Goal: Task Accomplishment & Management: Use online tool/utility

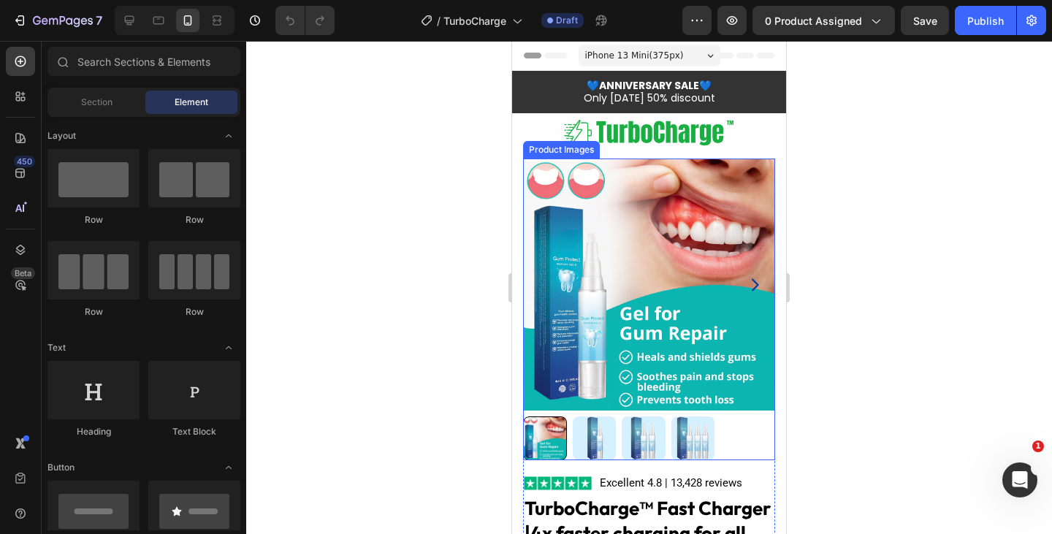
scroll to position [64, 0]
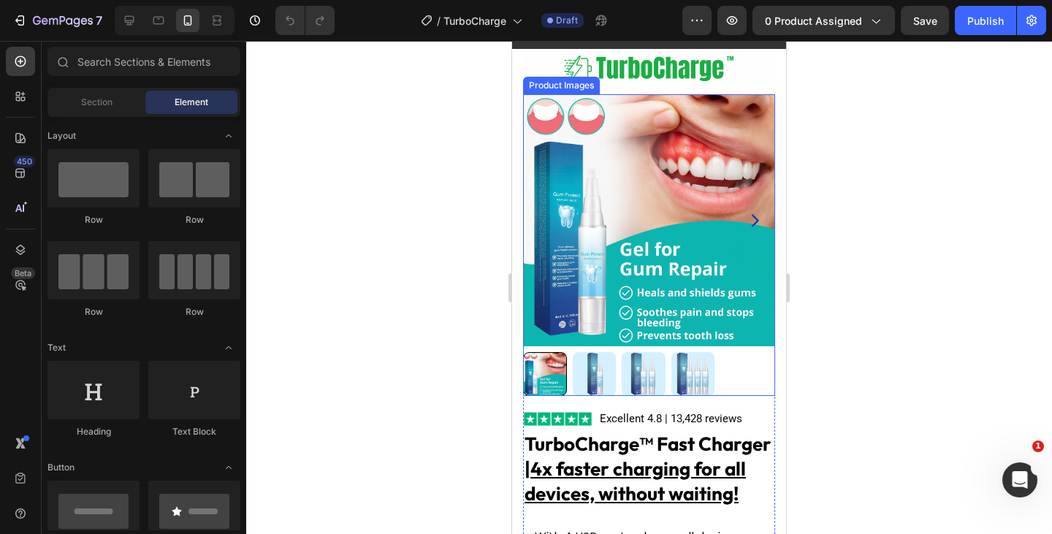
click at [617, 234] on img at bounding box center [649, 220] width 252 height 252
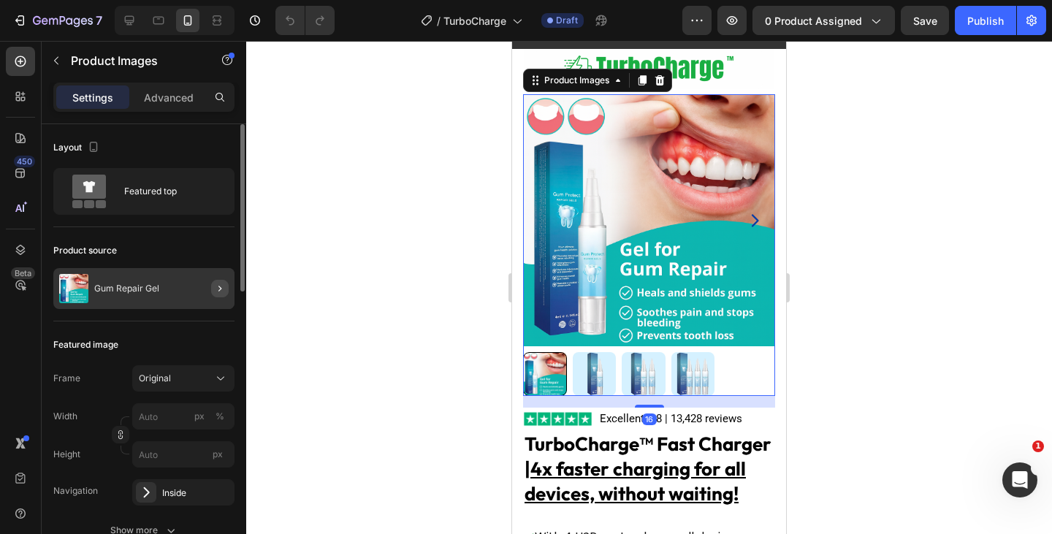
click at [211, 291] on button "button" at bounding box center [220, 289] width 18 height 18
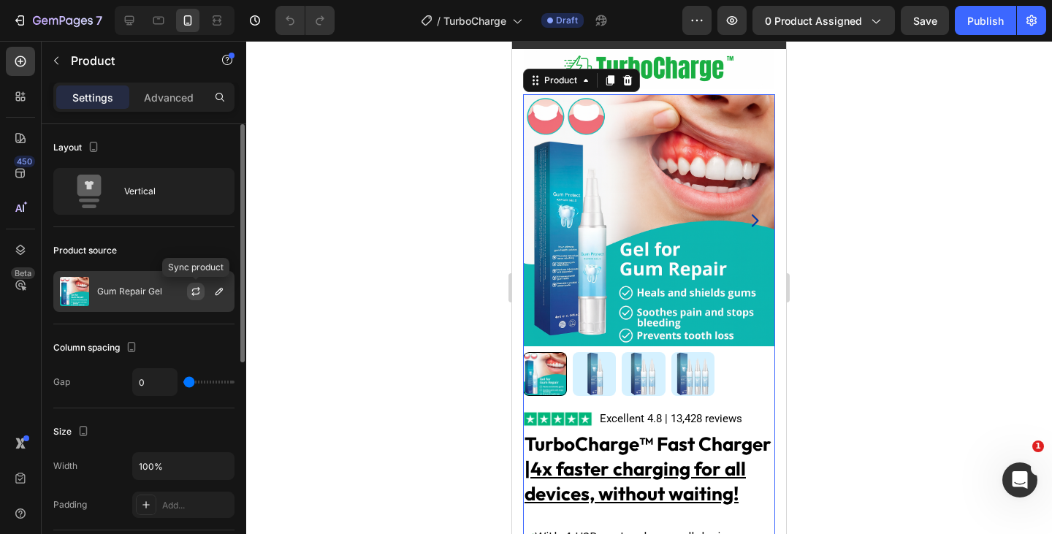
click at [191, 296] on icon "button" at bounding box center [196, 292] width 12 height 12
click at [224, 295] on icon "button" at bounding box center [219, 292] width 12 height 12
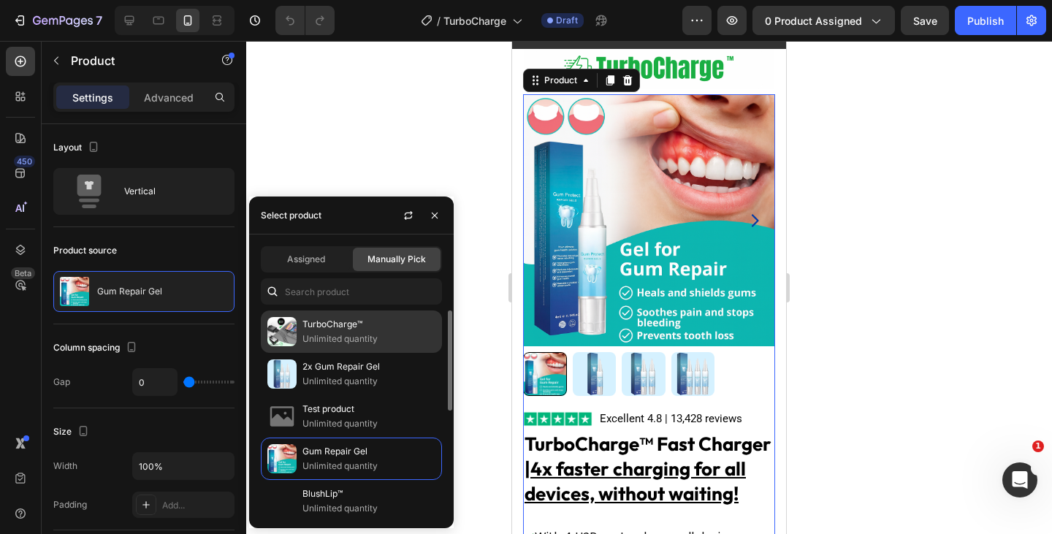
click at [352, 333] on p "Unlimited quantity" at bounding box center [369, 339] width 133 height 15
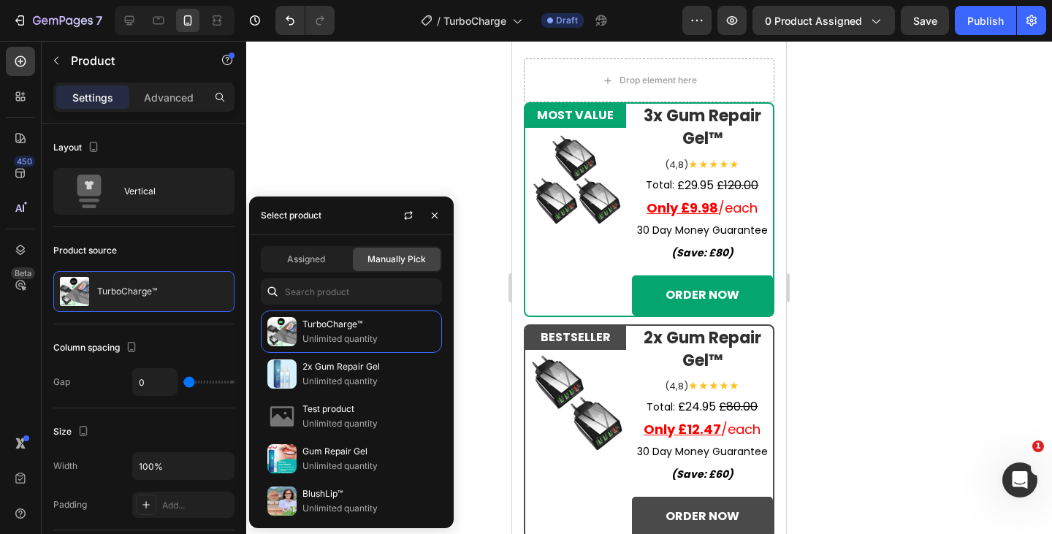
scroll to position [6475, 0]
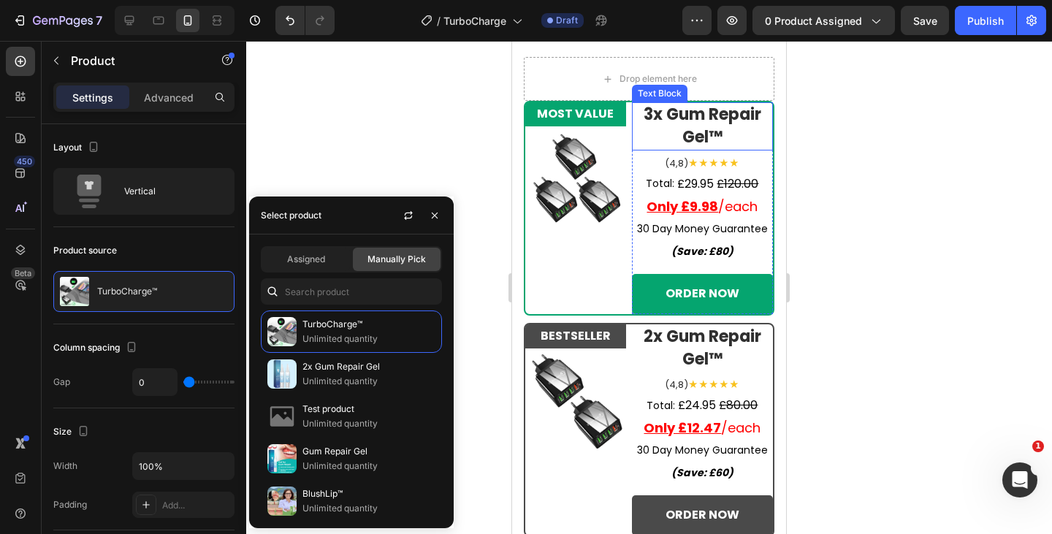
click at [716, 118] on strong "3x Gum Repair Gel™" at bounding box center [703, 125] width 118 height 45
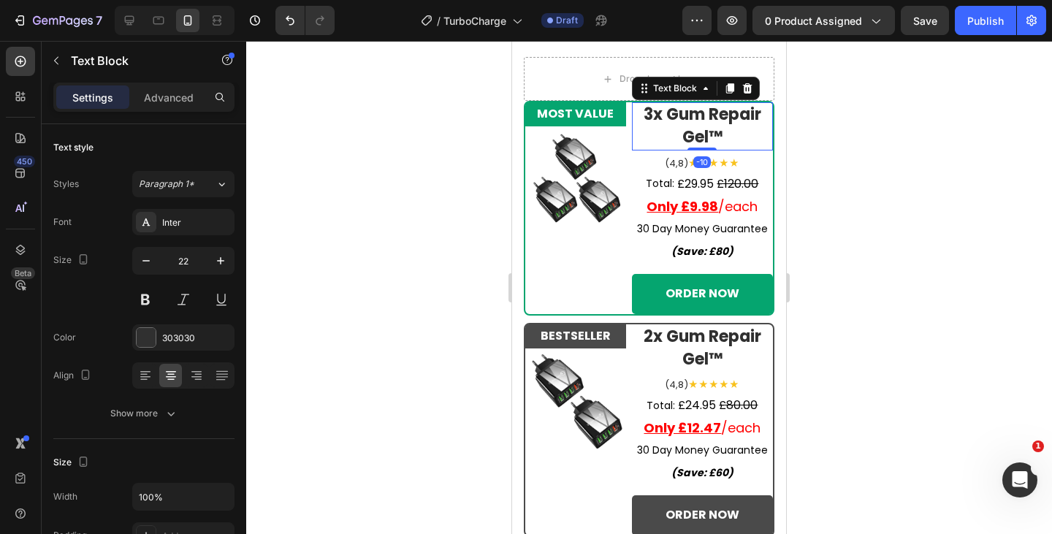
click at [704, 136] on strong "3x Gum Repair Gel™" at bounding box center [703, 125] width 118 height 45
drag, startPoint x: 700, startPoint y: 137, endPoint x: 667, endPoint y: 113, distance: 40.8
click at [667, 113] on strong "3x Gum Repair Gel™" at bounding box center [703, 125] width 118 height 45
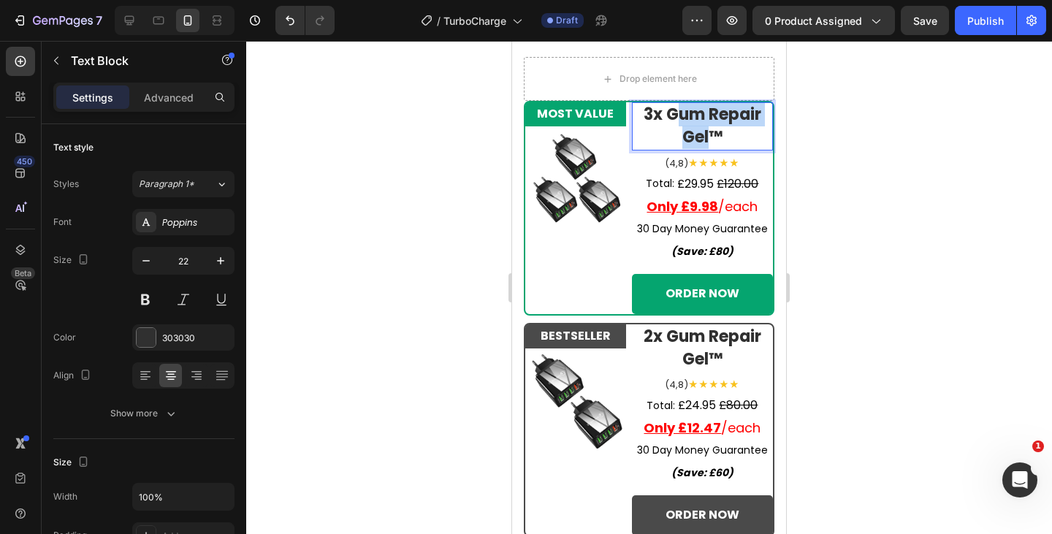
click at [667, 113] on strong "3x Gum Repair Gel™" at bounding box center [703, 125] width 118 height 45
click at [726, 140] on p "3x Gum Repair Gel™" at bounding box center [703, 126] width 138 height 45
drag, startPoint x: 724, startPoint y: 138, endPoint x: 660, endPoint y: 116, distance: 67.3
click at [660, 116] on p "3x Gum Repair Gel™" at bounding box center [703, 126] width 138 height 45
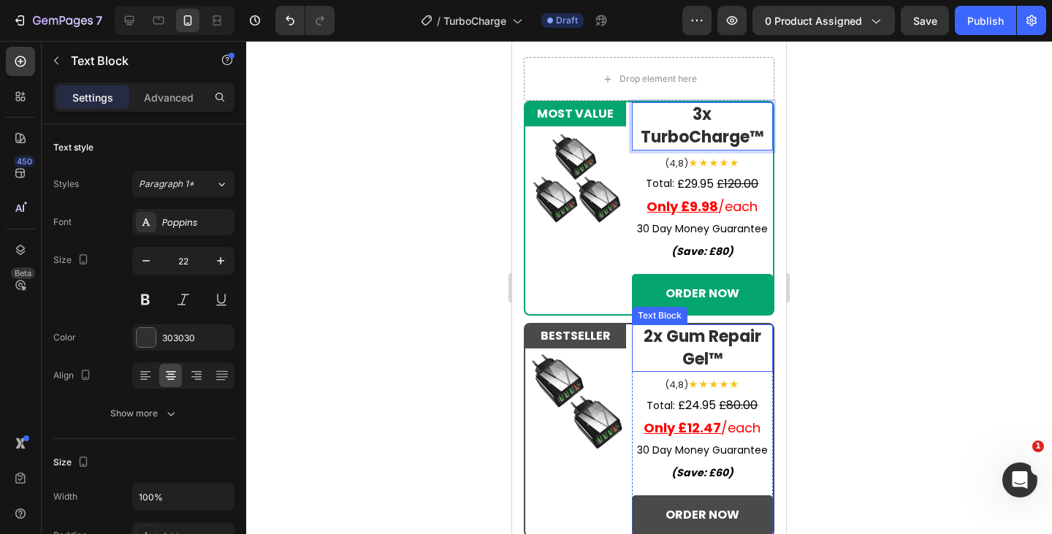
click at [718, 362] on p "2x Gum Repair Gel™" at bounding box center [703, 348] width 138 height 45
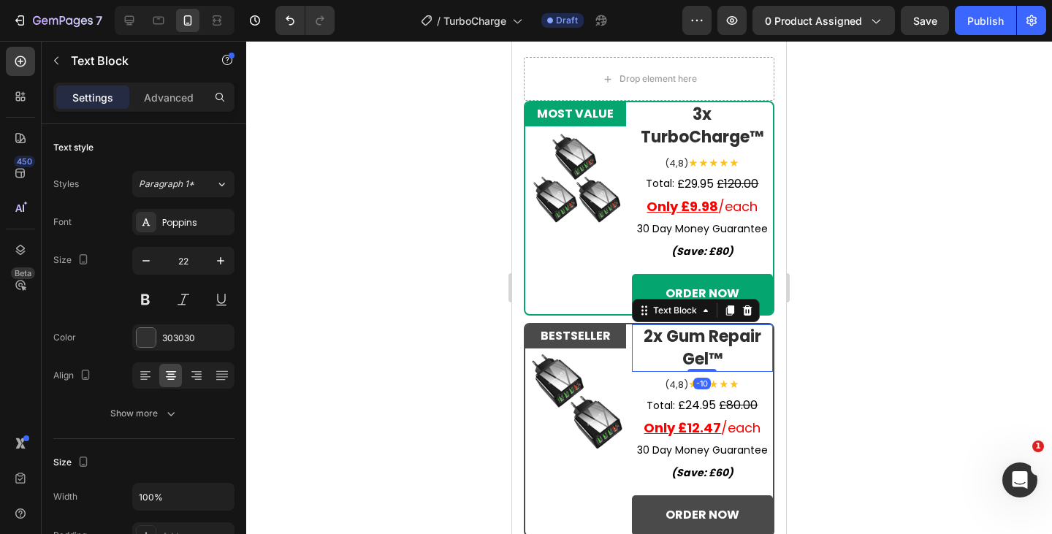
click at [724, 363] on p "2x Gum Repair Gel™" at bounding box center [703, 348] width 138 height 45
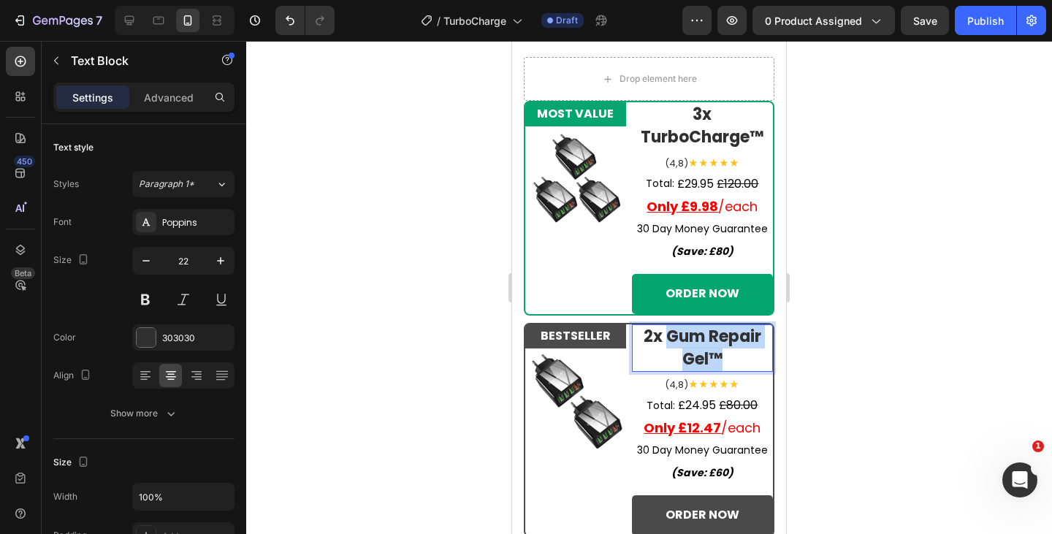
drag, startPoint x: 723, startPoint y: 360, endPoint x: 661, endPoint y: 337, distance: 66.4
click at [661, 337] on p "2x Gum Repair Gel™" at bounding box center [703, 348] width 138 height 45
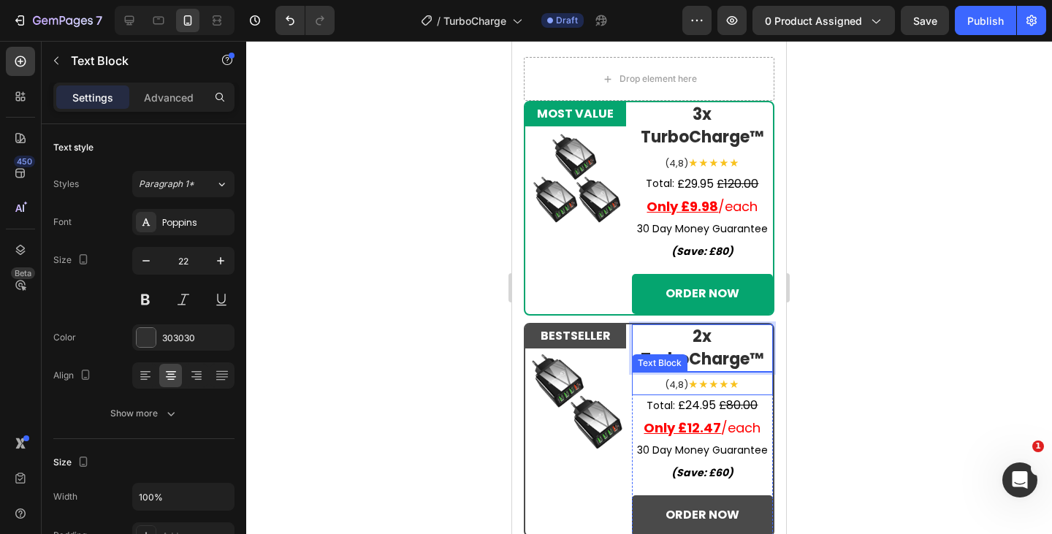
scroll to position [6752, 0]
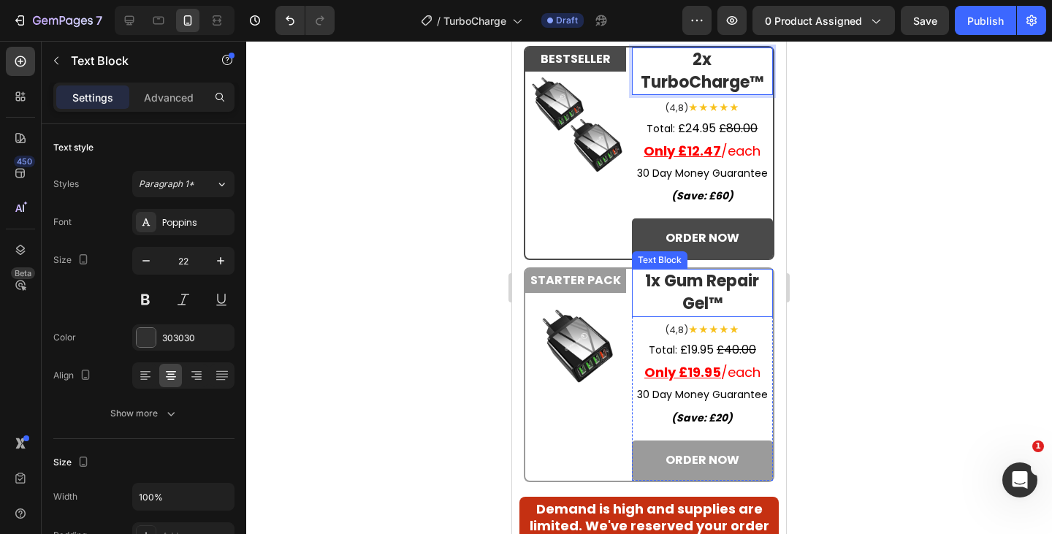
click at [721, 297] on p "1x Gum Repair Gel™" at bounding box center [703, 292] width 138 height 45
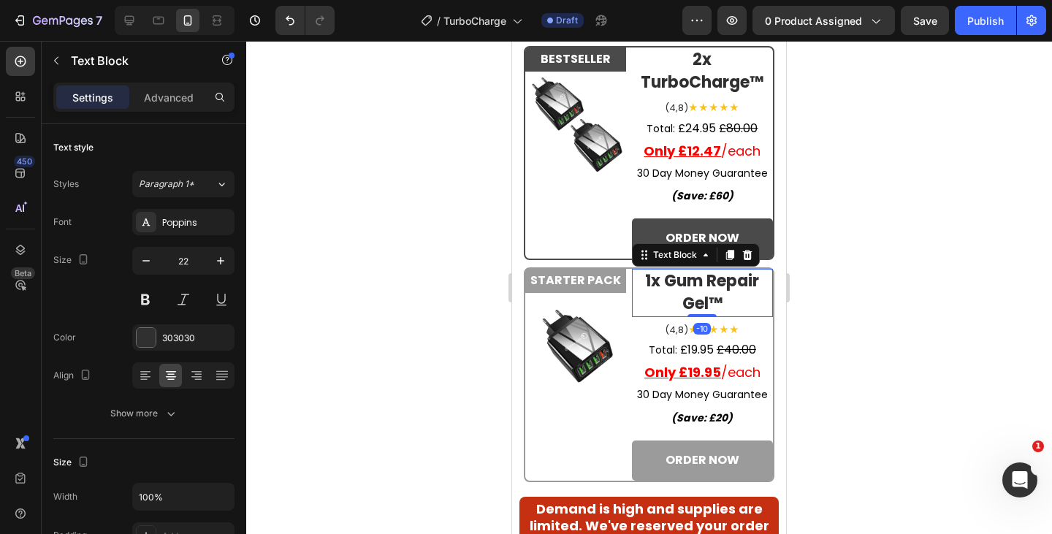
click at [716, 298] on p "1x Gum Repair Gel™" at bounding box center [703, 292] width 138 height 45
drag, startPoint x: 680, startPoint y: 288, endPoint x: 655, endPoint y: 276, distance: 28.4
click at [655, 276] on strong "1x Gum Repair Gel™" at bounding box center [702, 292] width 114 height 45
drag, startPoint x: 655, startPoint y: 276, endPoint x: 716, endPoint y: 304, distance: 67.0
click at [716, 304] on p "1x Gum Repair Gel™" at bounding box center [703, 292] width 138 height 45
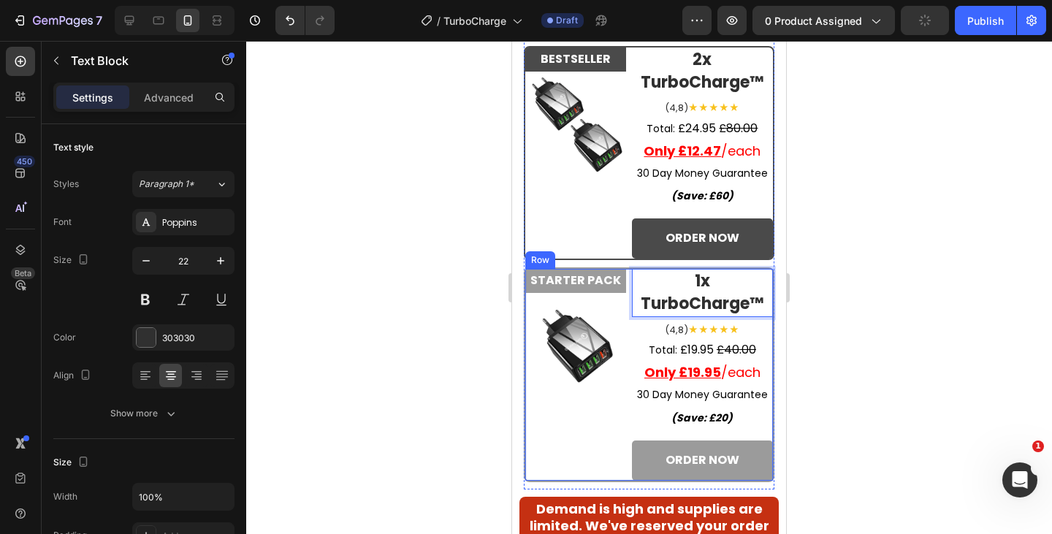
click at [622, 436] on div "STARTER PACK Text Block Image 1x TurboCharge™ Text Block -10 ﻿ ﻿(4,8) ★★★★★ Tex…" at bounding box center [649, 374] width 251 height 214
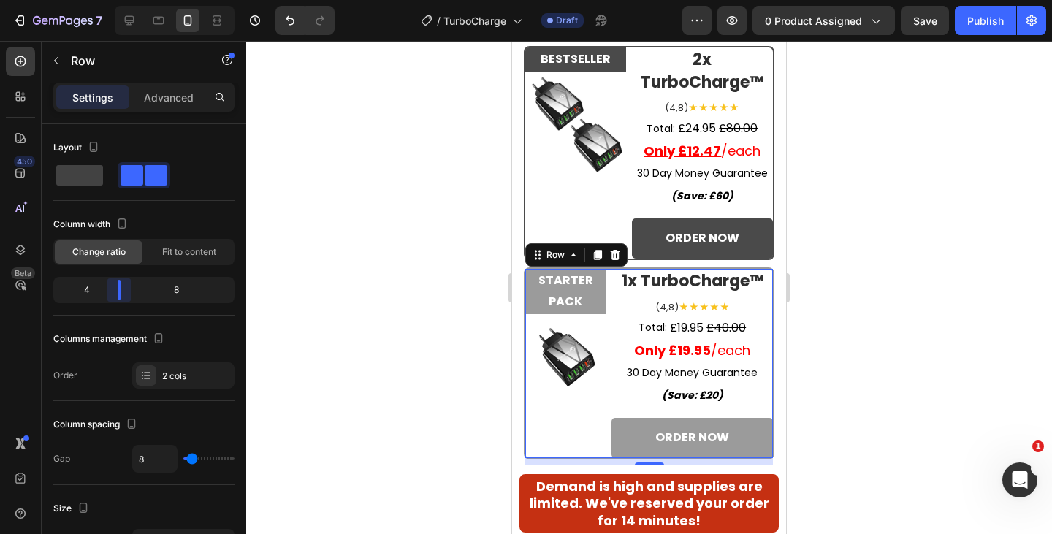
drag, startPoint x: 134, startPoint y: 286, endPoint x: 115, endPoint y: 286, distance: 19.0
click at [115, 0] on body "7 Version history / TurboCharge Draft Preview 0 product assigned Save Publish 4…" at bounding box center [526, 0] width 1052 height 0
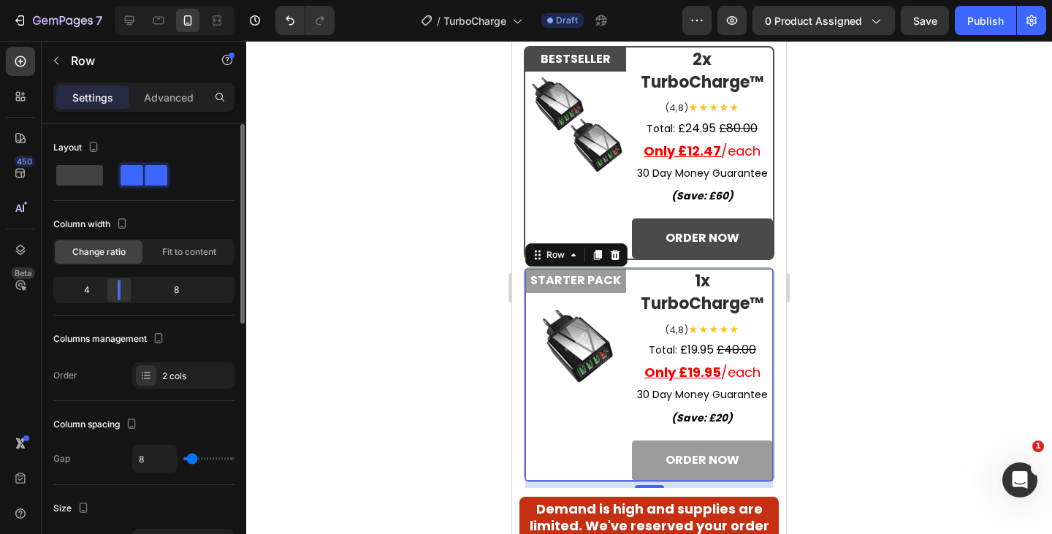
drag, startPoint x: 121, startPoint y: 296, endPoint x: 133, endPoint y: 297, distance: 11.7
click at [133, 0] on body "7 Version history / TurboCharge Draft Preview 0 product assigned Save Publish 4…" at bounding box center [526, 0] width 1052 height 0
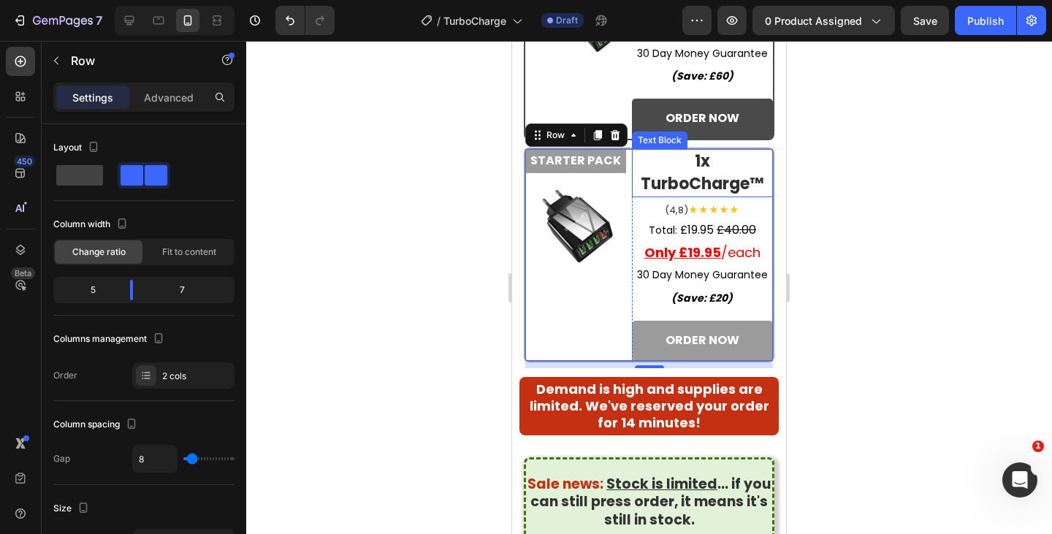
scroll to position [6861, 0]
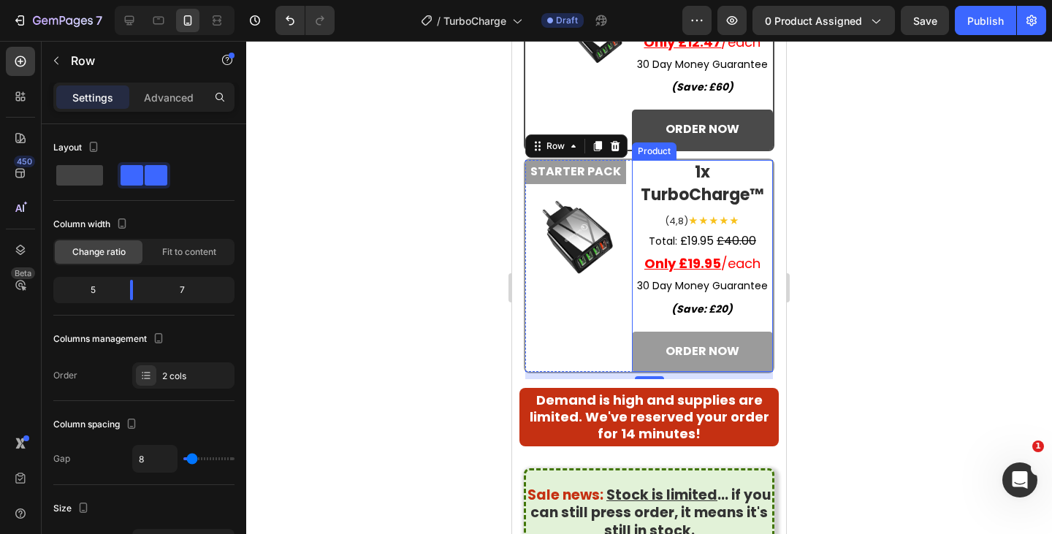
click at [643, 319] on div "Total: Text Block £19.95 Product Price Product Price £40.00 Product Price Produ…" at bounding box center [702, 301] width 141 height 140
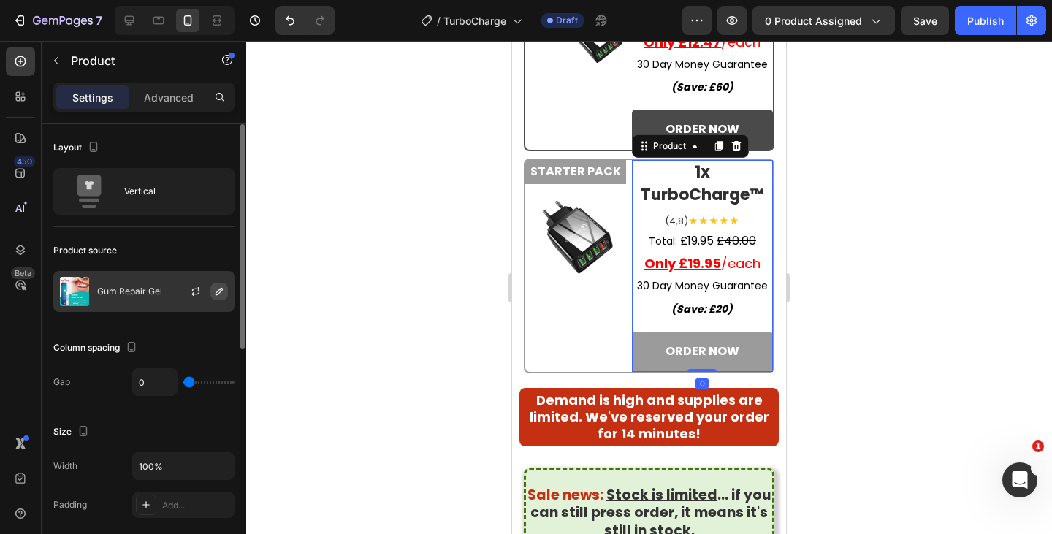
click at [222, 293] on icon "button" at bounding box center [219, 292] width 12 height 12
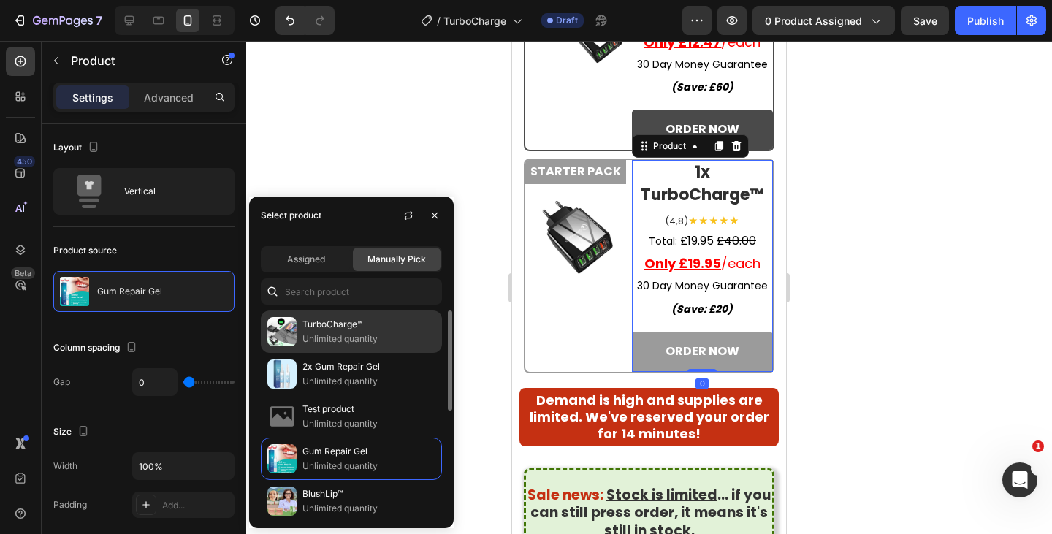
click at [326, 341] on p "Unlimited quantity" at bounding box center [369, 339] width 133 height 15
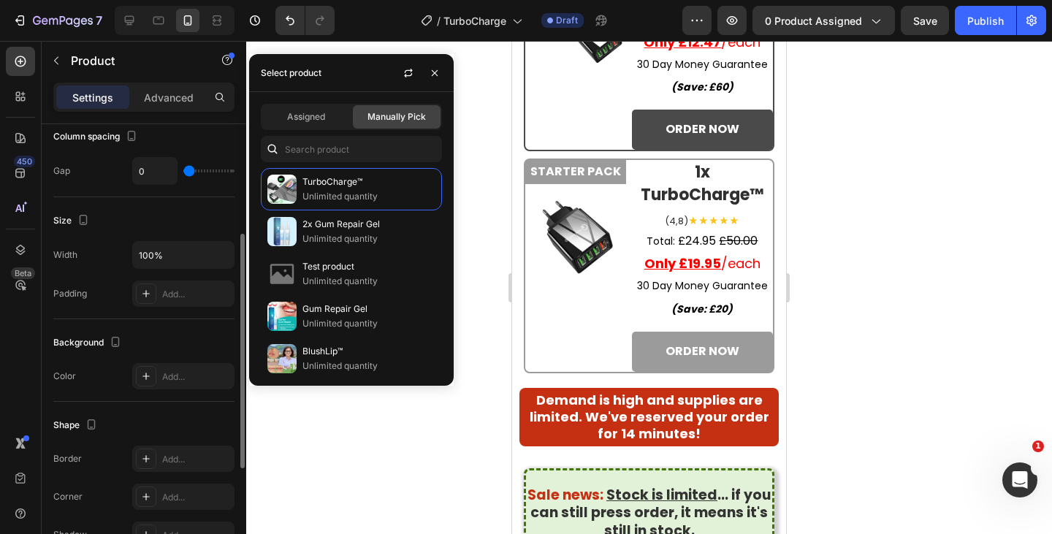
scroll to position [416, 0]
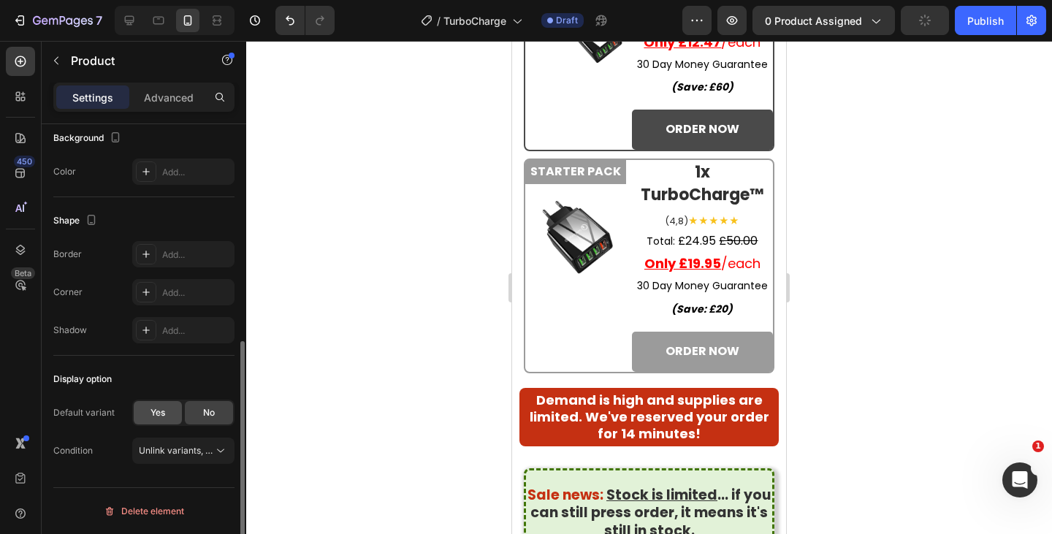
click at [162, 418] on span "Yes" at bounding box center [158, 412] width 15 height 13
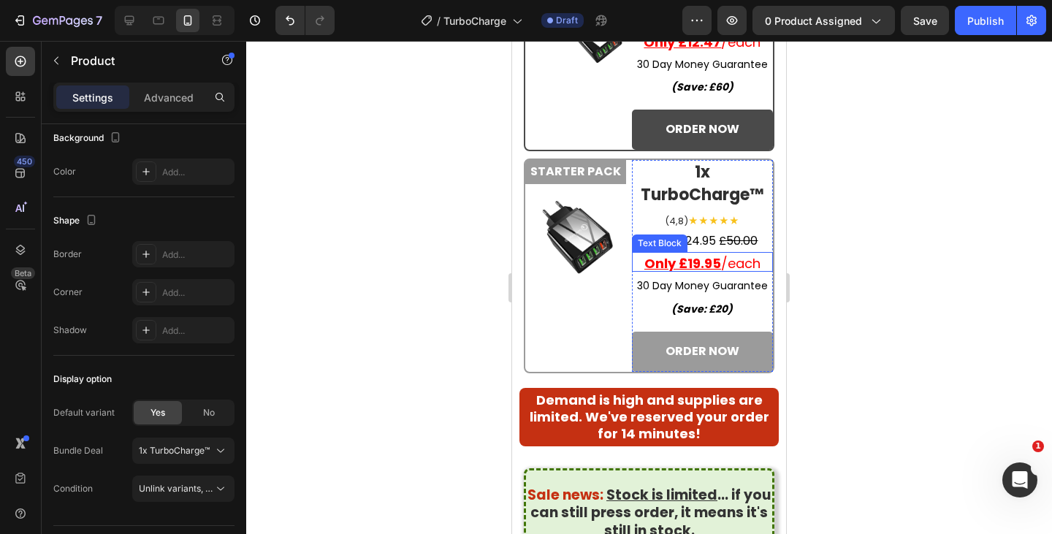
click at [699, 258] on u "Only £19.95" at bounding box center [683, 263] width 77 height 18
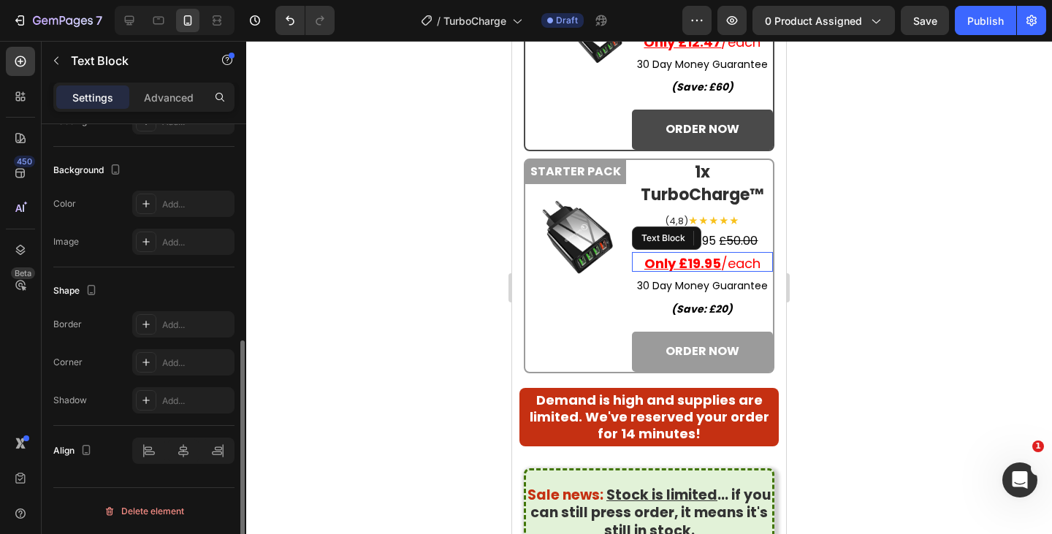
scroll to position [0, 0]
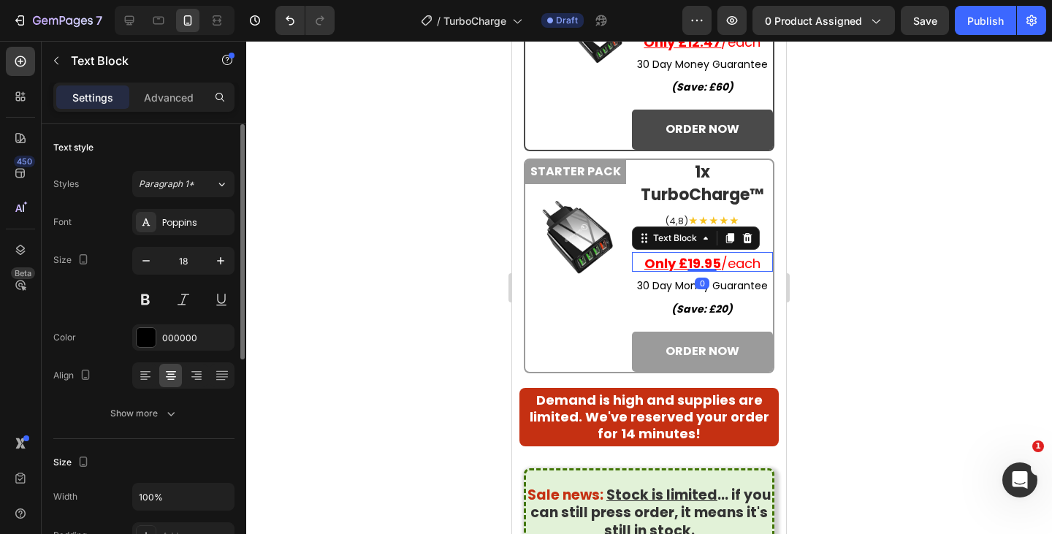
click at [694, 260] on u "Only £19.95" at bounding box center [683, 263] width 77 height 18
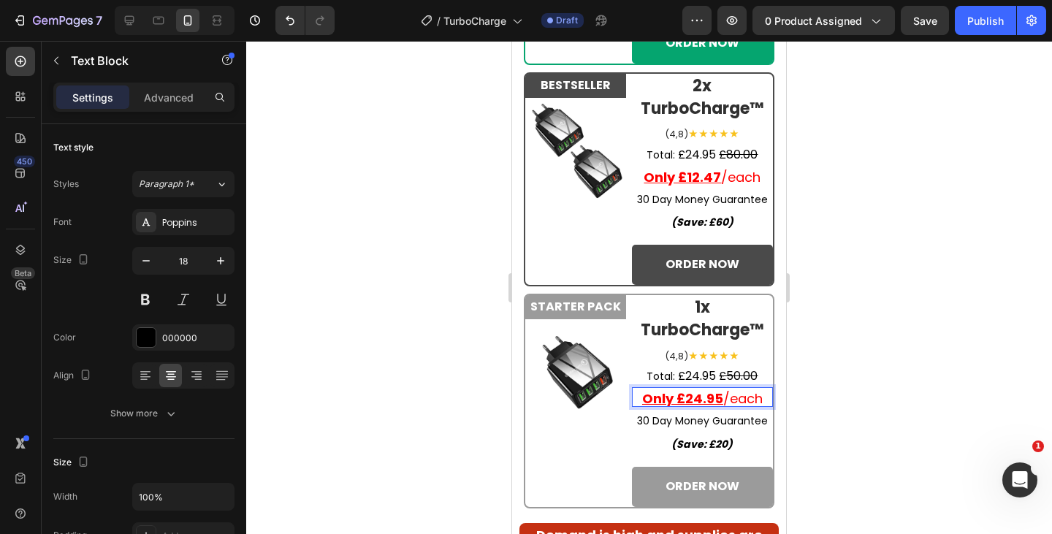
scroll to position [6724, 0]
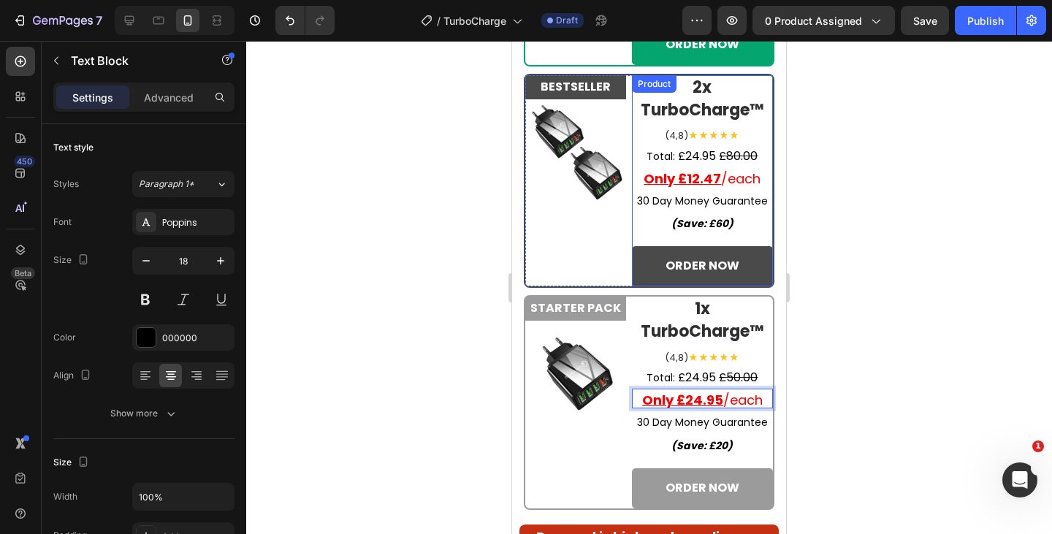
click at [664, 240] on div "Total: Text Block £24.95 Product Price Product Price £80.00 Product Price Produ…" at bounding box center [702, 216] width 141 height 140
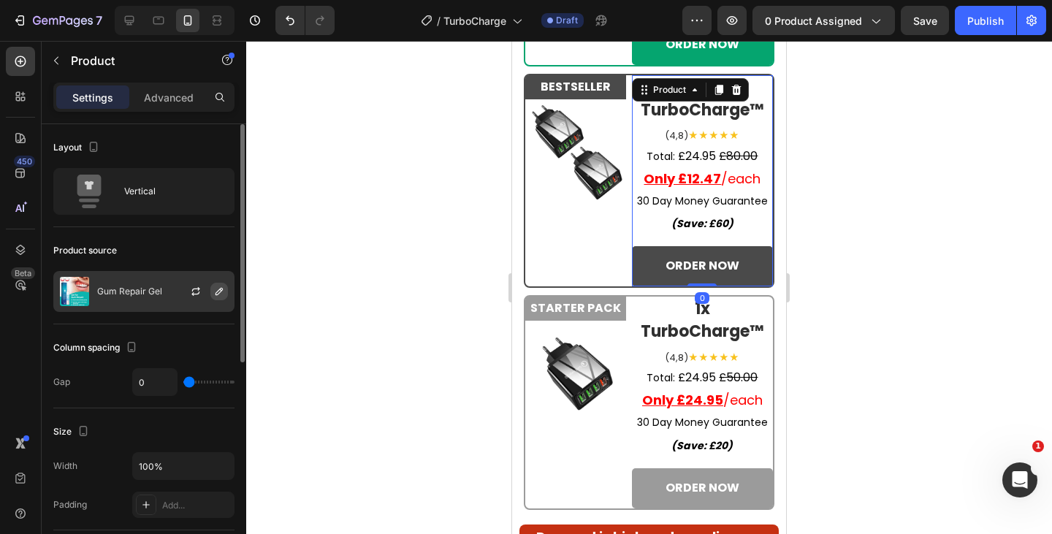
click at [221, 296] on icon "button" at bounding box center [219, 292] width 12 height 12
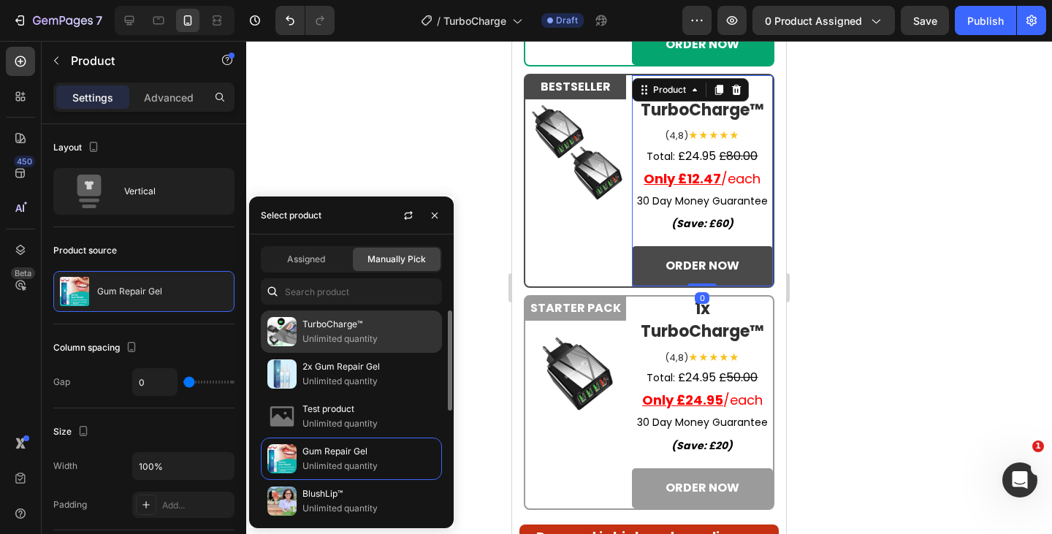
click at [321, 334] on p "Unlimited quantity" at bounding box center [369, 339] width 133 height 15
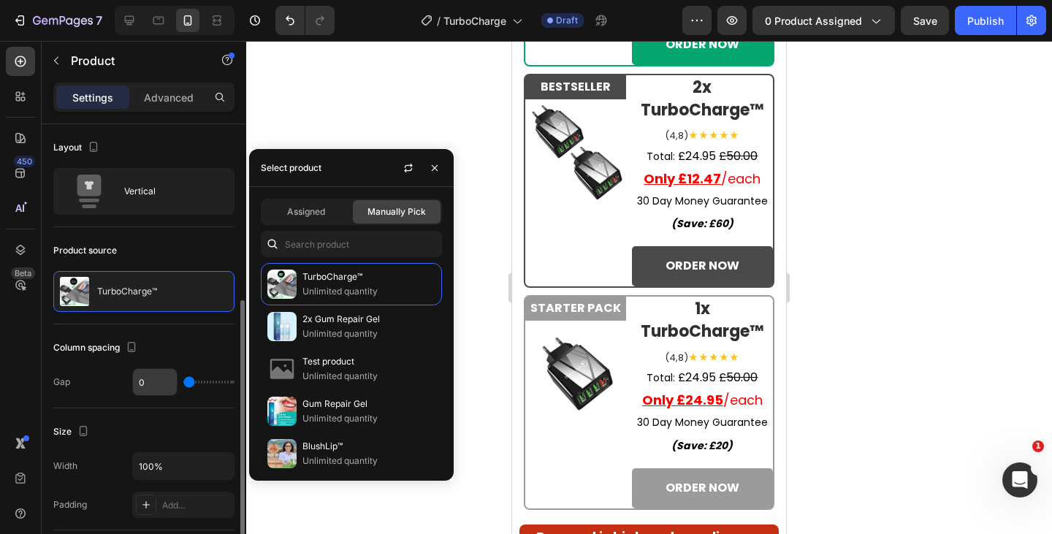
scroll to position [416, 0]
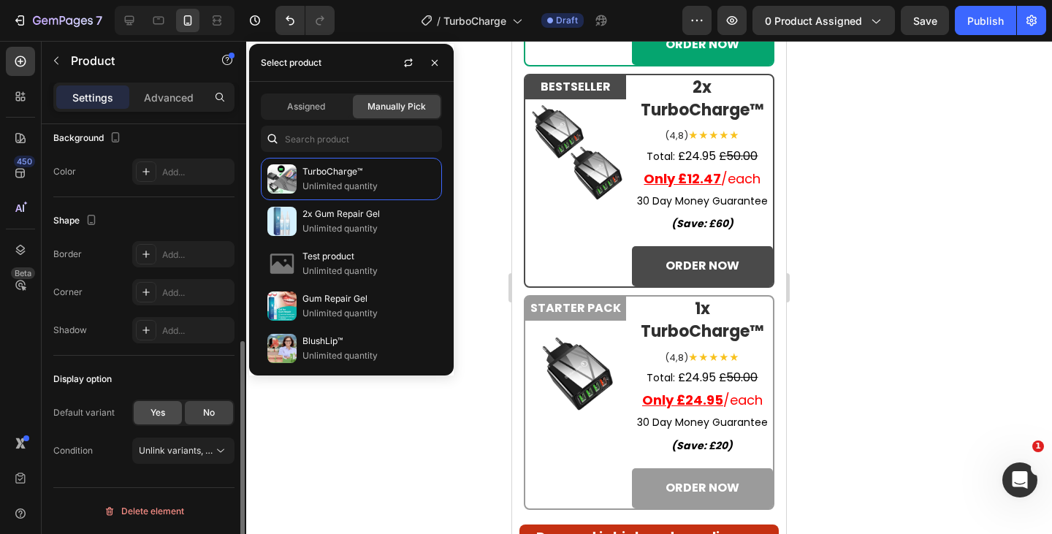
click at [165, 411] on span "Yes" at bounding box center [158, 412] width 15 height 13
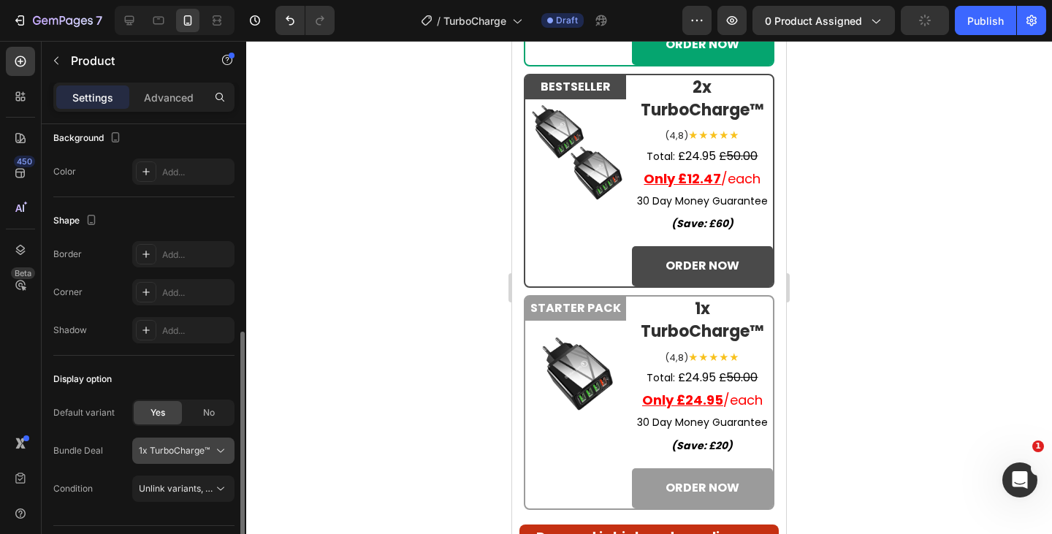
click at [181, 455] on span "1x TurboCharge™" at bounding box center [174, 450] width 71 height 13
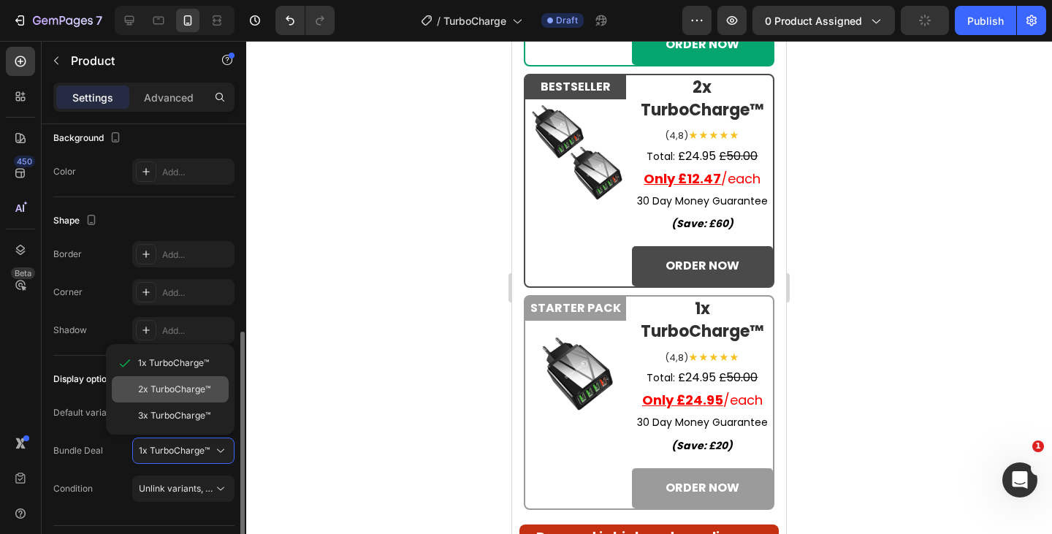
click at [172, 394] on span "2x TurboCharge™" at bounding box center [174, 389] width 72 height 13
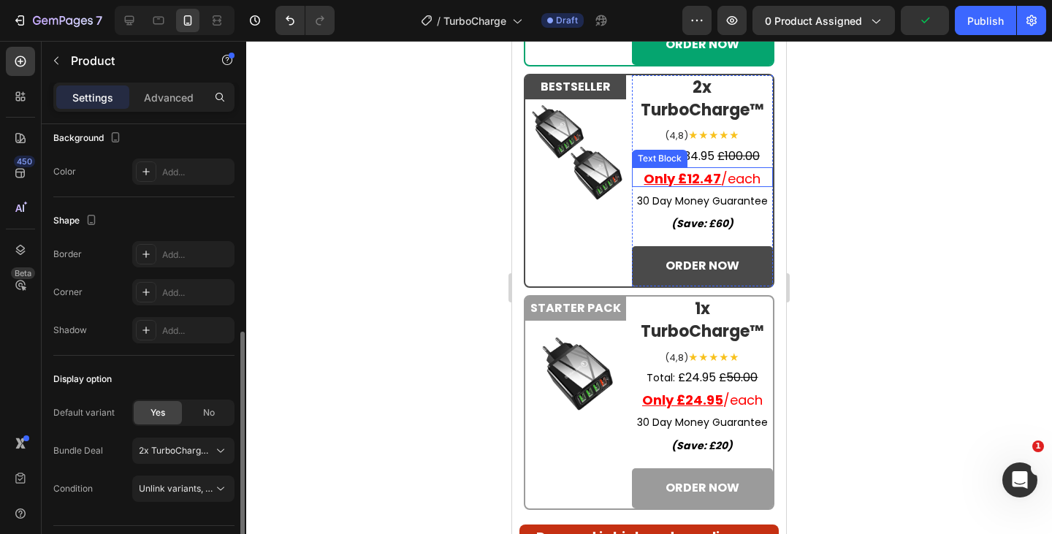
click at [694, 176] on u "Only £12.47" at bounding box center [682, 179] width 77 height 18
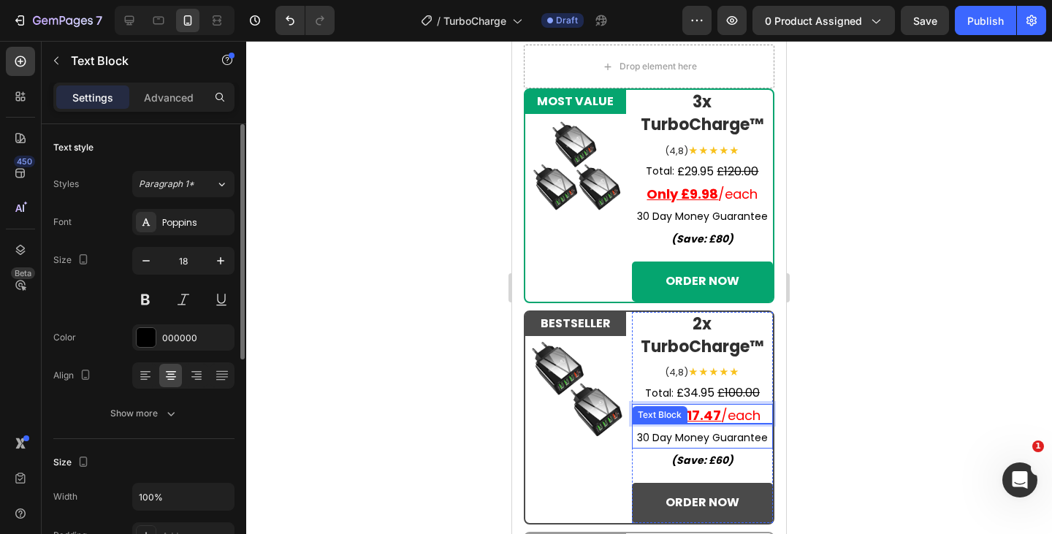
scroll to position [6485, 0]
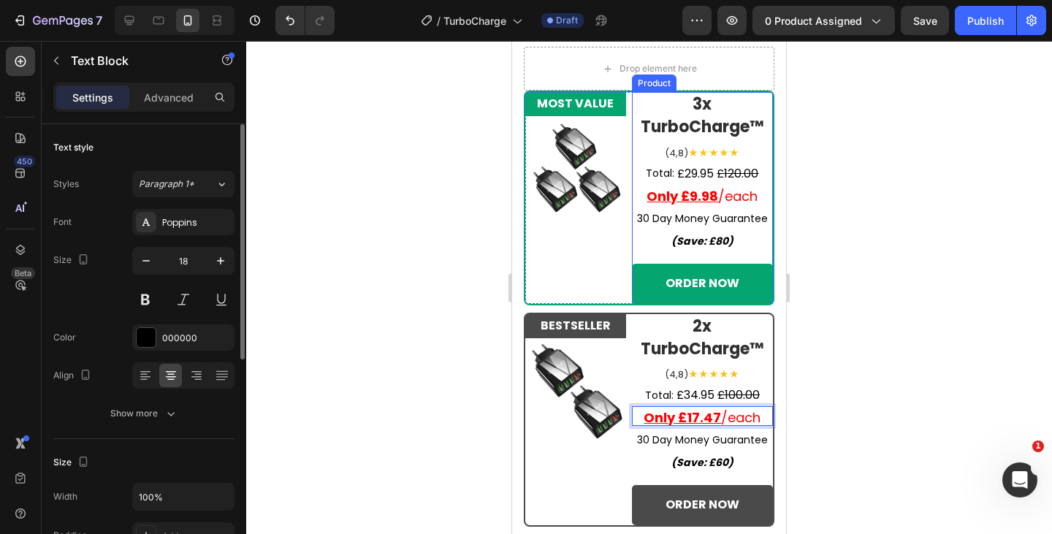
click at [737, 261] on div "Total: Text Block £29.95 Product Price Product Price £120.00 Product Price Prod…" at bounding box center [702, 233] width 141 height 140
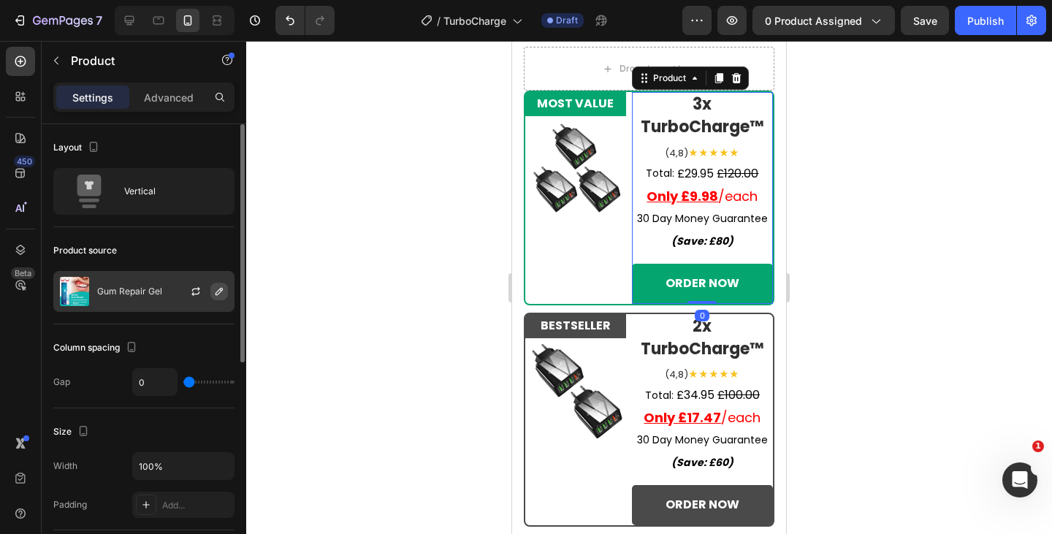
click at [219, 295] on icon "button" at bounding box center [219, 292] width 12 height 12
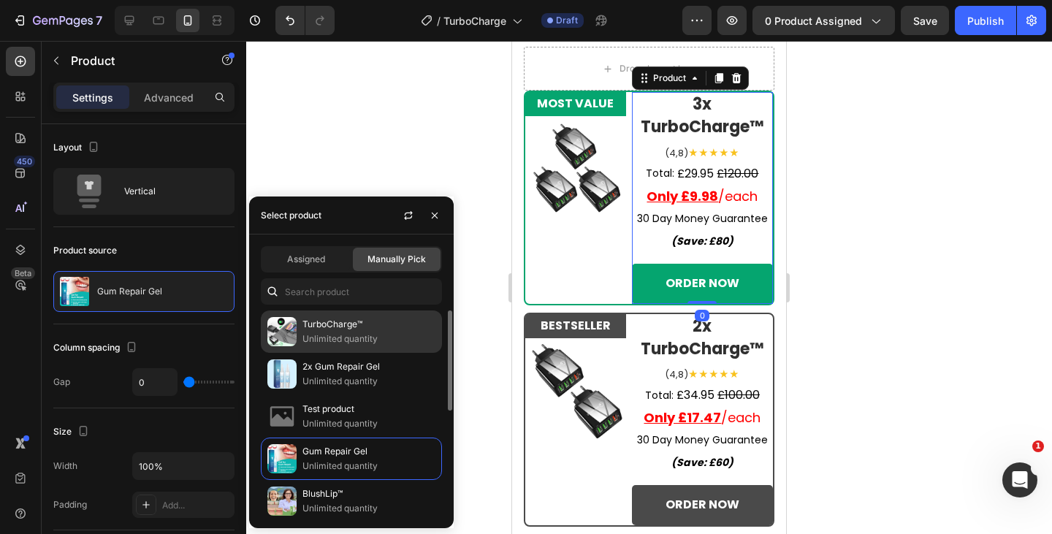
click at [325, 330] on p "TurboCharge™" at bounding box center [369, 324] width 133 height 15
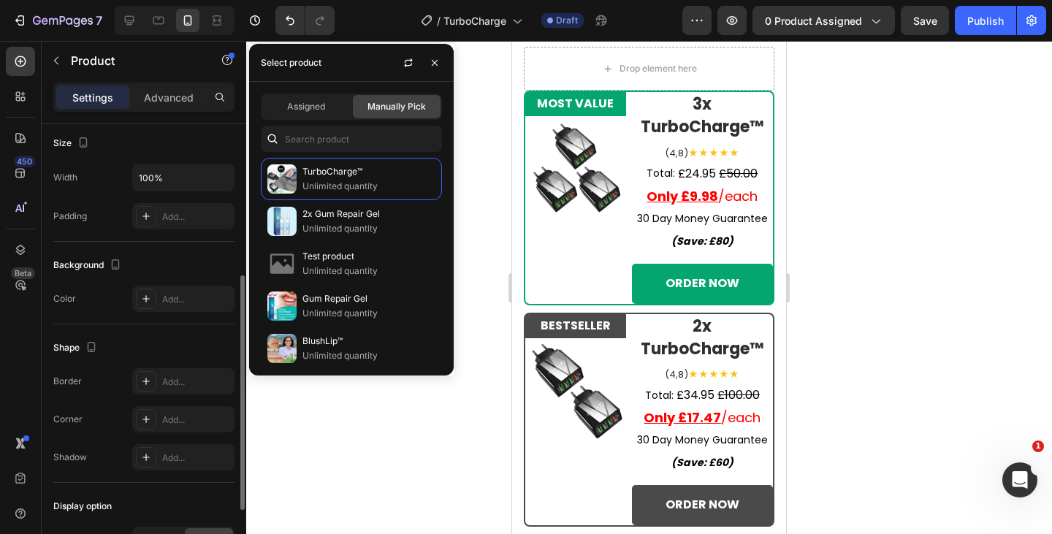
scroll to position [289, 0]
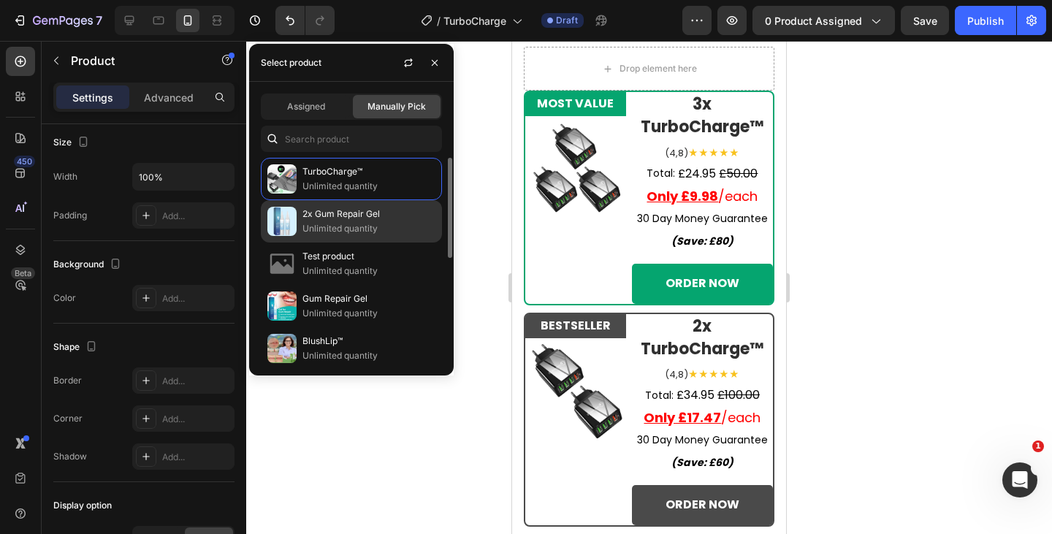
click at [333, 177] on p "TurboCharge™" at bounding box center [369, 171] width 133 height 15
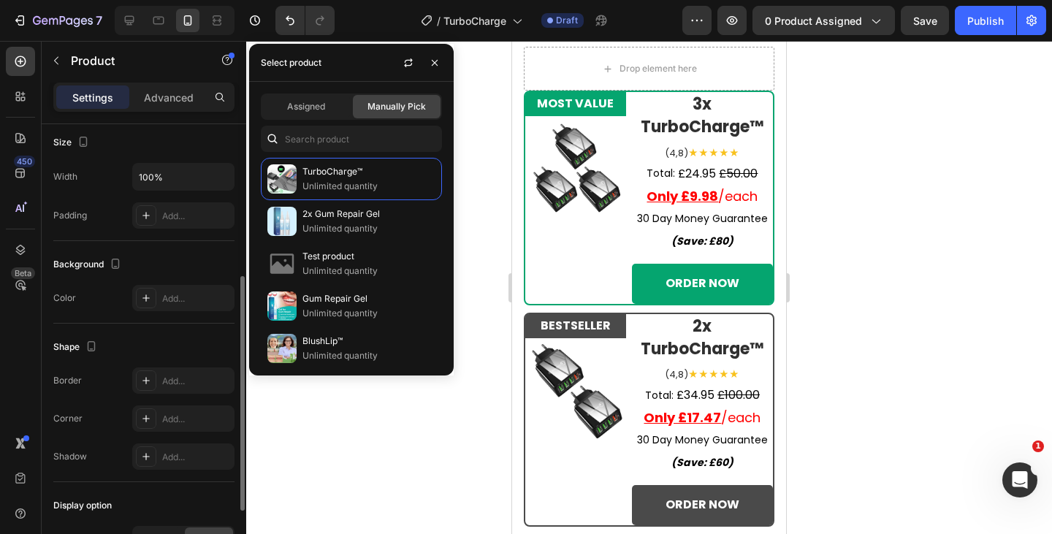
scroll to position [416, 0]
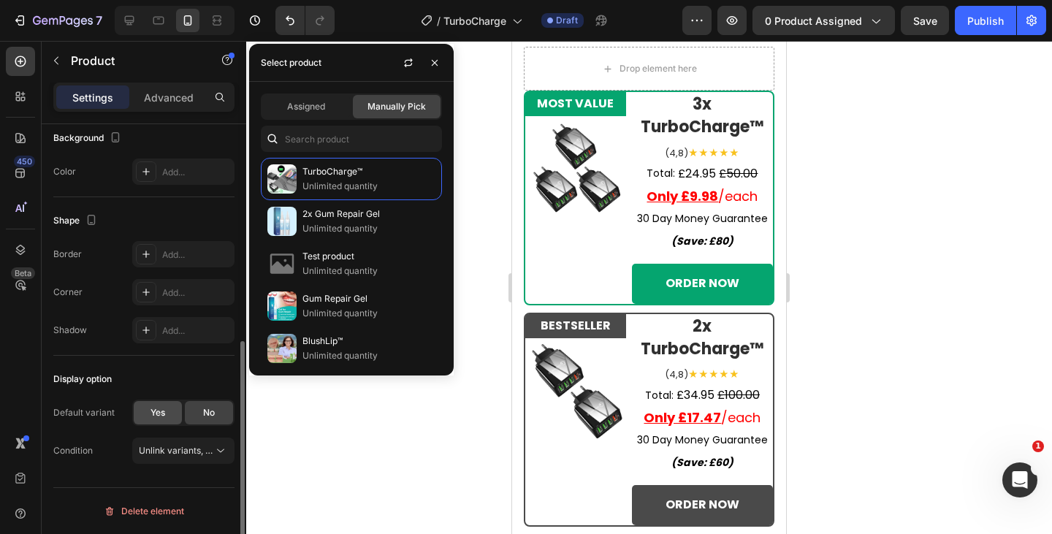
click at [165, 409] on div "Yes" at bounding box center [158, 412] width 48 height 23
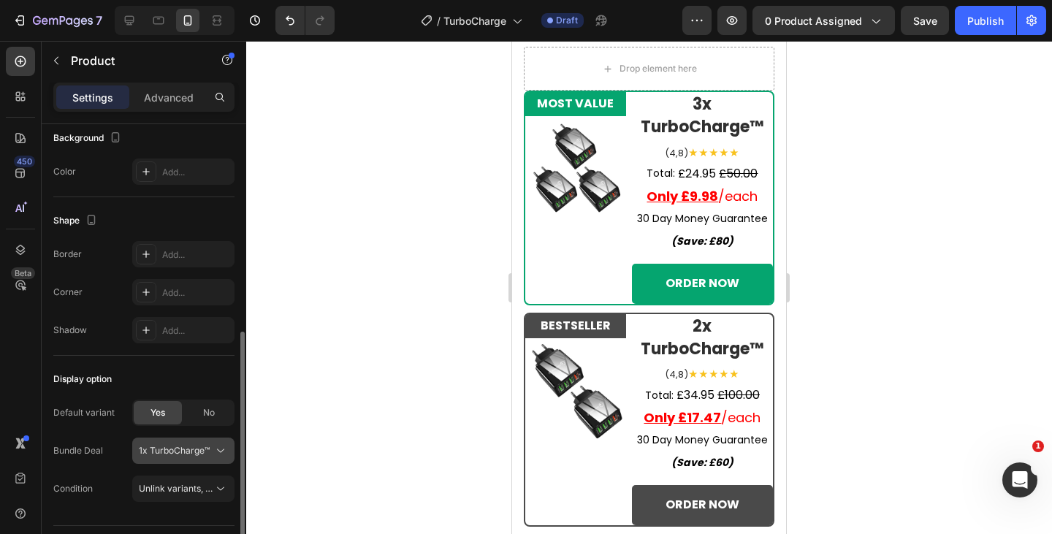
click at [193, 452] on span "1x TurboCharge™" at bounding box center [174, 450] width 71 height 13
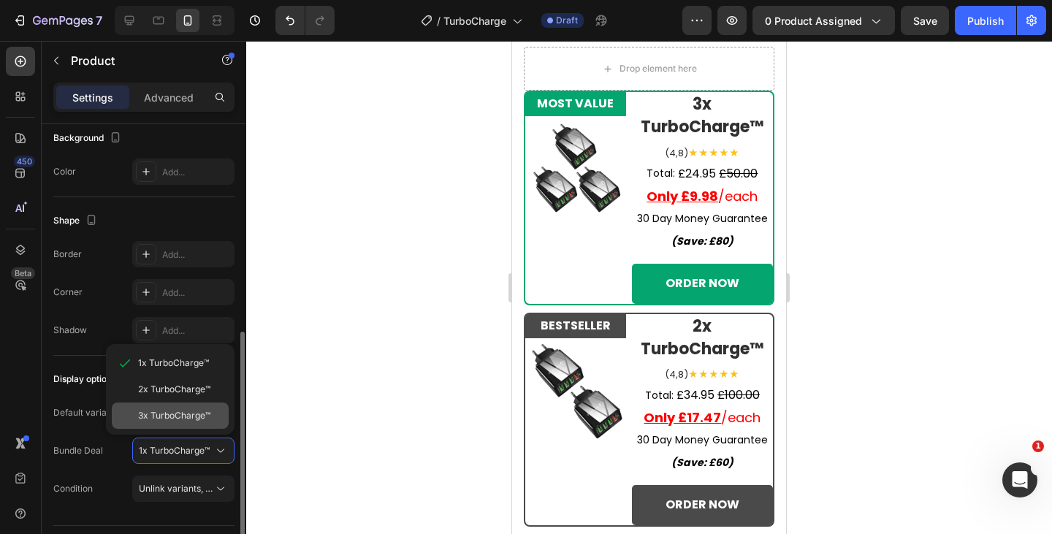
click at [212, 413] on div "3x TurboCharge™" at bounding box center [180, 415] width 85 height 13
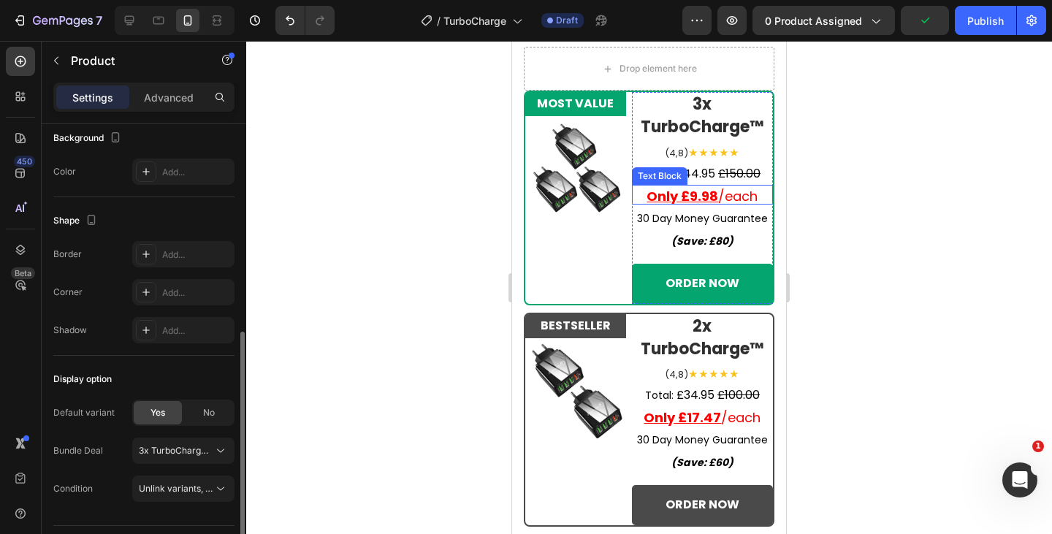
click at [695, 196] on u "Only £9.98" at bounding box center [683, 196] width 72 height 18
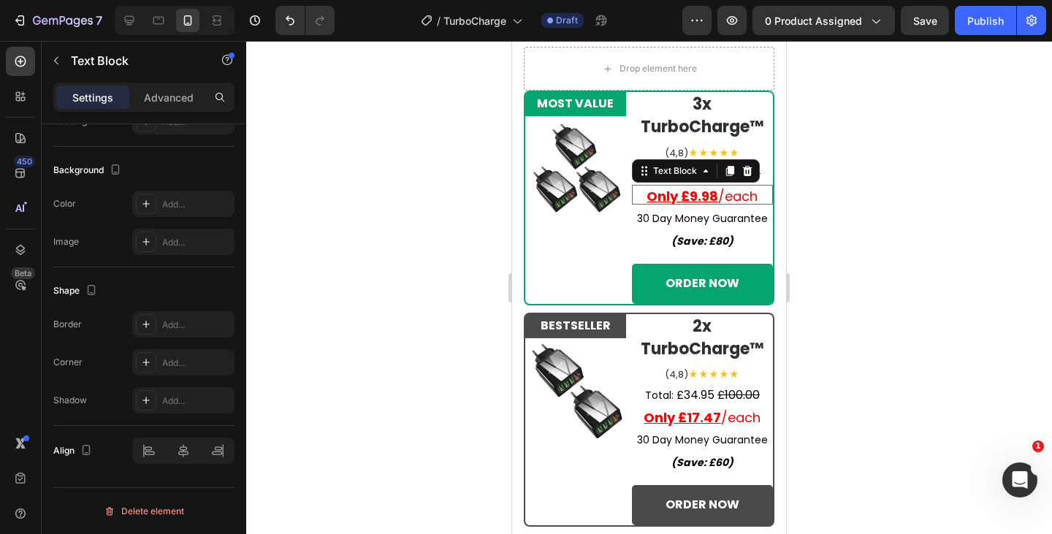
scroll to position [0, 0]
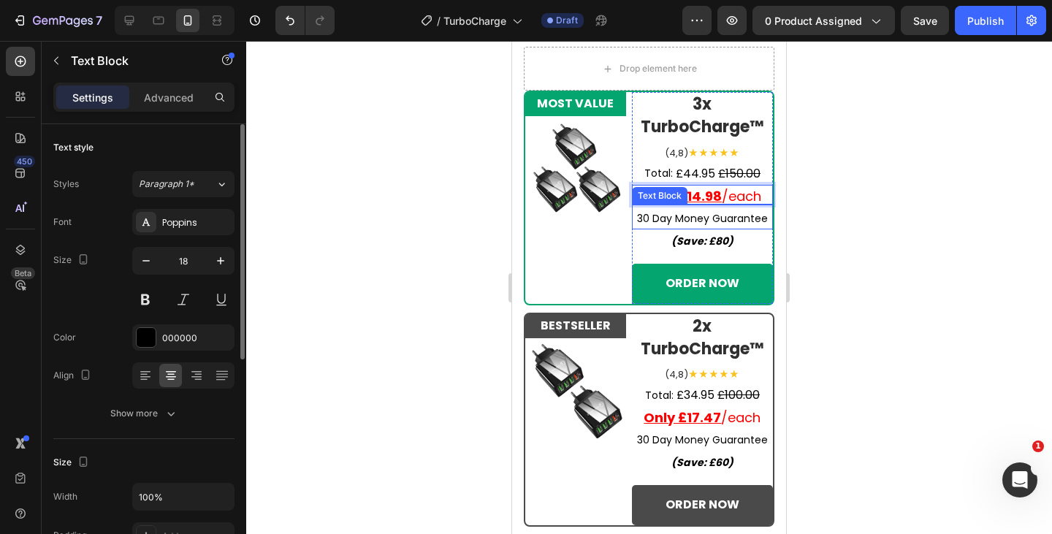
click at [718, 242] on strong "(Save: £80)" at bounding box center [703, 241] width 62 height 15
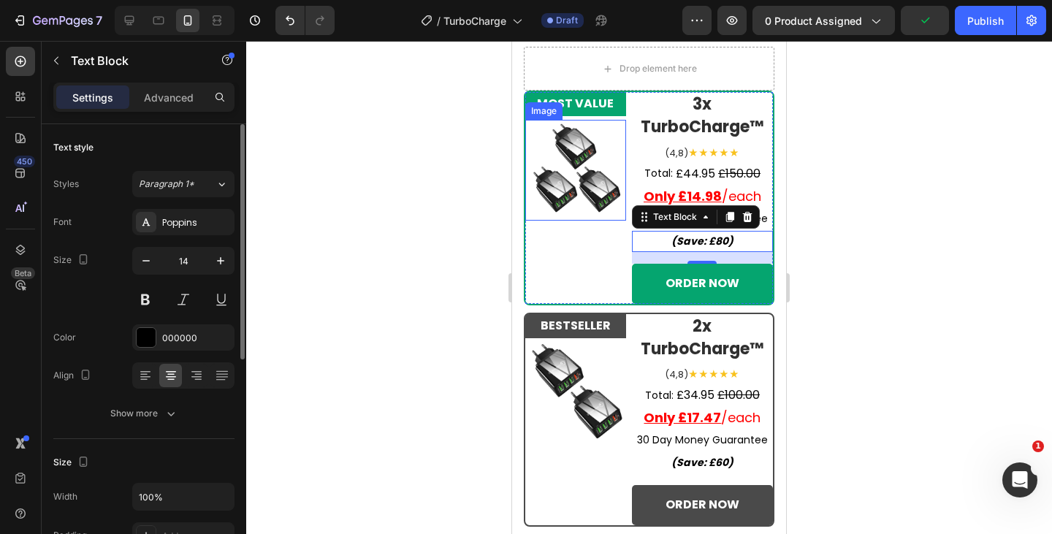
click at [604, 208] on img at bounding box center [575, 170] width 101 height 101
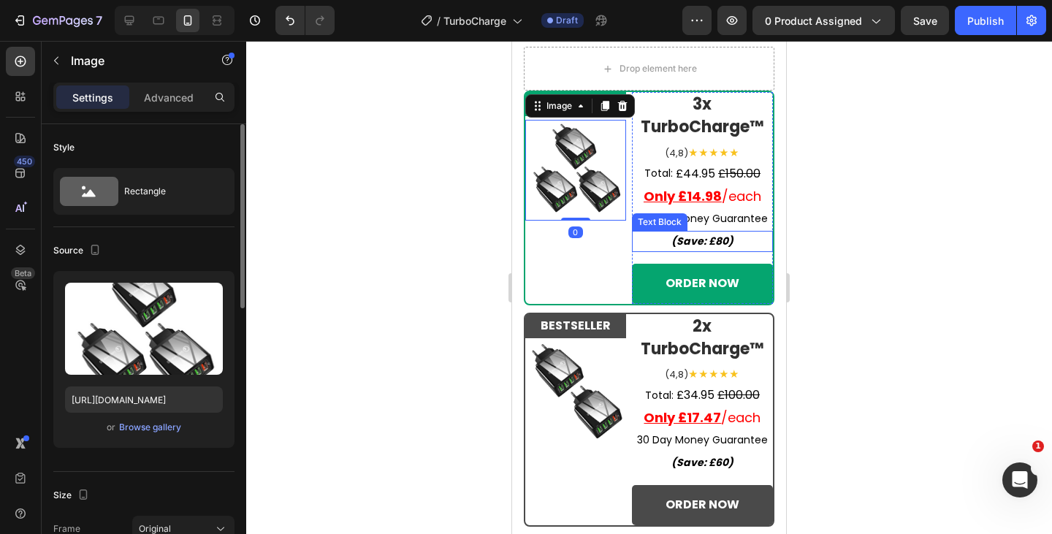
click at [708, 240] on strong "(Save: £80)" at bounding box center [703, 241] width 62 height 15
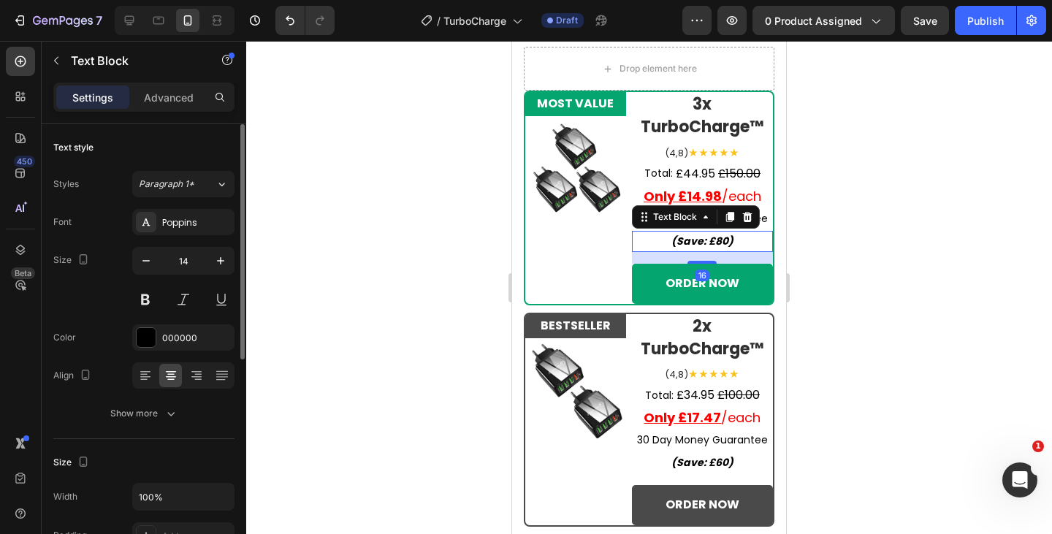
click at [711, 238] on strong "(Save: £80)" at bounding box center [703, 241] width 62 height 15
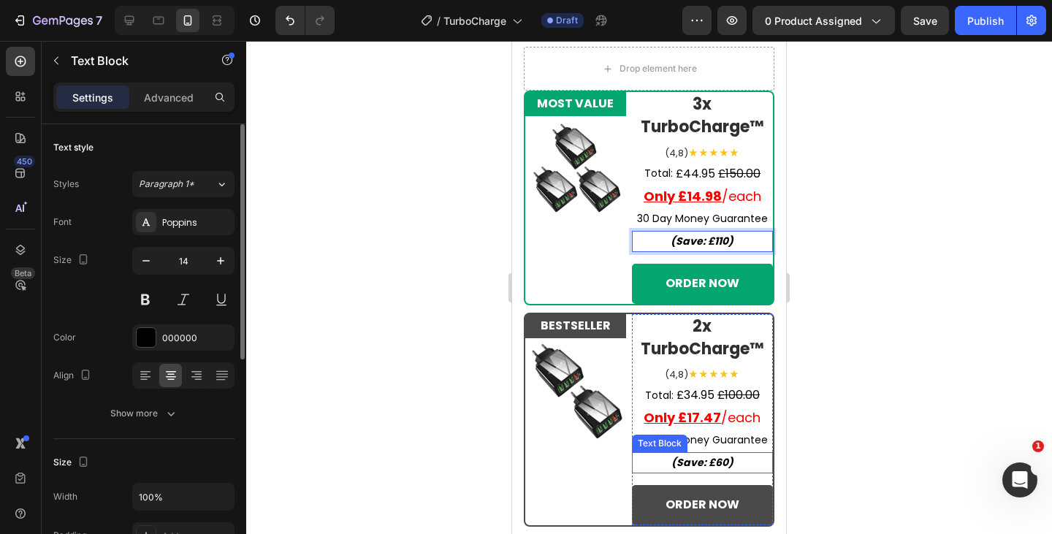
click at [716, 467] on strong "(Save: £60)" at bounding box center [703, 462] width 62 height 15
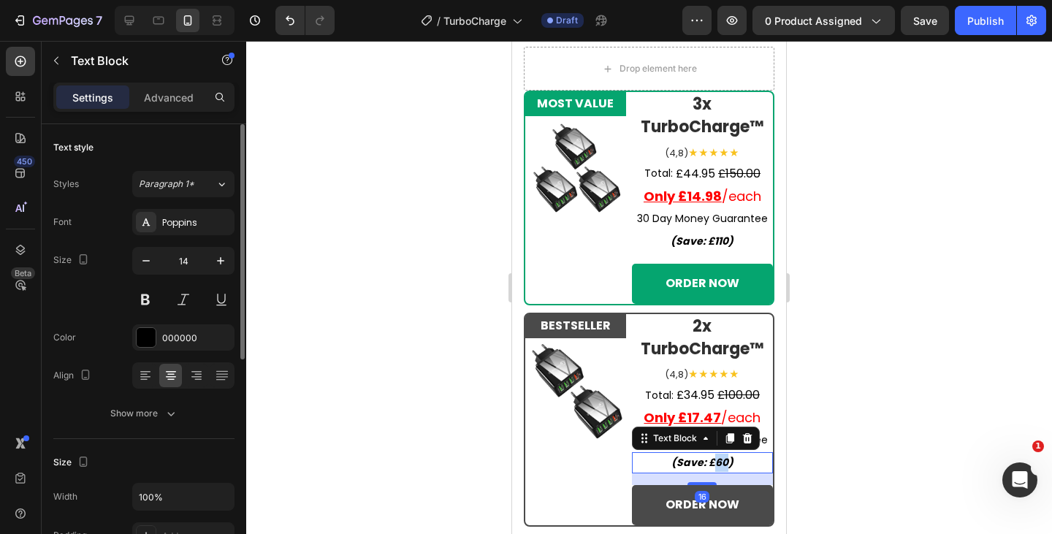
click at [716, 467] on strong "(Save: £60)" at bounding box center [703, 462] width 62 height 15
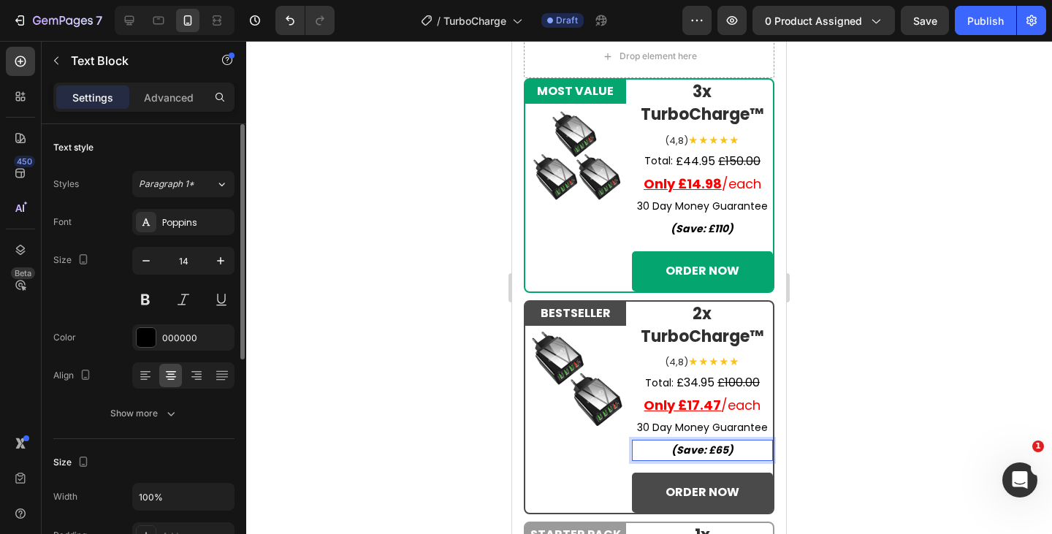
scroll to position [6516, 0]
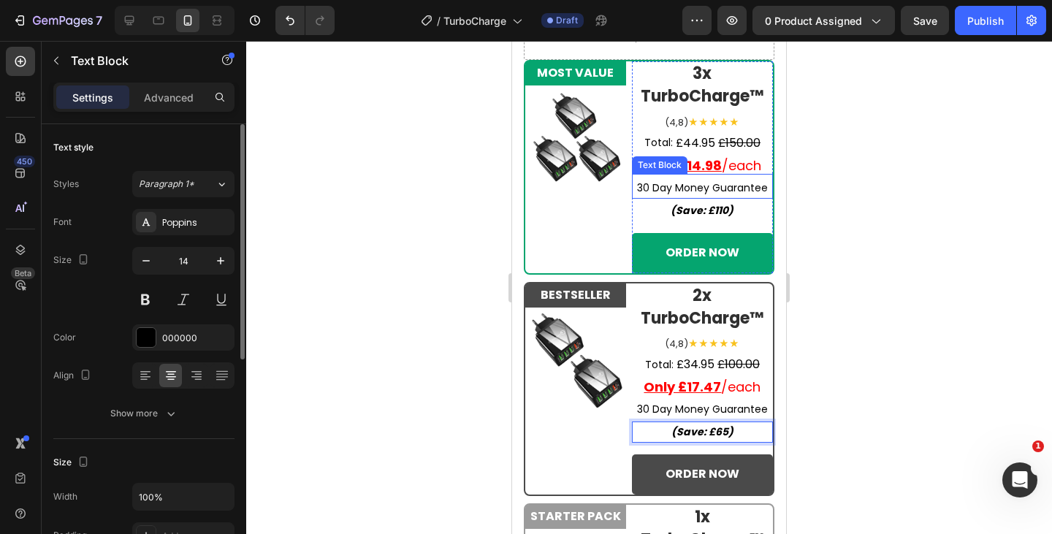
click at [717, 213] on strong "(Save: £110)" at bounding box center [702, 210] width 63 height 15
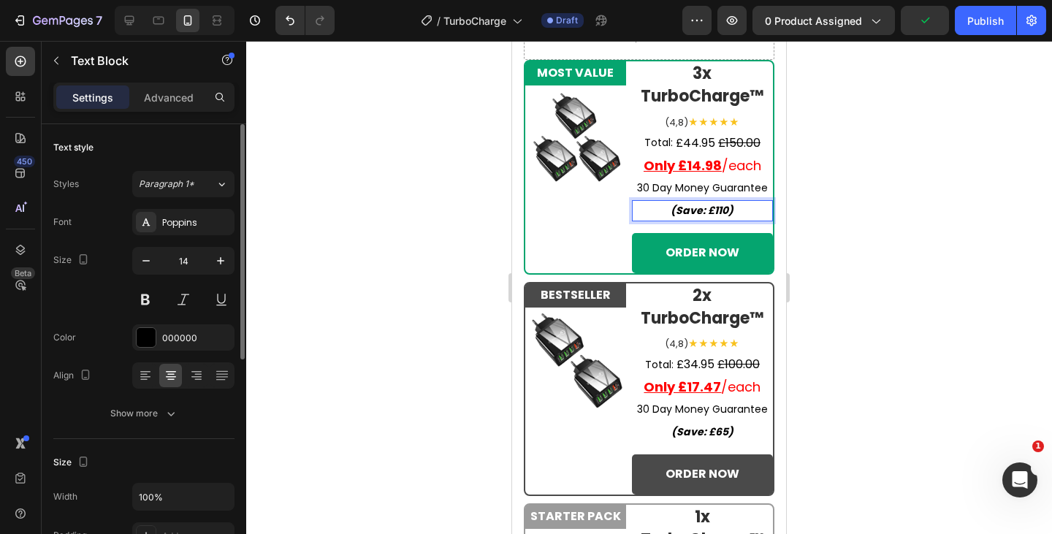
click at [712, 207] on strong "(Save: £110)" at bounding box center [702, 210] width 63 height 15
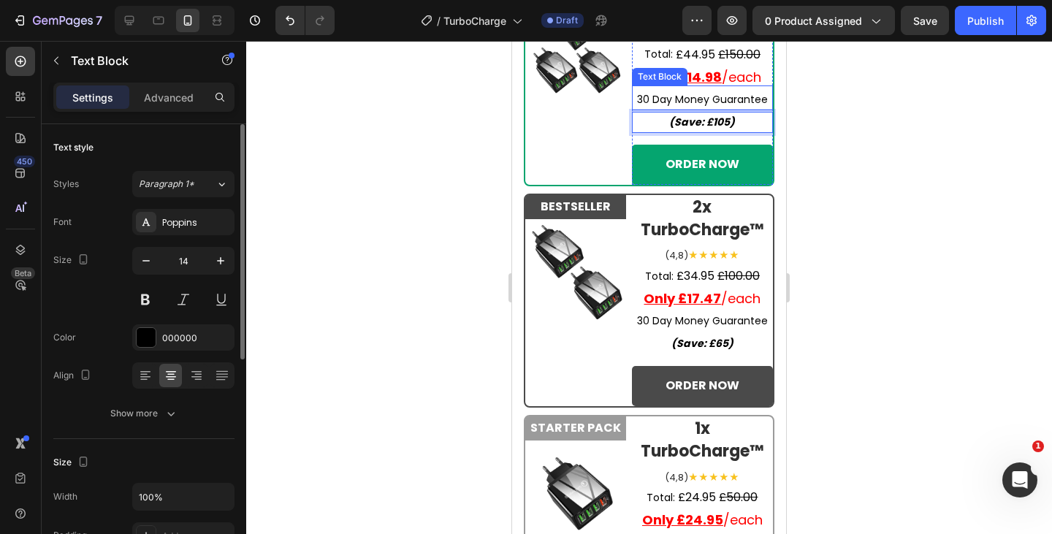
scroll to position [6689, 0]
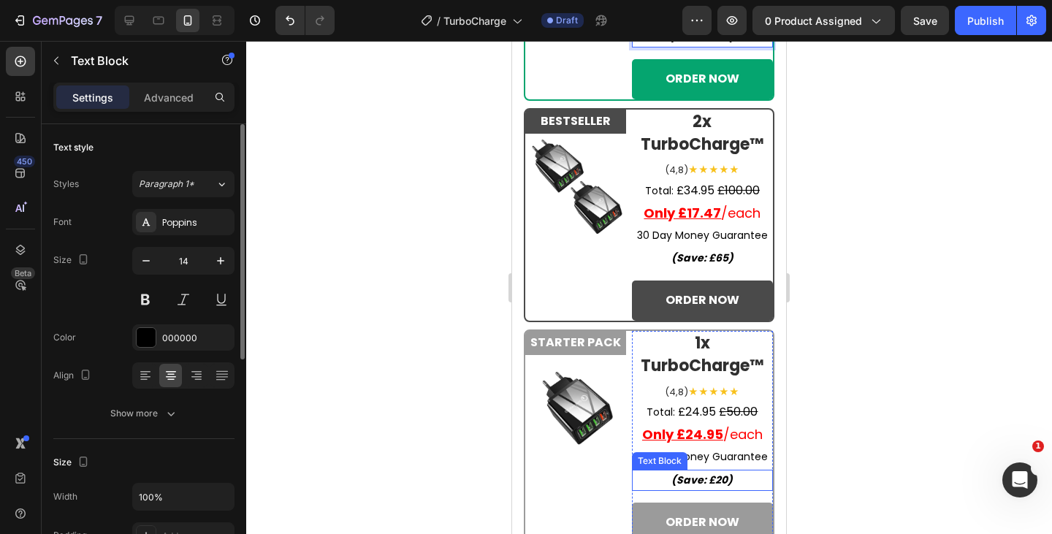
click at [716, 481] on strong "(Save: £20)" at bounding box center [702, 480] width 61 height 15
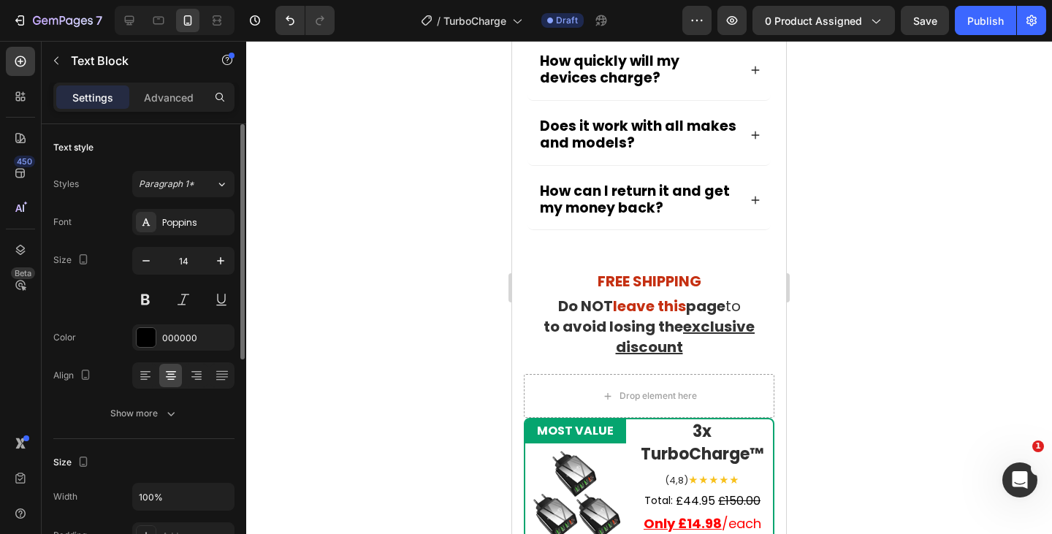
scroll to position [5906, 0]
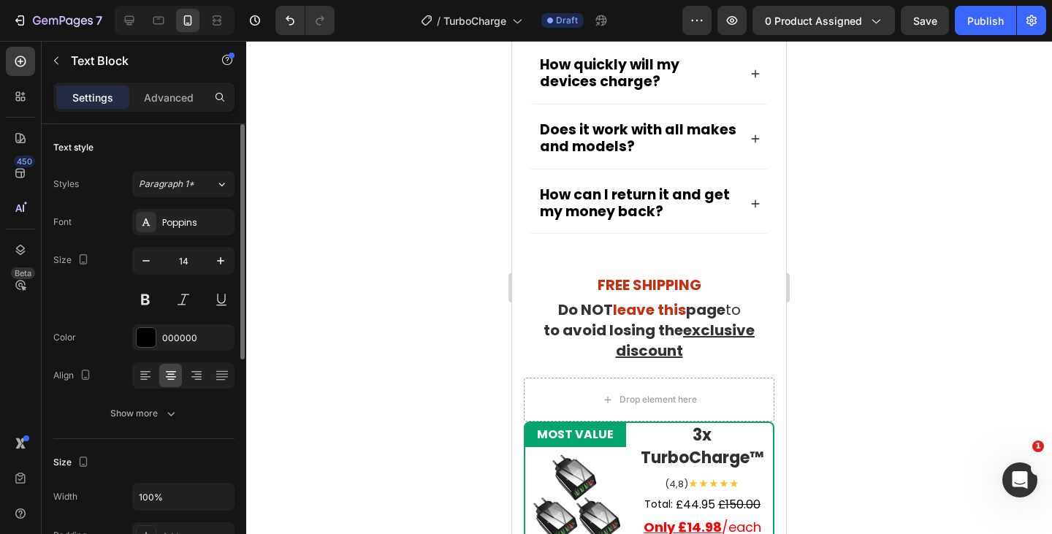
click at [897, 27] on div "Preview 0 product assigned Save Publish" at bounding box center [865, 20] width 364 height 29
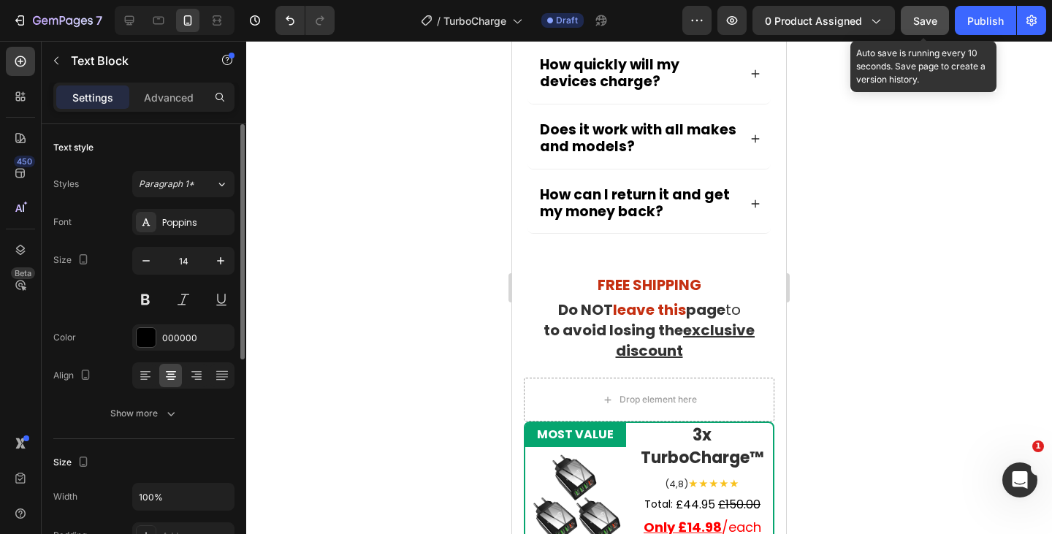
click at [930, 26] on span "Save" at bounding box center [926, 21] width 24 height 12
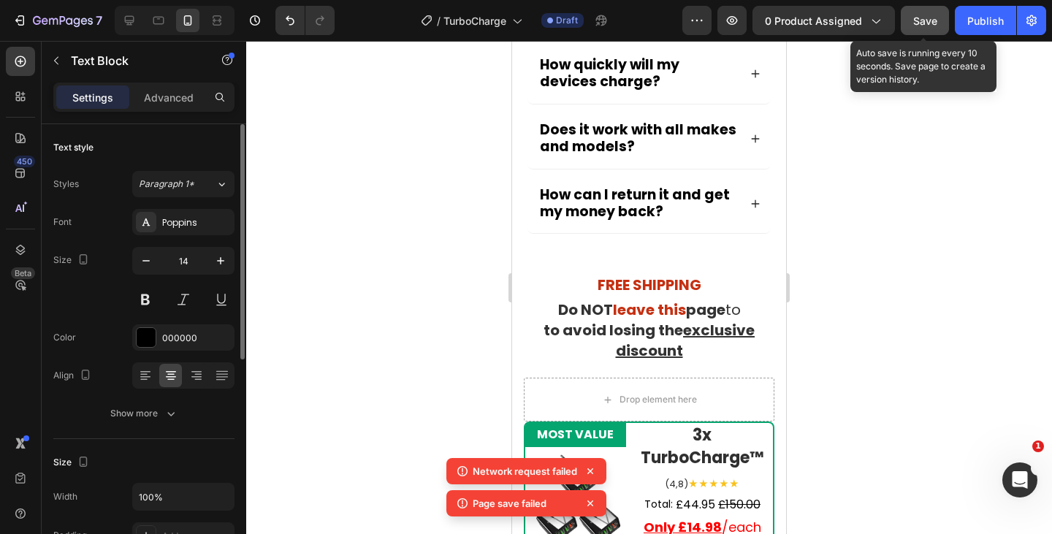
click at [133, 22] on icon at bounding box center [130, 21] width 10 height 10
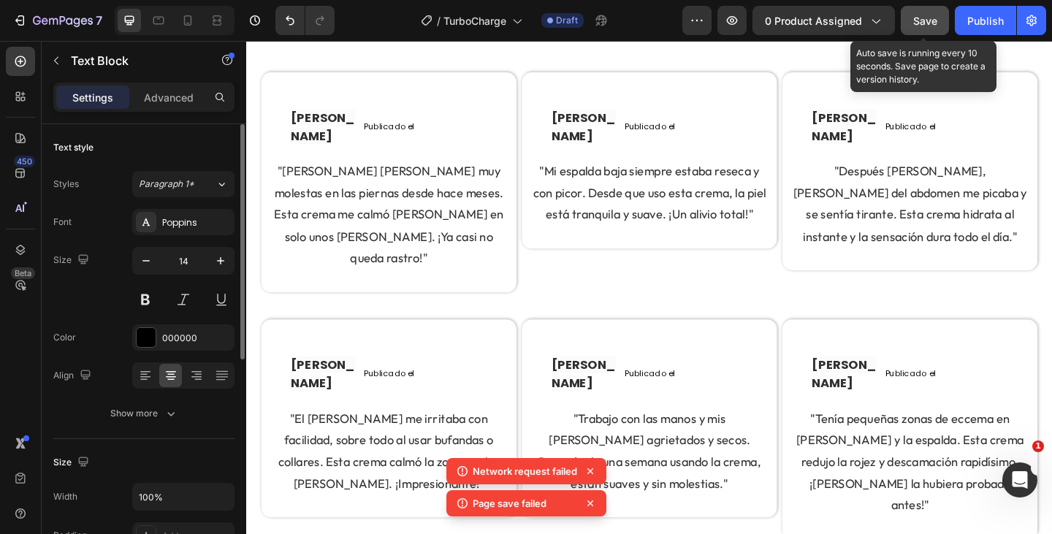
type input "16"
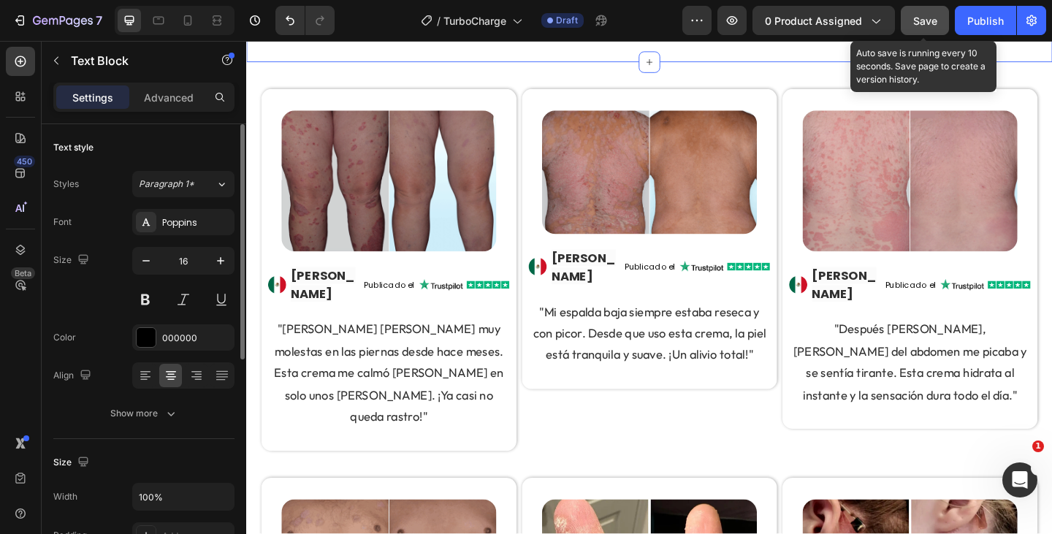
scroll to position [5804, 0]
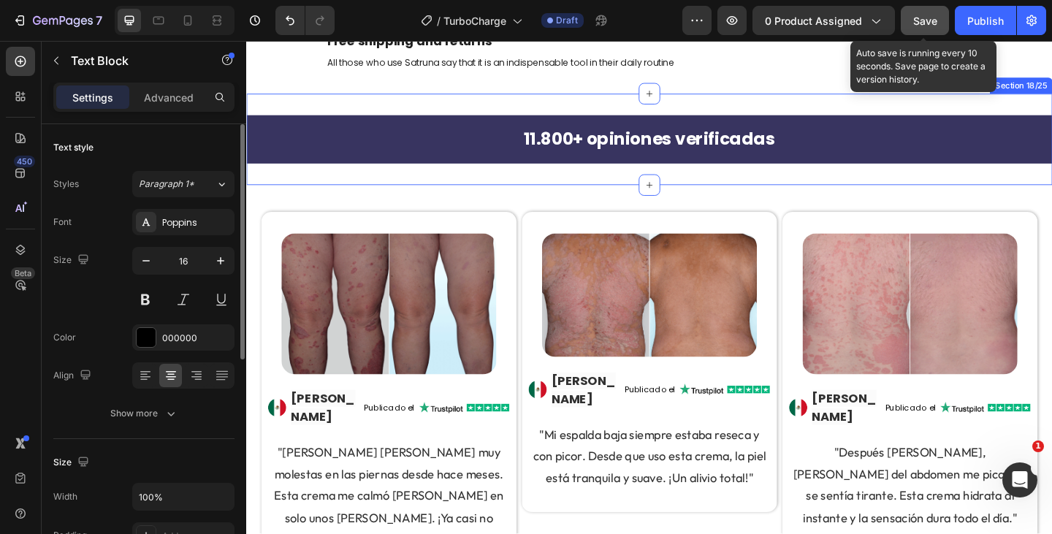
click at [372, 210] on div "11.800+ opiniones verificadas Heading Section 18/25" at bounding box center [684, 160] width 877 height 100
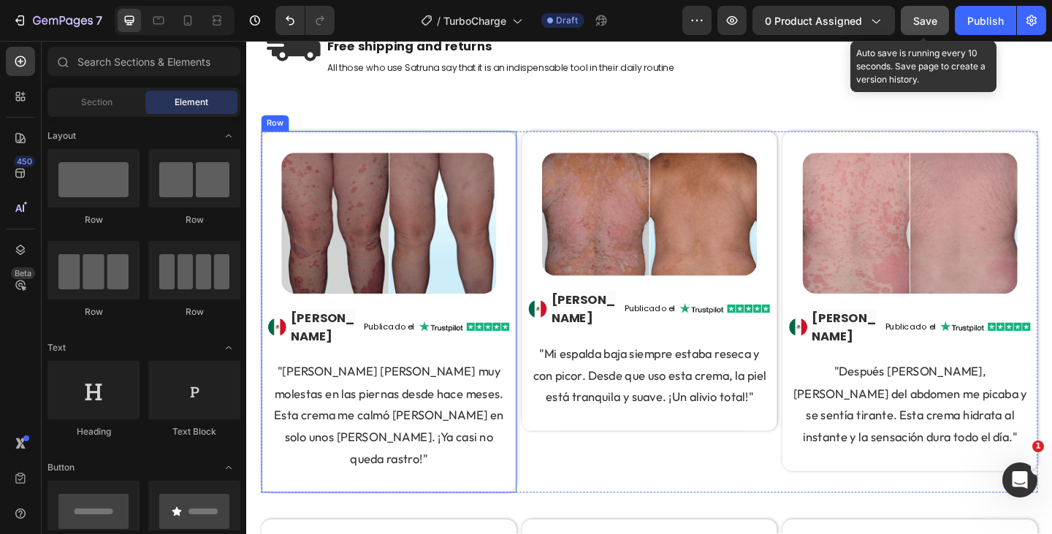
click at [267, 243] on div "Image Image Luis G. Text block Publicado el Text Block Image Image Row "Tenía m…" at bounding box center [401, 336] width 278 height 393
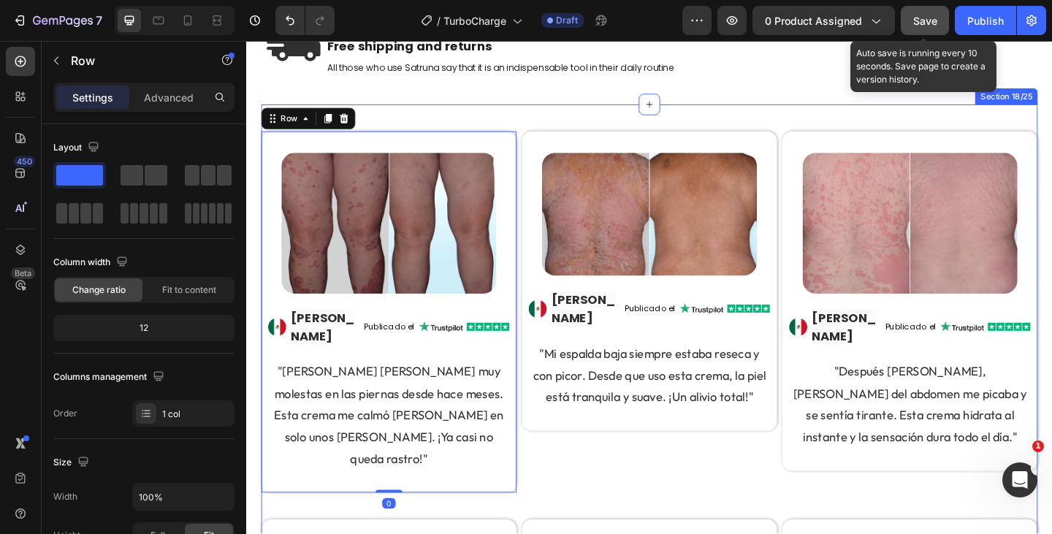
click at [531, 158] on div "Image Image Luis G. Text block Publicado el Text Block Image Image Row "Tenía m…" at bounding box center [684, 534] width 845 height 848
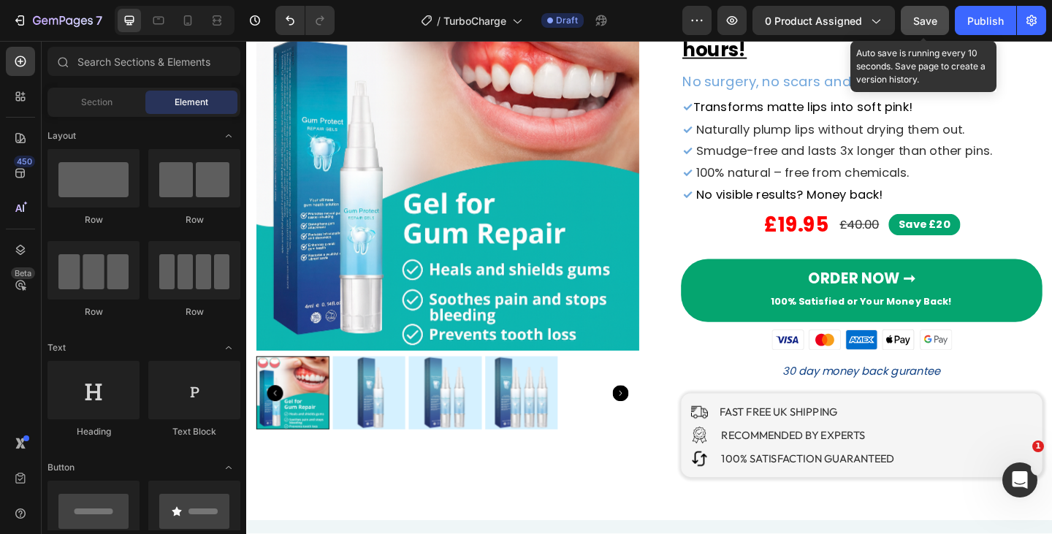
scroll to position [0, 0]
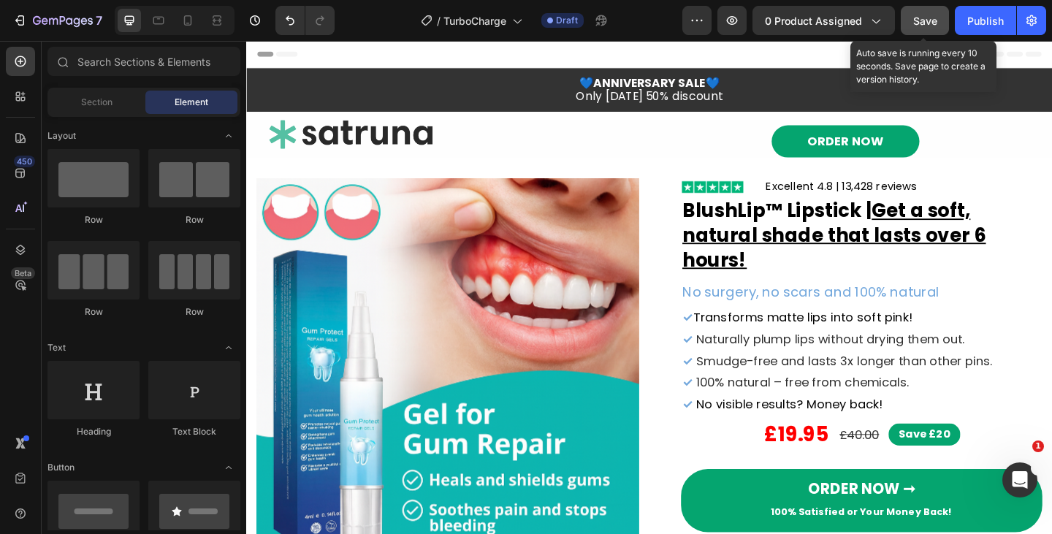
click at [925, 23] on span "Save" at bounding box center [926, 21] width 24 height 12
click at [961, 21] on button "Publish" at bounding box center [985, 20] width 61 height 29
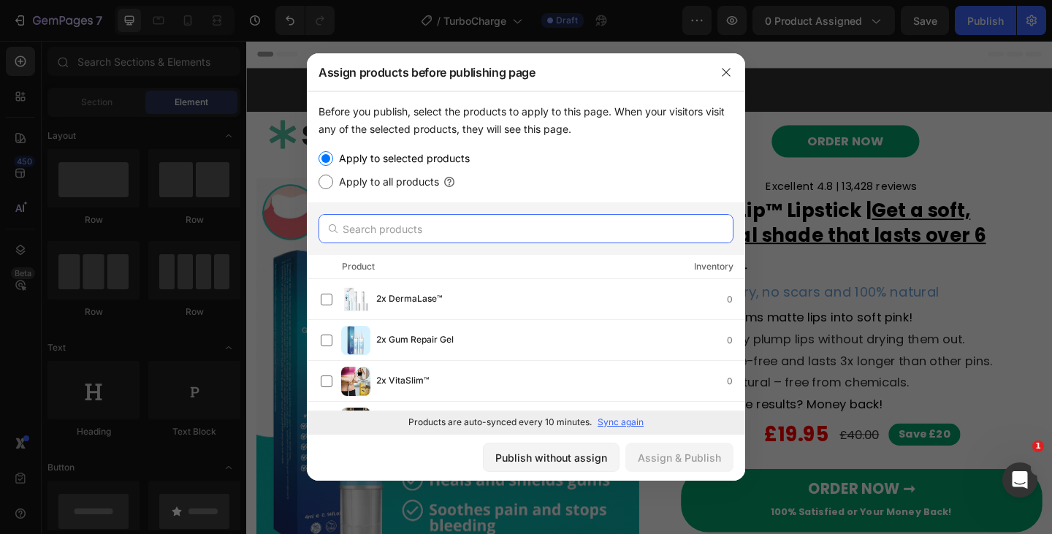
click at [406, 230] on input "text" at bounding box center [526, 228] width 415 height 29
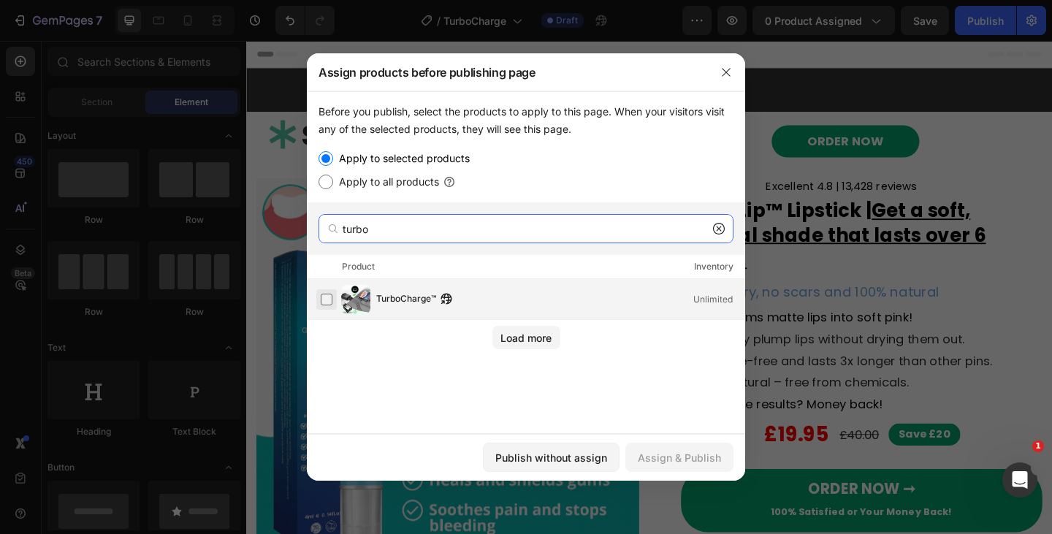
type input "turbo"
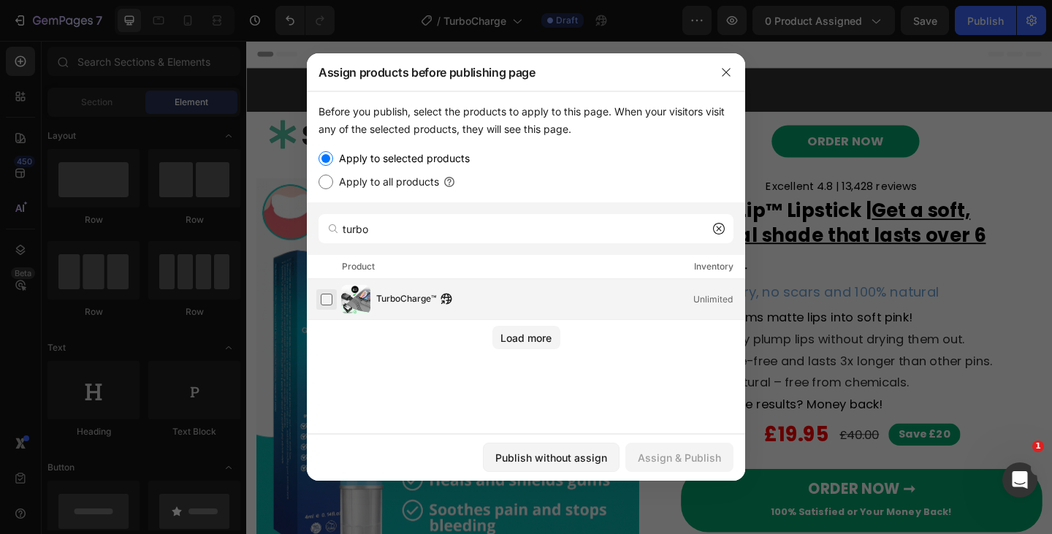
click at [322, 303] on label at bounding box center [327, 300] width 12 height 12
click at [672, 462] on div "Assign & Publish" at bounding box center [679, 457] width 83 height 15
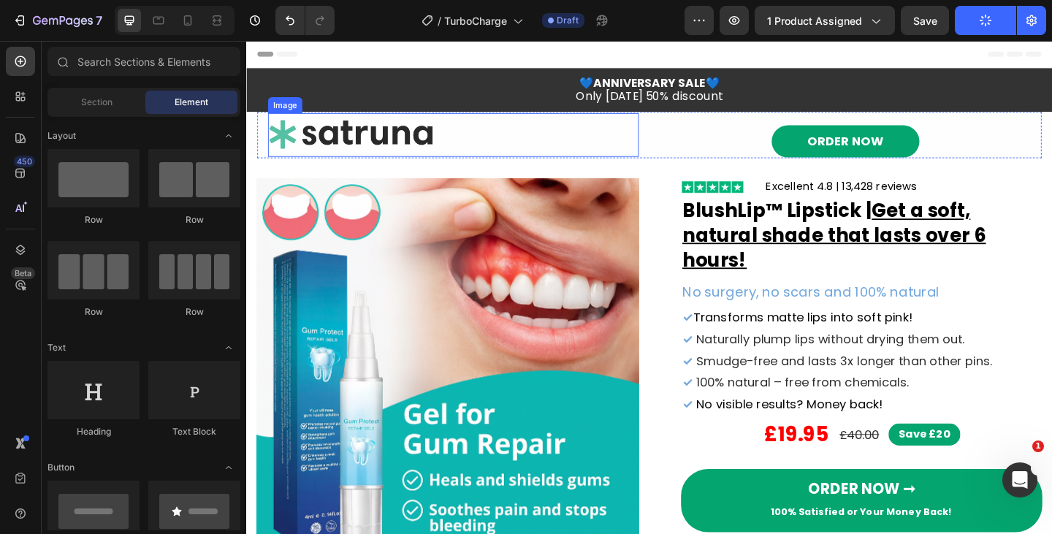
click at [335, 148] on img at bounding box center [361, 144] width 183 height 48
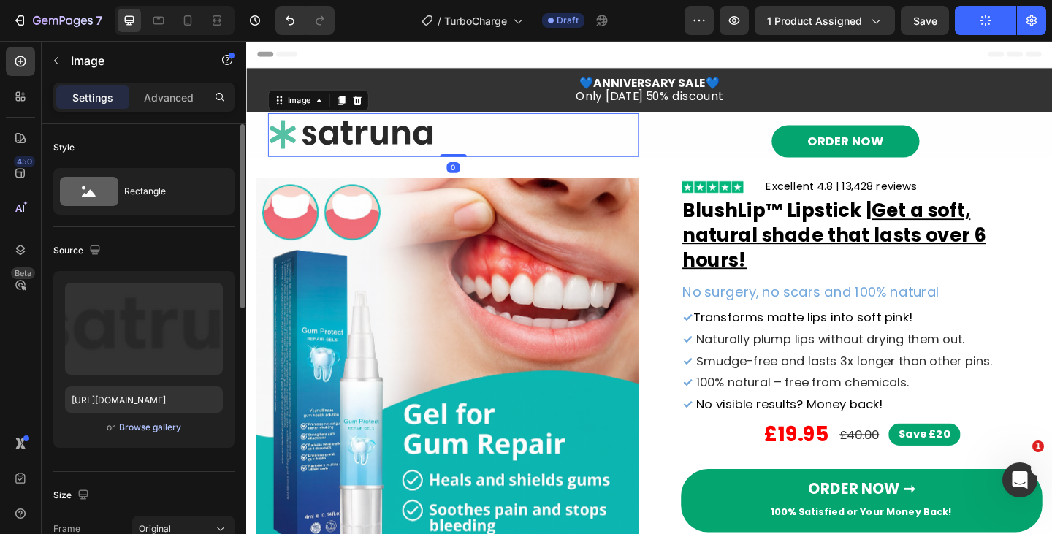
click at [153, 430] on div "Browse gallery" at bounding box center [150, 427] width 62 height 13
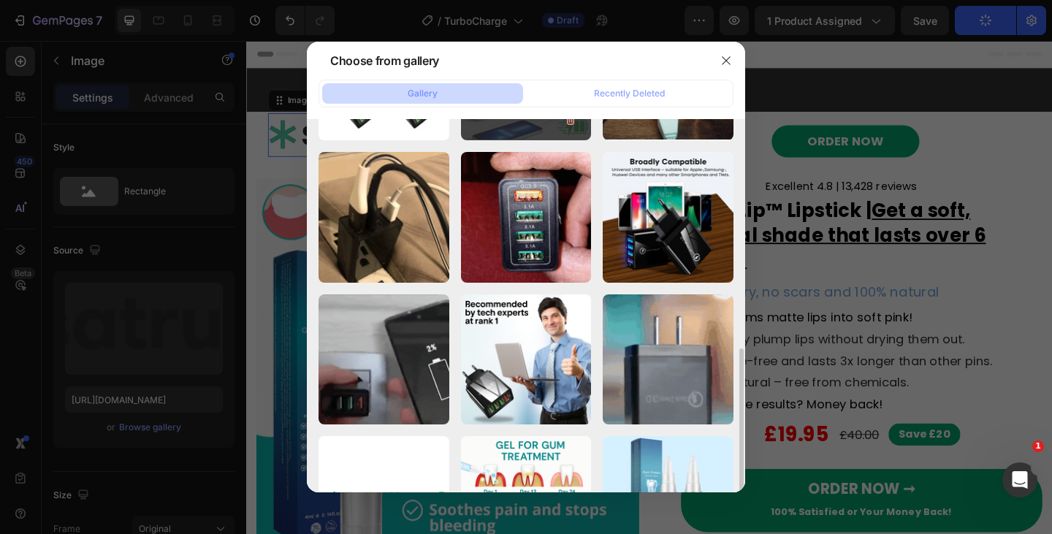
scroll to position [491, 0]
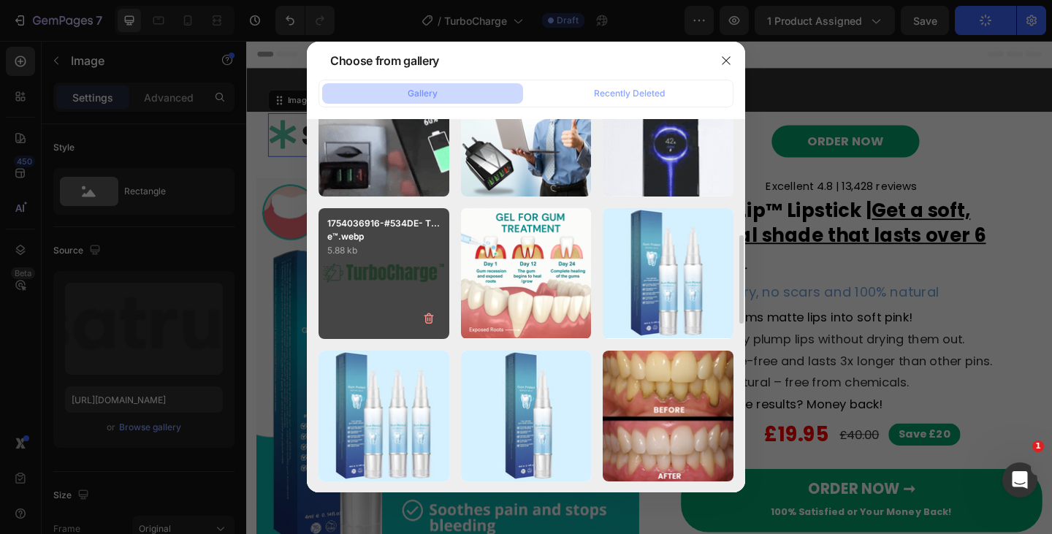
click at [383, 286] on div "1754036916-#534DE- T...e™.webp 5.88 kb" at bounding box center [384, 273] width 131 height 131
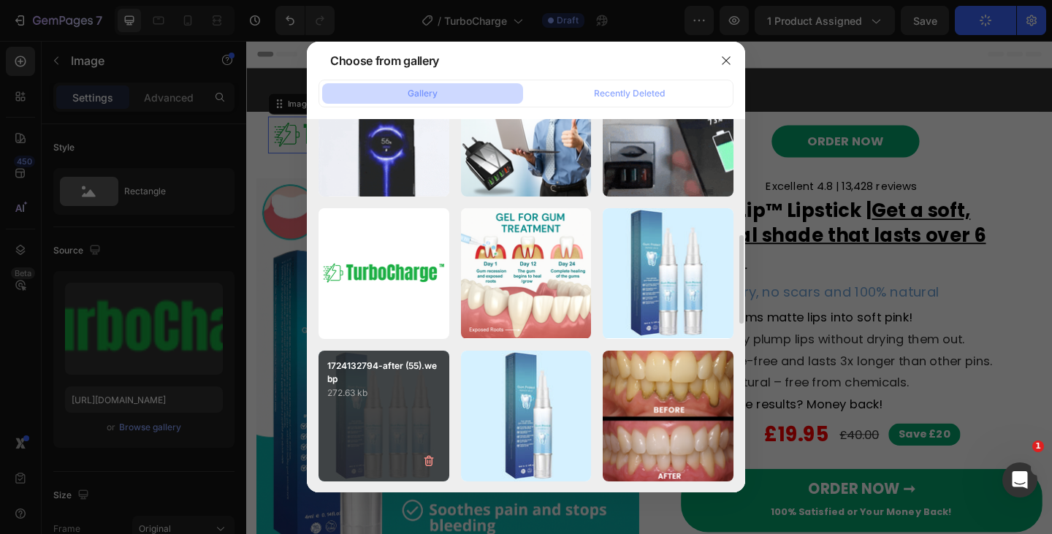
click at [428, 354] on div "1724132794-after (55).webp 272.63 kb" at bounding box center [384, 376] width 131 height 50
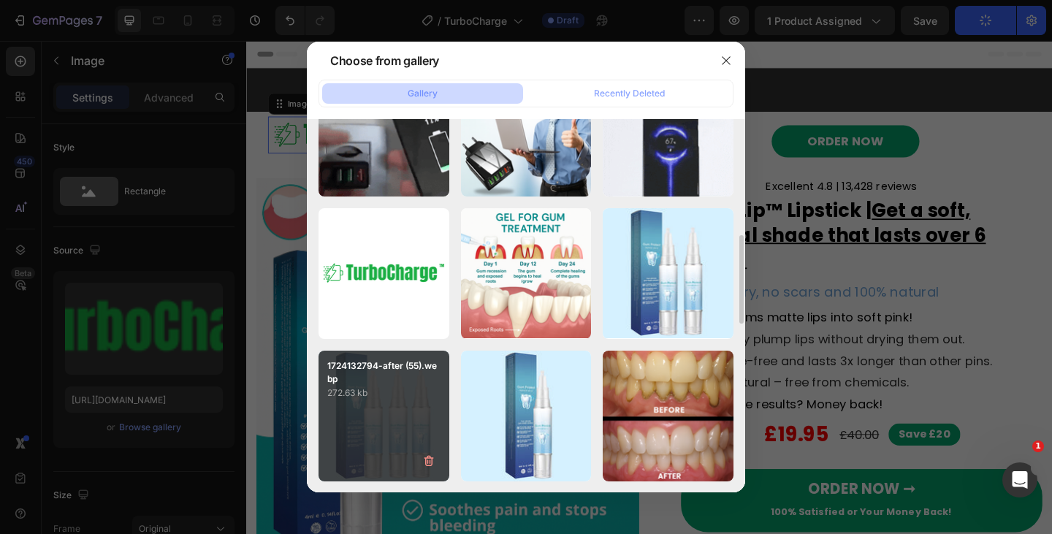
type input "https://cdn.shopify.com/s/files/1/0718/5114/7463/files/gempages_577936641763574…"
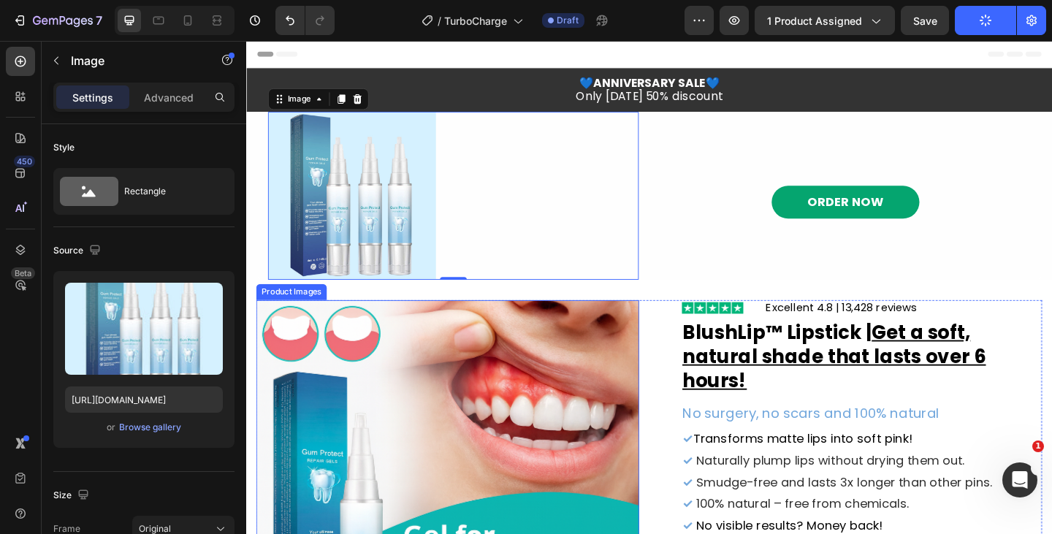
click at [363, 369] on img at bounding box center [465, 531] width 417 height 417
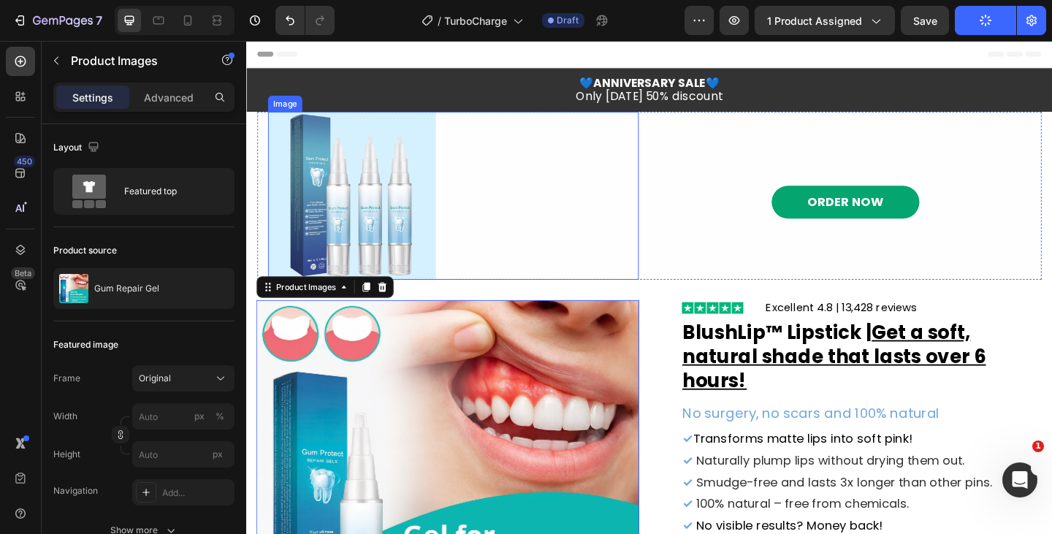
click at [322, 219] on img at bounding box center [361, 209] width 183 height 183
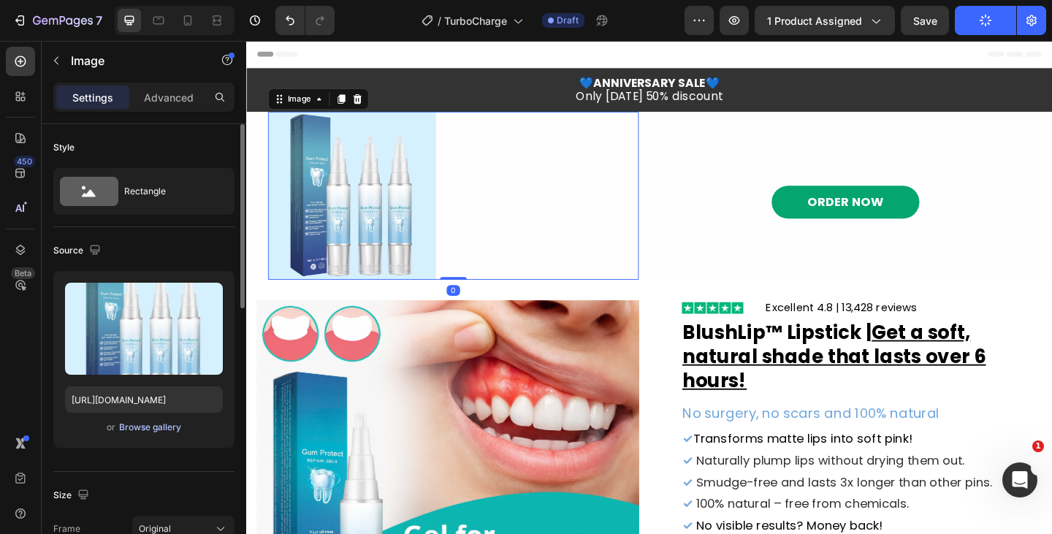
click at [151, 423] on div "Browse gallery" at bounding box center [150, 427] width 62 height 13
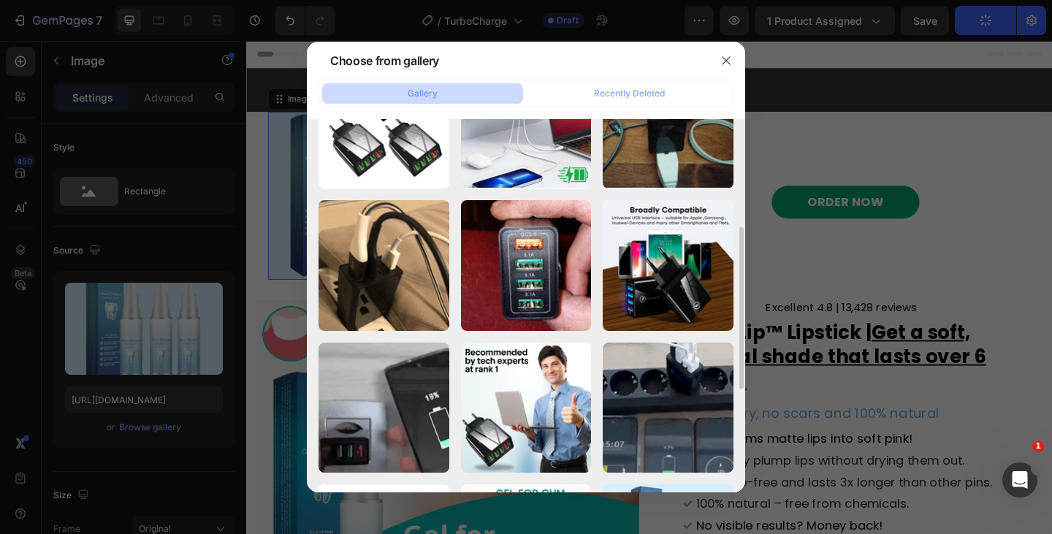
scroll to position [357, 0]
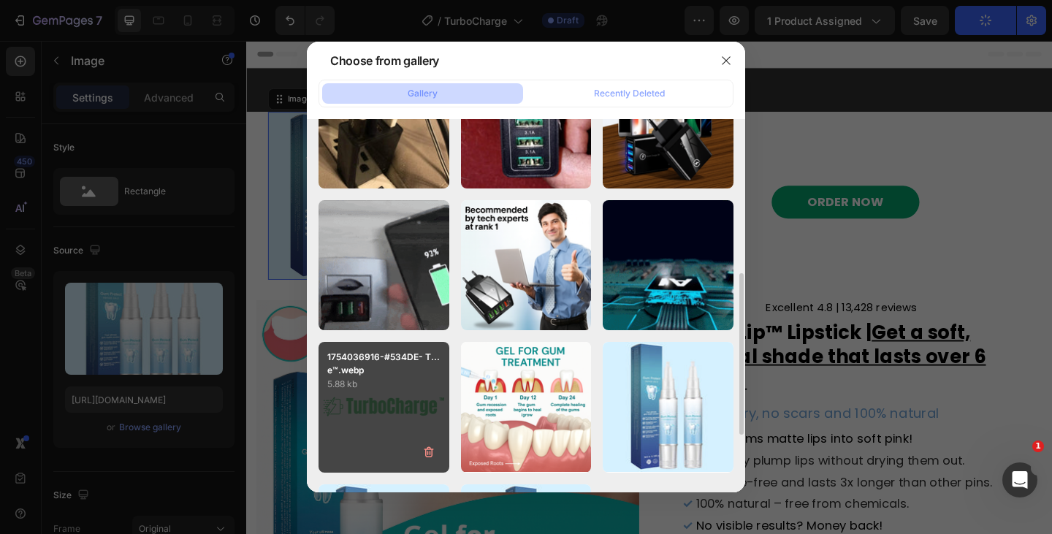
click at [376, 401] on div "1754036916-#534DE- T...e™.webp 5.88 kb" at bounding box center [384, 407] width 131 height 131
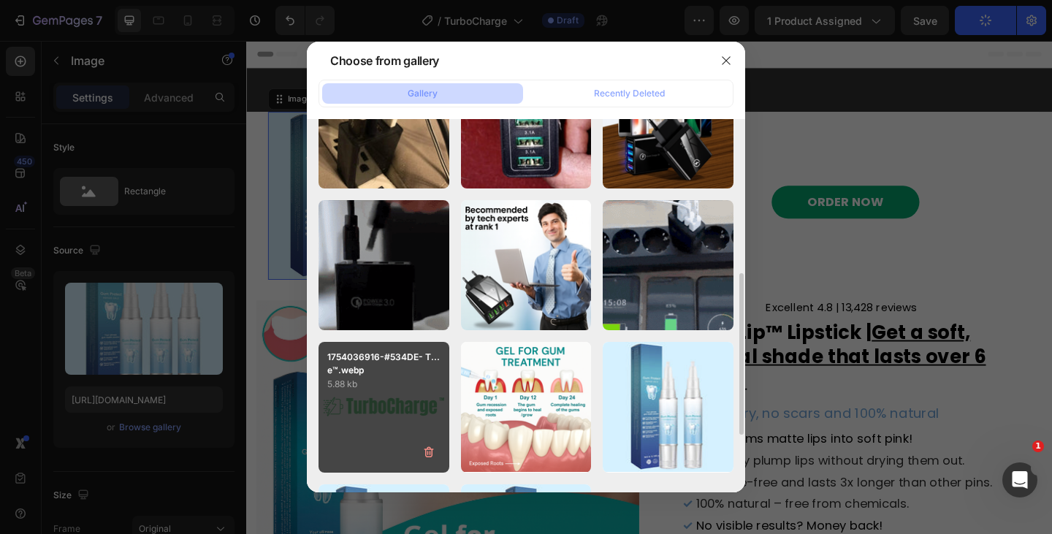
type input "https://cdn.shopify.com/s/files/1/0718/5114/7463/files/gempages_577936641763574…"
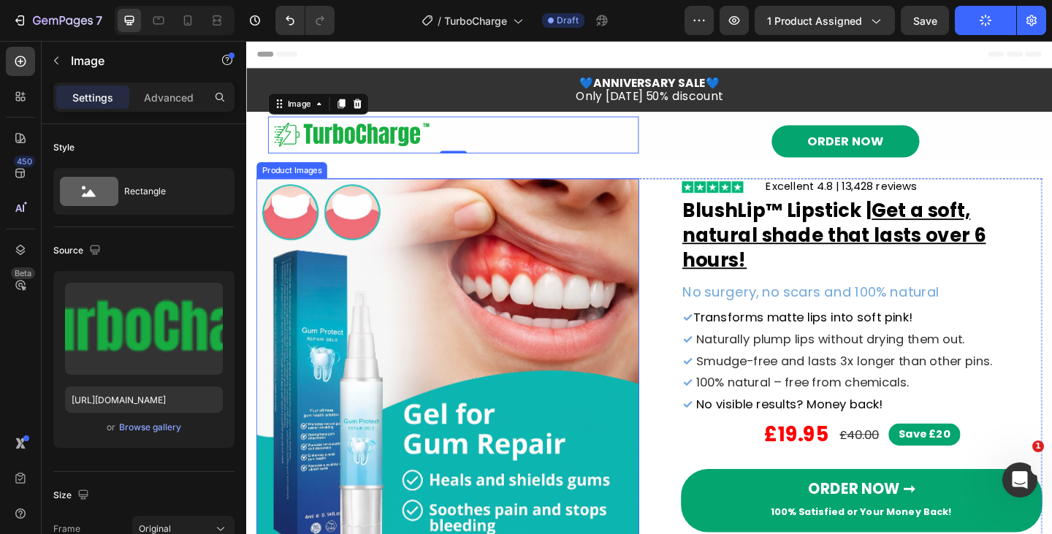
click at [299, 247] on img at bounding box center [465, 399] width 417 height 417
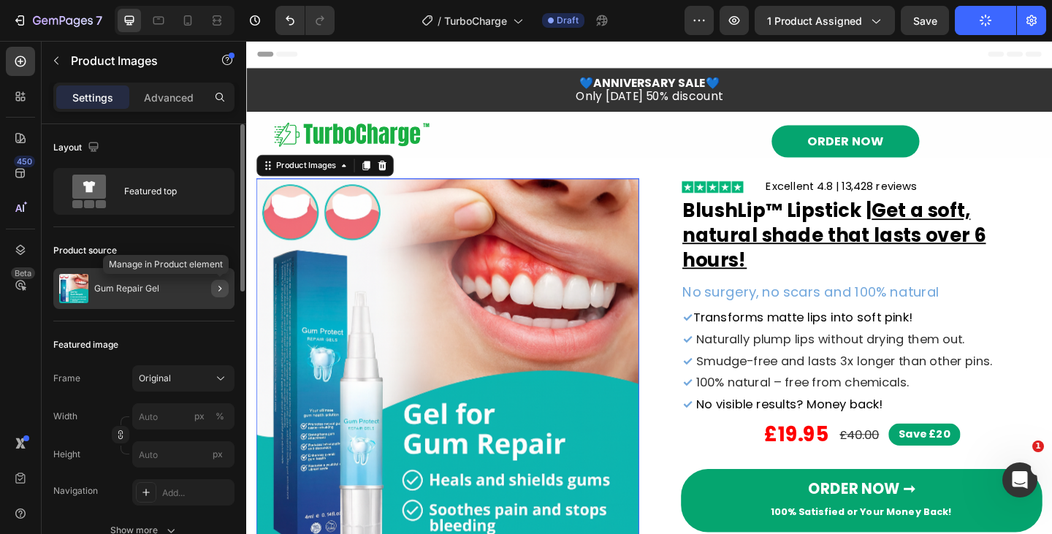
click at [221, 286] on icon "button" at bounding box center [220, 289] width 12 height 12
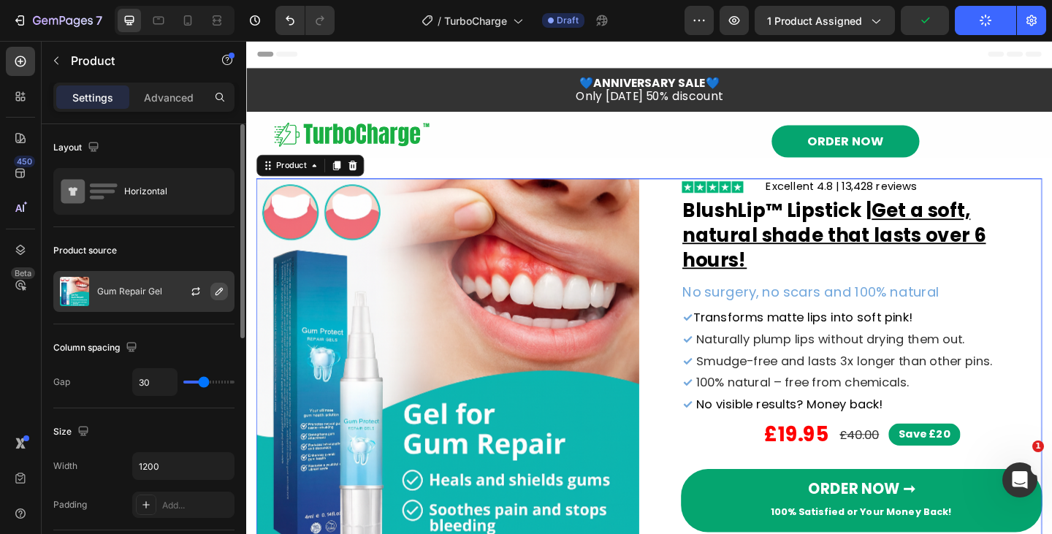
click at [219, 292] on icon "button" at bounding box center [219, 291] width 7 height 7
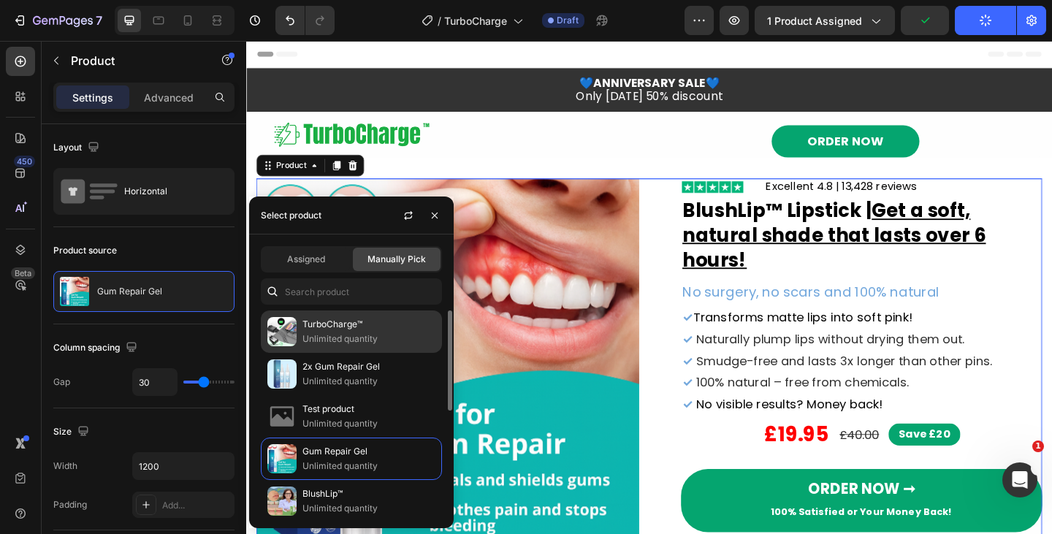
click at [326, 325] on p "TurboCharge™" at bounding box center [369, 324] width 133 height 15
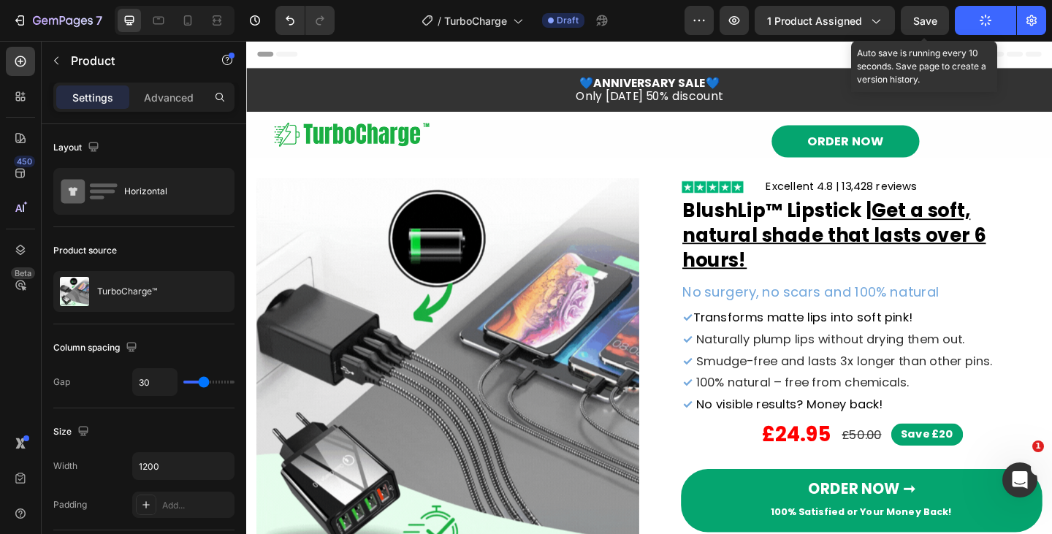
click at [930, 26] on span "Save" at bounding box center [926, 21] width 24 height 12
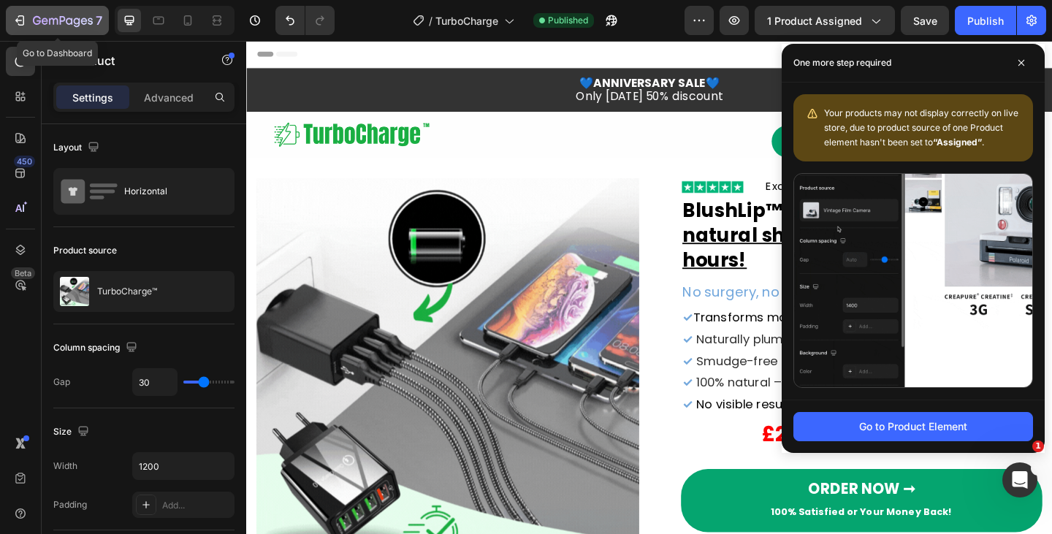
click at [22, 23] on icon "button" at bounding box center [19, 20] width 15 height 15
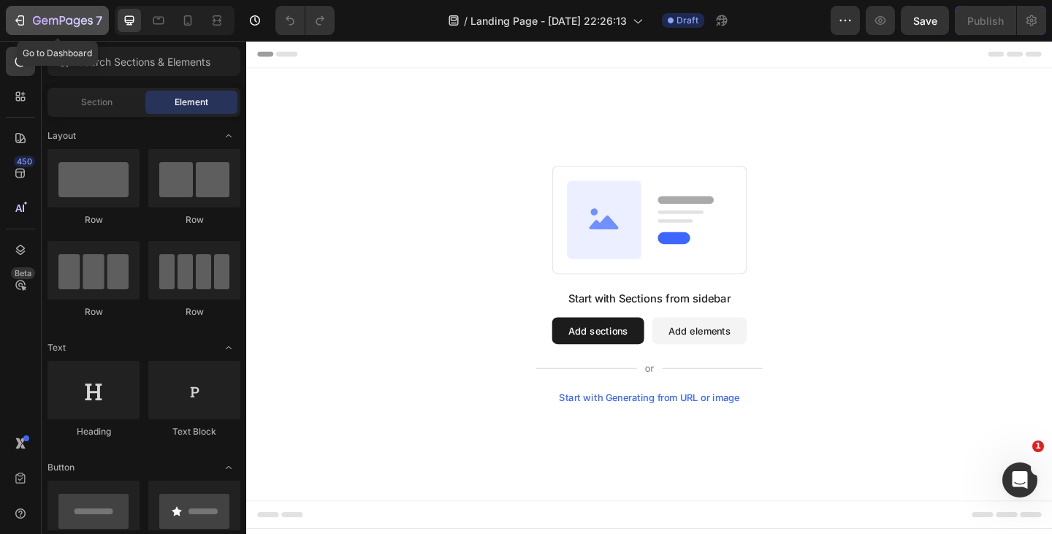
click at [13, 24] on icon "button" at bounding box center [19, 20] width 15 height 15
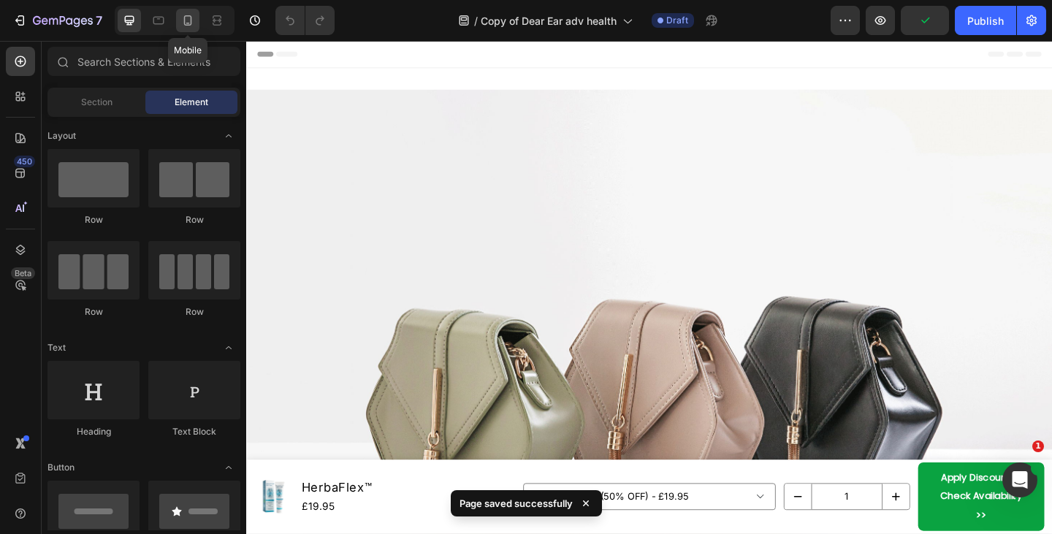
click at [182, 19] on icon at bounding box center [188, 20] width 15 height 15
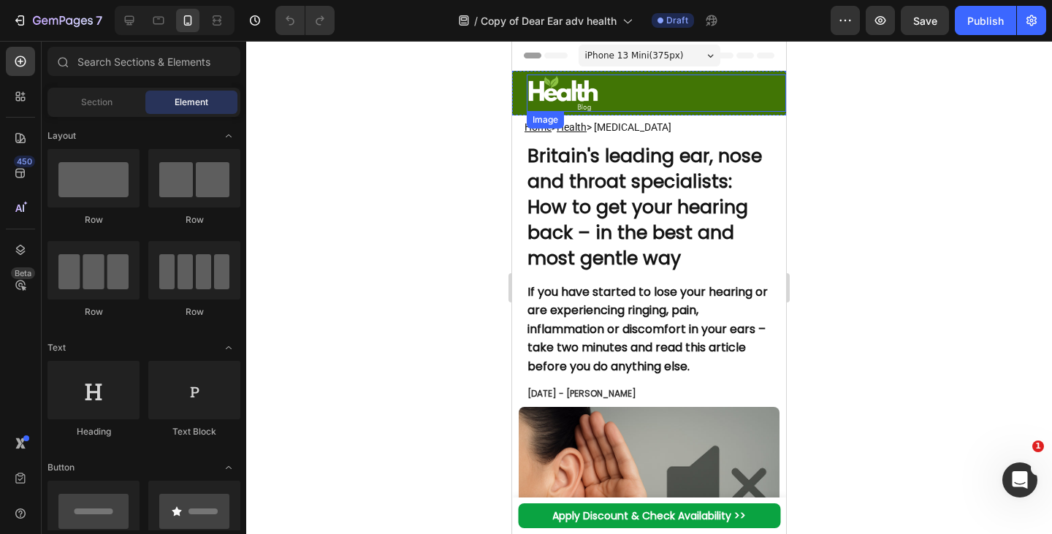
click at [563, 91] on img at bounding box center [563, 93] width 73 height 37
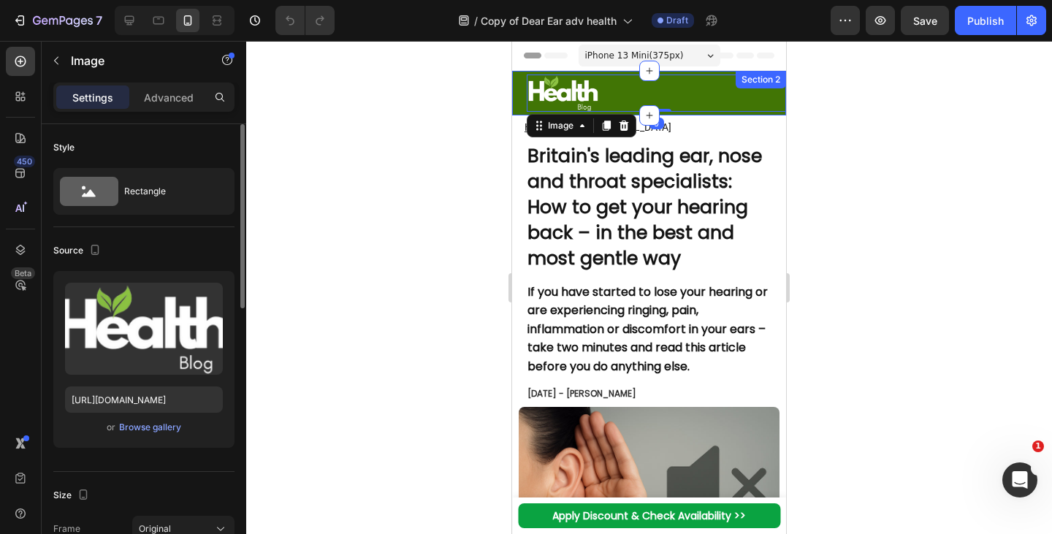
click at [141, 437] on div "Upload Image https://cdn.shopify.com/s/files/1/0718/5114/7463/files/gempages_57…" at bounding box center [143, 359] width 181 height 177
click at [153, 423] on div "Browse gallery" at bounding box center [150, 427] width 62 height 13
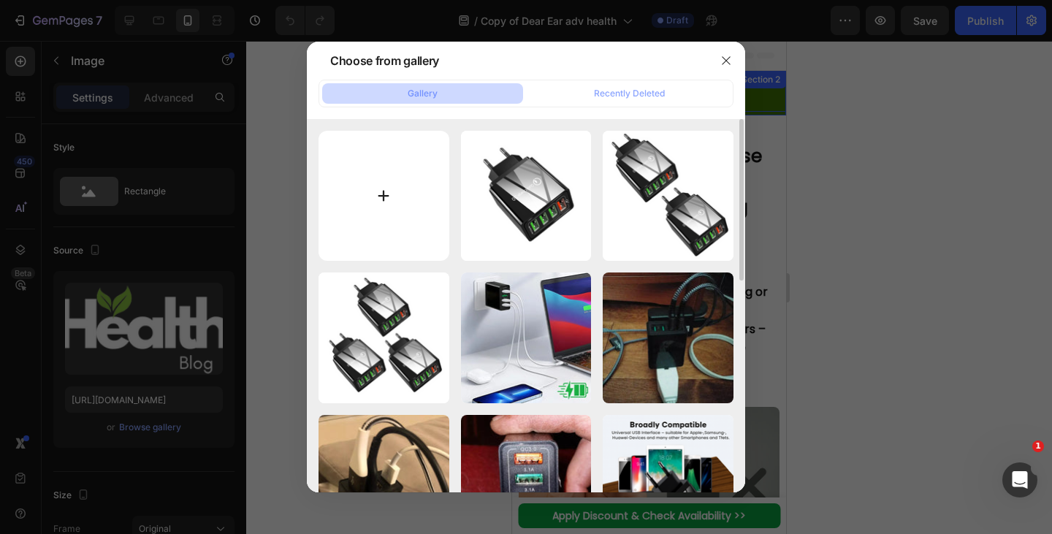
click at [391, 175] on input "file" at bounding box center [384, 196] width 131 height 131
type input "C:\fakepath\1753794956-imgi_1_1745762482-Blog logo's.webp"
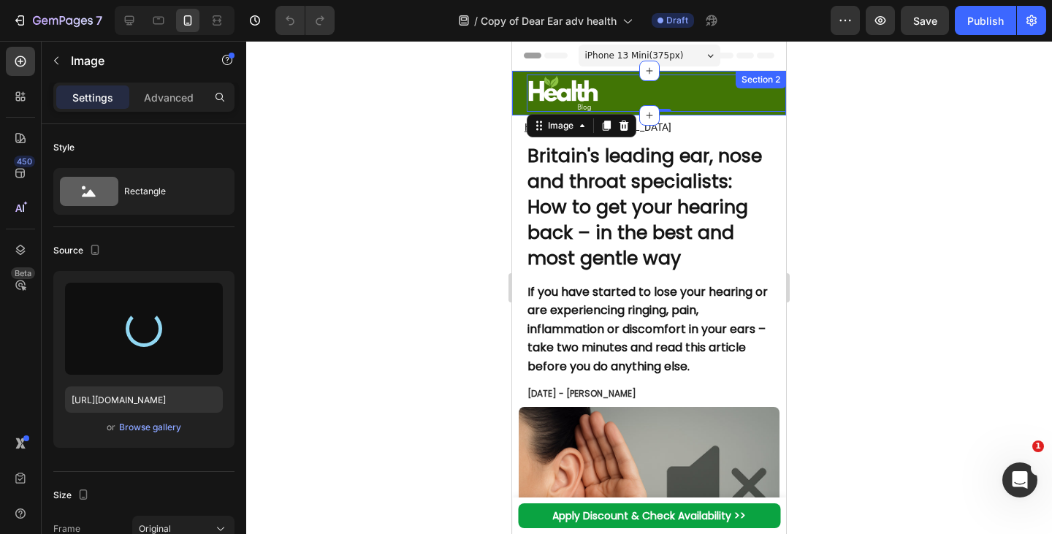
type input "https://cdn.shopify.com/s/files/1/0718/5114/7463/files/gempages_577936641763574…"
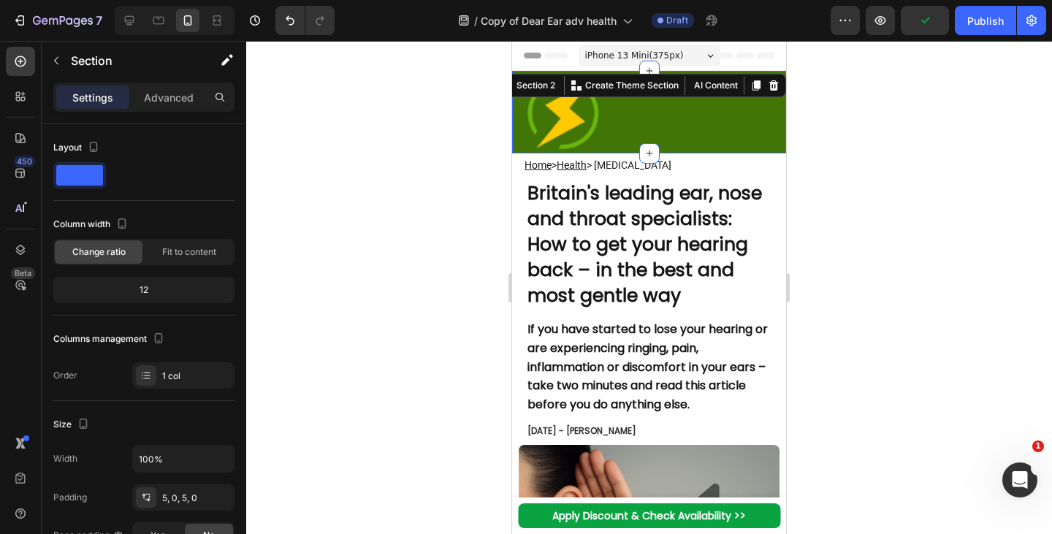
click at [523, 143] on div "Image" at bounding box center [649, 112] width 274 height 75
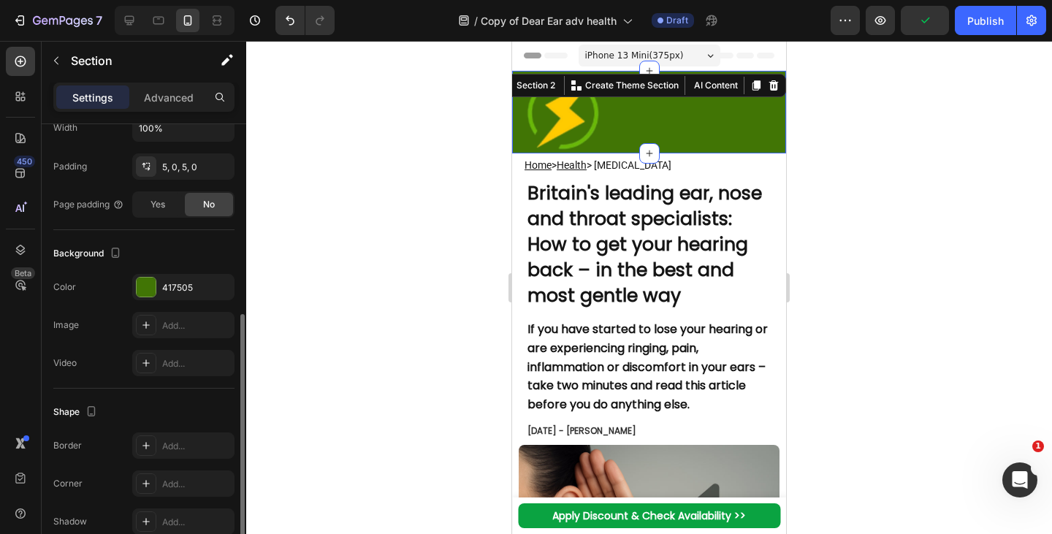
scroll to position [342, 0]
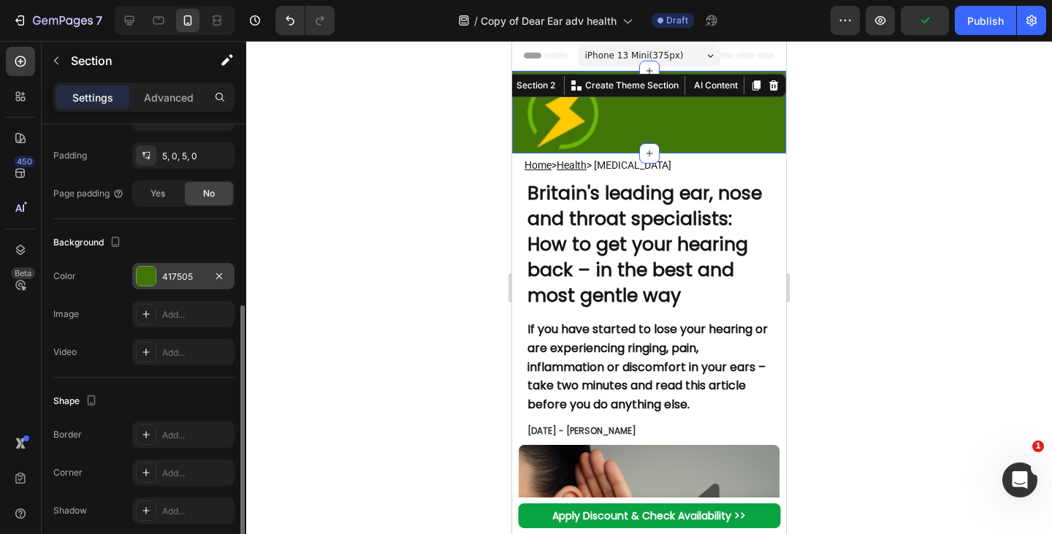
click at [163, 277] on div "417505" at bounding box center [183, 276] width 42 height 13
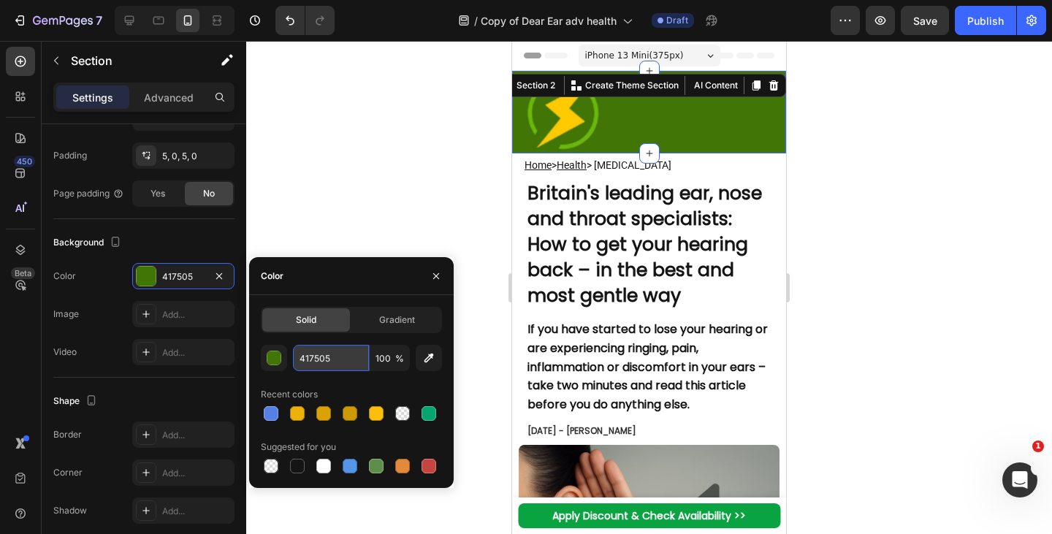
click at [328, 365] on input "417505" at bounding box center [331, 358] width 76 height 26
paste input "#f7f7f7"
type input "#f7f7f7"
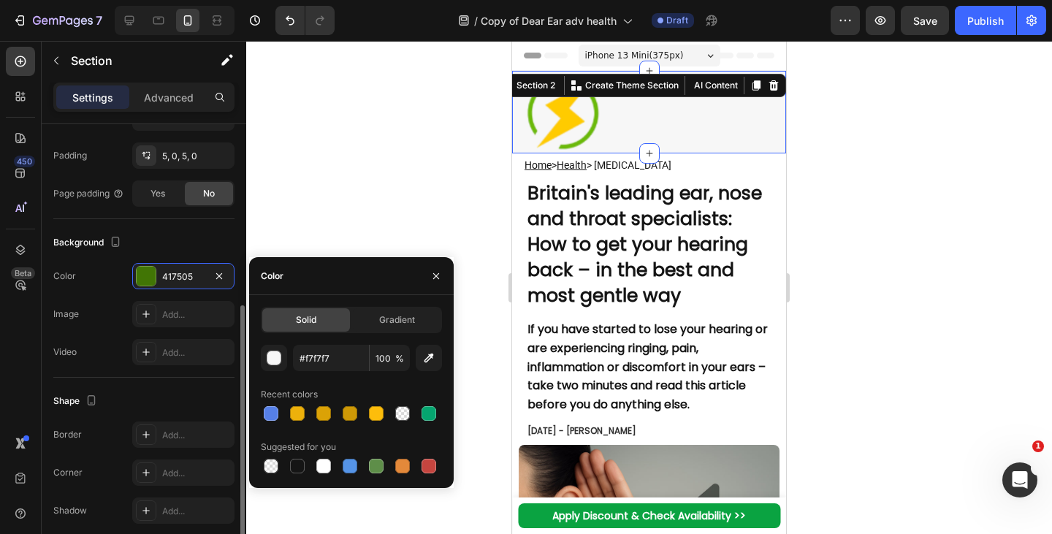
click at [194, 251] on div "Background" at bounding box center [143, 242] width 181 height 23
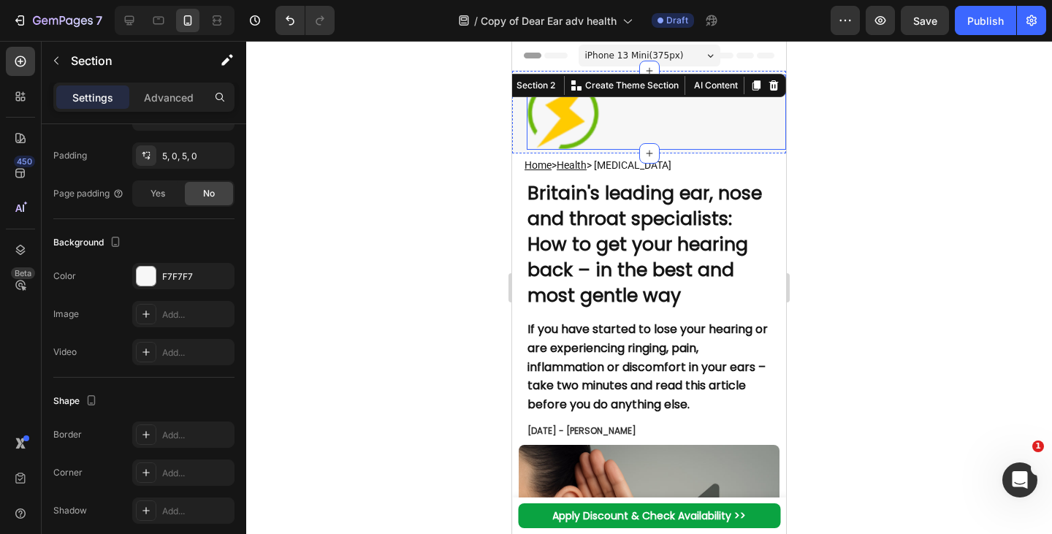
click at [564, 124] on img at bounding box center [563, 112] width 73 height 75
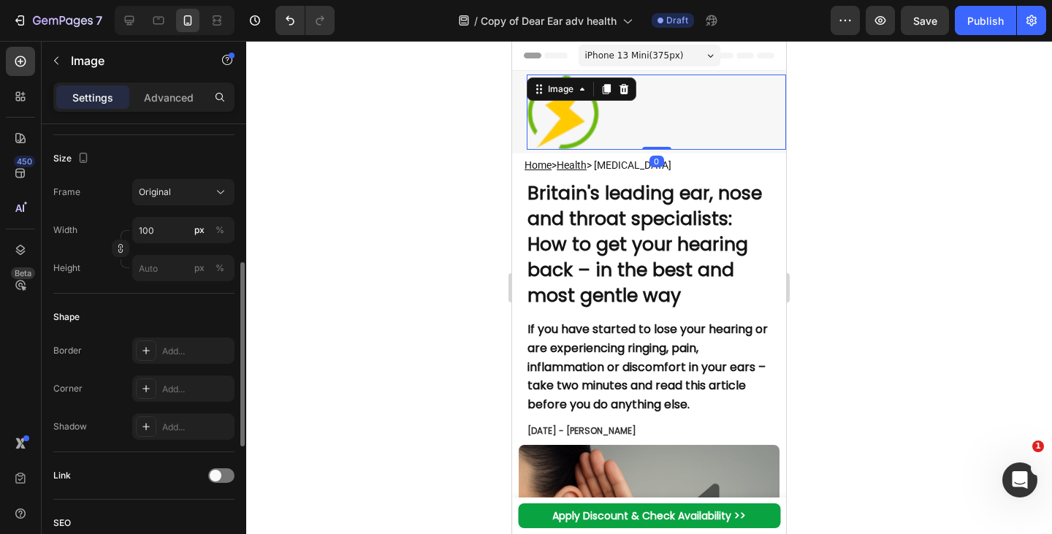
scroll to position [338, 0]
click at [162, 231] on input "100" at bounding box center [183, 229] width 102 height 26
type input "50"
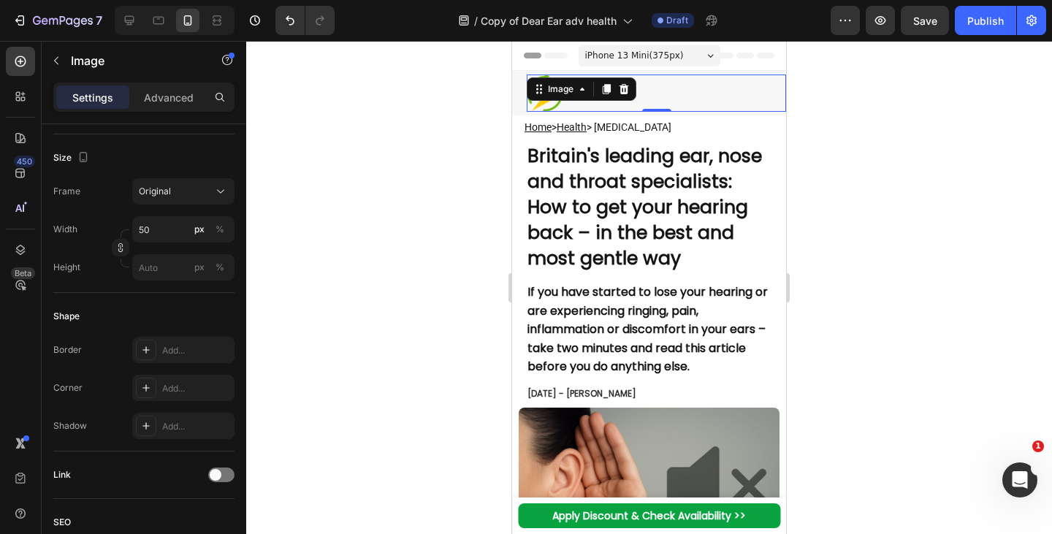
click at [572, 214] on strong "Britain's leading ear, nose and throat specialists: How to get your hearing bac…" at bounding box center [645, 207] width 235 height 128
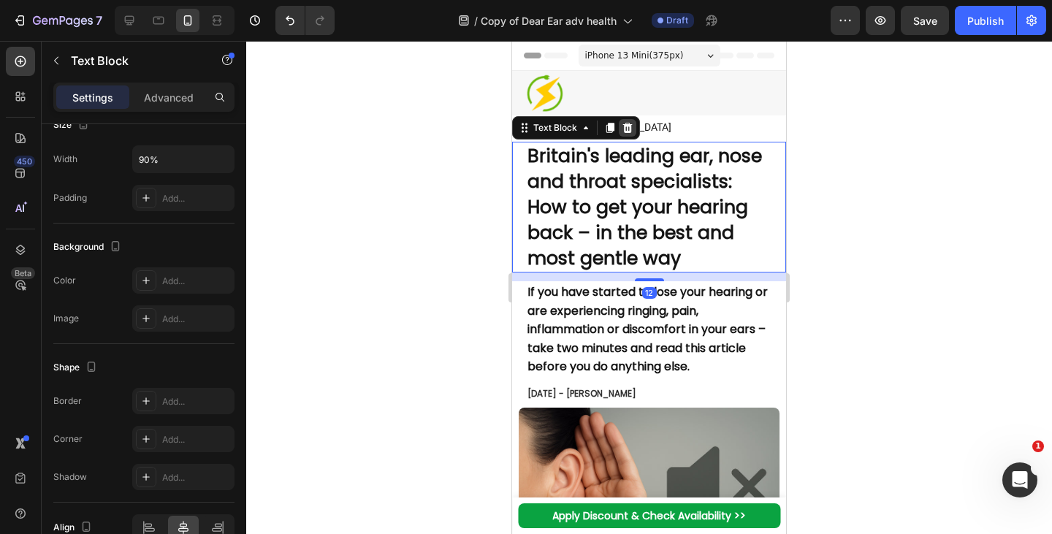
scroll to position [0, 0]
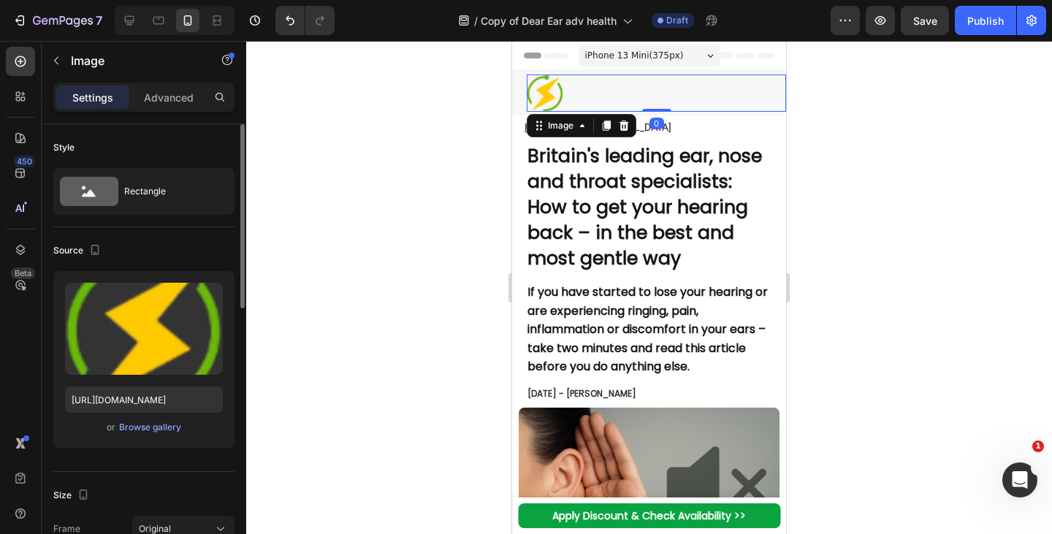
click at [621, 90] on div at bounding box center [656, 93] width 259 height 37
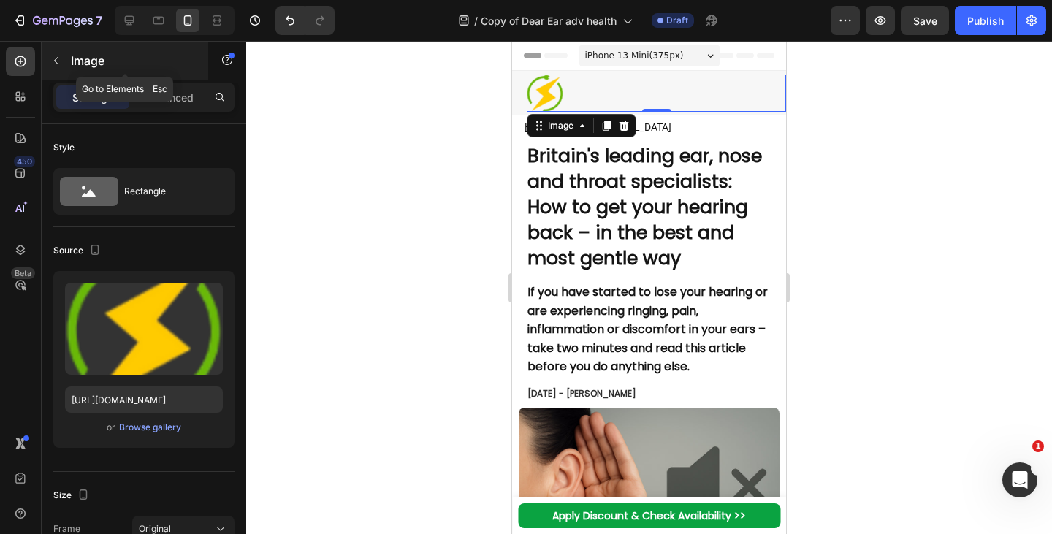
click at [58, 69] on button "button" at bounding box center [56, 60] width 23 height 23
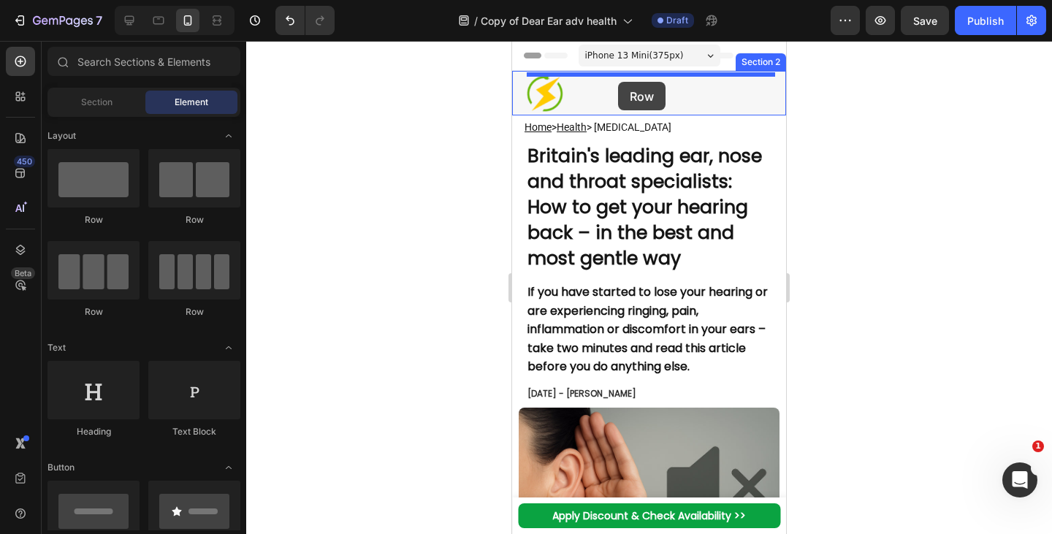
drag, startPoint x: 702, startPoint y: 247, endPoint x: 617, endPoint y: 81, distance: 186.6
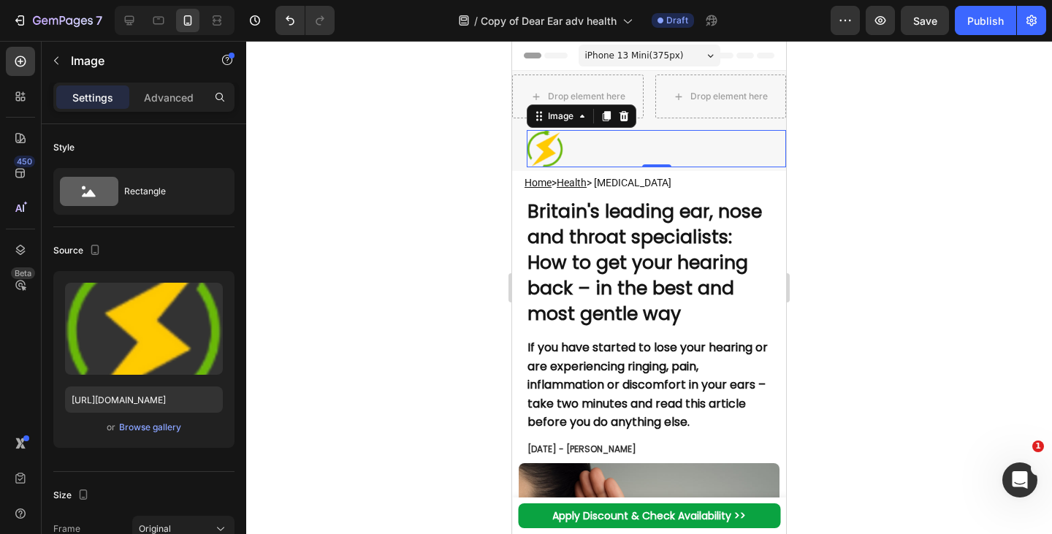
click at [548, 156] on img at bounding box center [545, 148] width 37 height 37
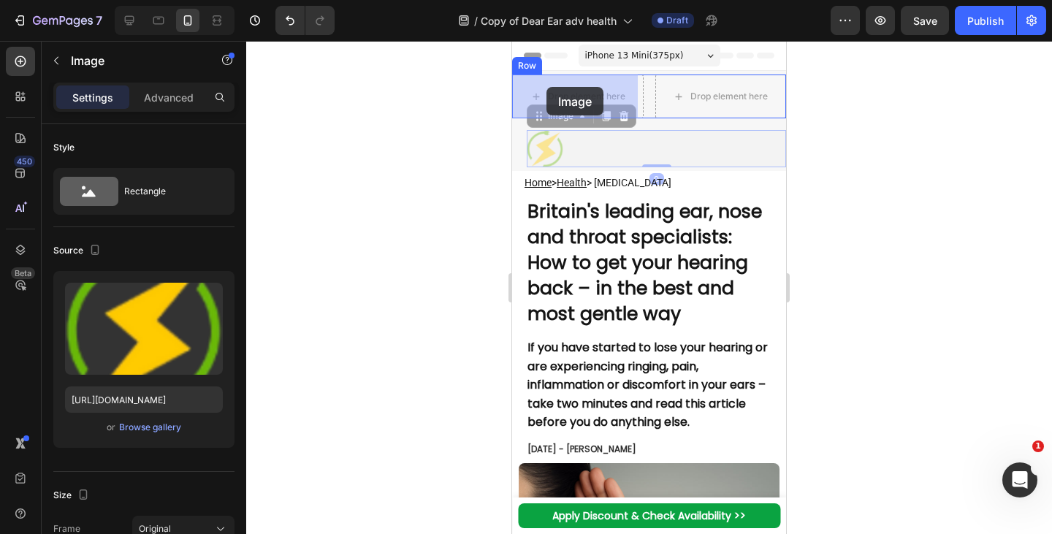
drag, startPoint x: 542, startPoint y: 123, endPoint x: 545, endPoint y: 91, distance: 31.6
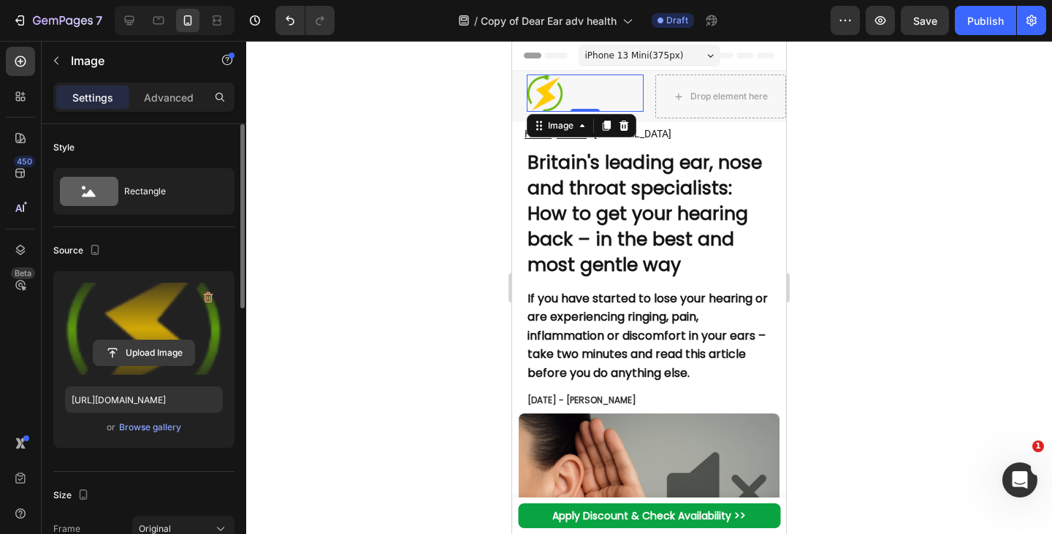
scroll to position [279, 0]
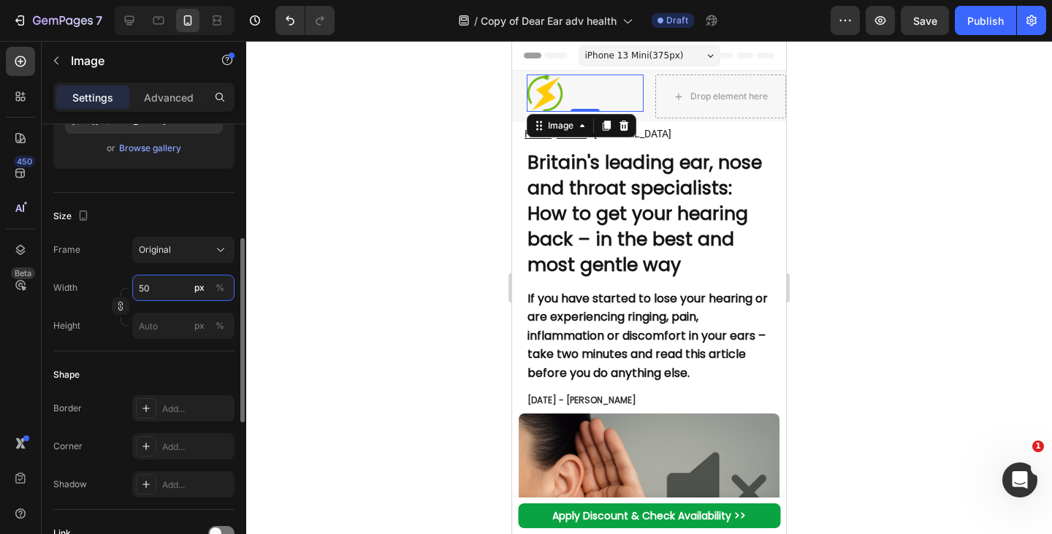
click at [167, 291] on input "50" at bounding box center [183, 288] width 102 height 26
type input "2"
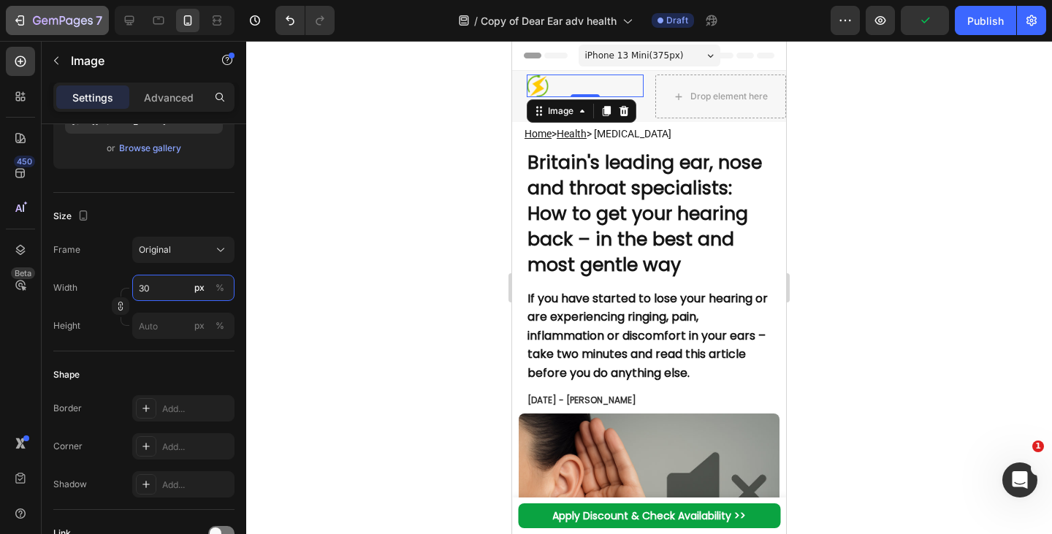
type input "30"
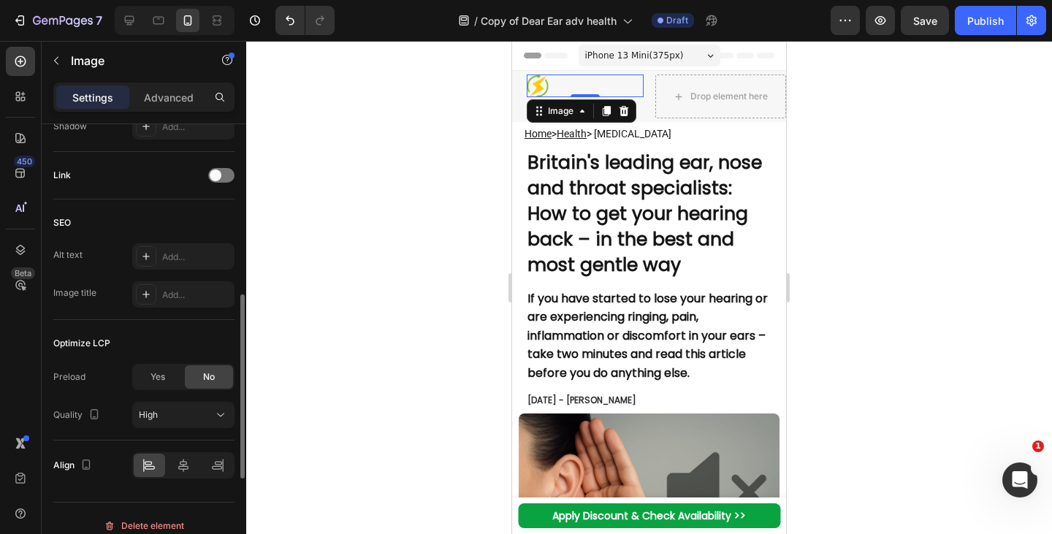
scroll to position [640, 0]
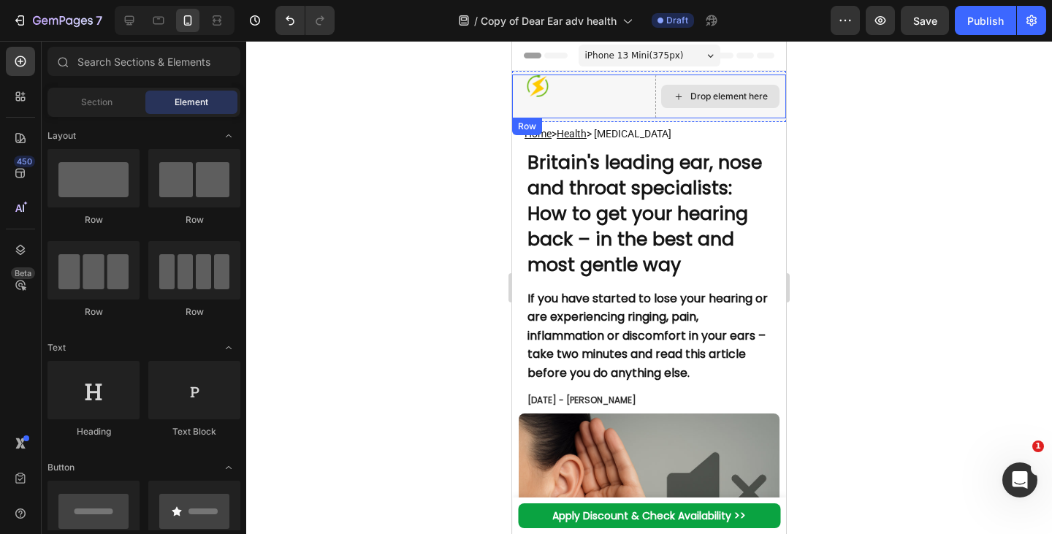
click at [661, 92] on div "Drop element here" at bounding box center [720, 96] width 118 height 23
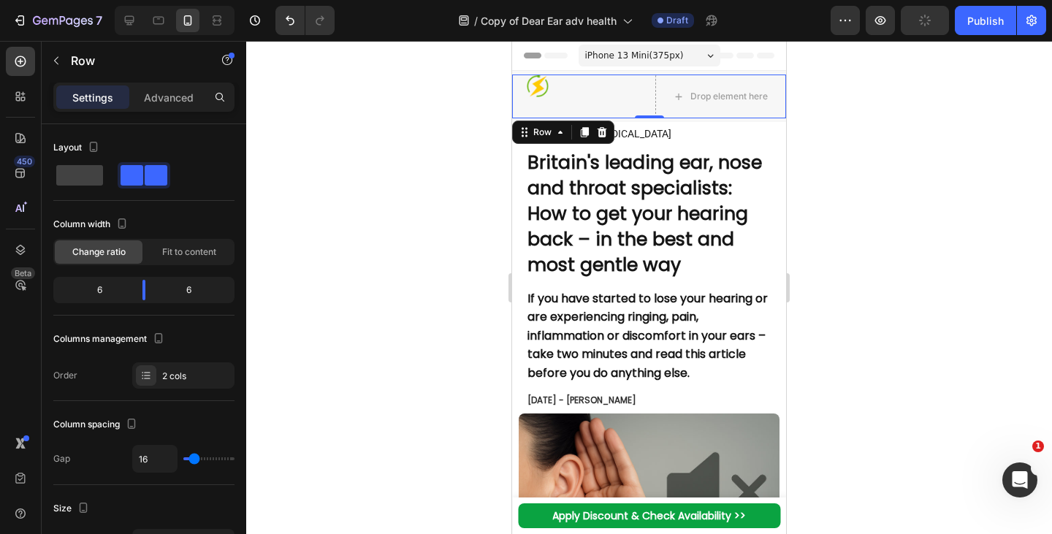
click at [577, 110] on div "Image" at bounding box center [578, 97] width 132 height 44
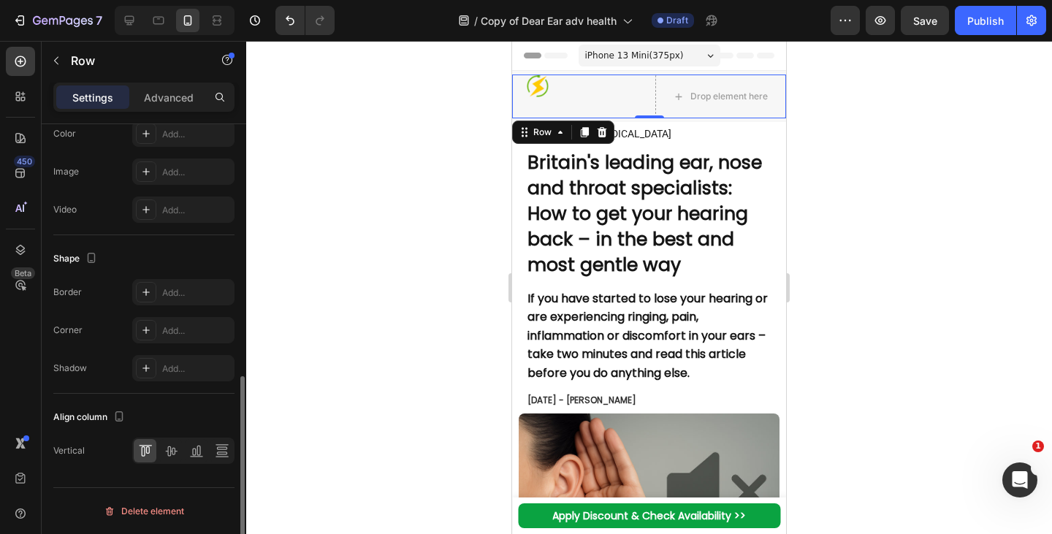
scroll to position [569, 0]
click at [173, 452] on icon at bounding box center [171, 451] width 15 height 15
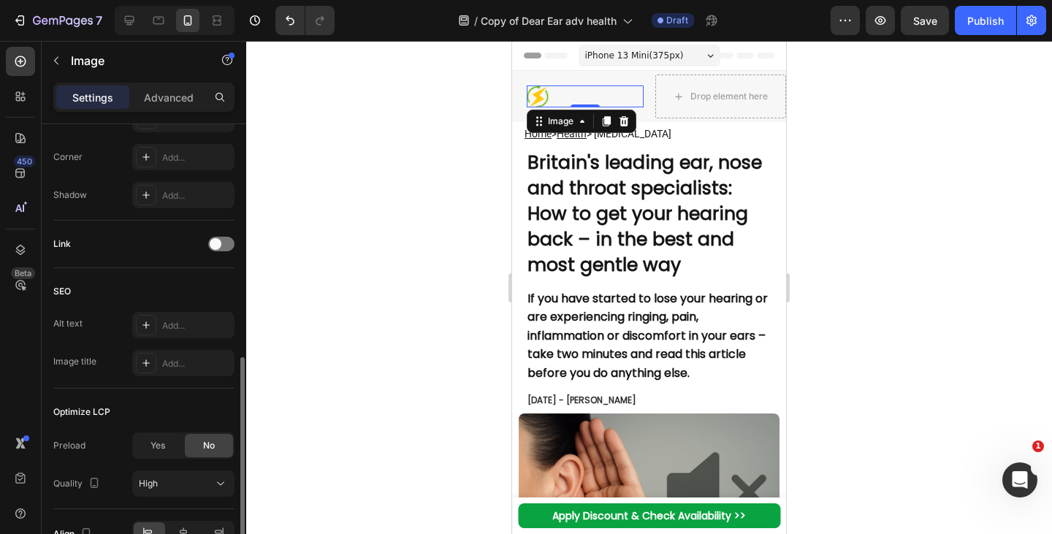
drag, startPoint x: 574, startPoint y: 100, endPoint x: 1036, endPoint y: 53, distance: 464.3
click at [574, 100] on div at bounding box center [585, 97] width 117 height 23
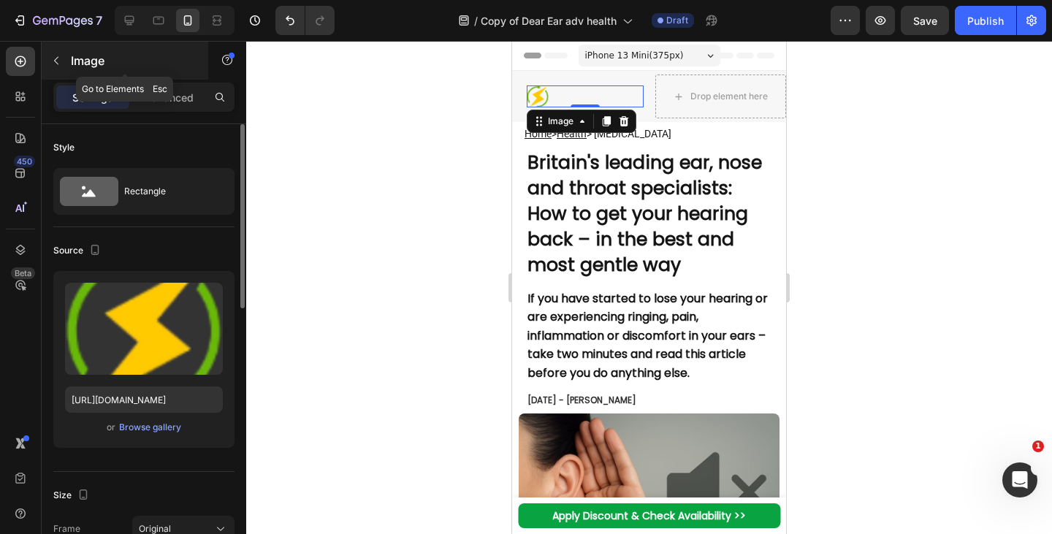
click at [61, 59] on icon "button" at bounding box center [56, 61] width 12 height 12
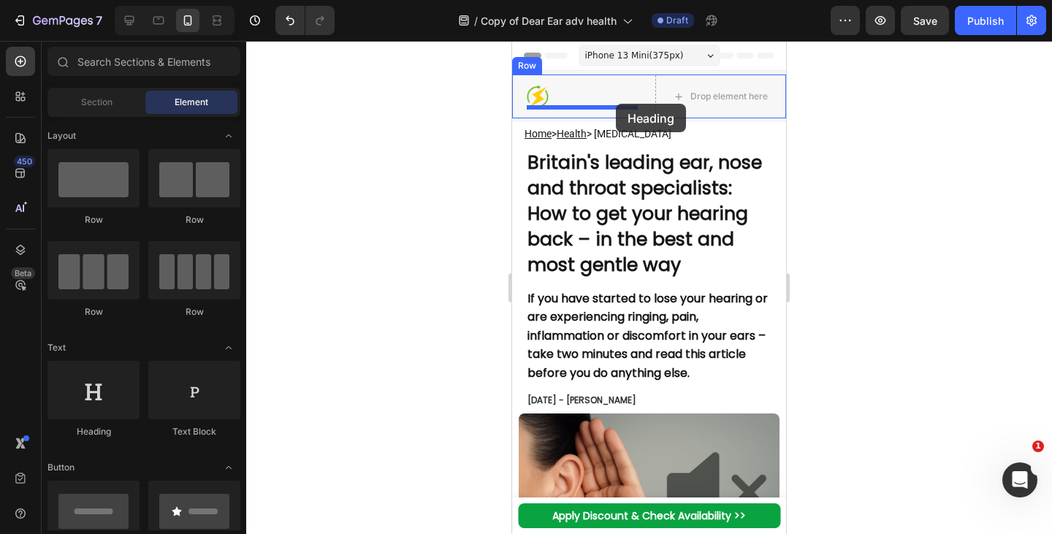
drag, startPoint x: 614, startPoint y: 444, endPoint x: 616, endPoint y: 104, distance: 340.6
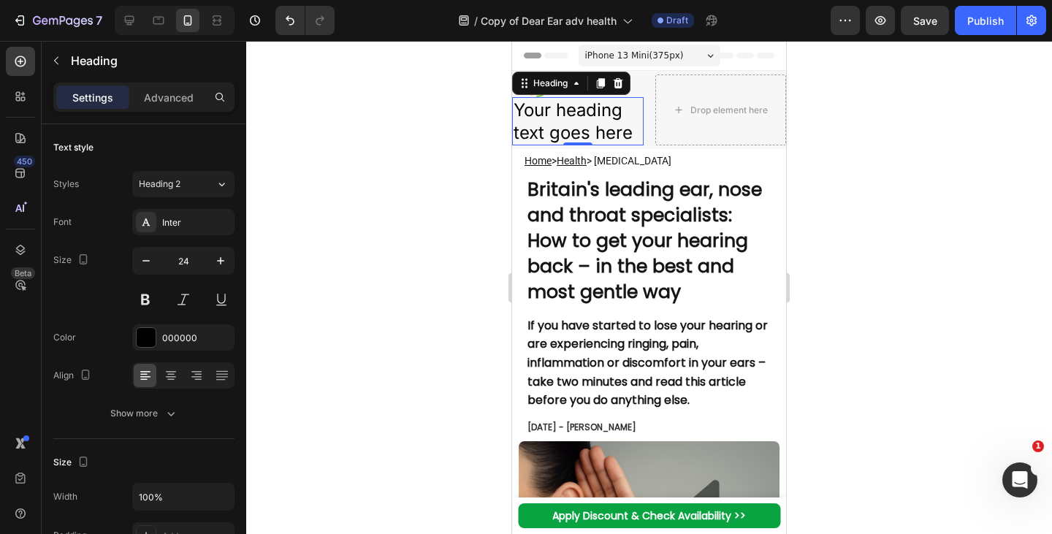
click at [593, 137] on h2 "Your heading text goes here" at bounding box center [578, 121] width 132 height 48
click at [593, 131] on p "Your heading text goes here" at bounding box center [578, 121] width 129 height 45
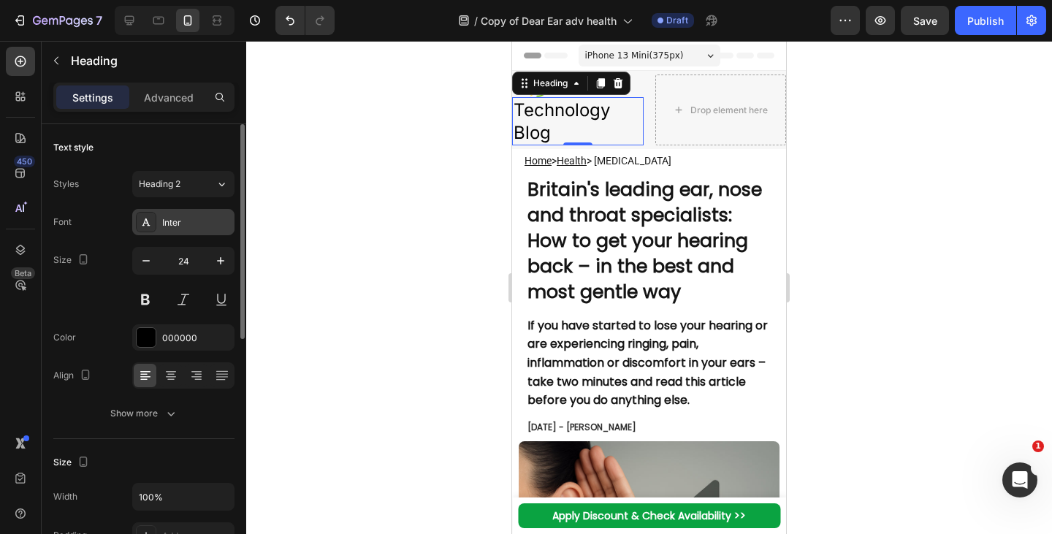
click at [189, 217] on div "Inter" at bounding box center [196, 222] width 69 height 13
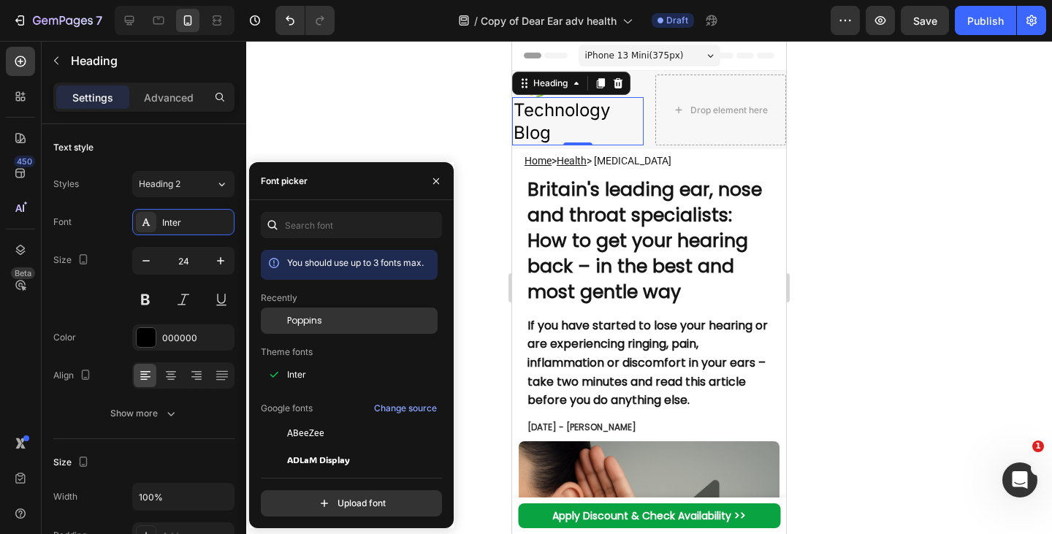
click at [314, 322] on span "Poppins" at bounding box center [304, 320] width 35 height 13
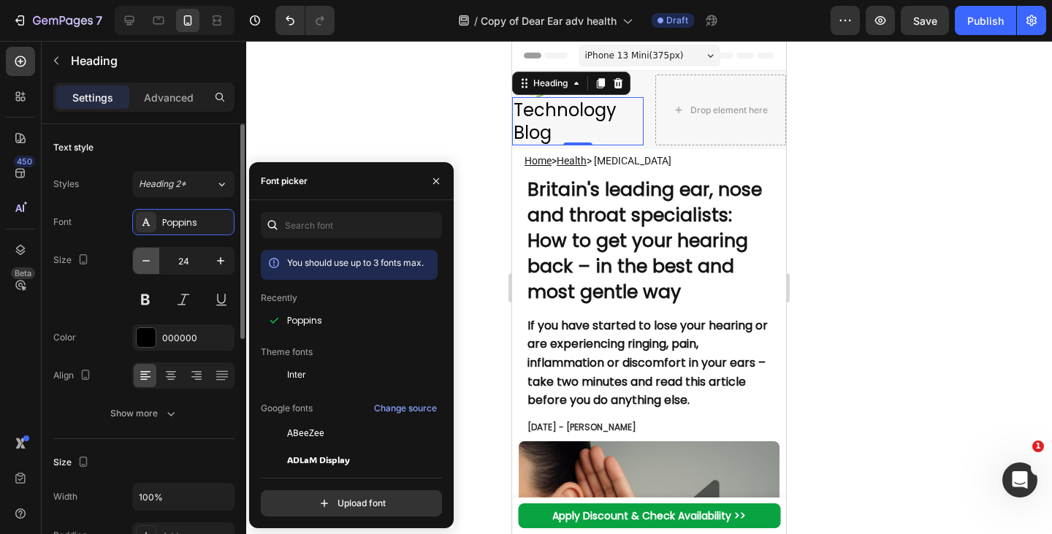
click at [153, 267] on button "button" at bounding box center [146, 261] width 26 height 26
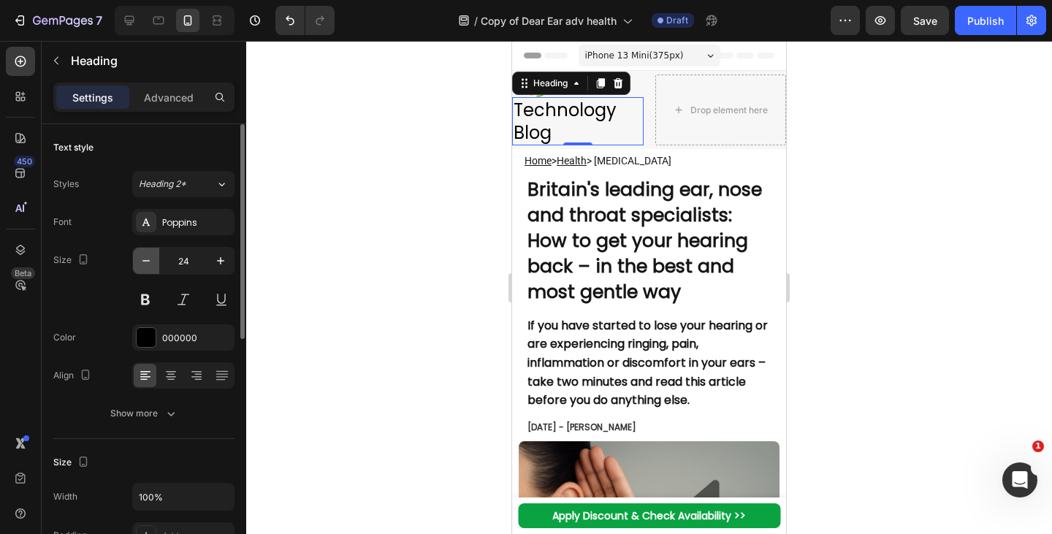
click at [153, 267] on button "button" at bounding box center [146, 261] width 26 height 26
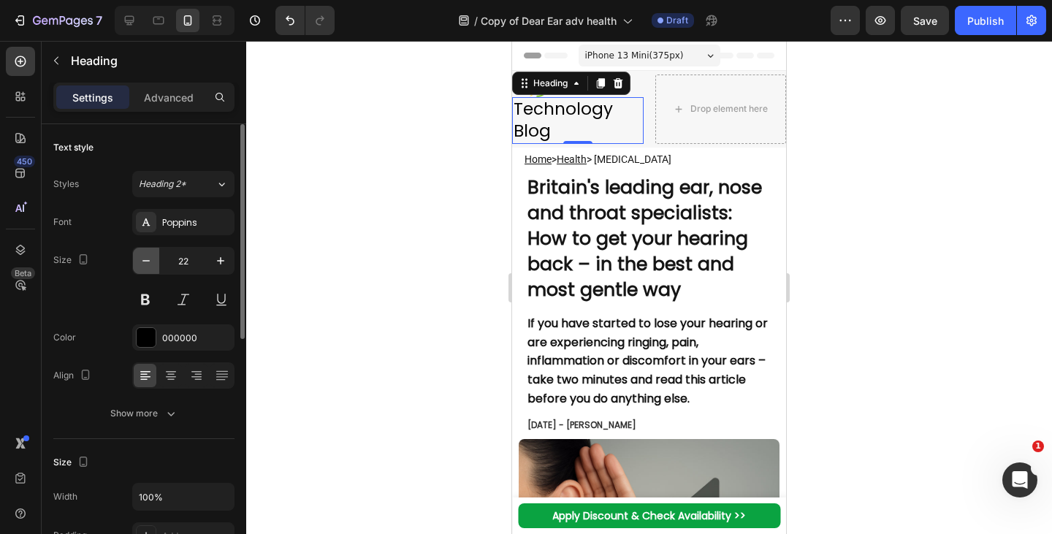
click at [153, 267] on button "button" at bounding box center [146, 261] width 26 height 26
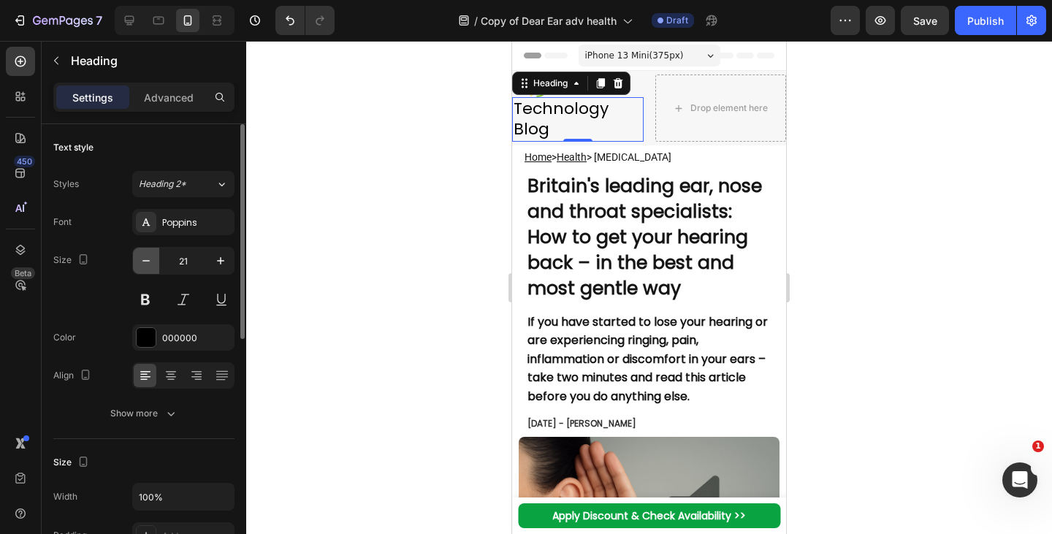
click at [153, 267] on button "button" at bounding box center [146, 261] width 26 height 26
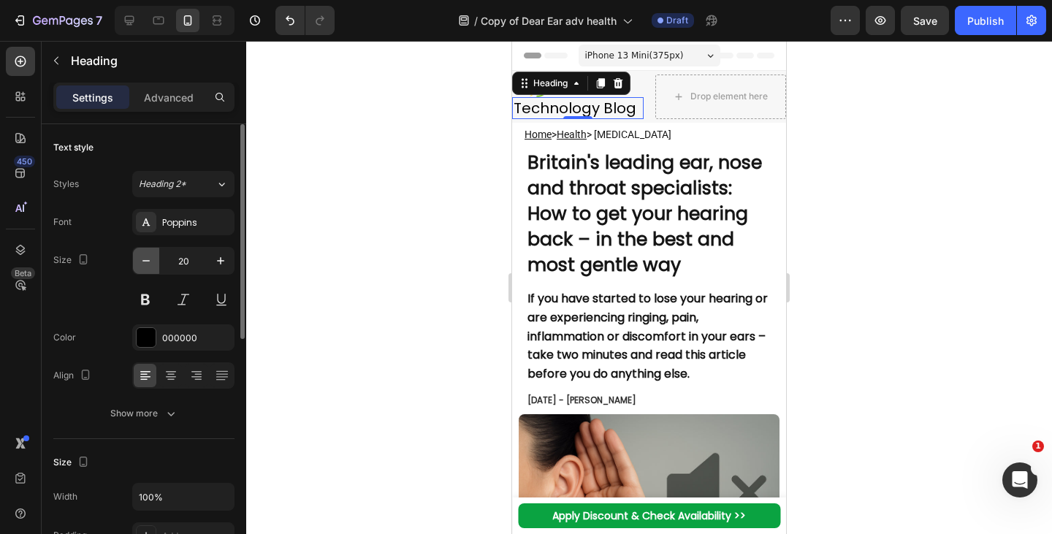
click at [153, 267] on button "button" at bounding box center [146, 261] width 26 height 26
click at [153, 268] on button "button" at bounding box center [146, 261] width 26 height 26
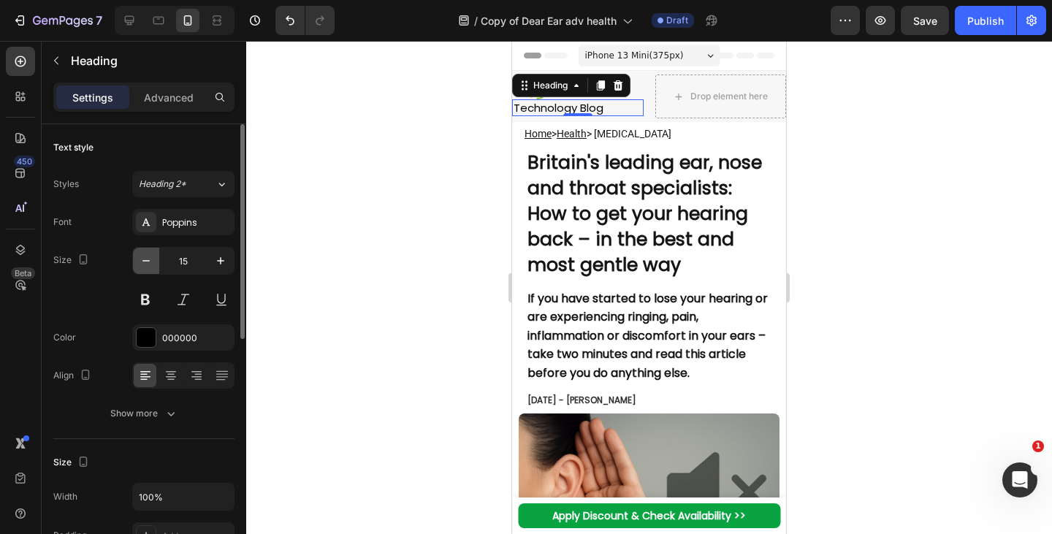
click at [151, 263] on icon "button" at bounding box center [146, 261] width 15 height 15
type input "14"
click at [632, 95] on div at bounding box center [585, 88] width 117 height 23
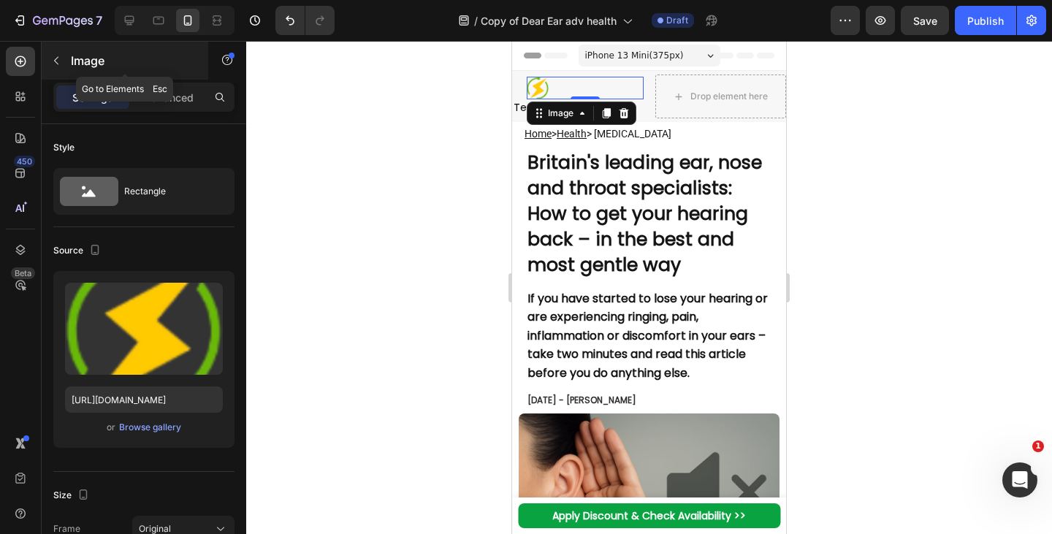
click at [67, 72] on div "Image" at bounding box center [125, 61] width 167 height 38
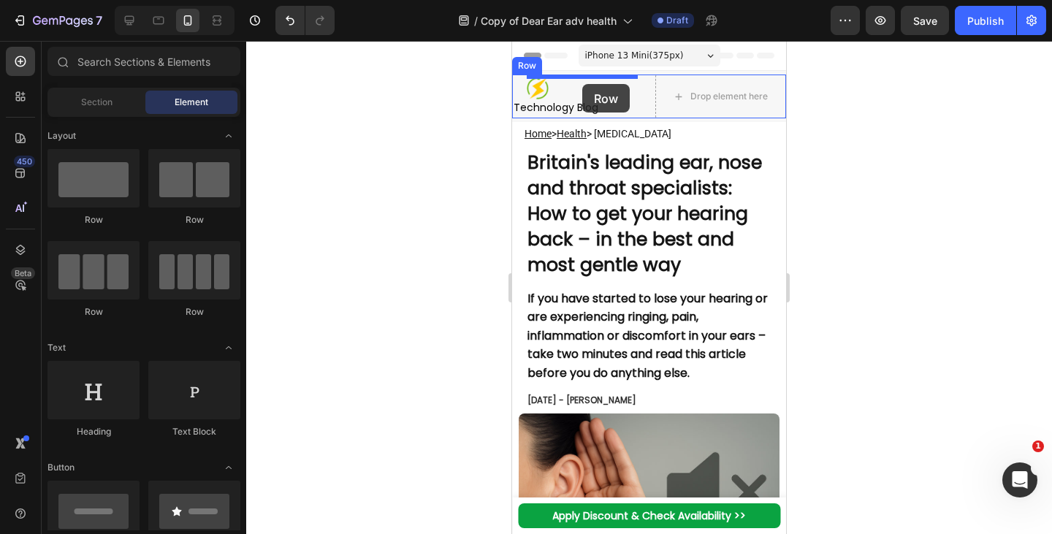
drag, startPoint x: 705, startPoint y: 234, endPoint x: 582, endPoint y: 84, distance: 193.7
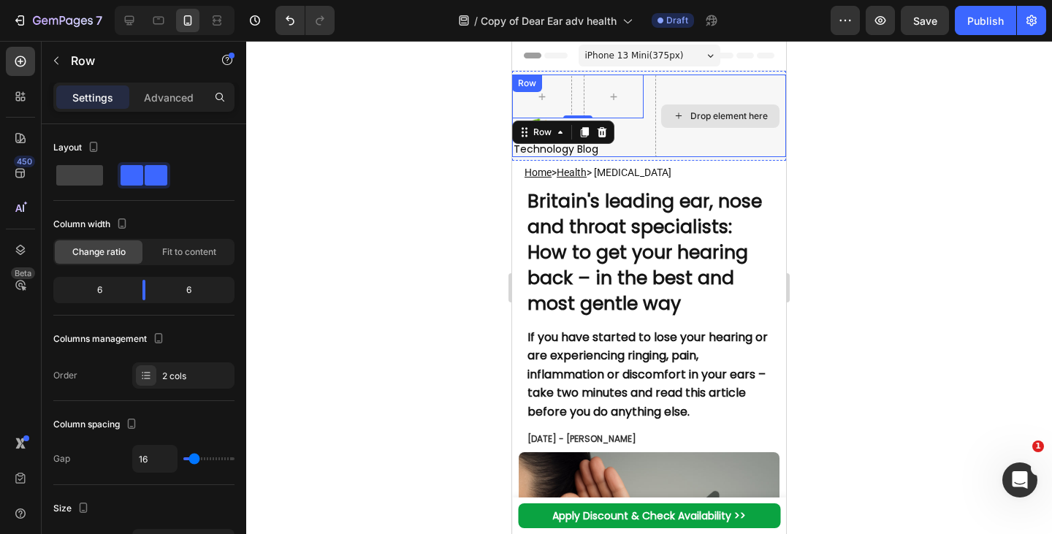
click at [702, 142] on div "Drop element here" at bounding box center [722, 116] width 132 height 83
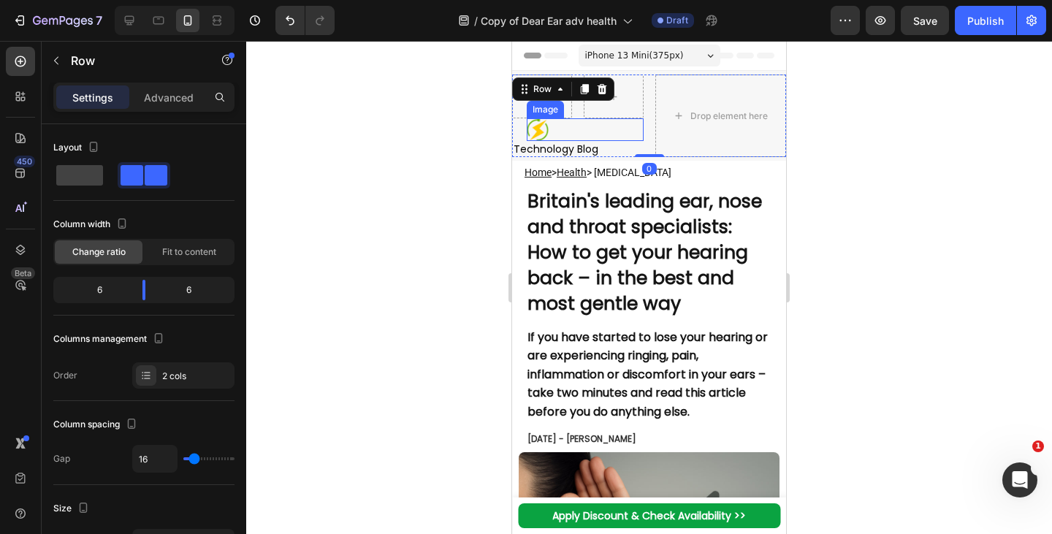
click at [540, 130] on img at bounding box center [538, 129] width 22 height 23
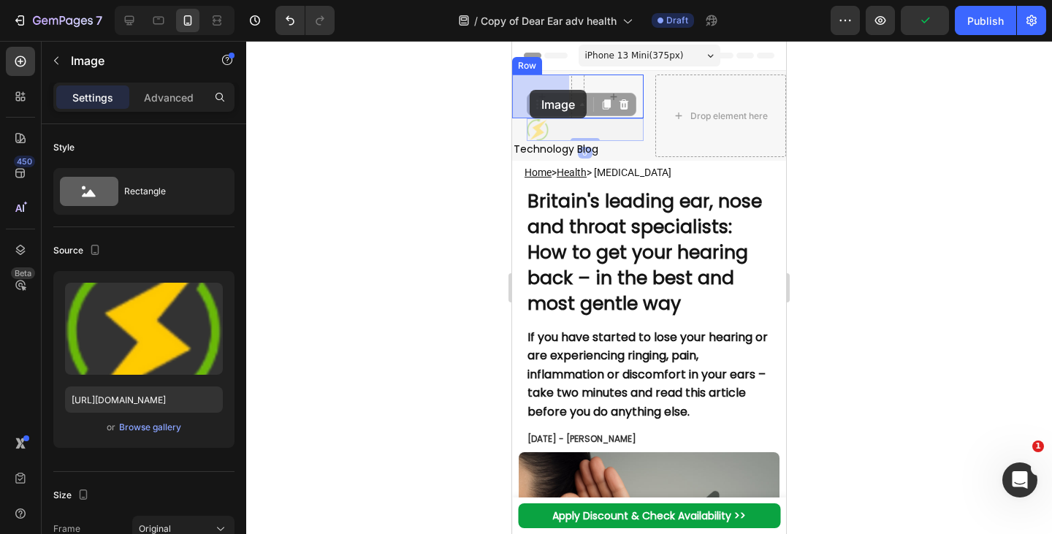
drag, startPoint x: 541, startPoint y: 105, endPoint x: 528, endPoint y: 89, distance: 20.2
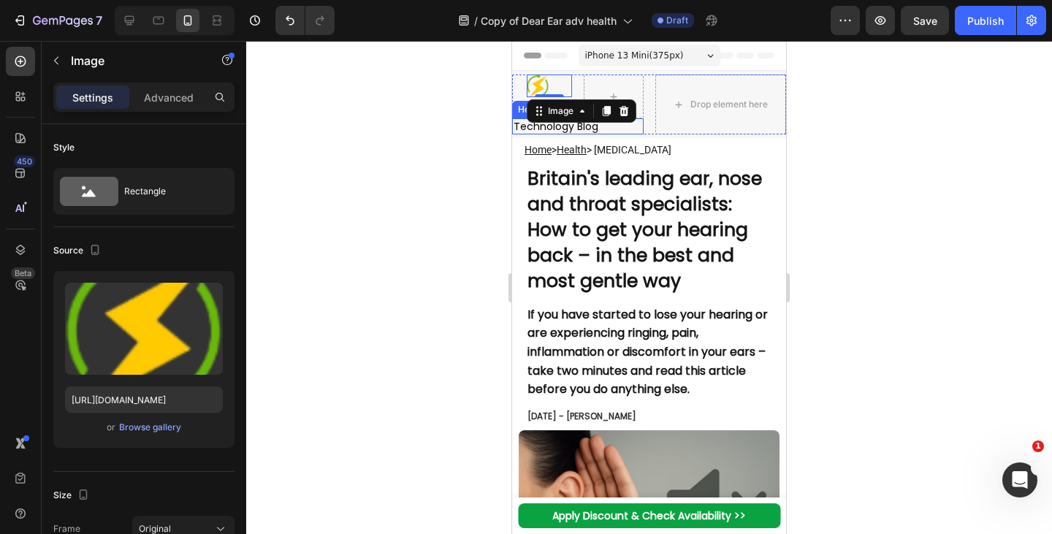
click at [519, 126] on p "Technology Blog" at bounding box center [578, 126] width 129 height 13
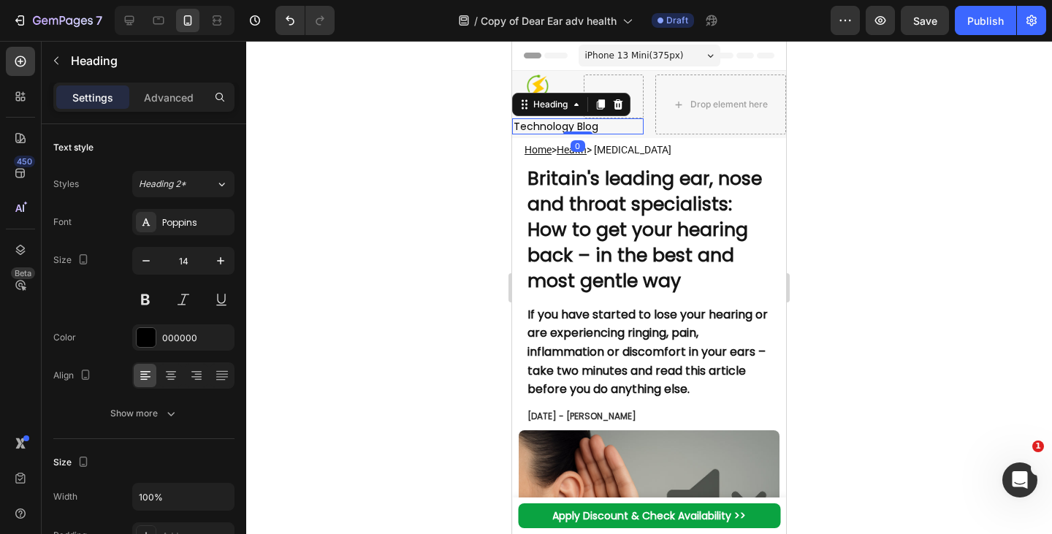
drag, startPoint x: 527, startPoint y: 105, endPoint x: 565, endPoint y: 91, distance: 40.7
click at [565, 91] on div "Image Row Technology Blog Heading 0" at bounding box center [578, 105] width 132 height 60
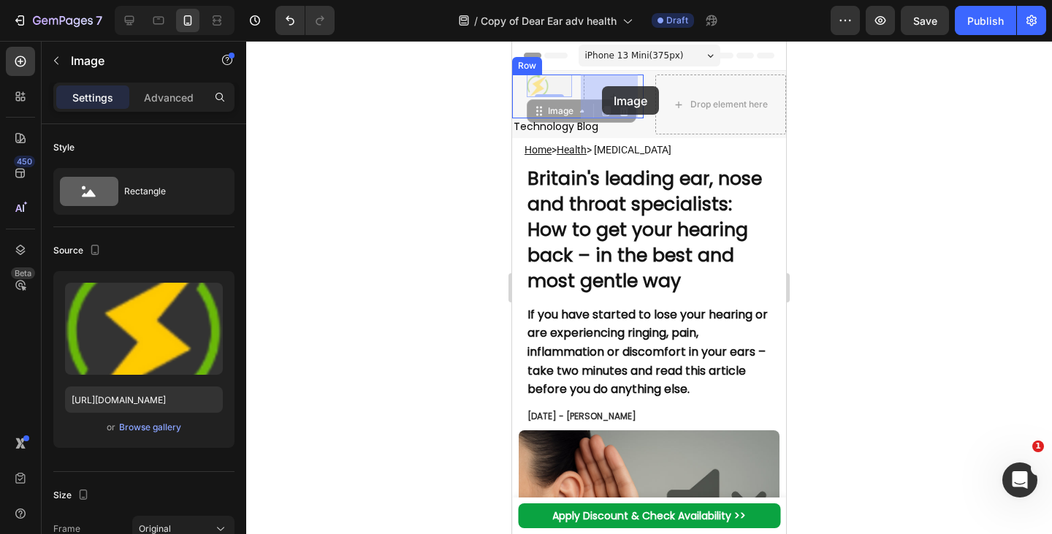
drag, startPoint x: 565, startPoint y: 91, endPoint x: 602, endPoint y: 86, distance: 37.5
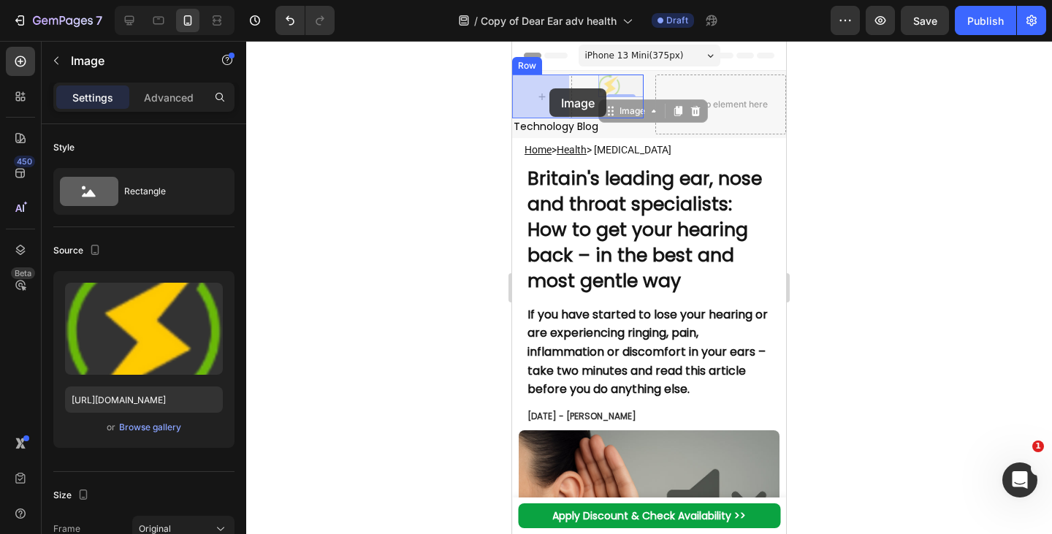
drag, startPoint x: 614, startPoint y: 82, endPoint x: 550, endPoint y: 90, distance: 64.8
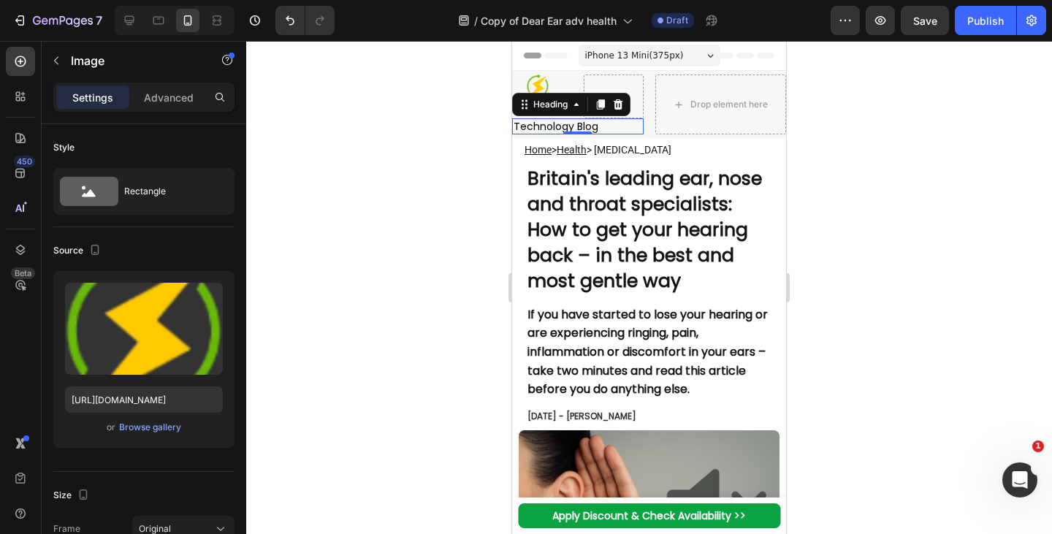
click at [523, 129] on p "Technology Blog" at bounding box center [578, 126] width 129 height 13
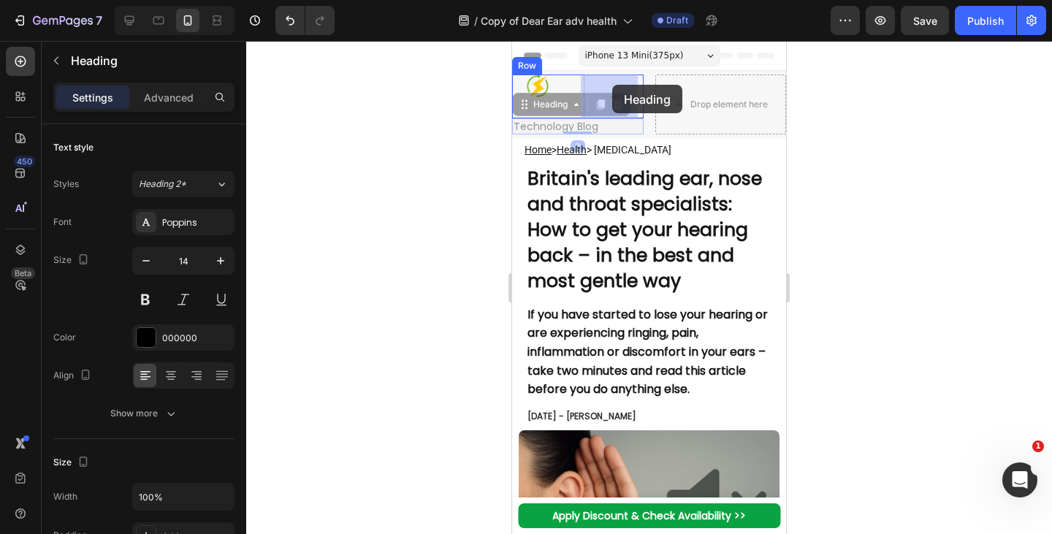
drag, startPoint x: 527, startPoint y: 106, endPoint x: 612, endPoint y: 85, distance: 88.1
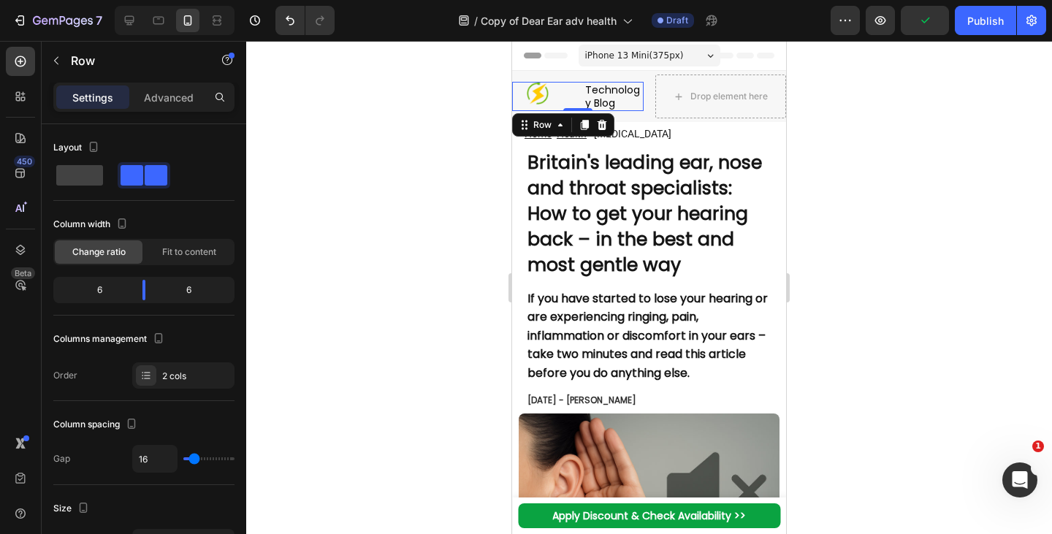
click at [572, 105] on div "Image Technology Blog Heading Row 0" at bounding box center [578, 96] width 132 height 29
click at [182, 264] on div "Change ratio Fit to content" at bounding box center [143, 252] width 181 height 26
click at [188, 260] on div "Fit to content" at bounding box center [189, 251] width 88 height 23
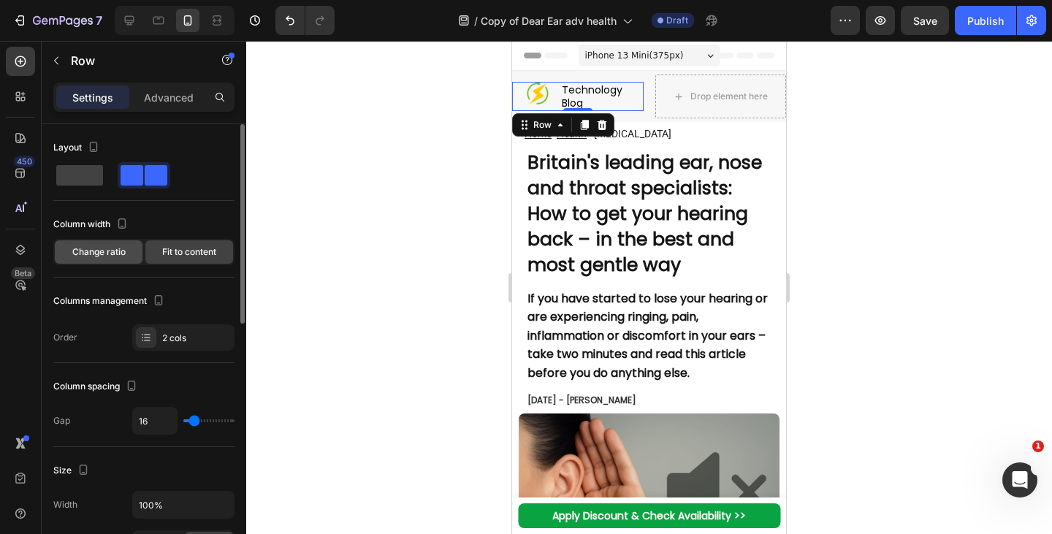
click at [104, 251] on span "Change ratio" at bounding box center [98, 252] width 53 height 13
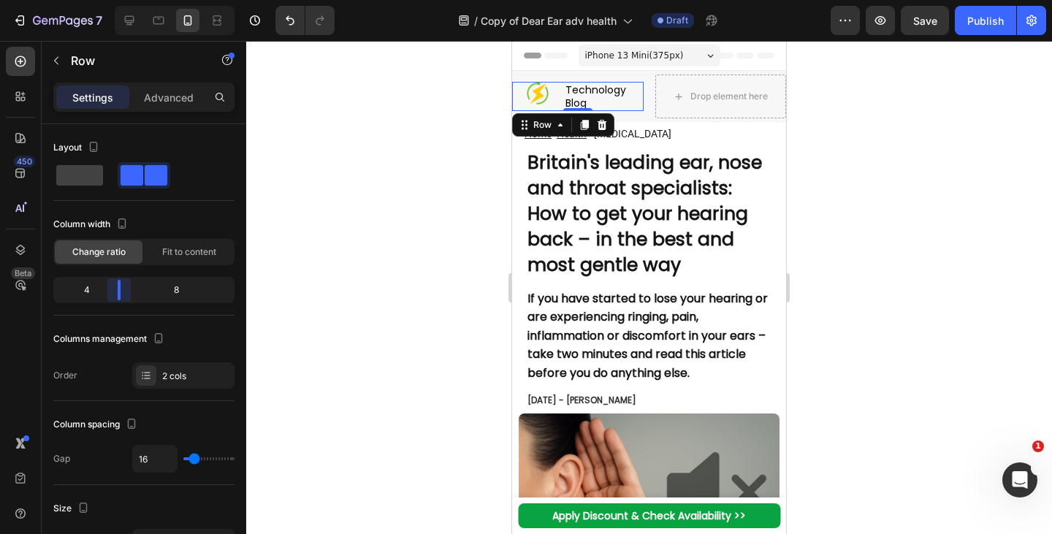
drag, startPoint x: 148, startPoint y: 289, endPoint x: 117, endPoint y: 293, distance: 31.6
click at [117, 0] on body "7 Version history / Copy of Dear Ear adv health Draft Preview Save Publish 450 …" at bounding box center [526, 0] width 1052 height 0
click at [183, 256] on span "Fit to content" at bounding box center [189, 252] width 54 height 13
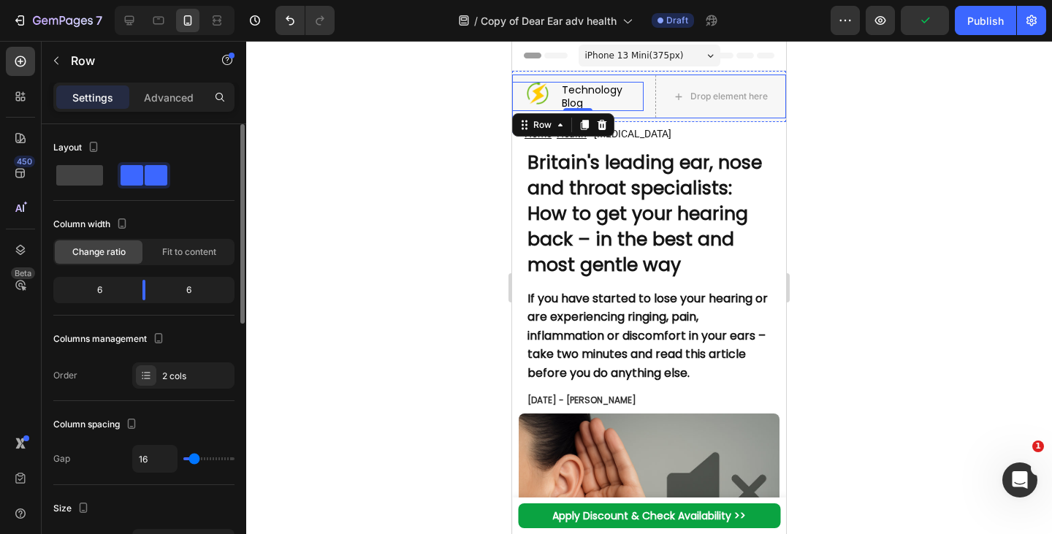
click at [647, 94] on div "Image Technology Blog Heading Row 0 Drop element here Row" at bounding box center [649, 97] width 274 height 44
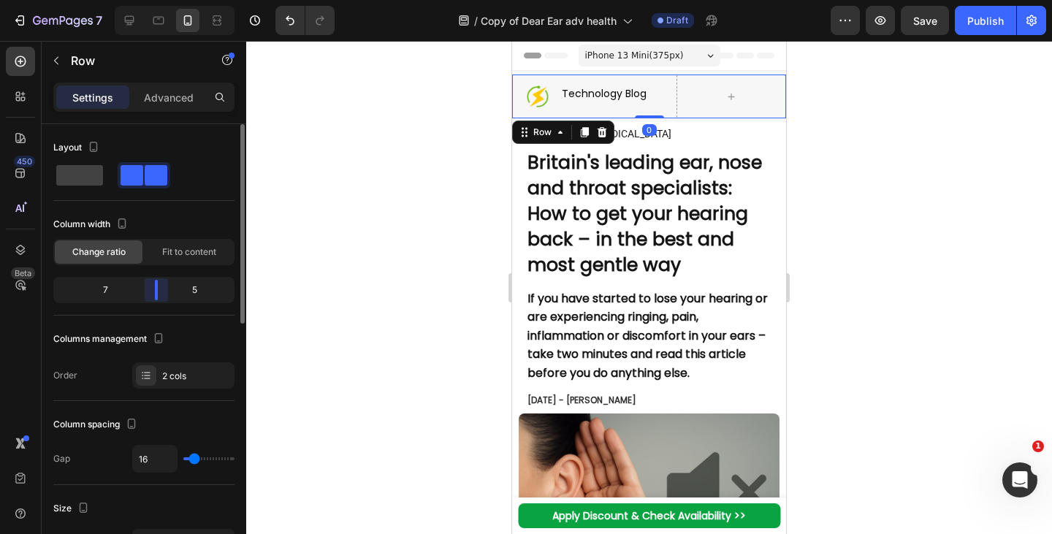
drag, startPoint x: 148, startPoint y: 294, endPoint x: 162, endPoint y: 294, distance: 13.2
click at [162, 0] on body "7 Version history / Copy of Dear Ear adv health Draft Preview Save Publish 450 …" at bounding box center [526, 0] width 1052 height 0
click at [572, 106] on div "Image Technology Blog Heading Row" at bounding box center [588, 97] width 153 height 23
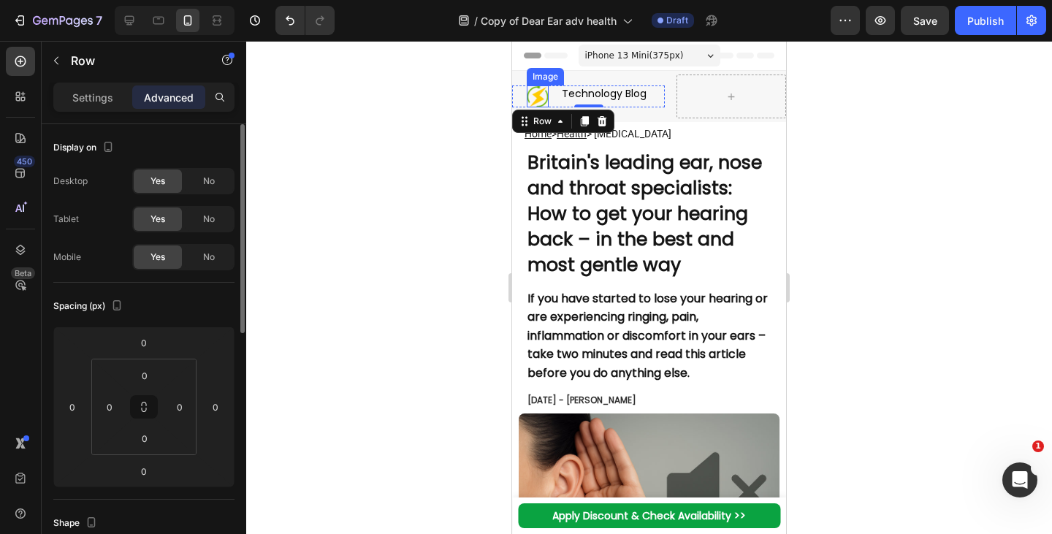
click at [531, 94] on img at bounding box center [538, 97] width 22 height 23
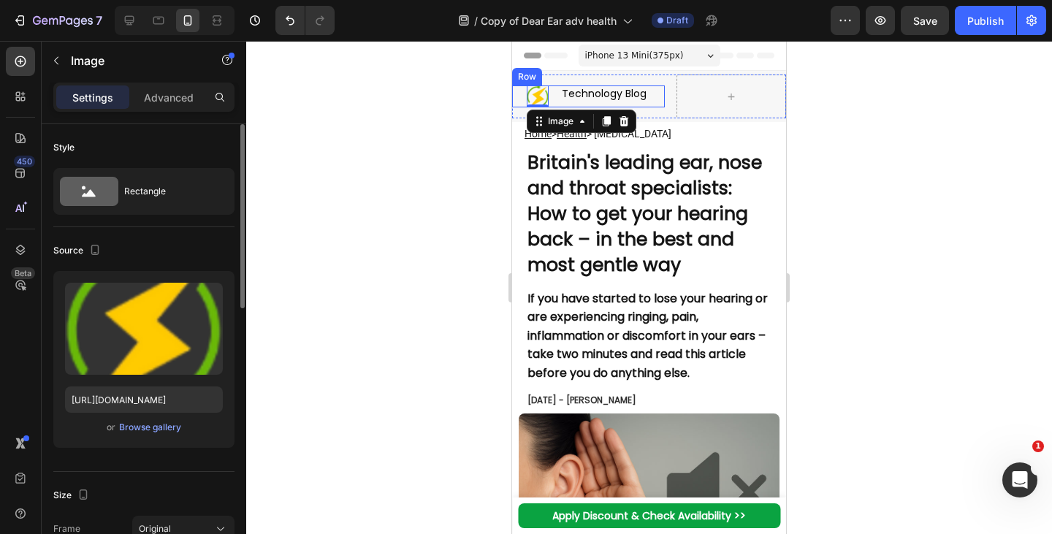
click at [518, 99] on div "Image 0" at bounding box center [530, 97] width 37 height 23
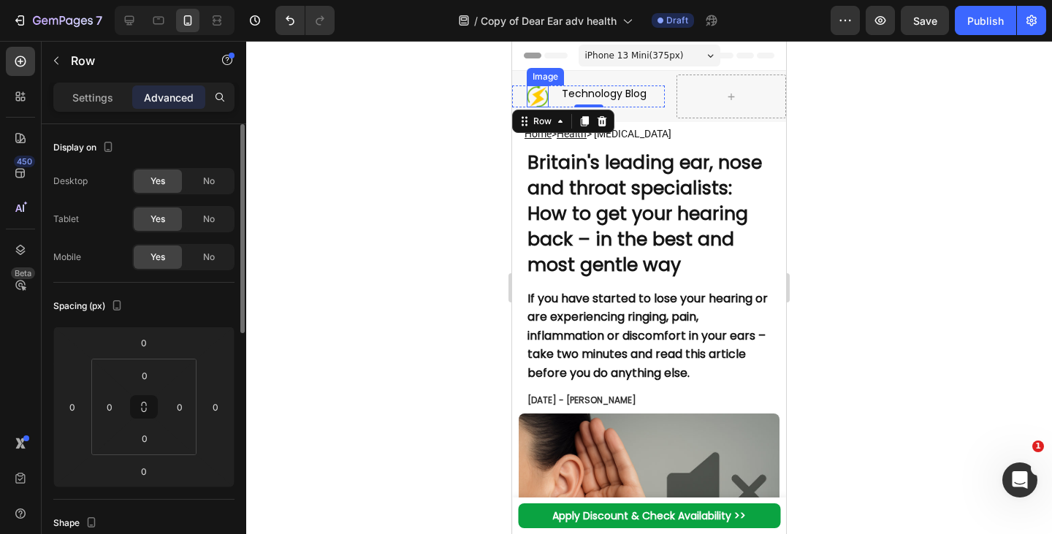
click at [541, 99] on img at bounding box center [538, 97] width 22 height 23
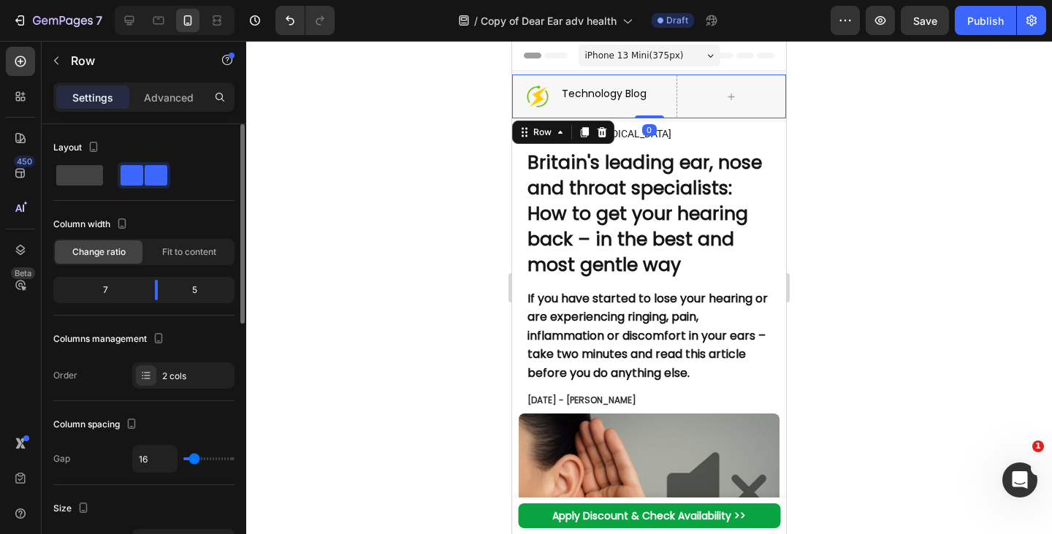
click at [667, 105] on div "Image Technology Blog Heading Row Row 0" at bounding box center [649, 97] width 274 height 44
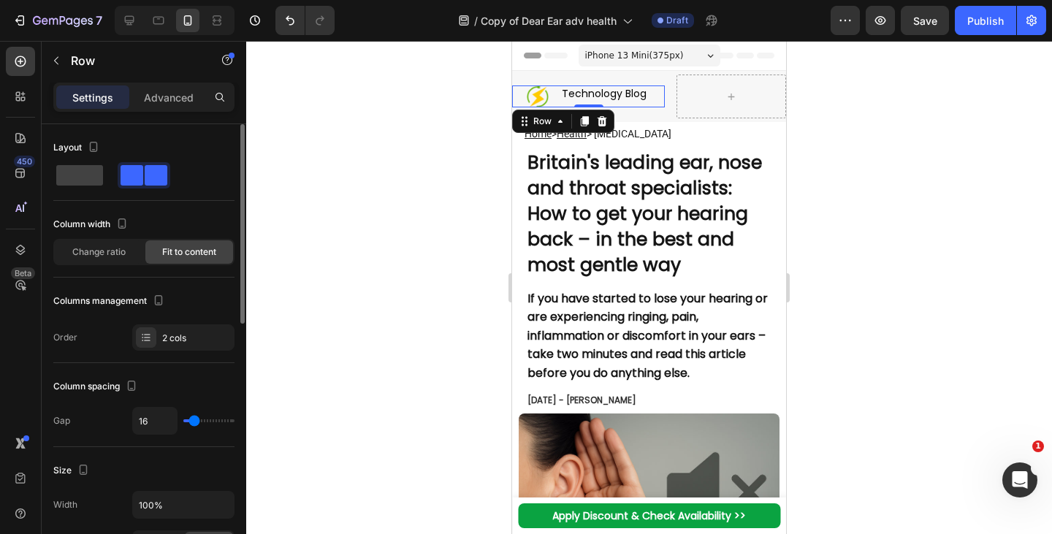
click at [520, 105] on div "Image" at bounding box center [530, 97] width 37 height 23
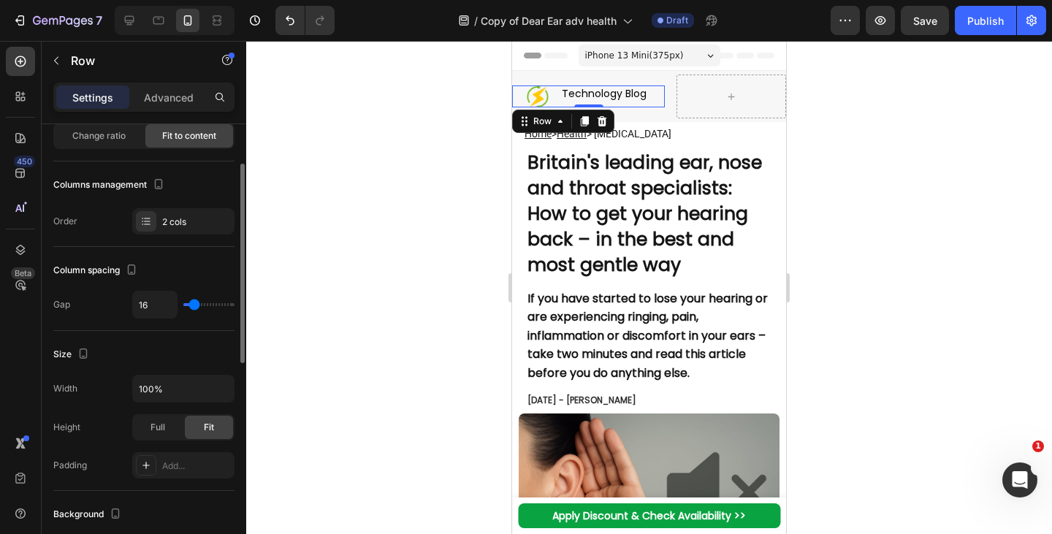
scroll to position [117, 0]
type input "0"
drag, startPoint x: 192, startPoint y: 308, endPoint x: 142, endPoint y: 312, distance: 50.6
type input "0"
click at [183, 305] on input "range" at bounding box center [208, 304] width 51 height 3
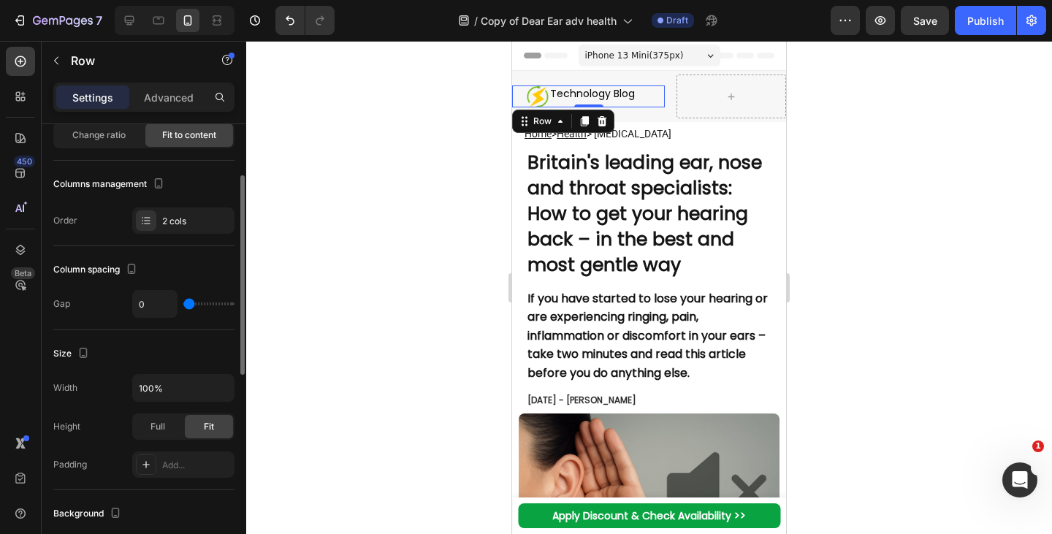
type input "21"
type input "24"
type input "20"
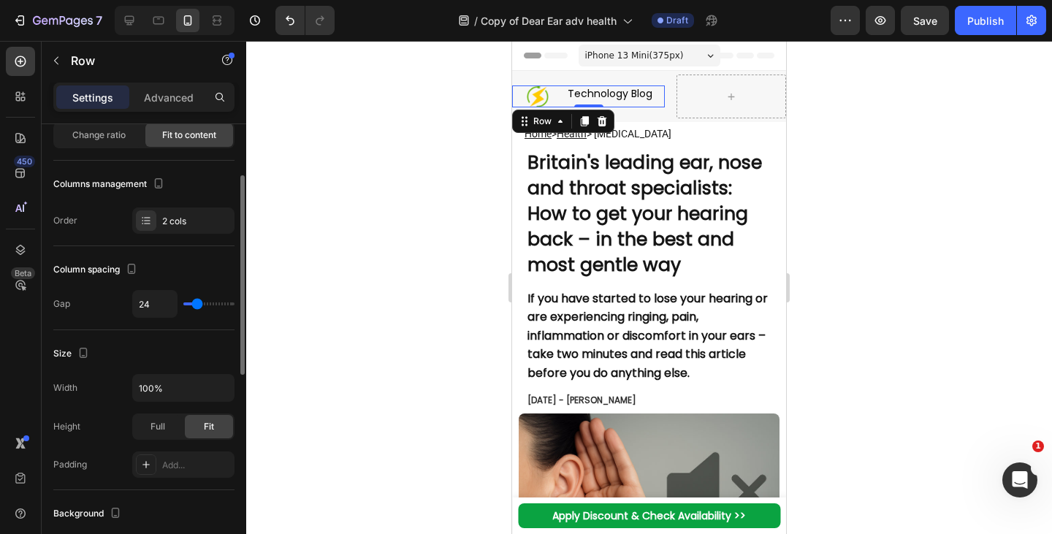
type input "20"
type input "19"
type input "17"
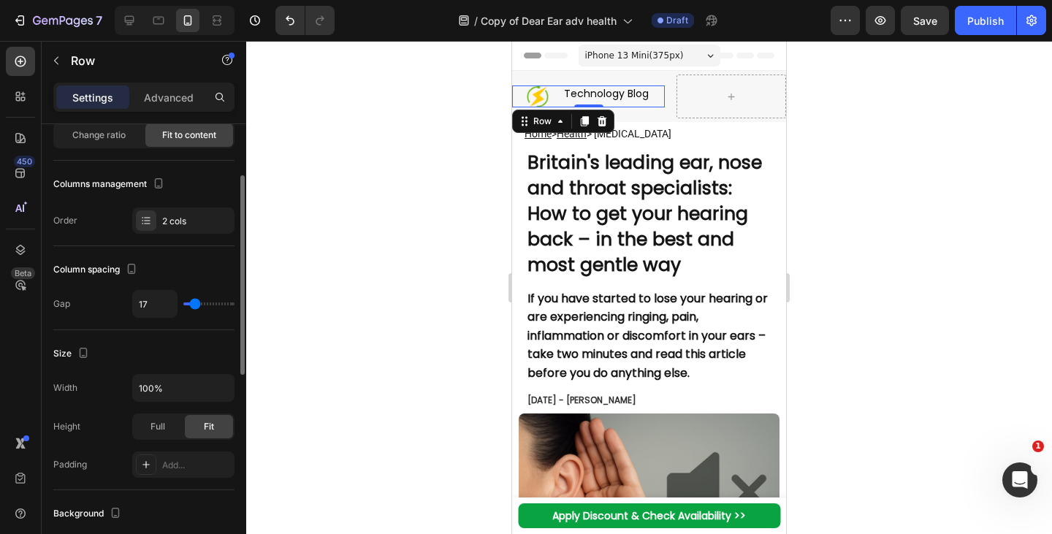
type input "16"
type input "14"
type input "13"
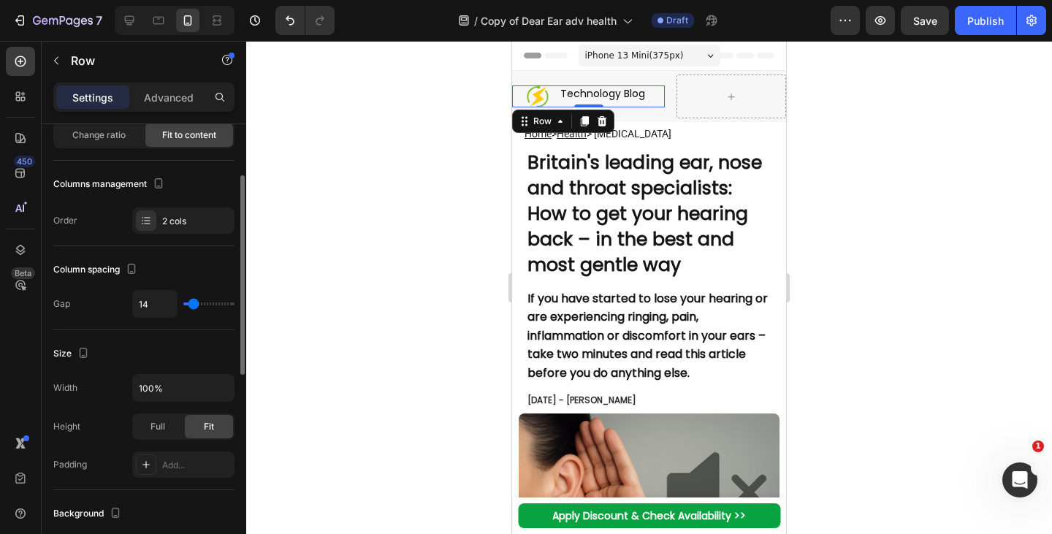
type input "13"
type input "12"
type input "10"
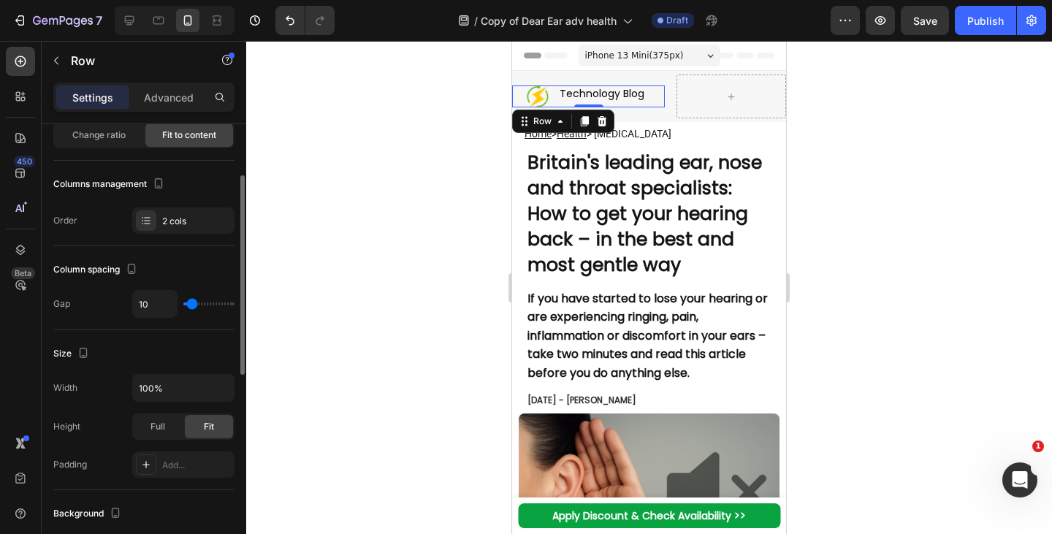
type input "0"
type input "1"
type input "2"
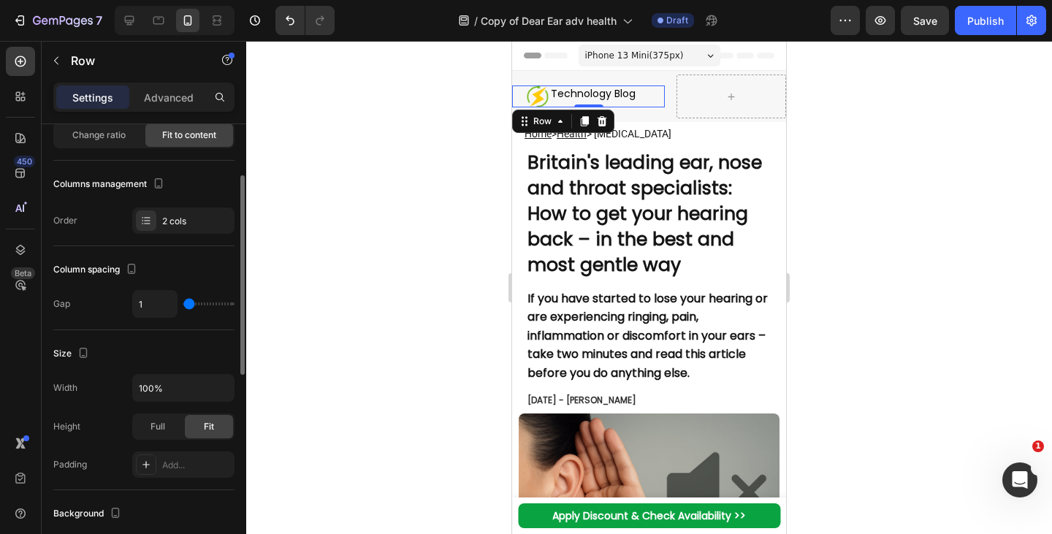
type input "2"
type input "4"
type input "6"
type input "7"
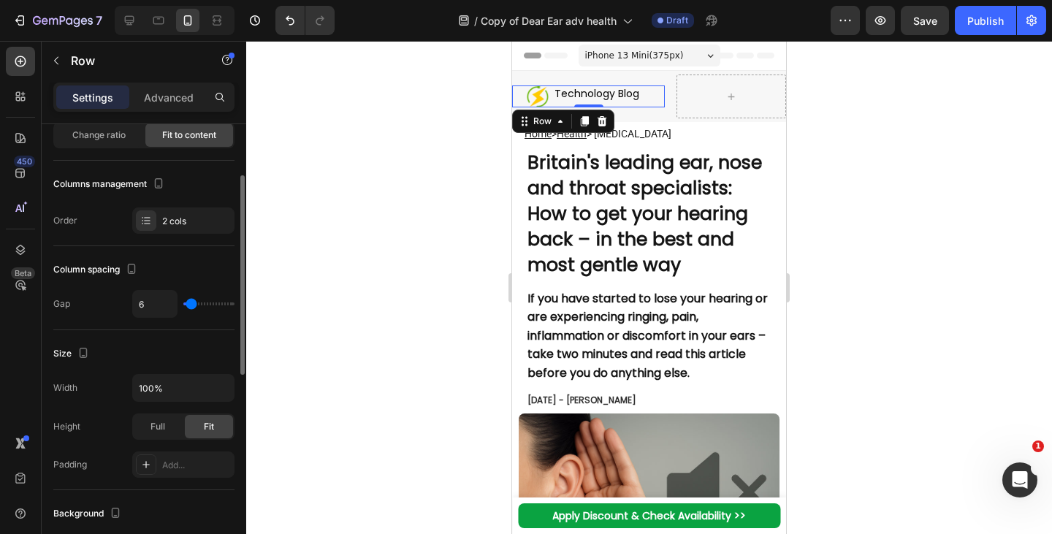
click at [191, 305] on input "range" at bounding box center [208, 304] width 51 height 3
type input "7"
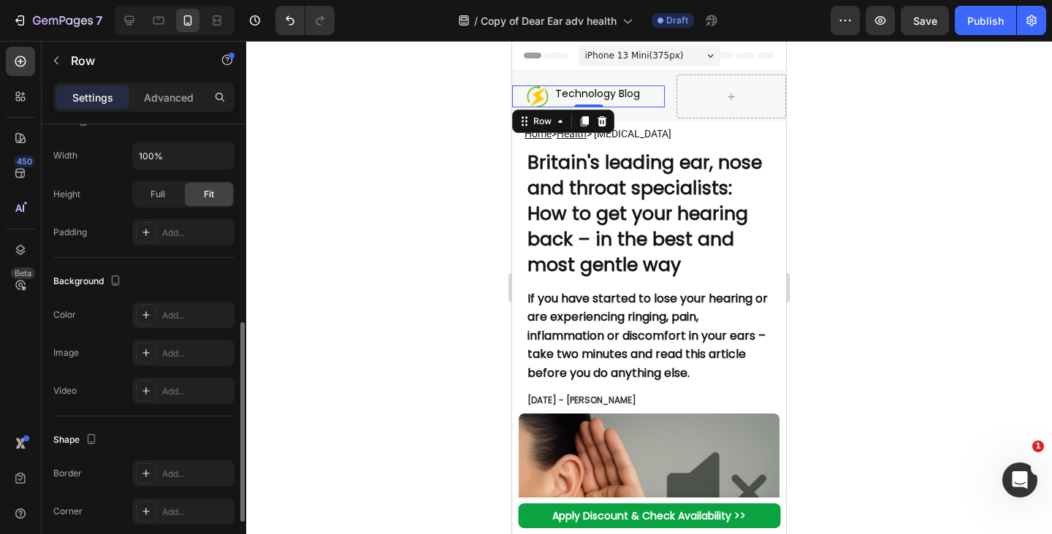
scroll to position [380, 0]
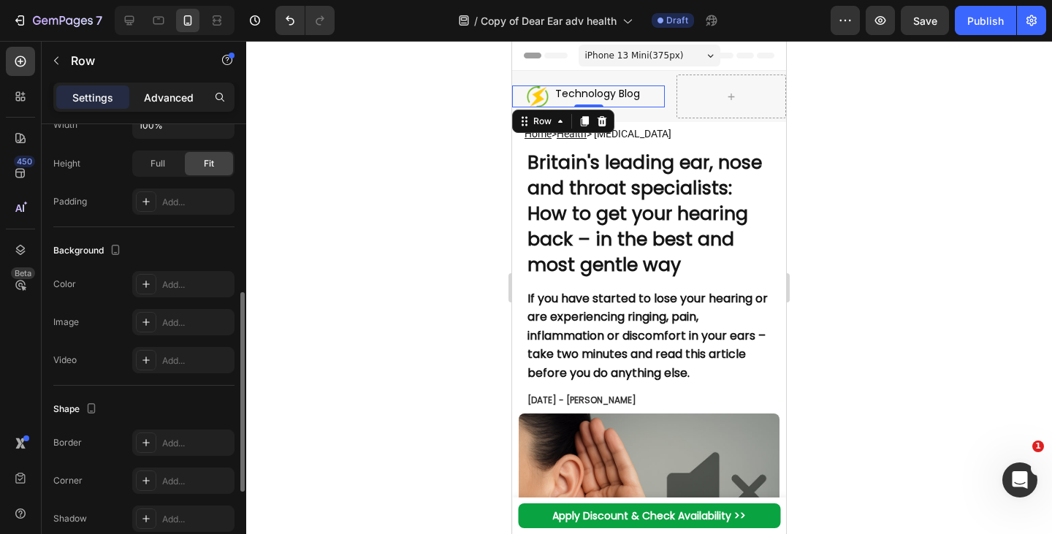
click at [166, 92] on p "Advanced" at bounding box center [169, 97] width 50 height 15
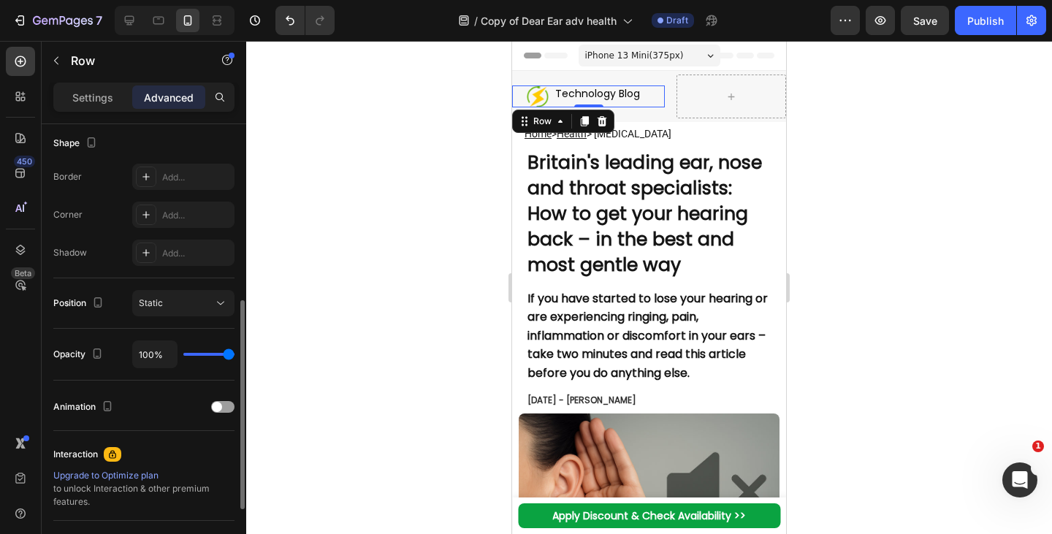
scroll to position [0, 0]
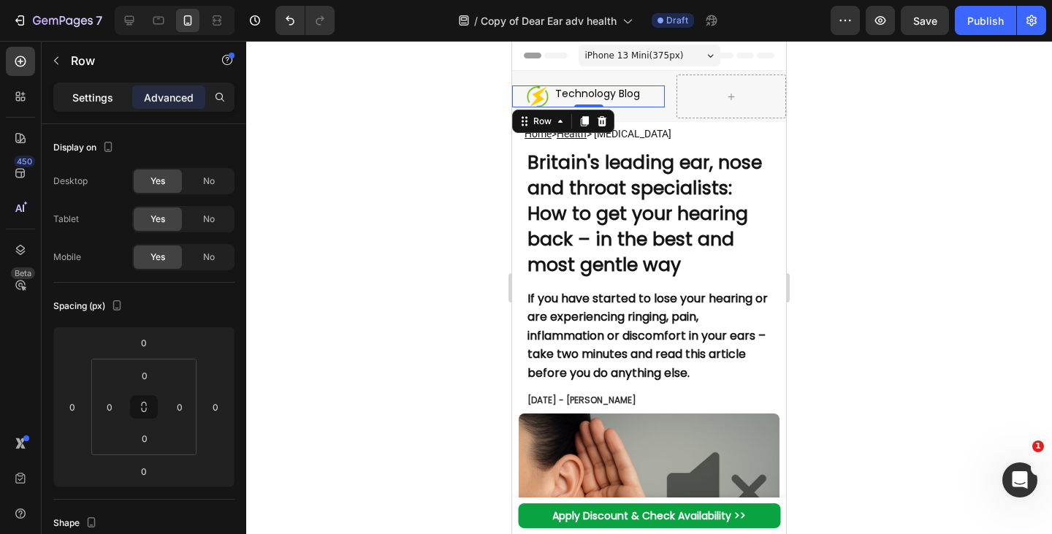
click at [108, 99] on p "Settings" at bounding box center [92, 97] width 41 height 15
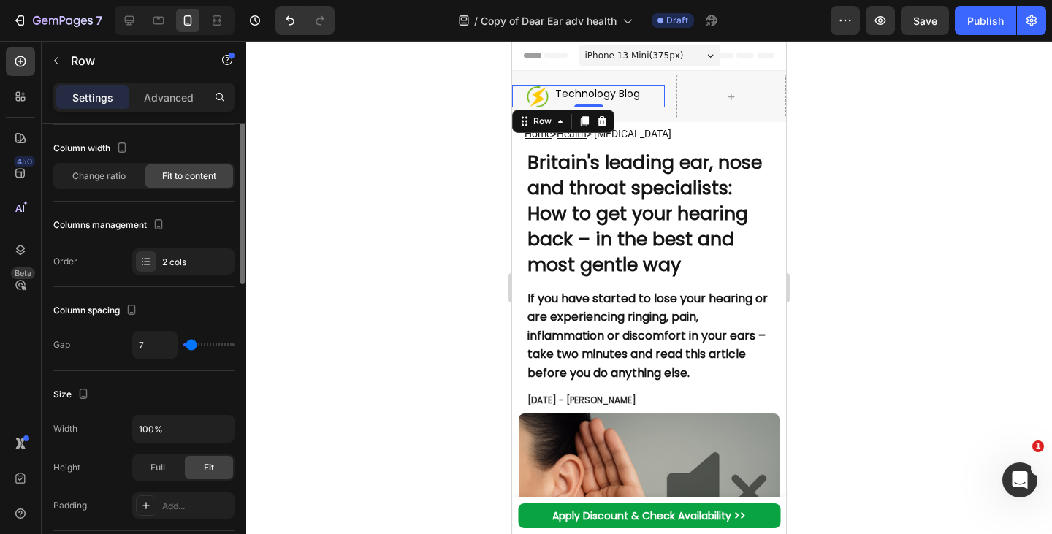
scroll to position [77, 0]
click at [86, 175] on span "Change ratio" at bounding box center [98, 174] width 53 height 13
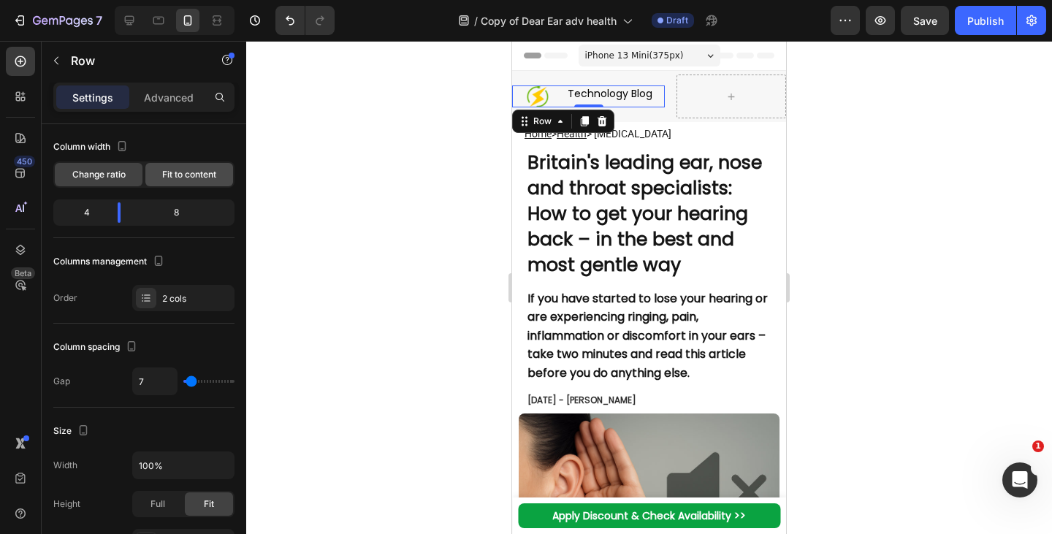
click at [180, 178] on span "Fit to content" at bounding box center [189, 174] width 54 height 13
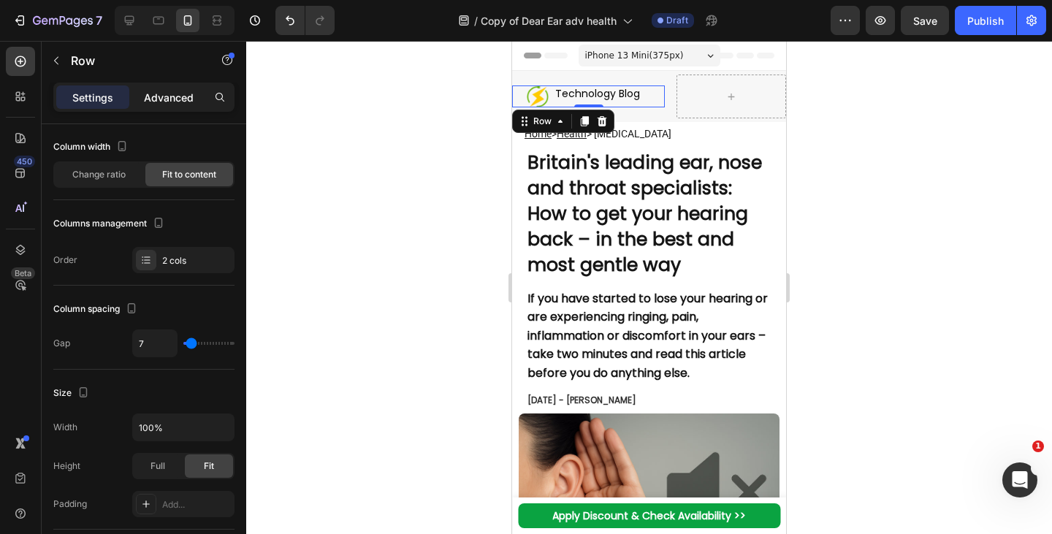
click at [181, 105] on div "Advanced" at bounding box center [168, 97] width 73 height 23
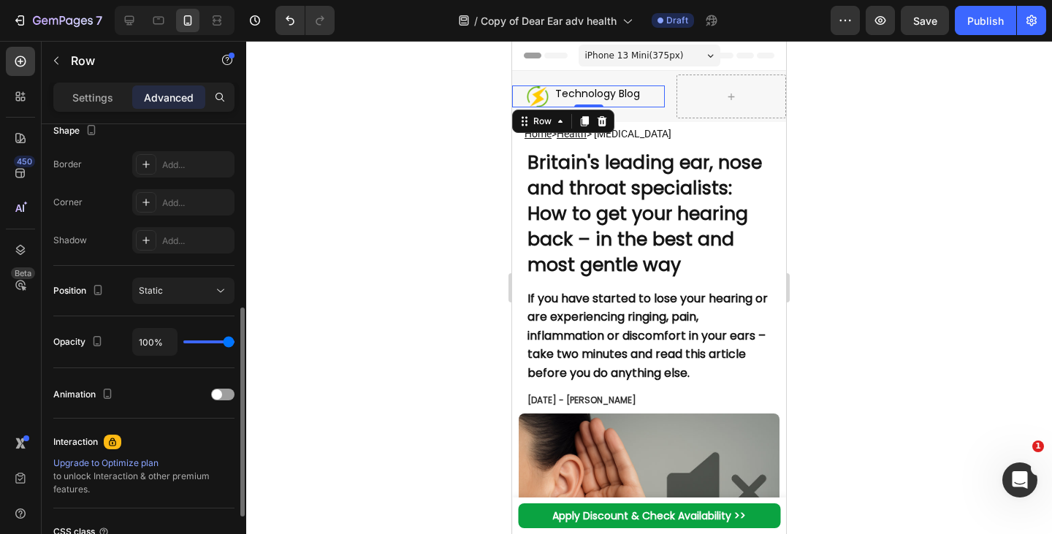
scroll to position [394, 0]
click at [17, 252] on icon at bounding box center [21, 250] width 10 height 10
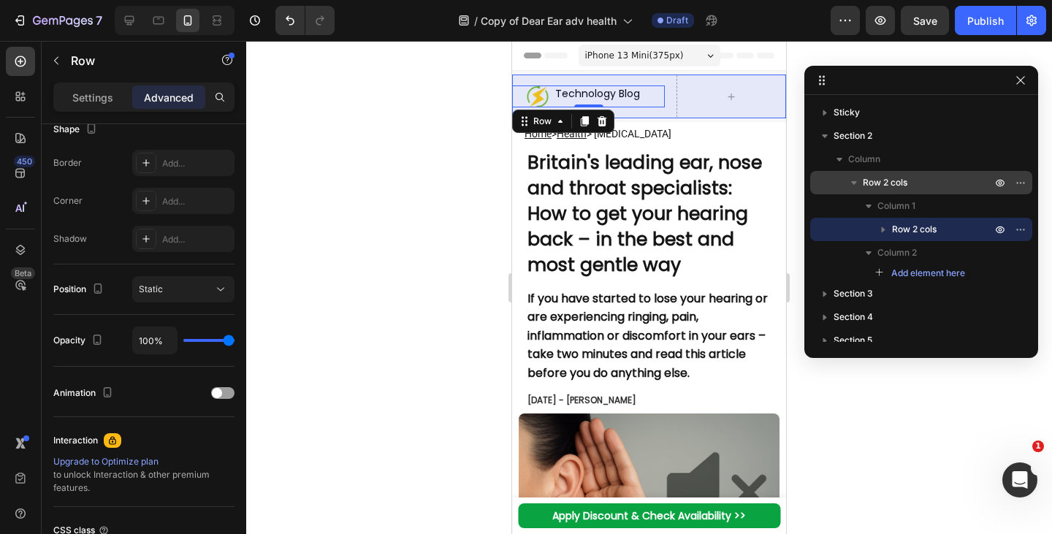
click at [906, 178] on span "Row 2 cols" at bounding box center [885, 182] width 45 height 15
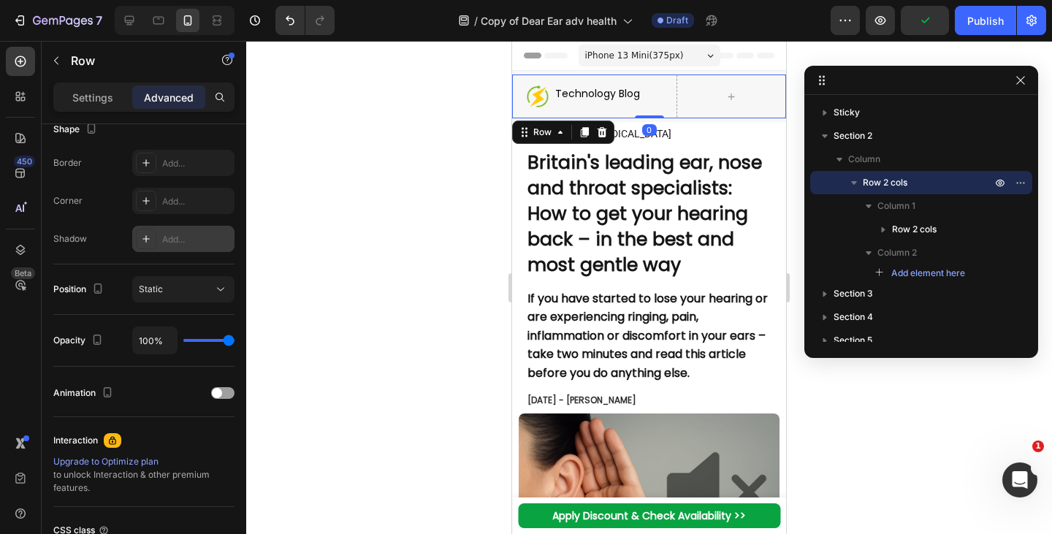
scroll to position [0, 0]
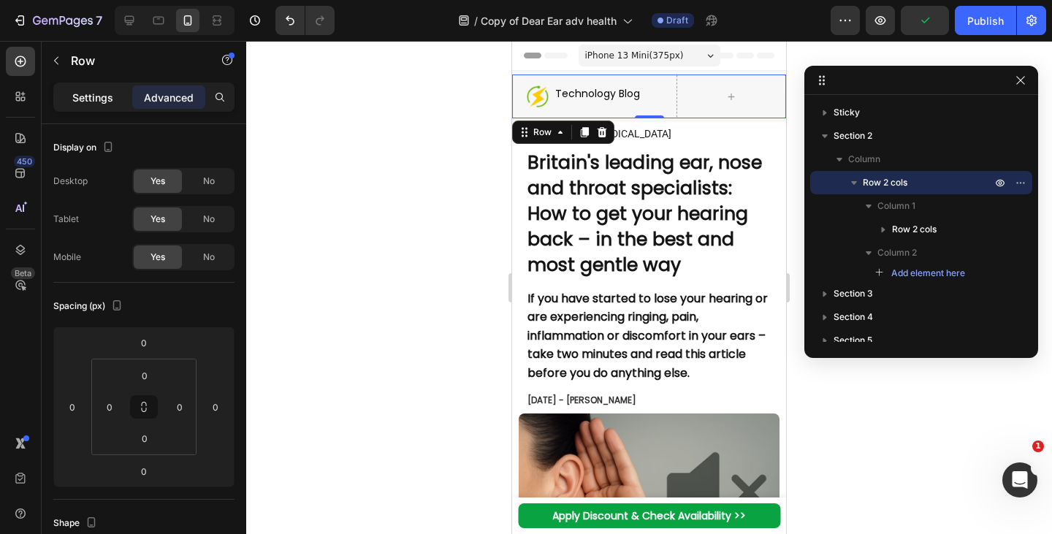
click at [99, 88] on div "Settings" at bounding box center [92, 97] width 73 height 23
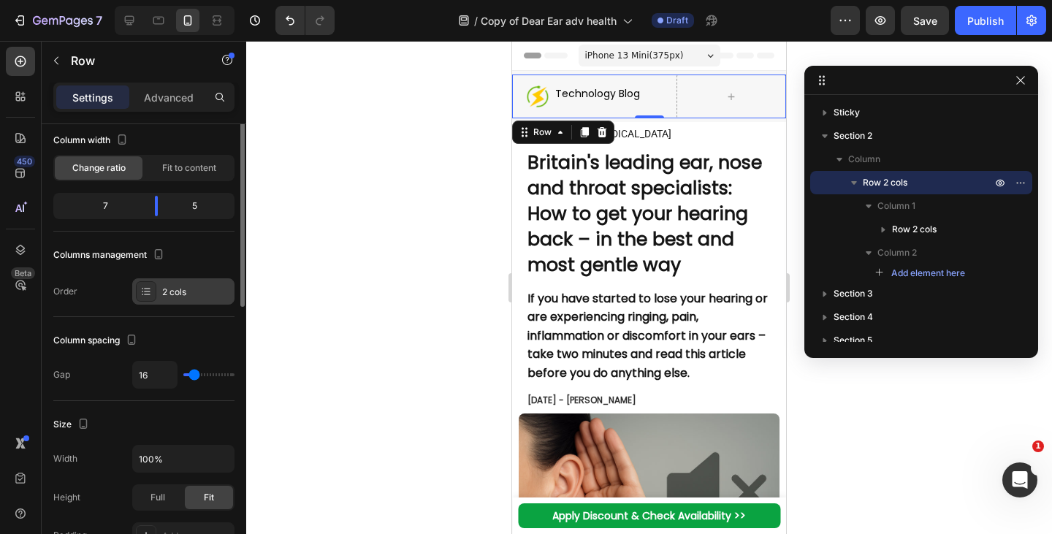
scroll to position [86, 0]
type input "0"
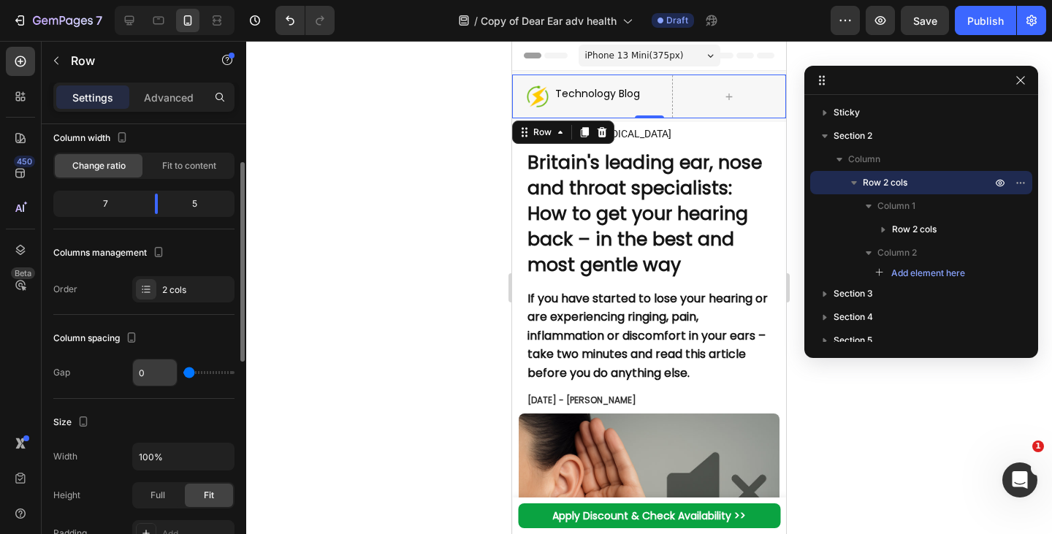
drag, startPoint x: 193, startPoint y: 375, endPoint x: 147, endPoint y: 376, distance: 46.0
type input "0"
click at [183, 374] on input "range" at bounding box center [208, 372] width 51 height 3
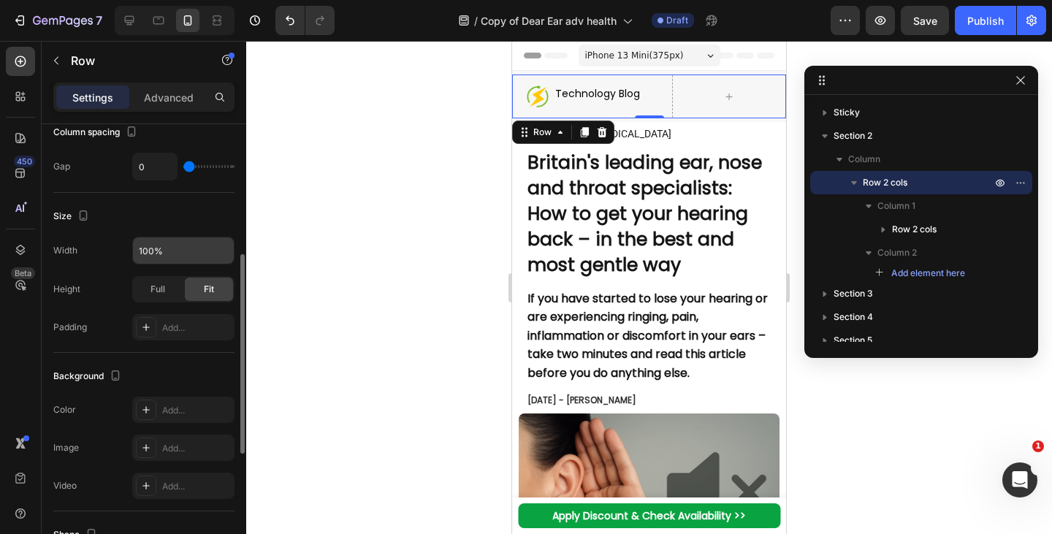
scroll to position [293, 0]
click at [178, 333] on div "Add..." at bounding box center [196, 327] width 69 height 13
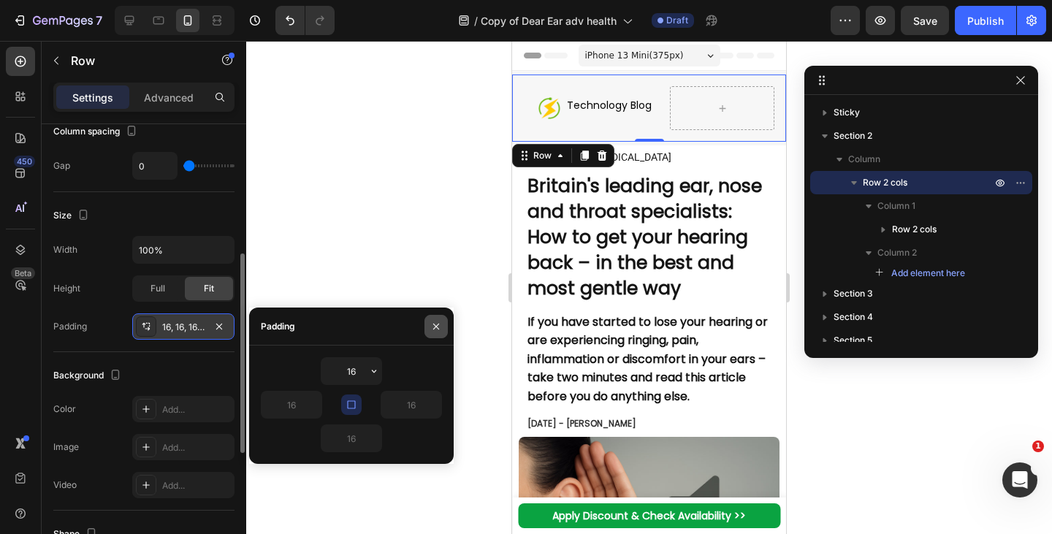
click at [441, 327] on icon "button" at bounding box center [436, 327] width 12 height 12
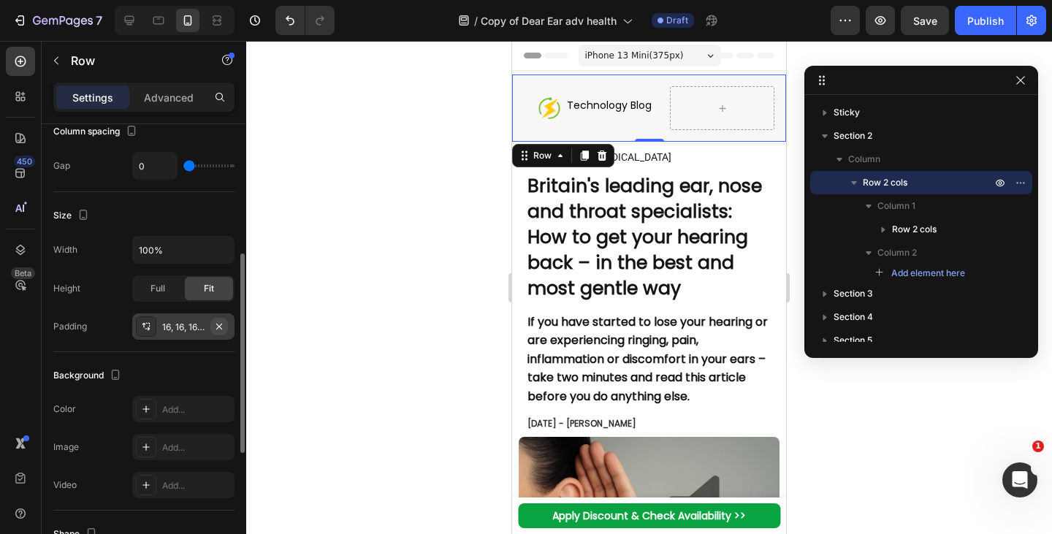
click at [222, 329] on icon "button" at bounding box center [219, 326] width 6 height 6
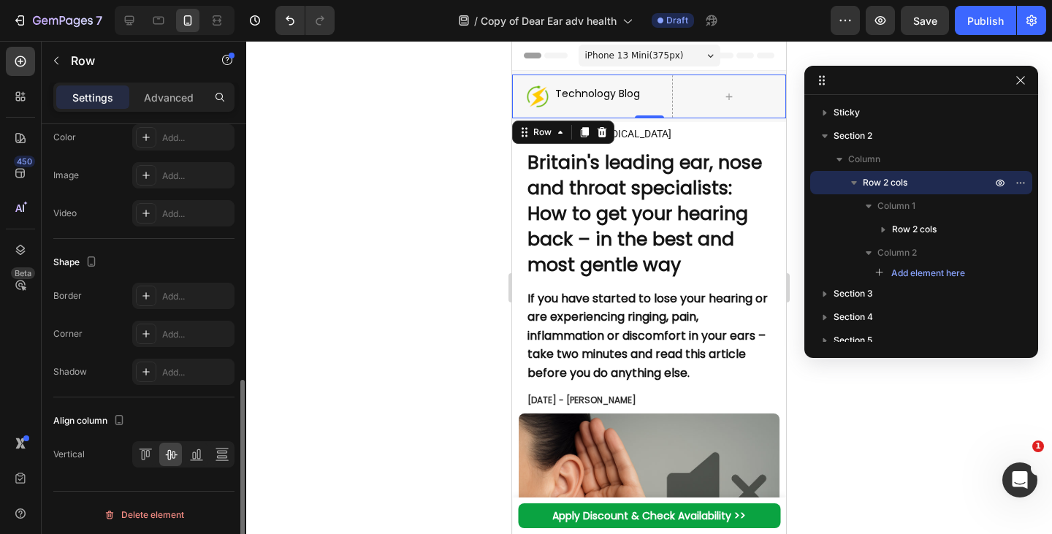
scroll to position [569, 0]
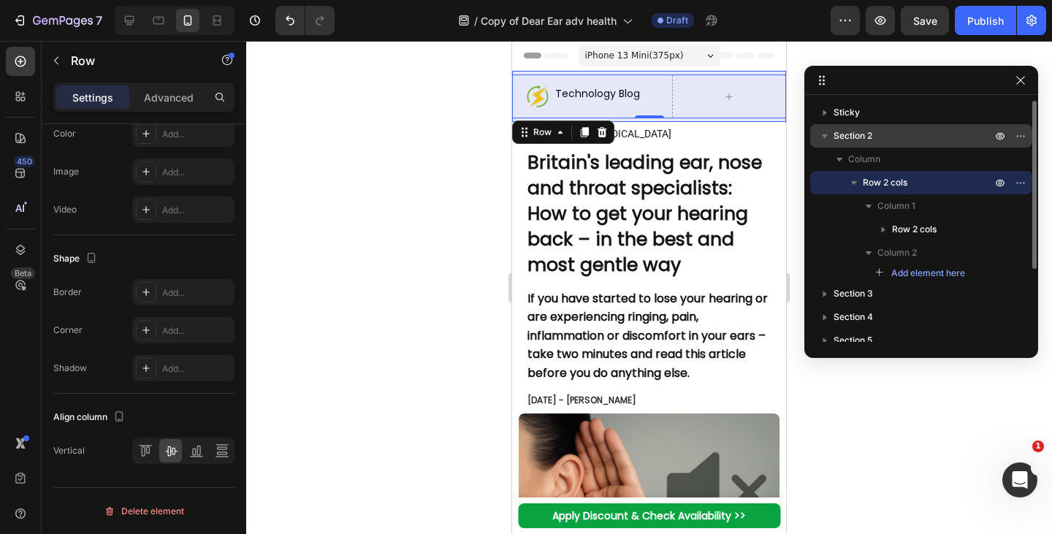
click at [936, 132] on p "Section 2" at bounding box center [914, 136] width 161 height 15
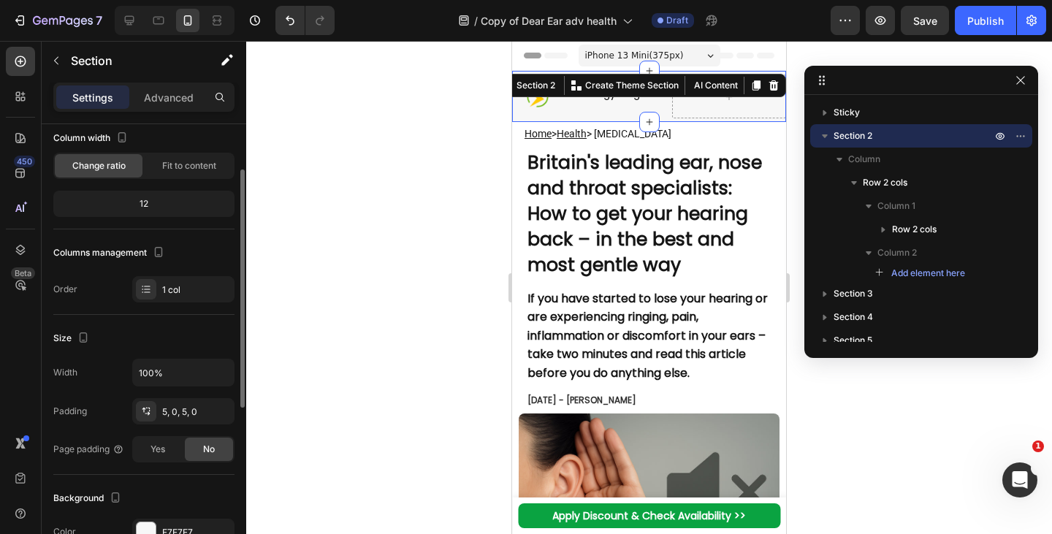
scroll to position [105, 0]
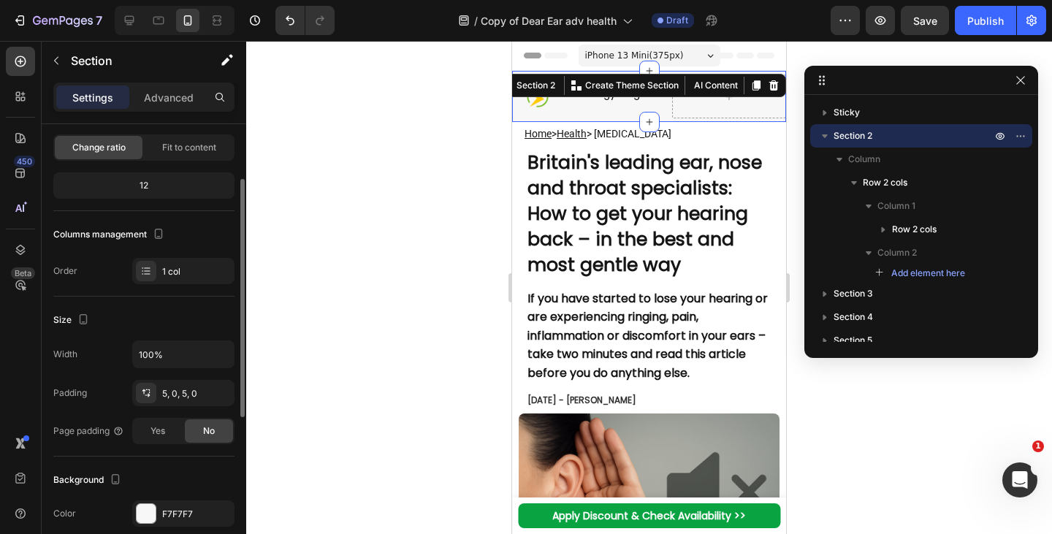
click at [189, 409] on div "Width 100% Padding 5, 0, 5, 0 Page padding Yes No" at bounding box center [143, 393] width 181 height 104
click at [182, 396] on div "5, 0, 5, 0" at bounding box center [183, 393] width 42 height 13
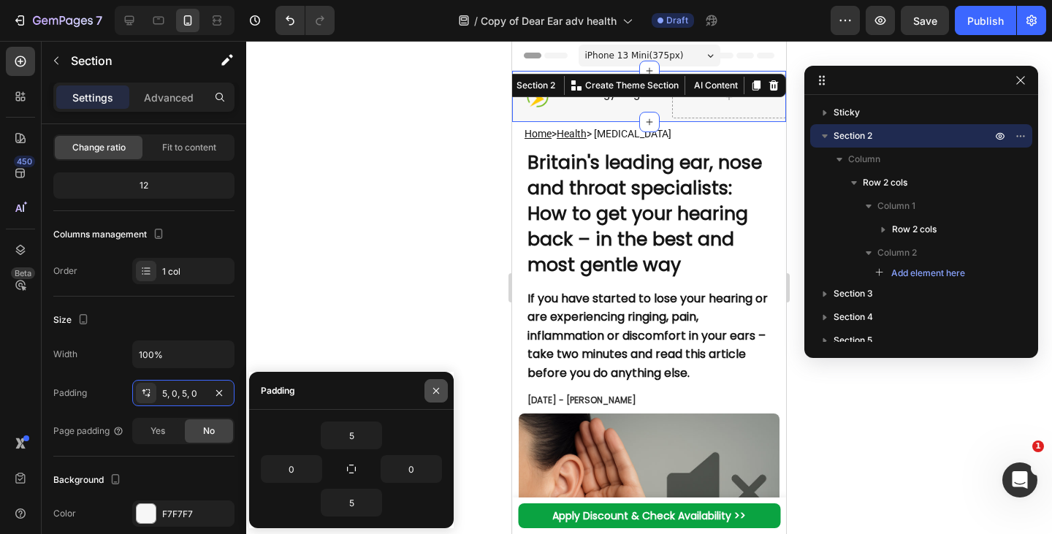
click at [432, 391] on icon "button" at bounding box center [436, 391] width 12 height 12
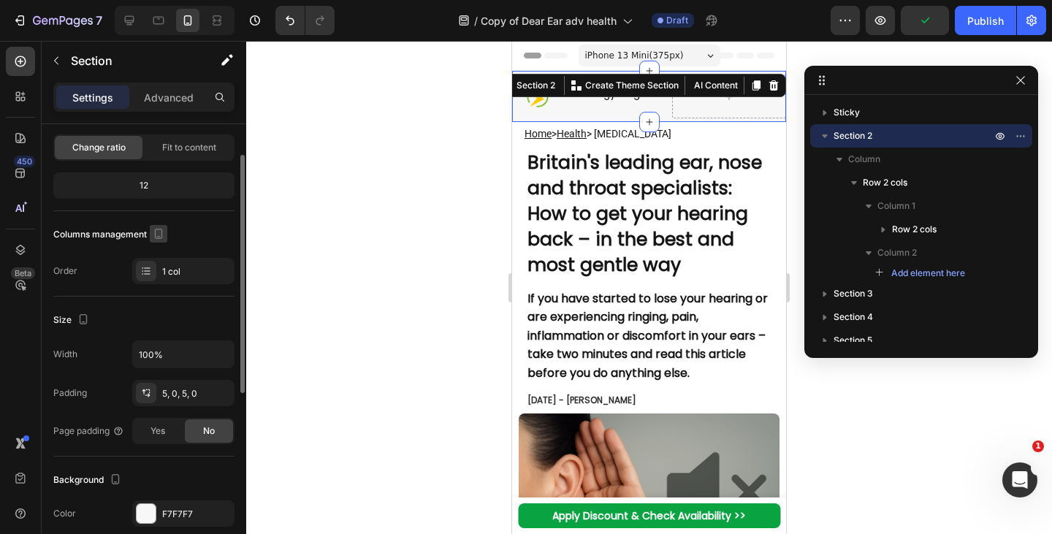
scroll to position [0, 0]
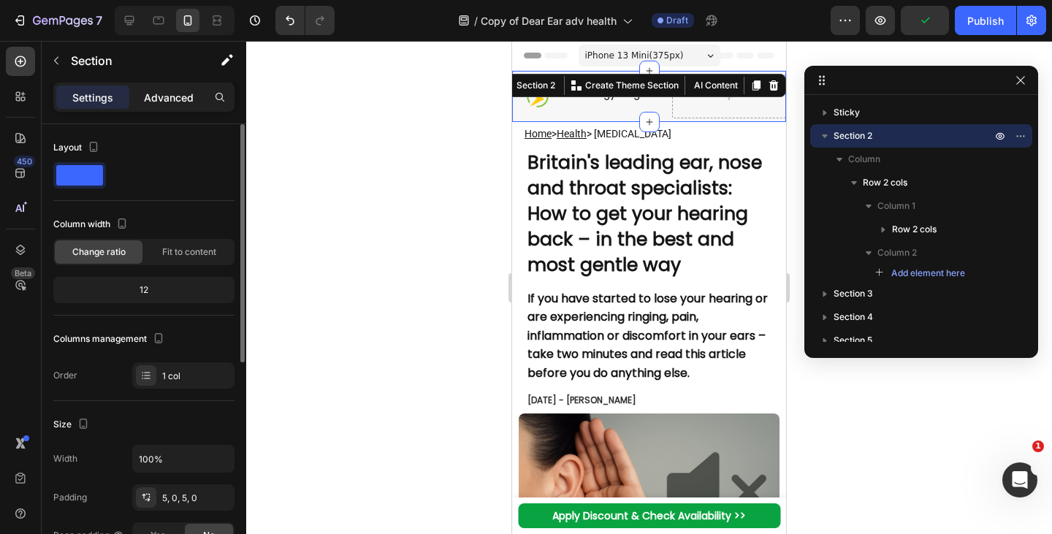
click at [167, 90] on p "Advanced" at bounding box center [169, 97] width 50 height 15
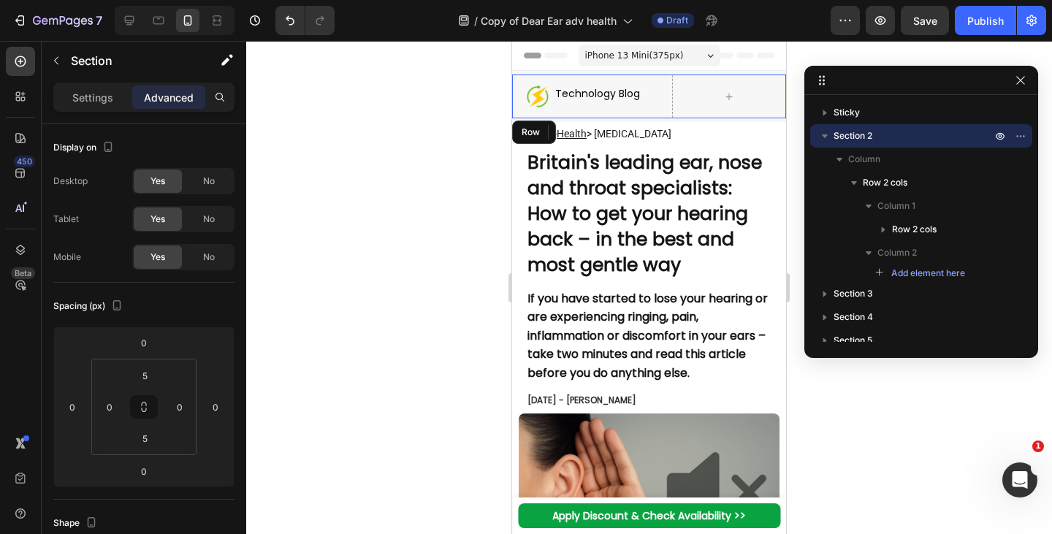
click at [583, 111] on div "Image Technology Blog Heading Row" at bounding box center [592, 97] width 160 height 44
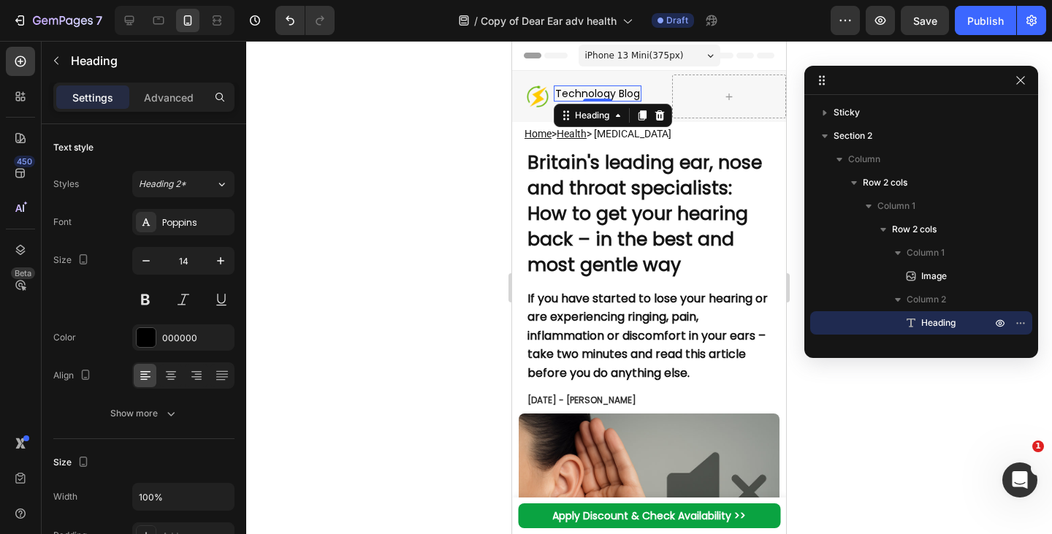
click at [616, 99] on h2 "Technology Blog" at bounding box center [598, 94] width 88 height 16
click at [648, 99] on div "Image Technology Blog Heading 0 Row" at bounding box center [592, 97] width 160 height 23
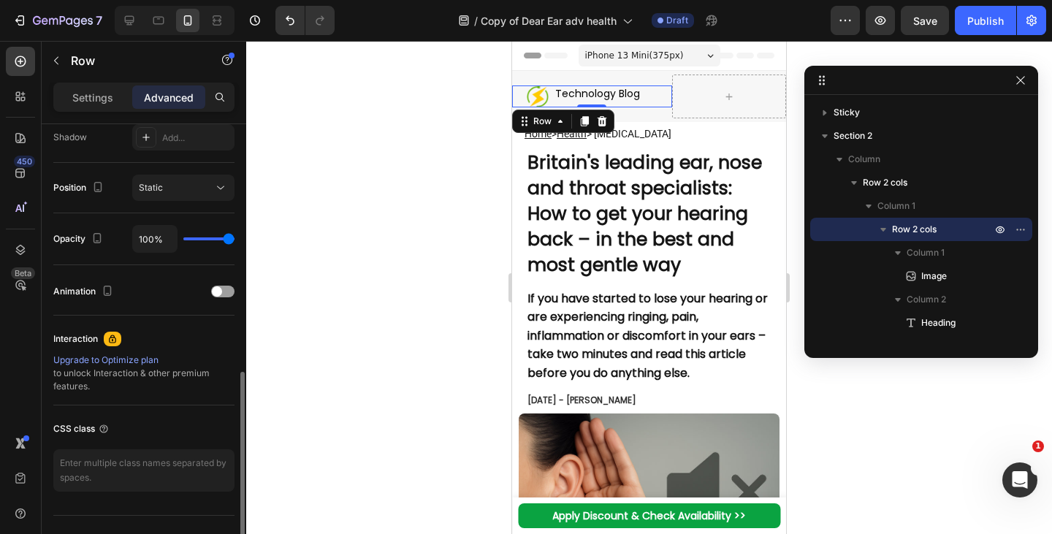
scroll to position [523, 0]
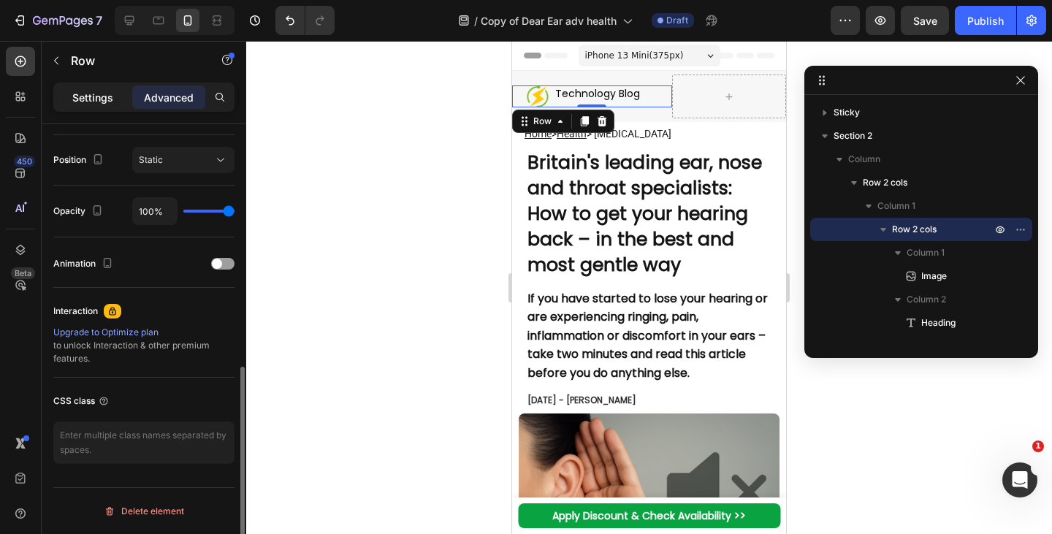
click at [107, 96] on p "Settings" at bounding box center [92, 97] width 41 height 15
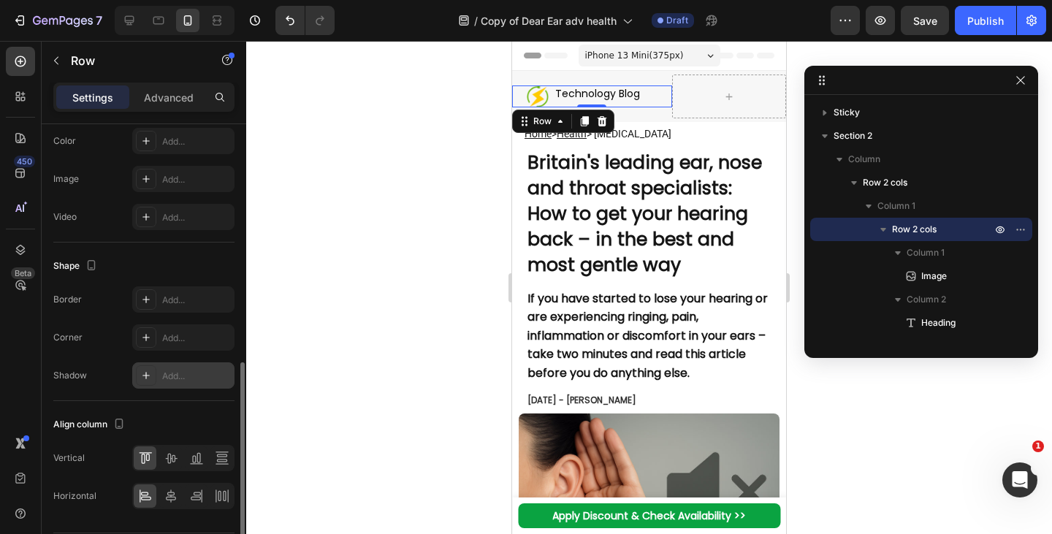
scroll to position [533, 0]
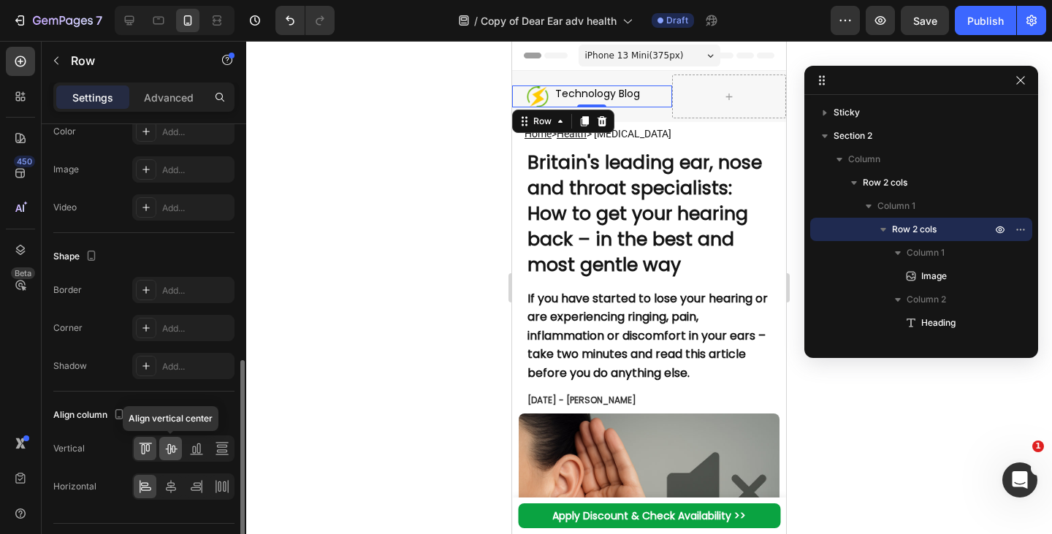
click at [171, 453] on icon at bounding box center [171, 448] width 15 height 15
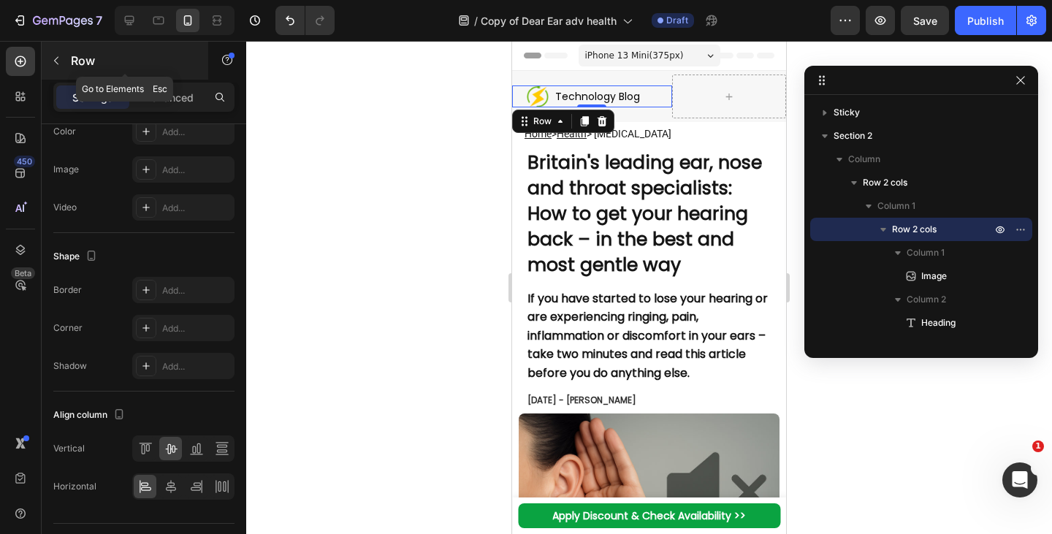
click at [67, 61] on button "button" at bounding box center [56, 60] width 23 height 23
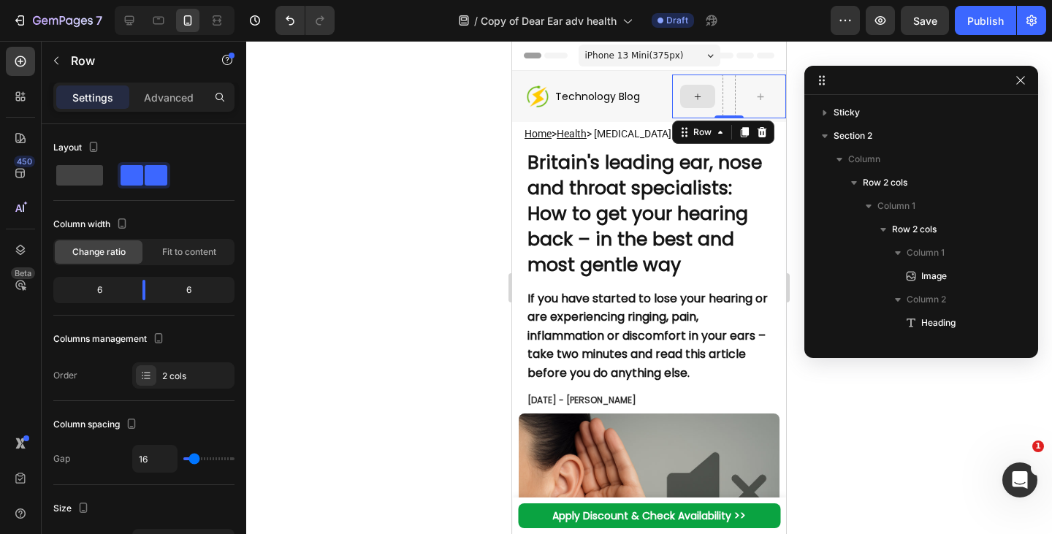
scroll to position [159, 0]
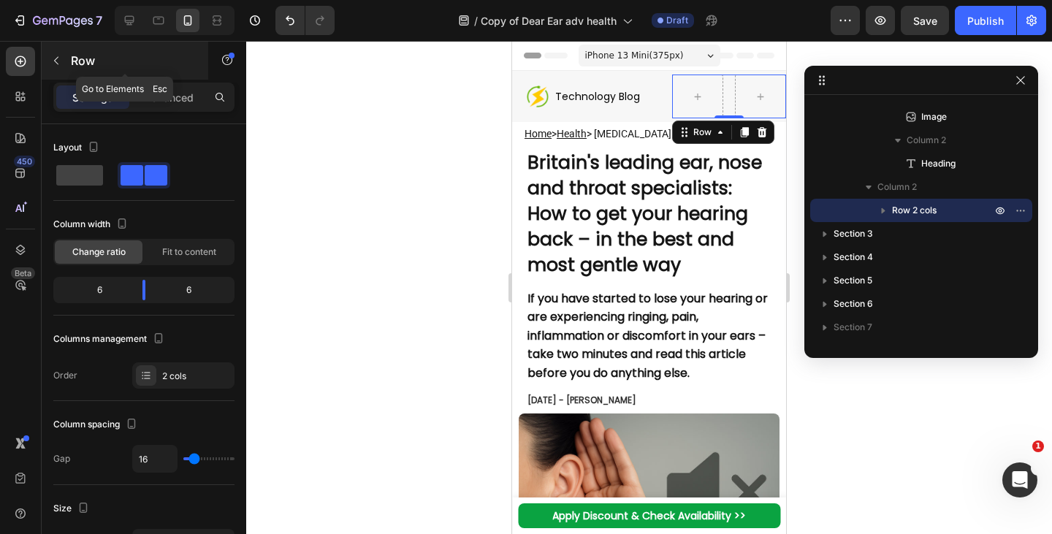
click at [61, 67] on button "button" at bounding box center [56, 60] width 23 height 23
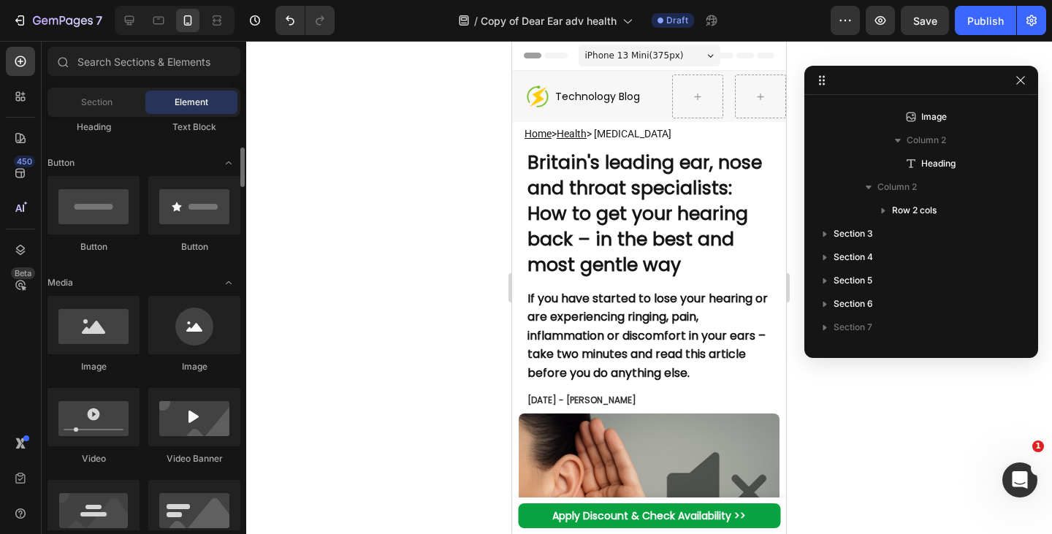
scroll to position [306, 0]
drag, startPoint x: 603, startPoint y: 366, endPoint x: 691, endPoint y: 94, distance: 286.4
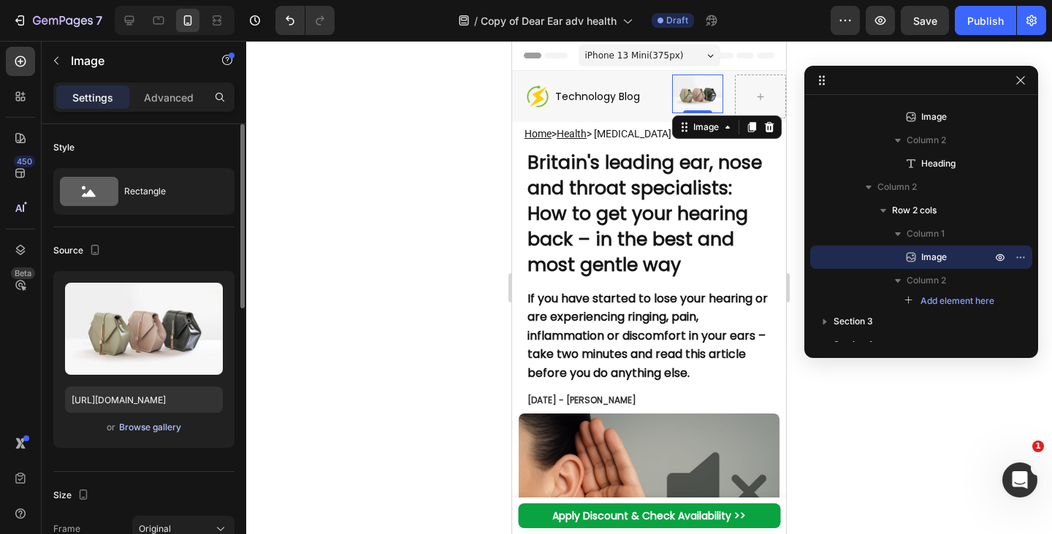
click at [159, 430] on div "Browse gallery" at bounding box center [150, 427] width 62 height 13
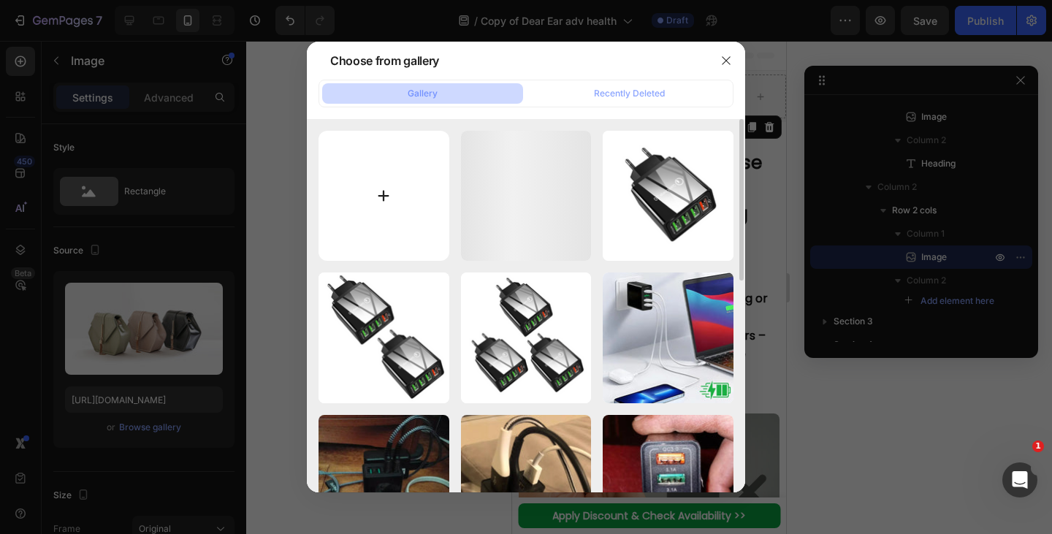
click at [349, 217] on input "file" at bounding box center [384, 196] width 131 height 131
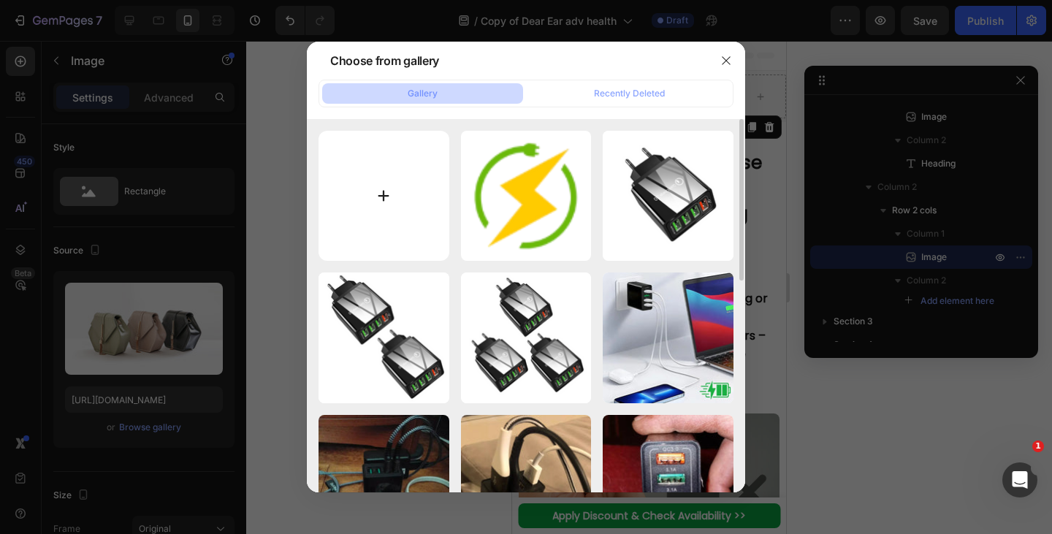
type input "C:\fakepath\1754319635-download.svg"
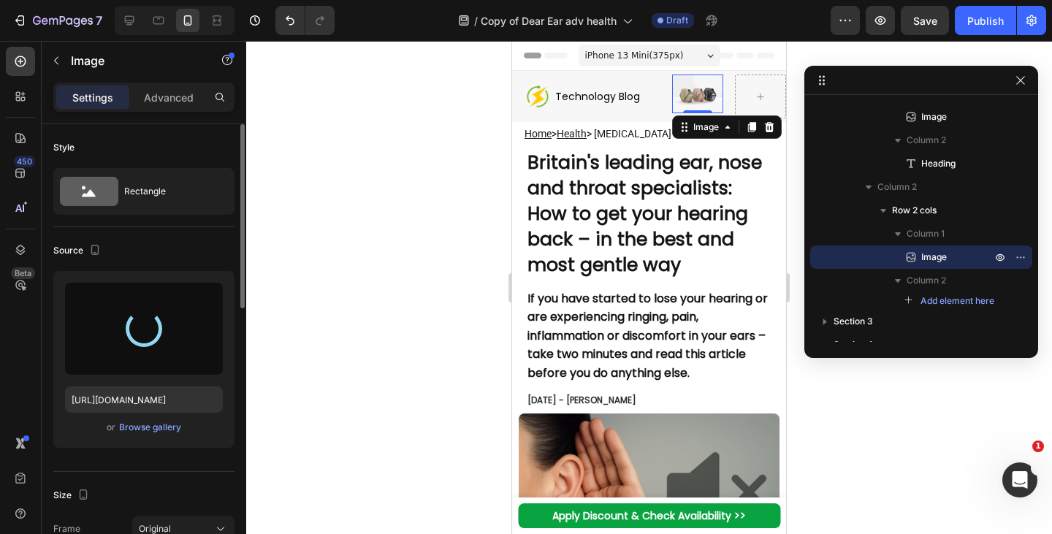
type input "https://cdn.shopify.com/s/files/1/0718/5114/7463/files/gempages_577936641763574…"
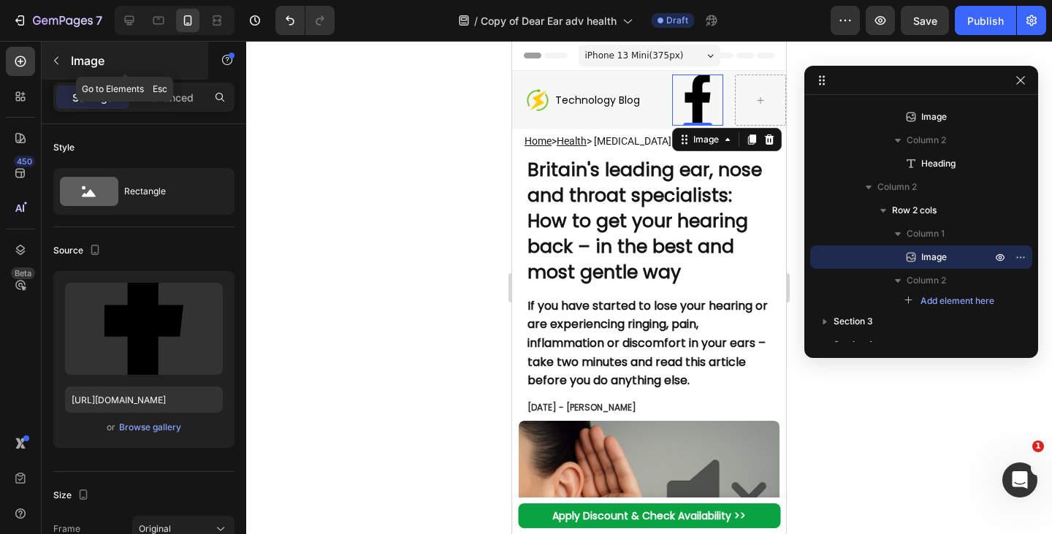
click at [63, 69] on button "button" at bounding box center [56, 60] width 23 height 23
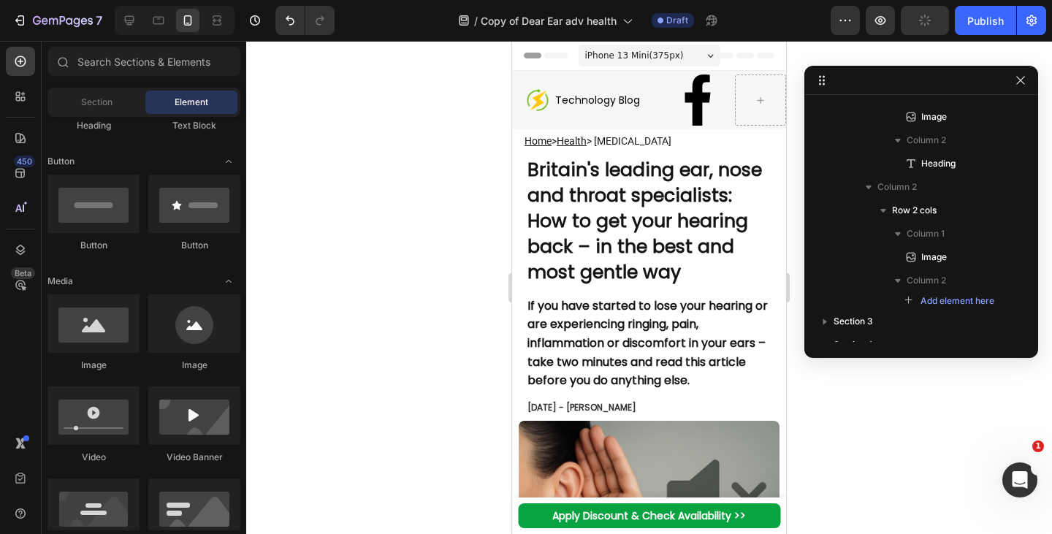
scroll to position [0, 0]
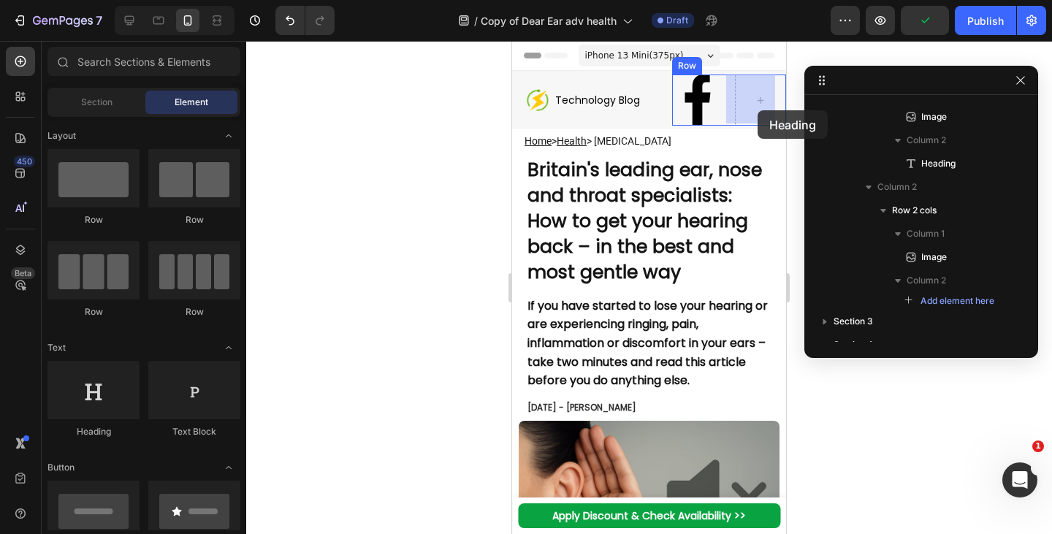
drag, startPoint x: 972, startPoint y: 275, endPoint x: 758, endPoint y: 110, distance: 270.4
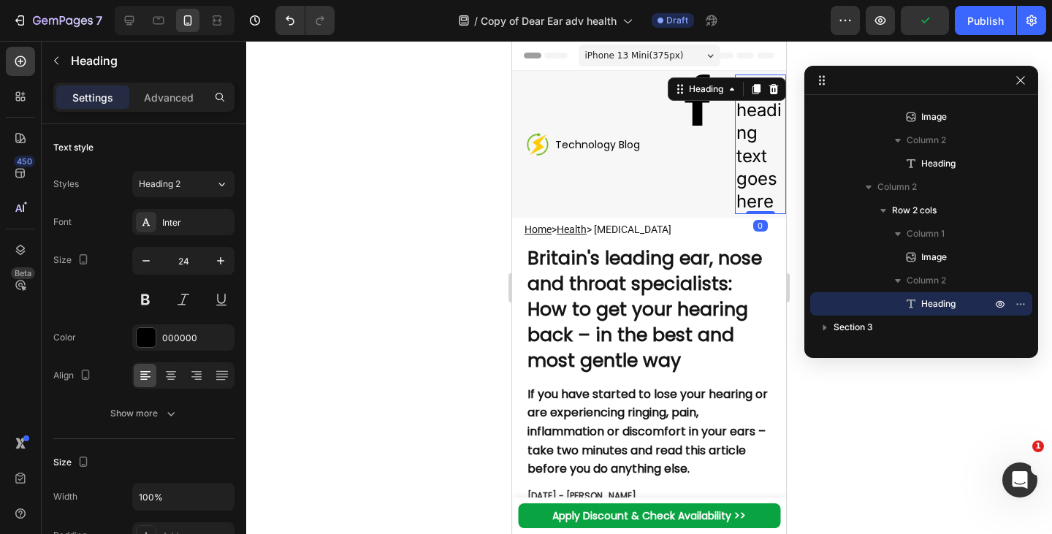
click at [746, 142] on h2 "Your heading text goes here" at bounding box center [760, 145] width 51 height 140
click at [746, 142] on p "Your heading text goes here" at bounding box center [761, 144] width 48 height 137
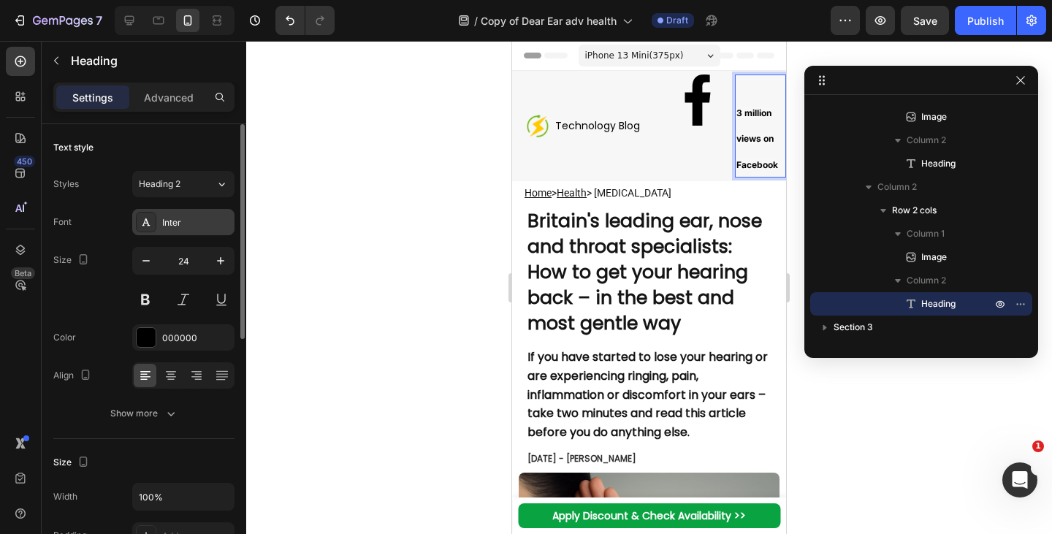
click at [174, 229] on div "Inter" at bounding box center [183, 222] width 102 height 26
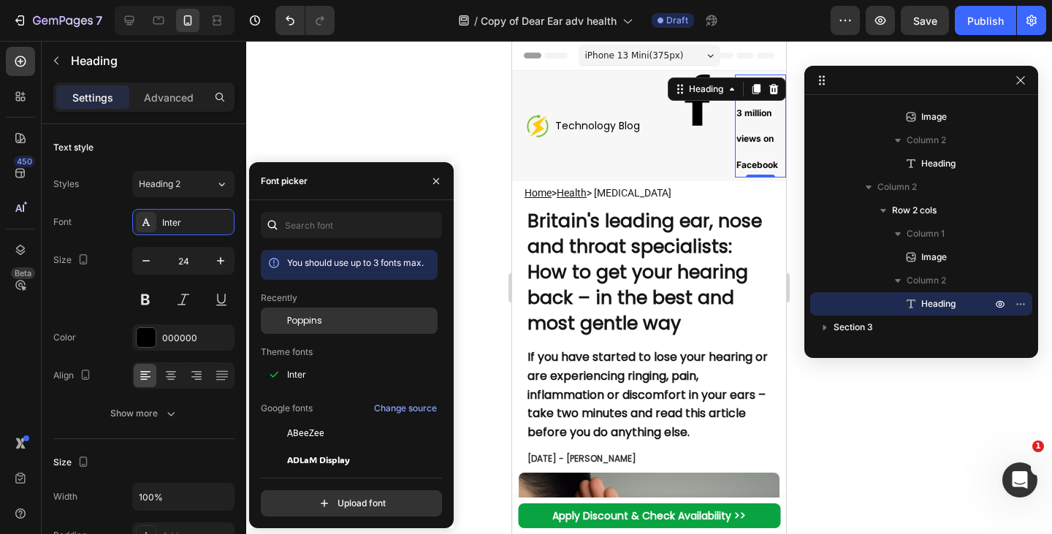
click at [295, 319] on span "Poppins" at bounding box center [304, 320] width 35 height 13
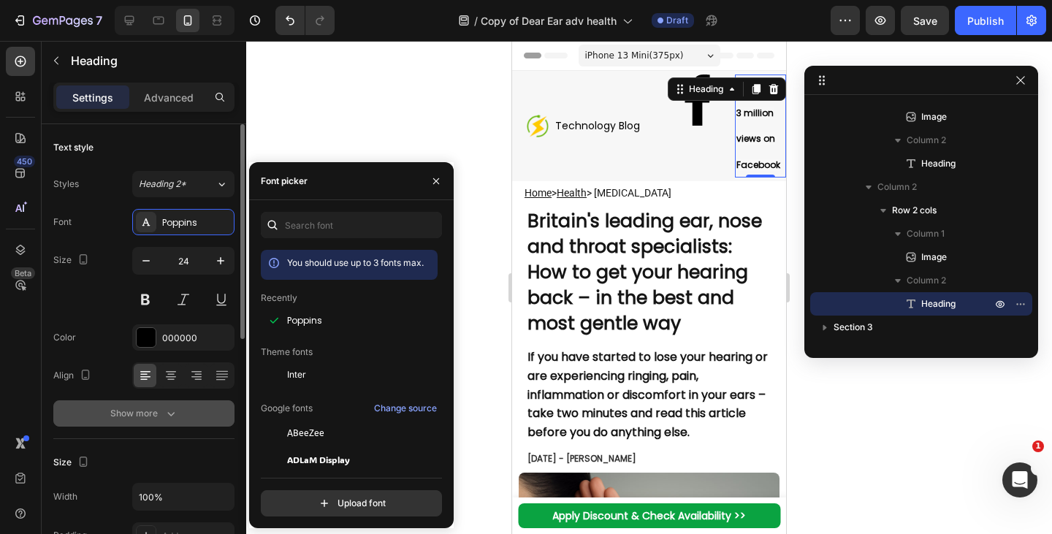
click at [153, 411] on div "Show more" at bounding box center [144, 413] width 68 height 15
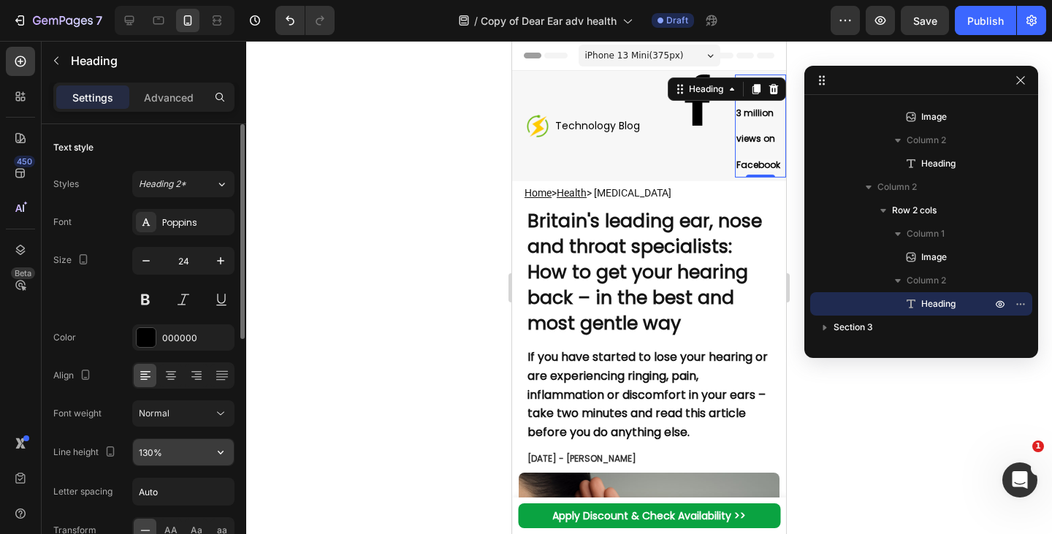
click at [171, 452] on input "130%" at bounding box center [183, 452] width 101 height 26
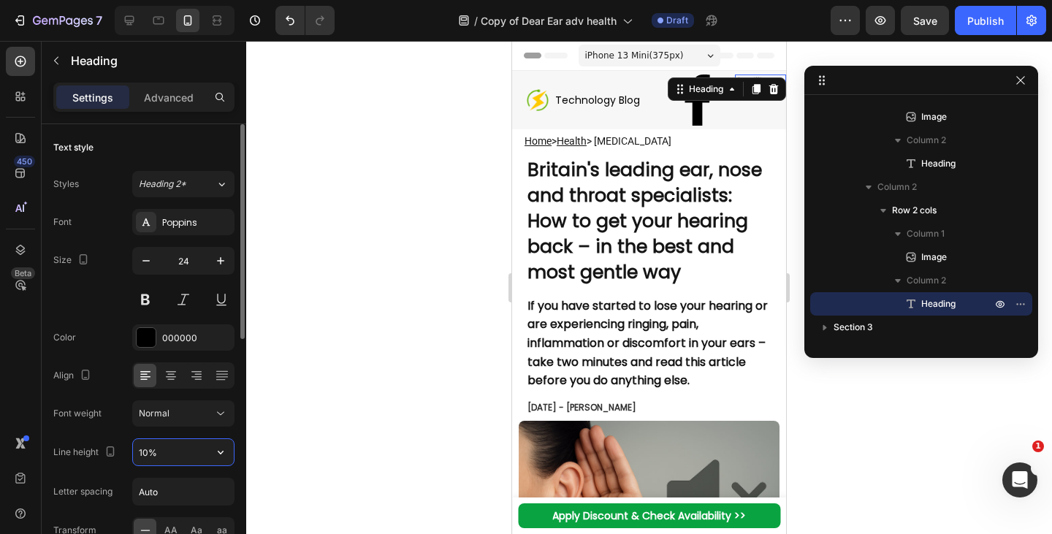
type input "100%"
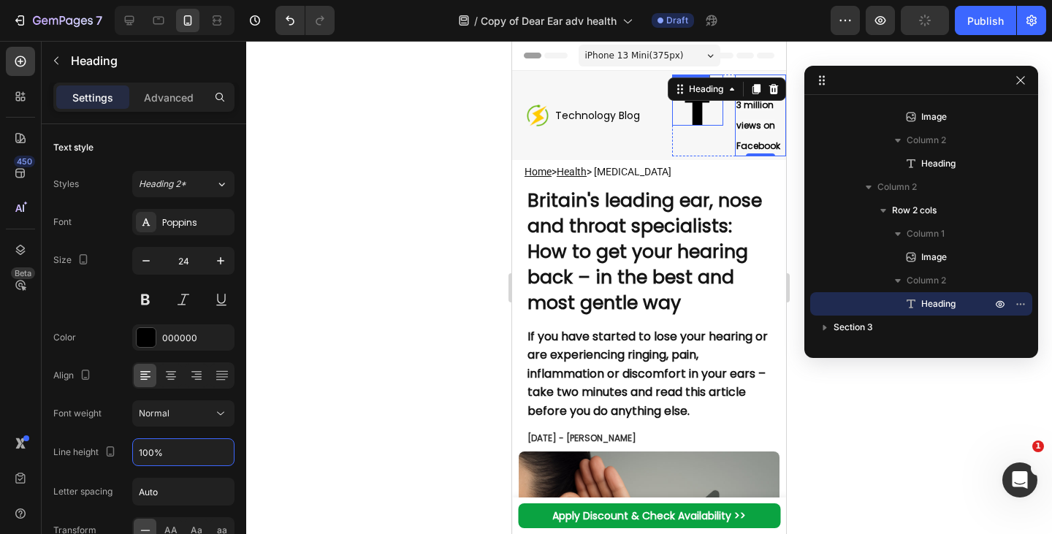
click at [686, 123] on img at bounding box center [697, 100] width 51 height 51
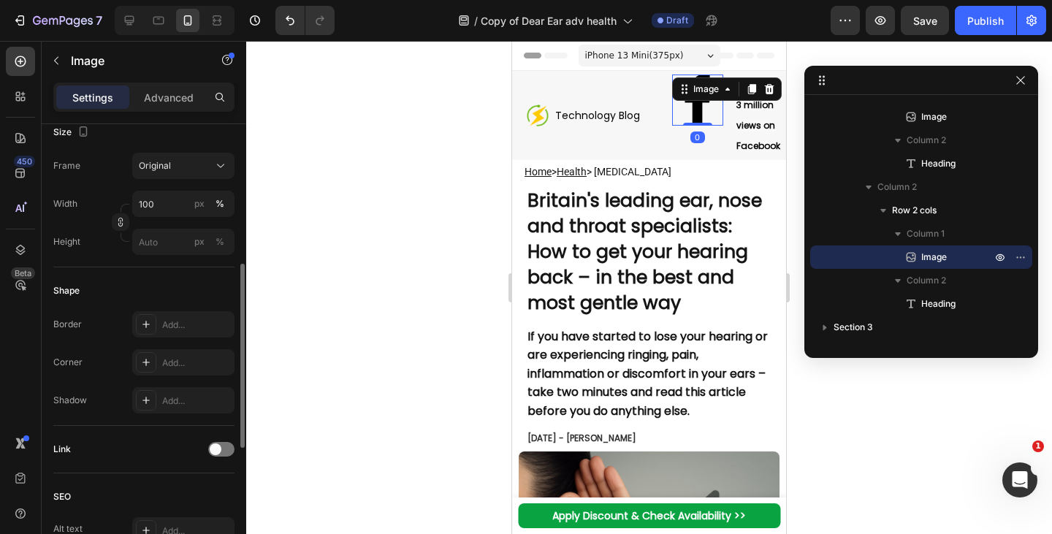
scroll to position [365, 0]
click at [164, 212] on input "100" at bounding box center [183, 202] width 102 height 26
type input "30"
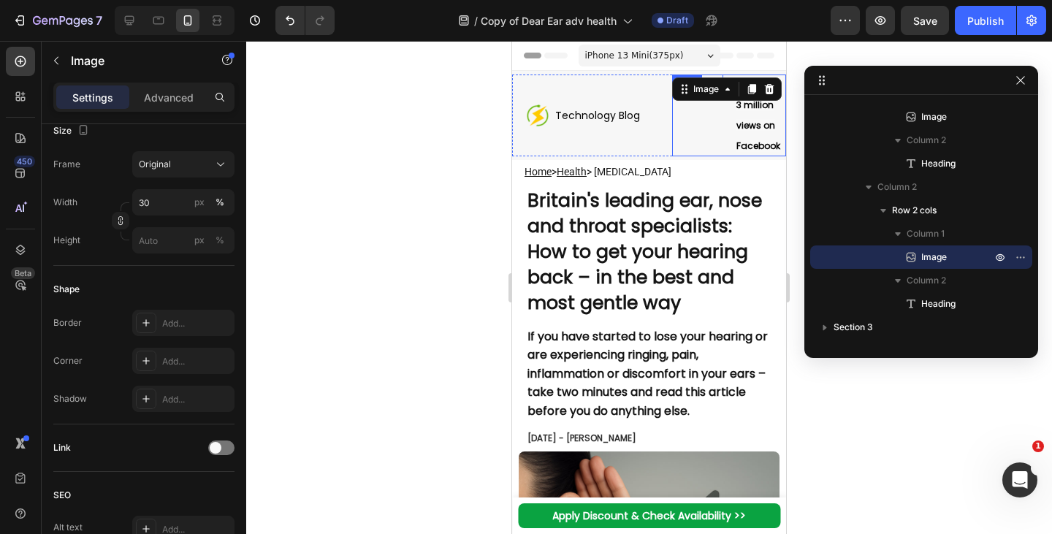
click at [702, 127] on div "Image 0" at bounding box center [697, 116] width 51 height 82
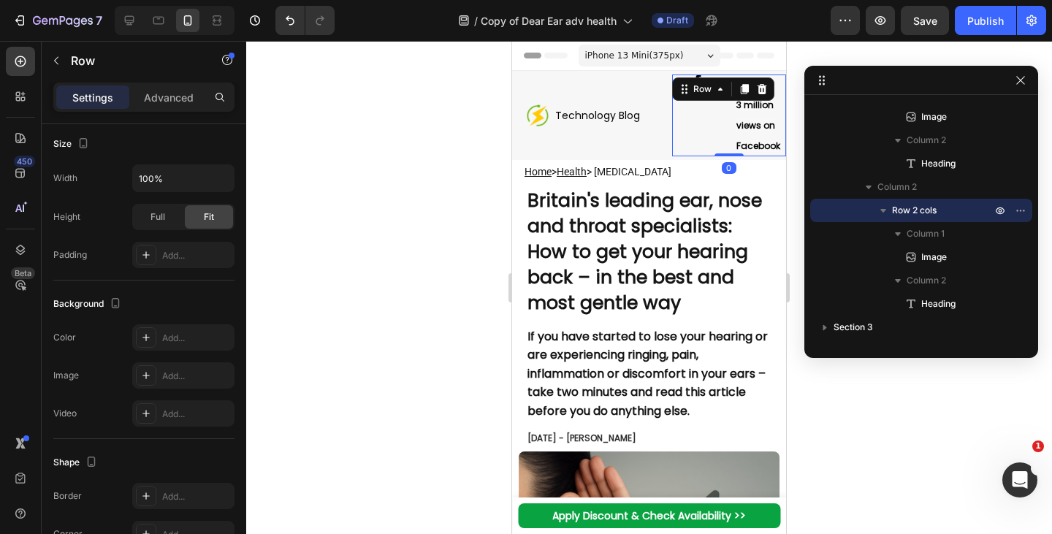
scroll to position [0, 0]
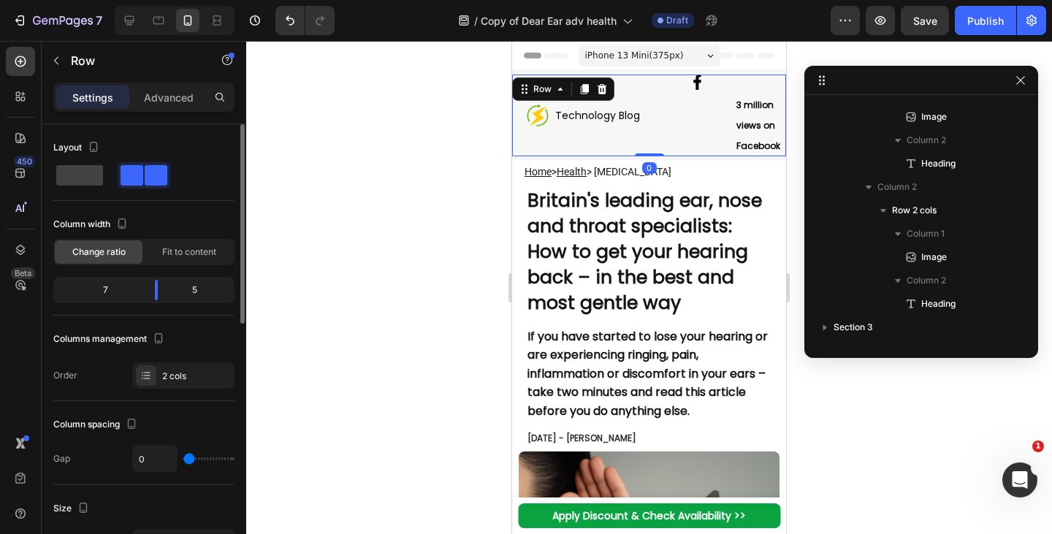
click at [637, 138] on div "Image Technology Blog Heading Row" at bounding box center [592, 116] width 160 height 82
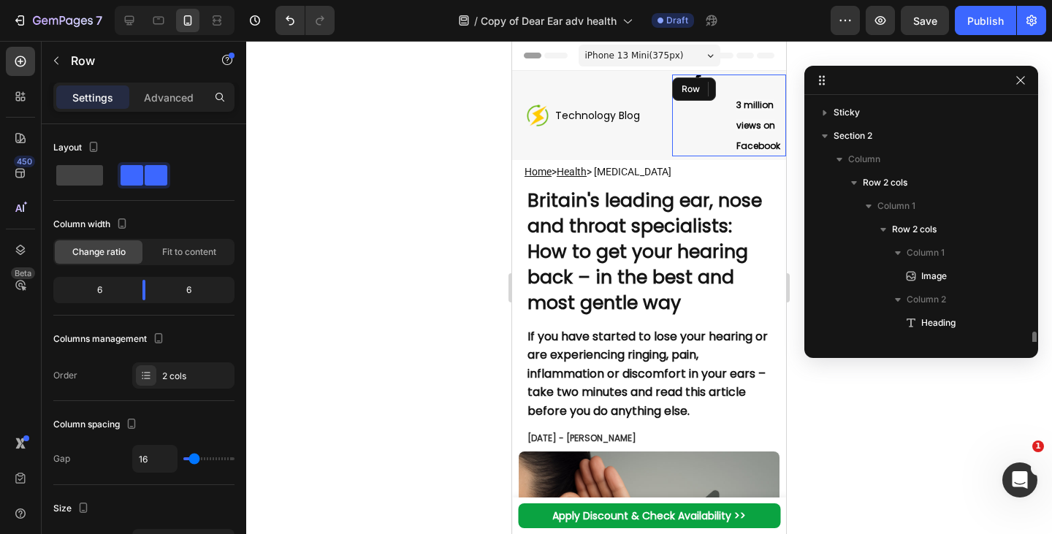
click at [707, 105] on div "Image" at bounding box center [697, 116] width 51 height 82
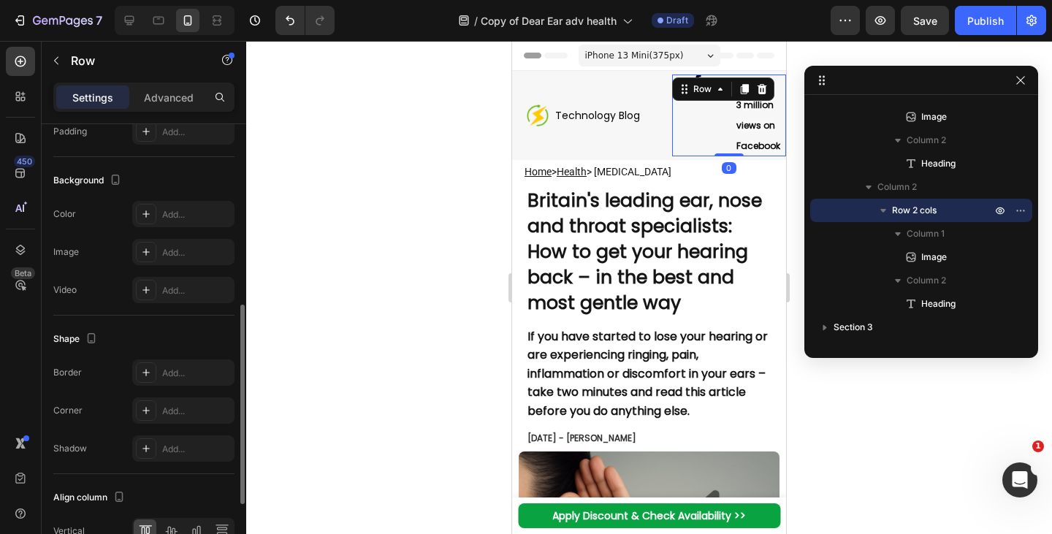
scroll to position [569, 0]
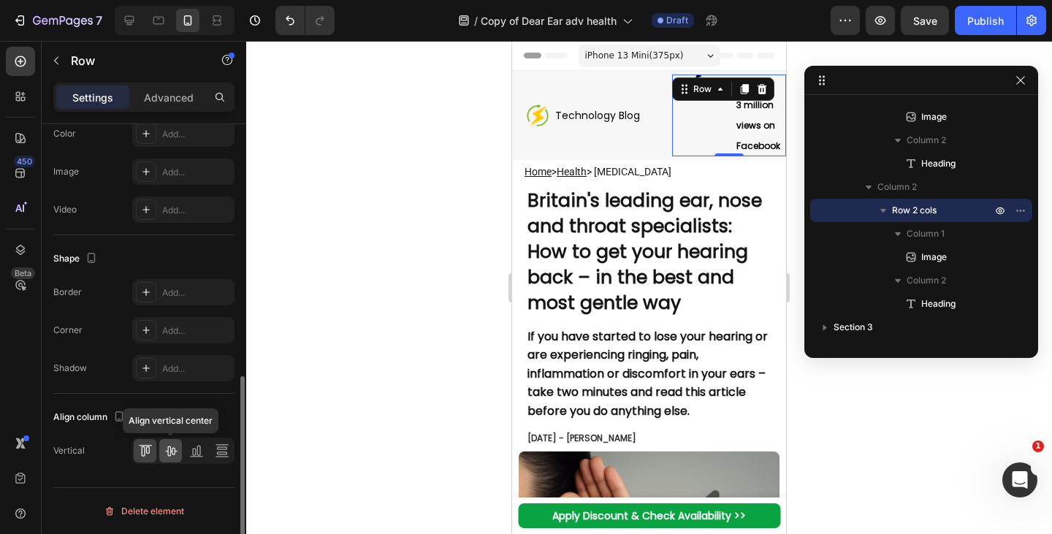
click at [174, 449] on icon at bounding box center [171, 451] width 15 height 15
click at [718, 139] on div "Image ⁠⁠⁠⁠⁠⁠⁠ 3 million views on Facebook Heading Row 0" at bounding box center [729, 116] width 114 height 82
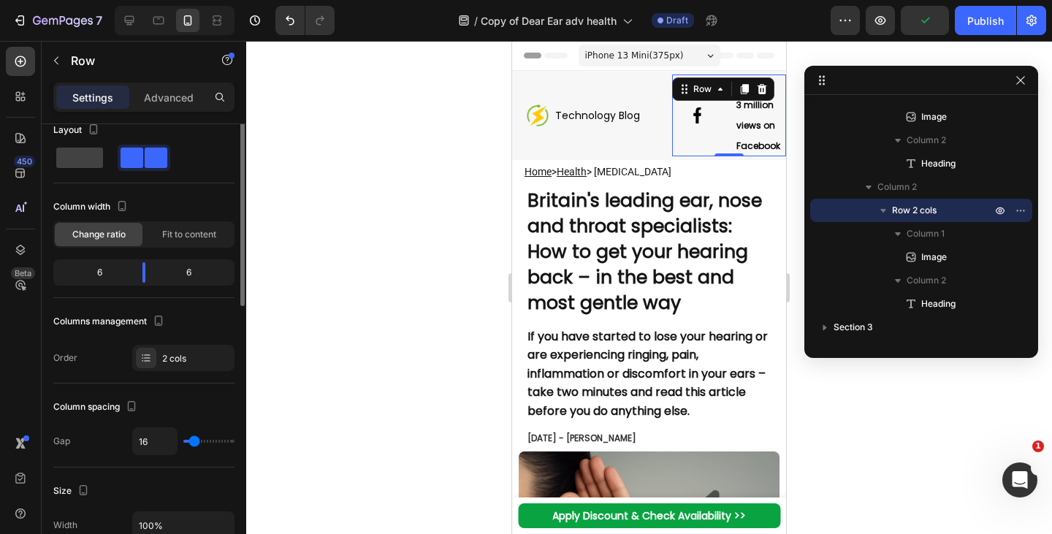
scroll to position [0, 0]
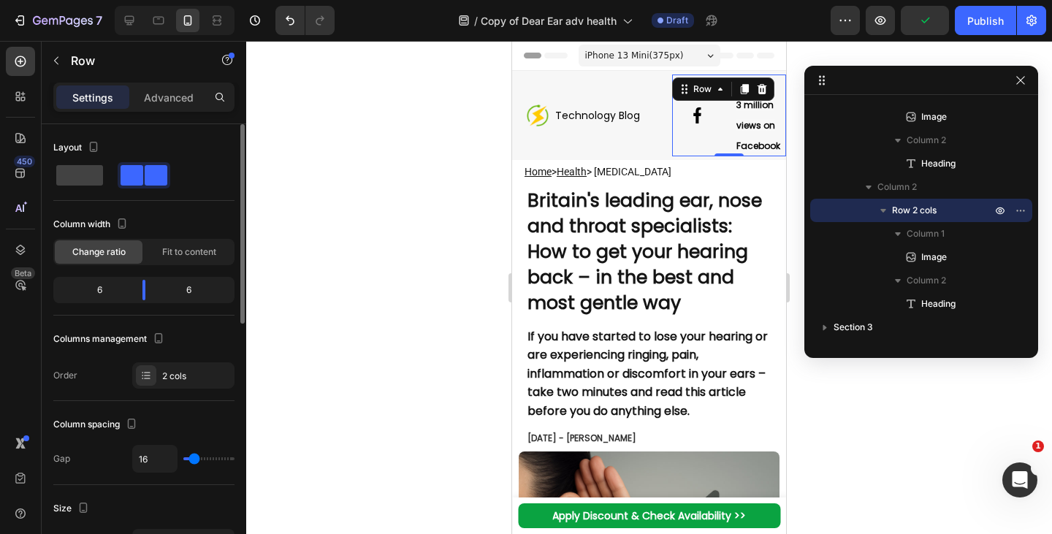
click at [157, 264] on div "Change ratio Fit to content" at bounding box center [143, 252] width 181 height 26
click at [178, 257] on span "Fit to content" at bounding box center [189, 252] width 54 height 13
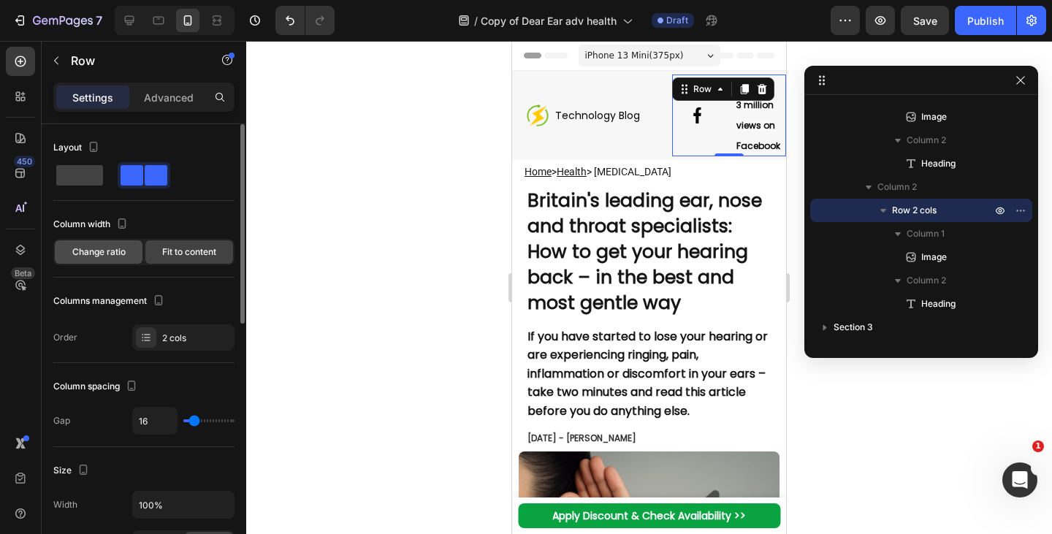
click at [106, 262] on div "Change ratio" at bounding box center [99, 251] width 88 height 23
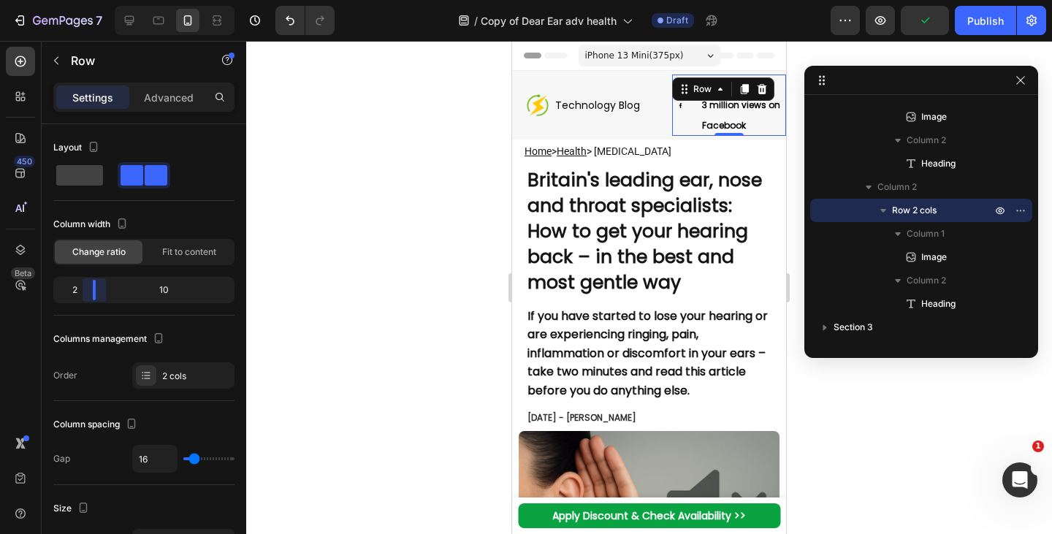
drag, startPoint x: 143, startPoint y: 290, endPoint x: 319, endPoint y: 228, distance: 186.1
click at [89, 0] on body "7 Version history / Copy of Dear Ear adv health Draft Preview Publish 450 Beta …" at bounding box center [526, 0] width 1052 height 0
click at [653, 120] on div "Image Technology Blog Heading Row" at bounding box center [592, 105] width 160 height 61
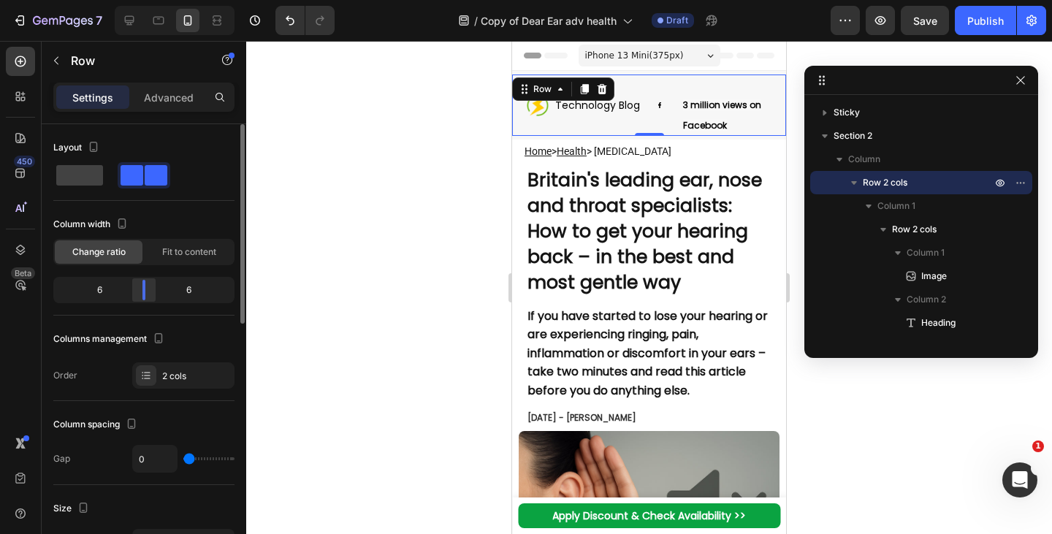
drag, startPoint x: 155, startPoint y: 291, endPoint x: 142, endPoint y: 292, distance: 13.2
click at [142, 0] on body "7 Version history / Copy of Dear Ear adv health Draft Preview Save Publish 450 …" at bounding box center [526, 0] width 1052 height 0
click at [634, 98] on h2 "Technology Blog" at bounding box center [598, 105] width 88 height 16
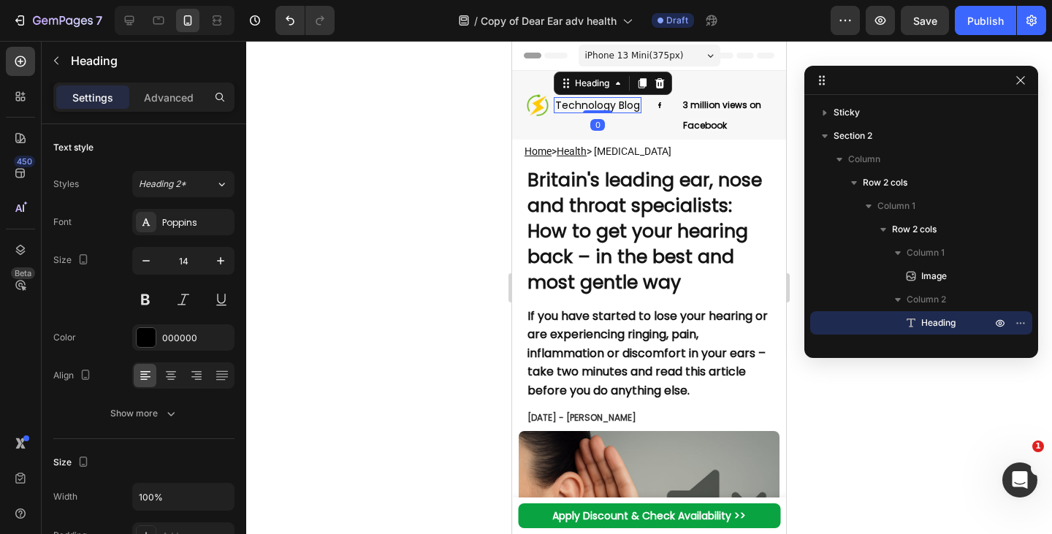
click at [632, 102] on h2 "Technology Blog" at bounding box center [598, 105] width 88 height 16
click at [632, 102] on p "Technology Blog" at bounding box center [597, 105] width 85 height 13
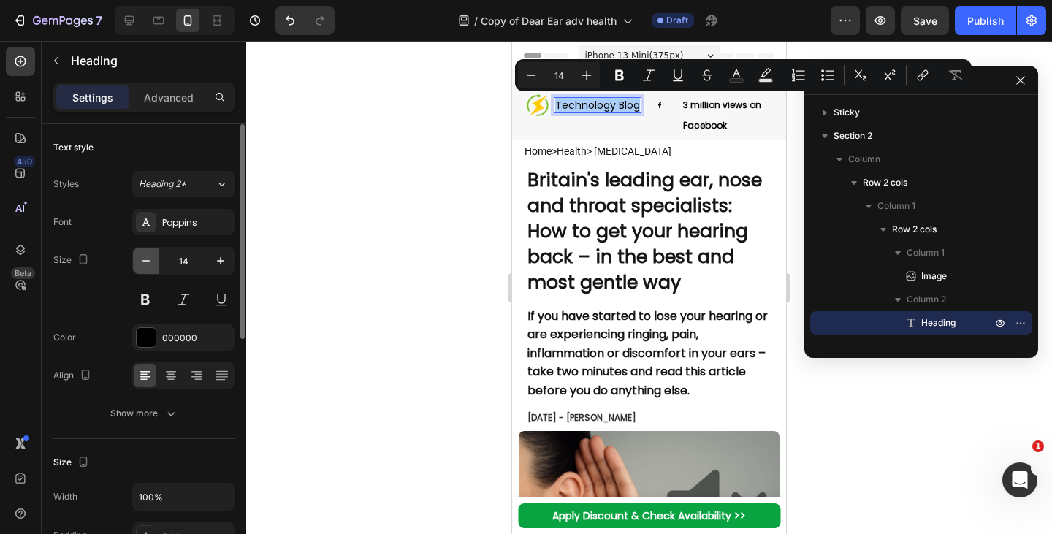
click at [148, 259] on icon "button" at bounding box center [146, 261] width 15 height 15
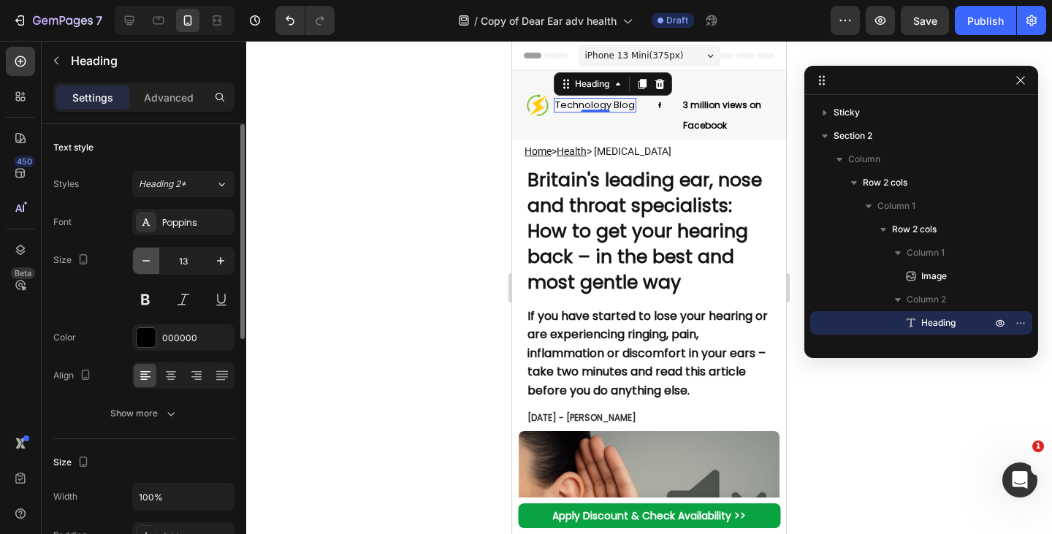
click at [148, 259] on icon "button" at bounding box center [146, 261] width 15 height 15
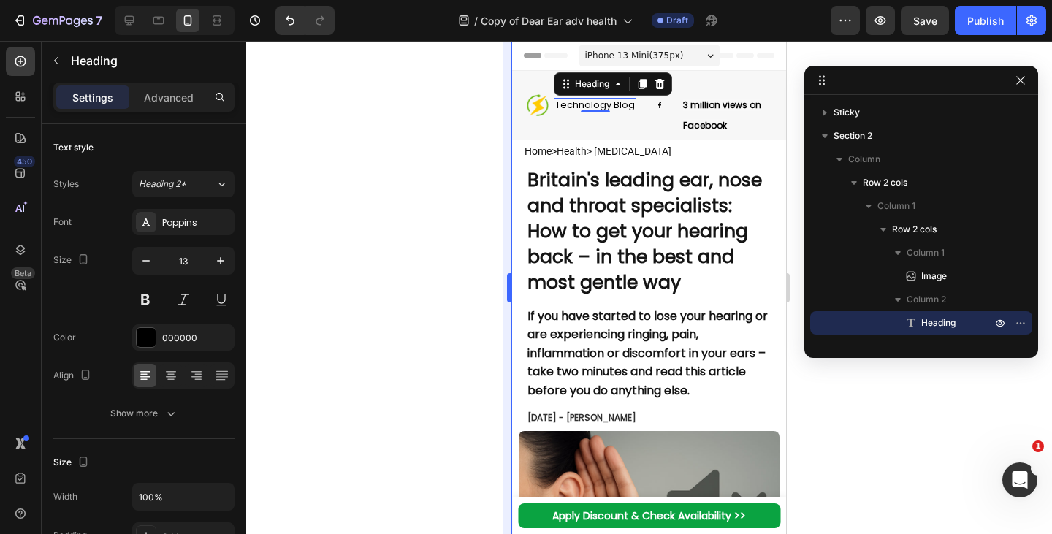
type input "12"
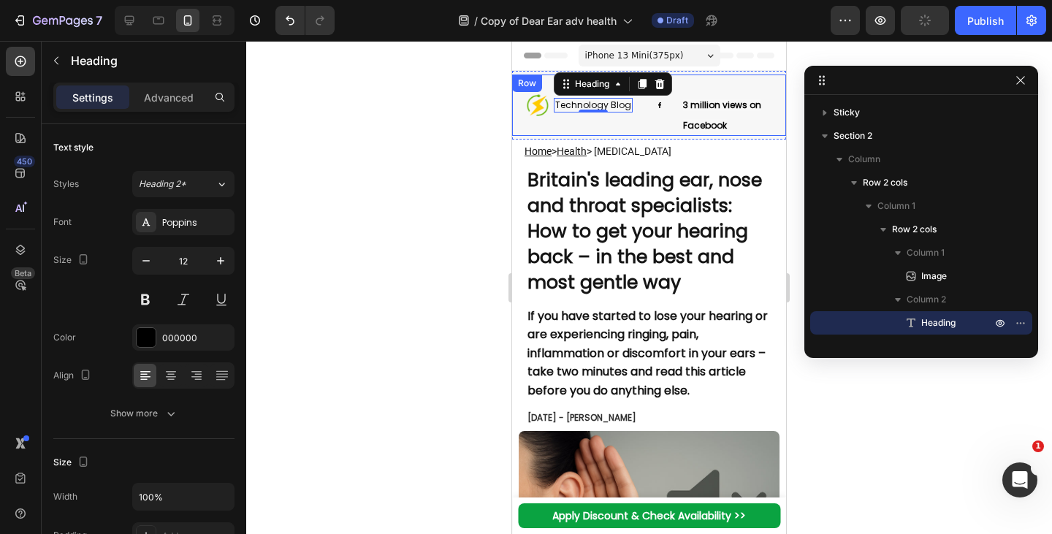
click at [639, 124] on div "Image Technology Blog Heading 0 Row" at bounding box center [580, 105] width 137 height 61
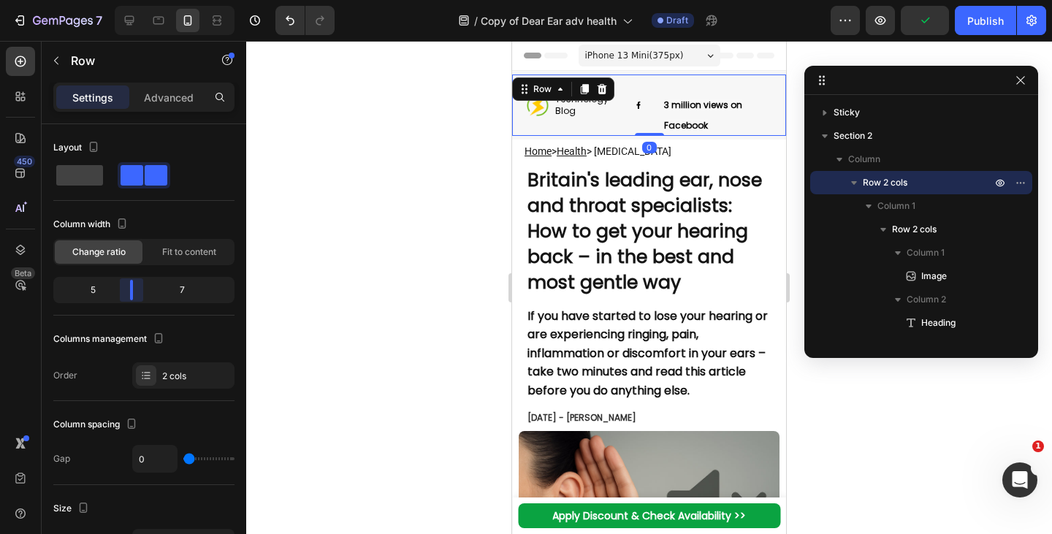
drag, startPoint x: 145, startPoint y: 286, endPoint x: 127, endPoint y: 286, distance: 17.6
click at [127, 0] on body "7 Version history / Copy of Dear Ear adv health Draft Preview Publish 450 Beta …" at bounding box center [526, 0] width 1052 height 0
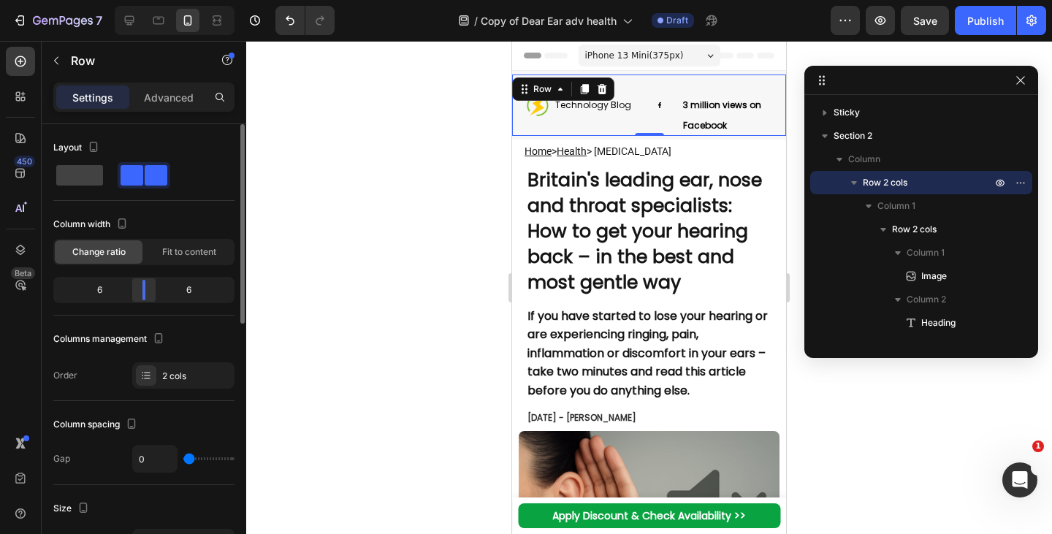
drag, startPoint x: 125, startPoint y: 287, endPoint x: 140, endPoint y: 288, distance: 15.4
click at [140, 0] on body "7 Version history / Copy of Dear Ear adv health Draft Preview Save Publish 450 …" at bounding box center [526, 0] width 1052 height 0
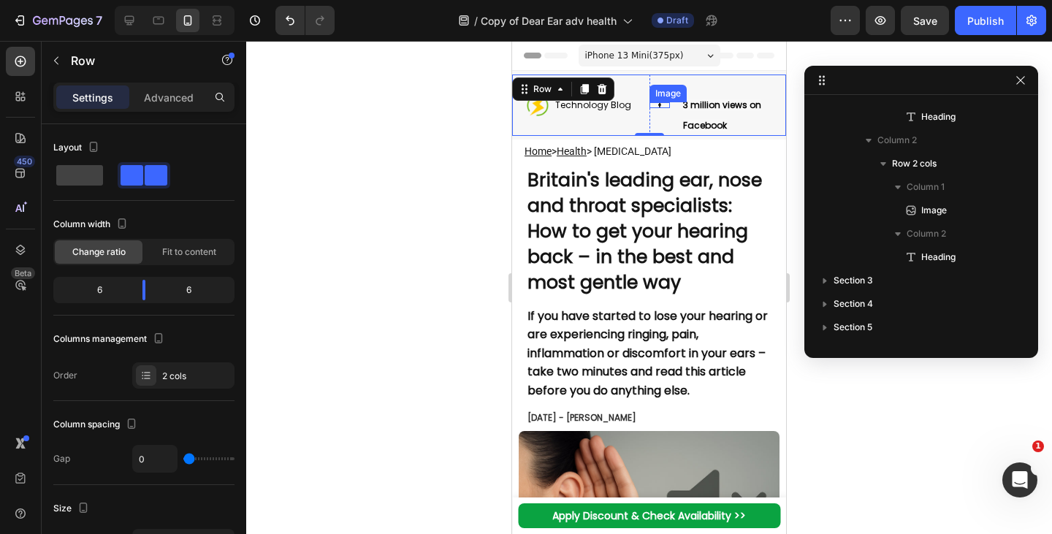
click at [652, 105] on div "Image" at bounding box center [660, 105] width 21 height 7
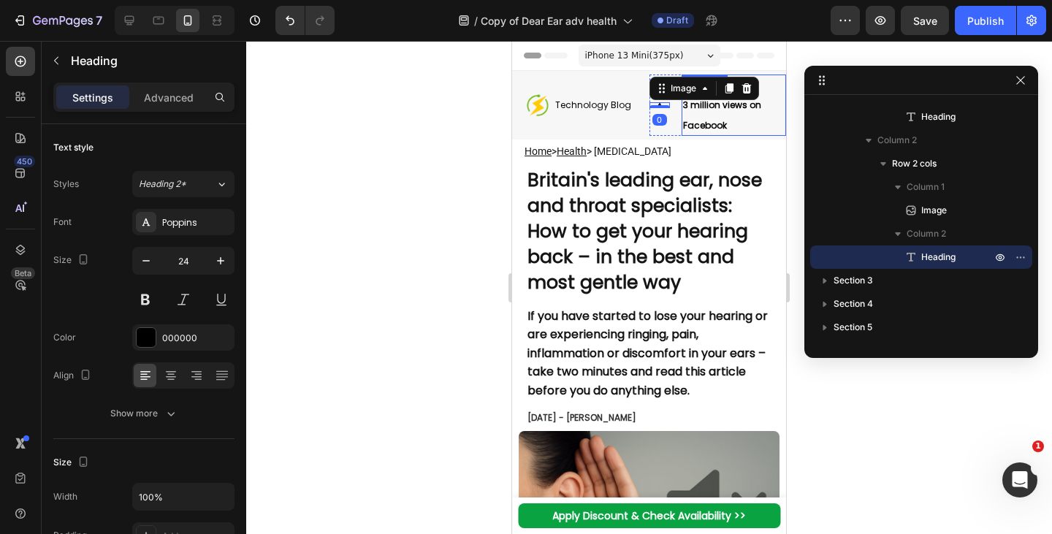
click at [717, 113] on p "⁠⁠⁠⁠⁠⁠⁠ 3 million views on Facebook" at bounding box center [734, 105] width 102 height 58
click at [717, 117] on p "3 million views on Facebook" at bounding box center [734, 105] width 102 height 58
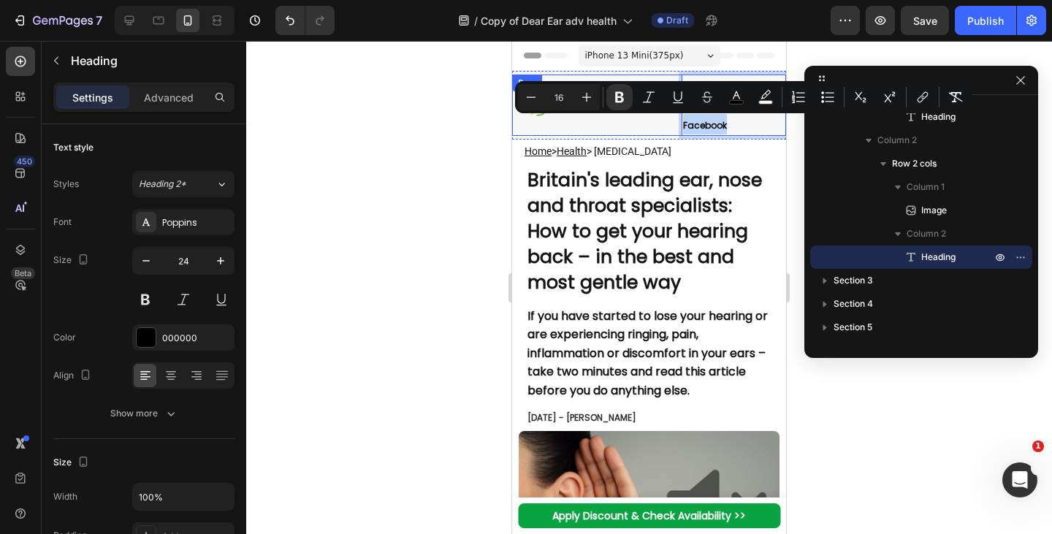
click at [600, 138] on div "Image Technology Blog Heading Row Image 3 million views on Facebook Heading 0 R…" at bounding box center [649, 105] width 274 height 69
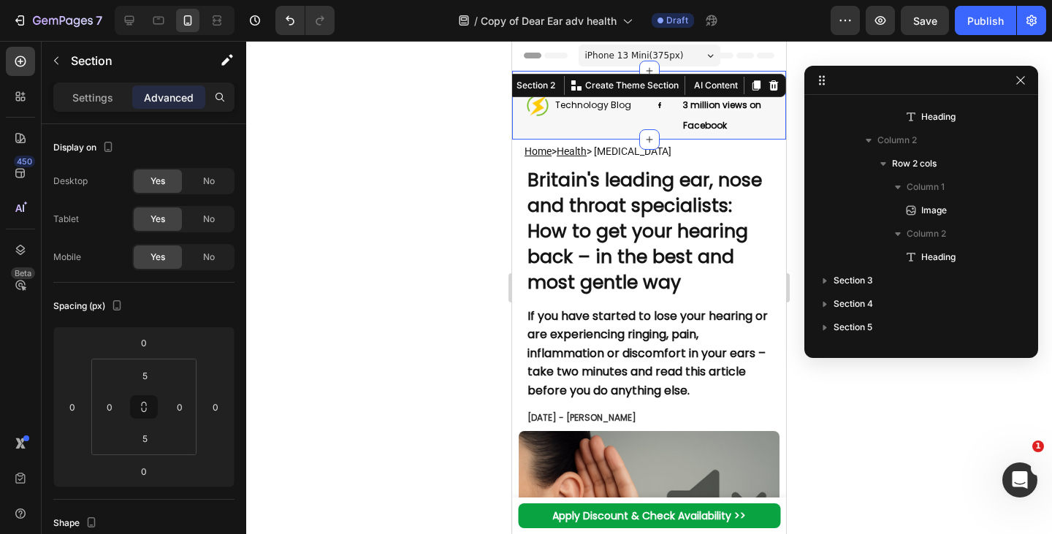
scroll to position [0, 0]
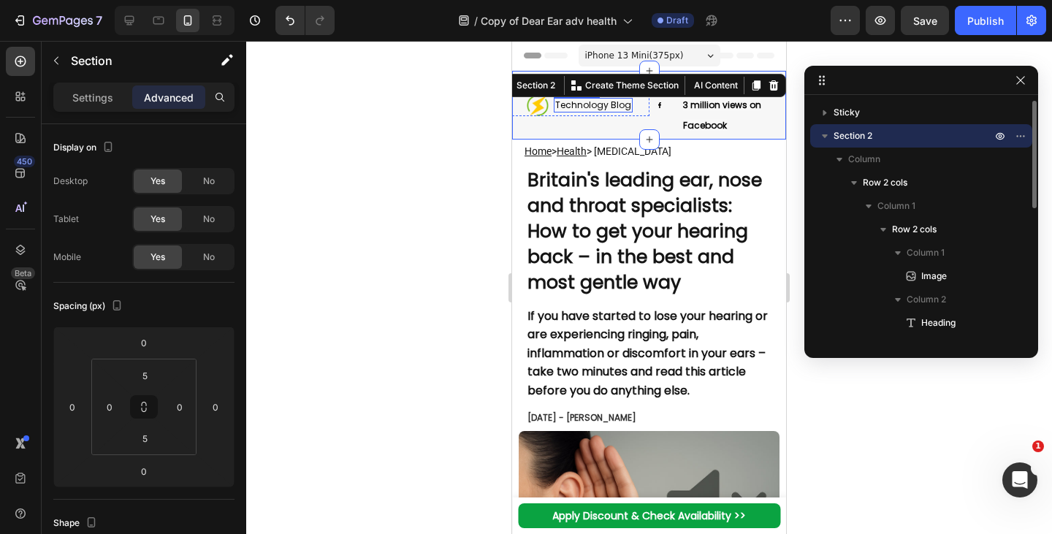
click at [593, 104] on p "Technology Blog" at bounding box center [593, 105] width 76 height 12
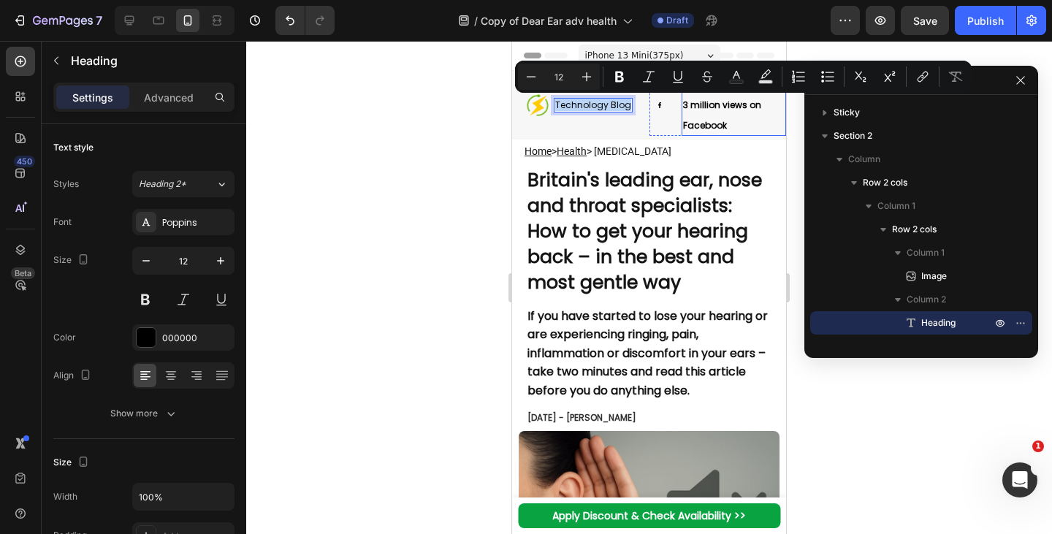
click at [694, 118] on p "⁠⁠⁠⁠⁠⁠⁠ 3 million views on Facebook" at bounding box center [734, 105] width 102 height 58
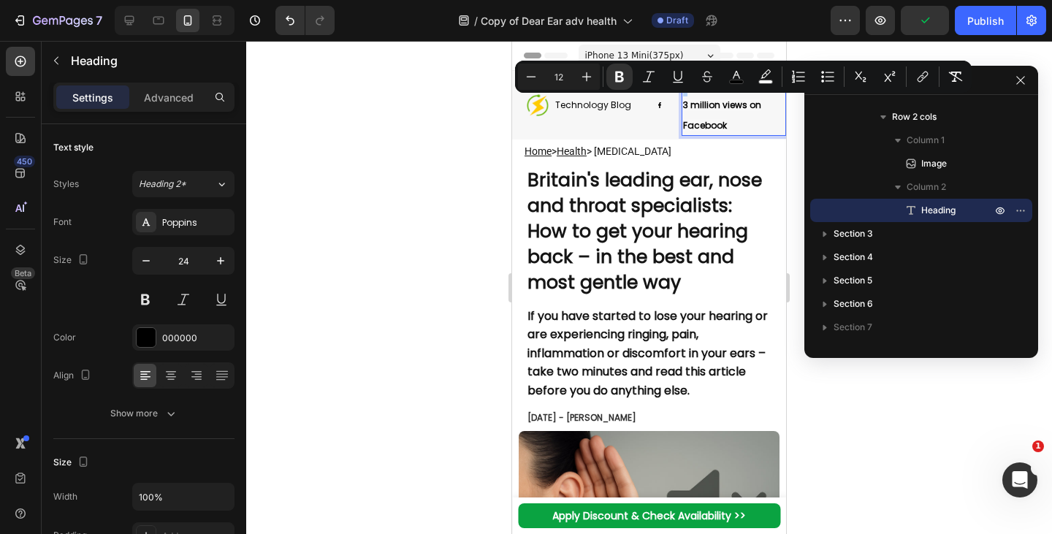
click at [722, 113] on p "3 million views on Facebook" at bounding box center [734, 105] width 102 height 58
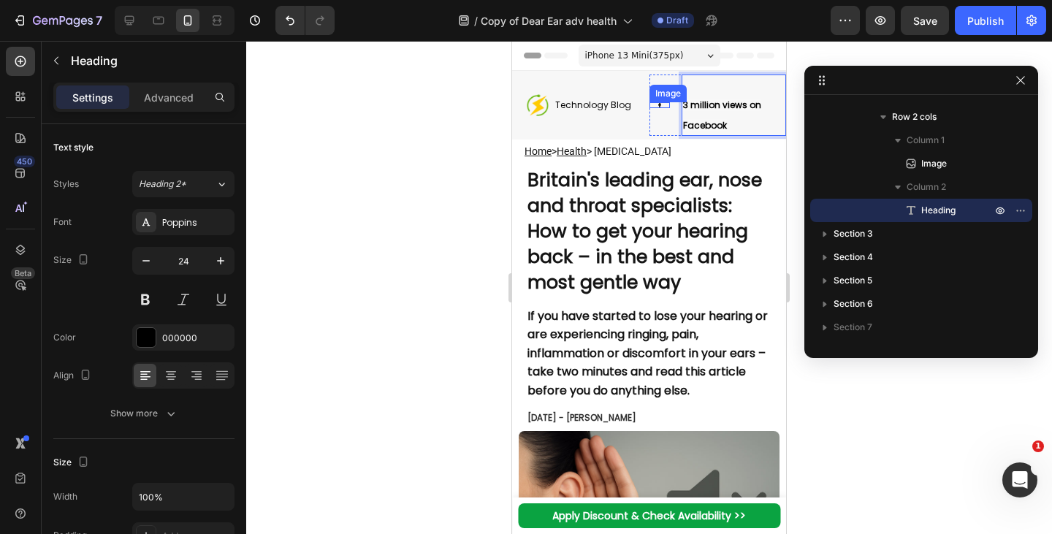
click at [654, 105] on div "Image" at bounding box center [660, 105] width 21 height 7
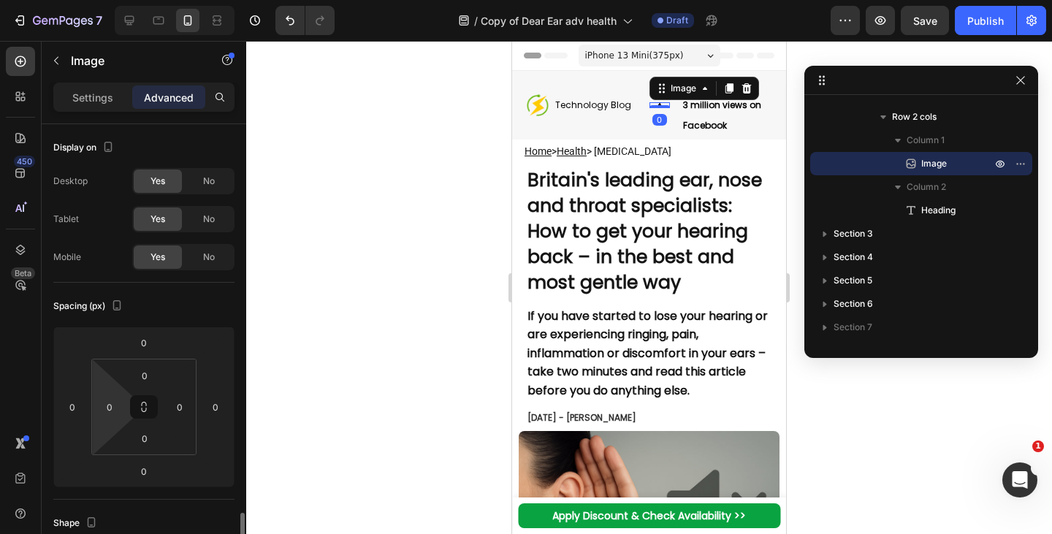
scroll to position [358, 0]
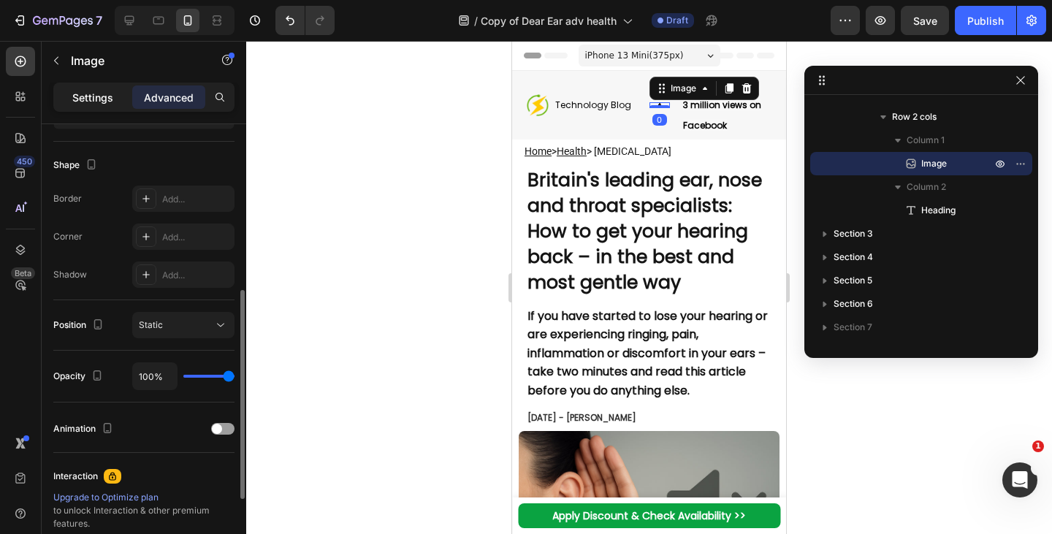
click at [89, 92] on p "Settings" at bounding box center [92, 97] width 41 height 15
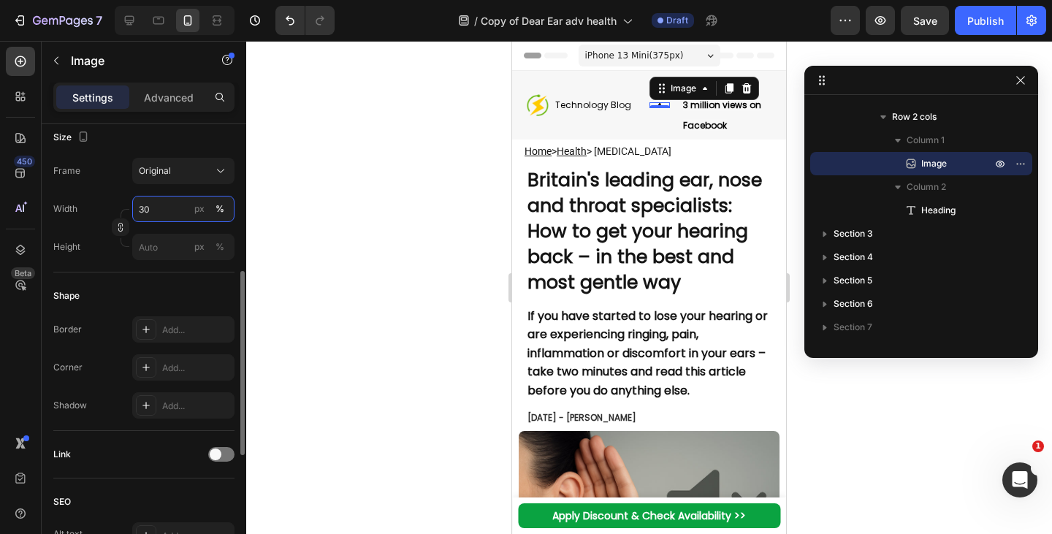
click at [153, 209] on input "30" at bounding box center [183, 209] width 102 height 26
type input "20"
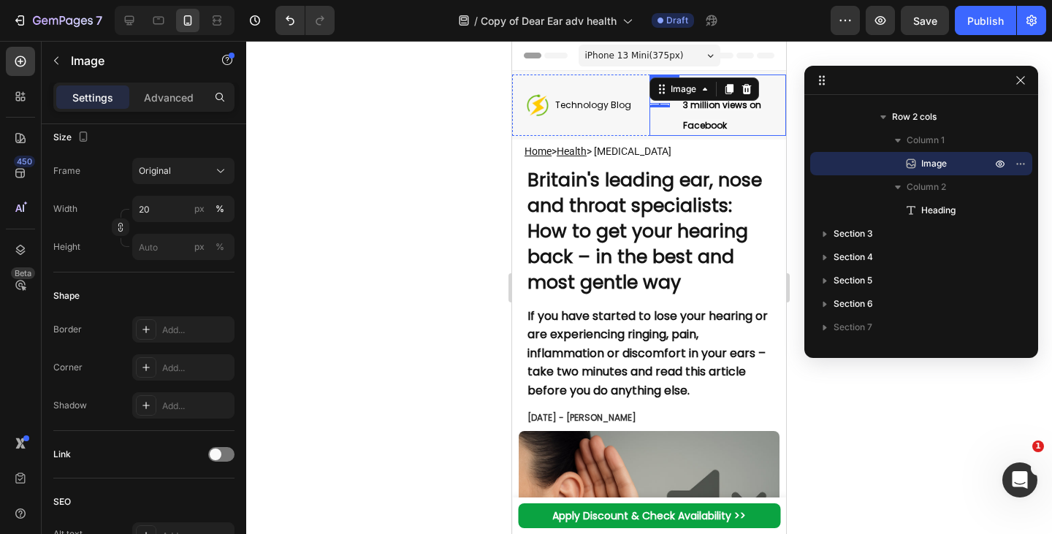
click at [666, 118] on div "Image 0 ⁠⁠⁠⁠⁠⁠⁠ 3 million views on Facebook Heading Row" at bounding box center [718, 105] width 137 height 61
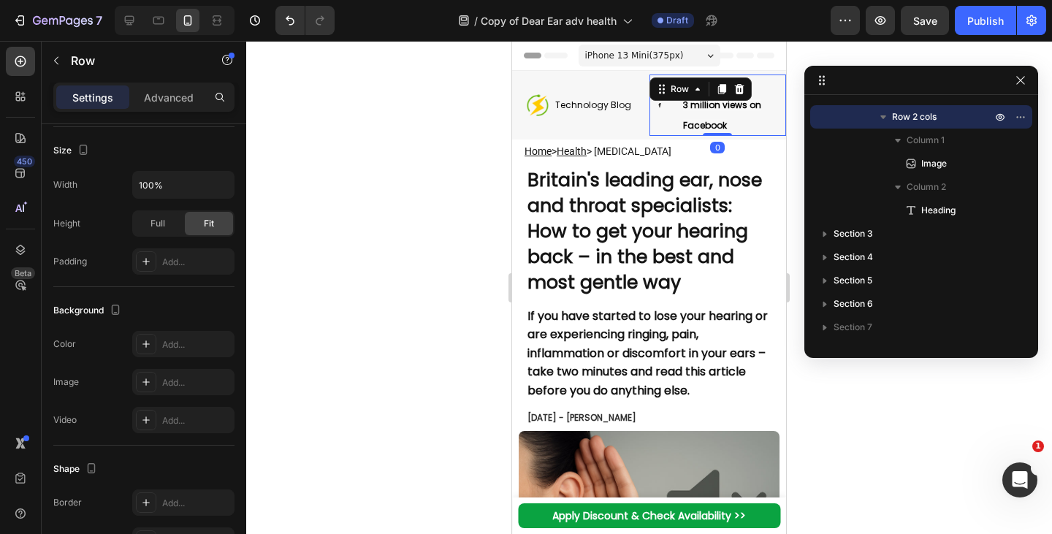
scroll to position [0, 0]
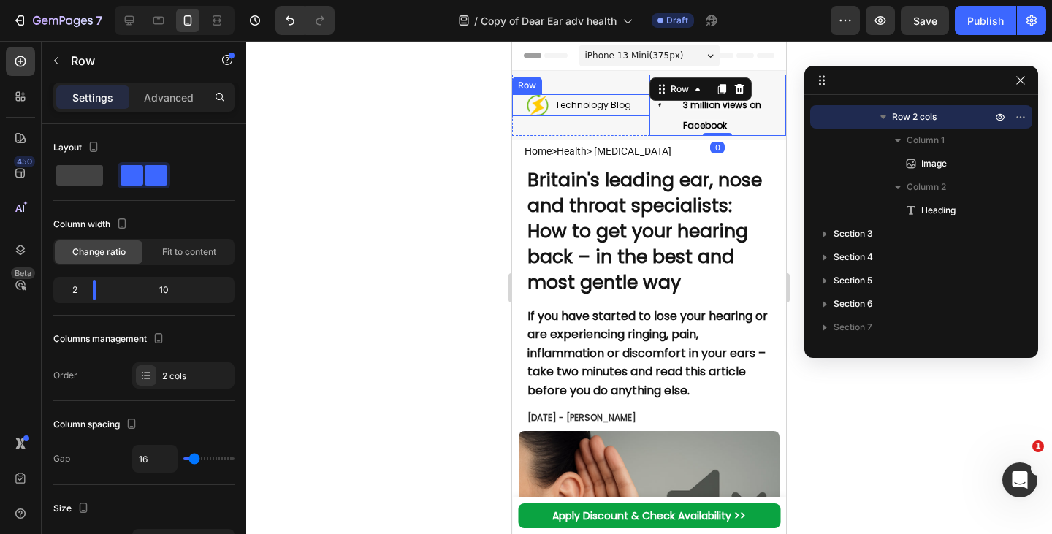
click at [519, 113] on div "Image" at bounding box center [530, 105] width 37 height 23
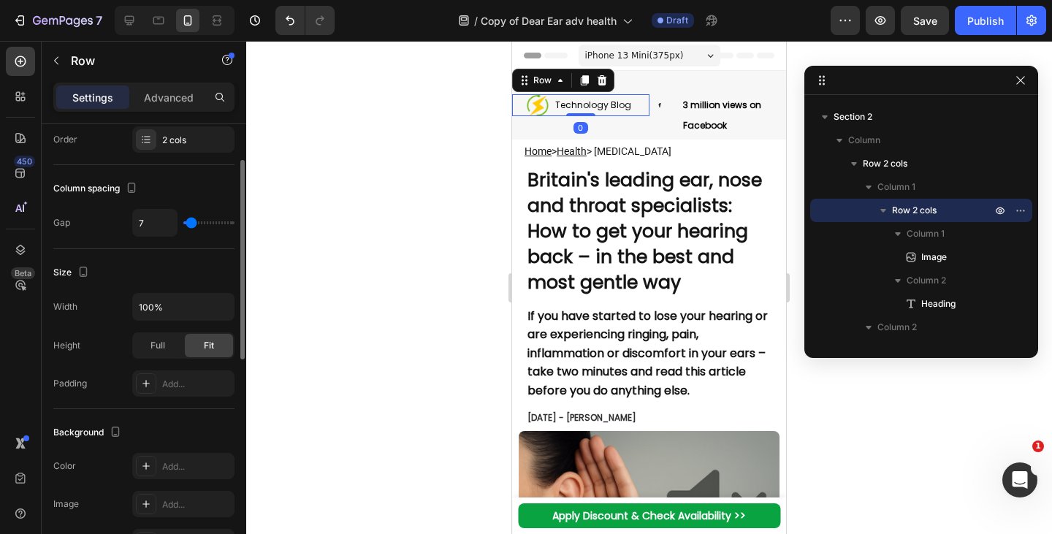
scroll to position [199, 0]
click at [170, 96] on p "Advanced" at bounding box center [169, 97] width 50 height 15
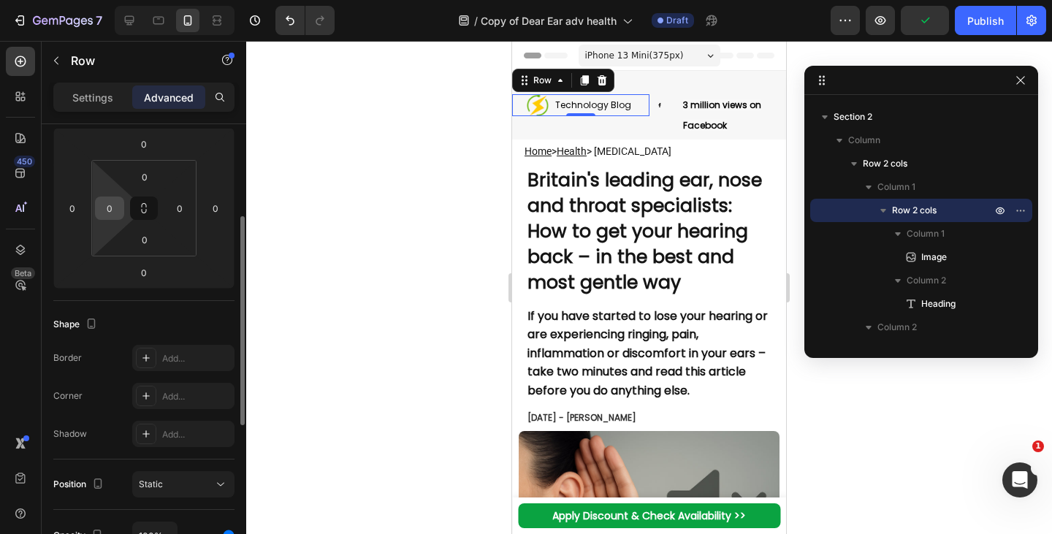
click at [106, 212] on input "0" at bounding box center [110, 208] width 22 height 22
type input "-"
click at [78, 210] on input "0" at bounding box center [72, 208] width 22 height 22
type input "0"
type input "-10"
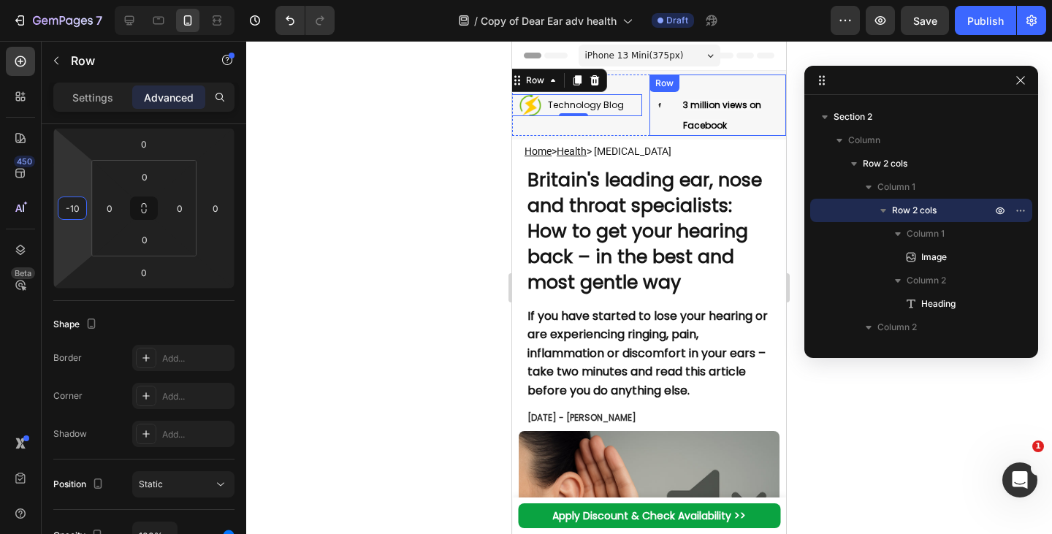
click at [662, 115] on div "Image" at bounding box center [660, 105] width 21 height 61
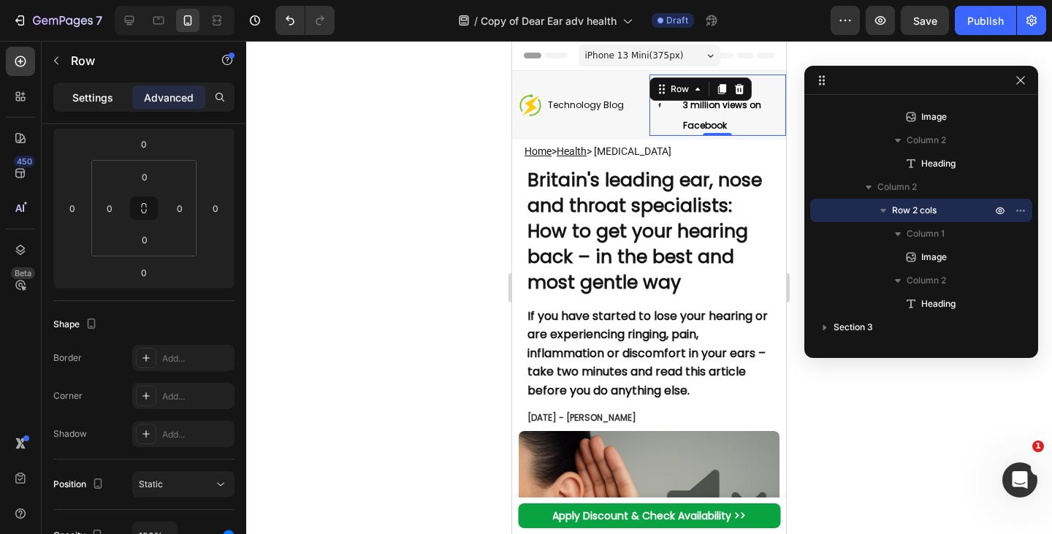
click at [86, 98] on p "Settings" at bounding box center [92, 97] width 41 height 15
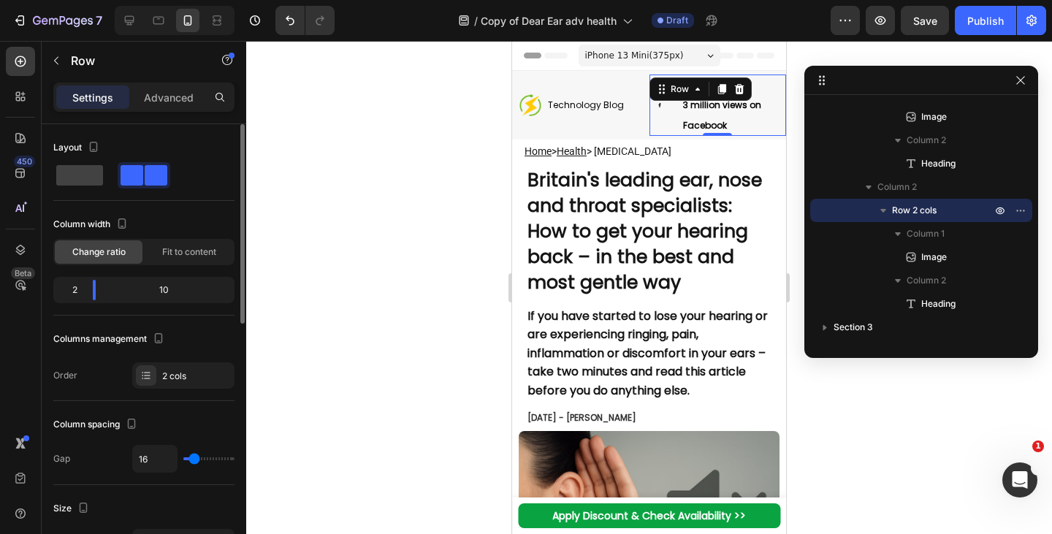
scroll to position [1, 0]
drag, startPoint x: 96, startPoint y: 284, endPoint x: 128, endPoint y: 292, distance: 33.0
click at [128, 0] on body "7 Version history / Copy of Dear Ear adv health Draft Preview Save Publish 450 …" at bounding box center [526, 0] width 1052 height 0
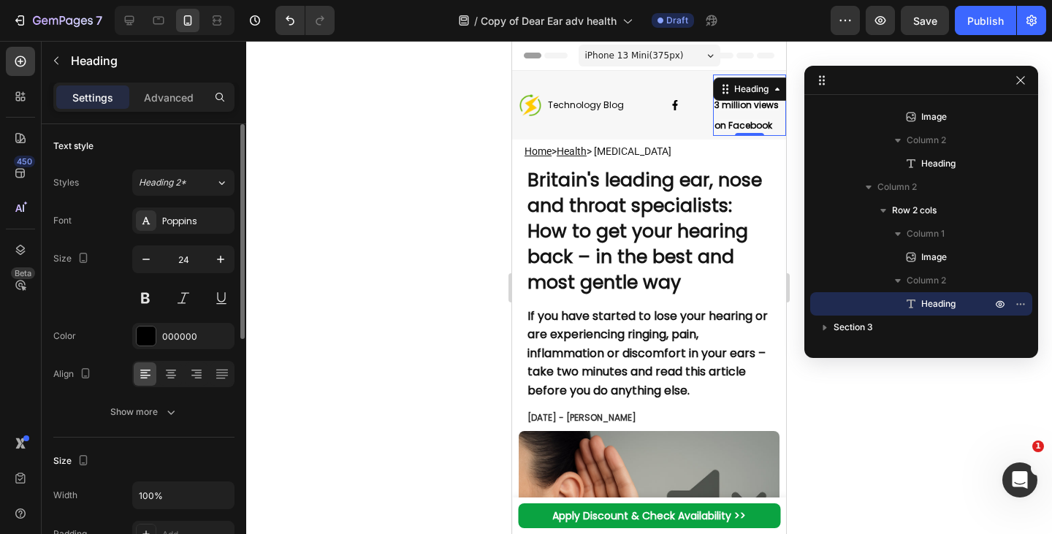
click at [718, 118] on p "⁠⁠⁠⁠⁠⁠⁠ 3 million views on Facebook" at bounding box center [750, 105] width 70 height 58
click at [677, 109] on div "Image" at bounding box center [676, 105] width 52 height 10
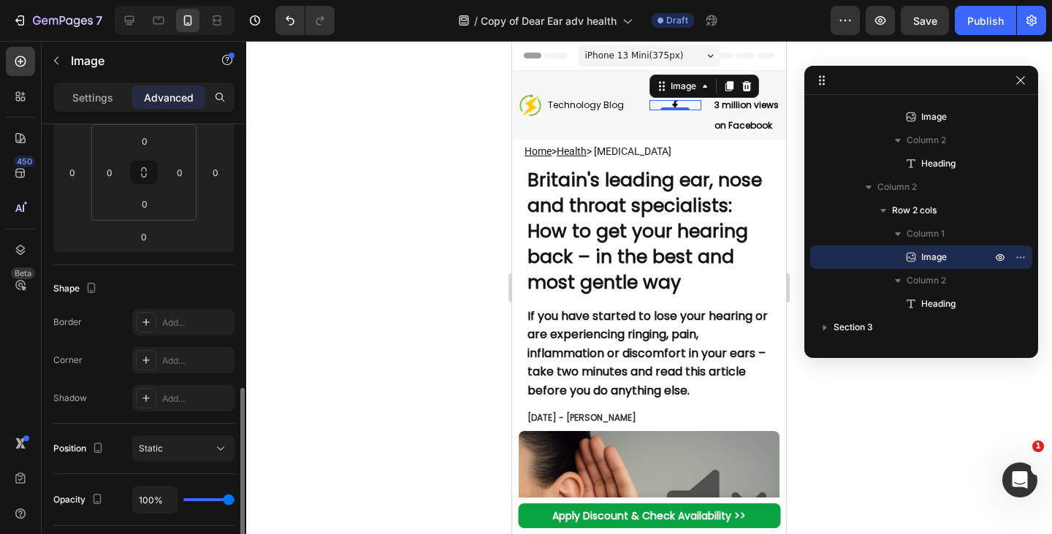
scroll to position [343, 0]
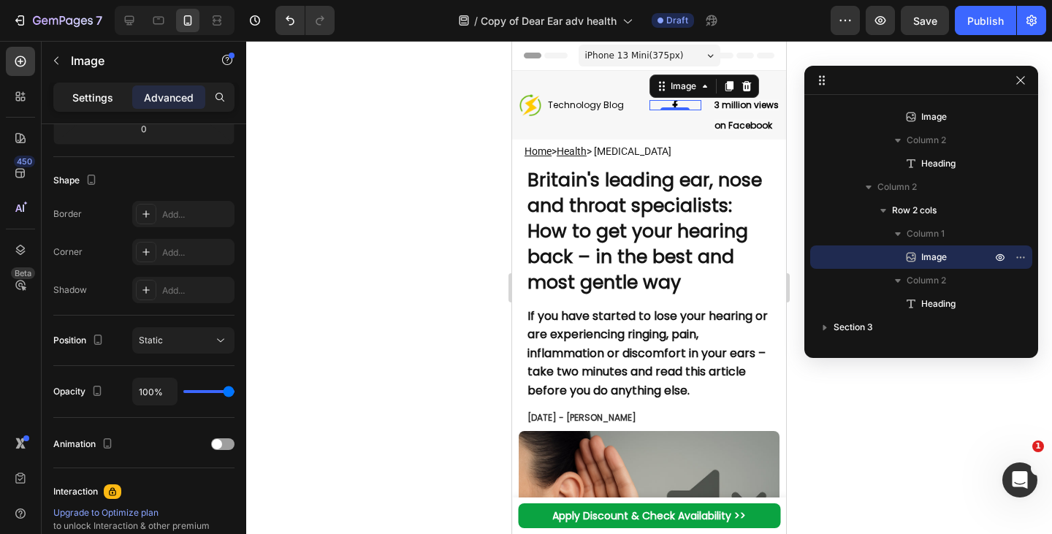
click at [111, 97] on p "Settings" at bounding box center [92, 97] width 41 height 15
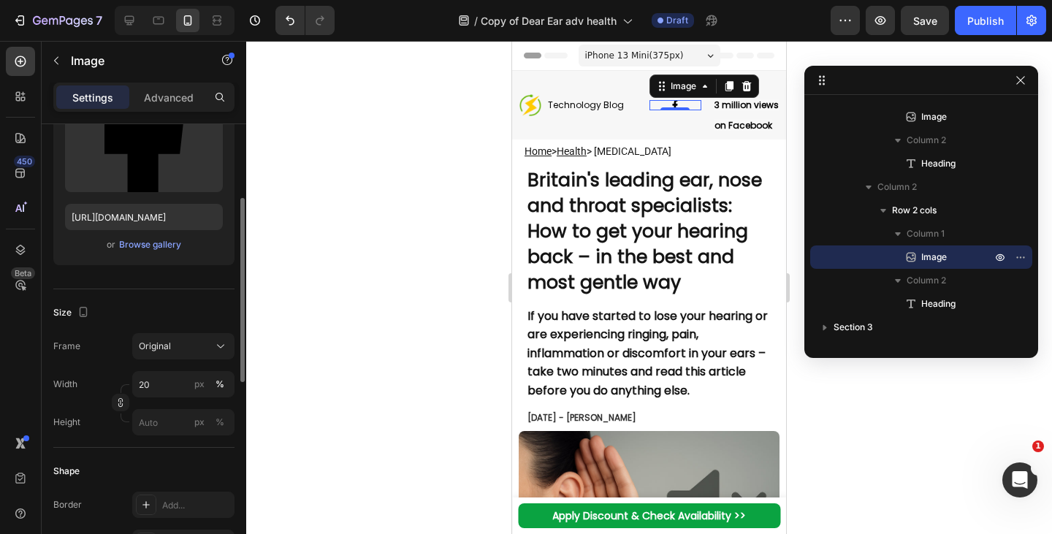
scroll to position [0, 0]
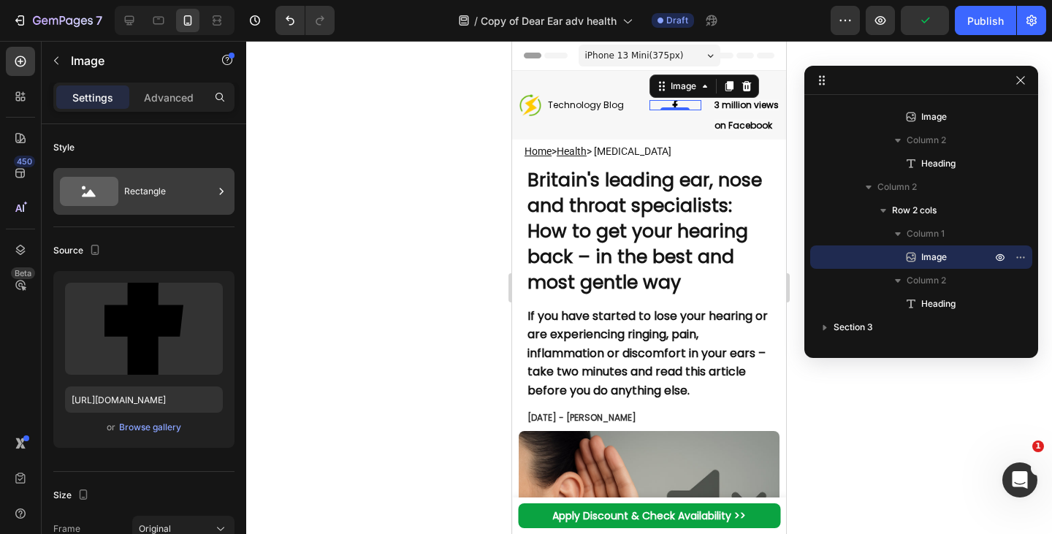
click at [180, 186] on div "Rectangle" at bounding box center [168, 192] width 89 height 34
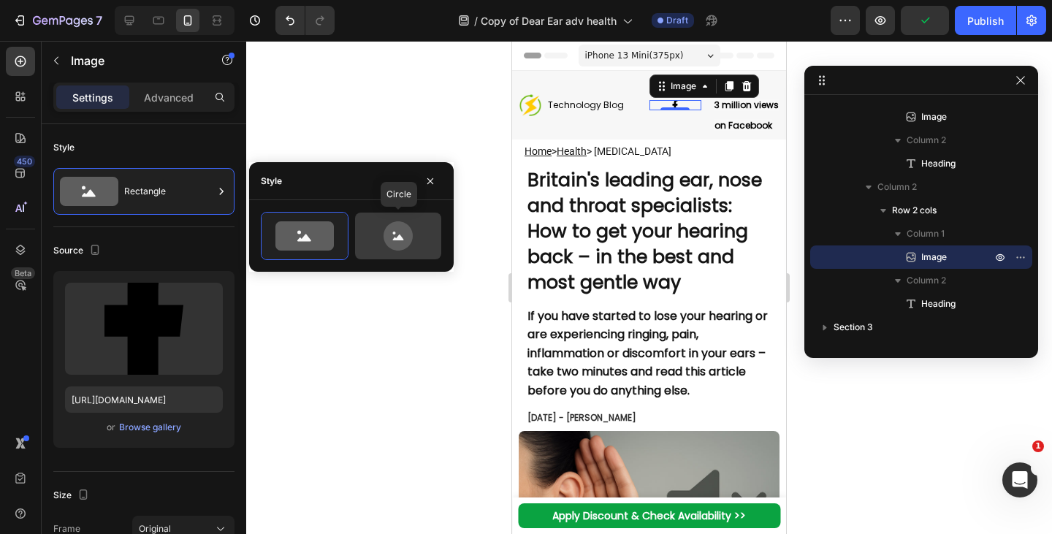
click at [414, 232] on icon at bounding box center [398, 235] width 69 height 29
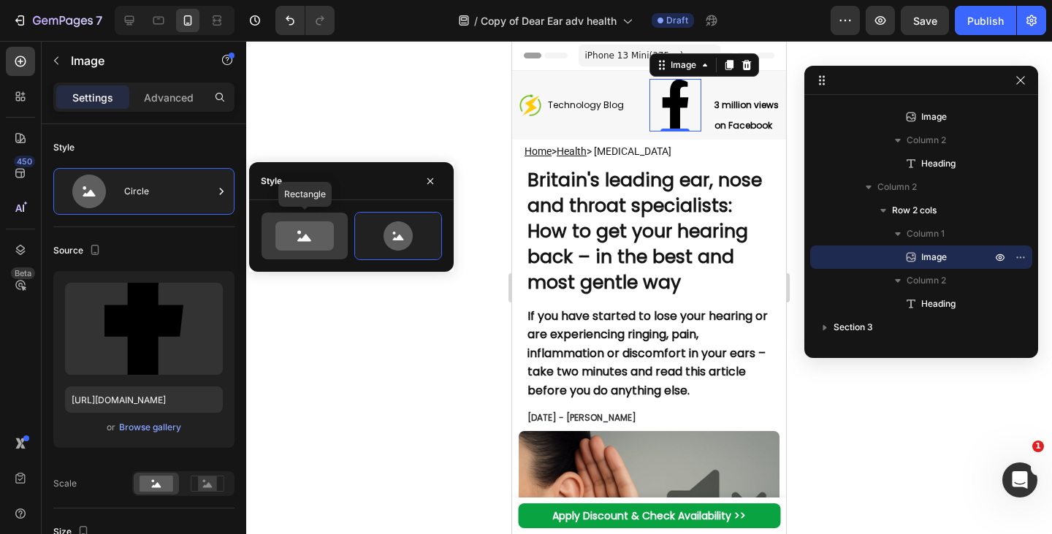
click at [300, 233] on circle at bounding box center [299, 233] width 4 height 4
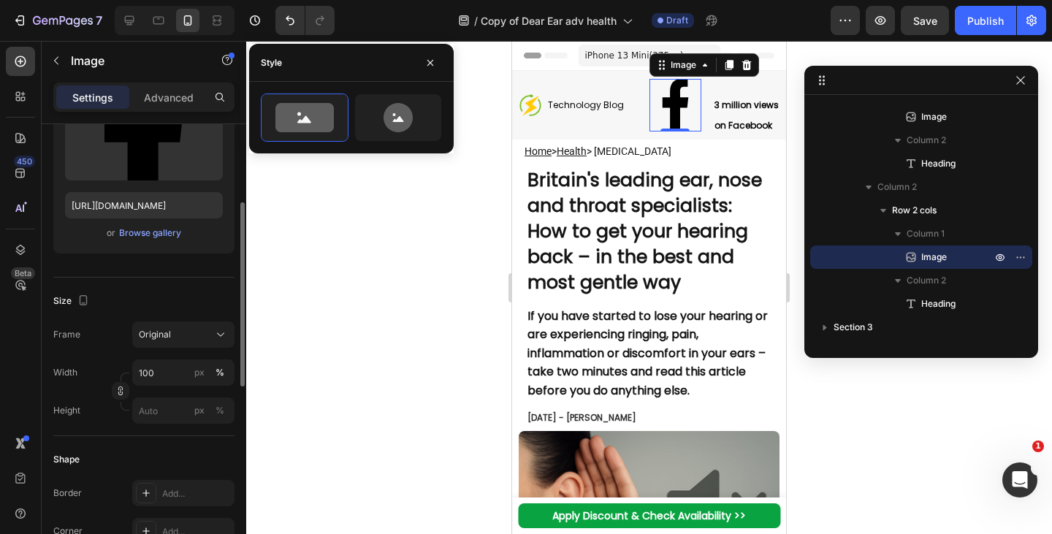
scroll to position [194, 0]
click at [409, 113] on icon at bounding box center [398, 117] width 29 height 29
type input "80"
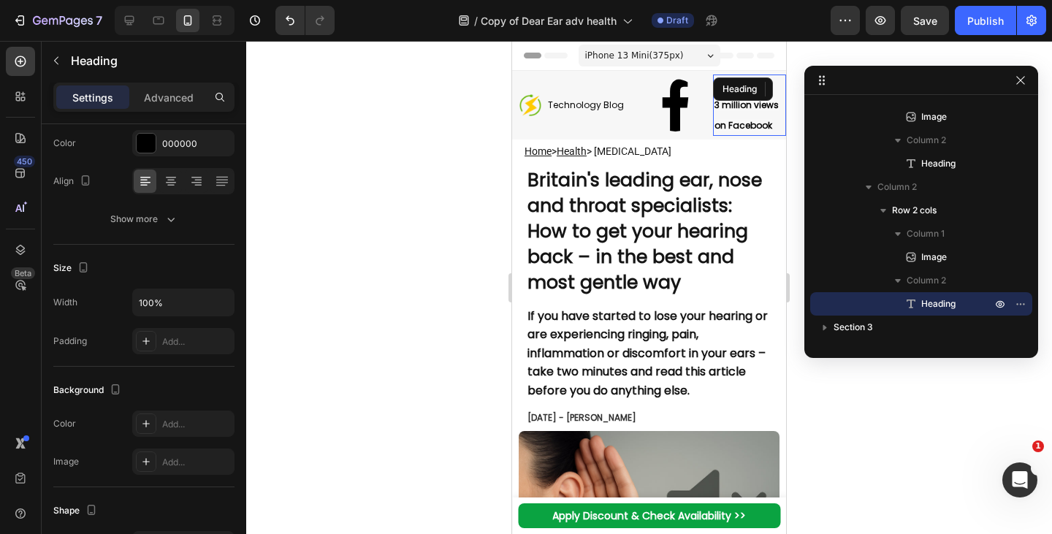
click at [743, 112] on p "⁠⁠⁠⁠⁠⁠⁠ 3 million views on Facebook" at bounding box center [750, 105] width 70 height 58
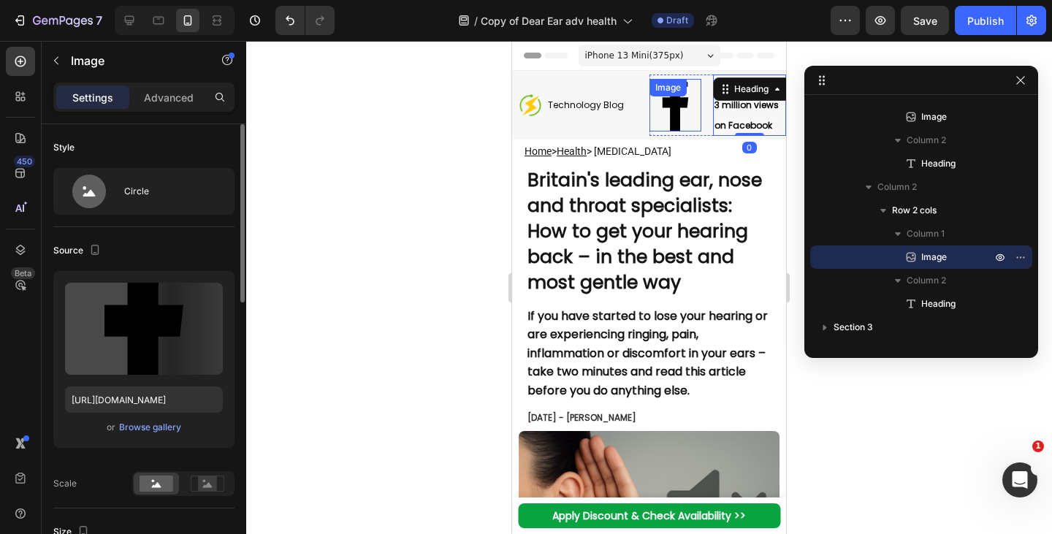
click at [667, 110] on img at bounding box center [676, 105] width 52 height 52
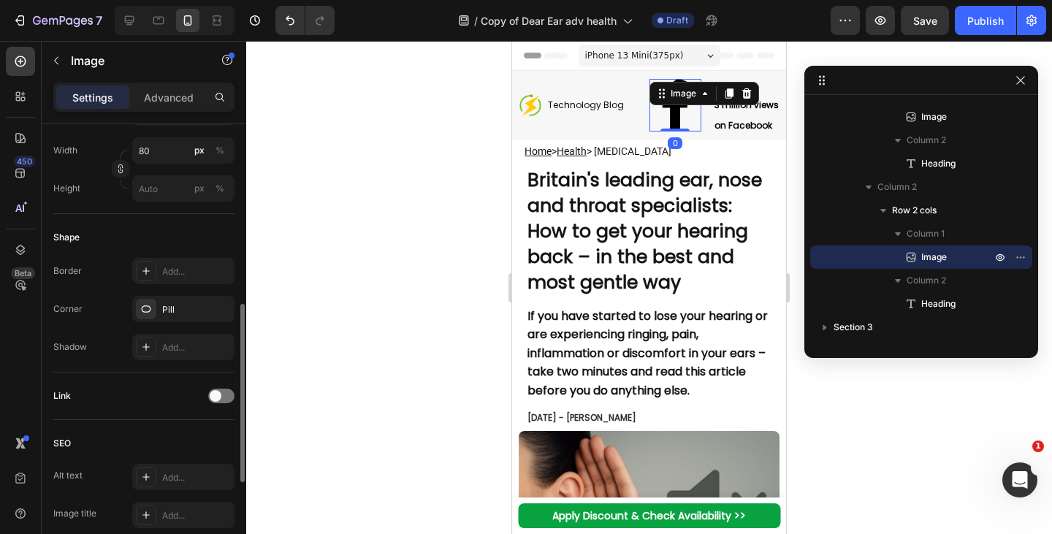
scroll to position [454, 0]
click at [219, 308] on icon "button" at bounding box center [219, 308] width 6 height 6
click at [534, 107] on img at bounding box center [531, 105] width 22 height 23
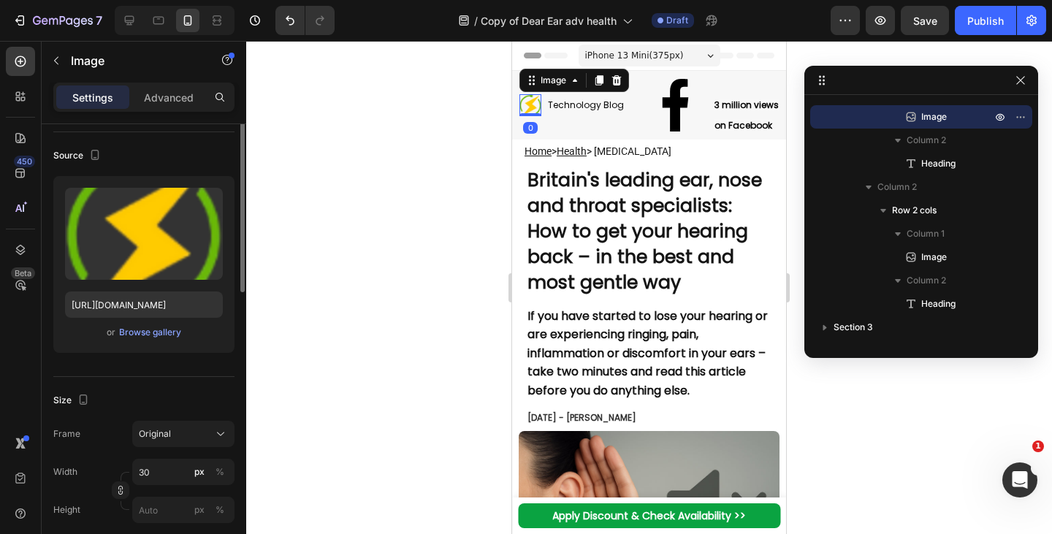
scroll to position [0, 0]
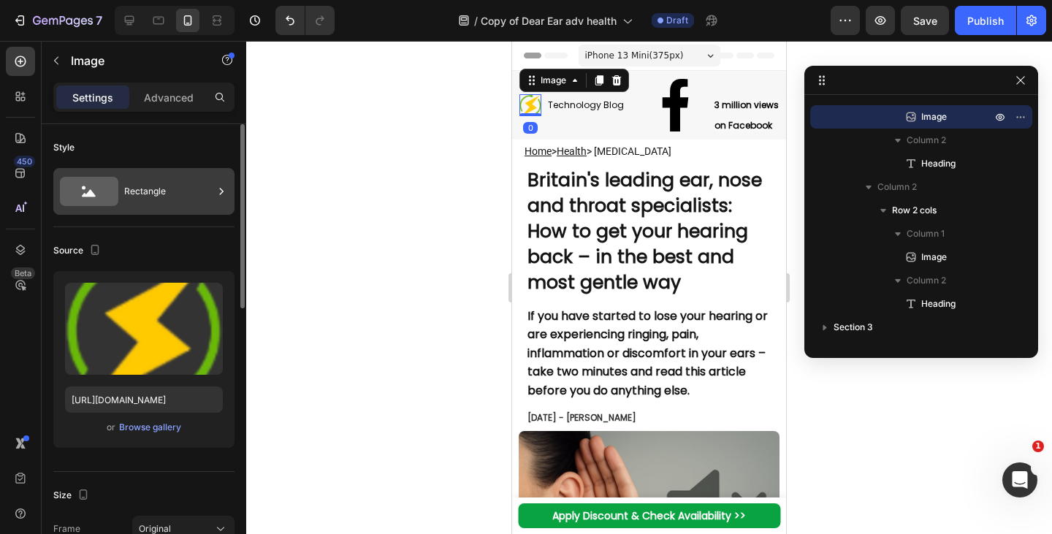
click at [146, 181] on div "Rectangle" at bounding box center [168, 192] width 89 height 34
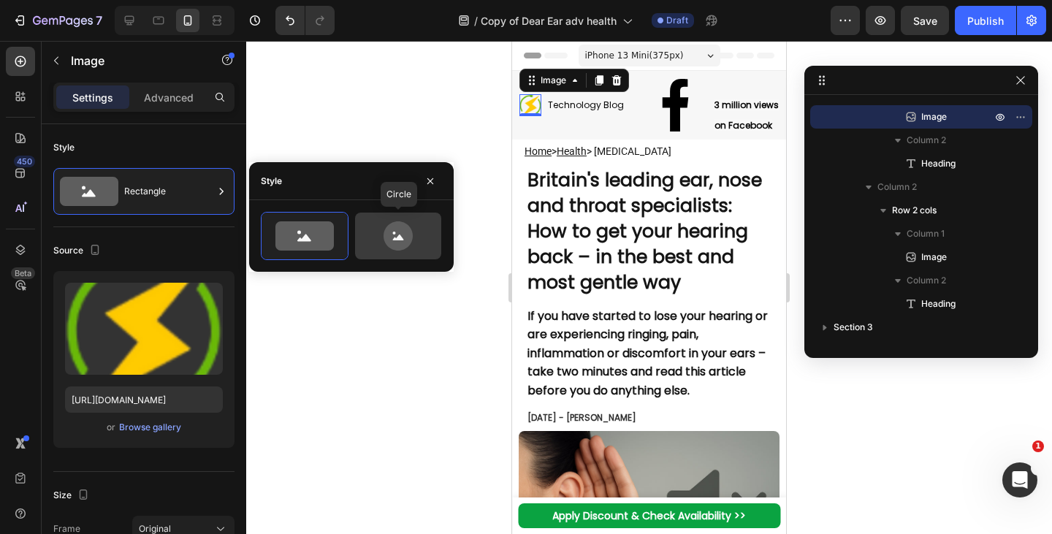
click at [399, 226] on icon at bounding box center [398, 235] width 29 height 29
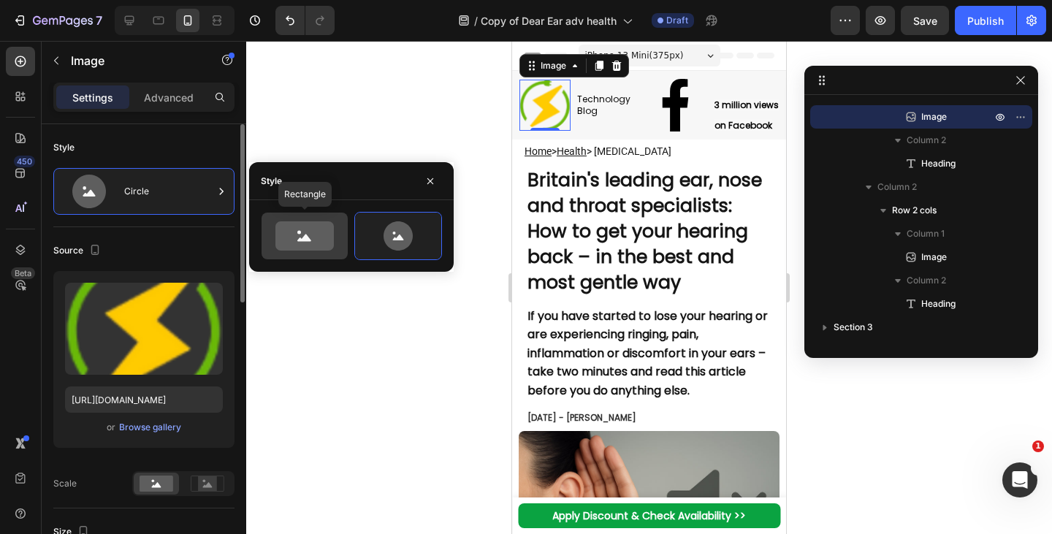
click at [300, 239] on icon at bounding box center [304, 238] width 14 height 7
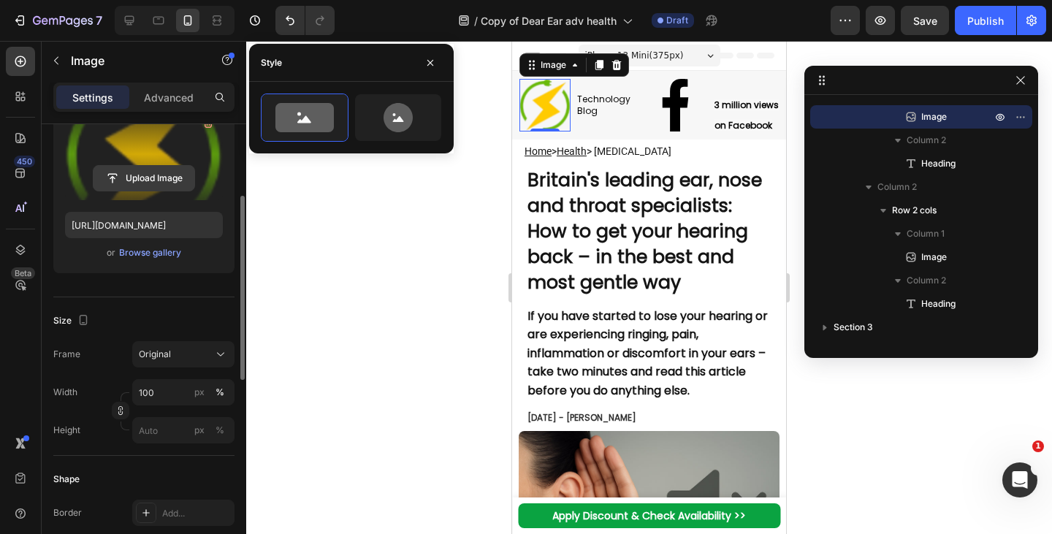
scroll to position [175, 0]
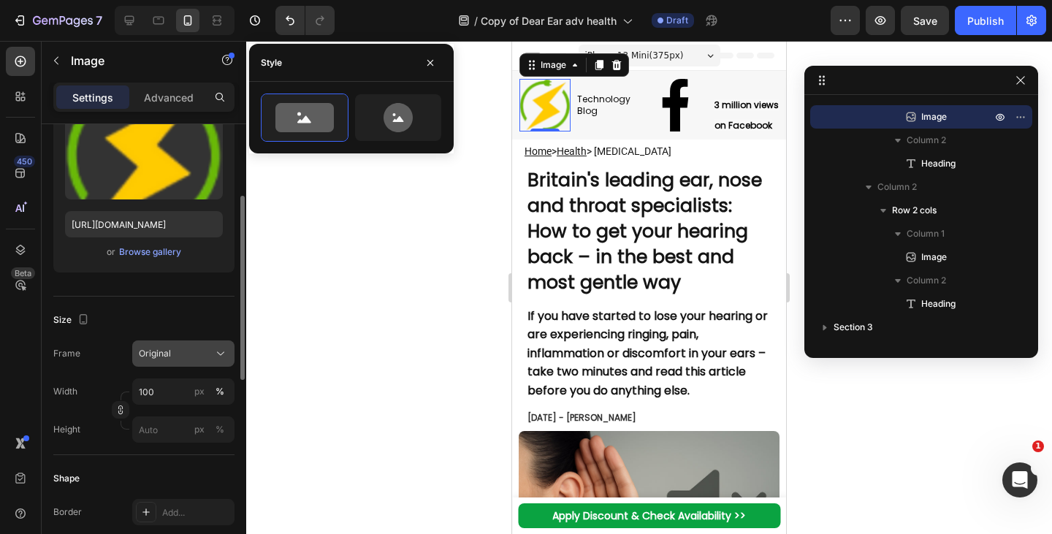
click at [174, 341] on button "Original" at bounding box center [183, 354] width 102 height 26
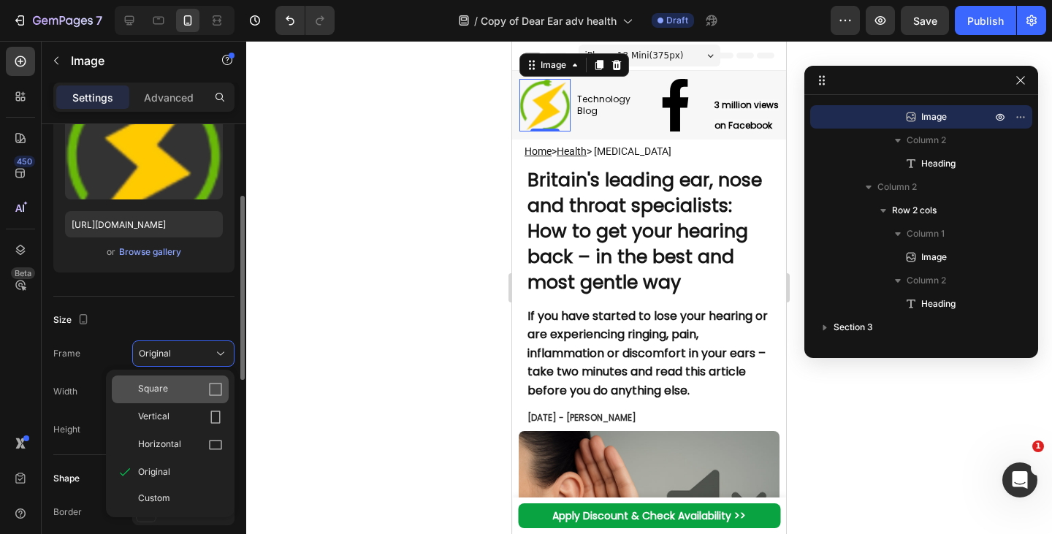
click at [180, 391] on div "Square" at bounding box center [180, 389] width 85 height 15
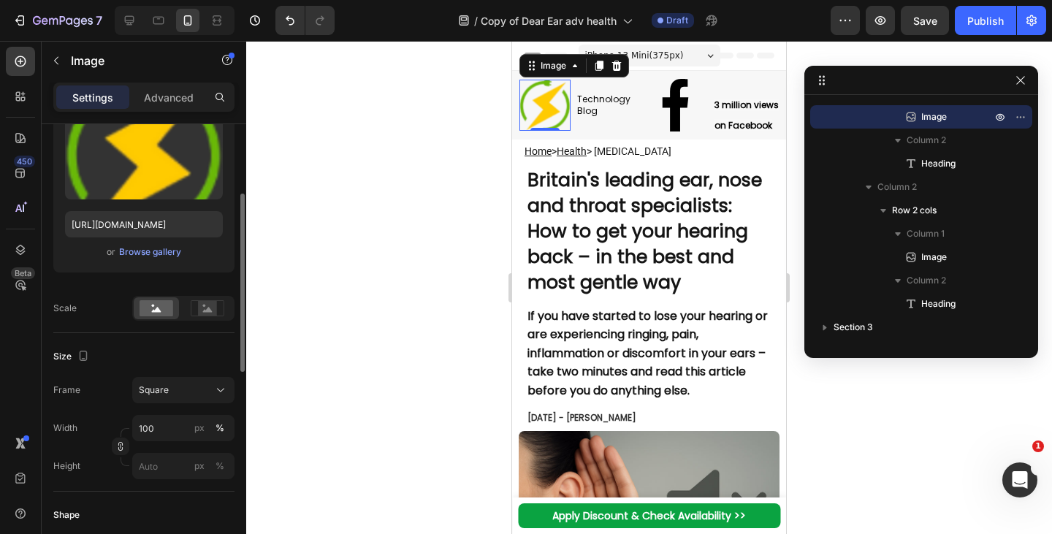
scroll to position [207, 0]
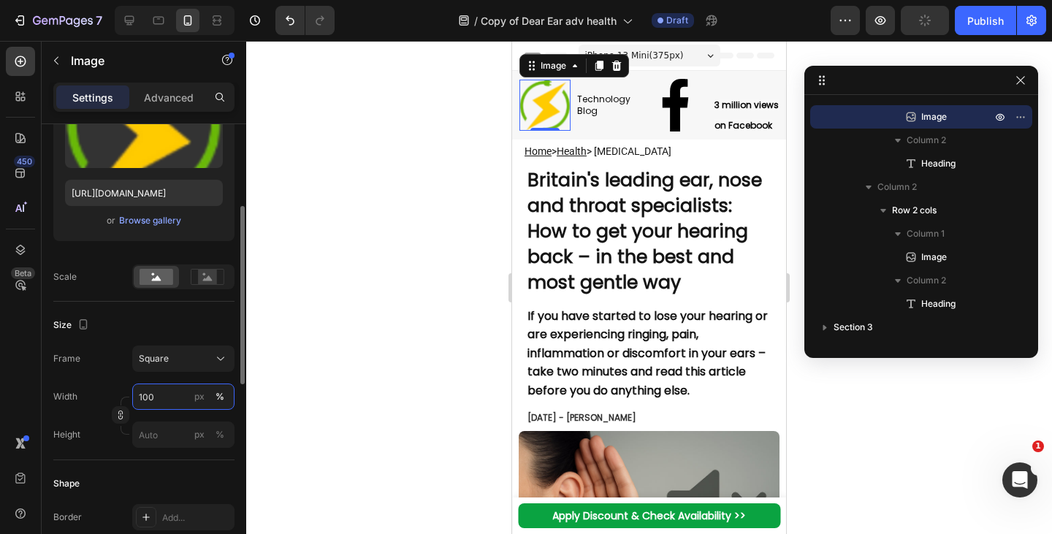
click at [160, 407] on input "100" at bounding box center [183, 397] width 102 height 26
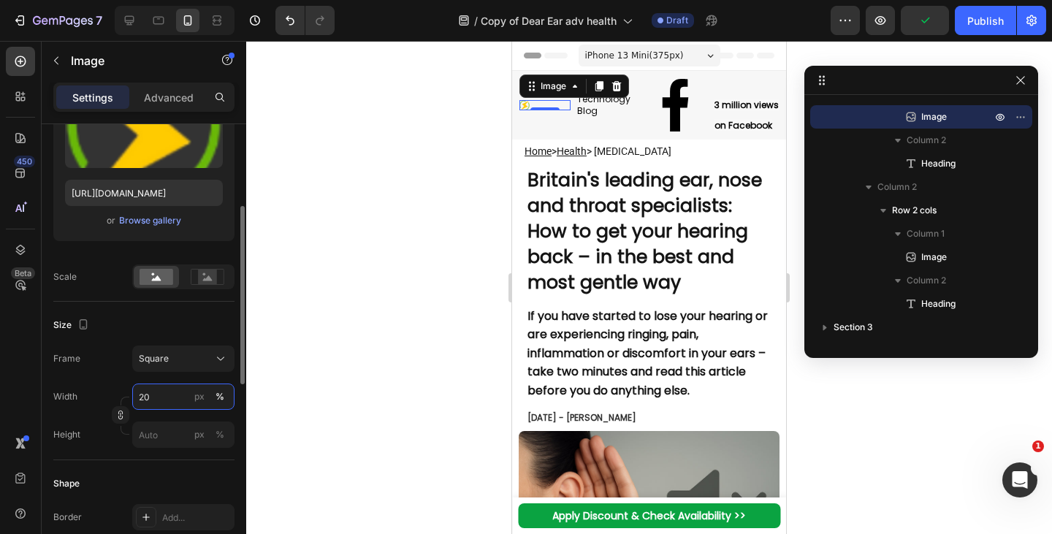
type input "2"
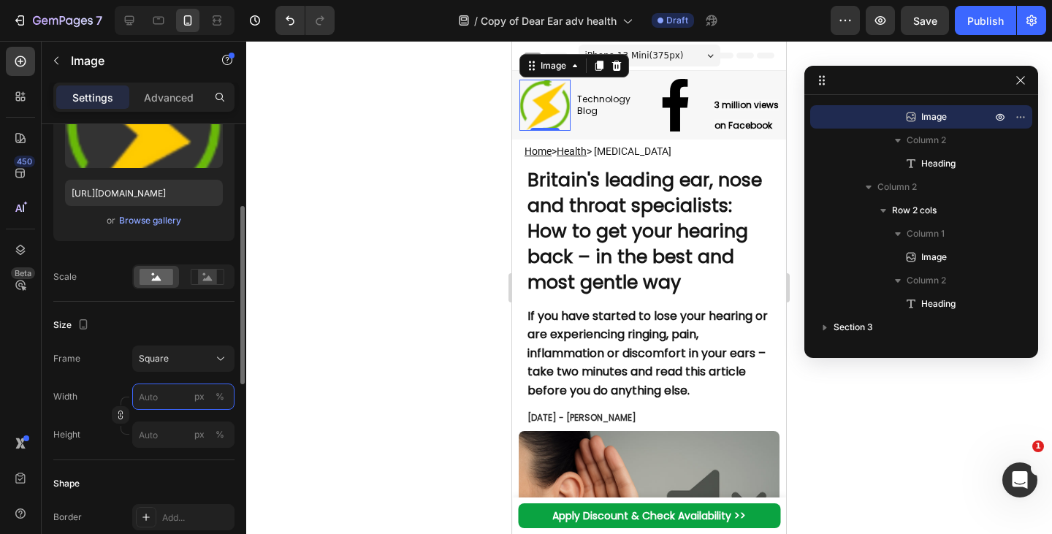
type input "3"
type input "30"
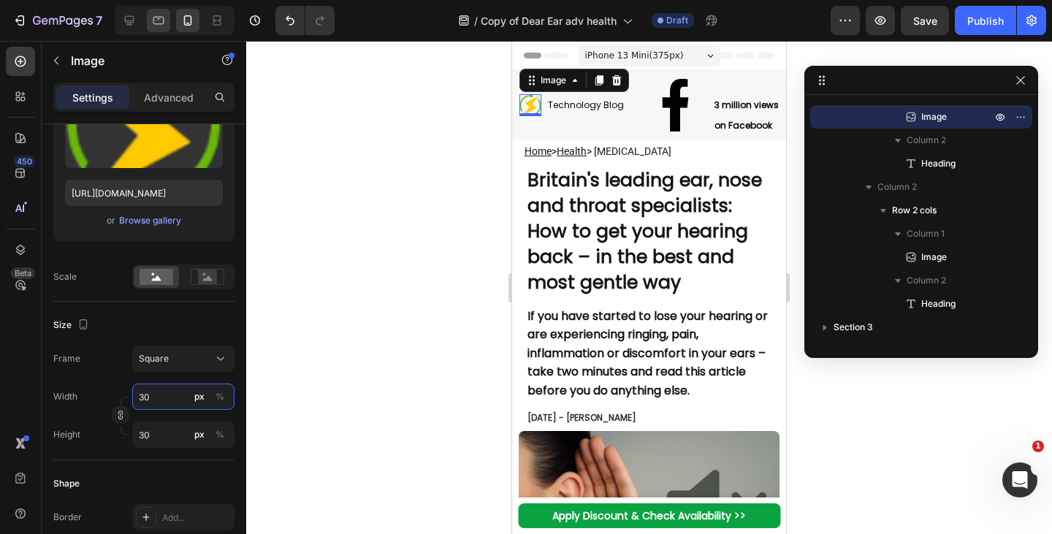
type input "2"
type input "25"
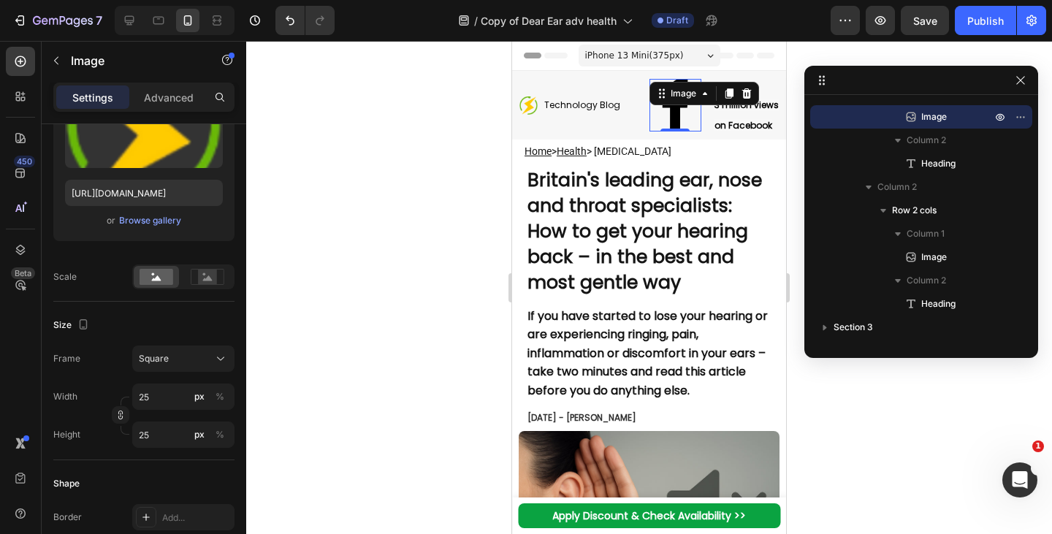
click at [650, 111] on img at bounding box center [676, 105] width 52 height 52
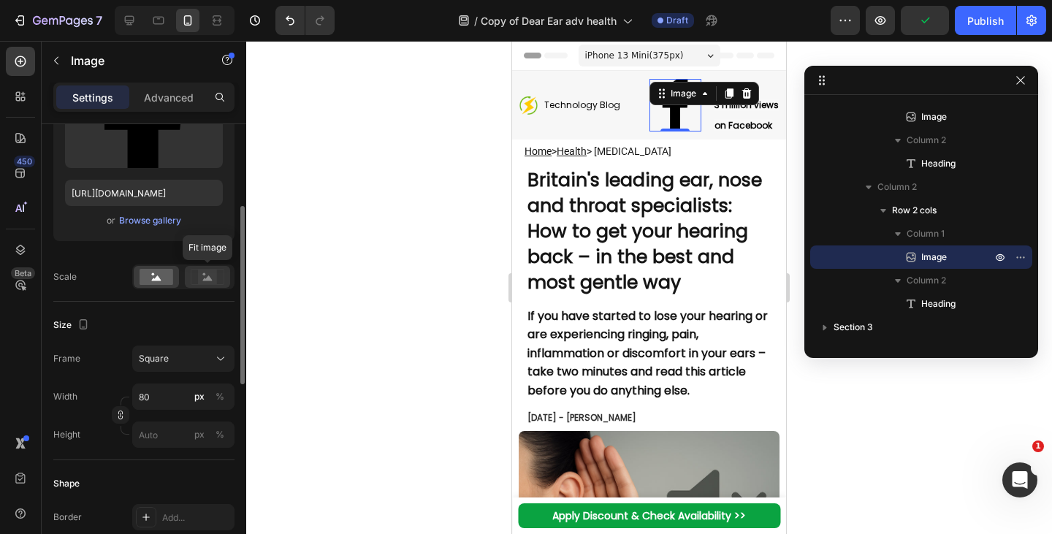
click at [197, 277] on icon at bounding box center [208, 277] width 34 height 16
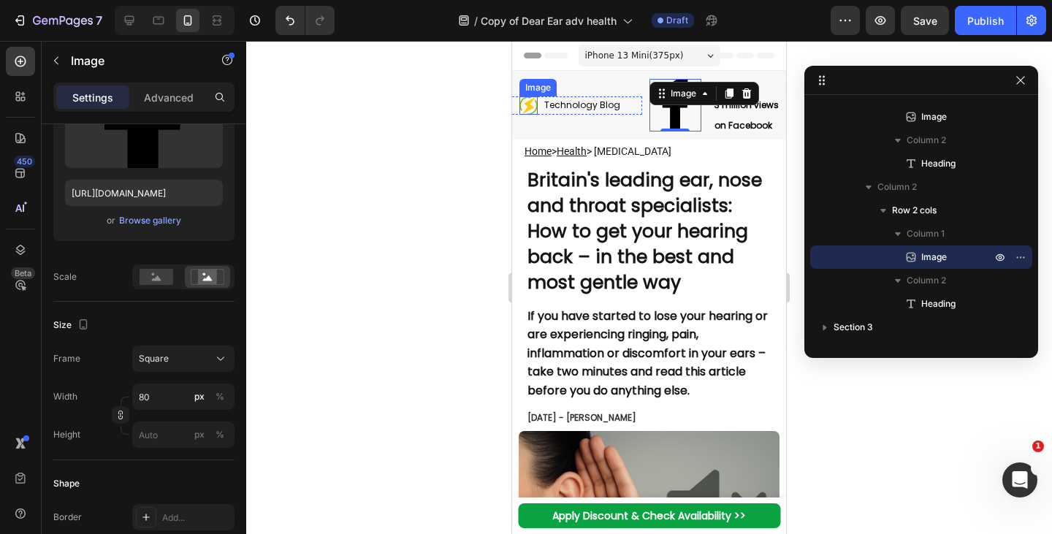
click at [523, 108] on img at bounding box center [529, 105] width 18 height 18
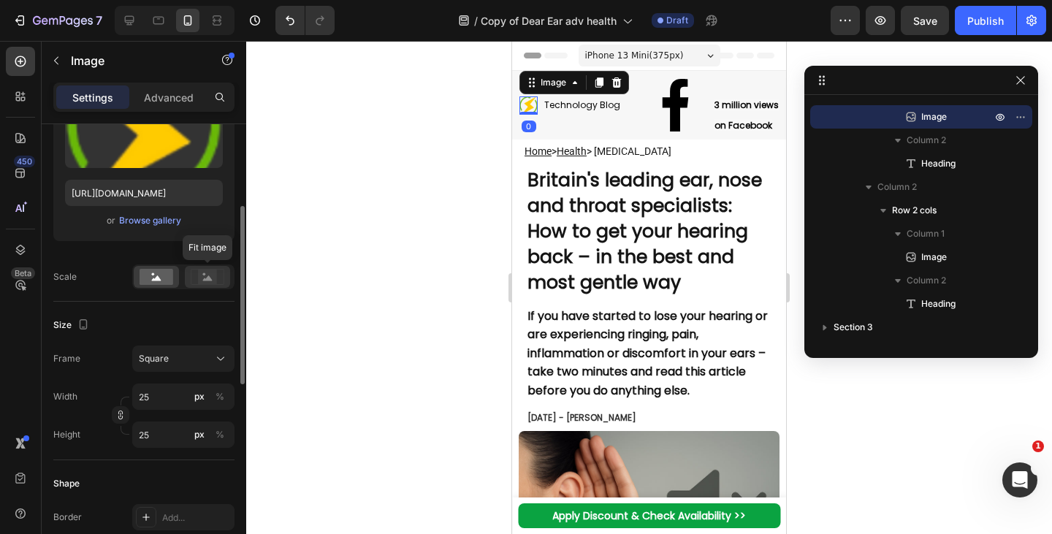
click at [218, 274] on icon at bounding box center [208, 277] width 34 height 16
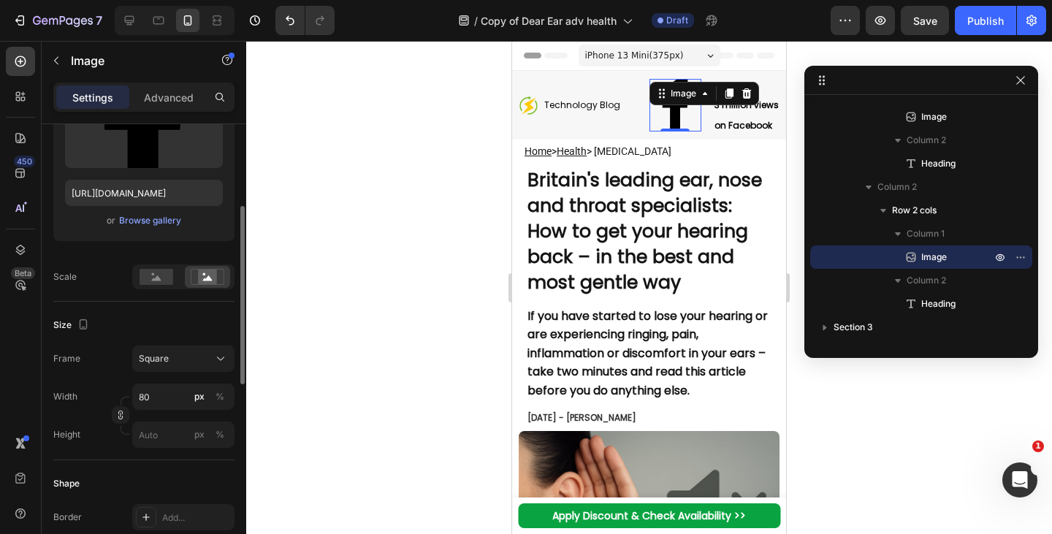
click at [666, 124] on img at bounding box center [676, 105] width 52 height 52
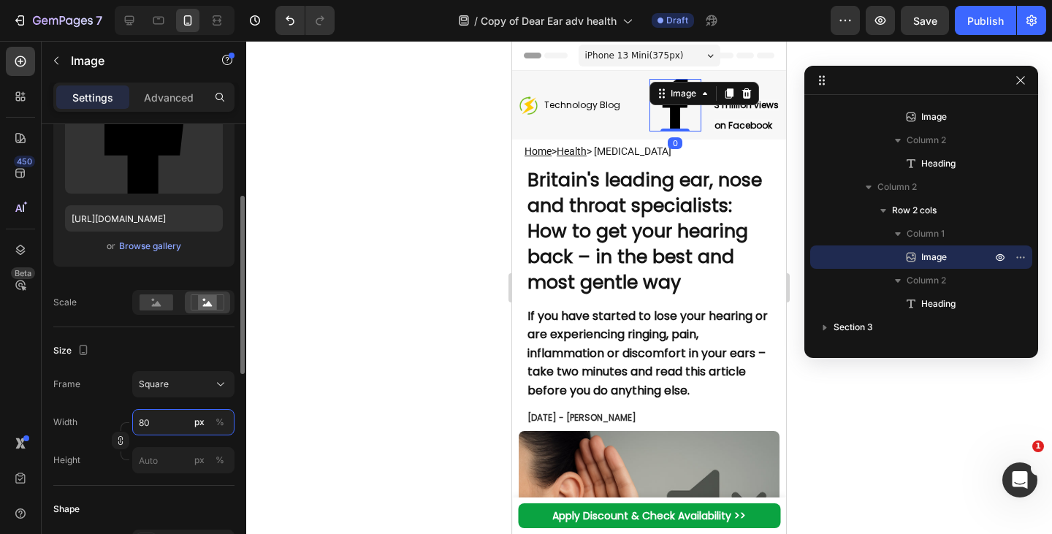
click at [162, 425] on input "80" at bounding box center [183, 422] width 102 height 26
type input "3"
type input "2"
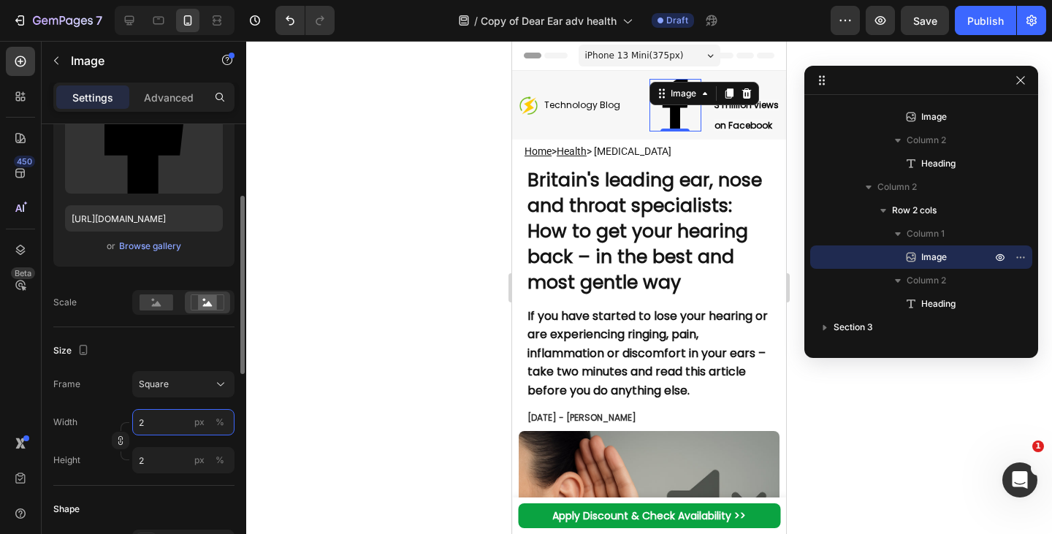
type input "20"
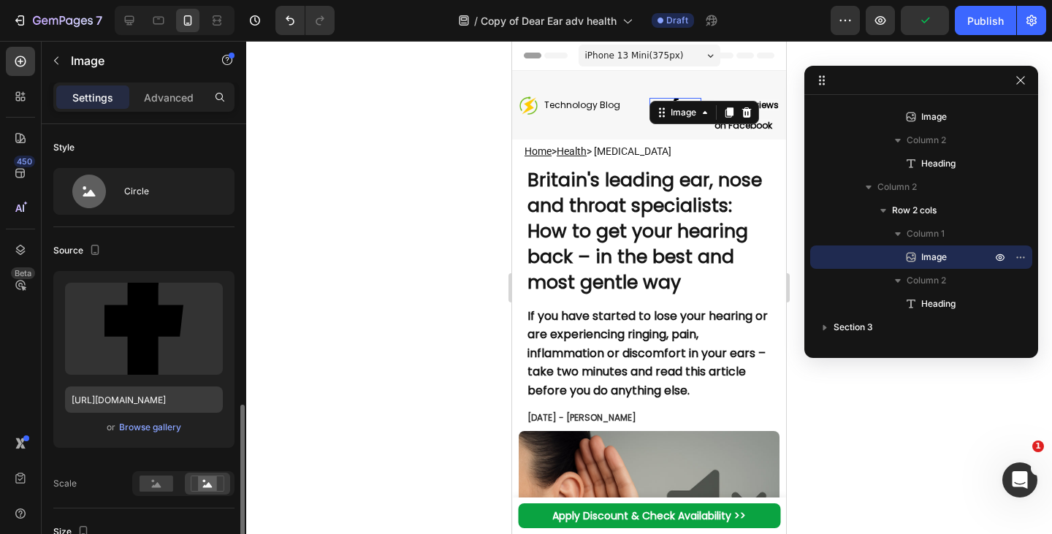
scroll to position [305, 0]
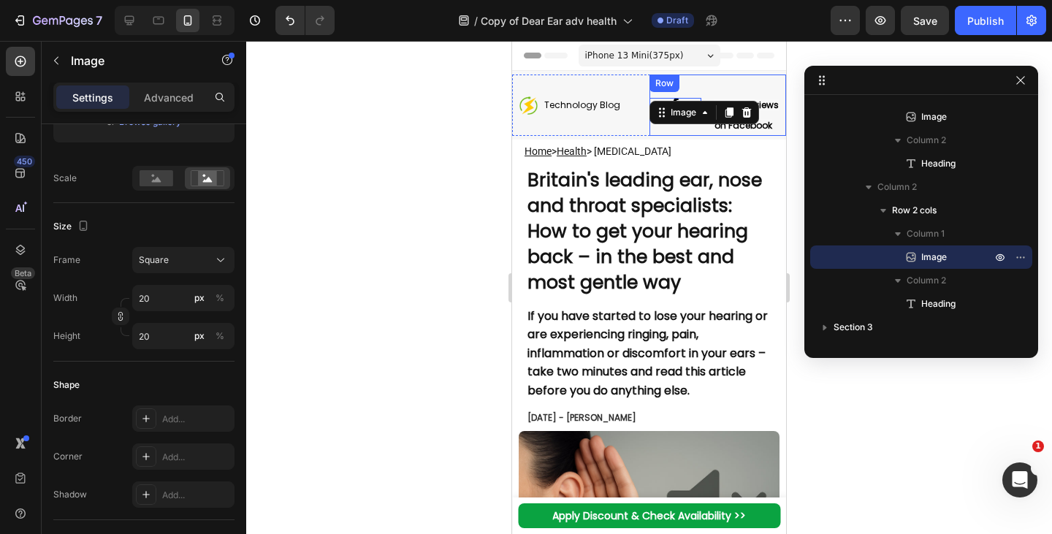
click at [678, 127] on div "Image 0" at bounding box center [676, 105] width 52 height 61
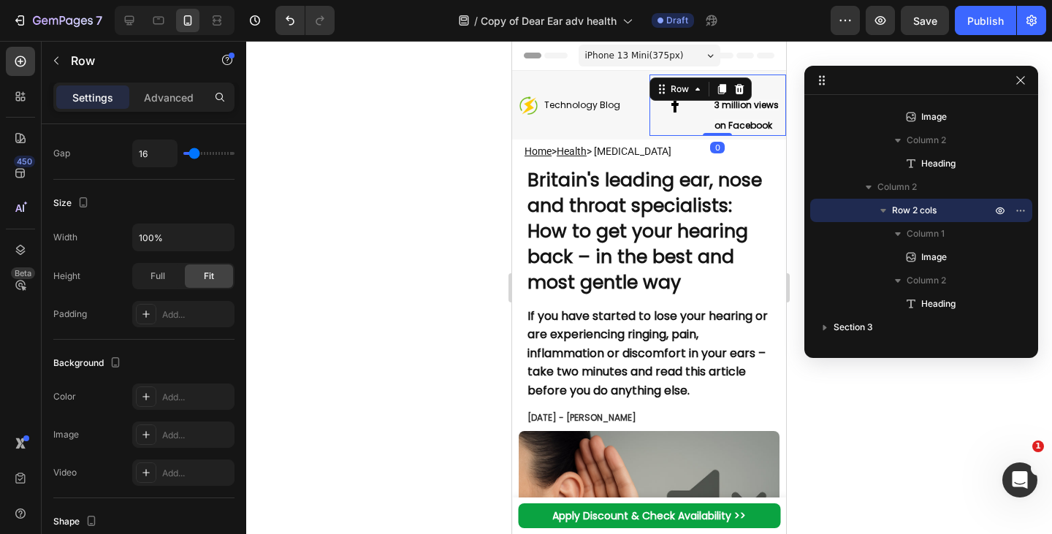
scroll to position [0, 0]
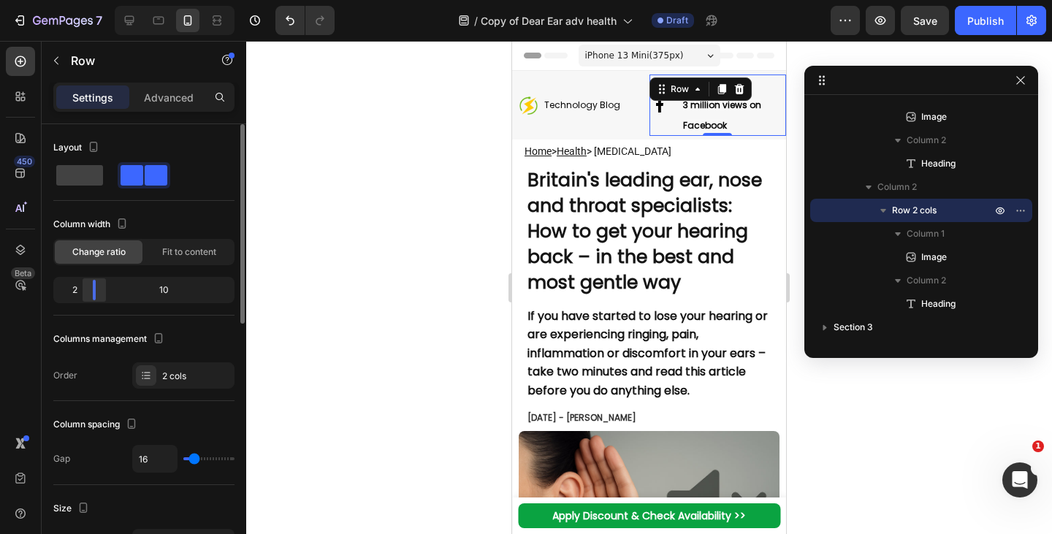
drag, startPoint x: 137, startPoint y: 291, endPoint x: 81, endPoint y: 294, distance: 55.6
click at [81, 0] on body "7 Version history / Copy of Dear Ear adv health Draft Preview Save Publish 450 …" at bounding box center [526, 0] width 1052 height 0
click at [718, 118] on p "⁠⁠⁠⁠⁠⁠⁠ 3 million views on Facebook" at bounding box center [734, 105] width 102 height 58
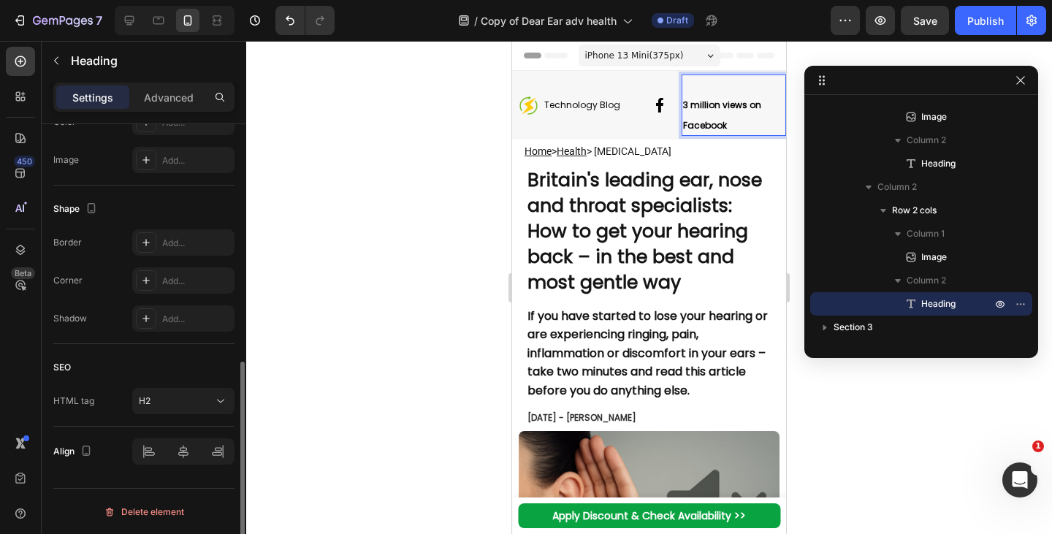
scroll to position [497, 0]
click at [726, 113] on p "3 million views on Facebook" at bounding box center [734, 105] width 102 height 58
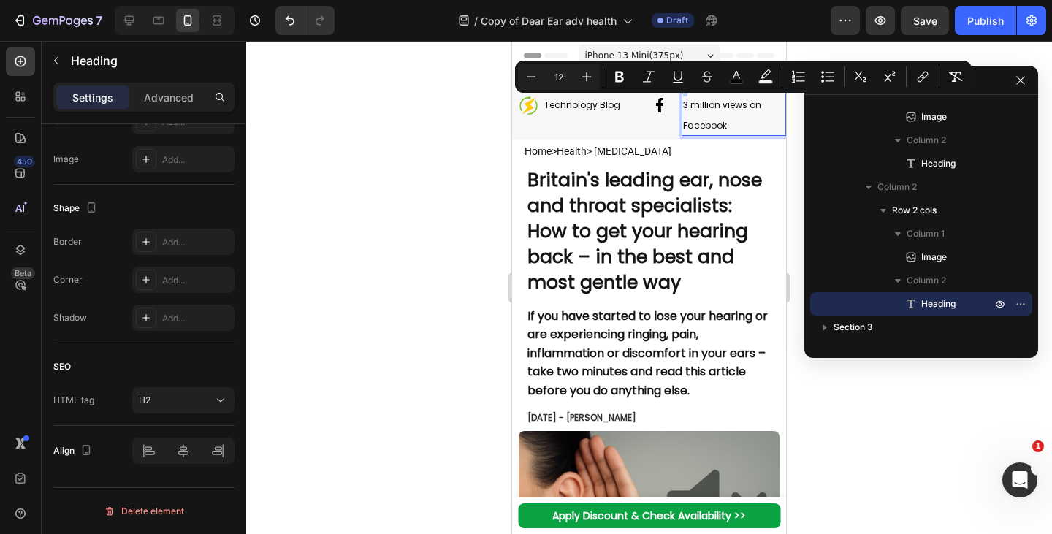
click at [732, 118] on p "3 million views on Facebook" at bounding box center [734, 105] width 102 height 58
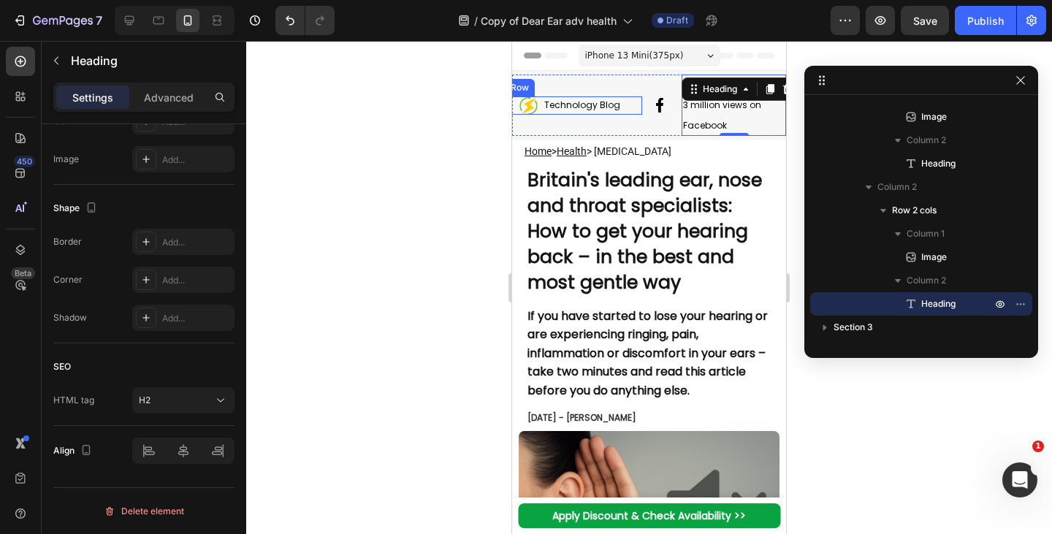
click at [579, 104] on p "Technology Blog" at bounding box center [582, 105] width 76 height 12
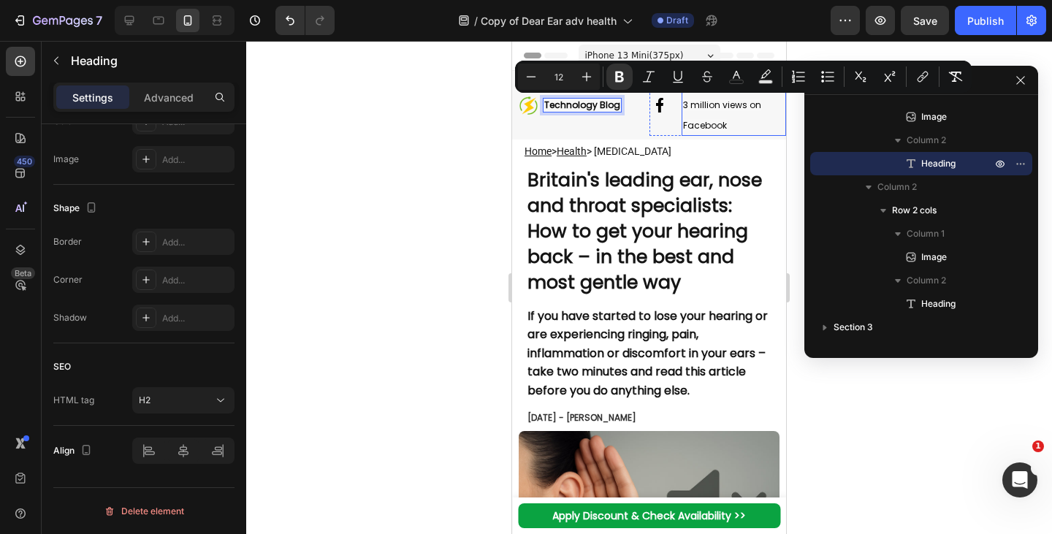
click at [706, 117] on p "⁠⁠⁠⁠⁠⁠⁠ 3 million views on Facebook" at bounding box center [734, 105] width 102 height 58
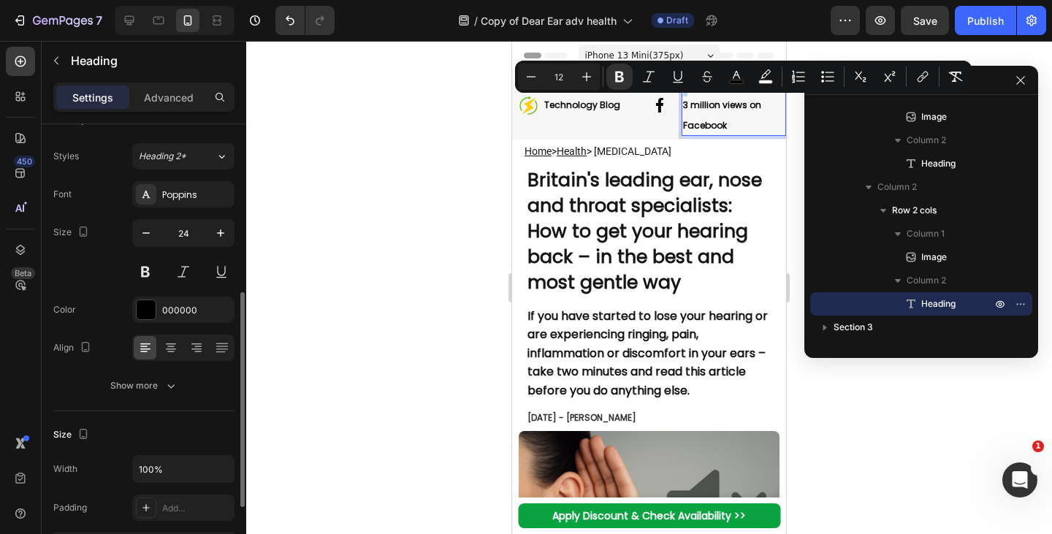
scroll to position [0, 0]
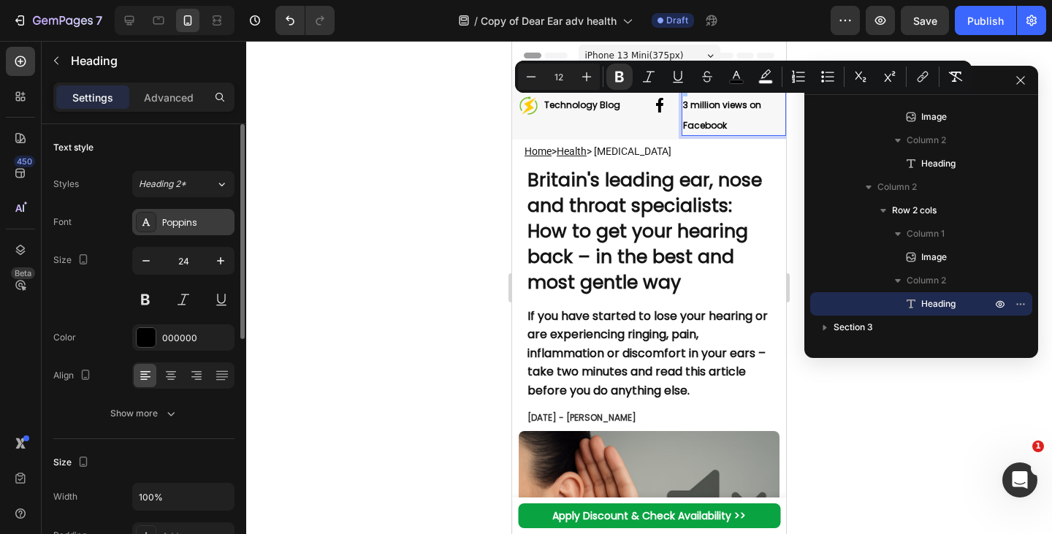
click at [172, 221] on div "Poppins" at bounding box center [196, 222] width 69 height 13
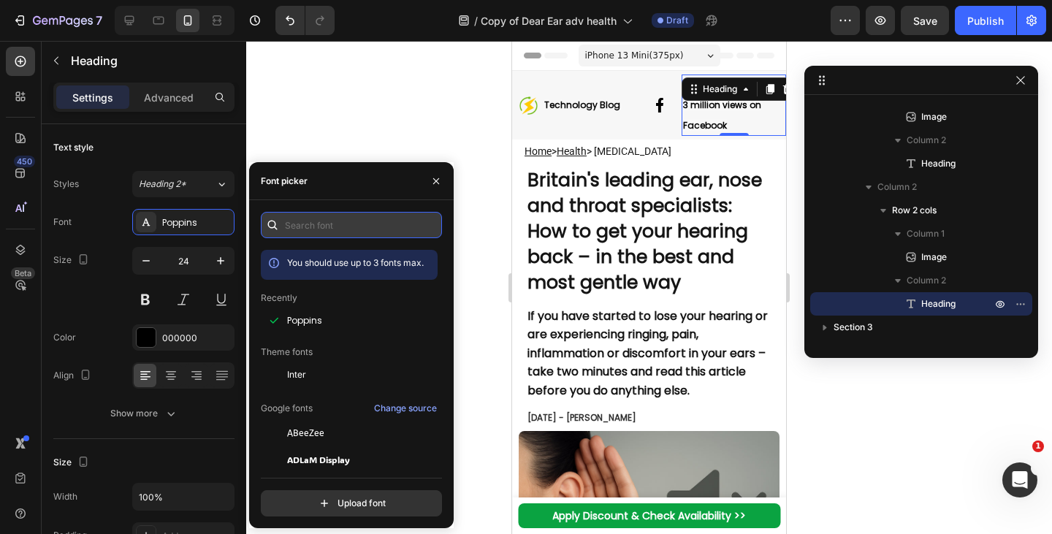
click at [299, 228] on input "text" at bounding box center [351, 225] width 181 height 26
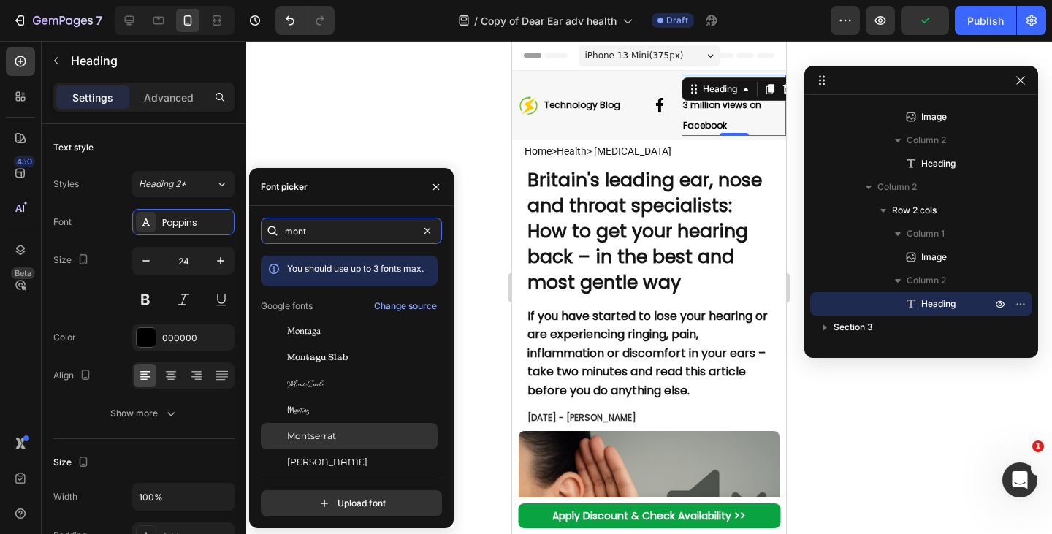
type input "mont"
click at [352, 439] on div "Montserrat" at bounding box center [361, 436] width 148 height 13
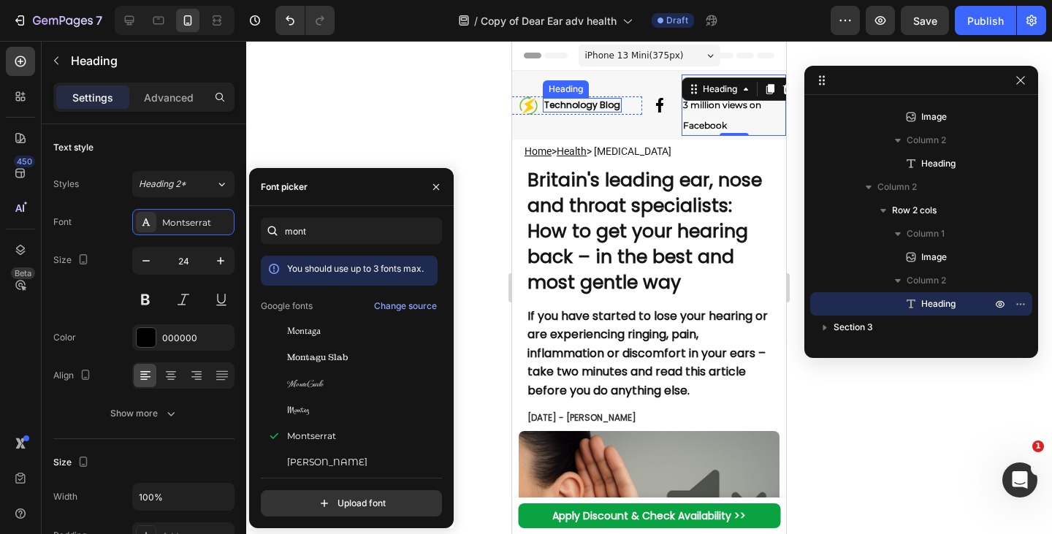
click at [589, 105] on strong "Technology Blog" at bounding box center [582, 105] width 76 height 12
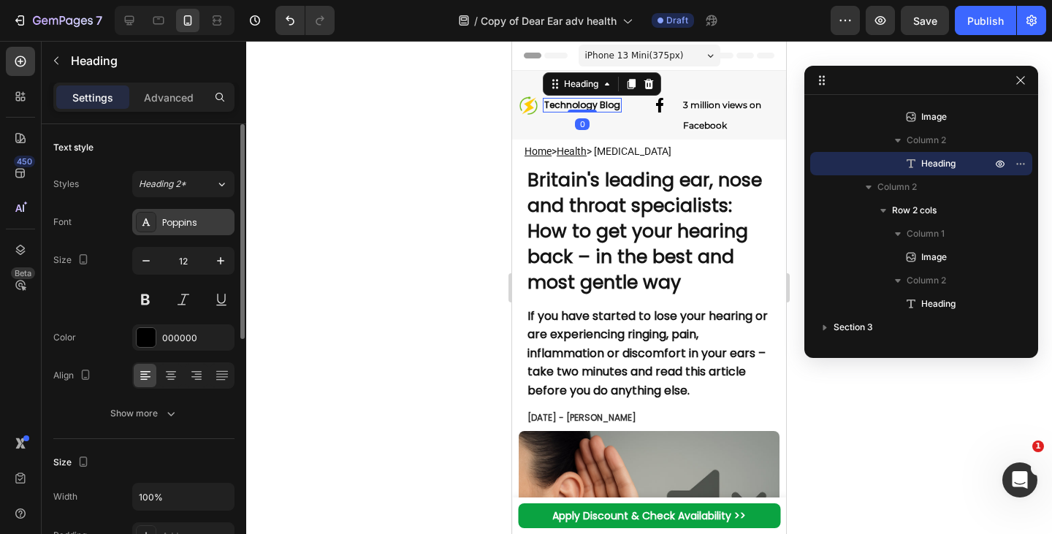
click at [179, 224] on div "Poppins" at bounding box center [196, 222] width 69 height 13
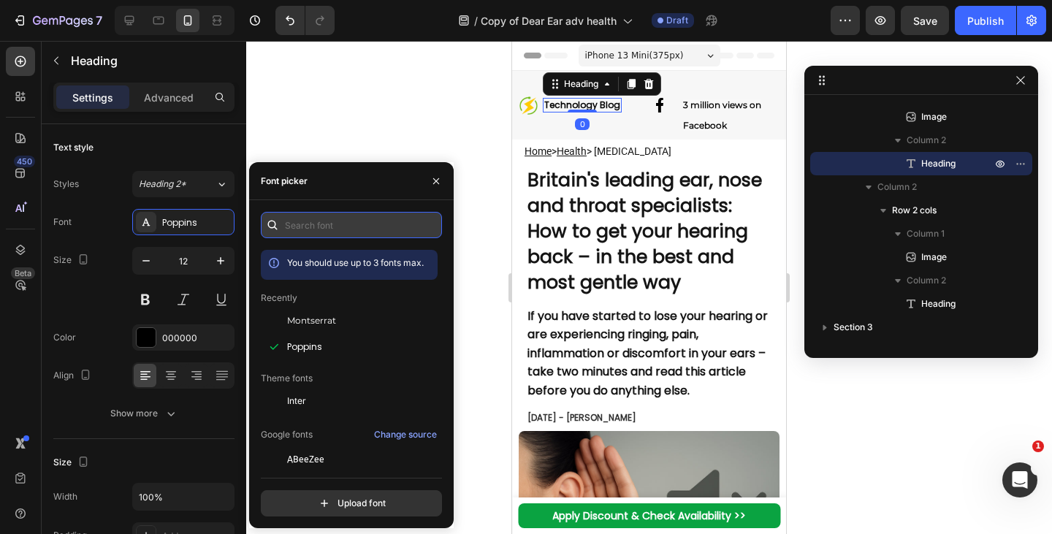
click at [322, 221] on input "text" at bounding box center [351, 225] width 181 height 26
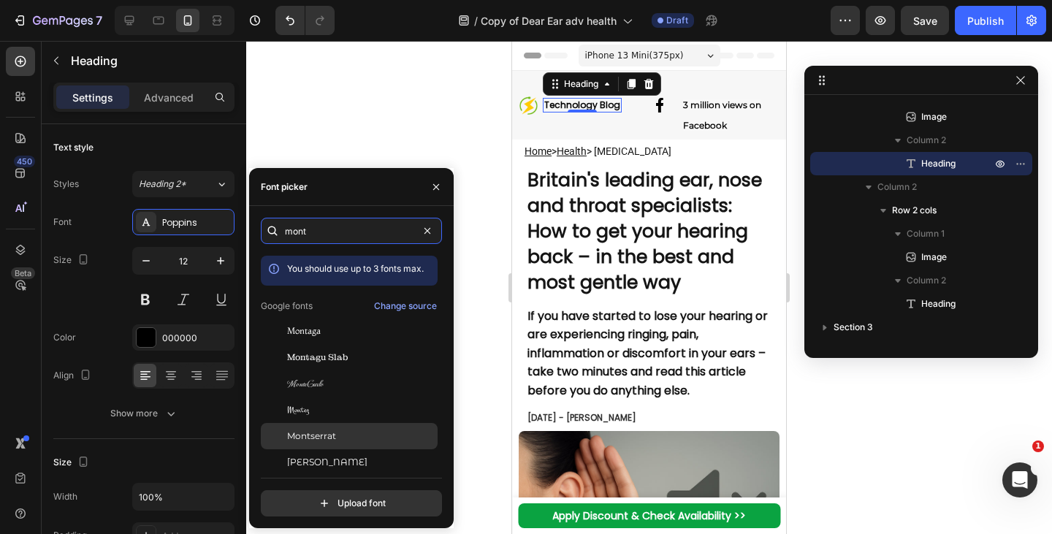
type input "mont"
click at [337, 438] on div "Montserrat" at bounding box center [361, 436] width 148 height 13
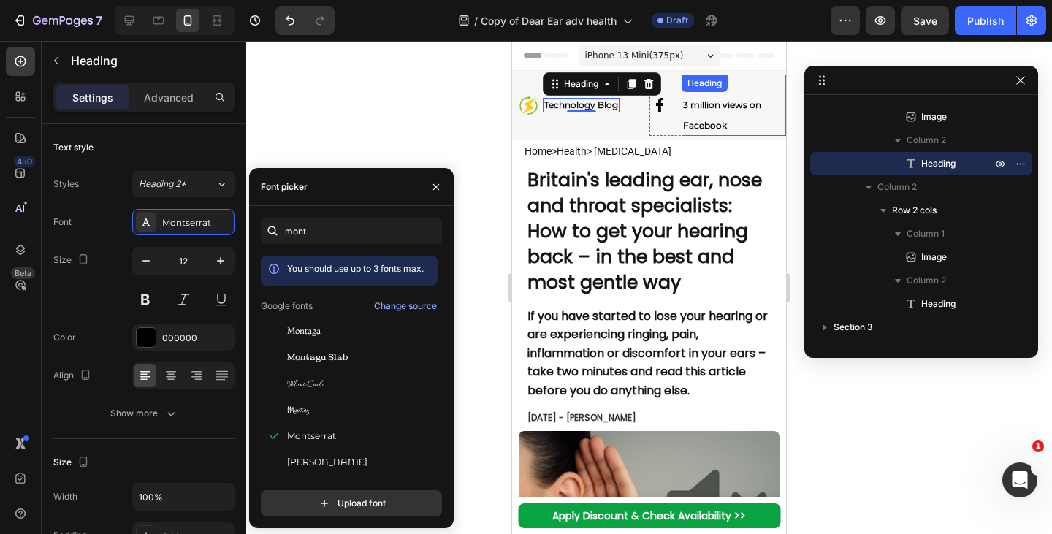
click at [710, 117] on p "⁠⁠⁠⁠⁠⁠⁠ 3 million views on Facebook" at bounding box center [734, 105] width 102 height 58
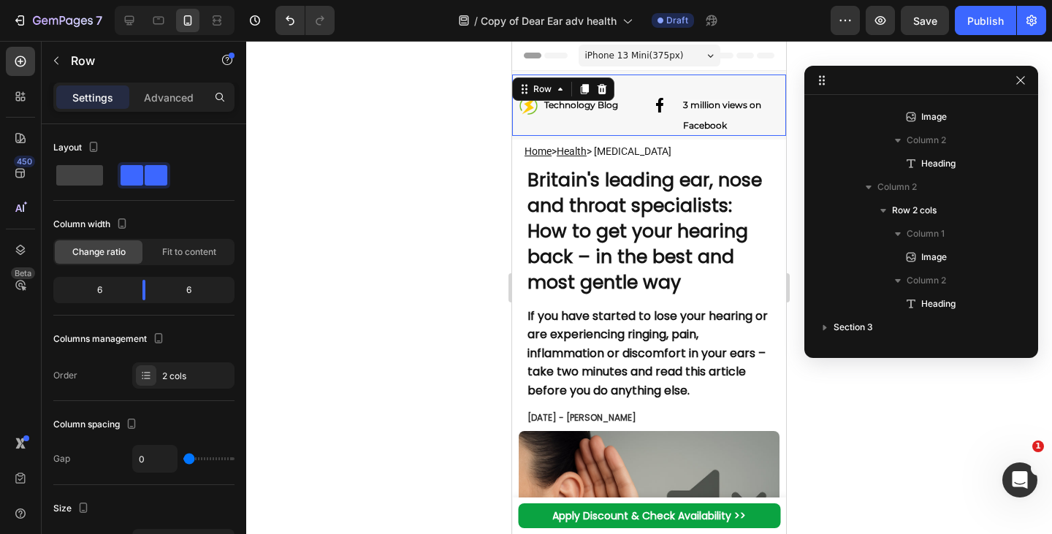
click at [635, 124] on div "Image ⁠⁠⁠⁠⁠⁠⁠ Technology Blog Heading Row" at bounding box center [580, 105] width 137 height 61
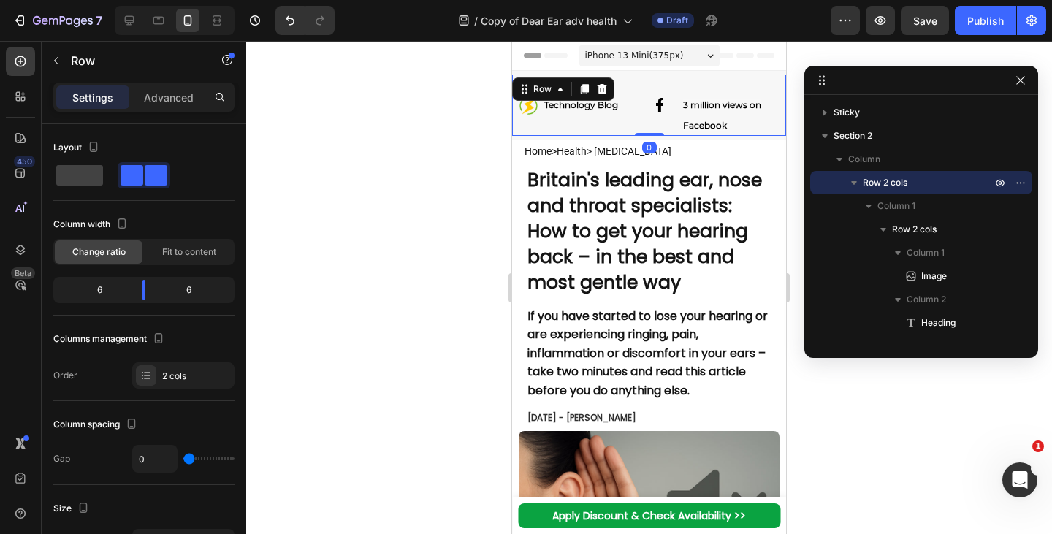
click at [617, 119] on div "Image ⁠⁠⁠⁠⁠⁠⁠ Technology Blog Heading Row" at bounding box center [580, 105] width 137 height 61
click at [137, 0] on body "7 Version history / Copy of Dear Ear adv health Draft Preview Save Publish 450 …" at bounding box center [526, 0] width 1052 height 0
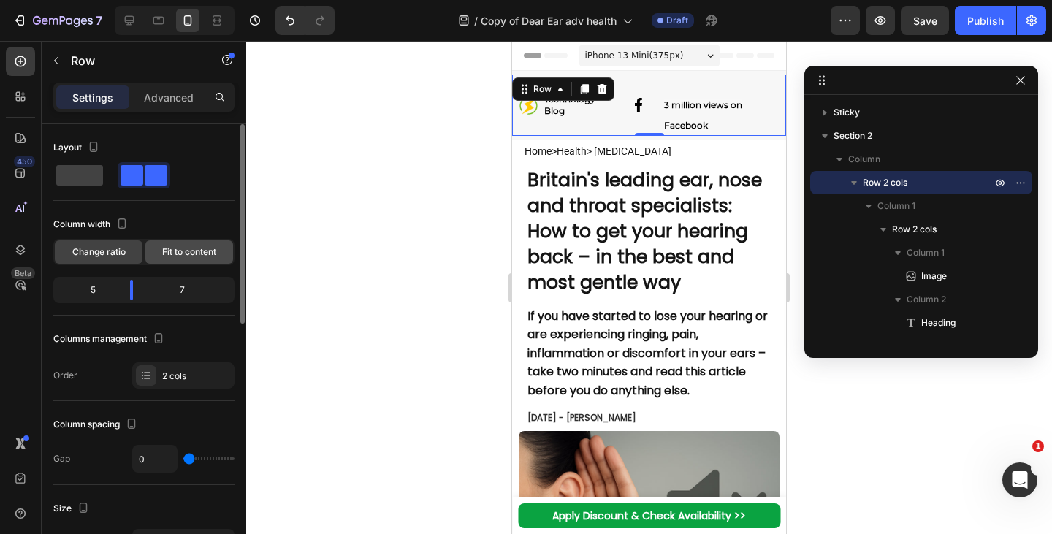
click at [171, 252] on span "Fit to content" at bounding box center [189, 252] width 54 height 13
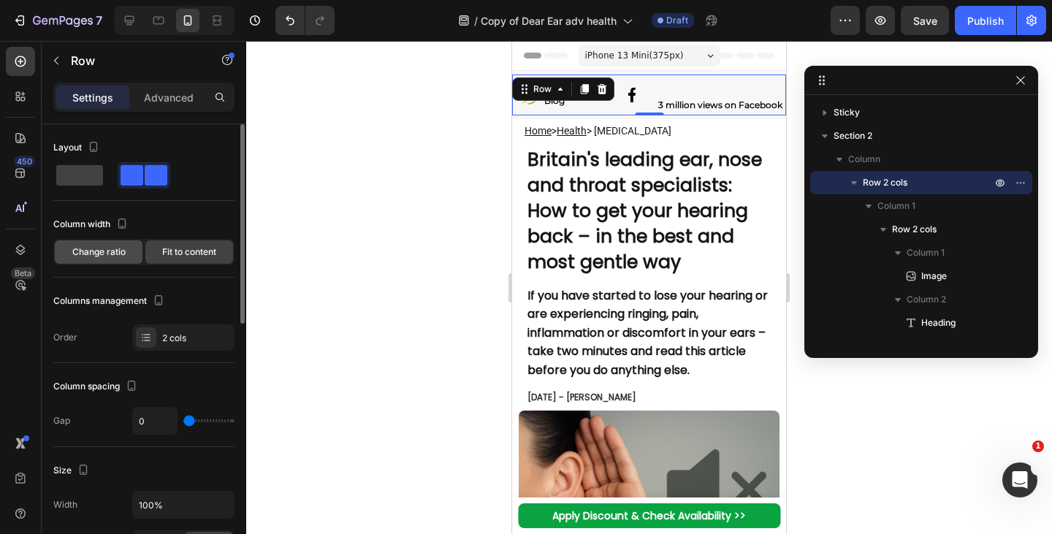
click at [116, 254] on span "Change ratio" at bounding box center [98, 252] width 53 height 13
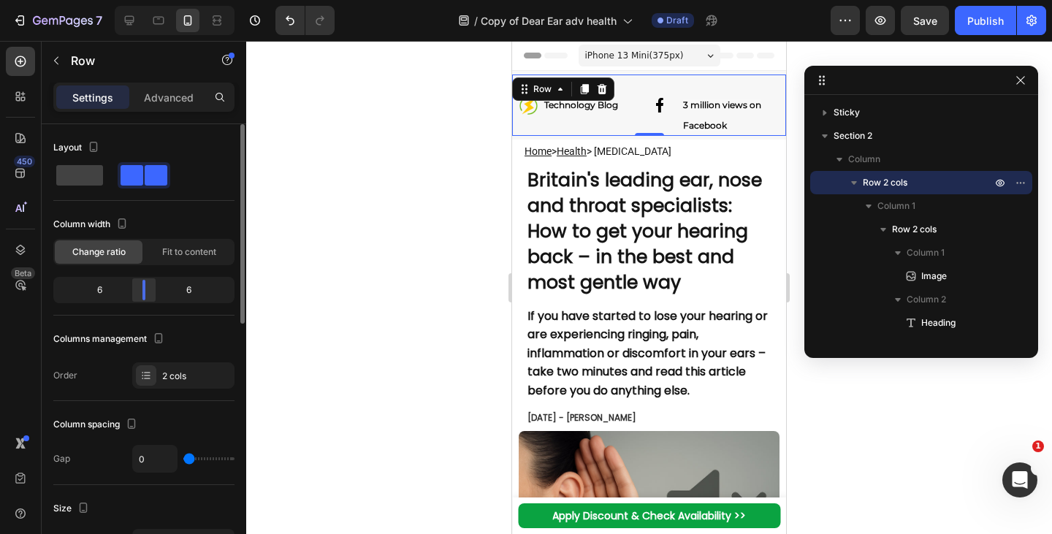
drag, startPoint x: 129, startPoint y: 296, endPoint x: 145, endPoint y: 296, distance: 16.1
click at [145, 0] on body "7 Version history / Copy of Dear Ear adv health Draft Preview Save Publish 450 …" at bounding box center [526, 0] width 1052 height 0
click at [181, 258] on span "Fit to content" at bounding box center [189, 252] width 54 height 13
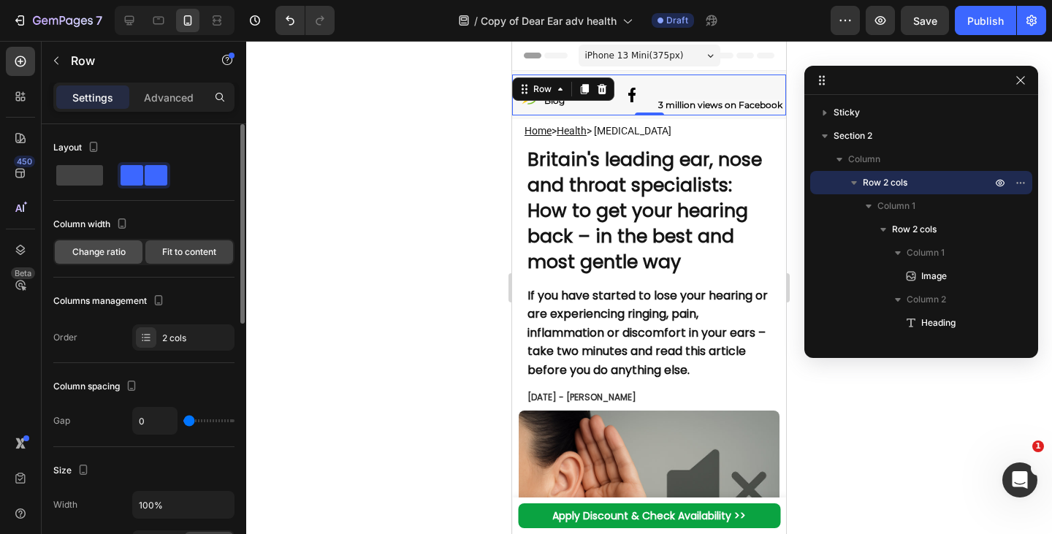
click at [110, 252] on span "Change ratio" at bounding box center [98, 252] width 53 height 13
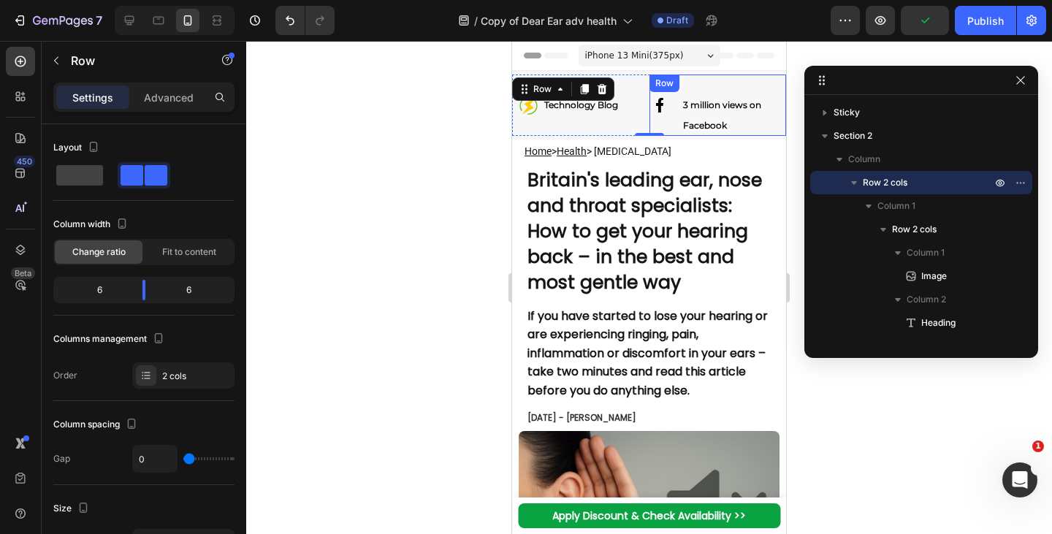
click at [673, 118] on div "Image ⁠⁠⁠⁠⁠⁠⁠ 3 million views on Facebook Heading Row" at bounding box center [718, 105] width 137 height 61
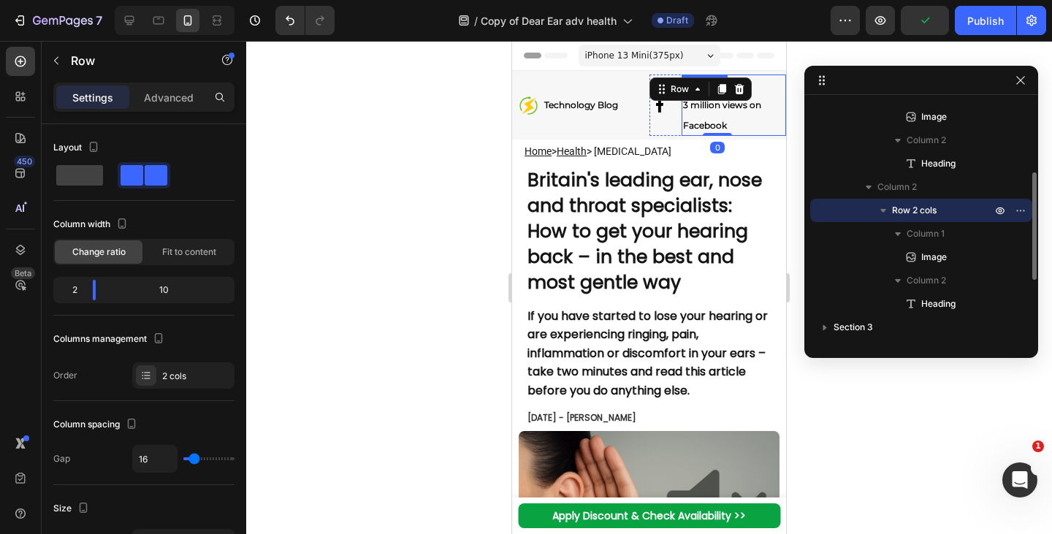
click at [701, 110] on strong "3 million views on Facebook" at bounding box center [722, 114] width 78 height 31
click at [661, 121] on div "Image" at bounding box center [660, 105] width 21 height 61
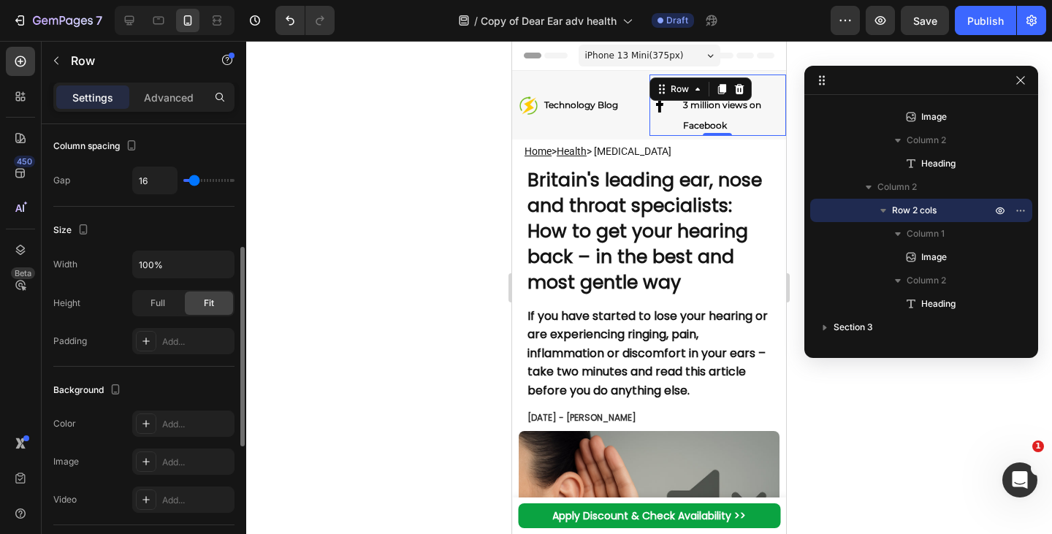
scroll to position [569, 0]
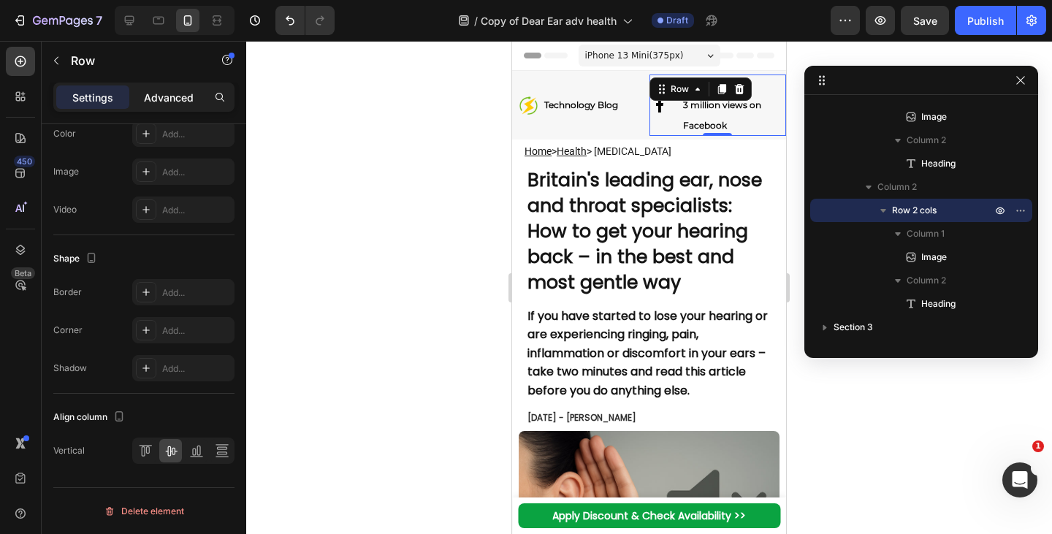
click at [158, 101] on p "Advanced" at bounding box center [169, 97] width 50 height 15
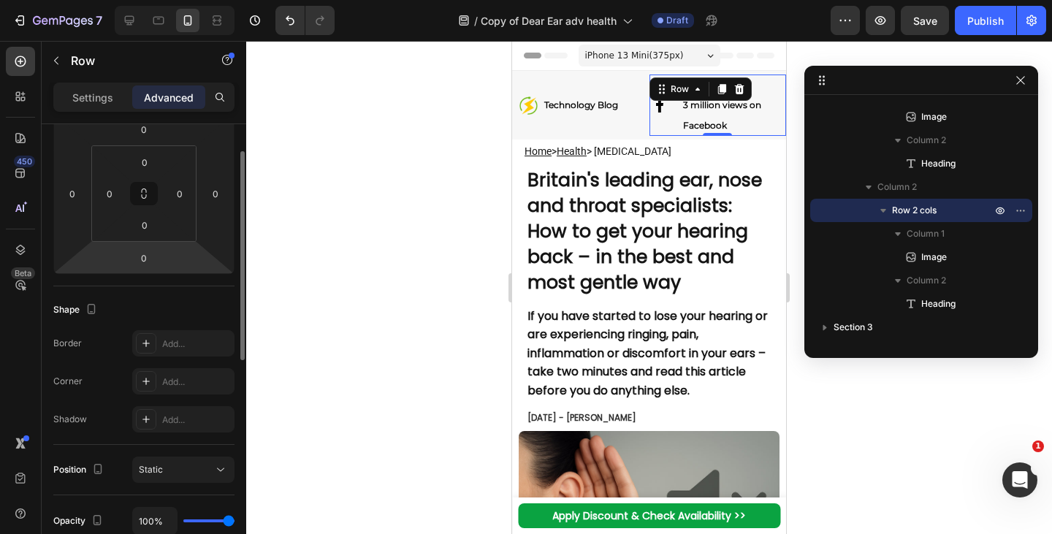
scroll to position [0, 0]
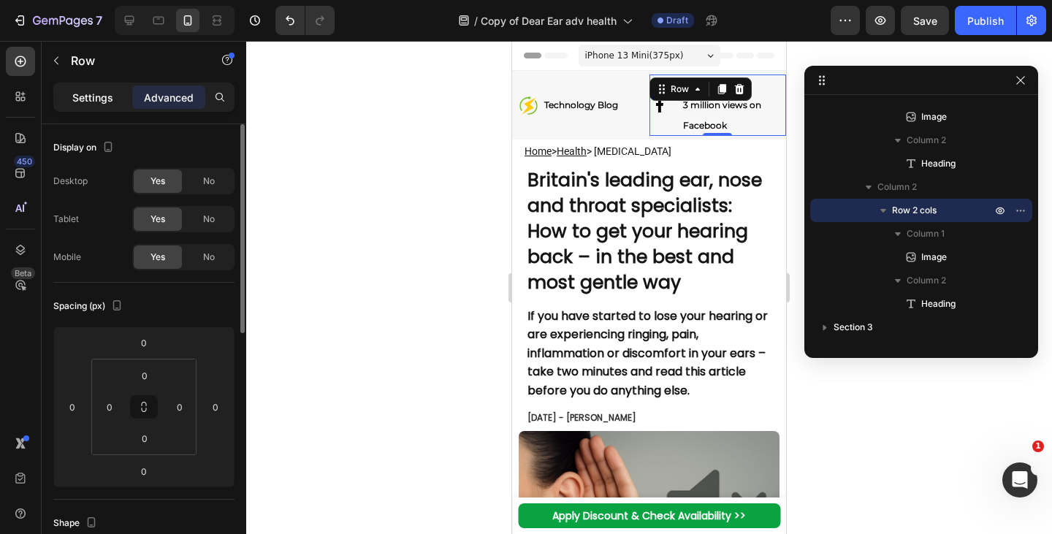
click at [81, 86] on div "Settings" at bounding box center [92, 97] width 73 height 23
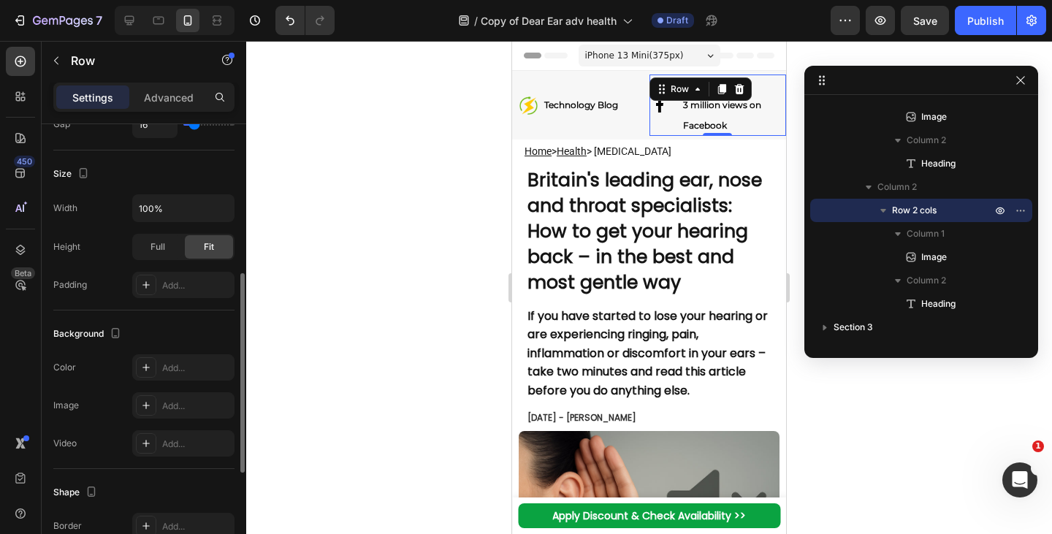
scroll to position [335, 0]
click at [184, 361] on div "Add..." at bounding box center [196, 367] width 69 height 13
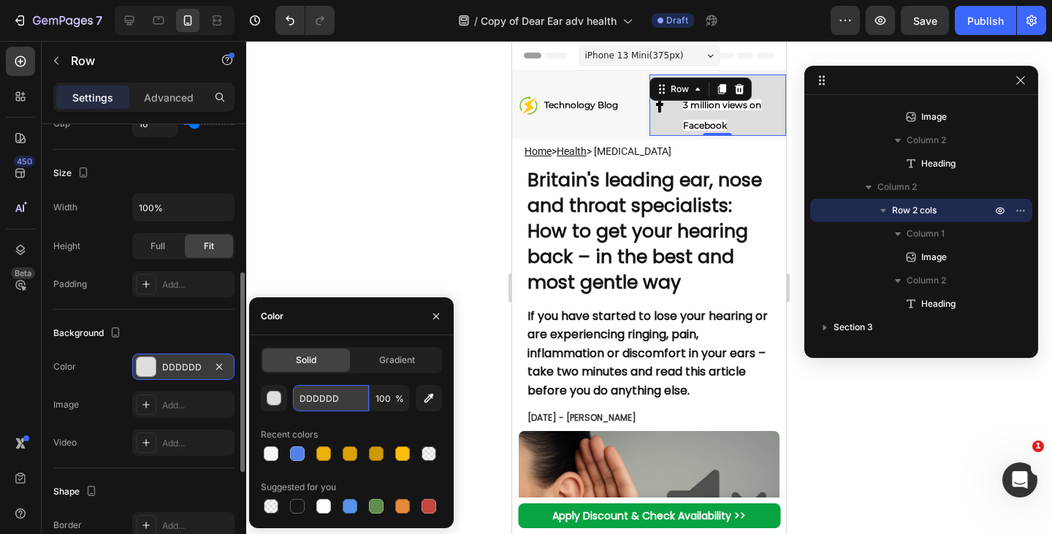
click at [319, 402] on input "DDDDDD" at bounding box center [331, 398] width 76 height 26
paste input "#f8f8f8"
type input "#f8f8f8"
click at [165, 335] on div "Background" at bounding box center [143, 333] width 181 height 23
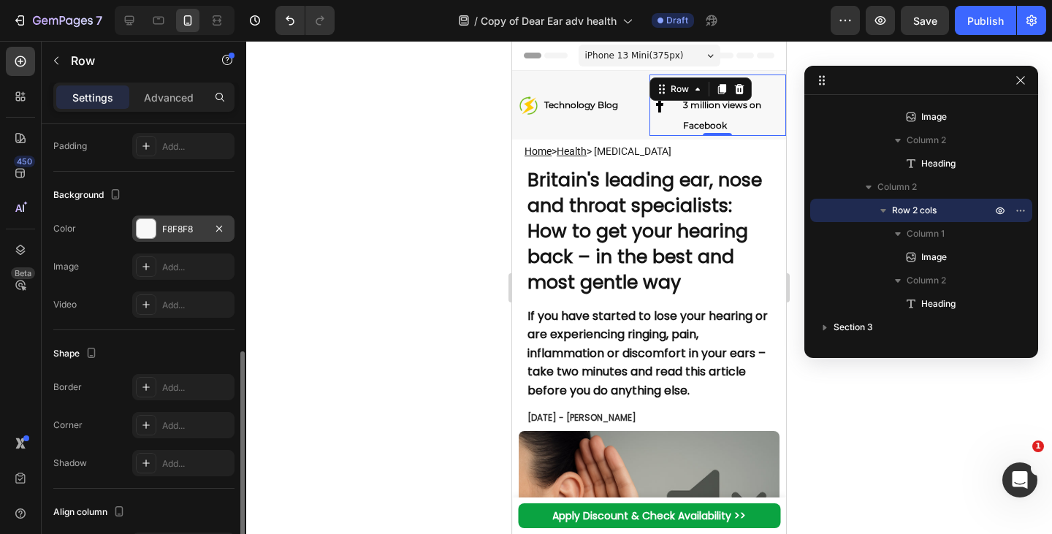
scroll to position [492, 0]
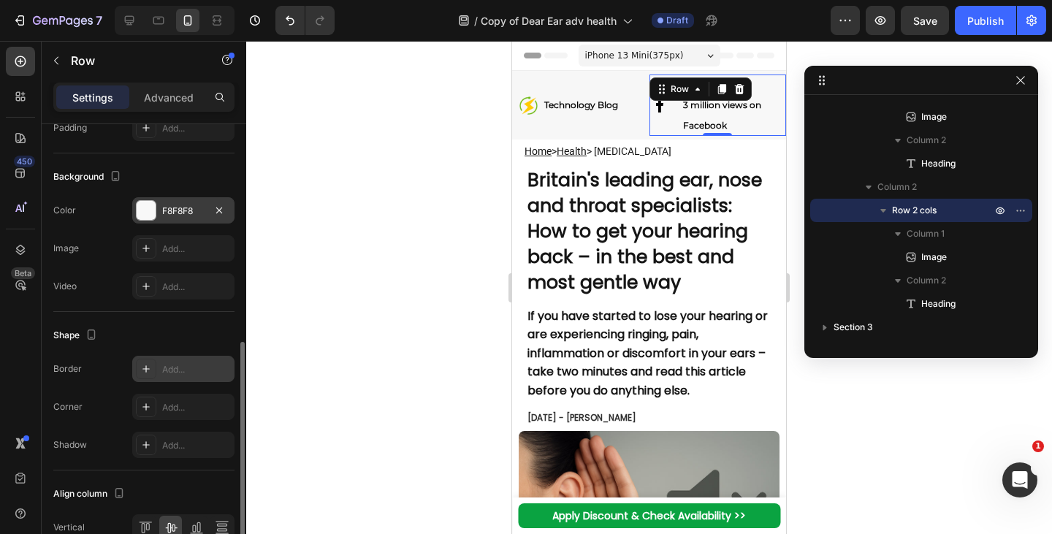
click at [167, 371] on div "Add..." at bounding box center [196, 369] width 69 height 13
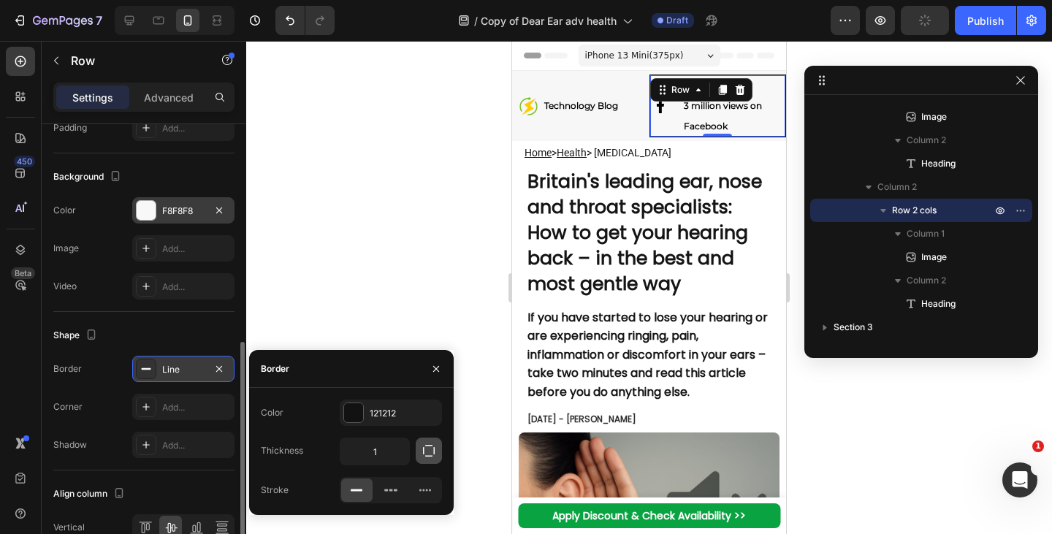
click at [430, 447] on icon "button" at bounding box center [429, 451] width 15 height 15
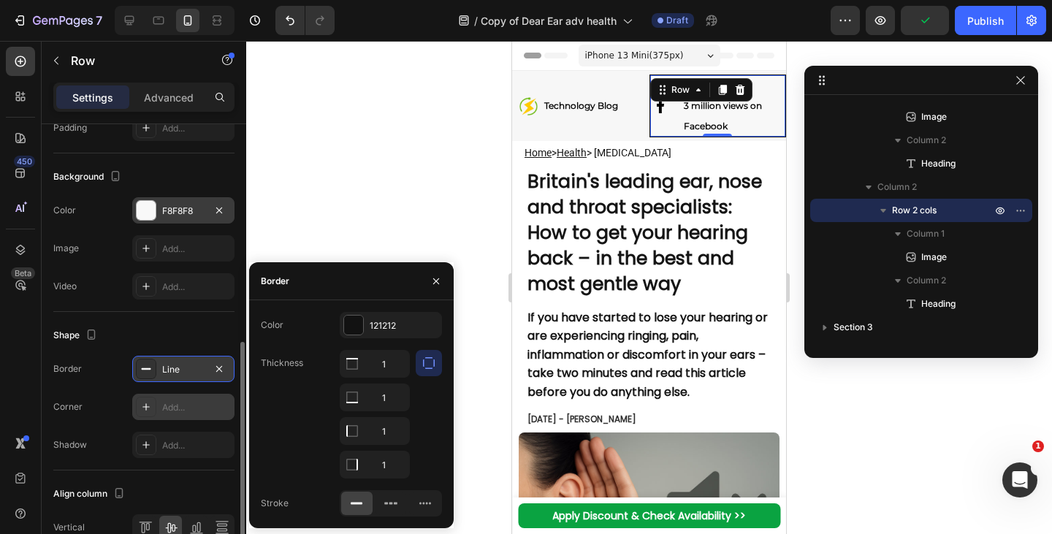
scroll to position [569, 0]
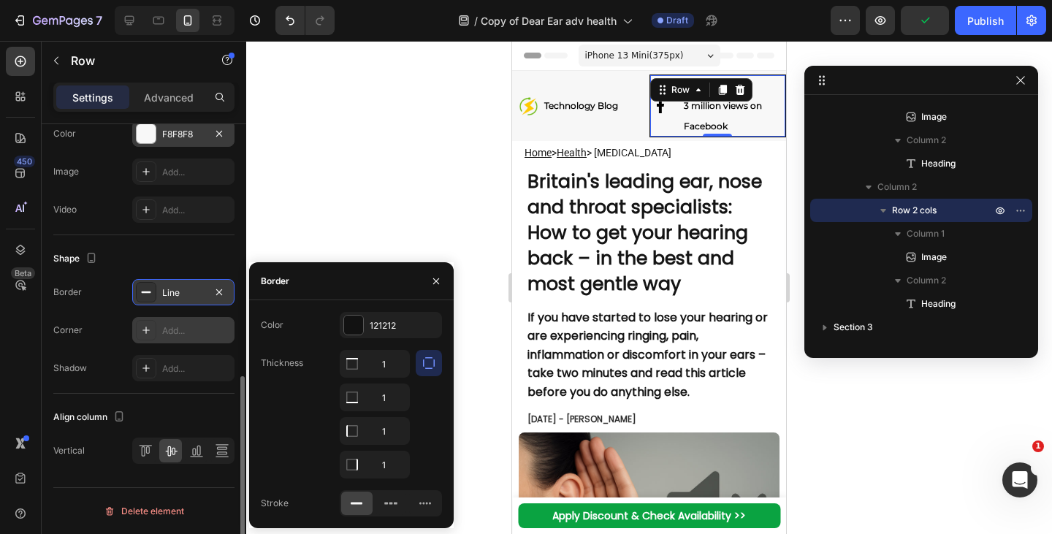
click at [179, 327] on div "Add..." at bounding box center [196, 330] width 69 height 13
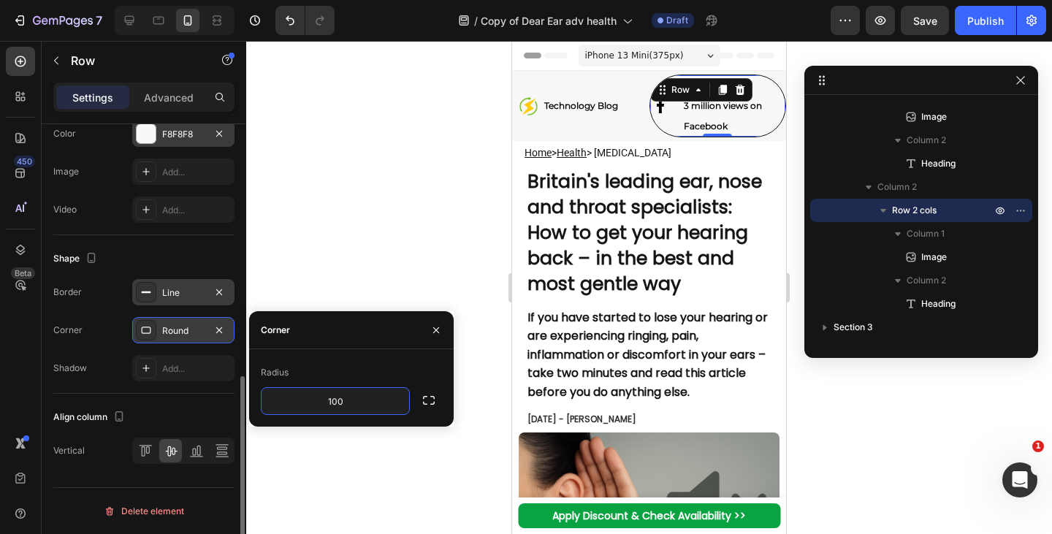
type input "100"
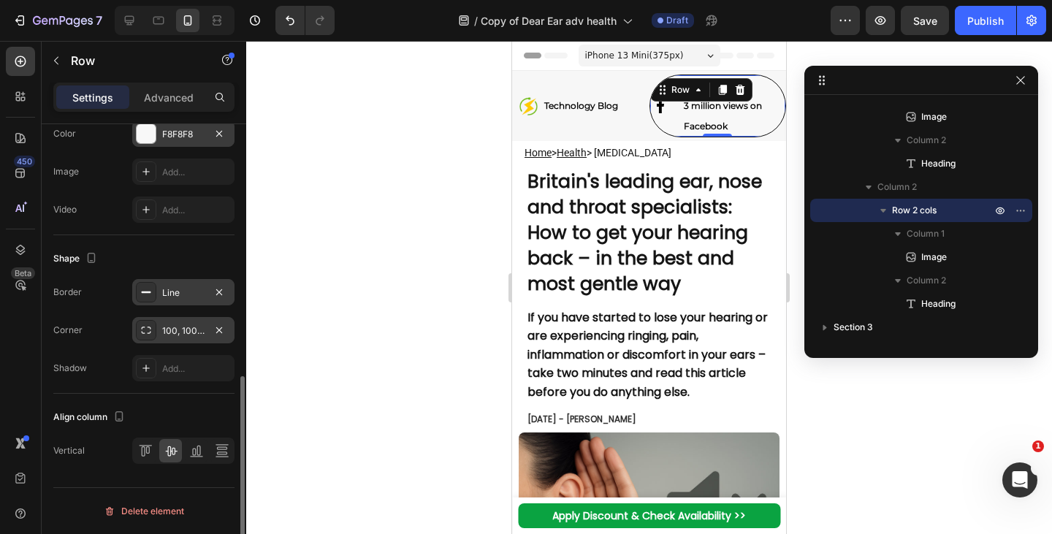
click at [175, 297] on div "Line" at bounding box center [183, 292] width 42 height 13
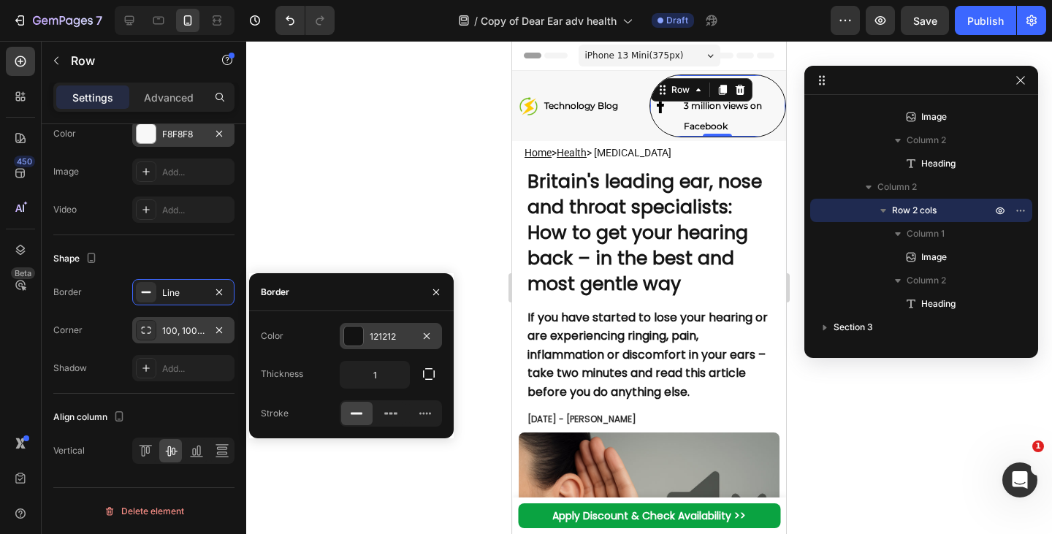
click at [357, 329] on div at bounding box center [353, 336] width 19 height 19
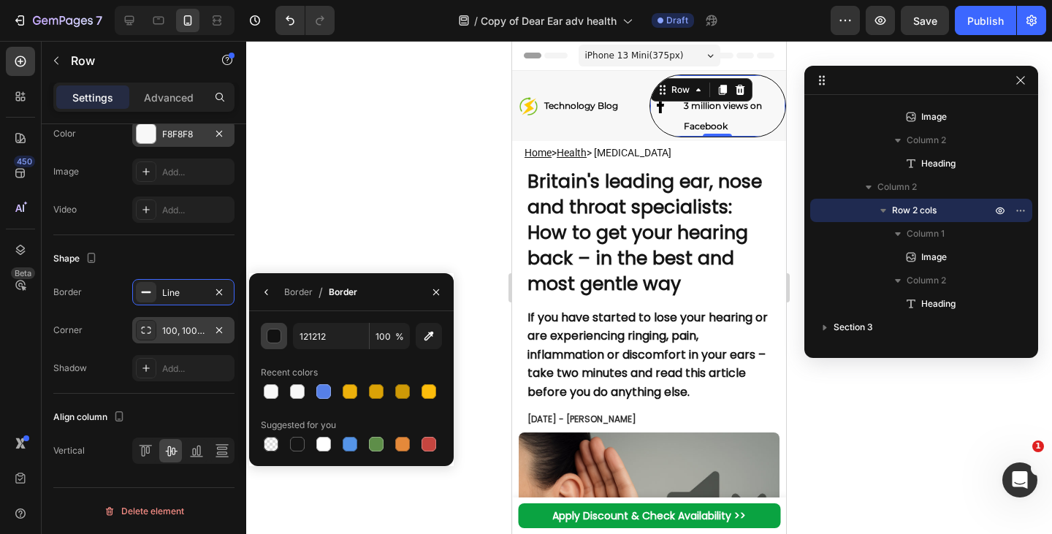
click at [270, 342] on div "button" at bounding box center [274, 337] width 15 height 15
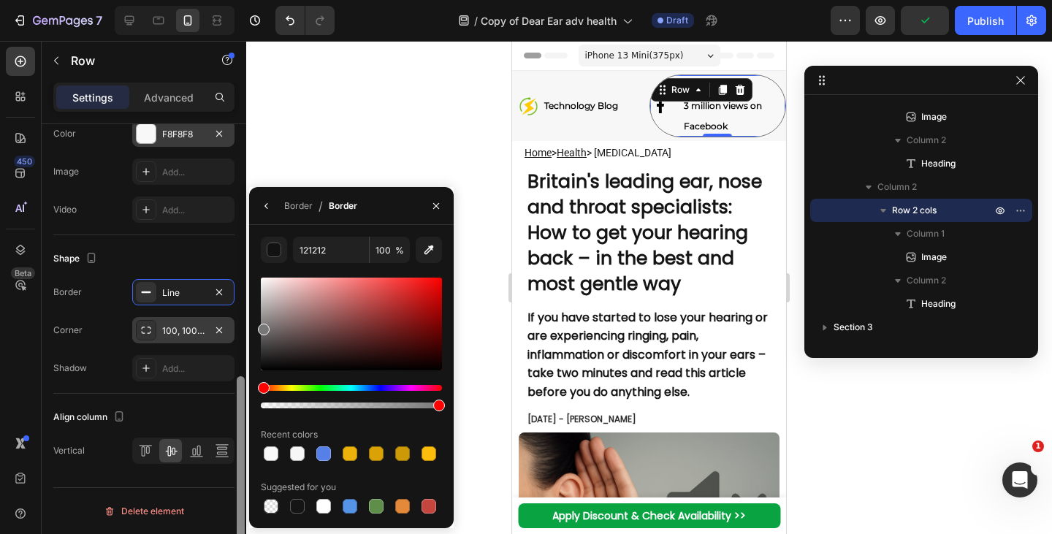
drag, startPoint x: 276, startPoint y: 340, endPoint x: 242, endPoint y: 328, distance: 35.6
click at [242, 328] on div "450 Beta Sections(18) Elements(83) Section Element Hero Section Product Detail …" at bounding box center [123, 287] width 246 height 493
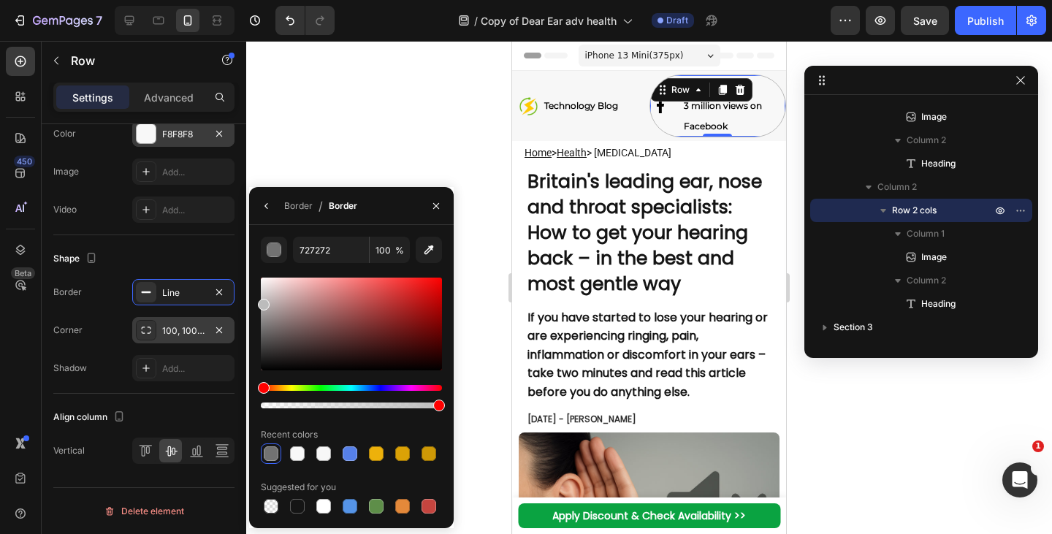
drag, startPoint x: 269, startPoint y: 338, endPoint x: 246, endPoint y: 302, distance: 43.0
click at [246, 0] on div "7 Version history / Copy of Dear Ear adv health Draft Preview Save Publish 450 …" at bounding box center [526, 0] width 1052 height 0
type input "BCBCBC"
click at [721, 118] on p "⁠⁠⁠⁠⁠⁠⁠ 3 million views on Facebook" at bounding box center [734, 106] width 100 height 58
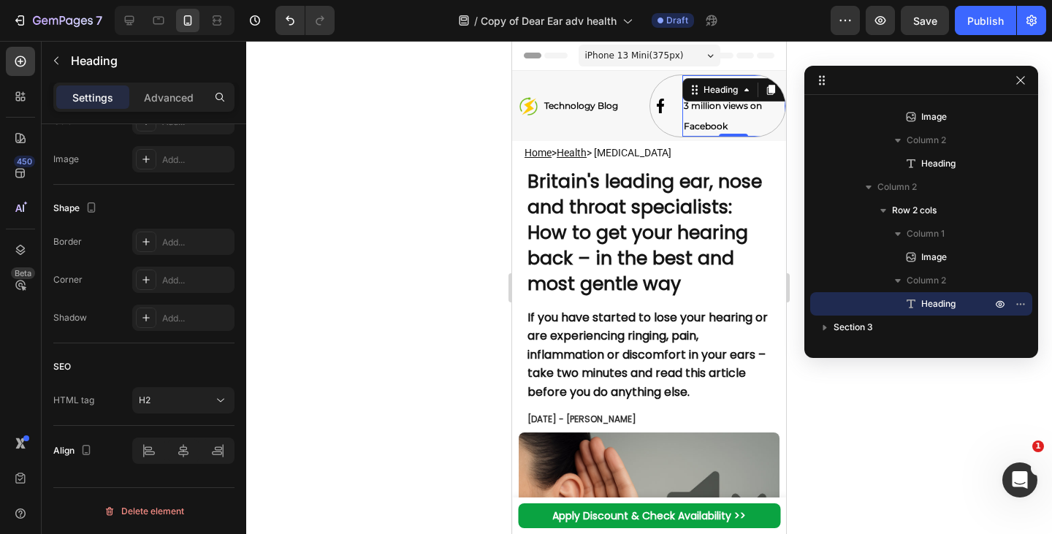
scroll to position [0, 0]
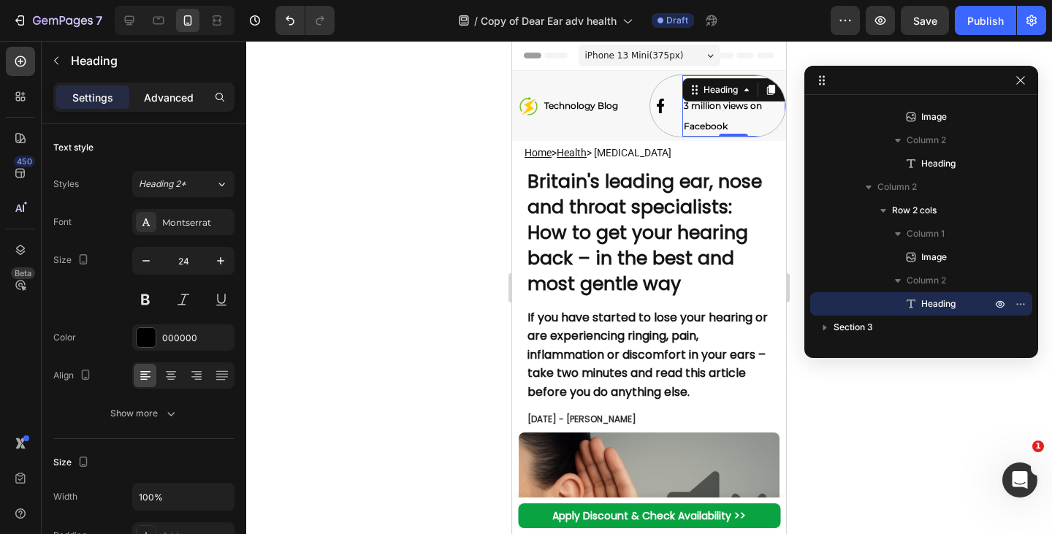
click at [157, 107] on div "Advanced" at bounding box center [168, 97] width 73 height 23
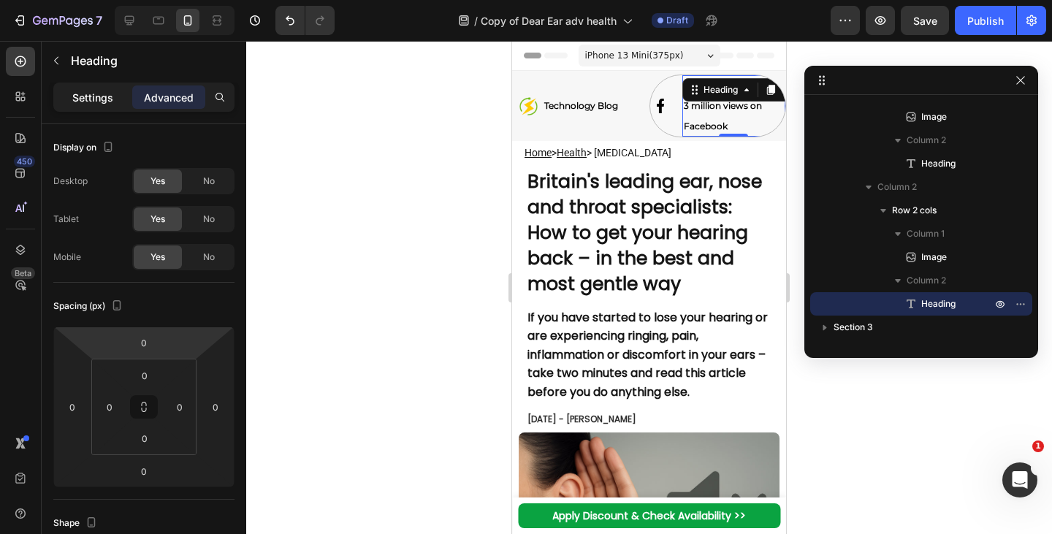
click at [104, 101] on p "Settings" at bounding box center [92, 97] width 41 height 15
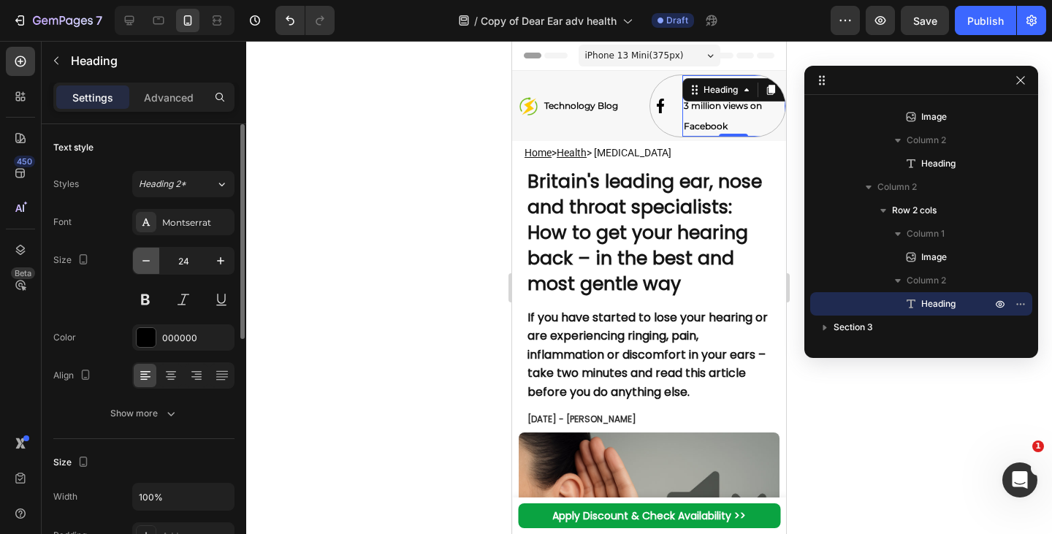
click at [147, 260] on icon "button" at bounding box center [146, 261] width 15 height 15
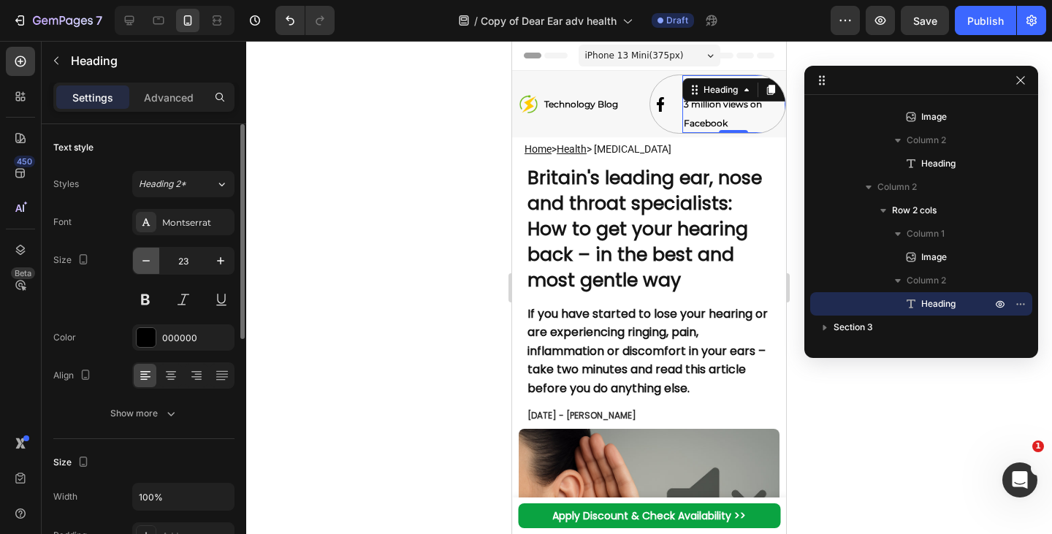
click at [147, 260] on icon "button" at bounding box center [146, 261] width 15 height 15
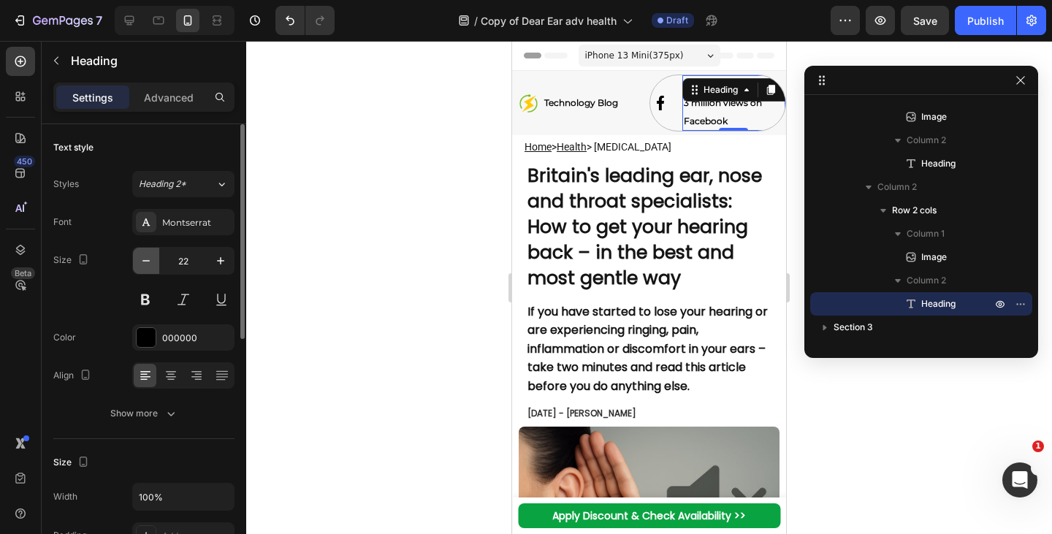
click at [147, 260] on icon "button" at bounding box center [146, 261] width 15 height 15
type input "20"
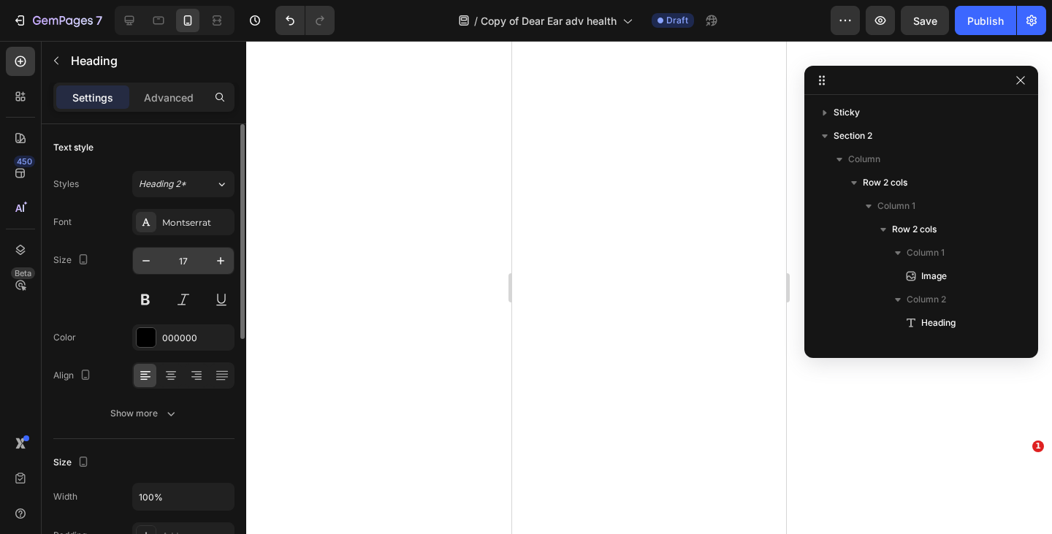
click at [196, 256] on input "17" at bounding box center [183, 261] width 48 height 26
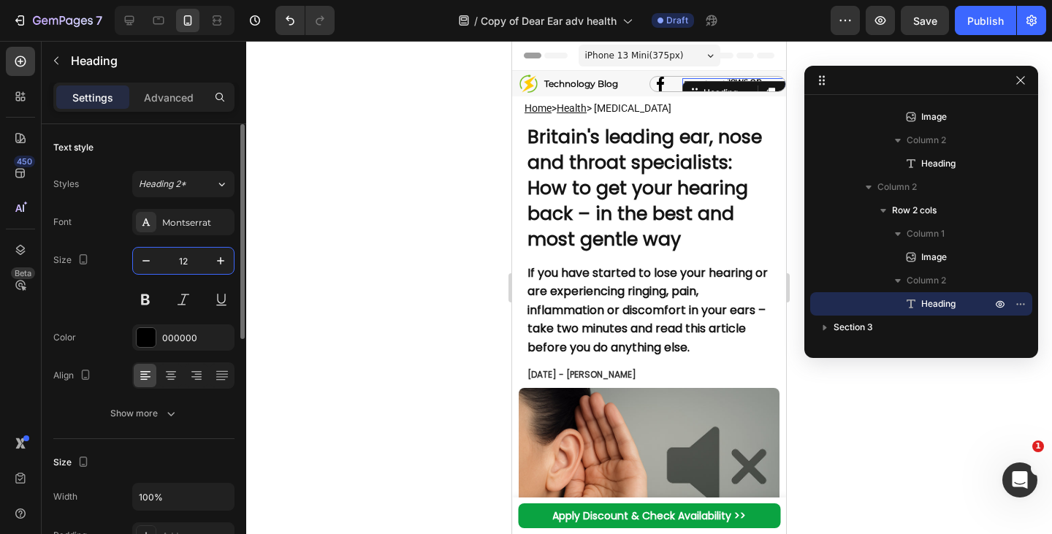
type input "12"
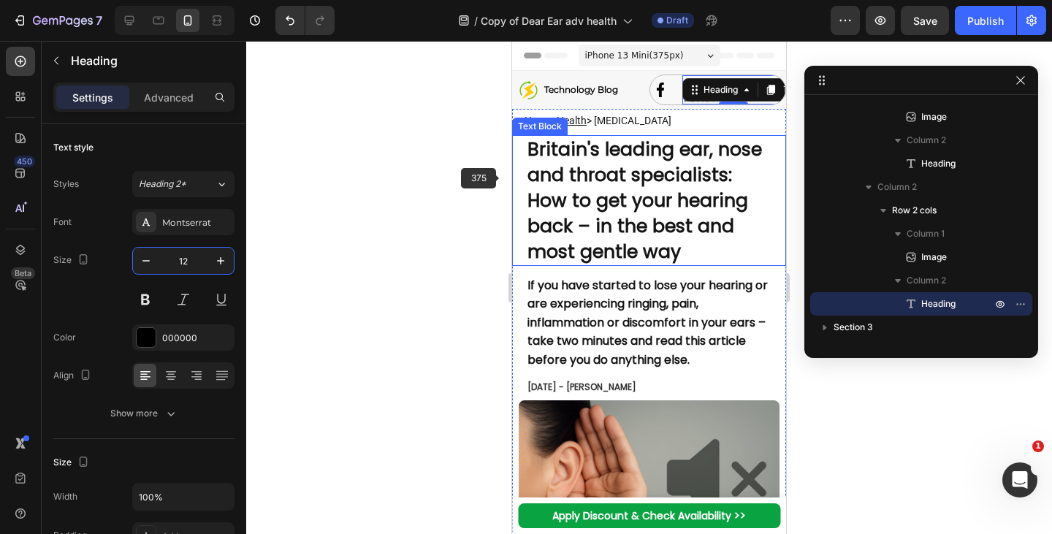
click at [623, 164] on strong "Britain's leading ear, nose and throat specialists: How to get your hearing bac…" at bounding box center [645, 201] width 235 height 128
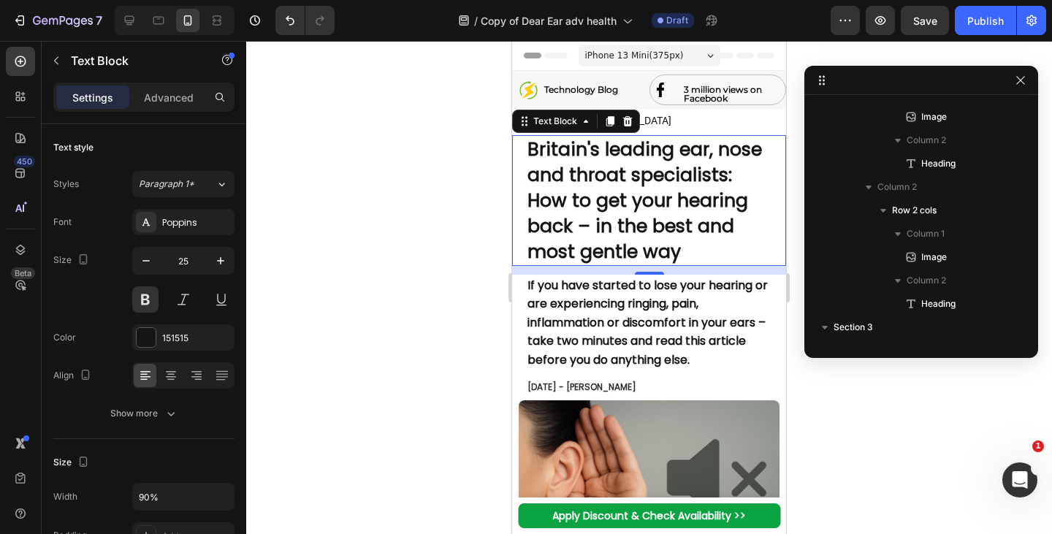
scroll to position [346, 0]
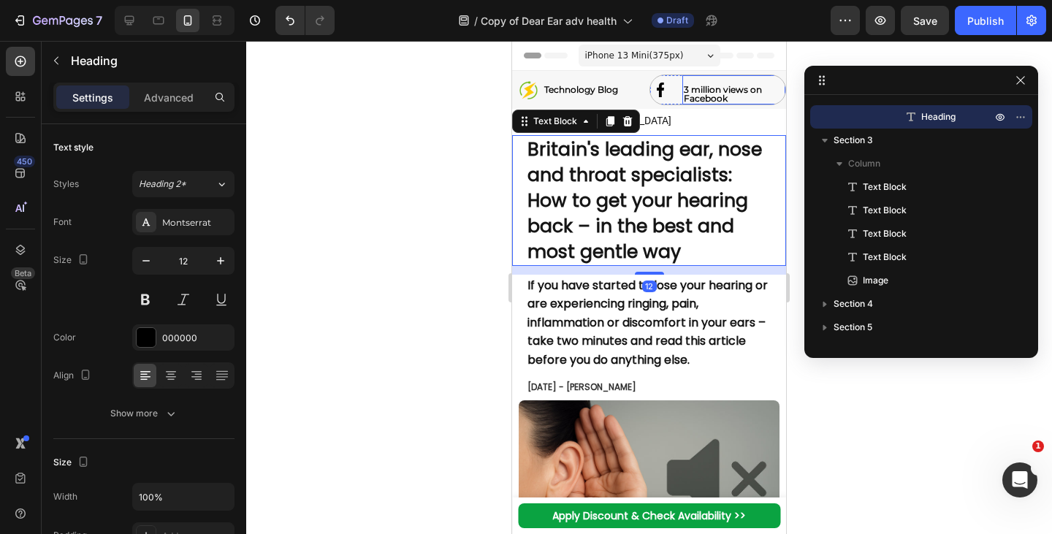
click at [718, 84] on p "⁠⁠⁠⁠⁠⁠⁠ 3 million views on Facebook" at bounding box center [734, 90] width 100 height 26
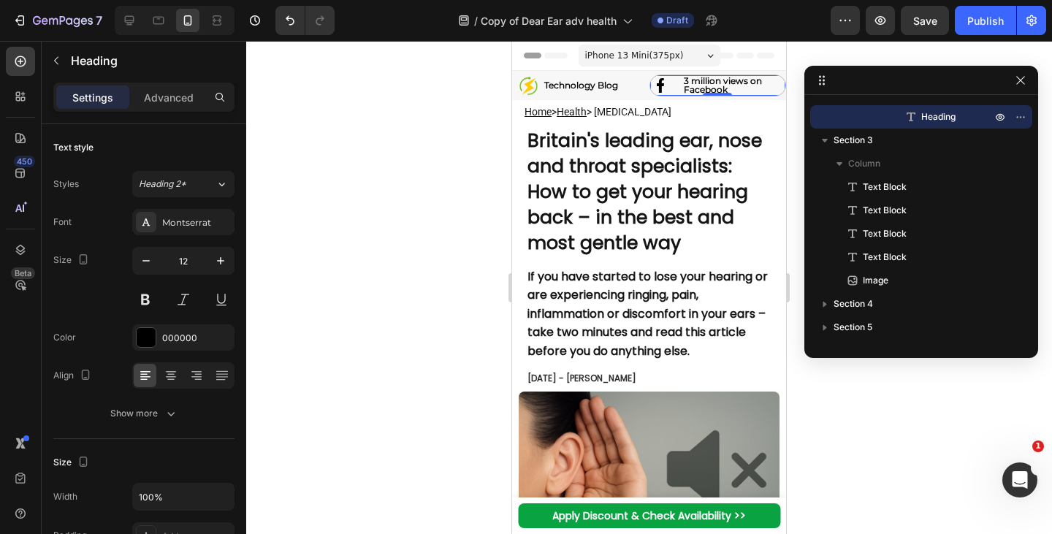
click at [669, 88] on div "Image ⁠⁠⁠⁠⁠⁠⁠ 3 million views on Facebook Heading Row 0" at bounding box center [718, 86] width 137 height 22
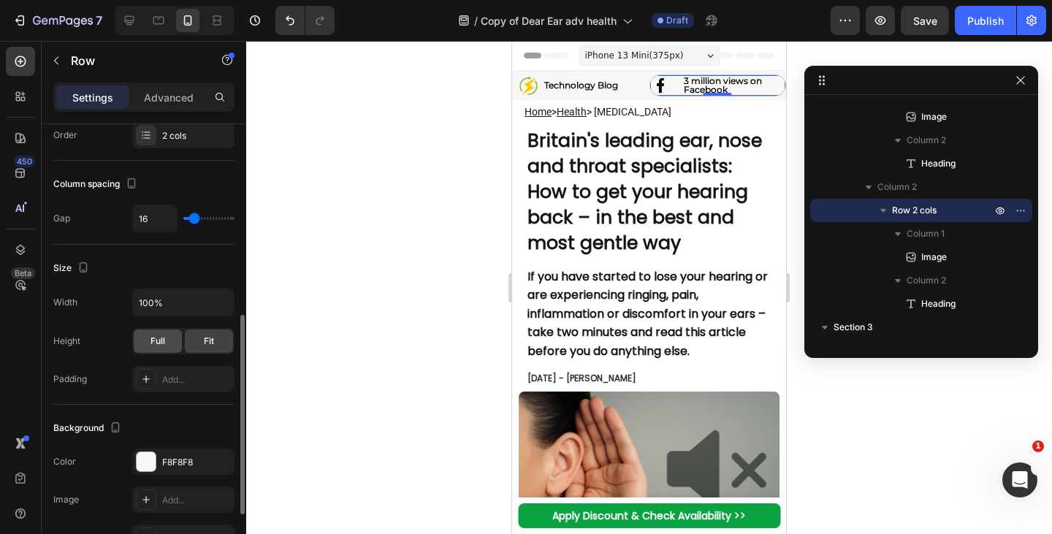
scroll to position [303, 0]
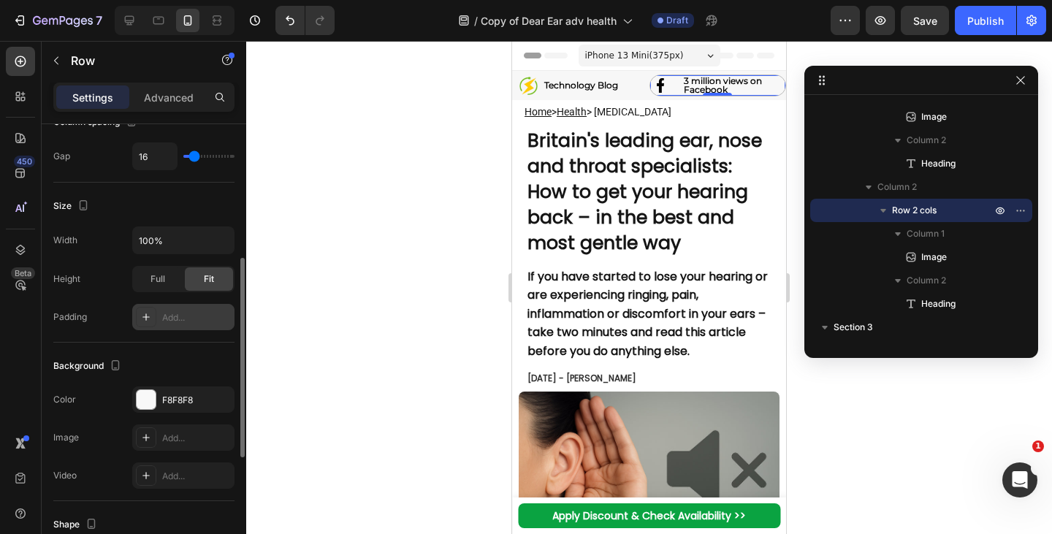
click at [170, 306] on div "Add..." at bounding box center [183, 317] width 102 height 26
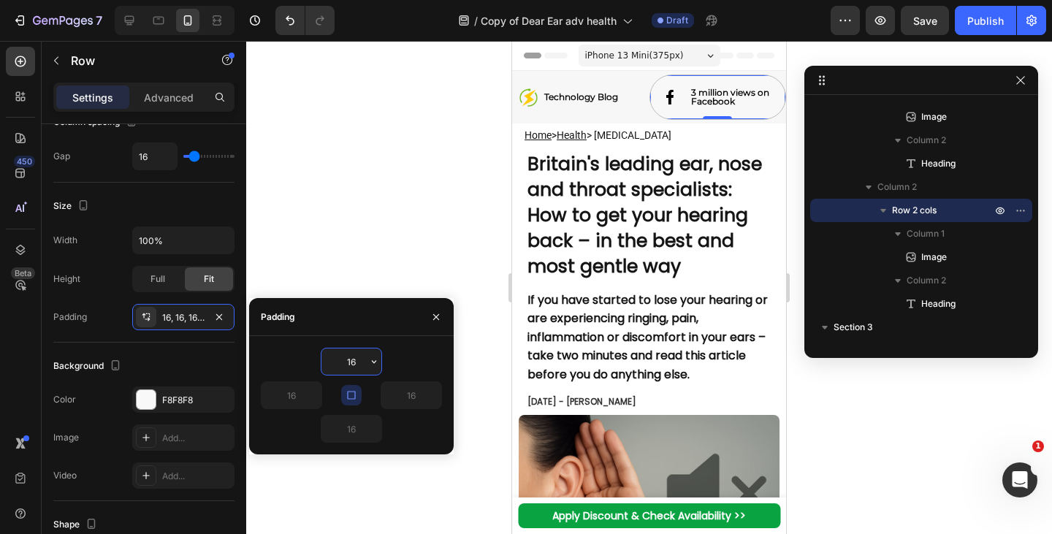
type input "5"
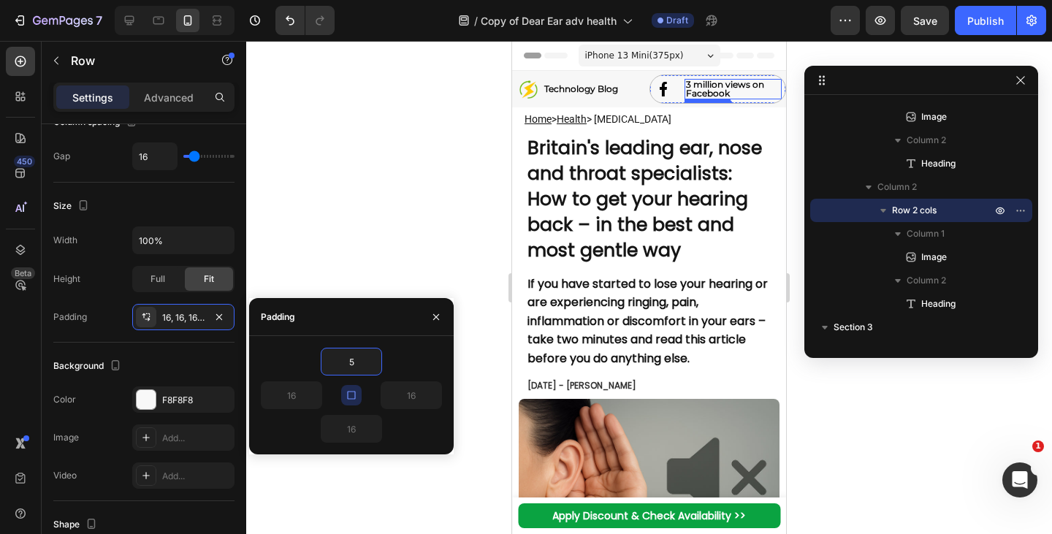
click at [697, 90] on strong "3 million views on Facebook" at bounding box center [725, 89] width 78 height 20
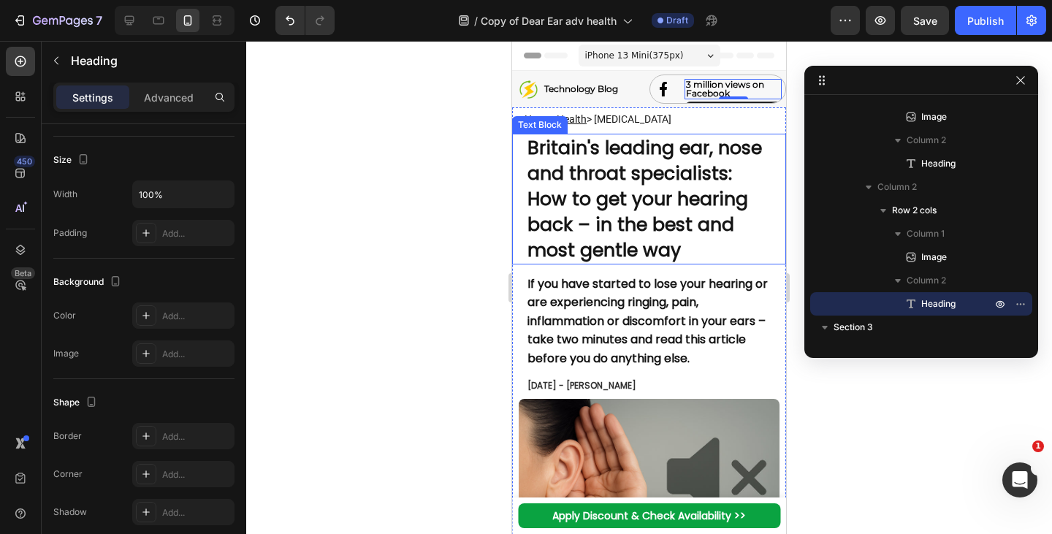
scroll to position [0, 0]
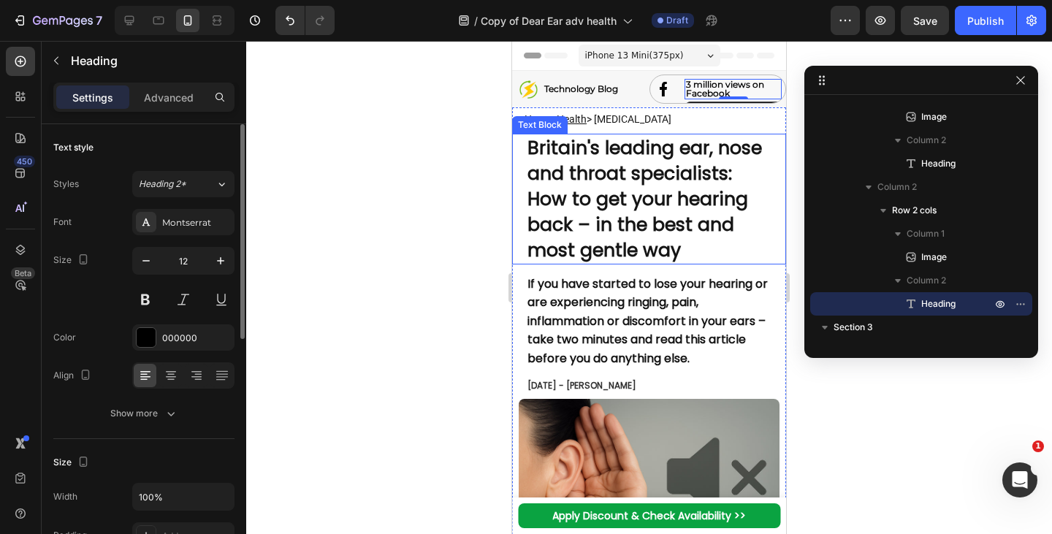
click at [648, 158] on strong "Britain's leading ear, nose and throat specialists: How to get your hearing bac…" at bounding box center [645, 199] width 235 height 128
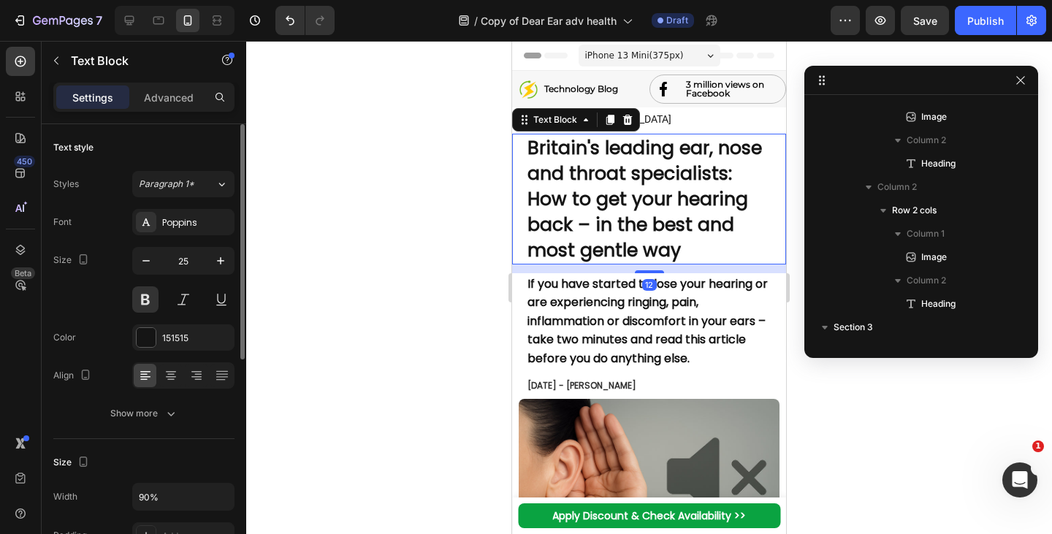
scroll to position [346, 0]
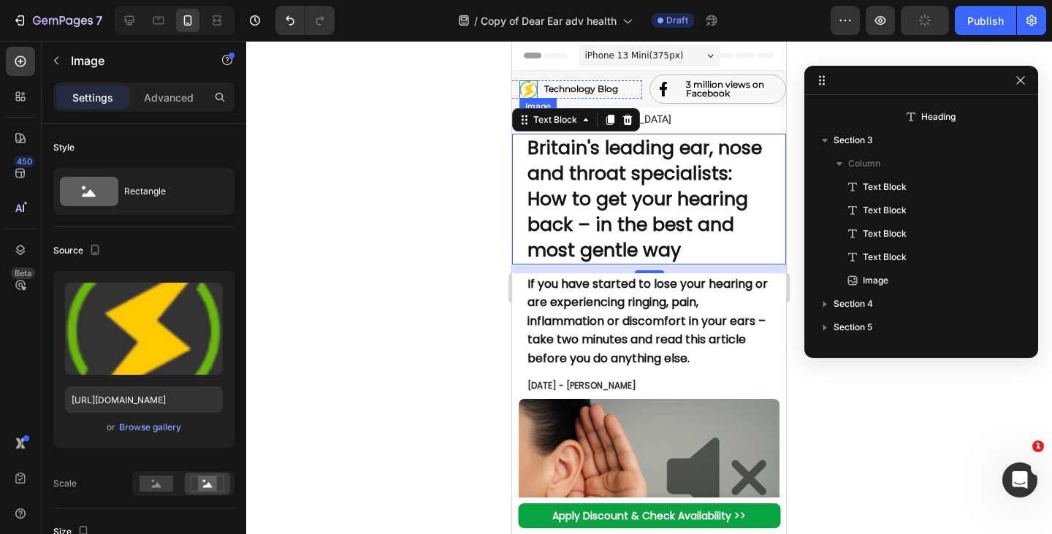
click at [534, 88] on img at bounding box center [529, 89] width 18 height 18
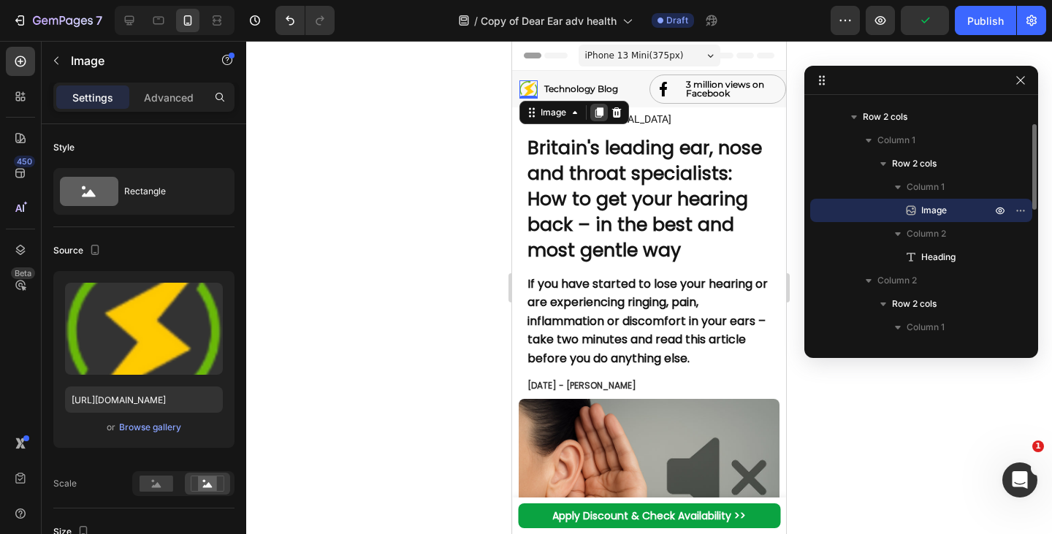
click at [603, 113] on icon at bounding box center [600, 112] width 8 height 10
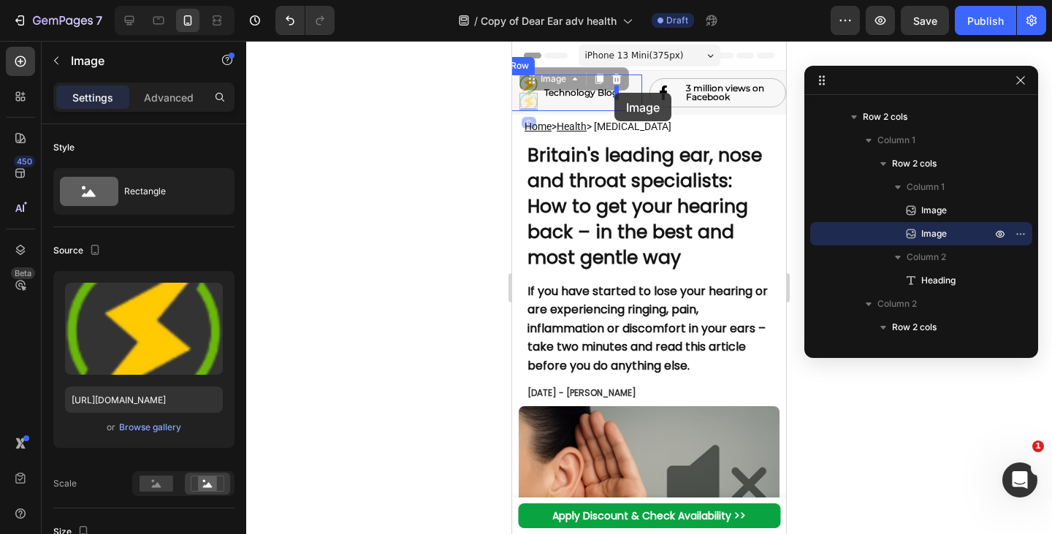
drag, startPoint x: 531, startPoint y: 83, endPoint x: 617, endPoint y: 94, distance: 86.9
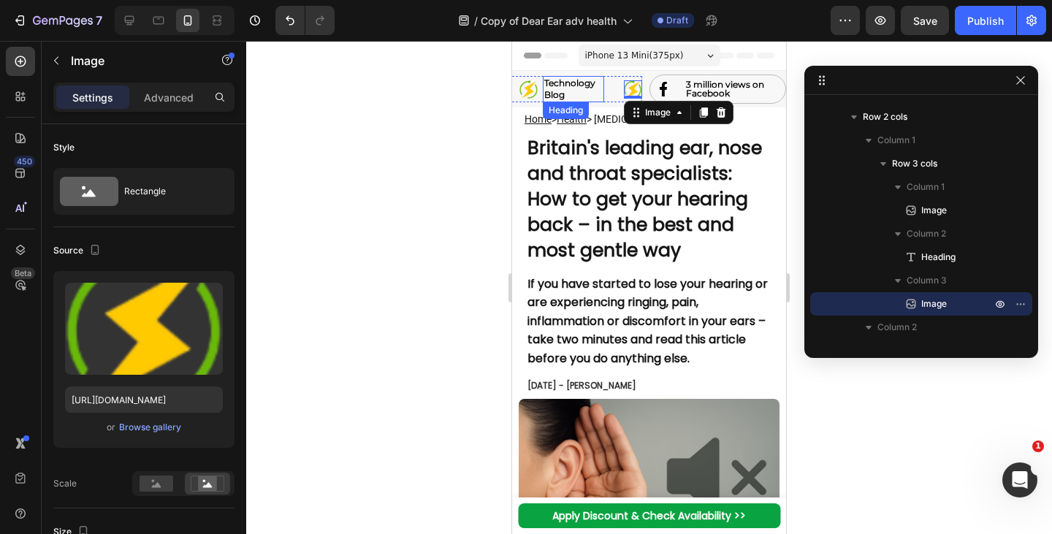
click at [586, 88] on strong "Technology Blog" at bounding box center [569, 88] width 51 height 23
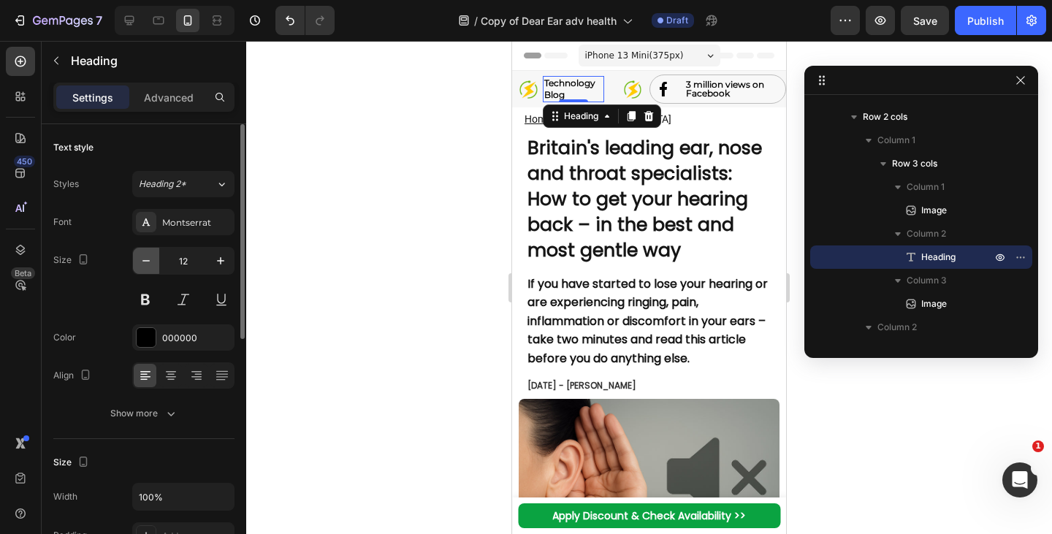
click at [147, 259] on icon "button" at bounding box center [146, 261] width 15 height 15
click at [153, 260] on icon "button" at bounding box center [146, 261] width 15 height 15
click at [147, 259] on icon "button" at bounding box center [146, 261] width 15 height 15
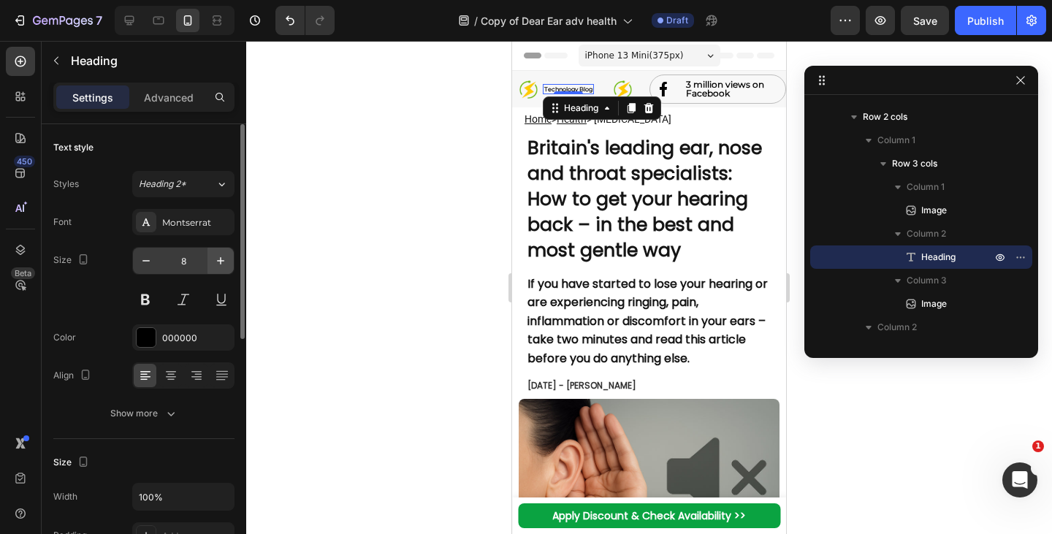
click at [228, 260] on button "button" at bounding box center [221, 261] width 26 height 26
drag, startPoint x: 228, startPoint y: 260, endPoint x: 40, endPoint y: 49, distance: 282.7
click at [228, 260] on button "button" at bounding box center [221, 261] width 26 height 26
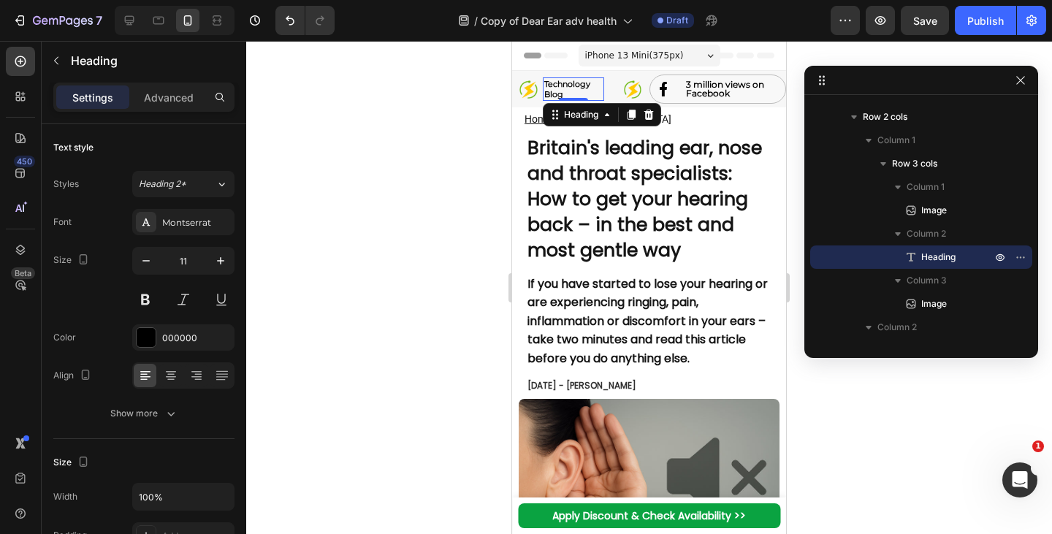
type input "12"
click at [626, 85] on img at bounding box center [633, 89] width 18 height 18
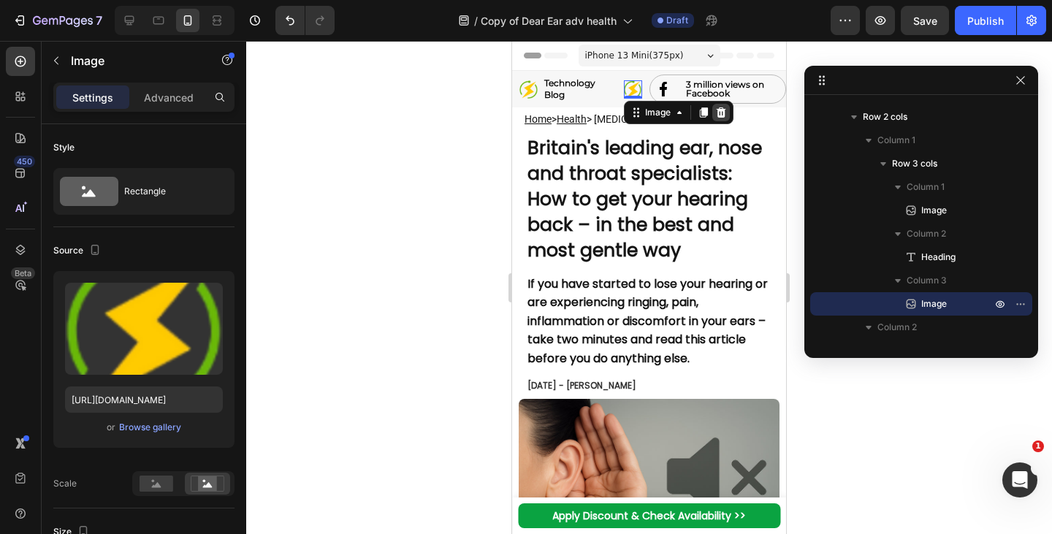
click at [716, 113] on icon at bounding box center [721, 112] width 10 height 10
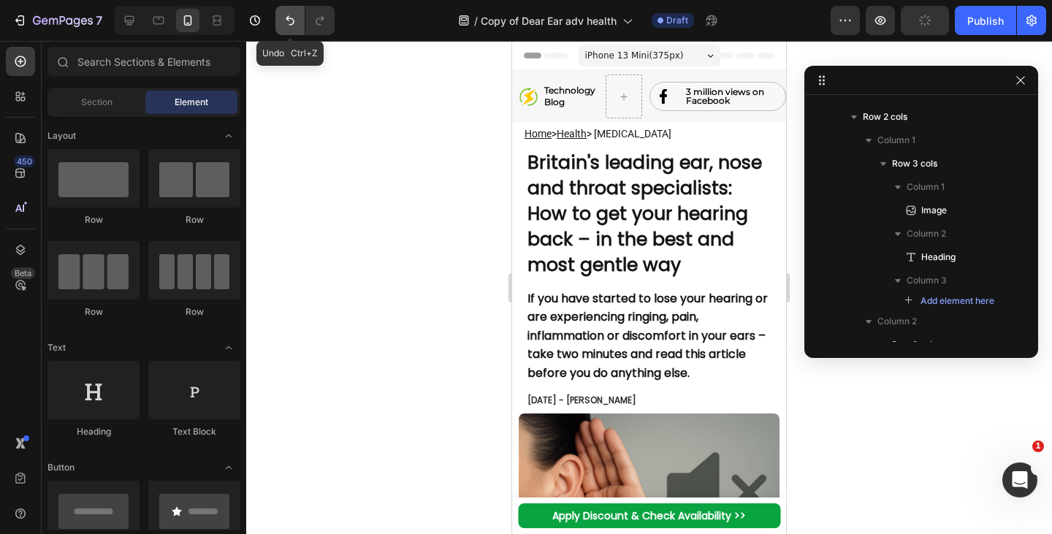
click at [288, 23] on icon "Undo/Redo" at bounding box center [290, 20] width 15 height 15
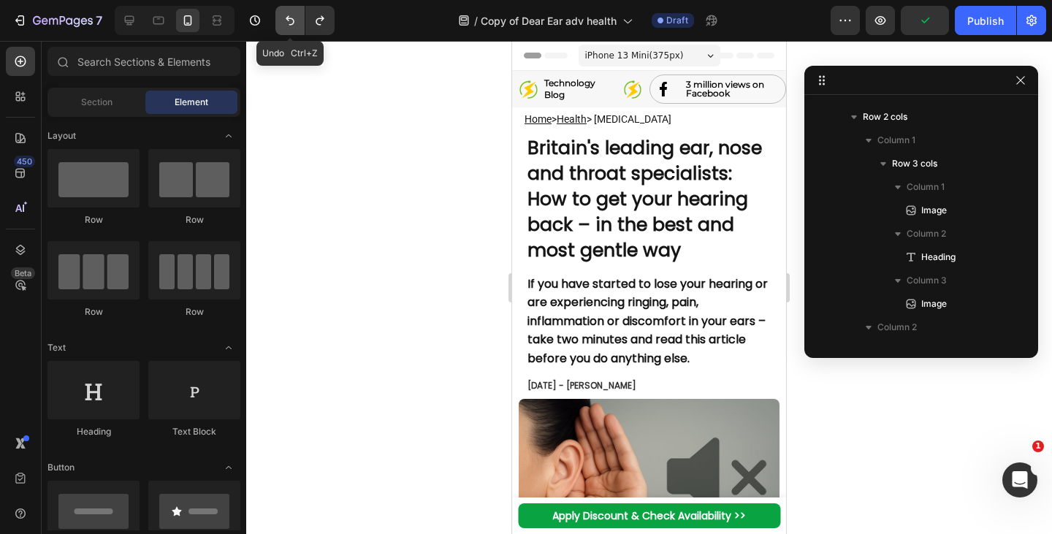
click at [292, 26] on icon "Undo/Redo" at bounding box center [290, 20] width 15 height 15
click at [295, 29] on button "Undo/Redo" at bounding box center [290, 20] width 29 height 29
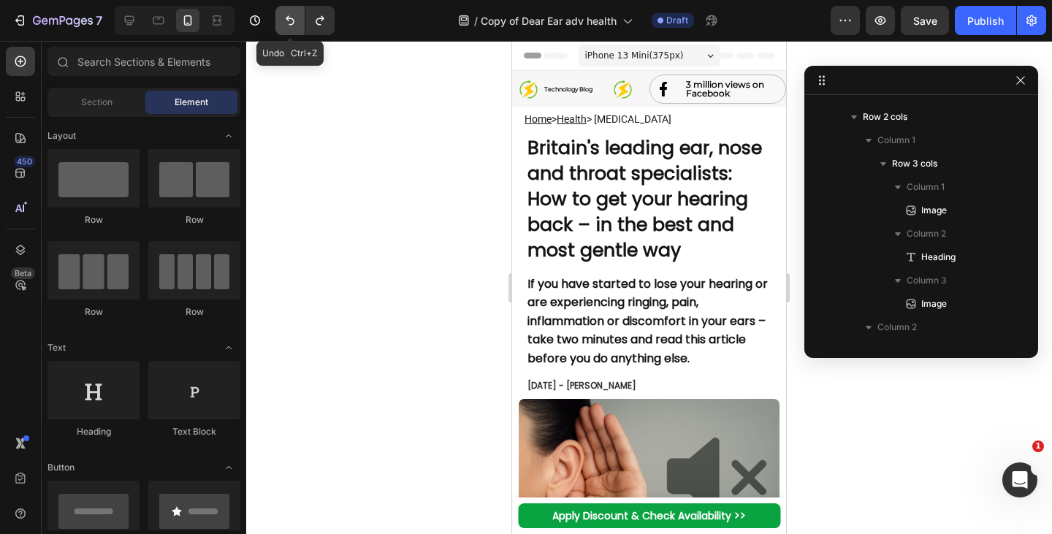
click at [295, 29] on button "Undo/Redo" at bounding box center [290, 20] width 29 height 29
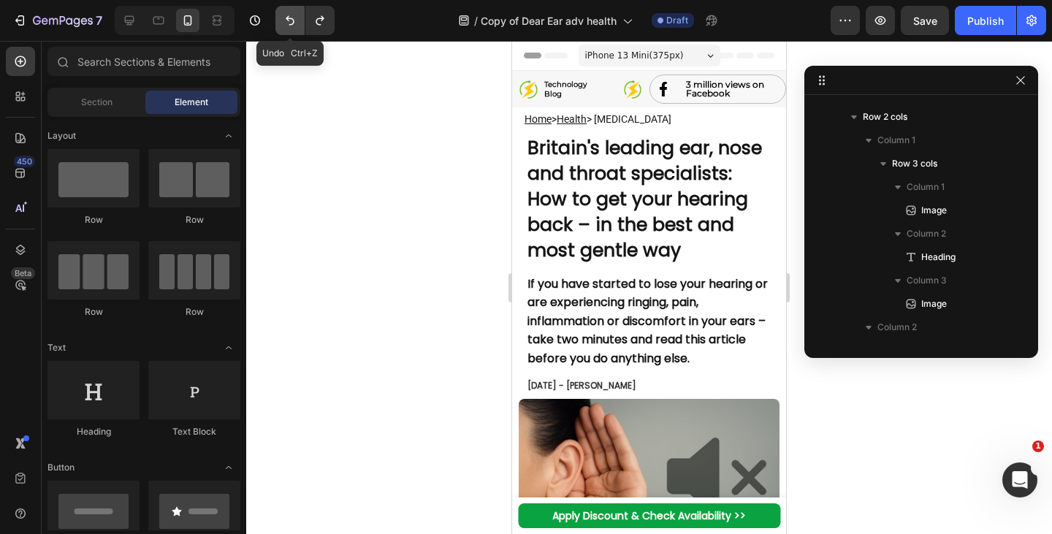
click at [295, 29] on button "Undo/Redo" at bounding box center [290, 20] width 29 height 29
click at [291, 28] on button "Undo/Redo" at bounding box center [290, 20] width 29 height 29
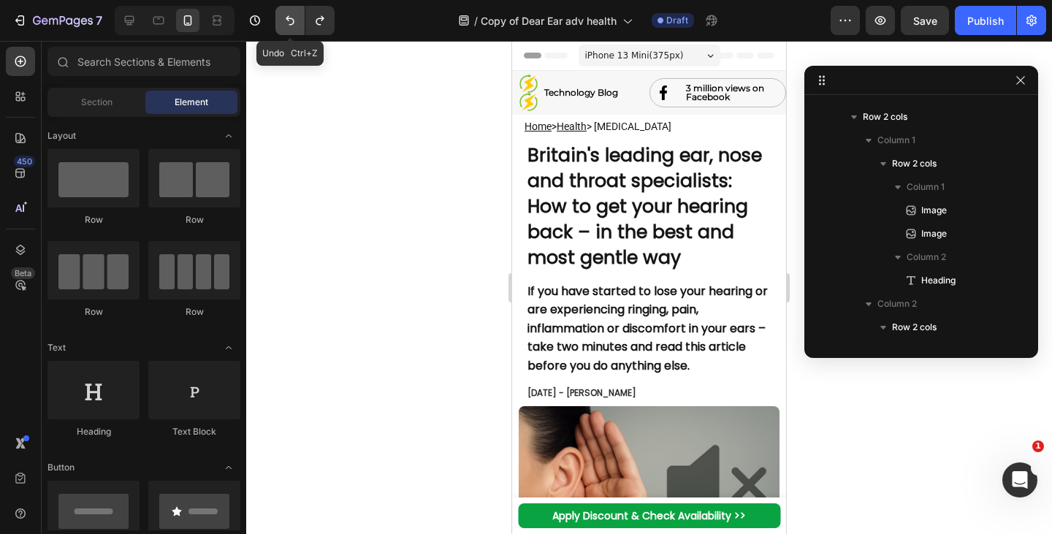
click at [291, 28] on button "Undo/Redo" at bounding box center [290, 20] width 29 height 29
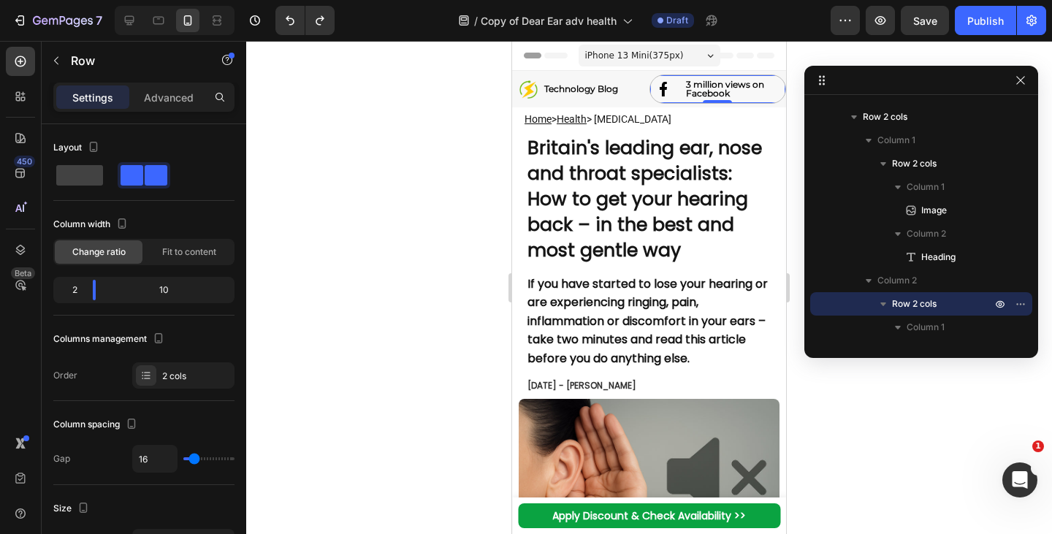
click at [650, 91] on div "Image ⁠⁠⁠⁠⁠⁠⁠ 3 million views on Facebook Heading Row 0" at bounding box center [718, 89] width 137 height 29
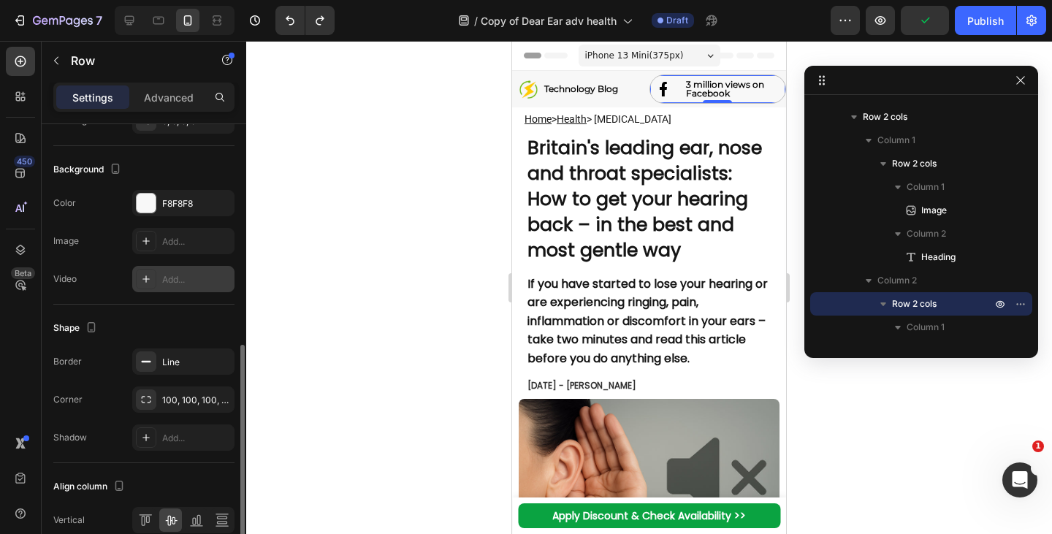
scroll to position [569, 0]
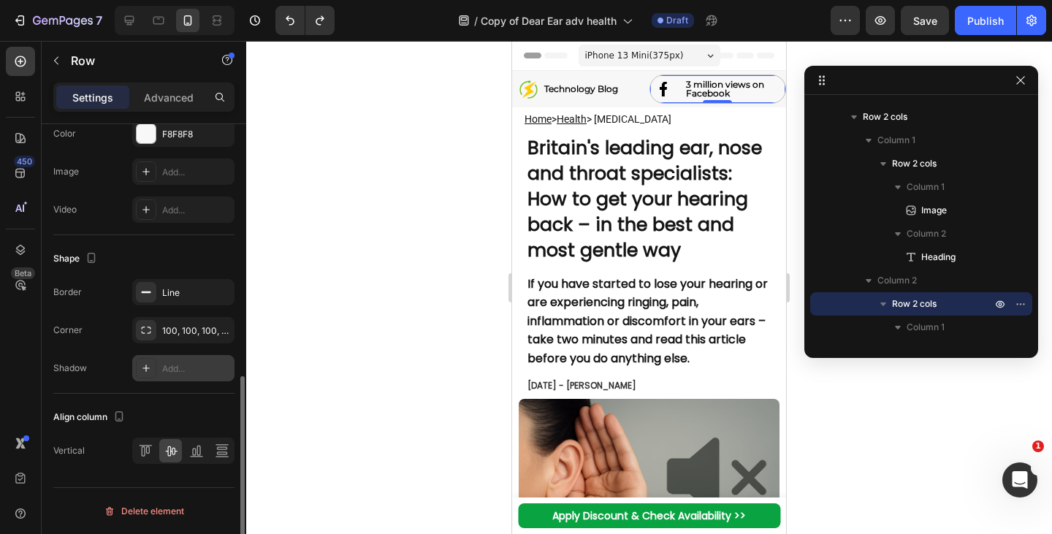
click at [164, 365] on div "Add..." at bounding box center [196, 369] width 69 height 13
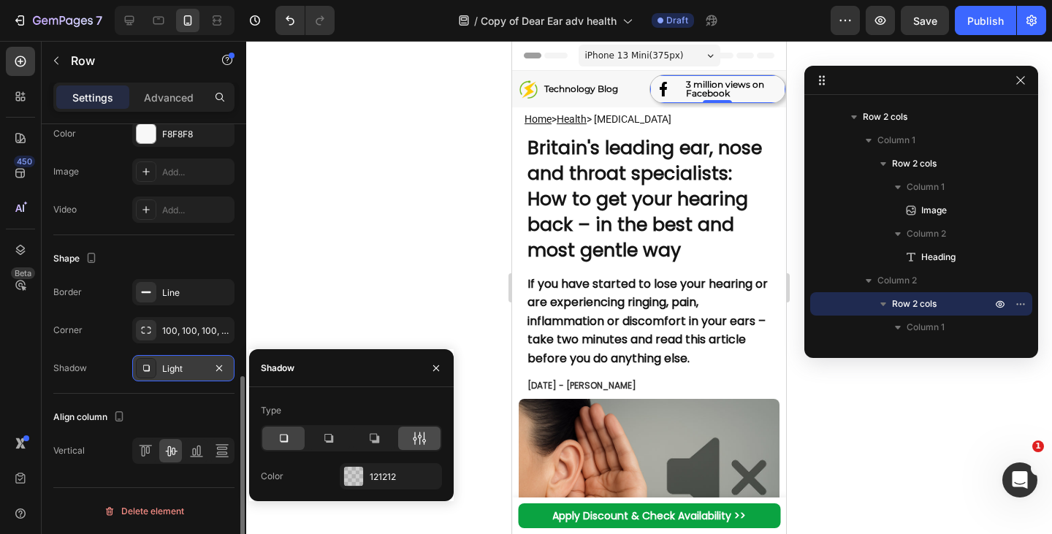
click at [423, 436] on icon at bounding box center [419, 438] width 15 height 15
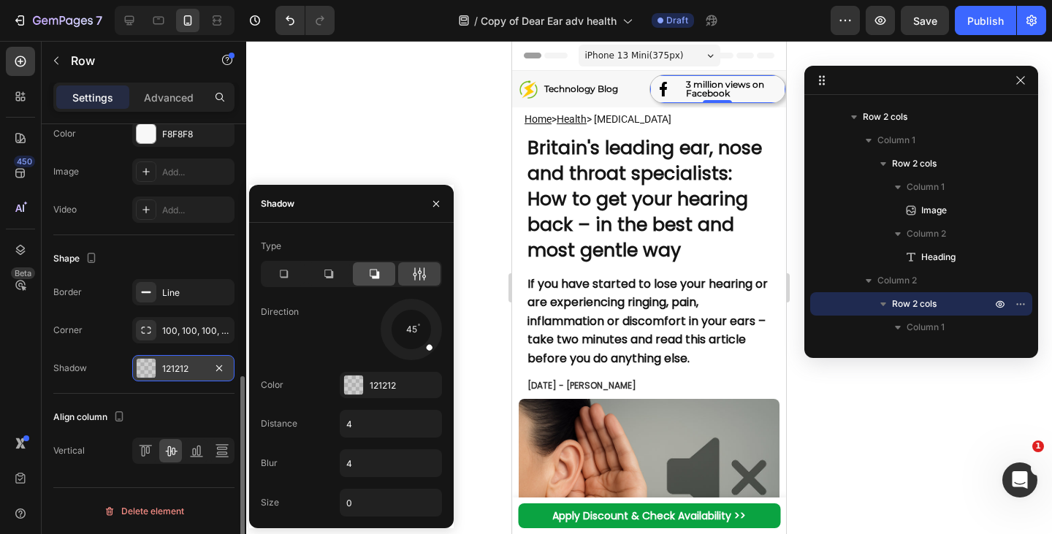
click at [376, 276] on icon at bounding box center [374, 274] width 15 height 15
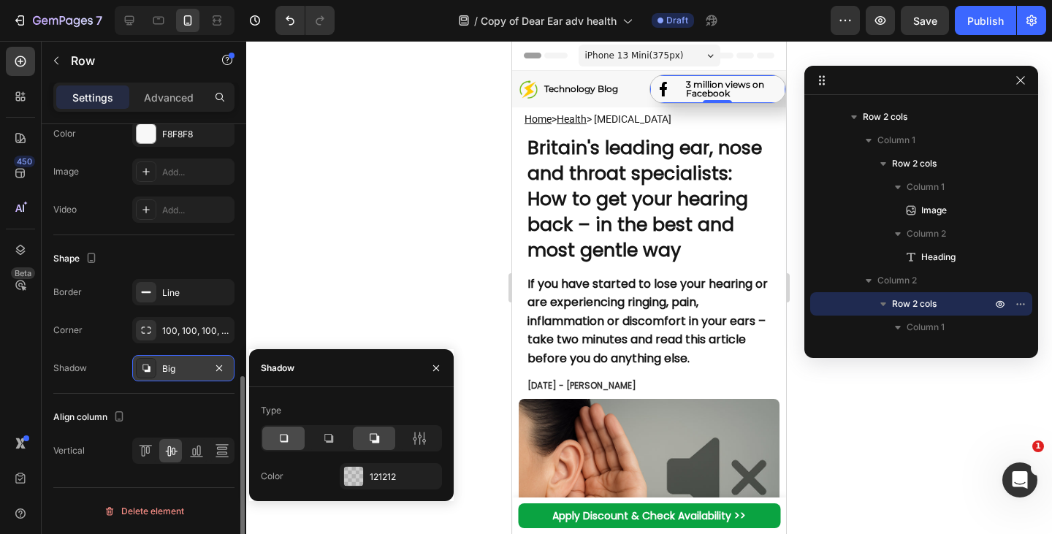
click at [280, 431] on icon at bounding box center [283, 438] width 15 height 15
click at [423, 444] on icon at bounding box center [419, 438] width 15 height 15
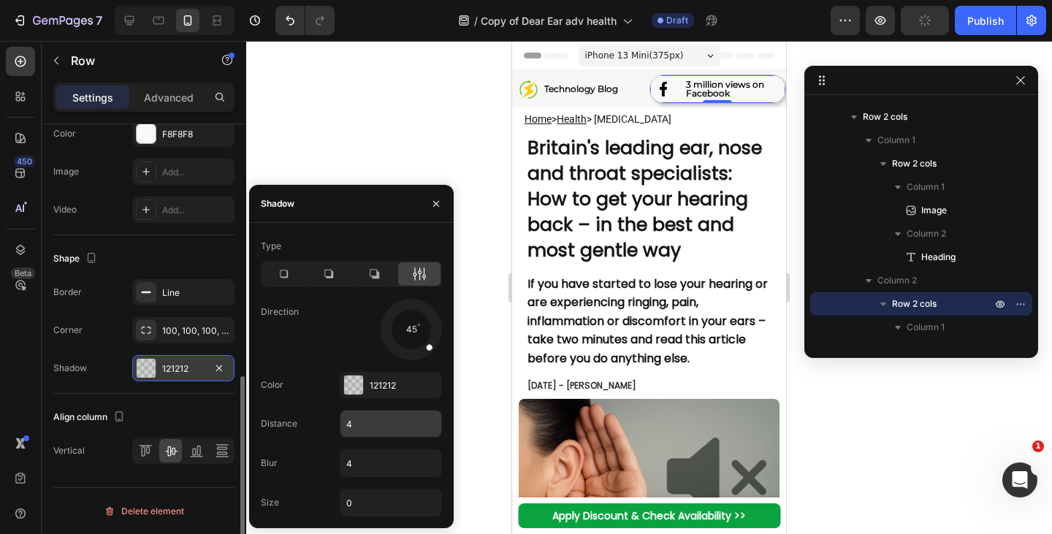
click at [381, 425] on input "4" at bounding box center [391, 424] width 101 height 26
type input "2"
type input "1"
click at [406, 460] on input "4" at bounding box center [391, 463] width 101 height 26
type input "10"
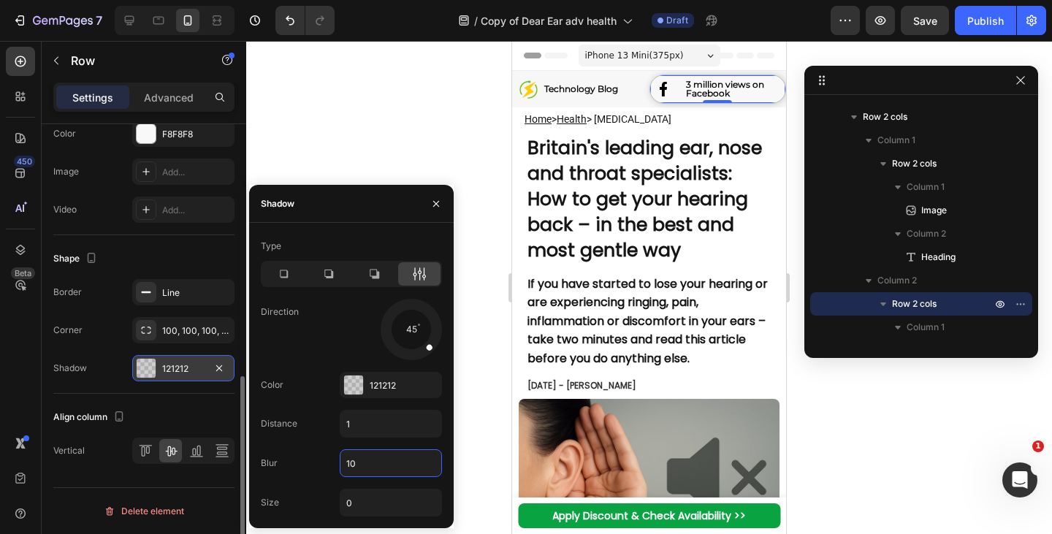
click at [351, 356] on div "45" at bounding box center [391, 329] width 102 height 61
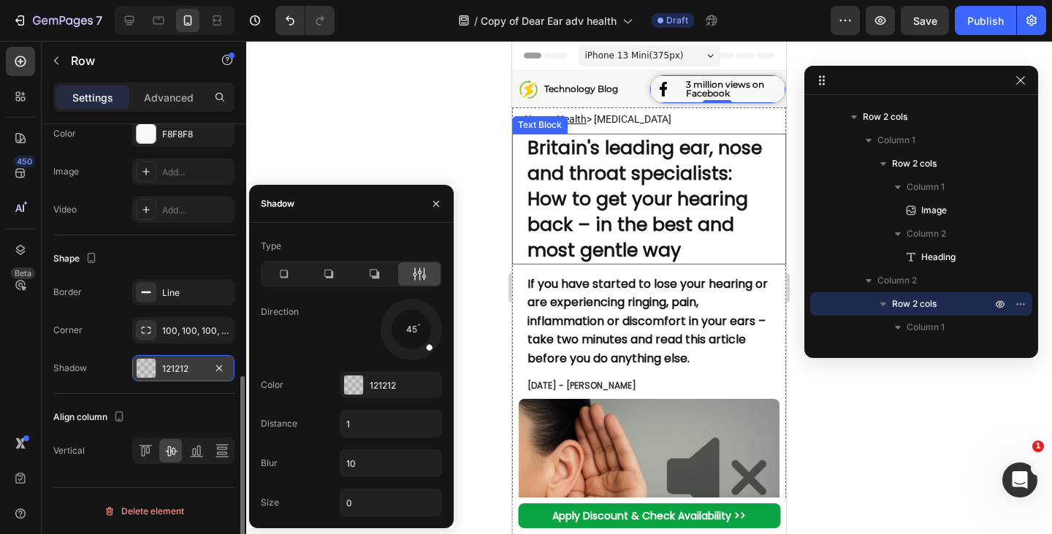
click at [722, 208] on strong "Britain's leading ear, nose and throat specialists: How to get your hearing bac…" at bounding box center [645, 199] width 235 height 128
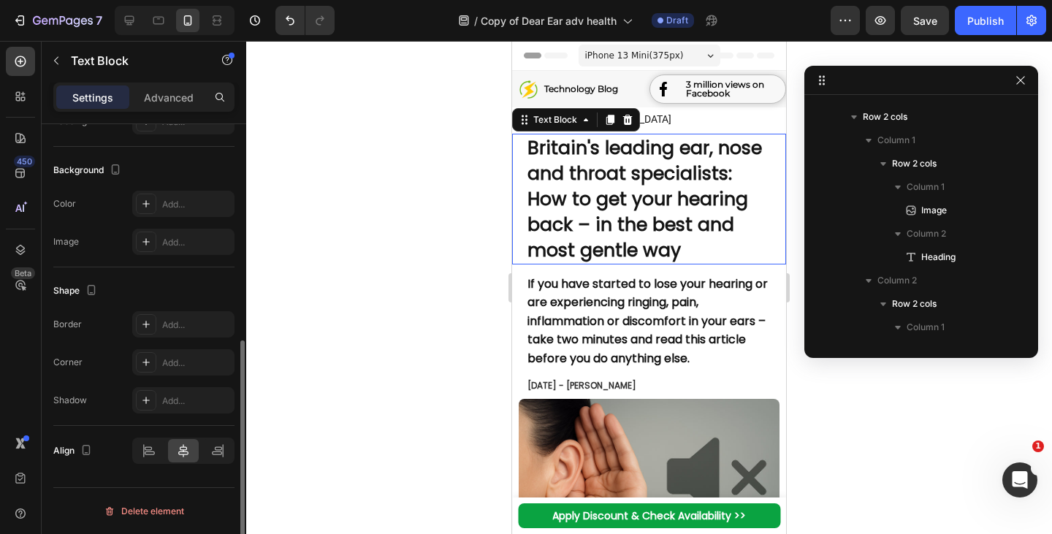
scroll to position [0, 0]
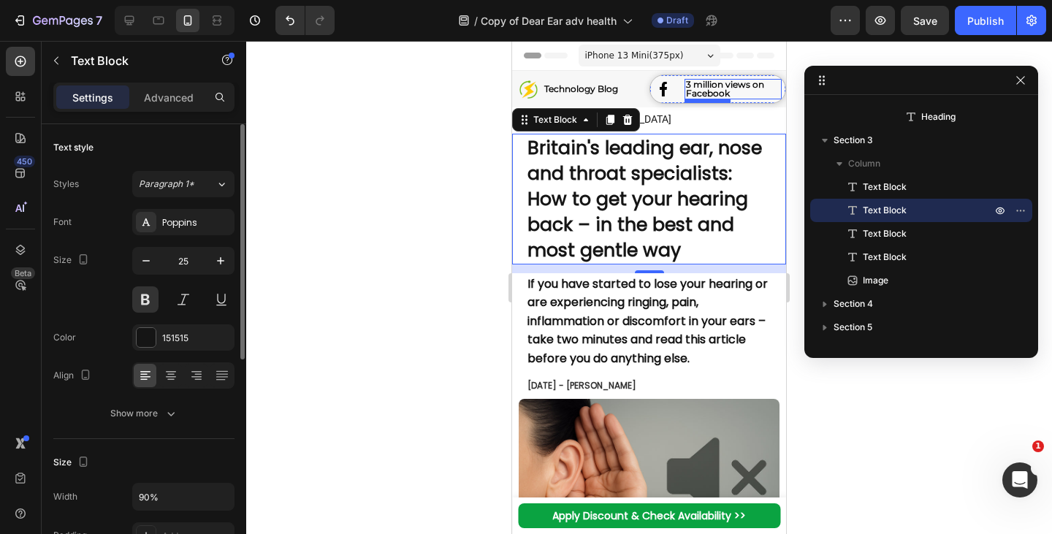
click at [730, 87] on strong "3 million views on Facebook" at bounding box center [725, 89] width 78 height 20
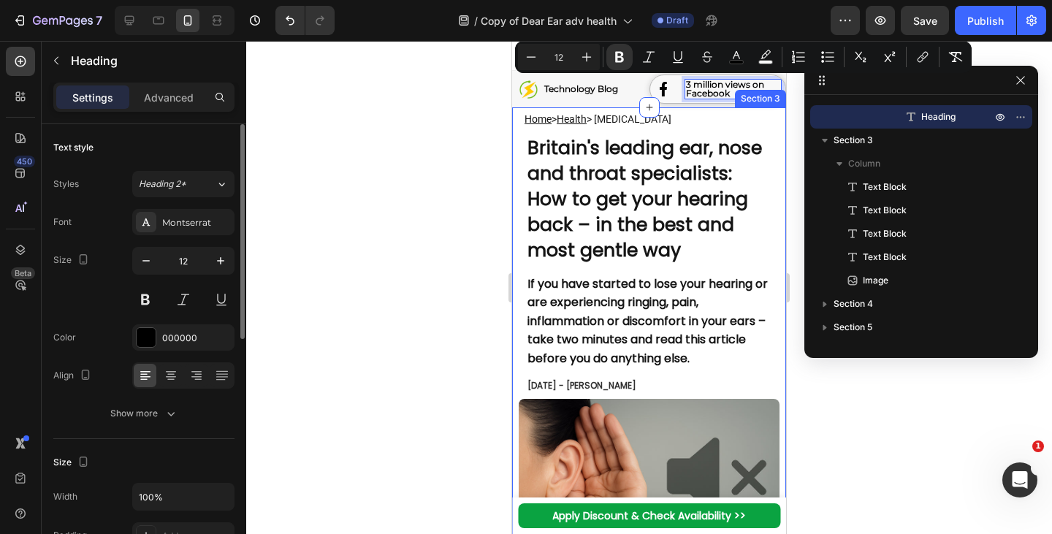
click at [652, 135] on strong "Britain's leading ear, nose and throat specialists: How to get your hearing bac…" at bounding box center [645, 199] width 235 height 128
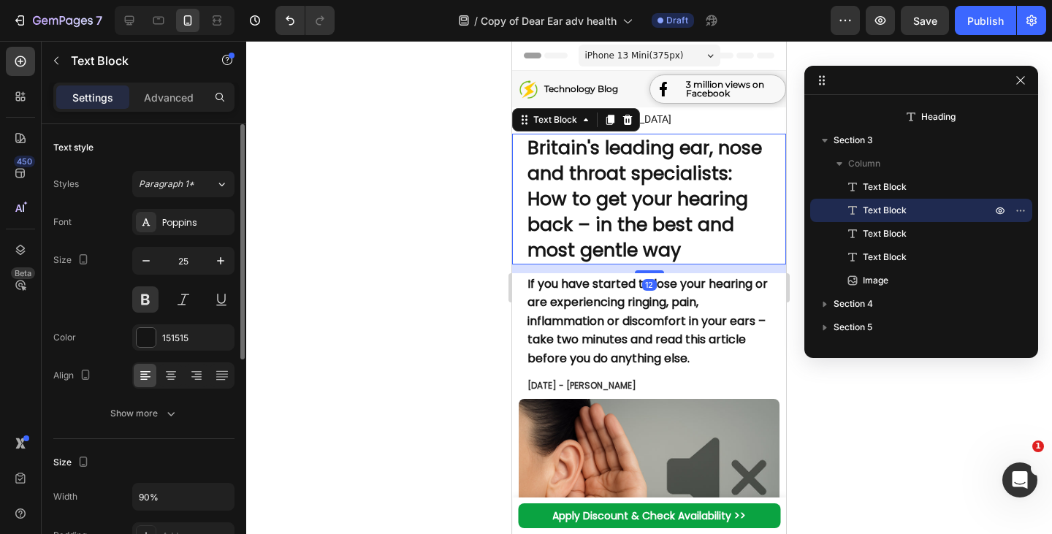
click at [699, 126] on p "Home > Health > Ear Pain" at bounding box center [655, 120] width 260 height 15
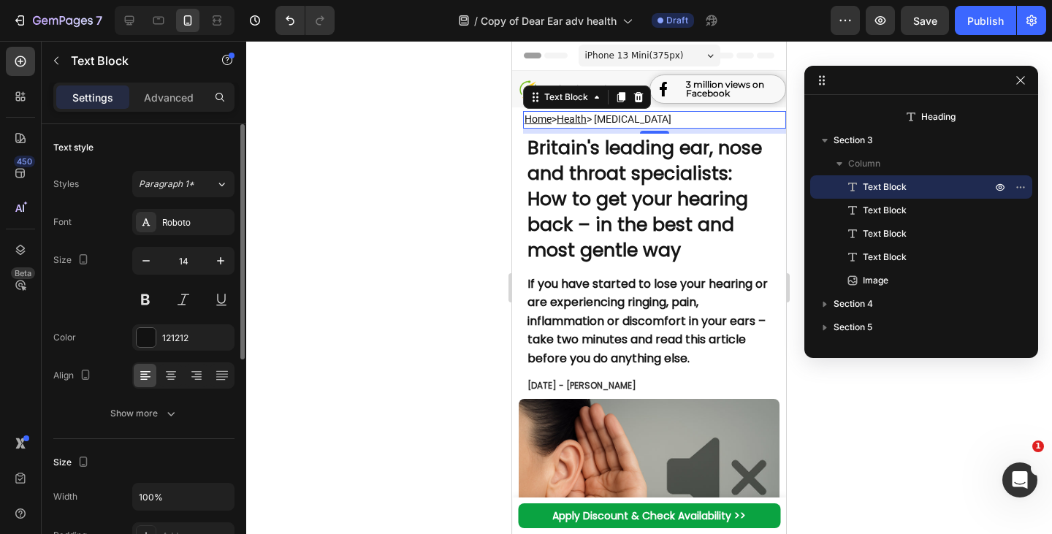
click at [634, 119] on p "Home > Health > Ear Pain" at bounding box center [655, 120] width 260 height 15
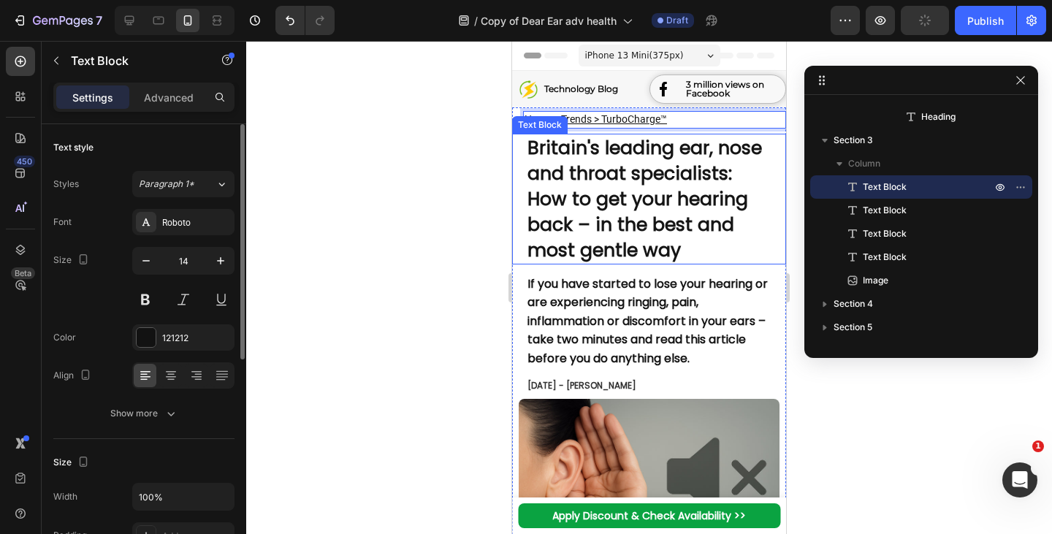
click at [672, 159] on strong "Britain's leading ear, nose and throat specialists: How to get your hearing bac…" at bounding box center [645, 199] width 235 height 128
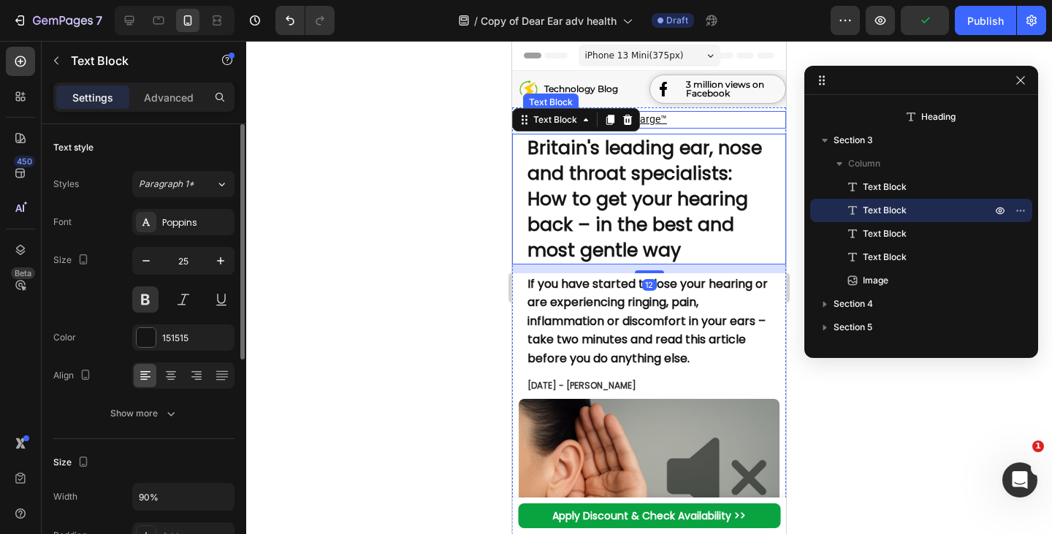
click at [667, 119] on u "Home > Trends > TurboCharge™" at bounding box center [596, 119] width 143 height 12
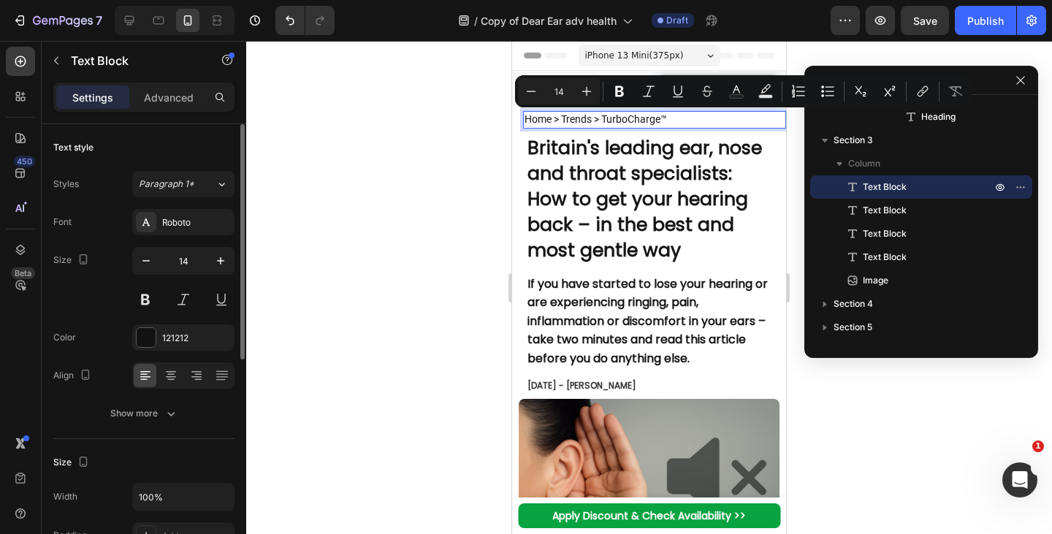
click at [669, 168] on strong "Britain's leading ear, nose and throat specialists: How to get your hearing bac…" at bounding box center [645, 199] width 235 height 128
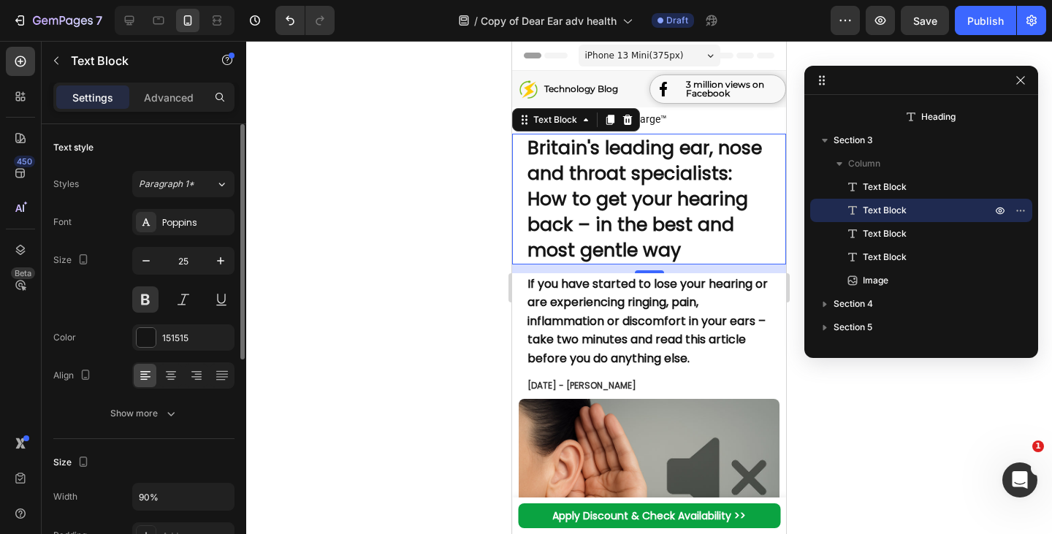
click at [645, 217] on strong "Britain's leading ear, nose and throat specialists: How to get your hearing bac…" at bounding box center [645, 199] width 235 height 128
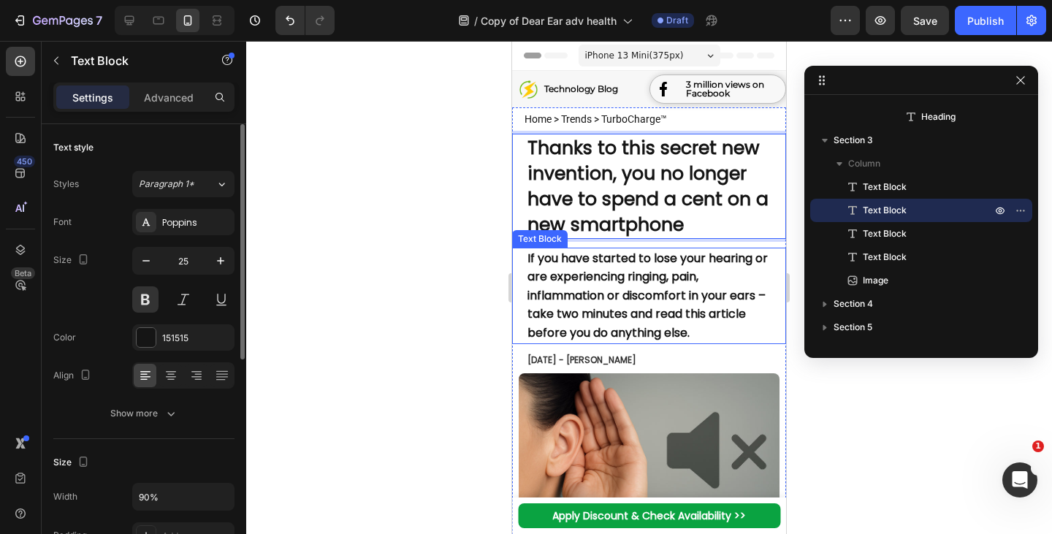
click at [665, 274] on strong "If you have started to lose your hearing or are experiencing ringing, pain, inf…" at bounding box center [648, 295] width 240 height 91
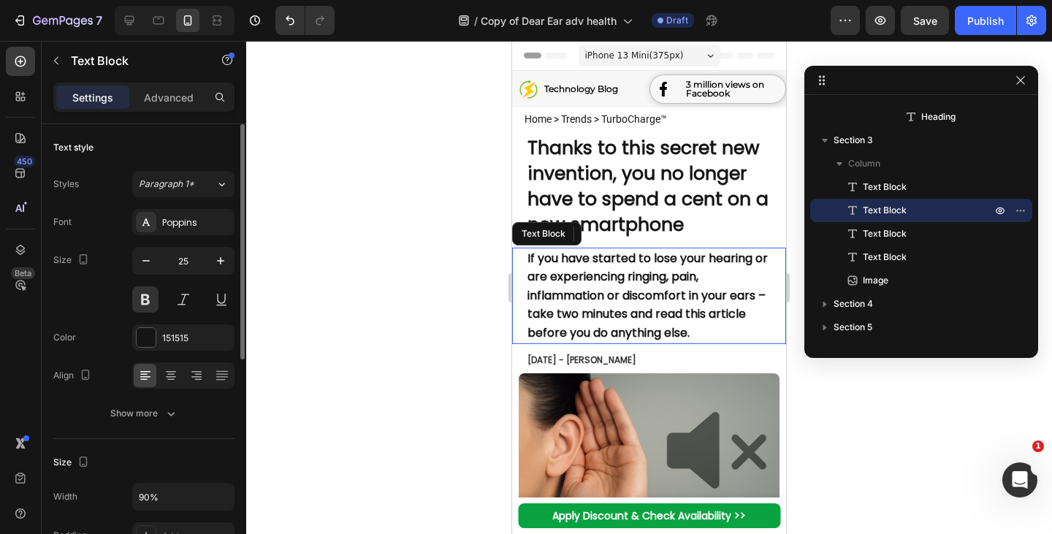
click at [665, 274] on strong "If you have started to lose your hearing or are experiencing ringing, pain, inf…" at bounding box center [648, 295] width 240 height 91
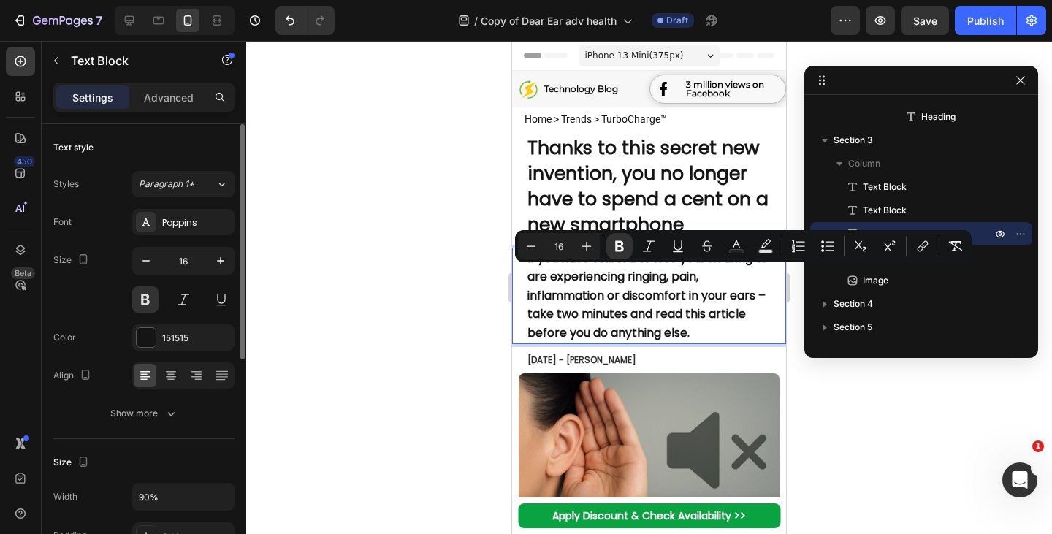
click at [629, 303] on strong "If you have started to lose your hearing or are experiencing ringing, pain, inf…" at bounding box center [648, 295] width 240 height 91
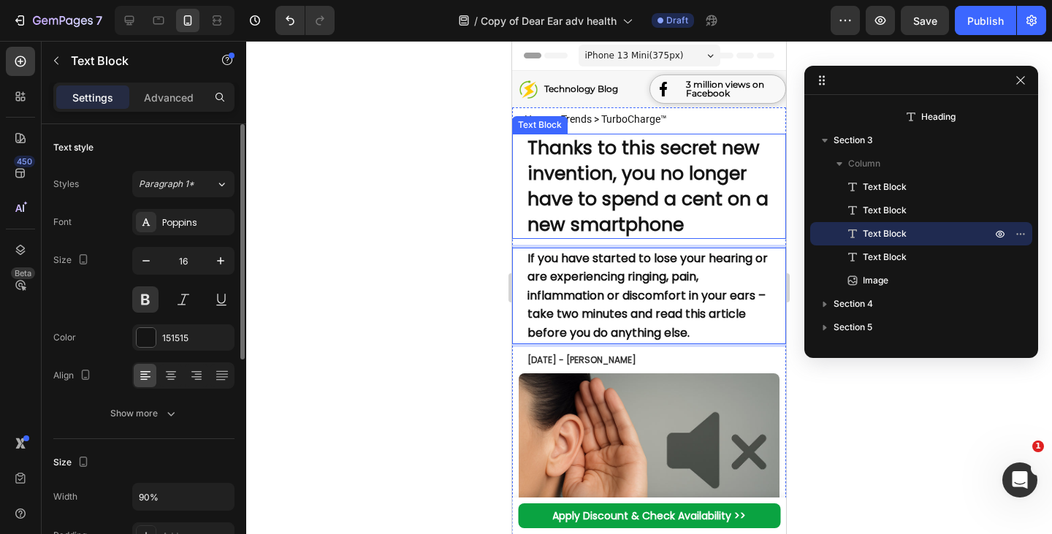
click at [676, 172] on strong "Thanks to this secret new invention, you no longer have to spend a cent on a ne…" at bounding box center [648, 186] width 241 height 102
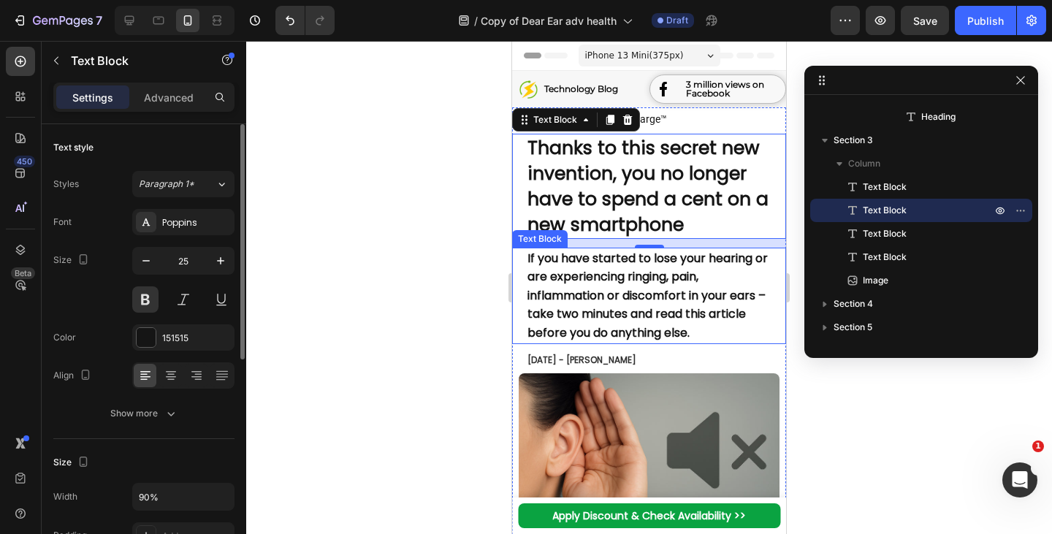
click at [743, 268] on p "If you have started to lose your hearing or are experiencing ringing, pain, inf…" at bounding box center [650, 296] width 244 height 94
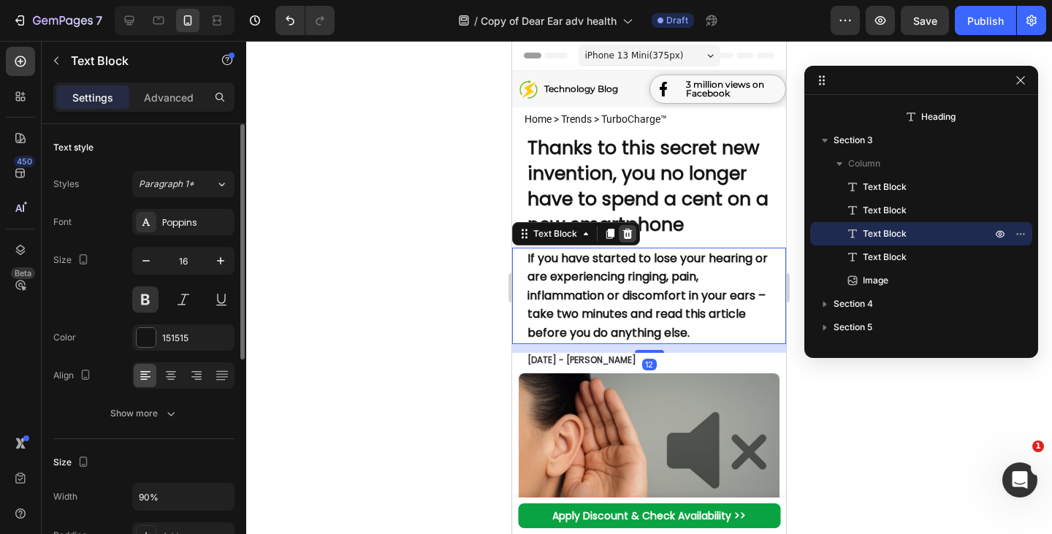
click at [631, 232] on icon at bounding box center [628, 233] width 10 height 10
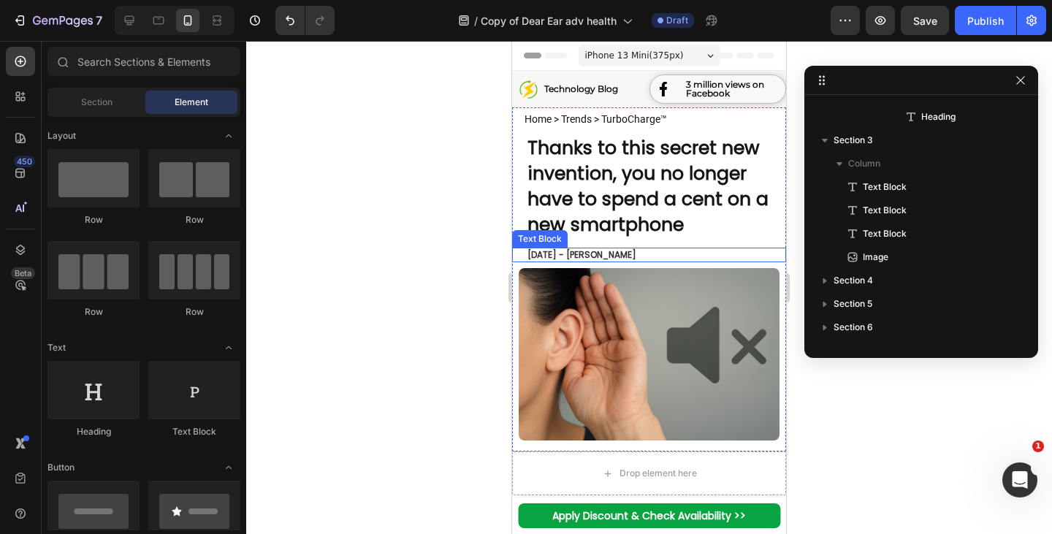
click at [606, 249] on span "June 11, 2024 - William Brown" at bounding box center [582, 254] width 109 height 12
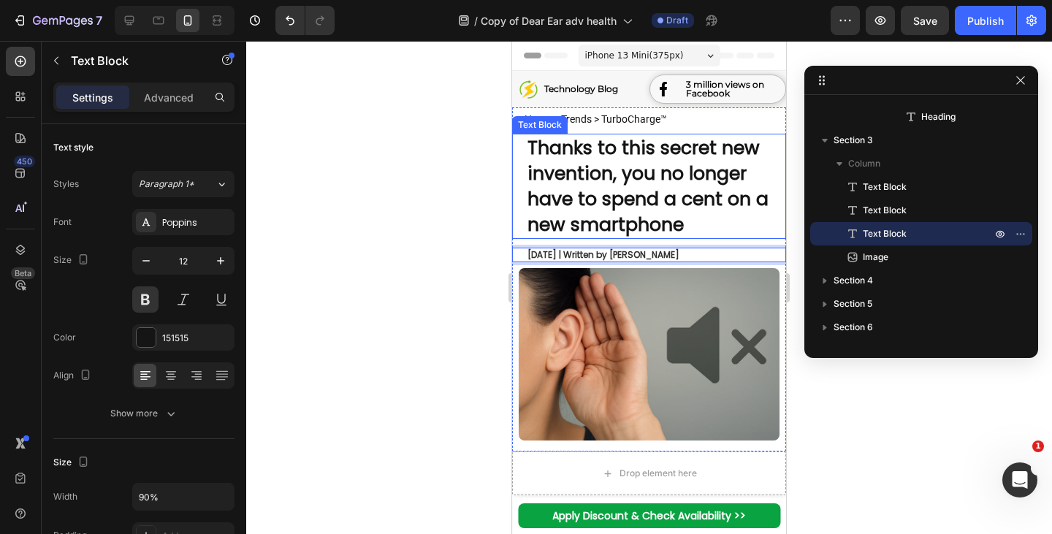
click at [635, 179] on strong "Thanks to this secret new invention, you no longer have to spend a cent on a ne…" at bounding box center [648, 186] width 241 height 102
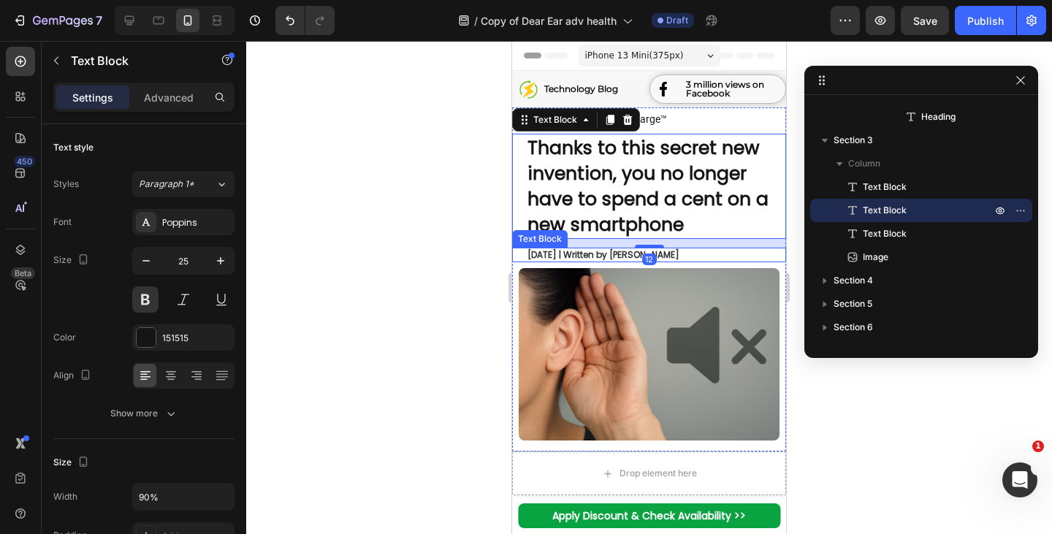
click at [618, 251] on span "July 26, 2025 | Written by Oliver Bennett" at bounding box center [604, 254] width 152 height 12
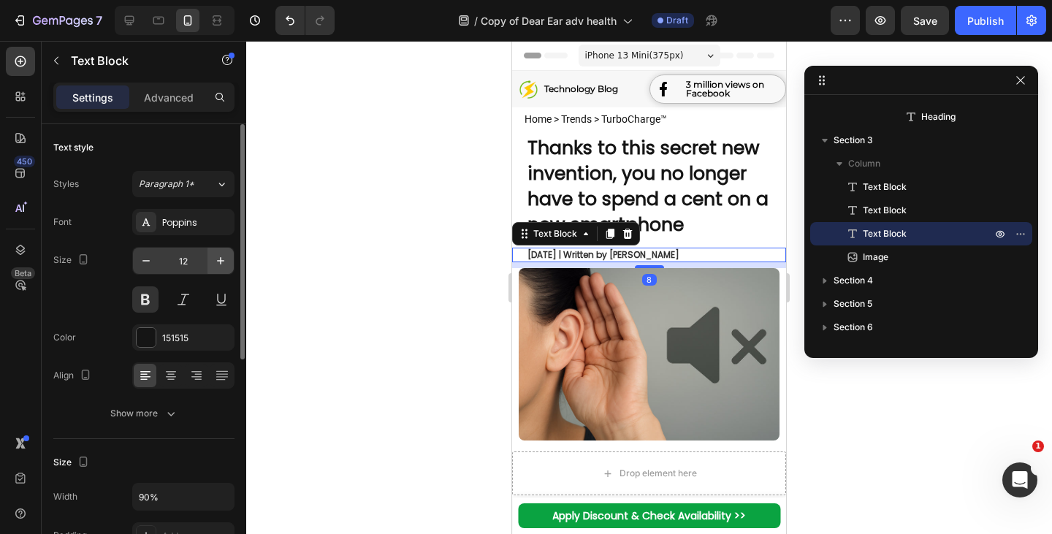
click at [224, 263] on icon "button" at bounding box center [220, 261] width 15 height 15
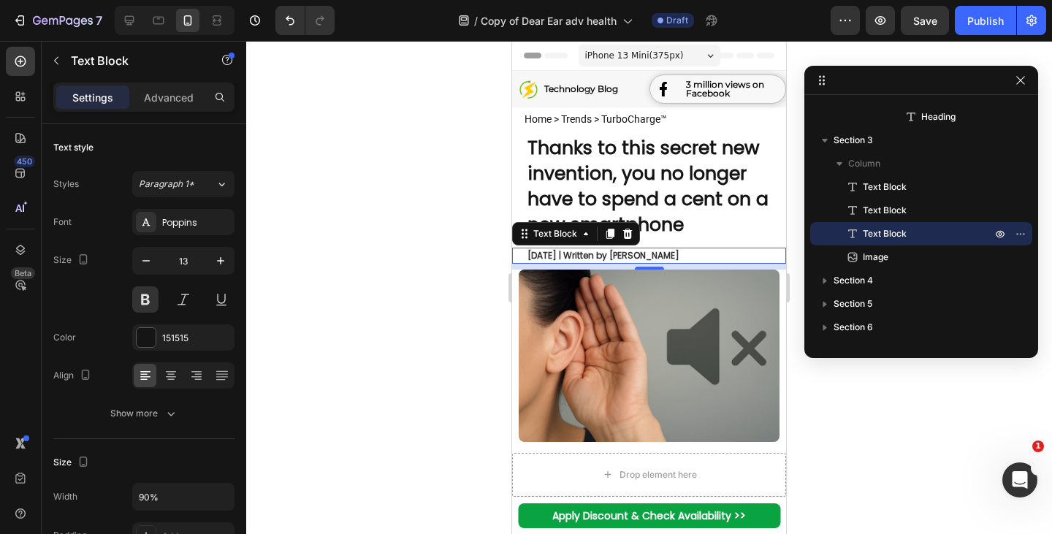
click at [224, 257] on icon "button" at bounding box center [220, 261] width 15 height 15
type input "14"
click at [604, 256] on span "July 26, 2025 | Written by Oliver Bennett" at bounding box center [604, 256] width 152 height 12
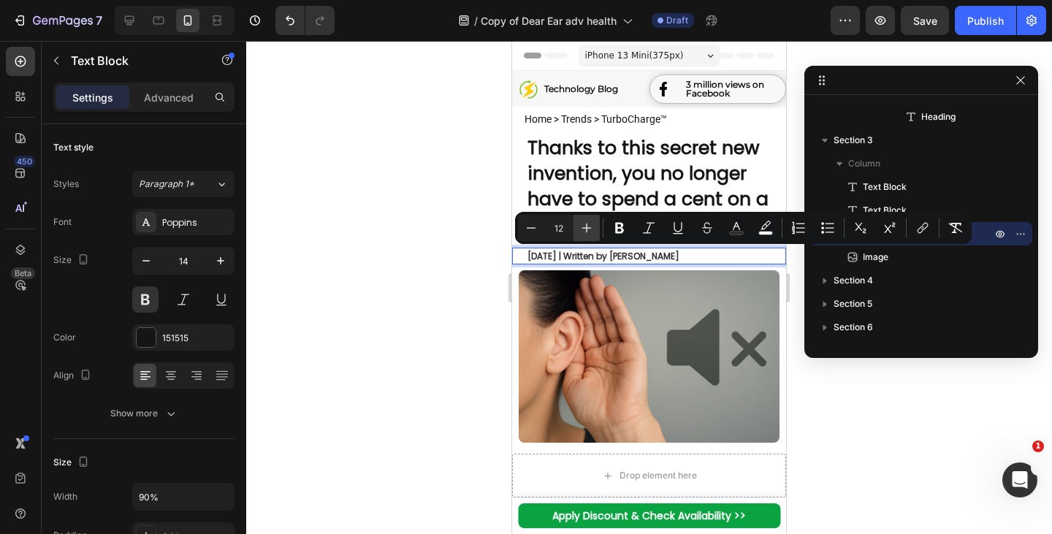
click at [586, 231] on icon "Editor contextual toolbar" at bounding box center [587, 229] width 10 height 10
type input "14"
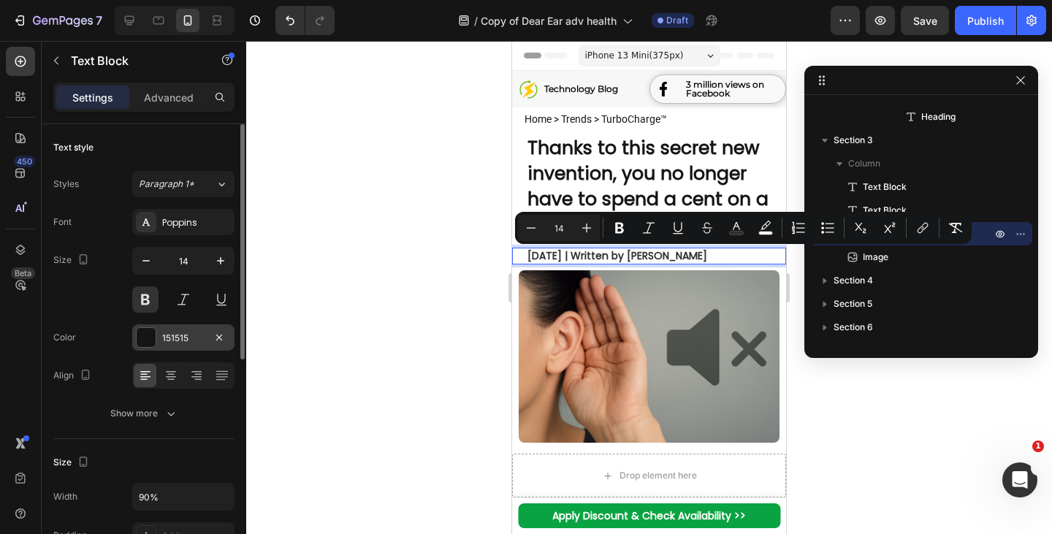
click at [148, 346] on div at bounding box center [146, 337] width 19 height 19
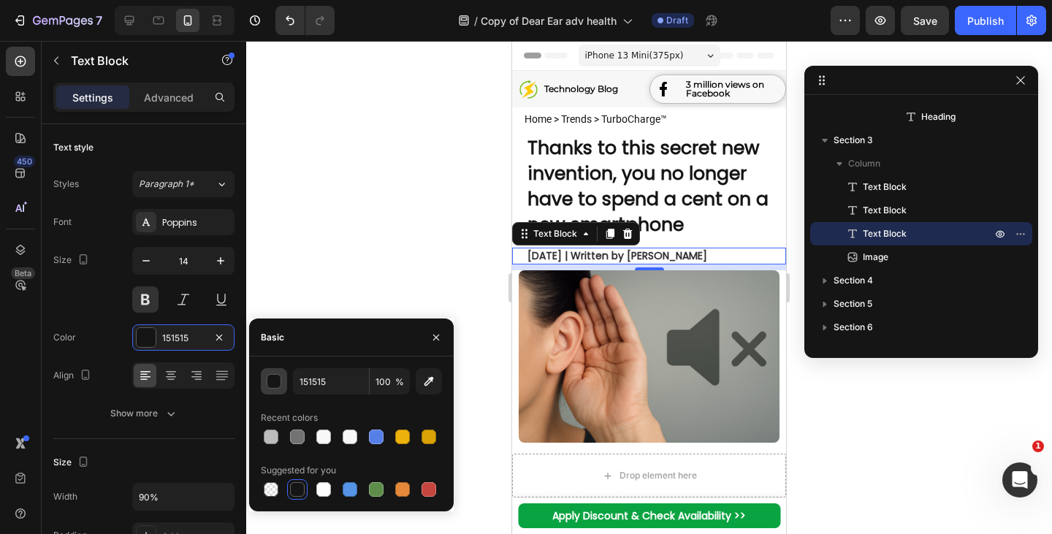
click at [269, 383] on div "button" at bounding box center [274, 382] width 15 height 15
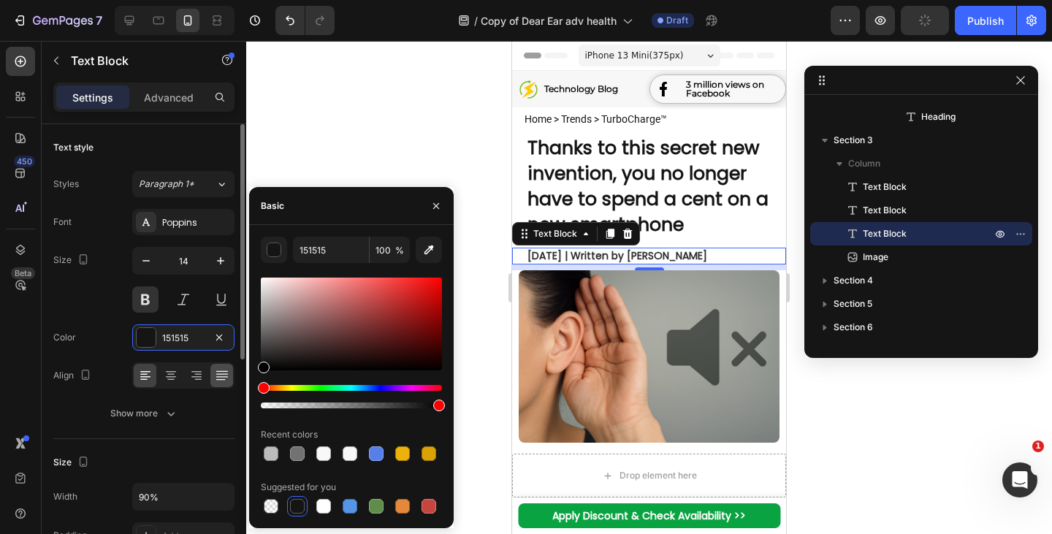
drag, startPoint x: 237, startPoint y: 382, endPoint x: 226, endPoint y: 387, distance: 12.1
click at [226, 387] on div "450 Beta Sections(18) Elements(83) Section Element Hero Section Product Detail …" at bounding box center [123, 287] width 246 height 493
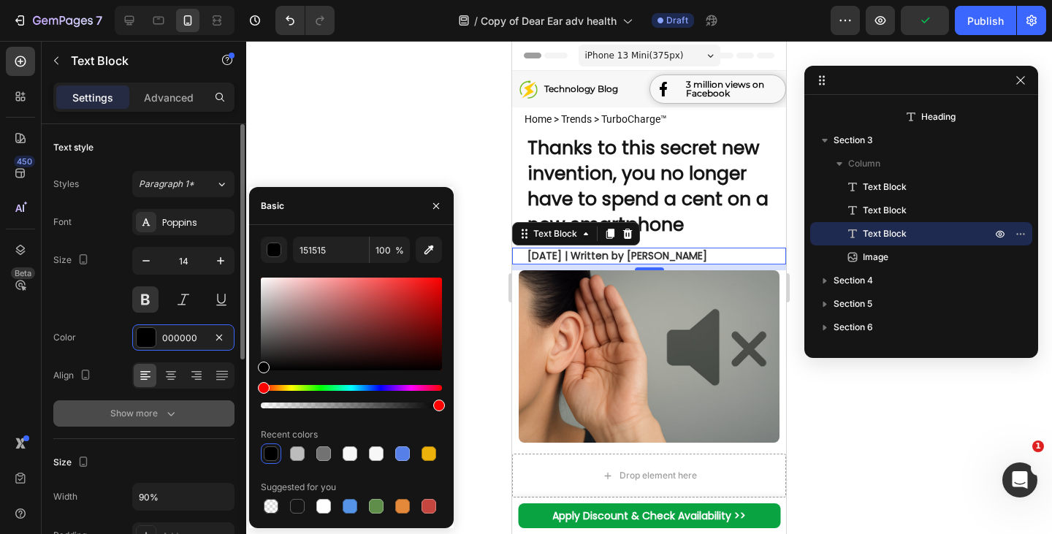
type input "000000"
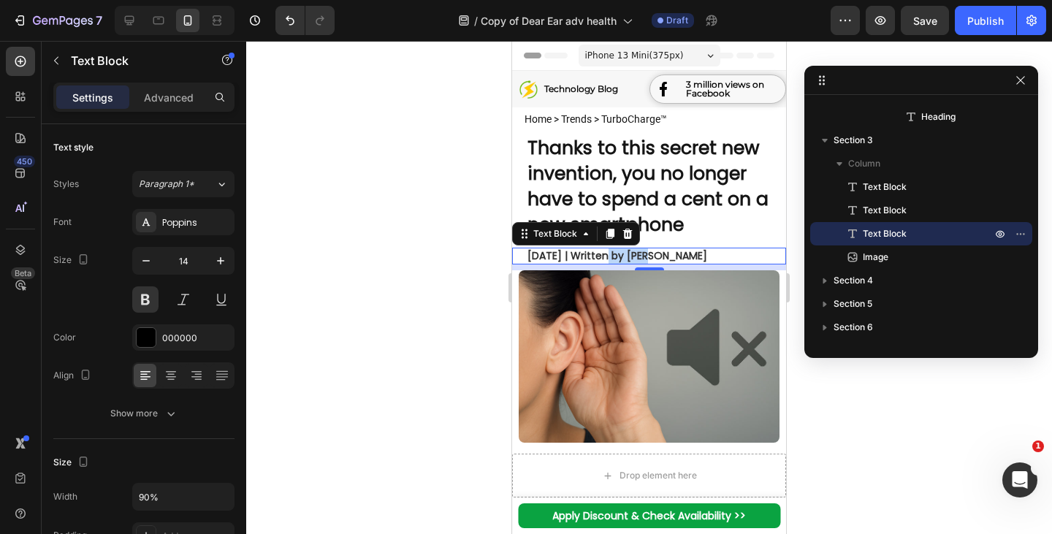
click at [626, 256] on span "July 26, 2025 | Written by Oliver Bennett" at bounding box center [618, 255] width 180 height 15
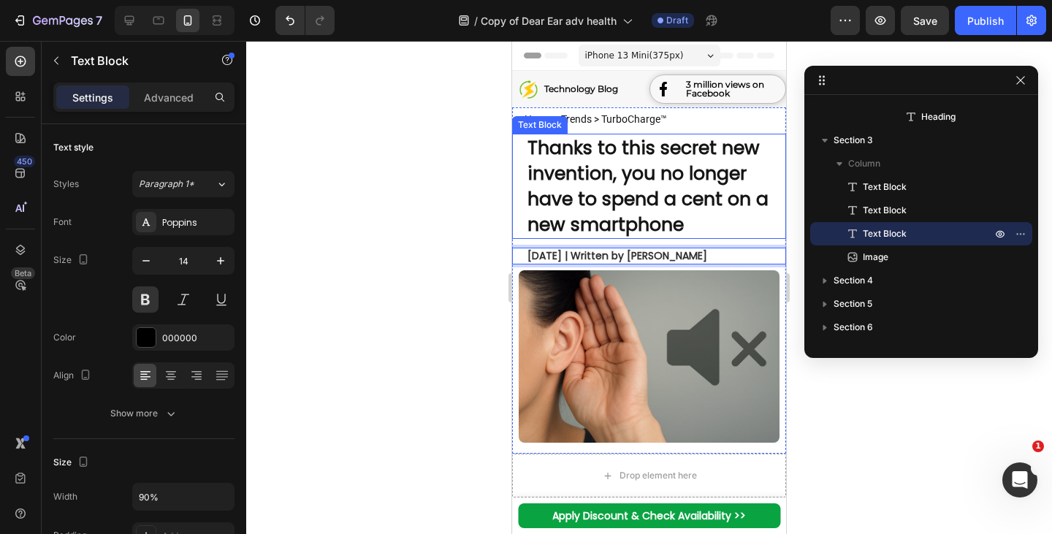
click at [618, 175] on strong "Thanks to this secret new invention, you no longer have to spend a cent on a ne…" at bounding box center [648, 186] width 241 height 102
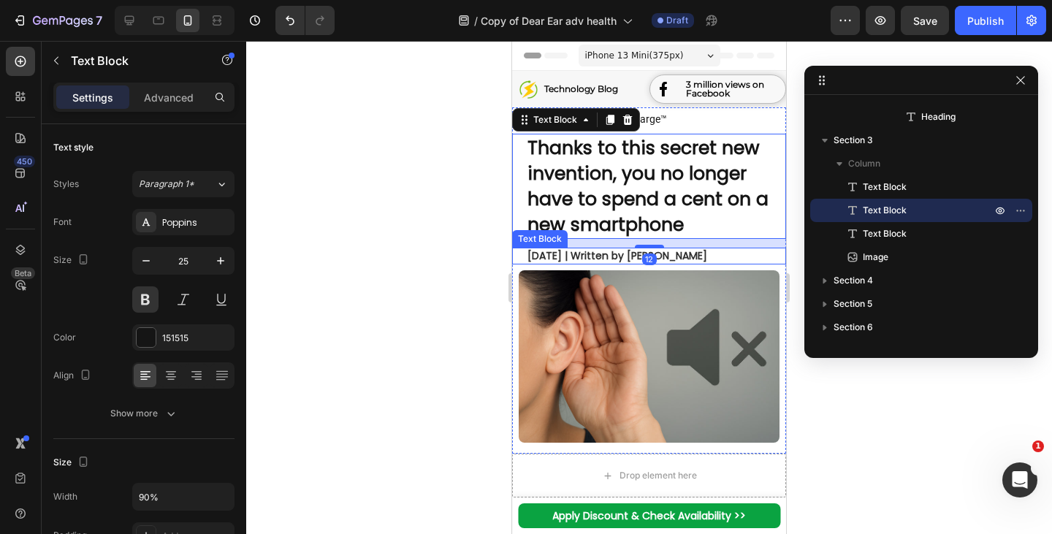
click at [686, 256] on span "July 26, 2025 | Written by Oliver Bennett" at bounding box center [618, 255] width 180 height 15
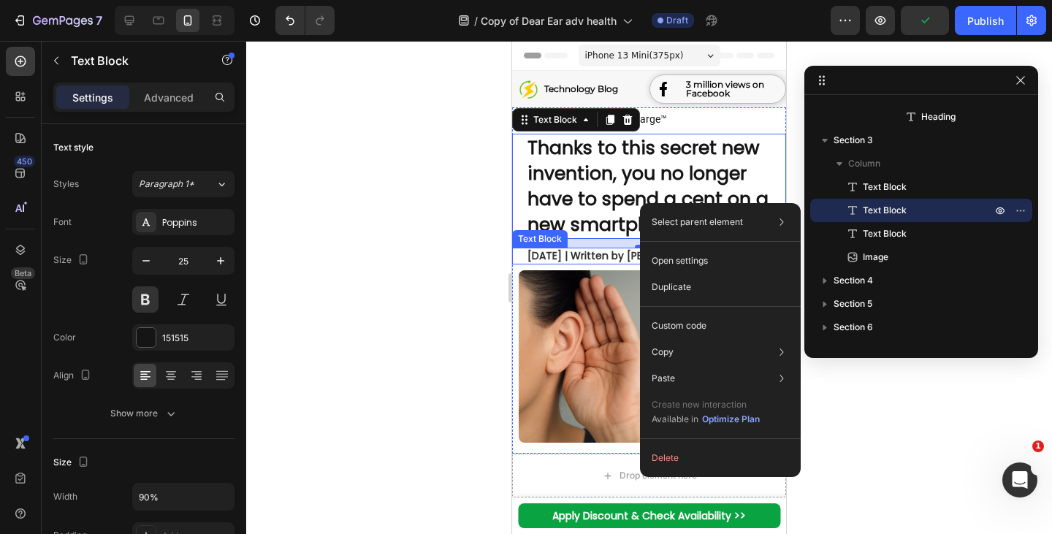
click at [563, 260] on span "July 26, 2025 | Written by Oliver Bennett" at bounding box center [618, 255] width 180 height 15
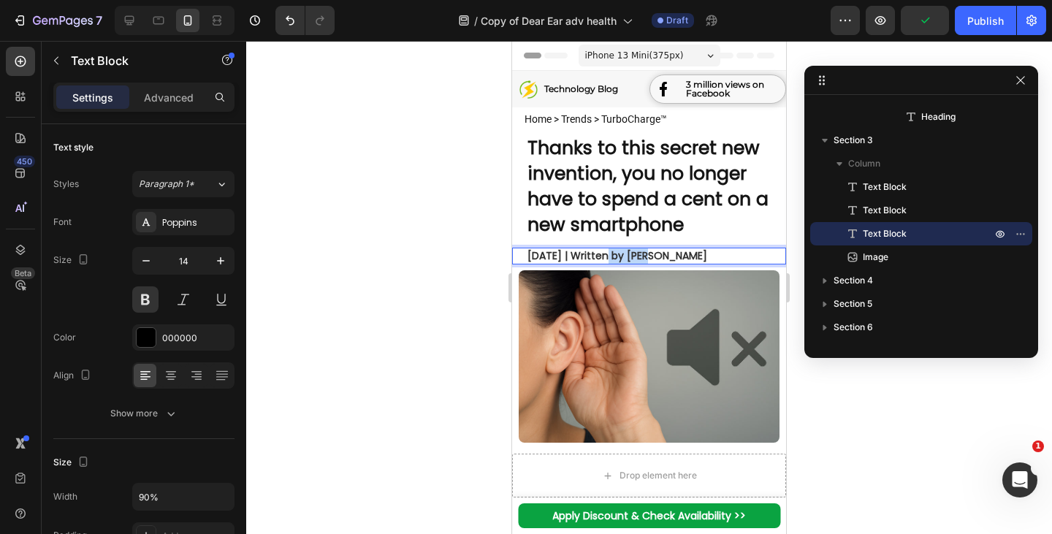
click at [602, 254] on span "July 26, 2025 | Written by Oliver Bennett" at bounding box center [618, 255] width 180 height 15
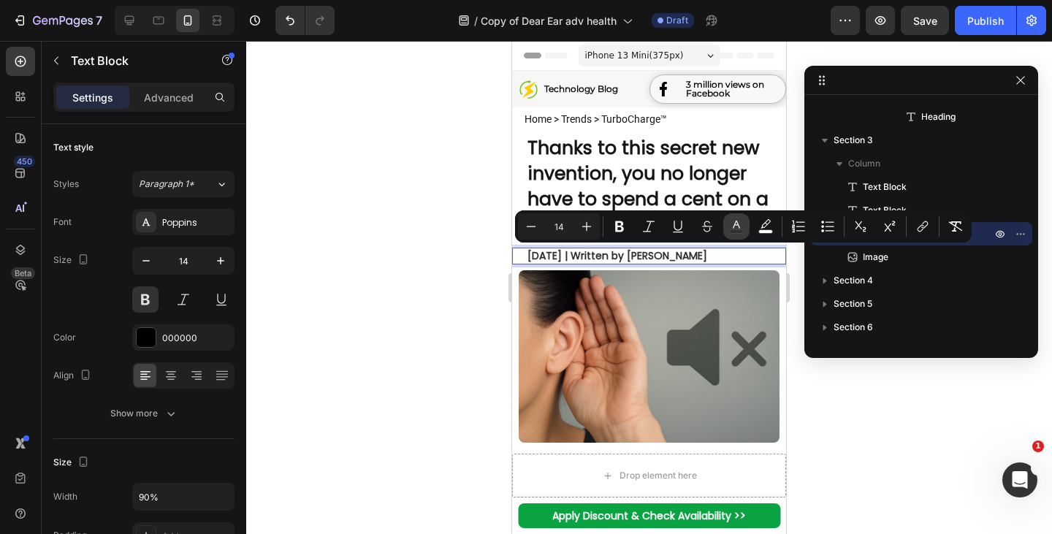
click at [737, 228] on icon "Editor contextual toolbar" at bounding box center [736, 226] width 15 height 15
type input "303030"
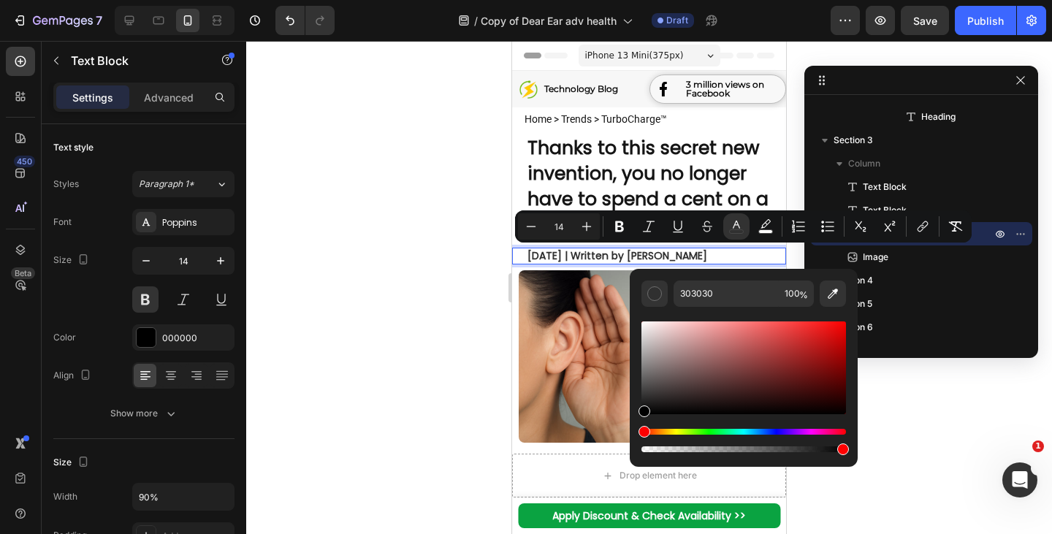
drag, startPoint x: 650, startPoint y: 392, endPoint x: 629, endPoint y: 423, distance: 36.9
click at [630, 423] on div "303030 100 %" at bounding box center [744, 362] width 228 height 186
click at [626, 181] on strong "Thanks to this secret new invention, you no longer have to spend a cent on a ne…" at bounding box center [648, 186] width 241 height 102
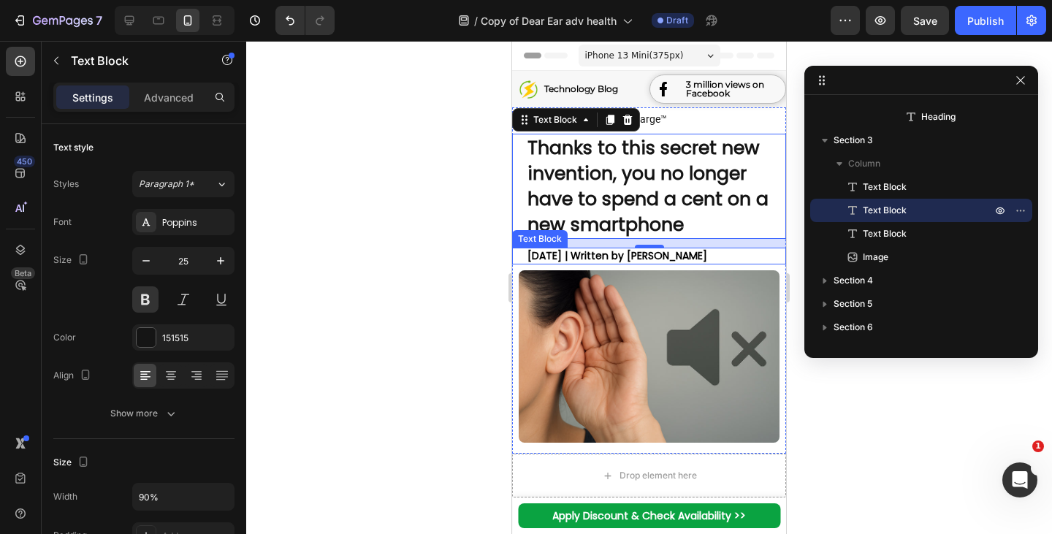
click at [669, 254] on span "July 26, 2025 | Written by Oliver Bennett" at bounding box center [618, 255] width 180 height 15
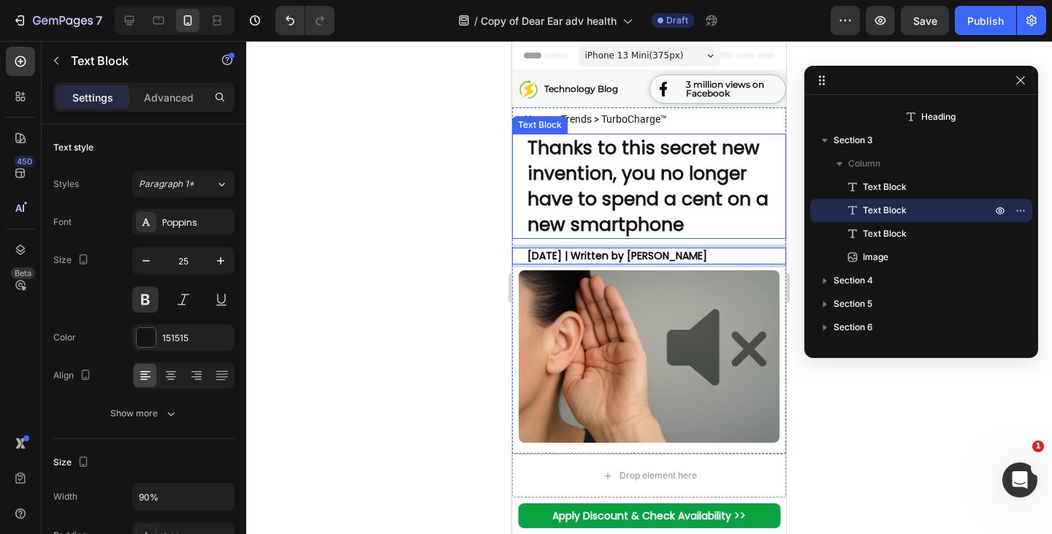
click at [680, 178] on strong "Thanks to this secret new invention, you no longer have to spend a cent on a ne…" at bounding box center [648, 186] width 241 height 102
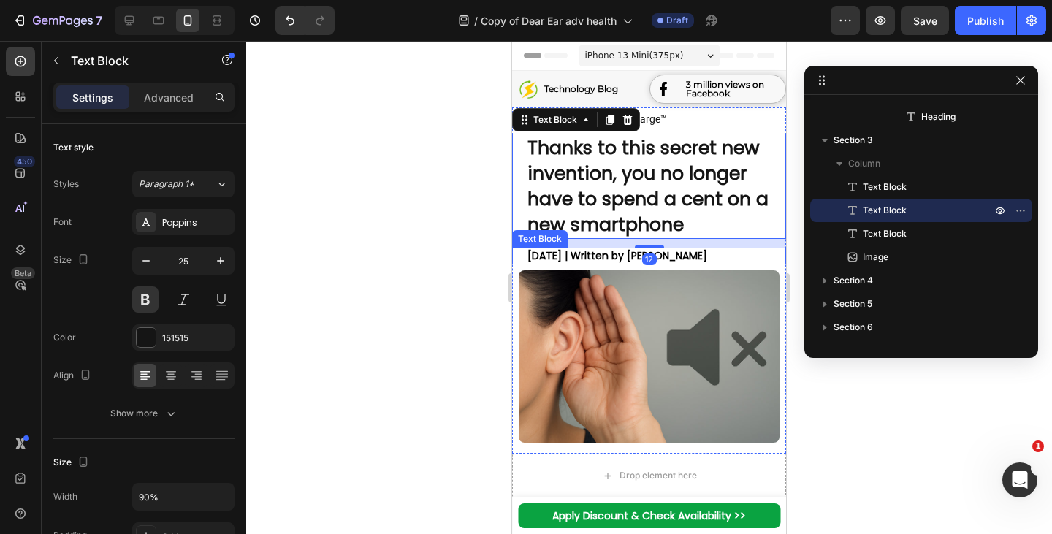
click at [699, 259] on span "July 26, 2025 | Written by Oliver Bennett" at bounding box center [618, 255] width 180 height 15
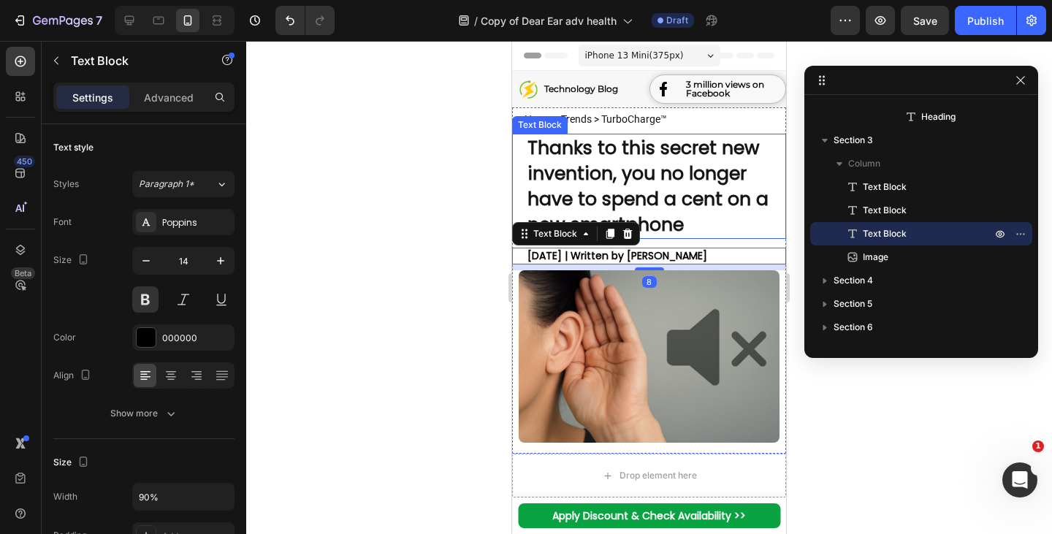
click at [724, 184] on strong "Thanks to this secret new invention, you no longer have to spend a cent on a ne…" at bounding box center [648, 186] width 241 height 102
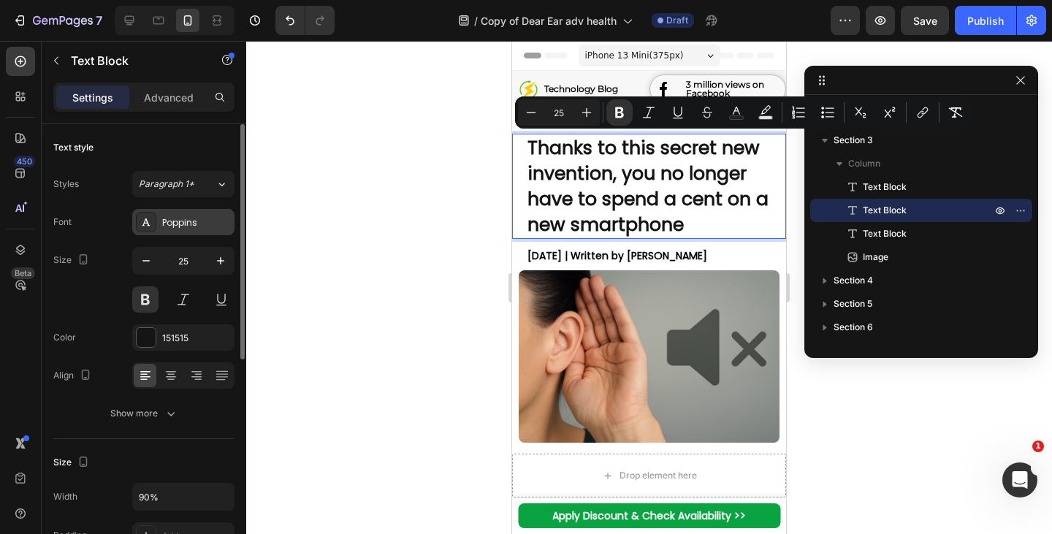
click at [167, 227] on div "Poppins" at bounding box center [196, 222] width 69 height 13
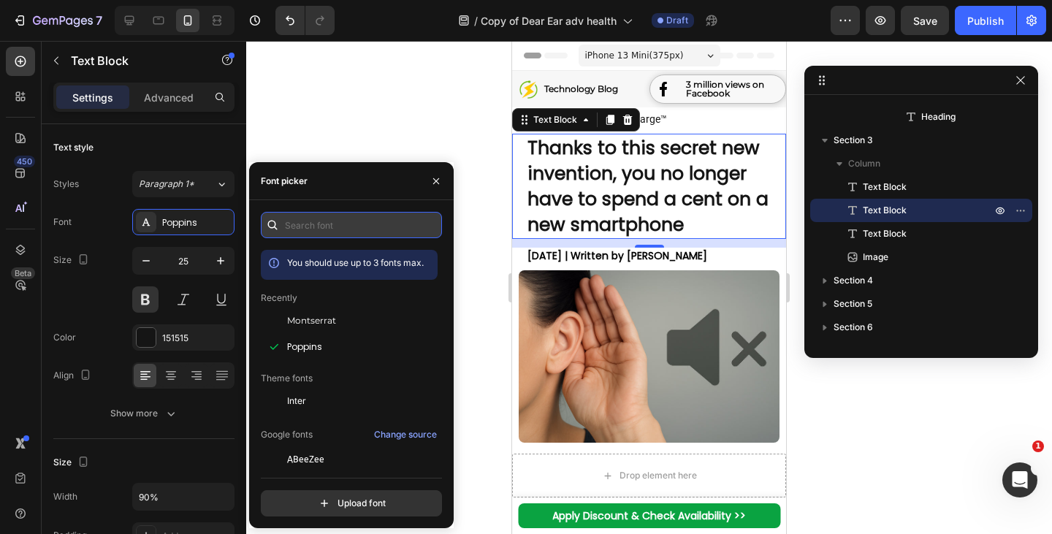
click at [305, 232] on input "text" at bounding box center [351, 225] width 181 height 26
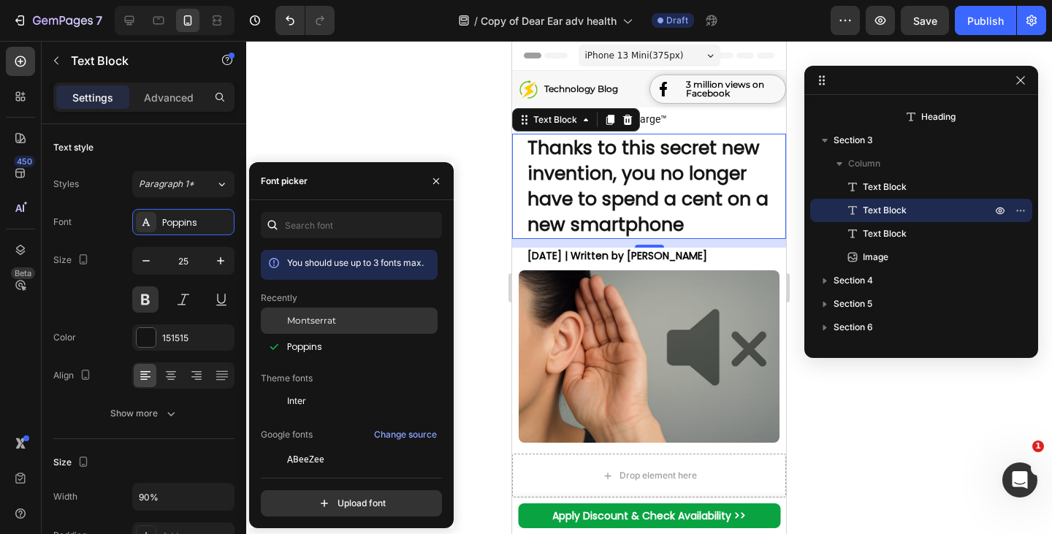
click at [326, 333] on div "Montserrat" at bounding box center [349, 321] width 177 height 26
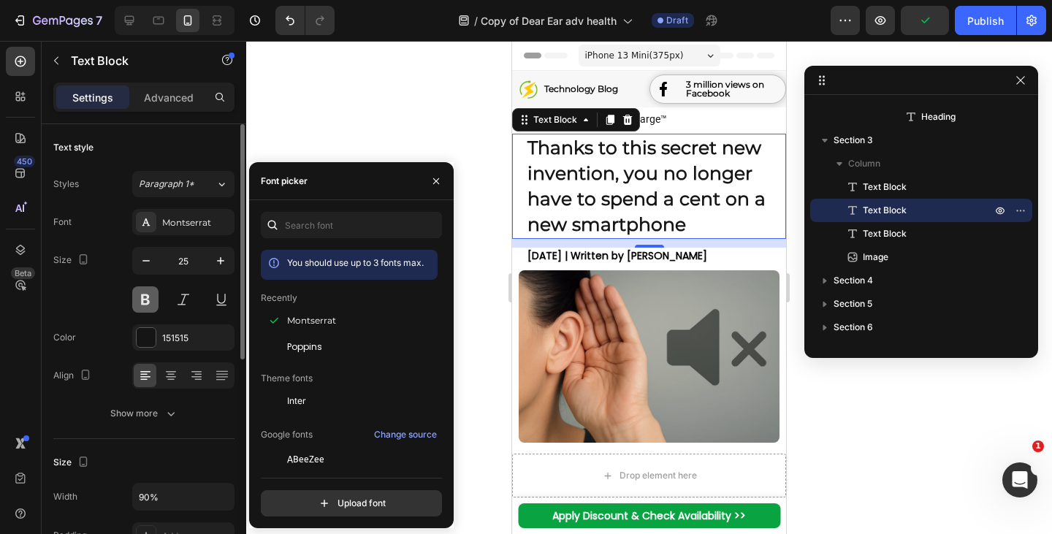
click at [148, 297] on button at bounding box center [145, 299] width 26 height 26
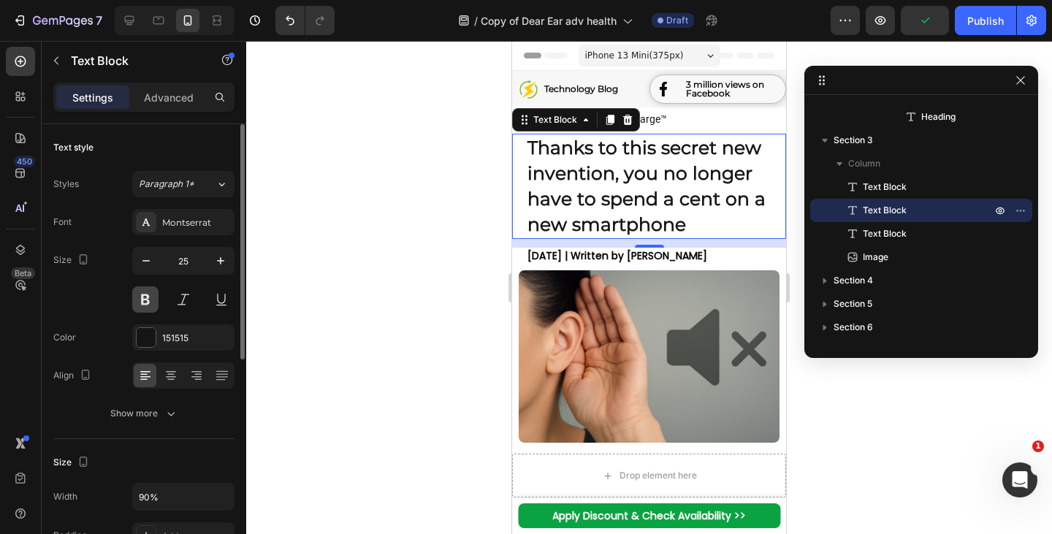
click at [148, 297] on button at bounding box center [145, 299] width 26 height 26
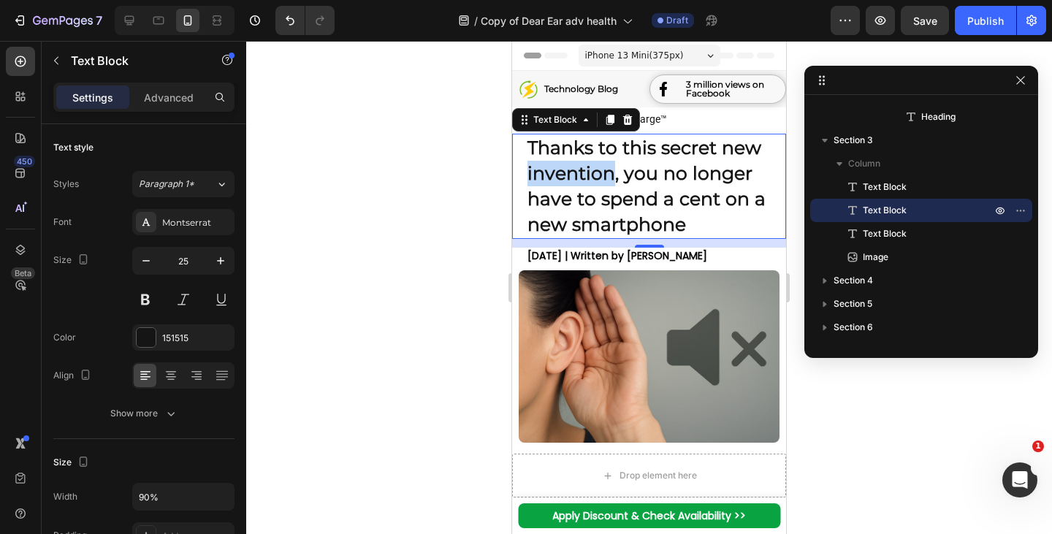
click at [602, 182] on strong "Thanks to this secret new invention, you no longer have to spend a cent on a ne…" at bounding box center [647, 186] width 238 height 99
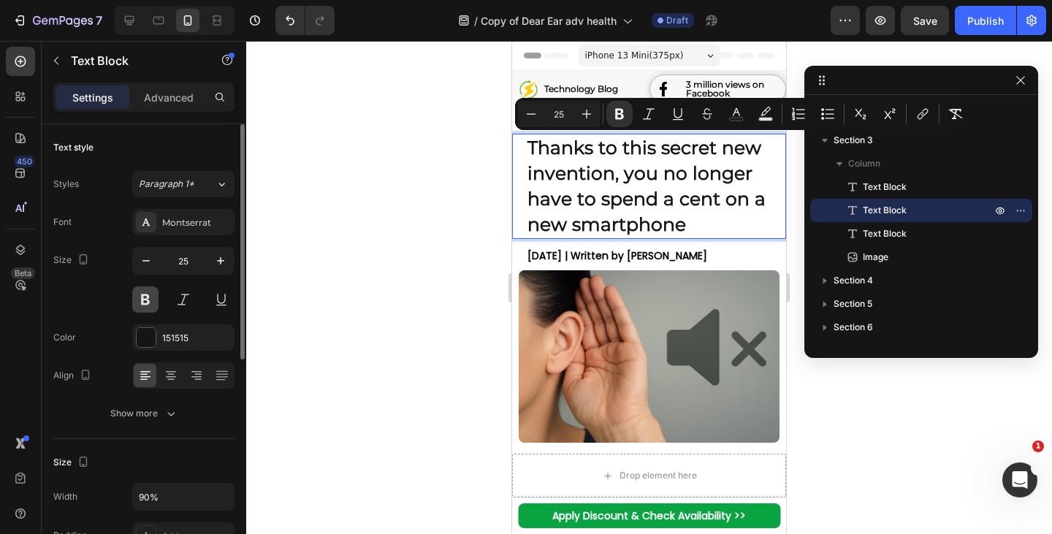
click at [145, 295] on button at bounding box center [145, 299] width 26 height 26
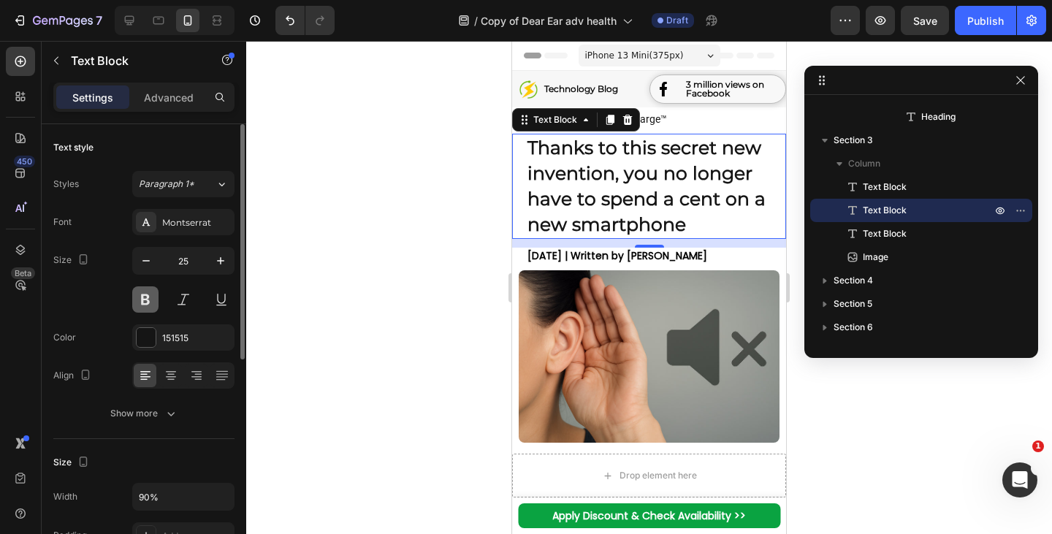
click at [146, 296] on button at bounding box center [145, 299] width 26 height 26
click at [659, 195] on strong "Thanks to this secret new invention, you no longer have to spend a cent on a ne…" at bounding box center [647, 186] width 238 height 99
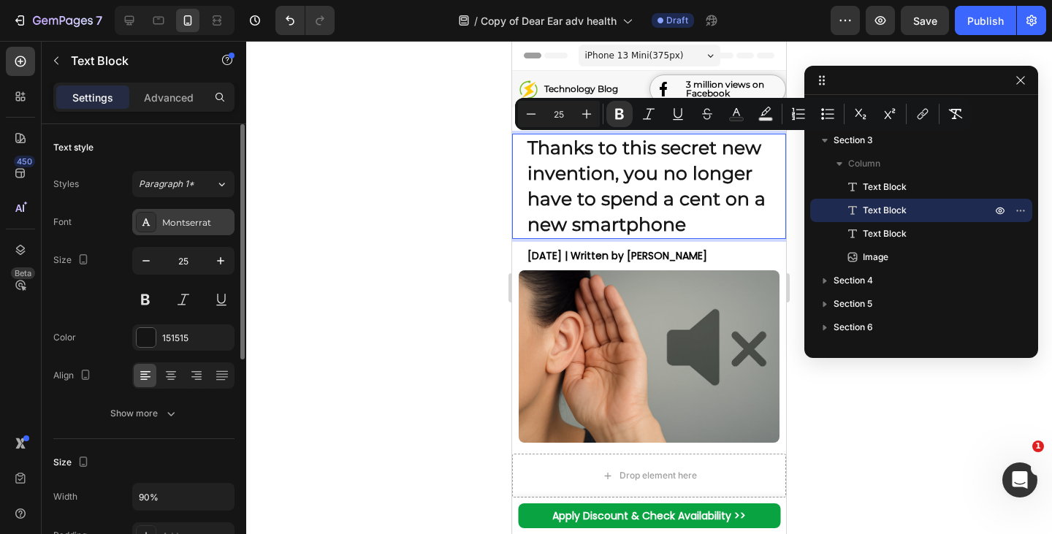
click at [181, 228] on div "Montserrat" at bounding box center [196, 222] width 69 height 13
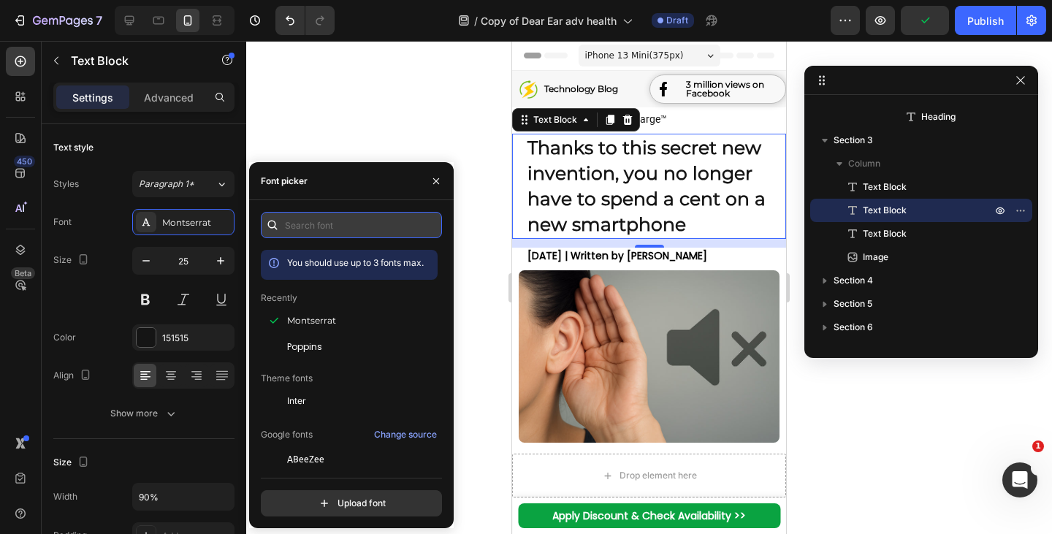
click at [308, 221] on input "text" at bounding box center [351, 225] width 181 height 26
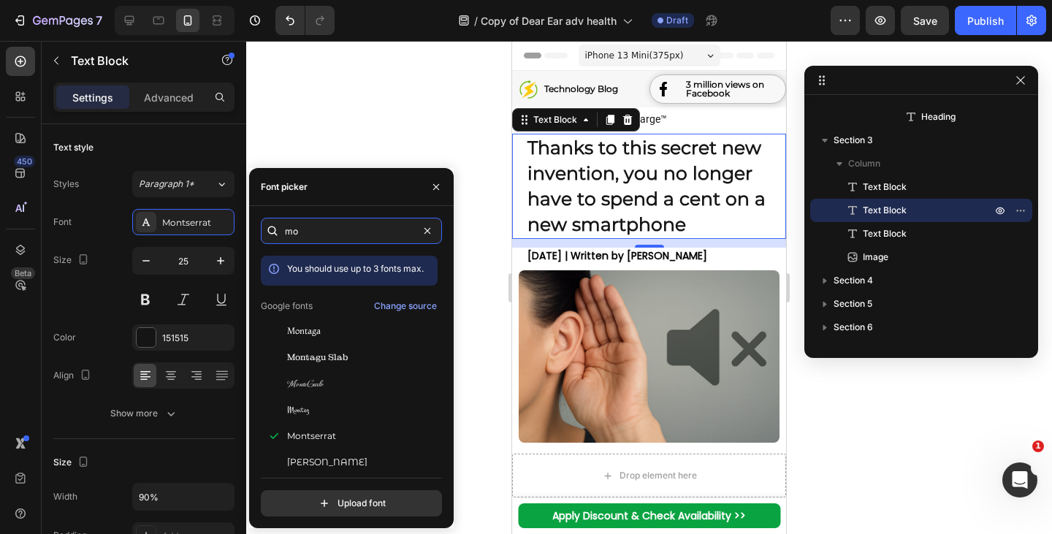
type input "m"
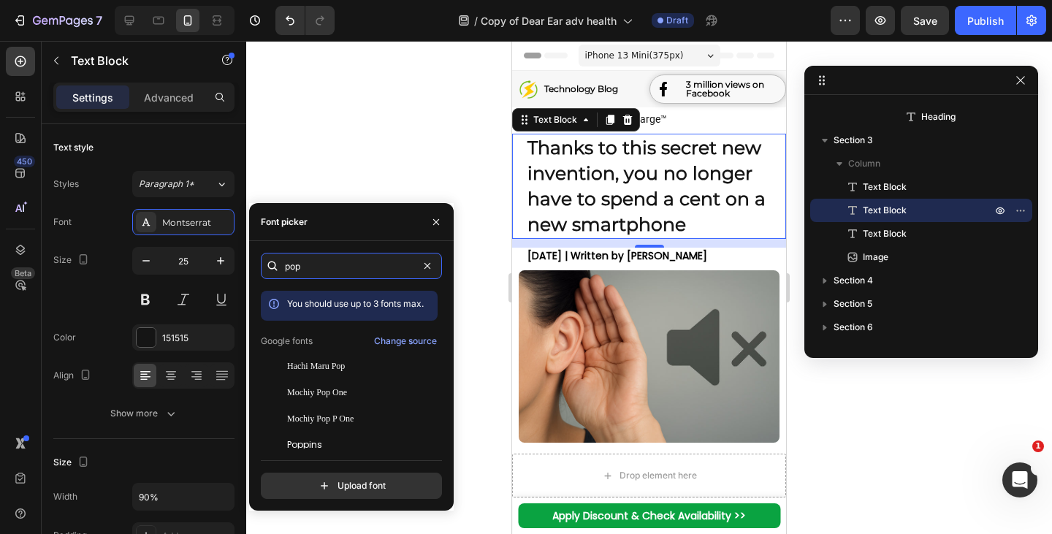
type input "pop"
click at [344, 452] on div "pop You should use up to 3 fonts max. Google fonts Change source Hachi Maru Pop…" at bounding box center [351, 376] width 181 height 246
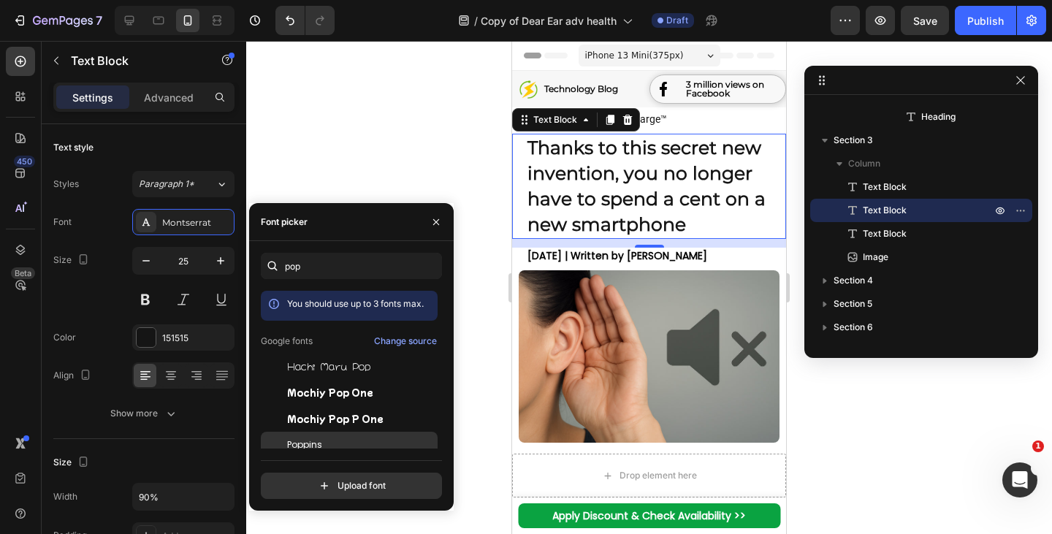
click at [325, 437] on div "Poppins" at bounding box center [349, 445] width 177 height 26
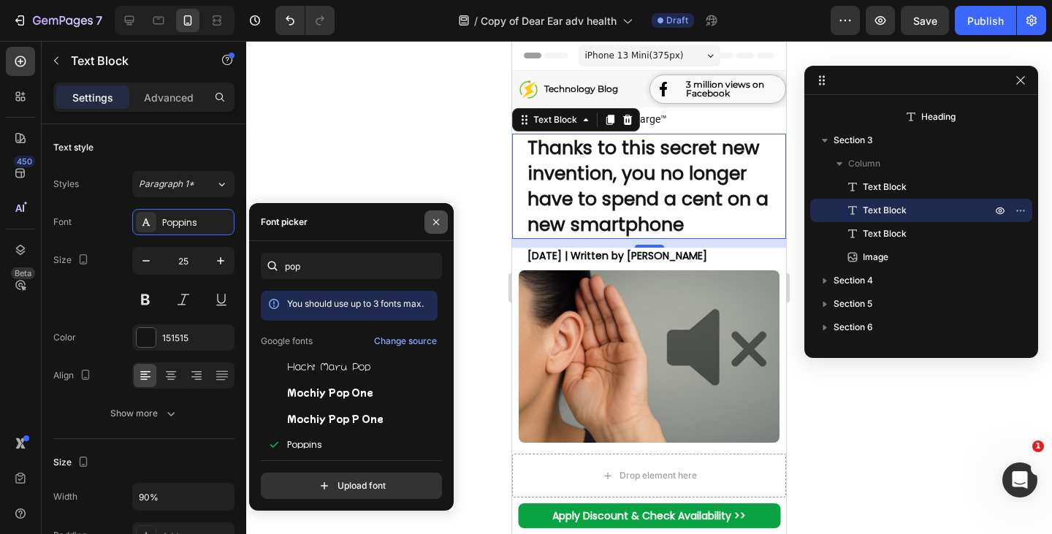
click at [440, 218] on icon "button" at bounding box center [436, 222] width 12 height 12
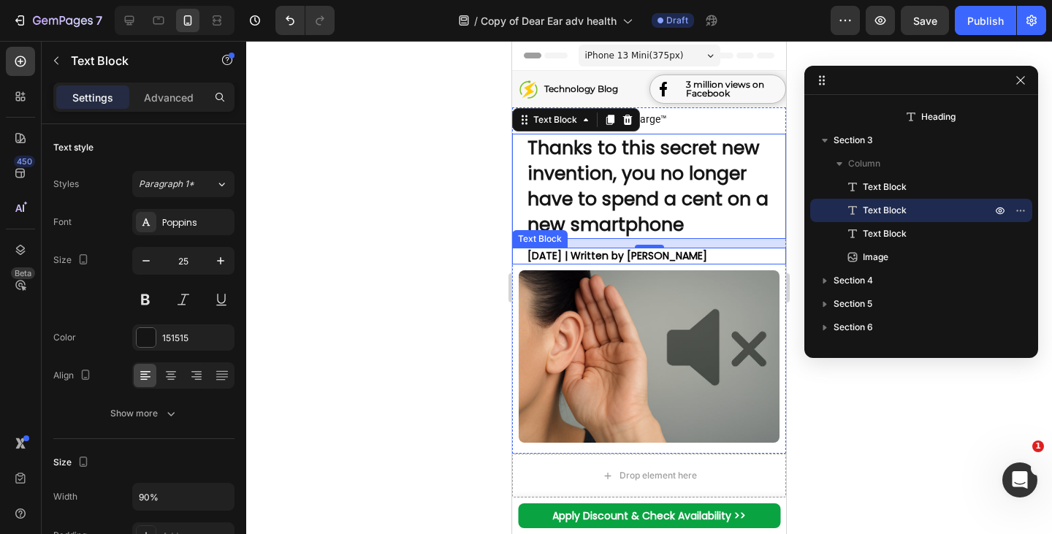
click at [667, 256] on span "July 26, 2025 | Written by Oliver Bennett" at bounding box center [618, 255] width 180 height 15
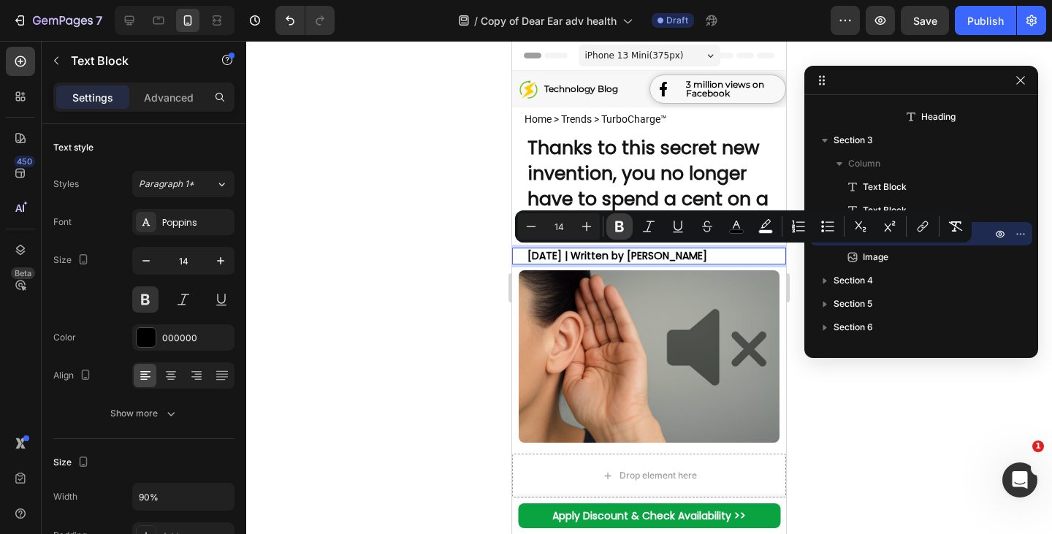
click at [621, 224] on icon "Editor contextual toolbar" at bounding box center [619, 226] width 9 height 11
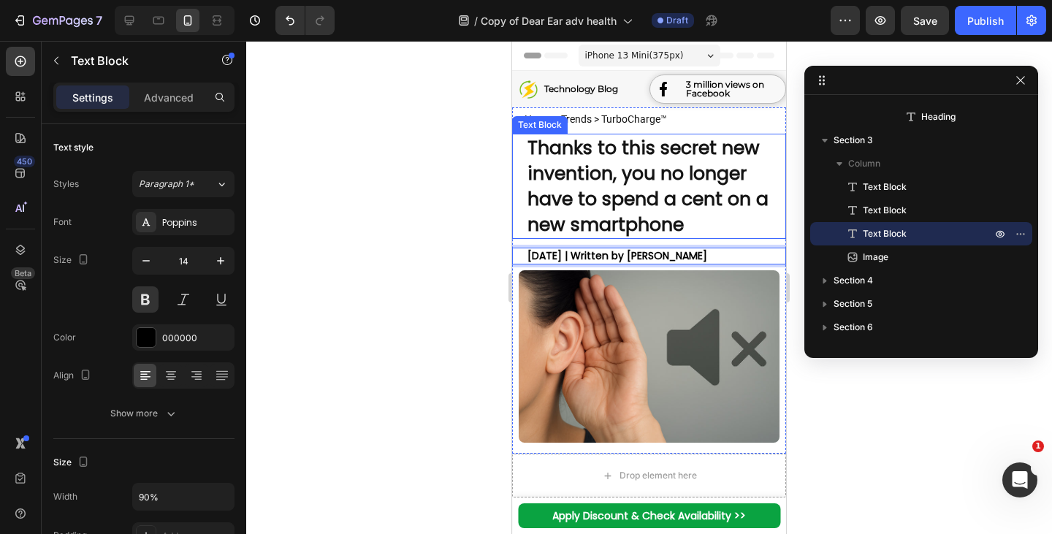
click at [606, 259] on strong "July 26, 2025 | Written by Oliver Bennett" at bounding box center [618, 255] width 180 height 15
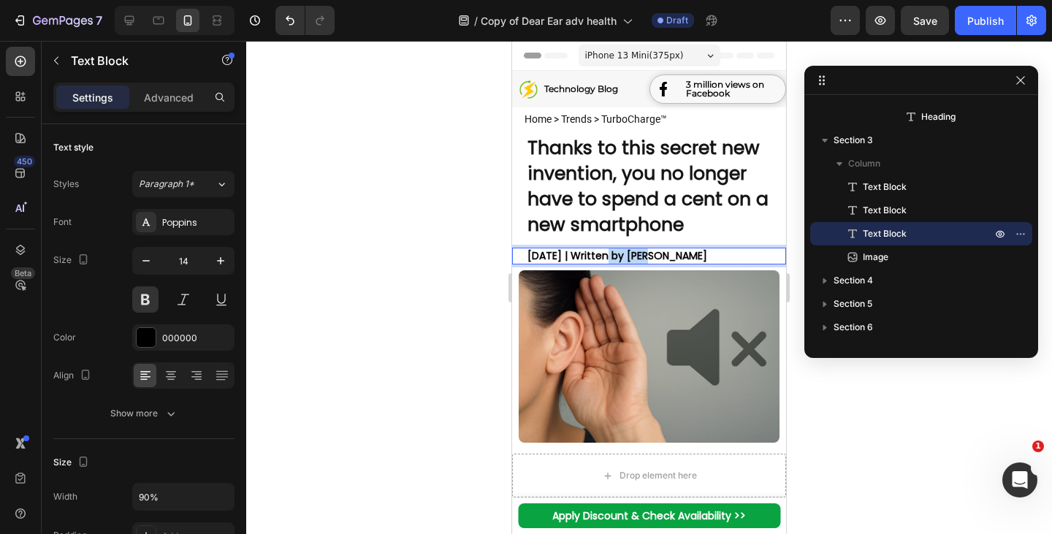
click at [606, 259] on strong "July 26, 2025 | Written by Oliver Bennett" at bounding box center [618, 255] width 180 height 15
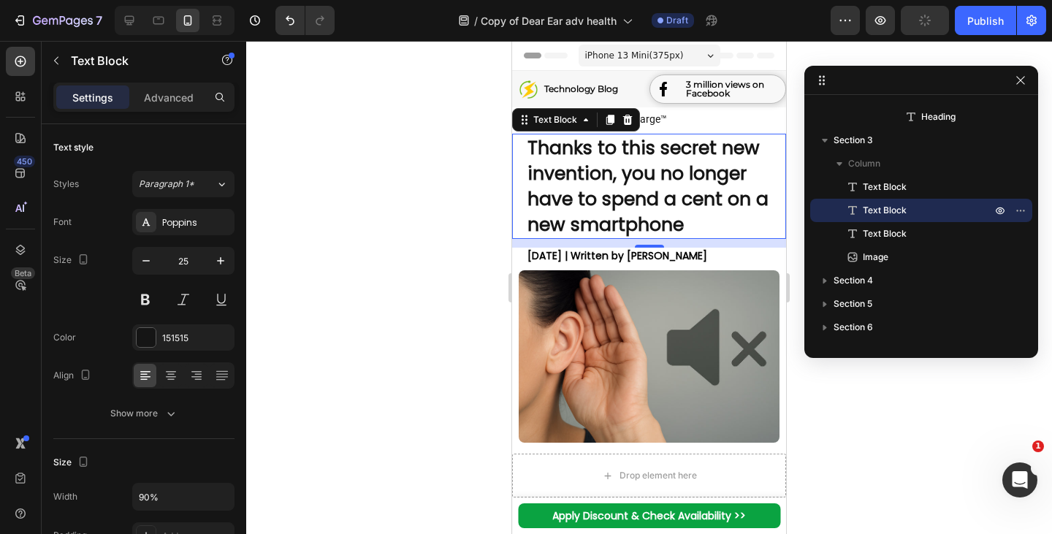
click at [599, 232] on strong "Thanks to this secret new invention, you no longer have to spend a cent on a ne…" at bounding box center [648, 186] width 241 height 102
click at [590, 259] on strong "July 26, 2025 | Written by Oliver Bennett" at bounding box center [618, 255] width 180 height 15
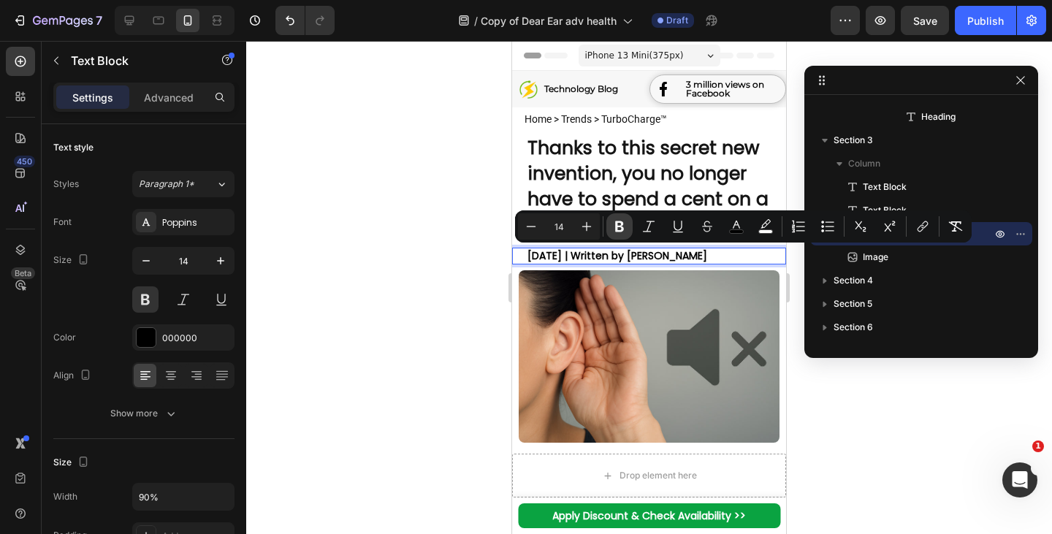
click at [618, 227] on icon "Editor contextual toolbar" at bounding box center [619, 226] width 15 height 15
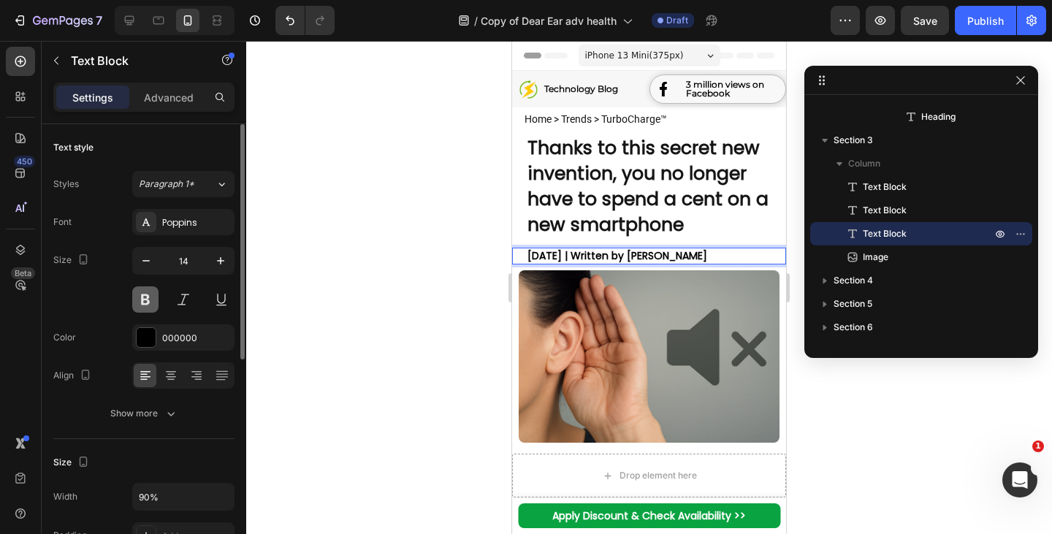
click at [145, 306] on button at bounding box center [145, 299] width 26 height 26
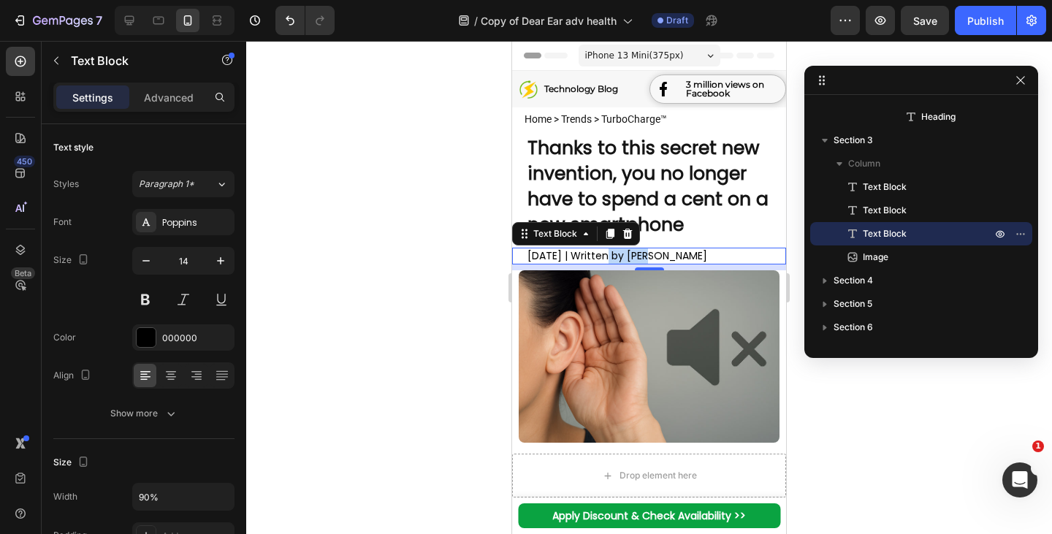
click at [630, 254] on span "July 26, 2025 | Written by Oliver Bennett" at bounding box center [618, 255] width 180 height 15
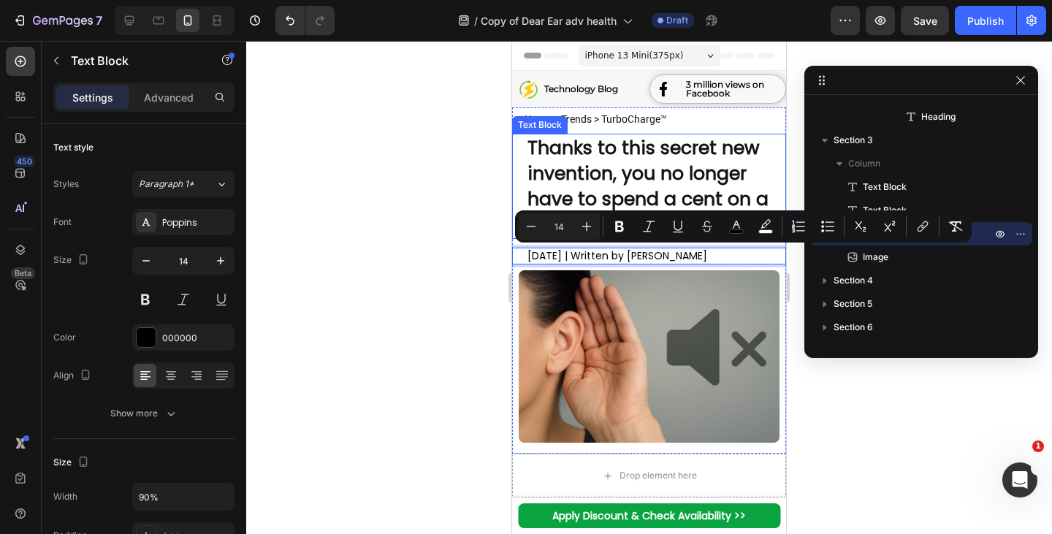
click at [566, 179] on strong "Thanks to this secret new invention, you no longer have to spend a cent on a ne…" at bounding box center [648, 186] width 241 height 102
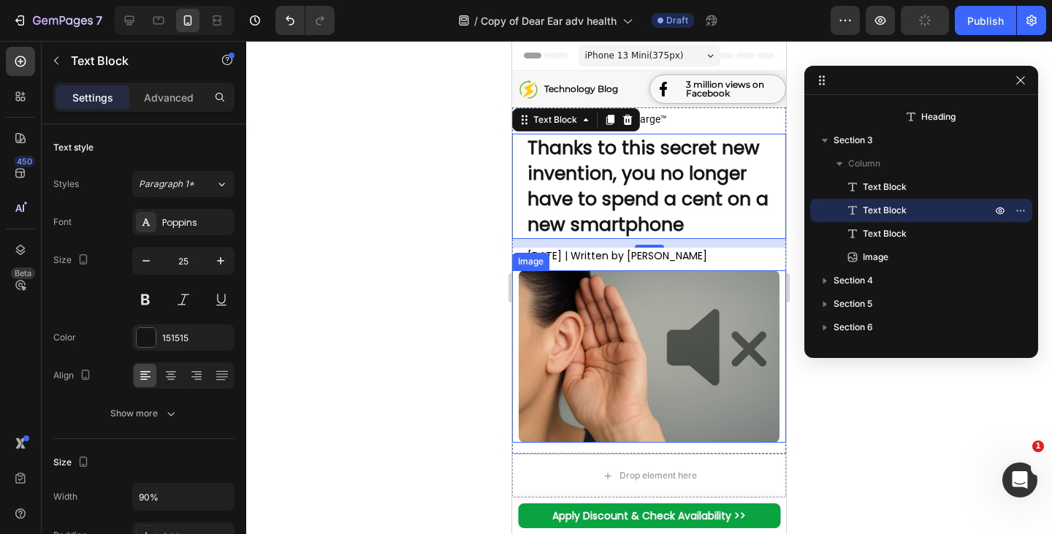
click at [630, 336] on img at bounding box center [649, 356] width 260 height 172
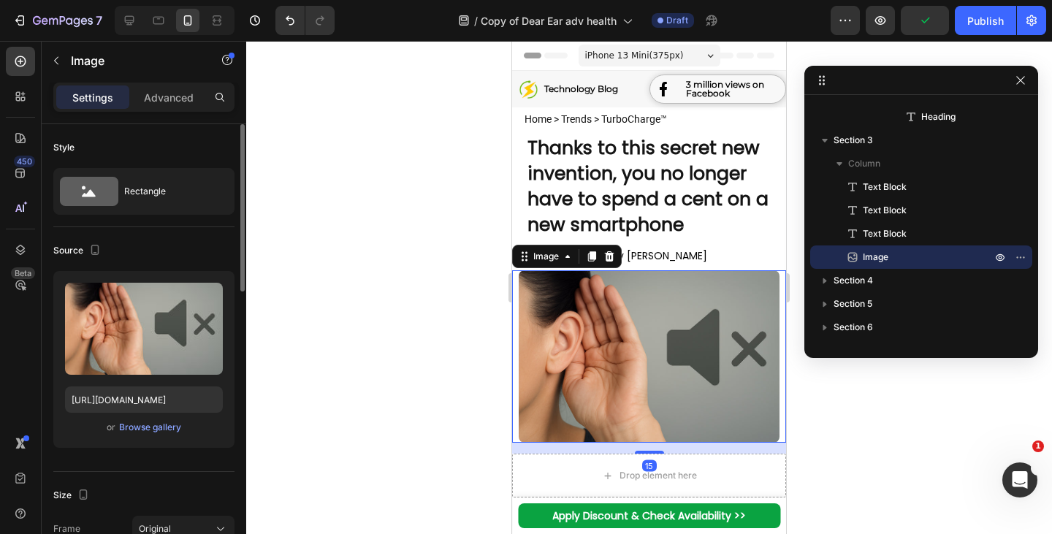
click at [149, 435] on div "or Browse gallery" at bounding box center [144, 428] width 158 height 18
click at [161, 425] on div "Browse gallery" at bounding box center [150, 427] width 62 height 13
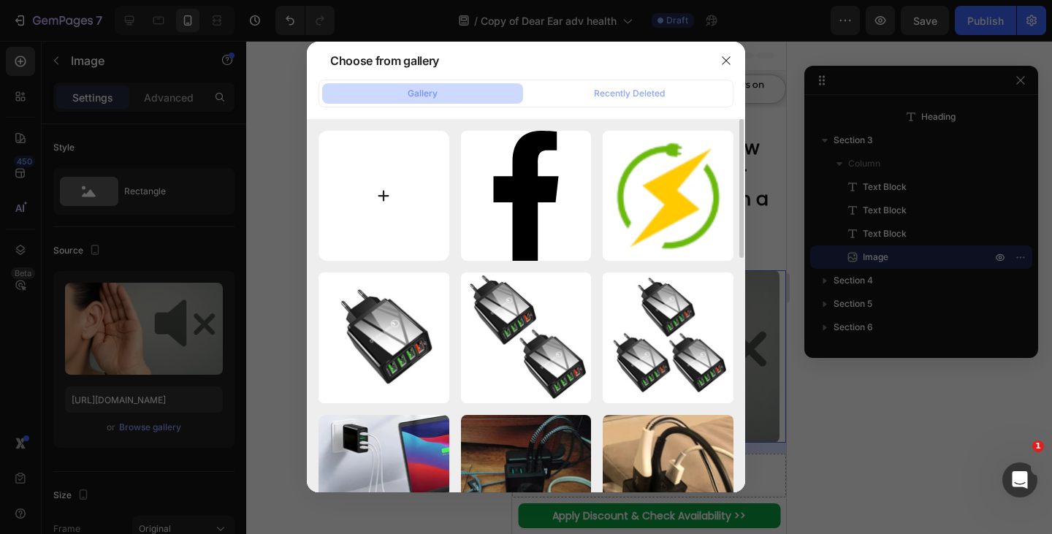
click at [397, 176] on input "file" at bounding box center [384, 196] width 131 height 131
type input "C:\fakepath\1753793740-imgi_4_1721399716-header.webp"
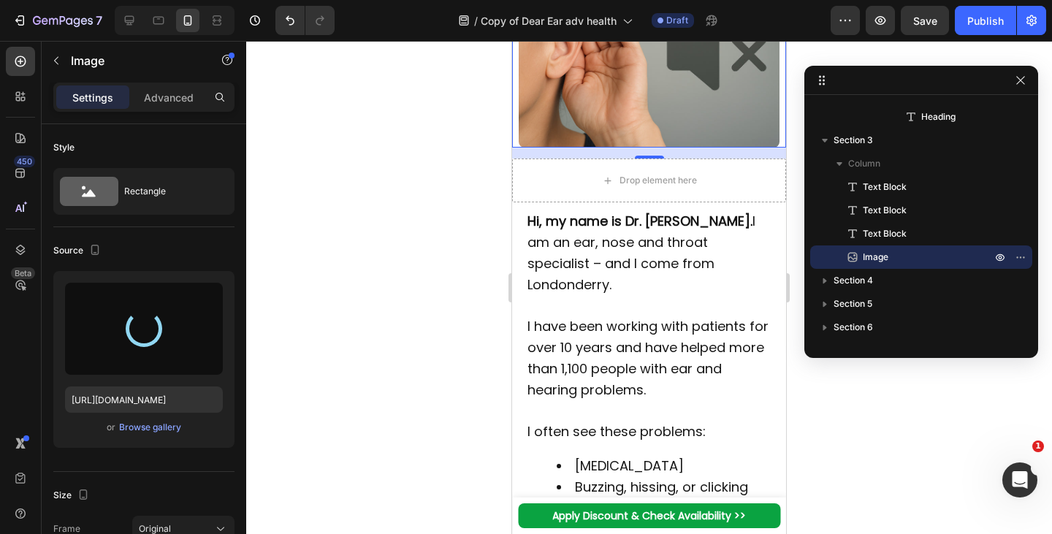
type input "https://cdn.shopify.com/s/files/1/0718/5114/7463/files/gempages_577936641763574…"
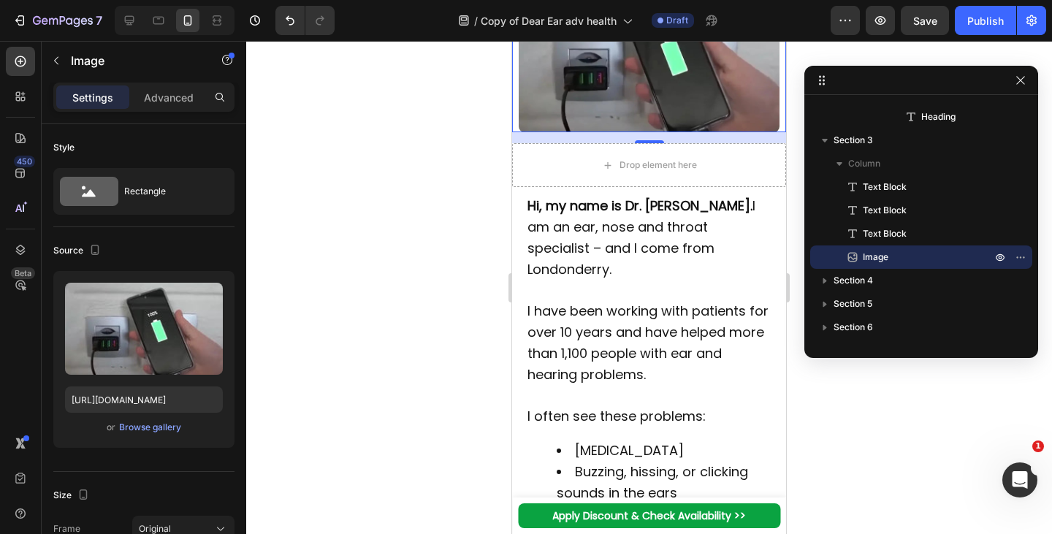
scroll to position [221, 0]
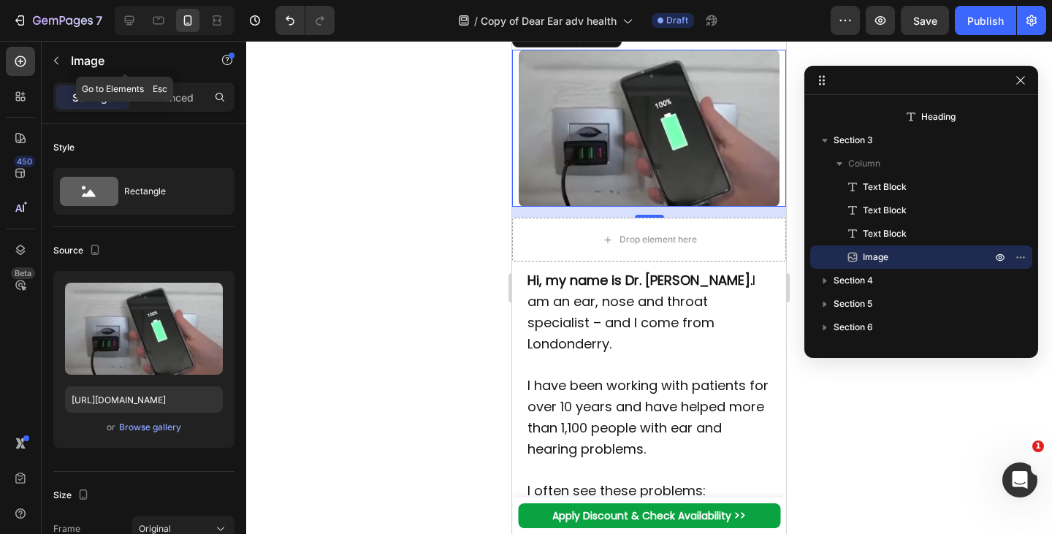
click at [60, 70] on button "button" at bounding box center [56, 60] width 23 height 23
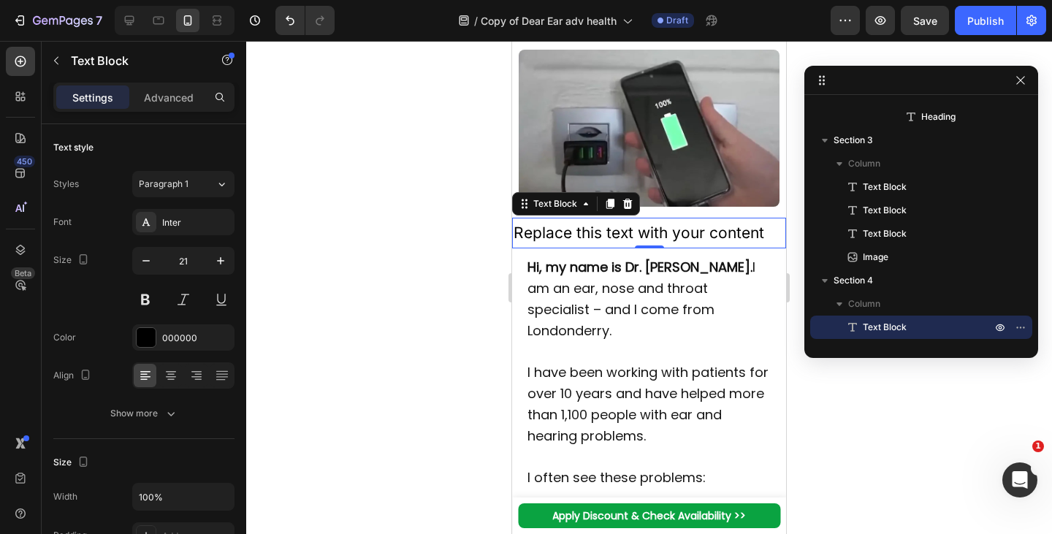
click at [676, 227] on div "Replace this text with your content" at bounding box center [649, 233] width 274 height 31
click at [676, 227] on p "Replace this text with your content" at bounding box center [649, 233] width 271 height 28
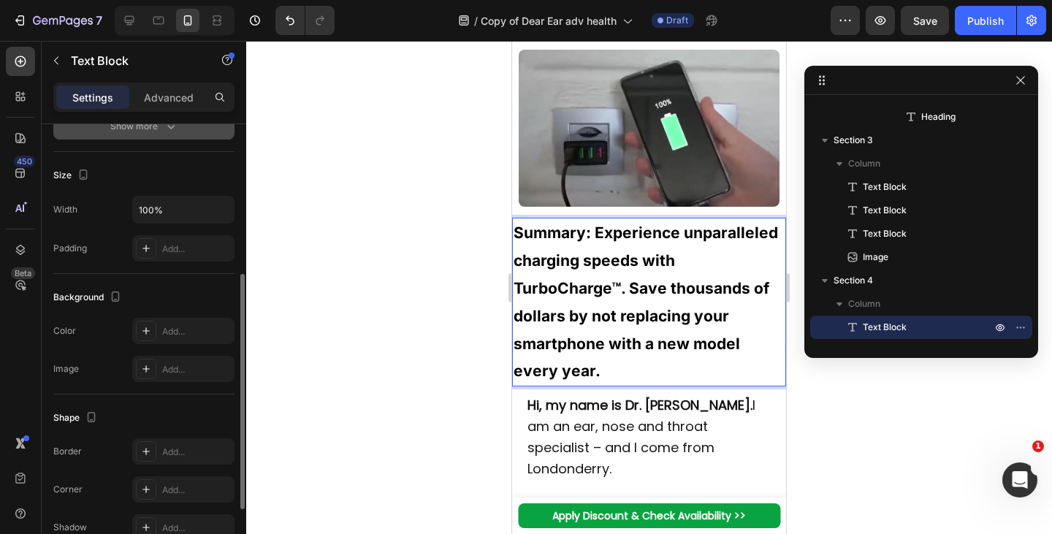
scroll to position [288, 0]
click at [151, 332] on icon at bounding box center [146, 330] width 12 height 12
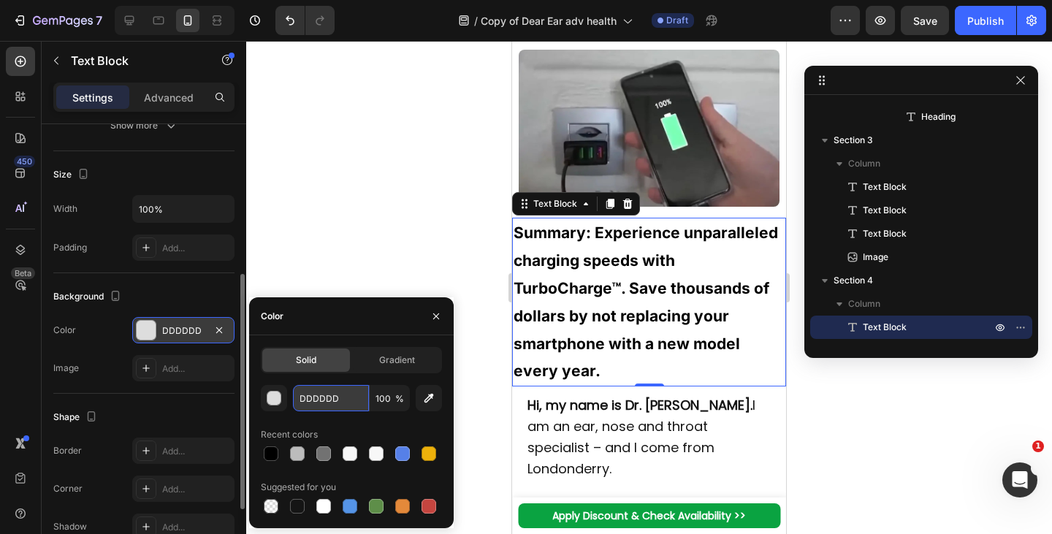
click at [335, 392] on input "DDDDDD" at bounding box center [331, 398] width 76 height 26
paste input "#e2f4f9"
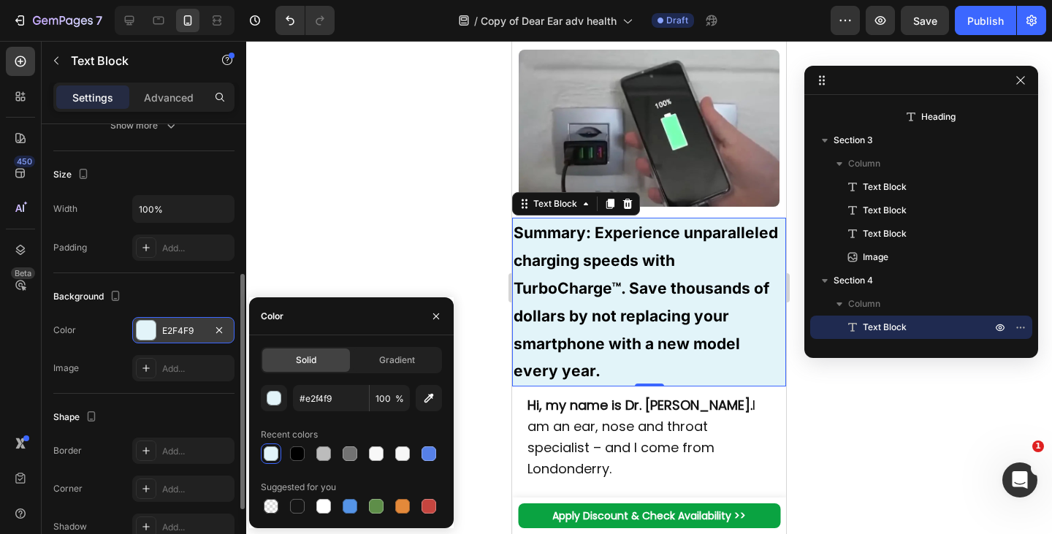
click at [355, 424] on div "Recent colors" at bounding box center [351, 434] width 181 height 23
type input "E2F4F9"
click at [159, 462] on div "Add..." at bounding box center [183, 451] width 102 height 26
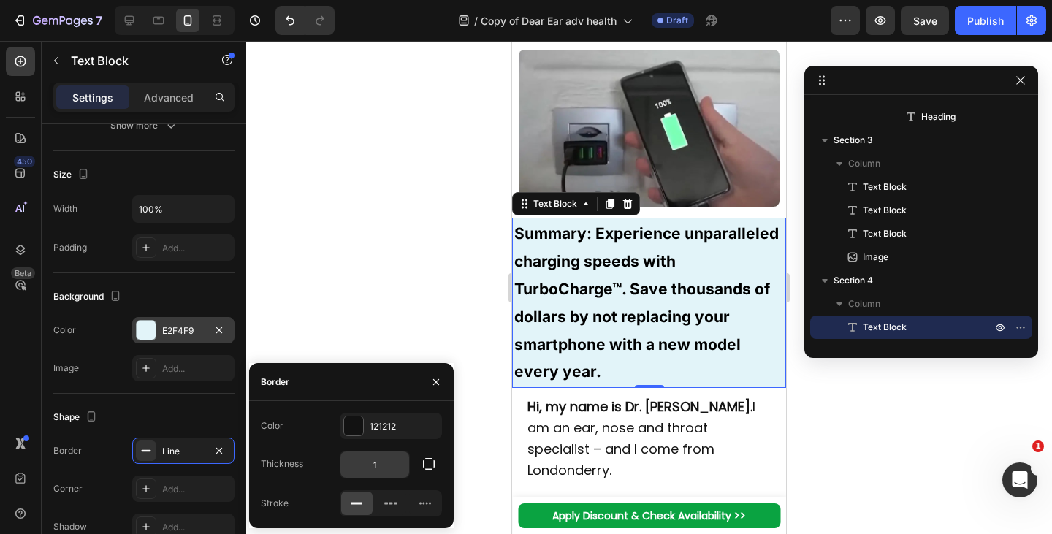
click at [399, 471] on input "1" at bounding box center [375, 465] width 69 height 26
click at [432, 463] on icon "button" at bounding box center [429, 464] width 15 height 15
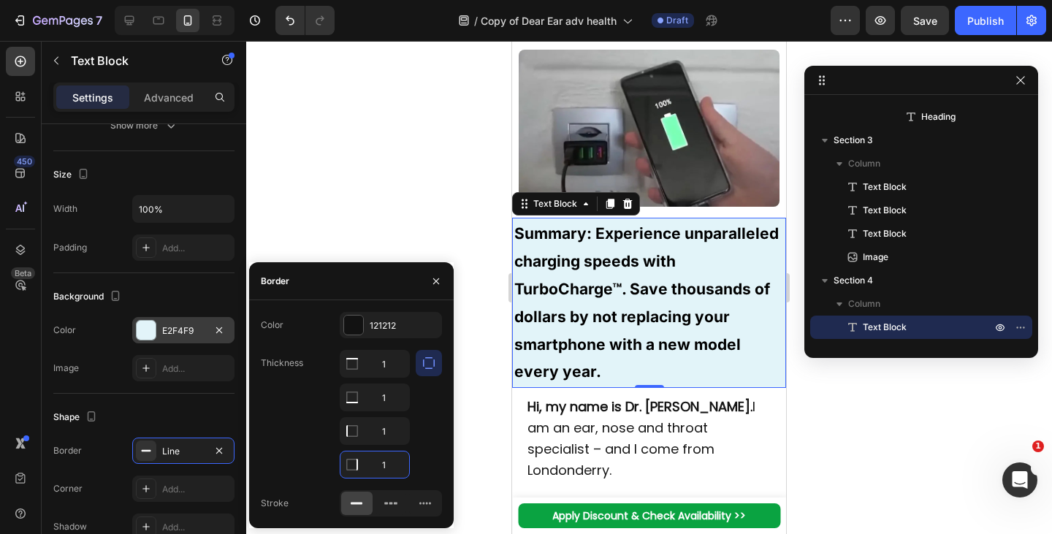
click at [392, 458] on input "1" at bounding box center [375, 465] width 69 height 26
click at [395, 377] on input "1" at bounding box center [375, 364] width 69 height 26
type input "0"
type input "1"
click at [391, 401] on input "1" at bounding box center [375, 397] width 69 height 26
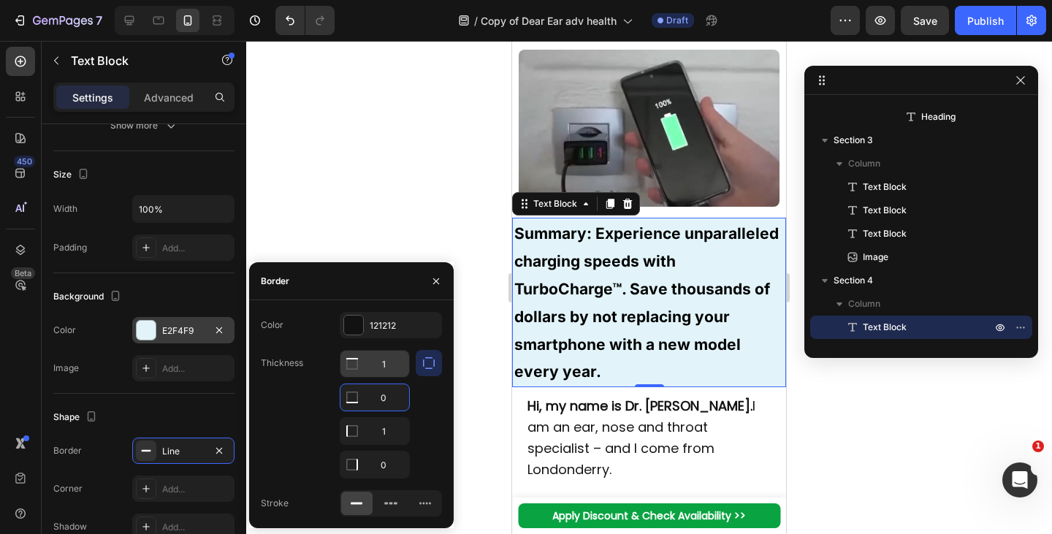
type input "0"
click at [394, 360] on input "1" at bounding box center [375, 364] width 69 height 26
type input "5"
type input "0"
click at [397, 411] on input "1" at bounding box center [375, 397] width 69 height 26
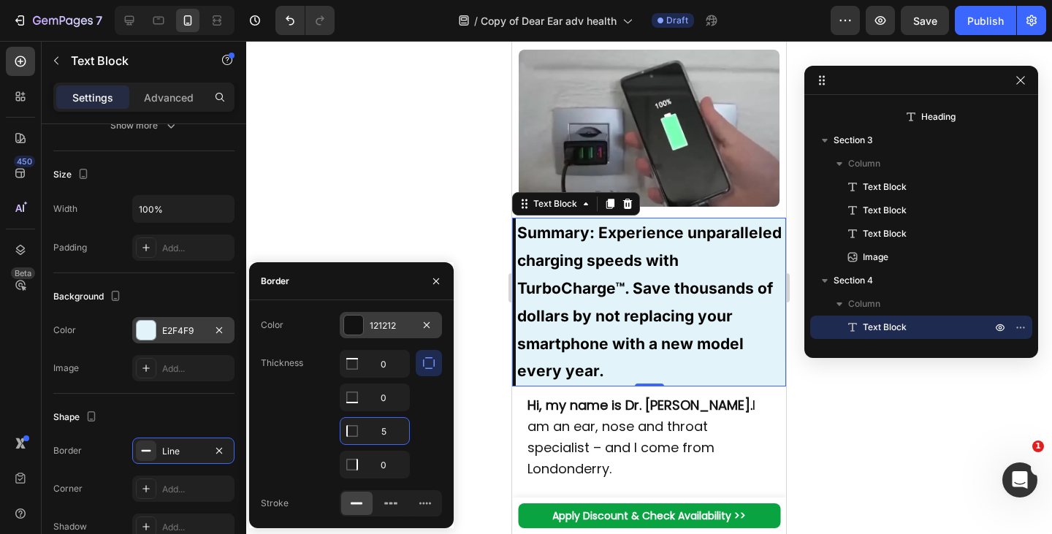
type input "5"
click at [398, 317] on div "121212" at bounding box center [391, 325] width 102 height 26
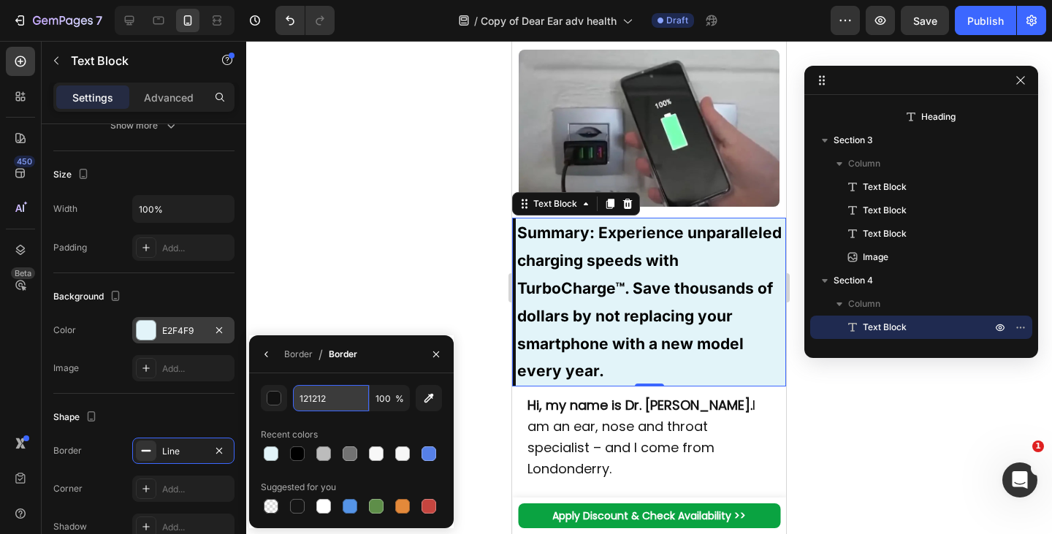
click at [0, 0] on input "121212" at bounding box center [0, 0] width 0 height 0
paste input "#4990e"
type input "#4990e2"
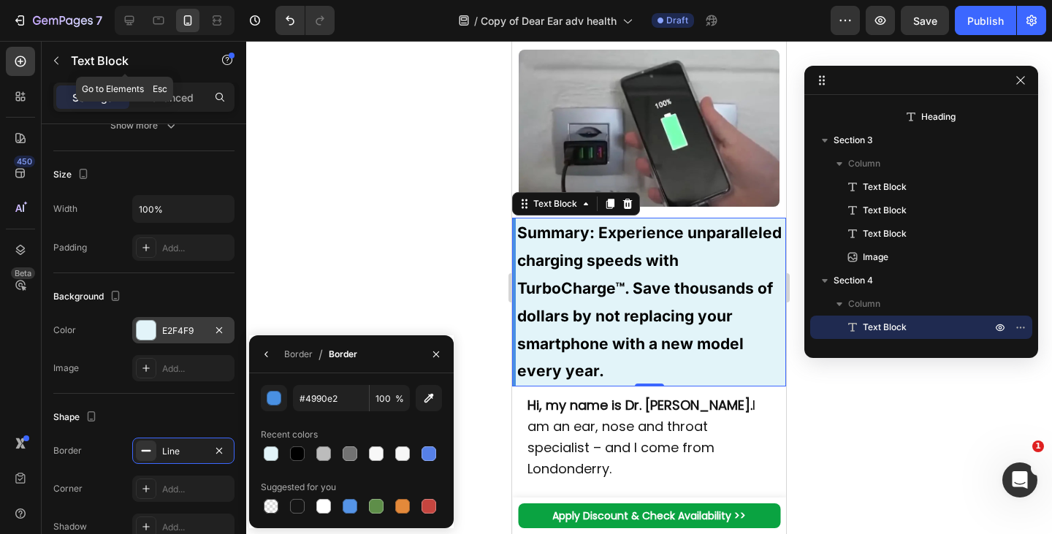
click at [182, 92] on p "Advanced" at bounding box center [169, 97] width 50 height 15
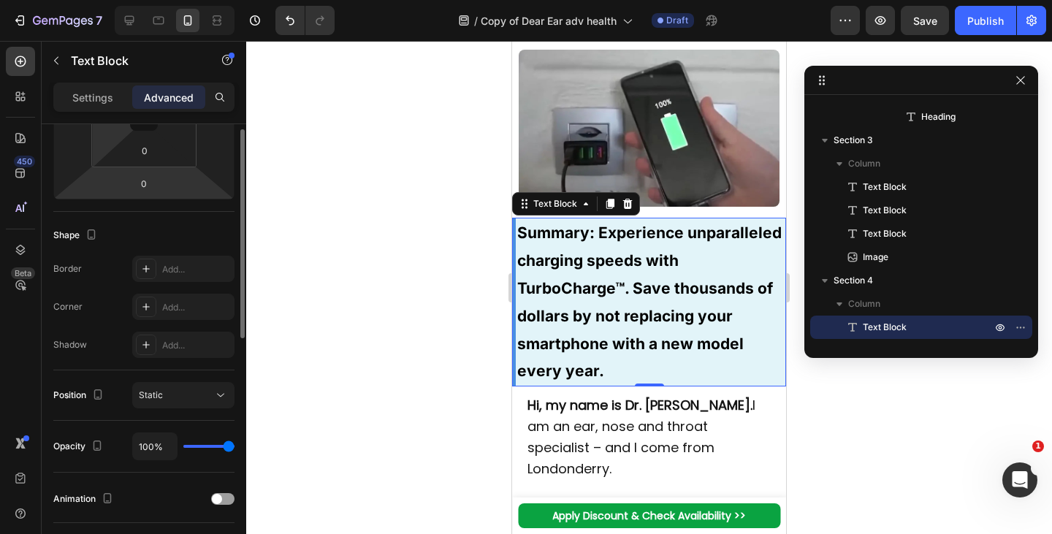
scroll to position [175, 0]
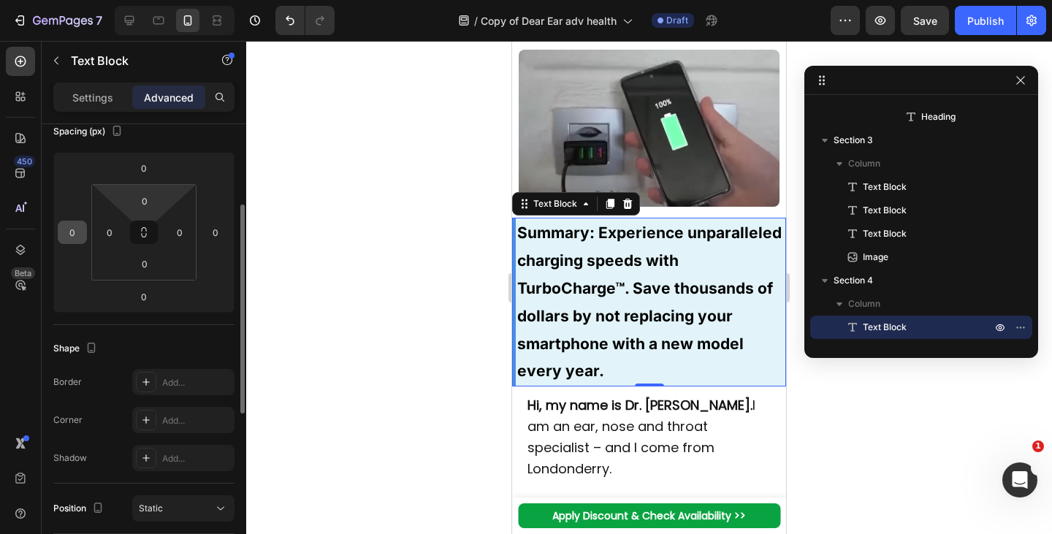
click at [80, 234] on input "0" at bounding box center [72, 232] width 22 height 22
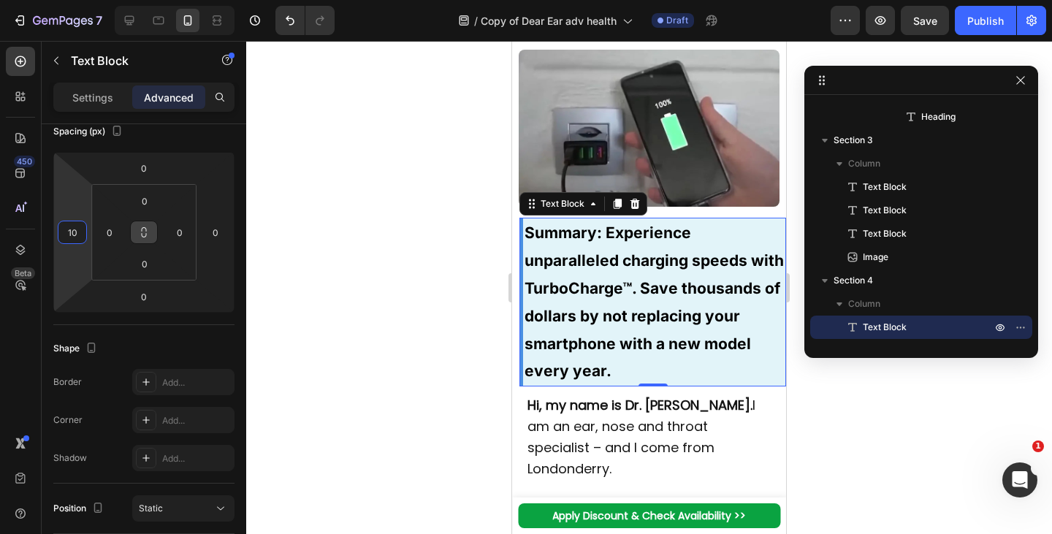
type input "10"
click at [146, 236] on icon at bounding box center [144, 233] width 12 height 12
click at [73, 234] on input "10" at bounding box center [72, 232] width 22 height 22
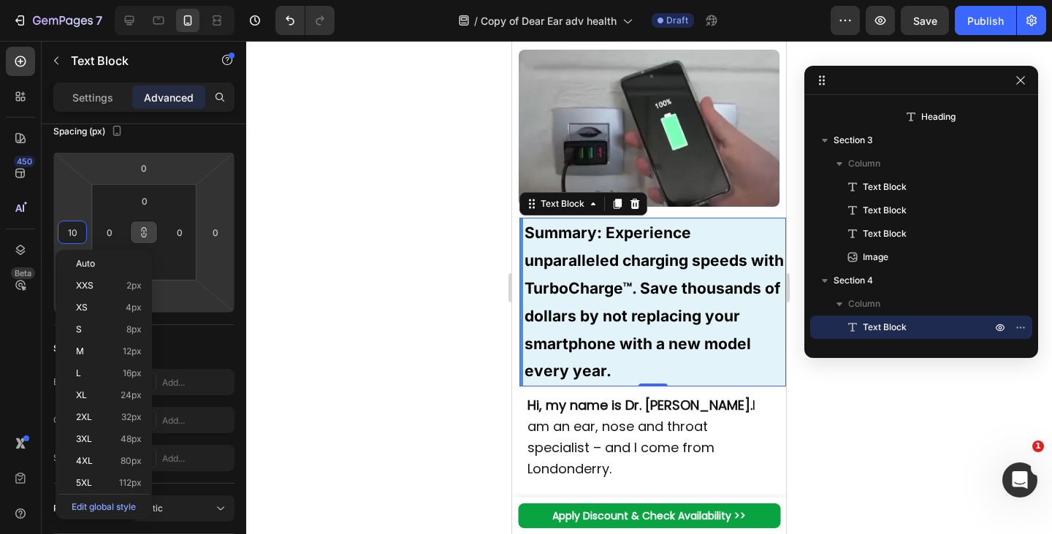
type input "110"
type input "1100"
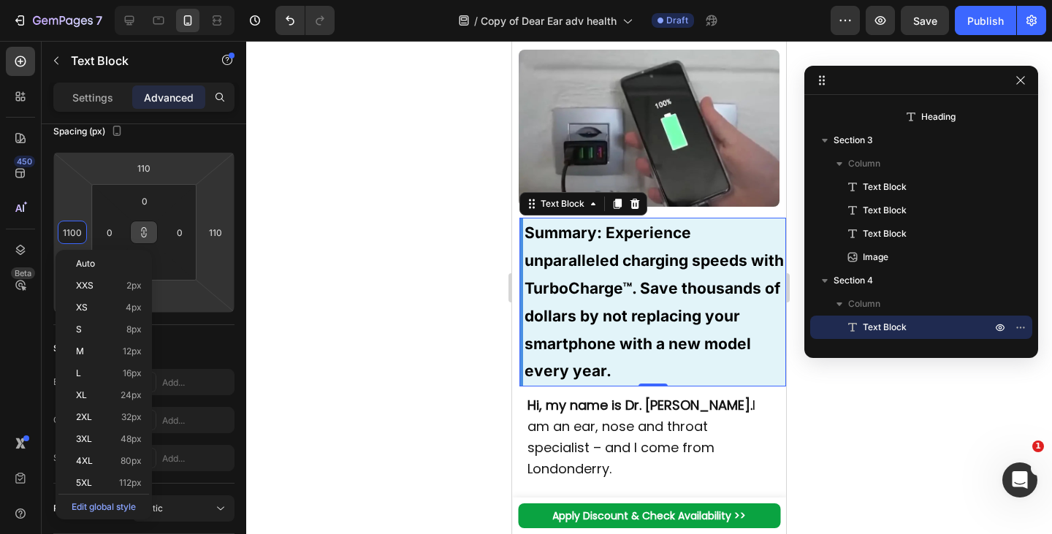
type input "1100"
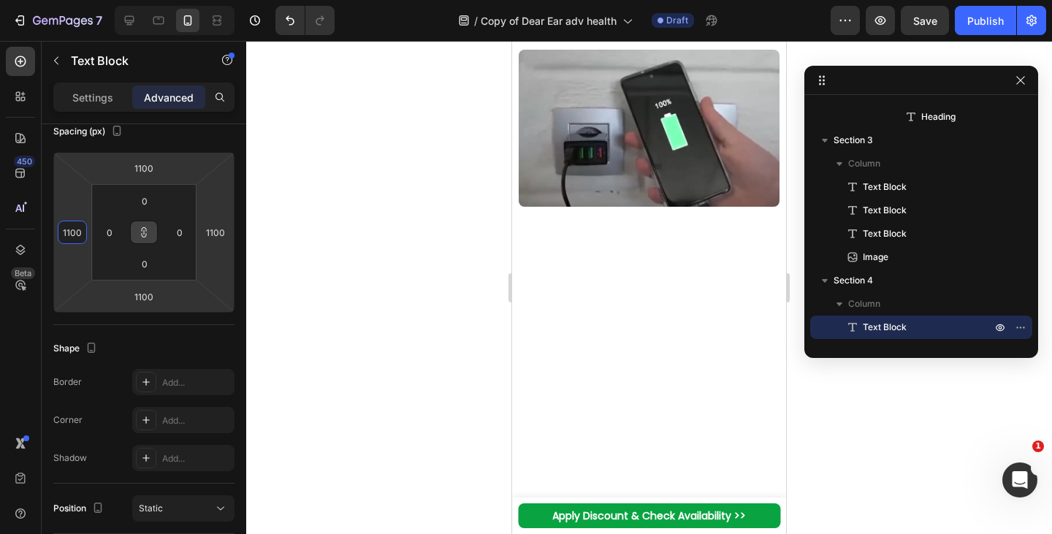
type input "110"
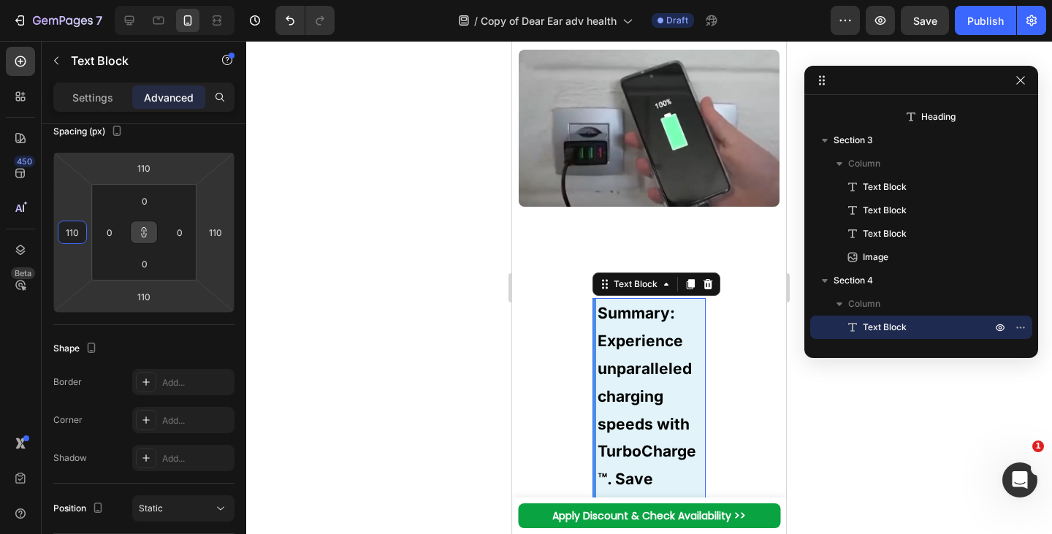
type input "10"
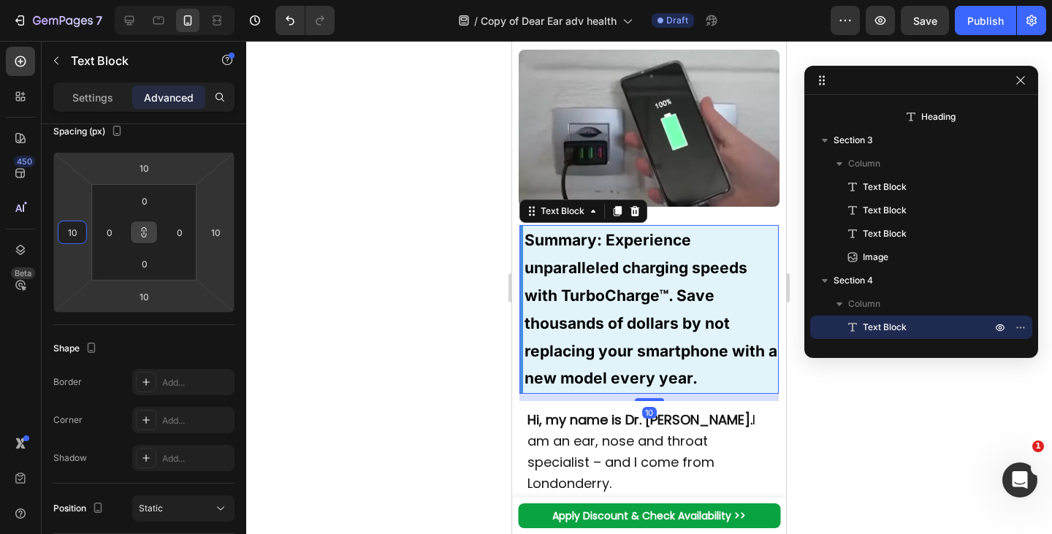
type input "100"
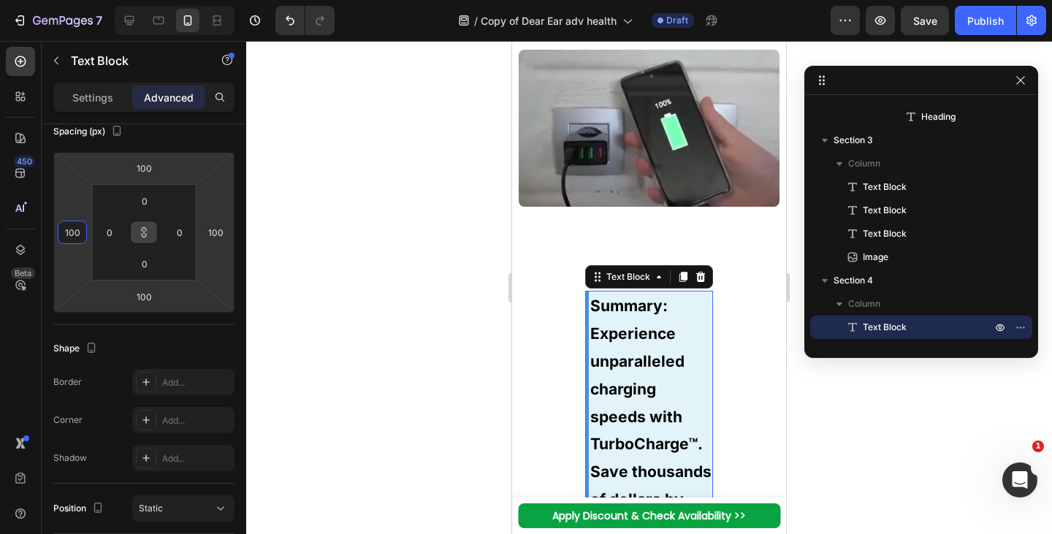
type input "10"
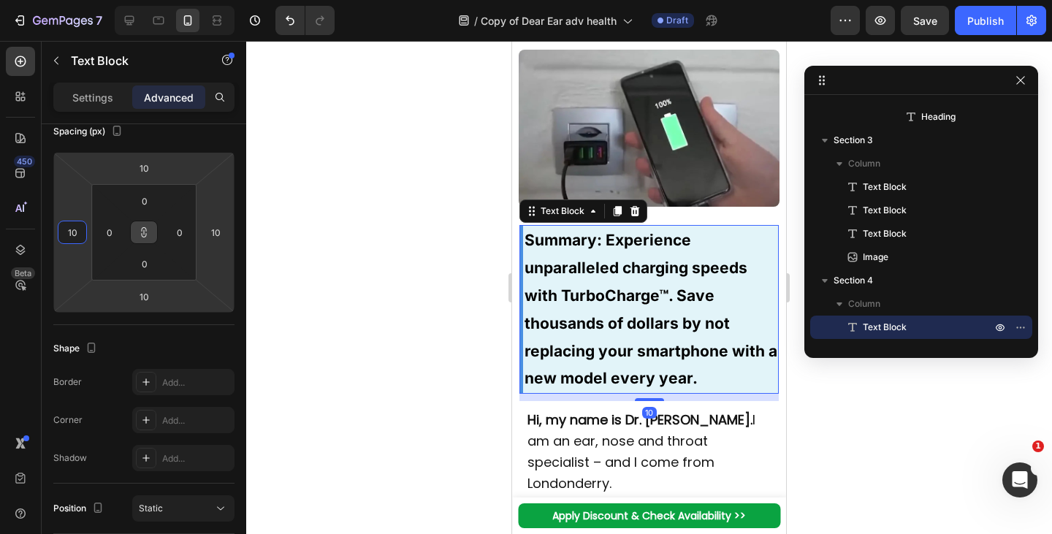
click at [691, 152] on img at bounding box center [649, 128] width 260 height 157
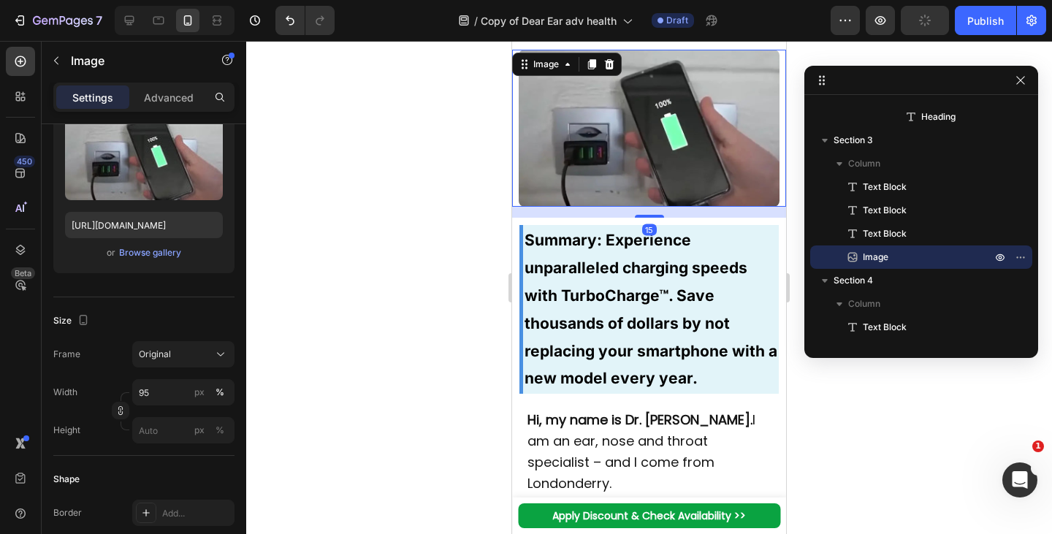
scroll to position [0, 0]
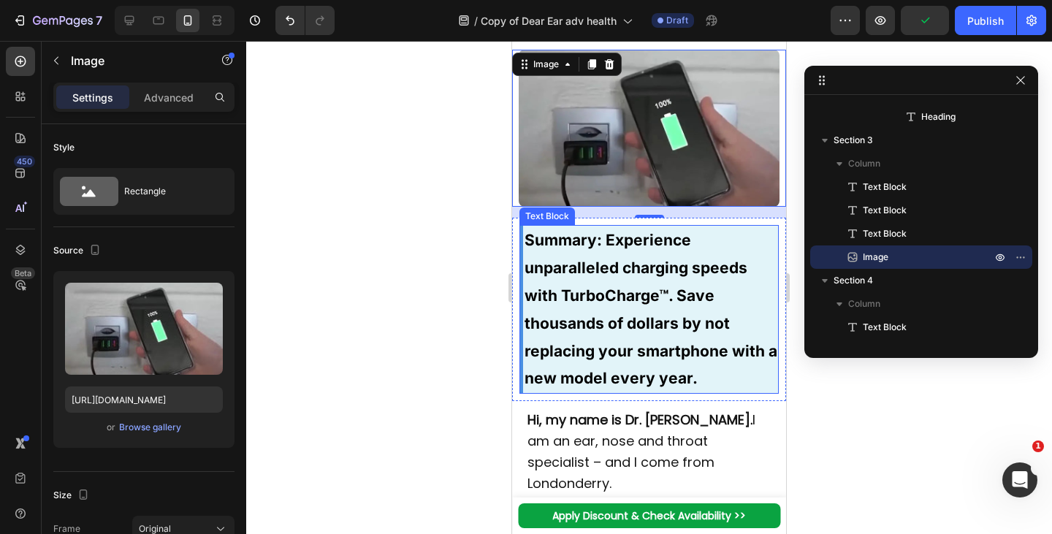
click at [677, 311] on strong "Summary: Experience unparalleled charging speeds with TurboCharge™. Save thousa…" at bounding box center [651, 309] width 253 height 156
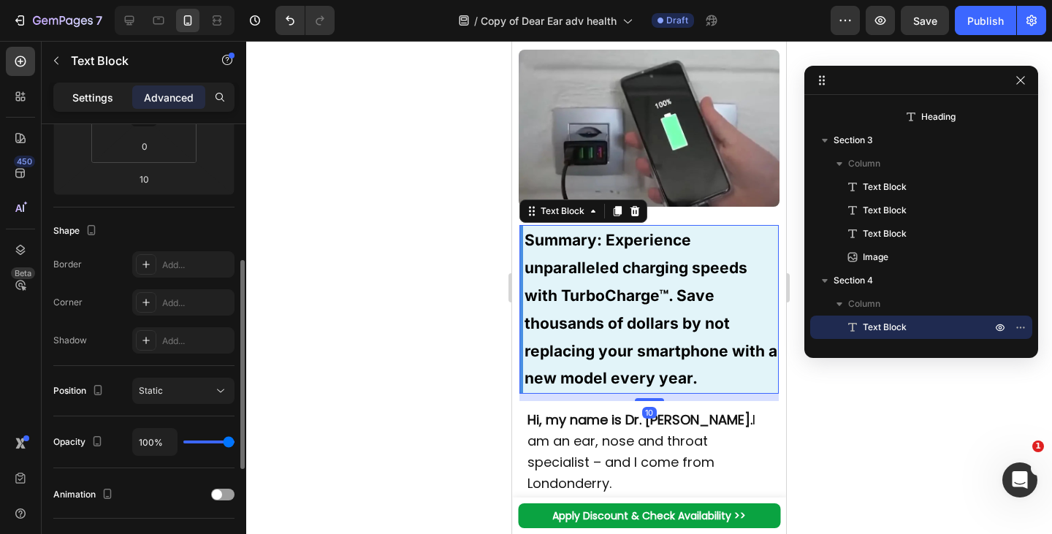
click at [102, 94] on p "Settings" at bounding box center [92, 97] width 41 height 15
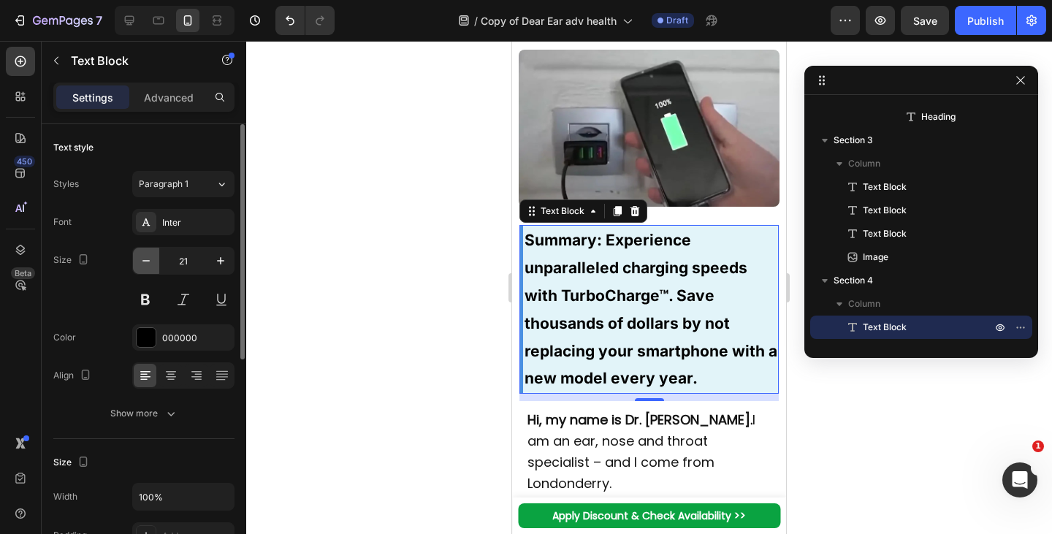
click at [148, 262] on icon "button" at bounding box center [146, 261] width 15 height 15
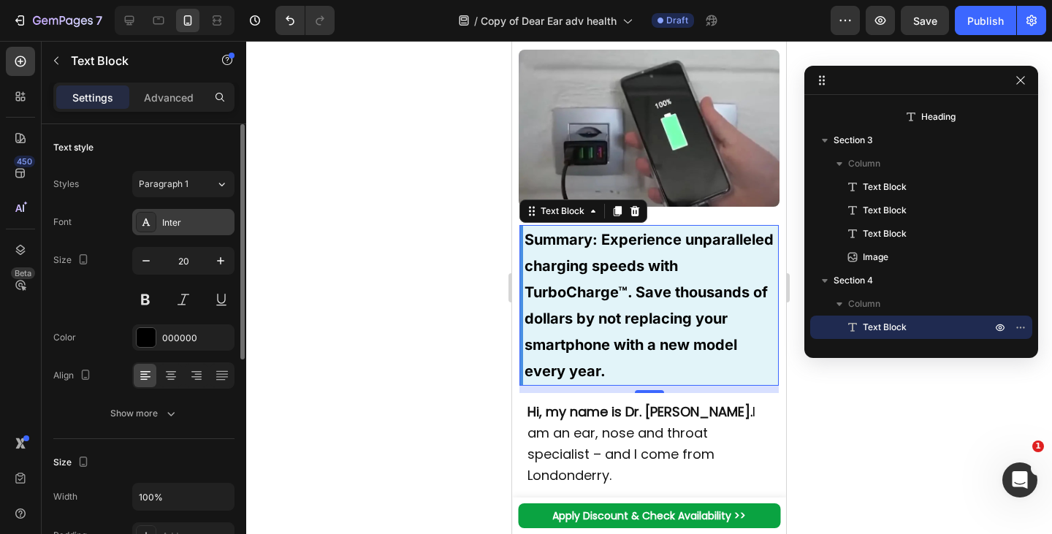
click at [179, 224] on div "Inter" at bounding box center [196, 222] width 69 height 13
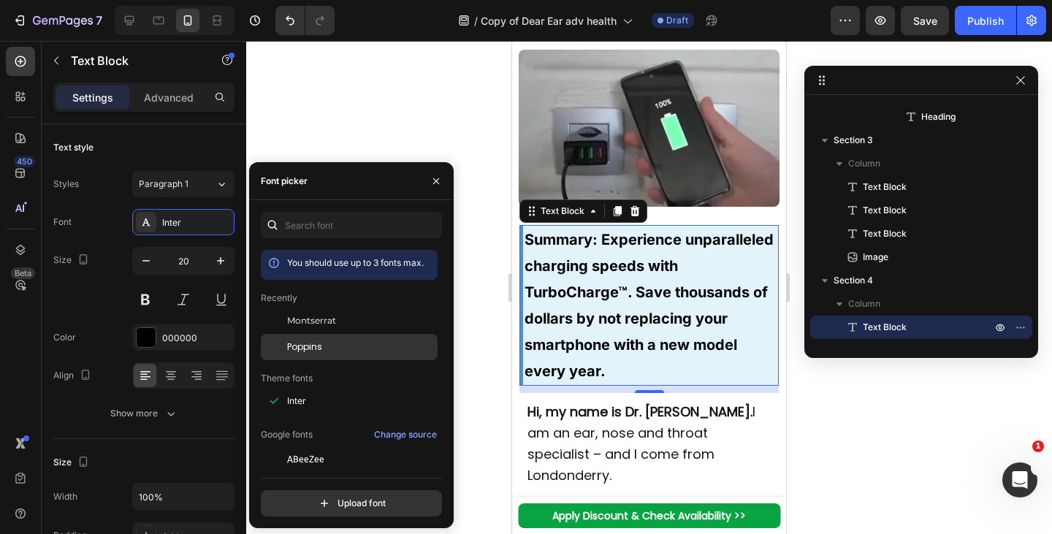
click at [297, 346] on span "Poppins" at bounding box center [304, 347] width 35 height 13
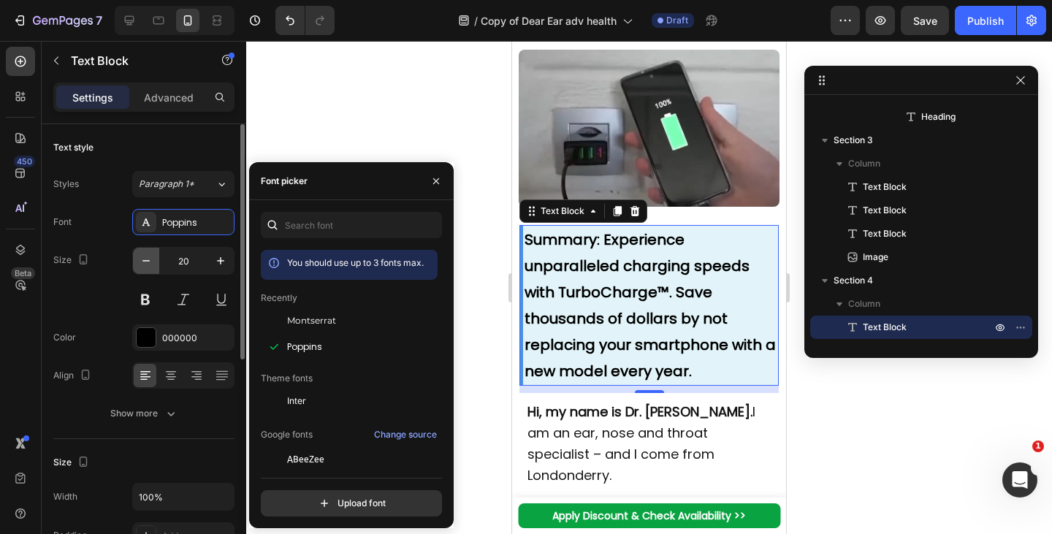
click at [146, 259] on icon "button" at bounding box center [146, 261] width 15 height 15
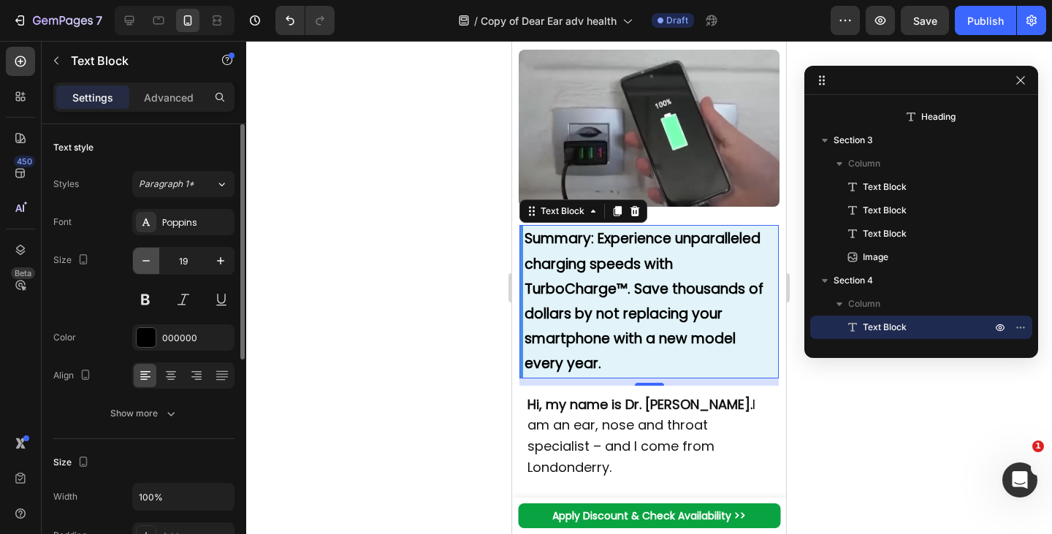
click at [151, 263] on icon "button" at bounding box center [146, 261] width 15 height 15
type input "18"
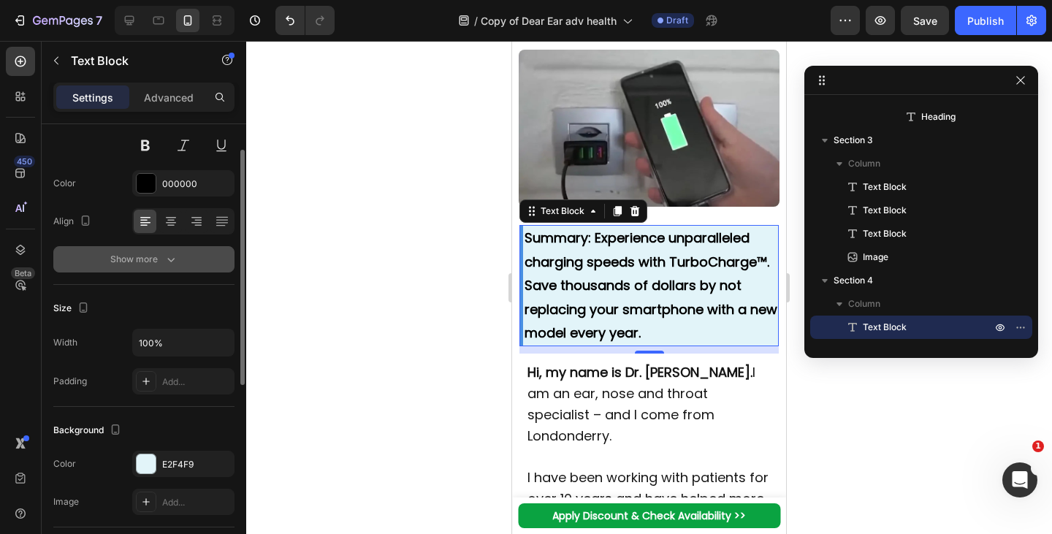
scroll to position [116, 0]
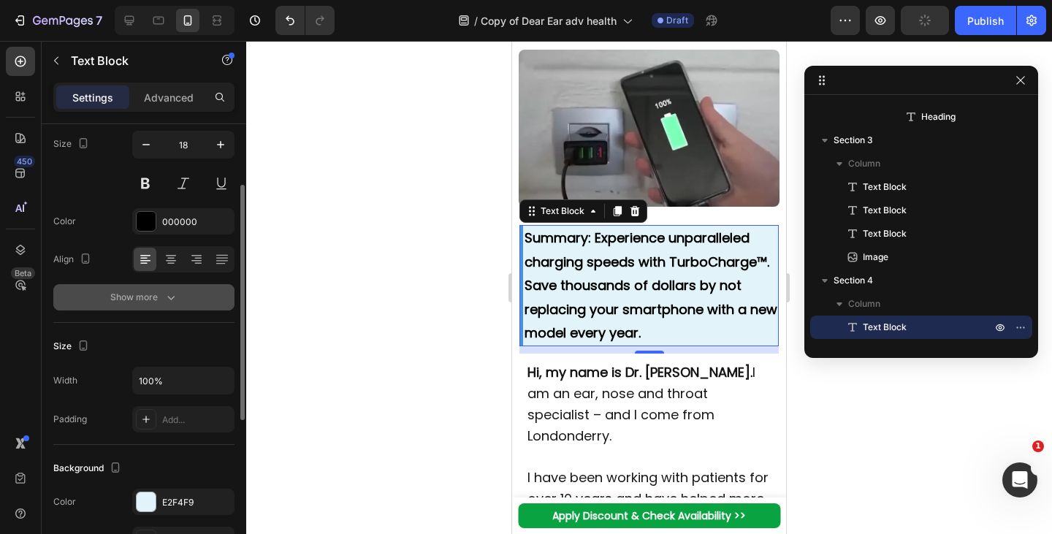
click at [125, 301] on div "Show more" at bounding box center [144, 297] width 68 height 15
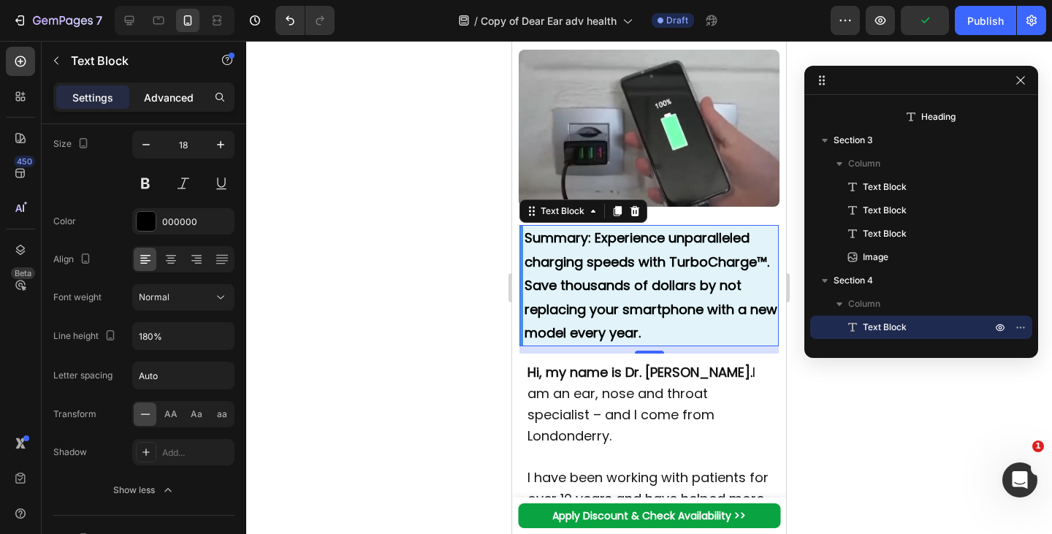
click at [147, 104] on p "Advanced" at bounding box center [169, 97] width 50 height 15
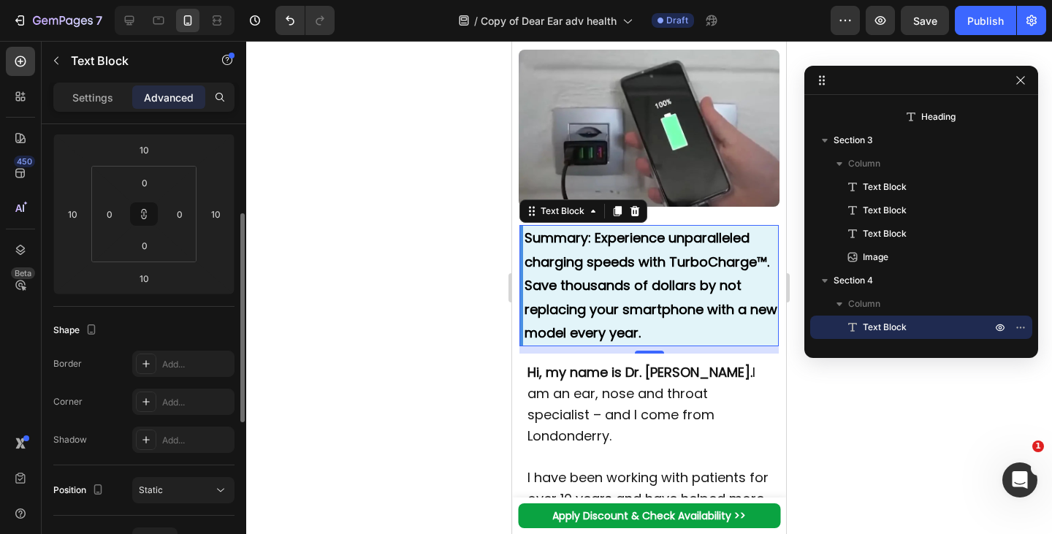
scroll to position [194, 0]
click at [86, 107] on div "Settings" at bounding box center [92, 97] width 73 height 23
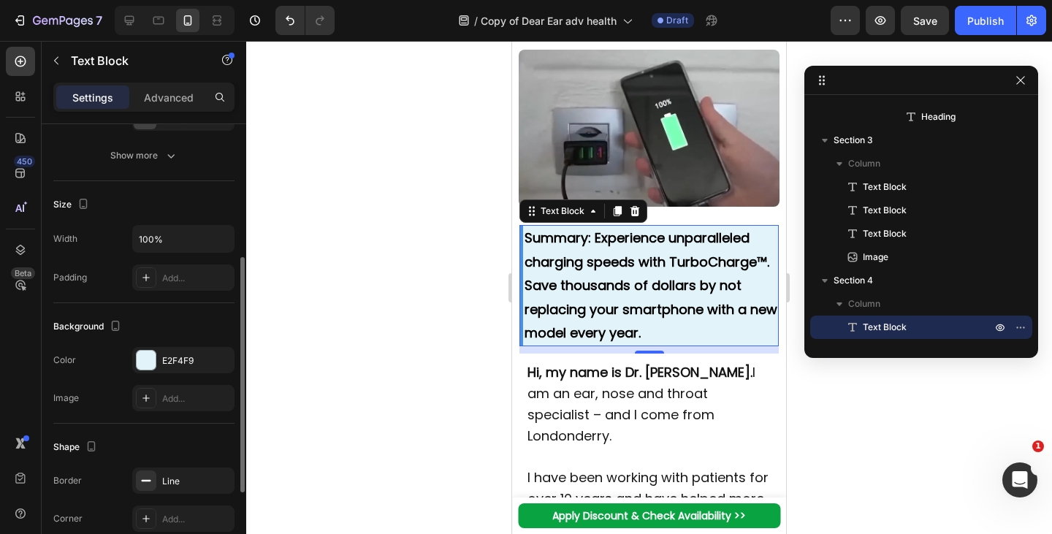
scroll to position [257, 0]
click at [103, 160] on button "Show more" at bounding box center [143, 156] width 181 height 26
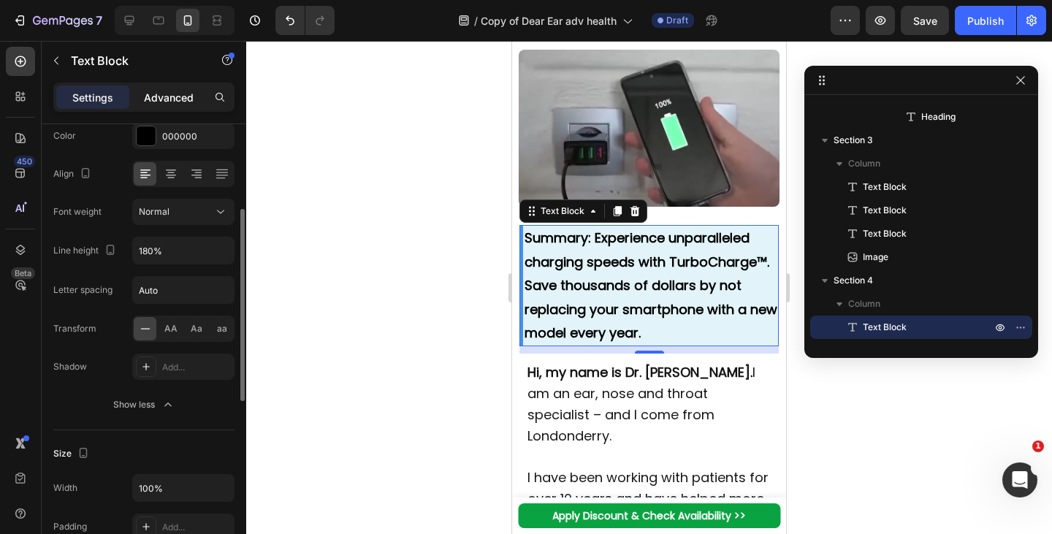
scroll to position [201, 0]
click at [181, 102] on p "Advanced" at bounding box center [169, 97] width 50 height 15
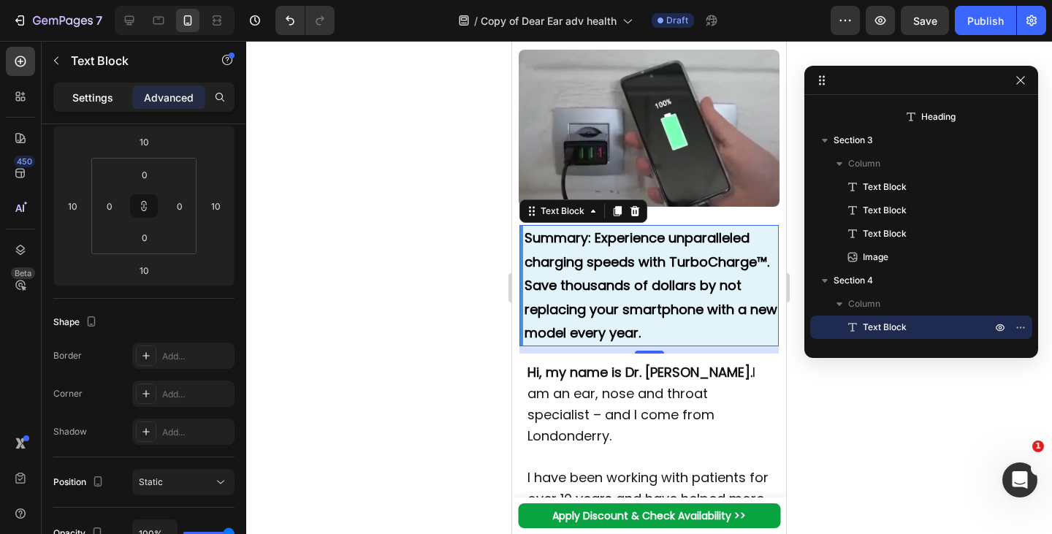
click at [99, 101] on p "Settings" at bounding box center [92, 97] width 41 height 15
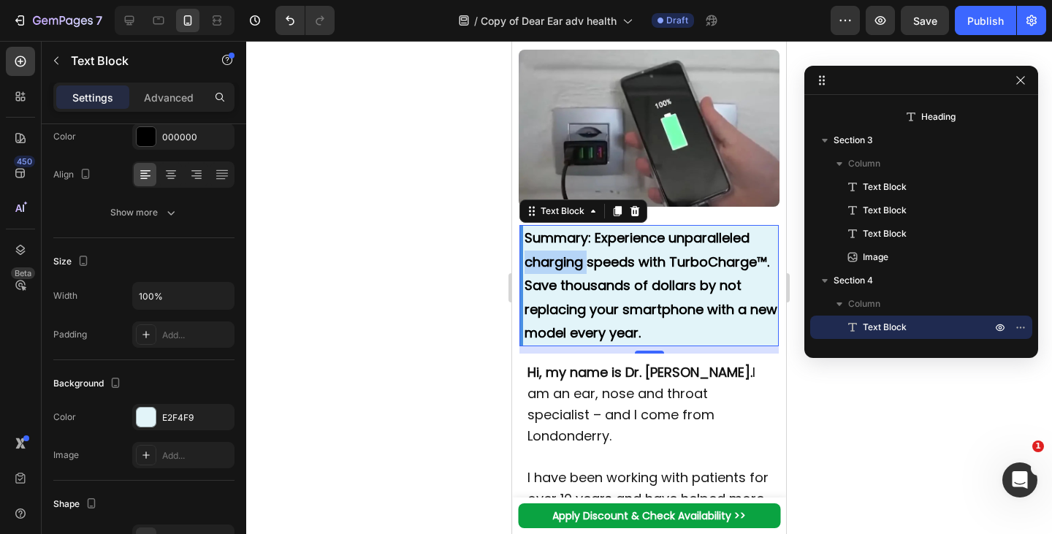
click at [544, 254] on strong "Summary: Experience unparalleled charging speeds with TurboCharge™. Save thousa…" at bounding box center [651, 285] width 253 height 113
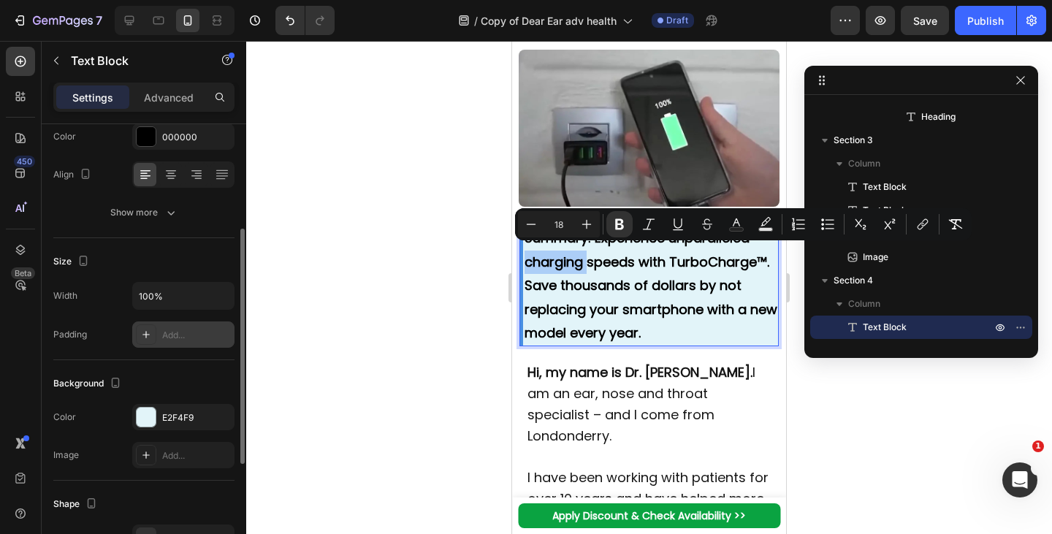
click at [170, 344] on div "Add..." at bounding box center [183, 335] width 102 height 26
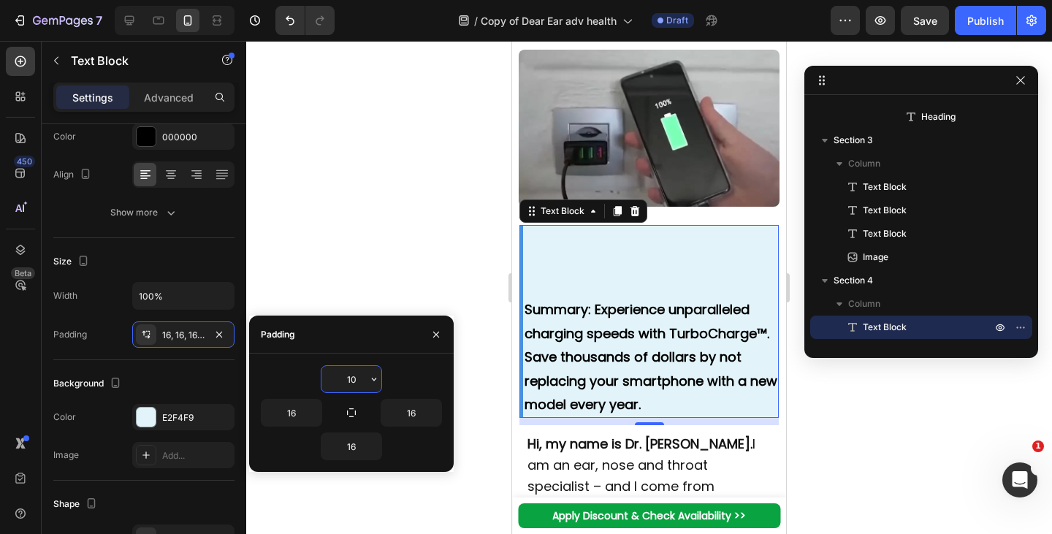
type input "1"
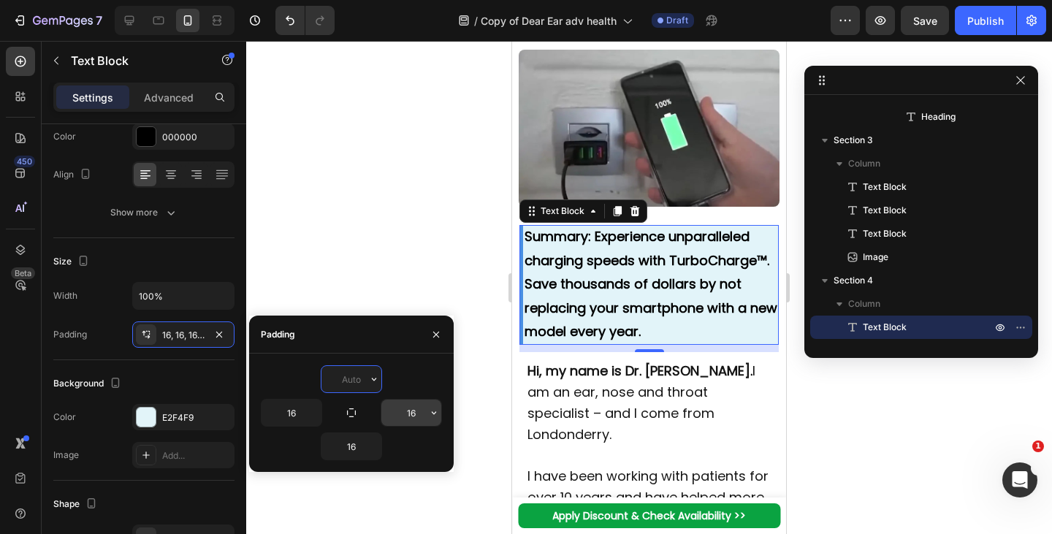
click at [418, 411] on input "16" at bounding box center [412, 413] width 60 height 26
type input "0"
click at [350, 444] on input "16" at bounding box center [352, 446] width 60 height 26
type input "0"
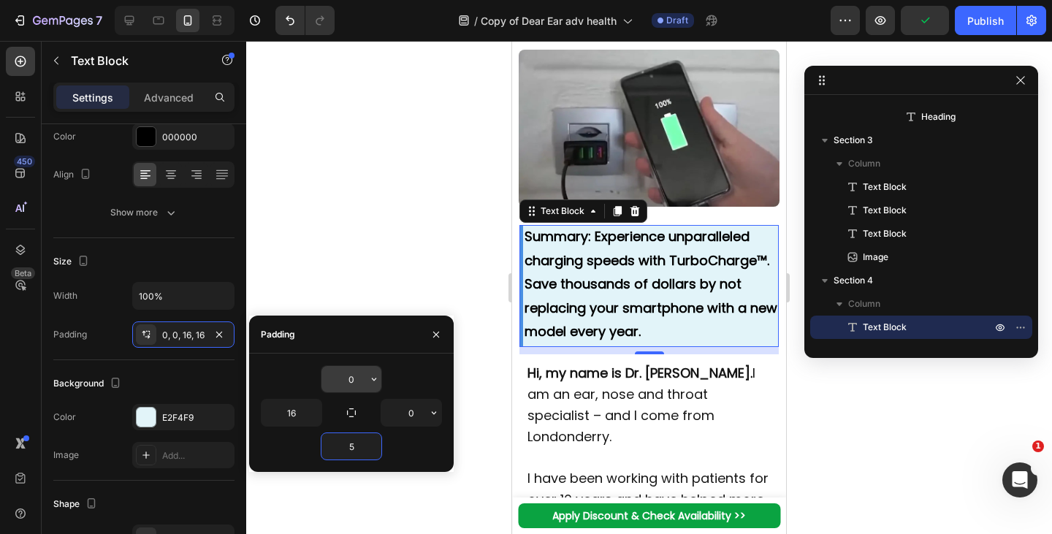
type input "5"
click at [403, 415] on input "0" at bounding box center [412, 413] width 60 height 26
type input "5"
click at [343, 376] on input "0" at bounding box center [352, 379] width 60 height 26
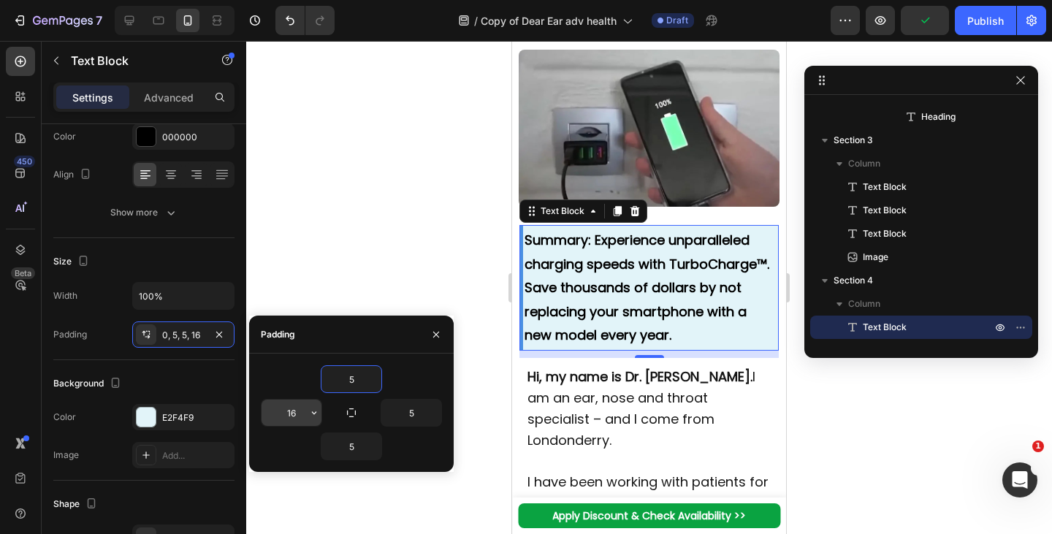
type input "5"
click at [295, 414] on input "16" at bounding box center [292, 413] width 60 height 26
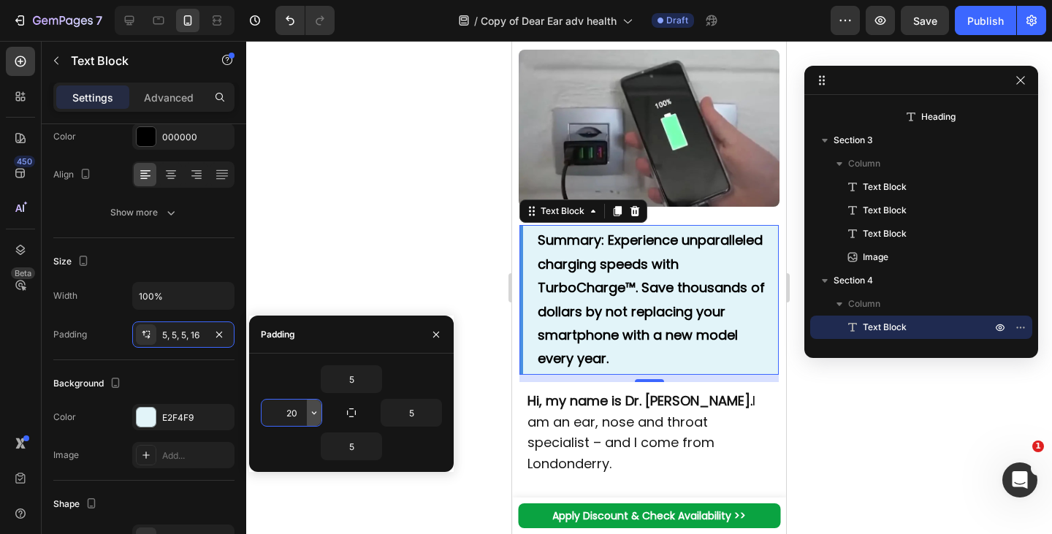
type input "2"
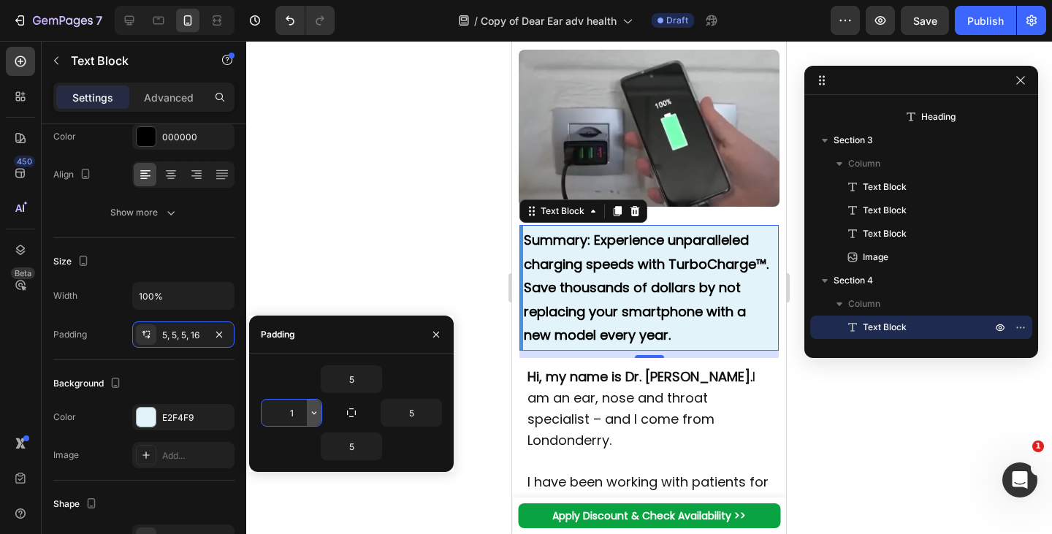
type input "16"
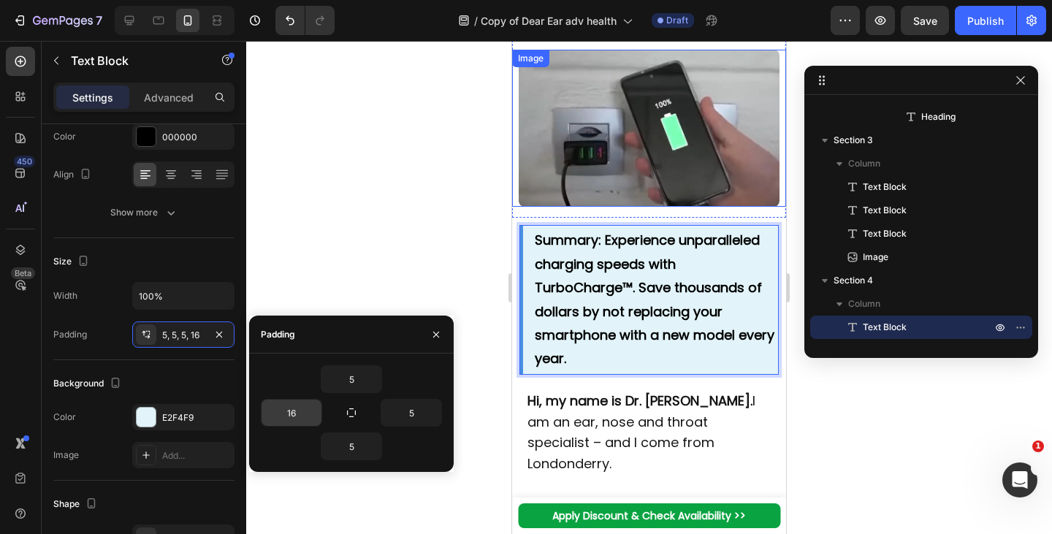
click at [716, 145] on img at bounding box center [649, 128] width 260 height 157
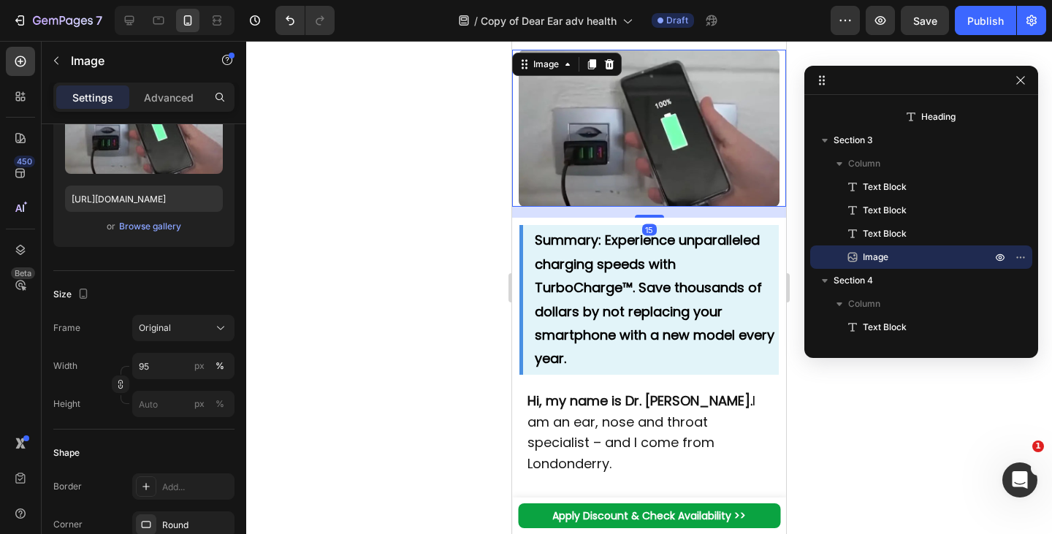
scroll to position [0, 0]
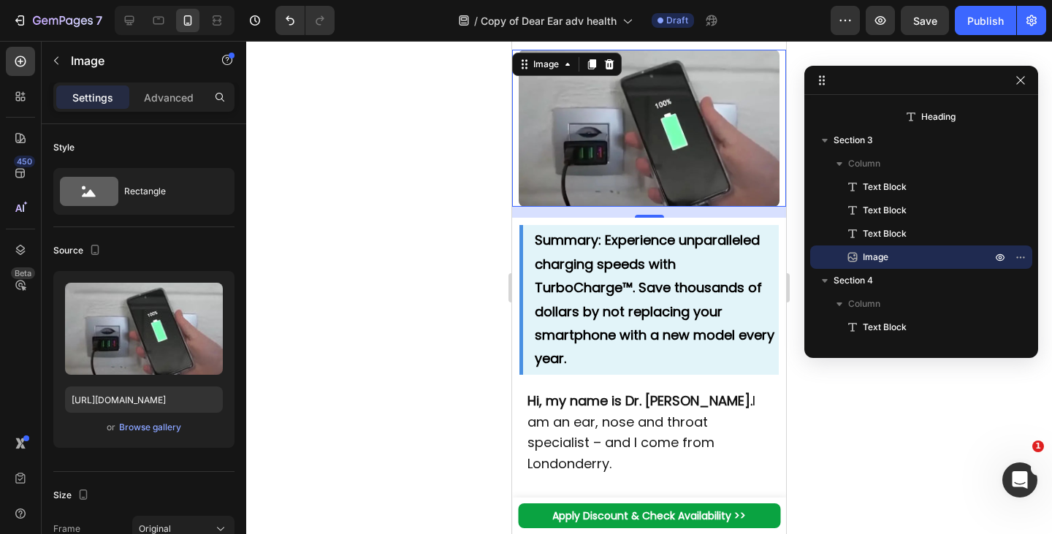
click at [608, 311] on strong "Summary: Experience unparalleled charging speeds with TurboCharge™. Save thousa…" at bounding box center [655, 299] width 240 height 137
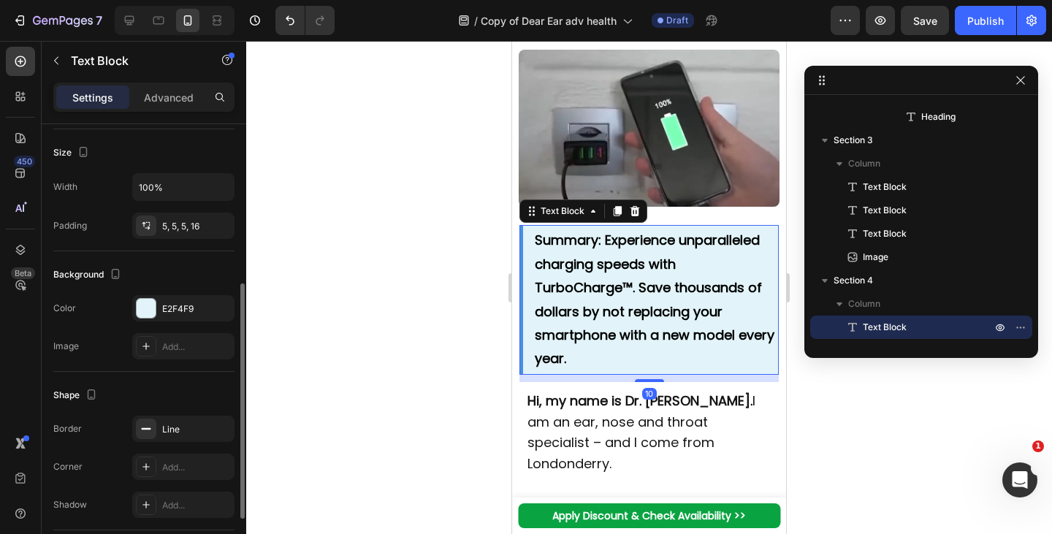
scroll to position [310, 0]
click at [167, 233] on div "5, 5, 5, 16" at bounding box center [183, 226] width 102 height 26
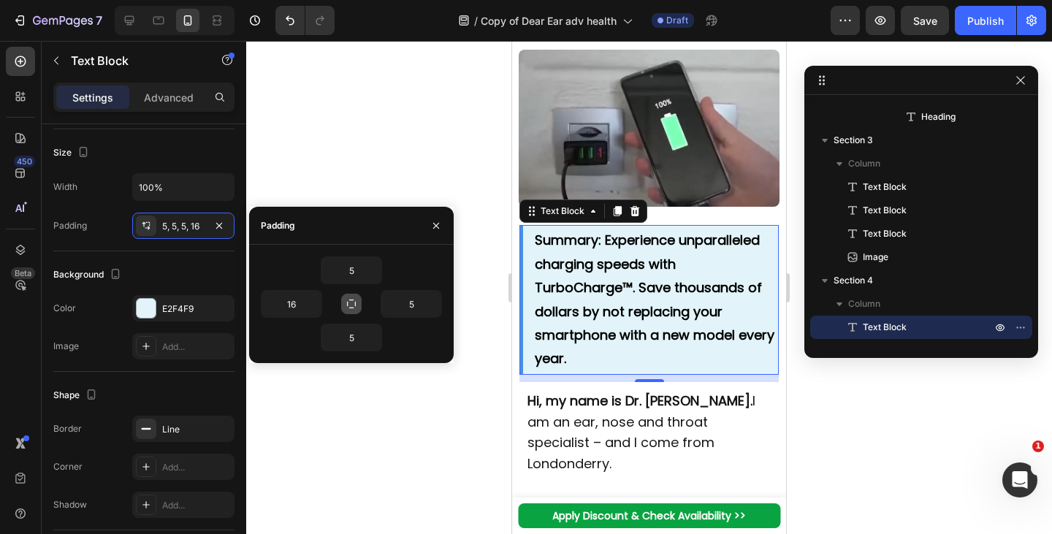
click at [351, 303] on icon "button" at bounding box center [352, 304] width 12 height 12
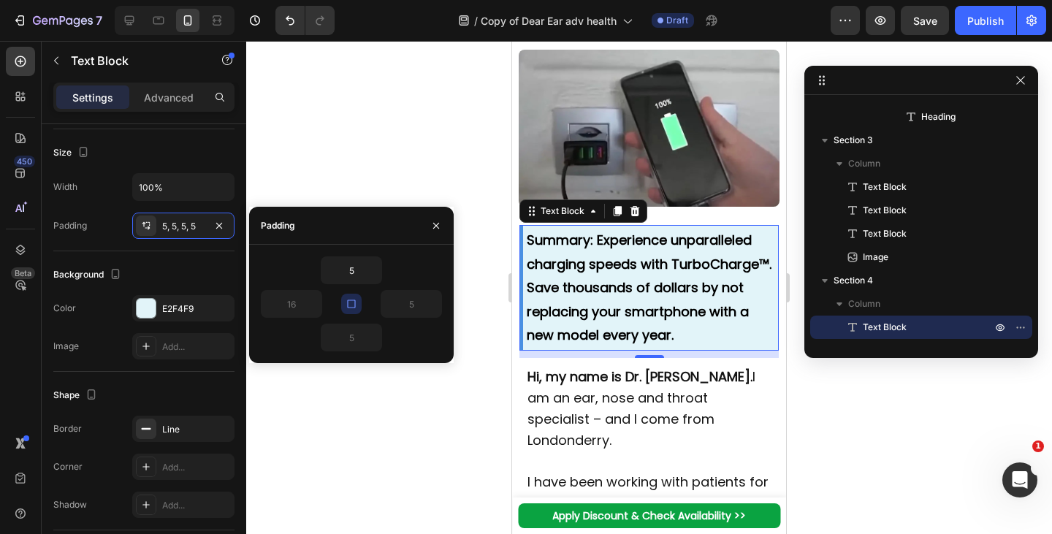
type input "5"
click at [357, 272] on input "5" at bounding box center [352, 270] width 60 height 26
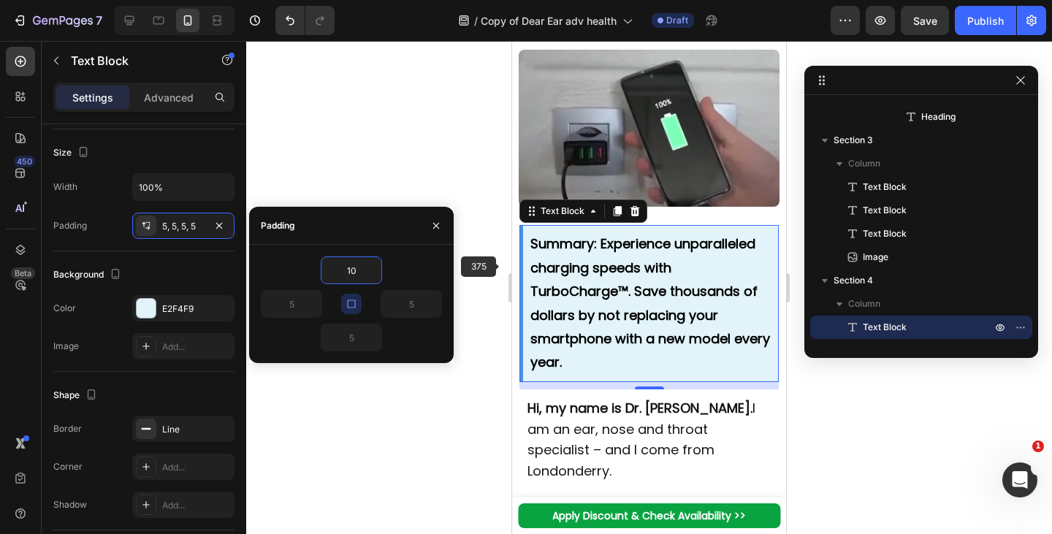
type input "10"
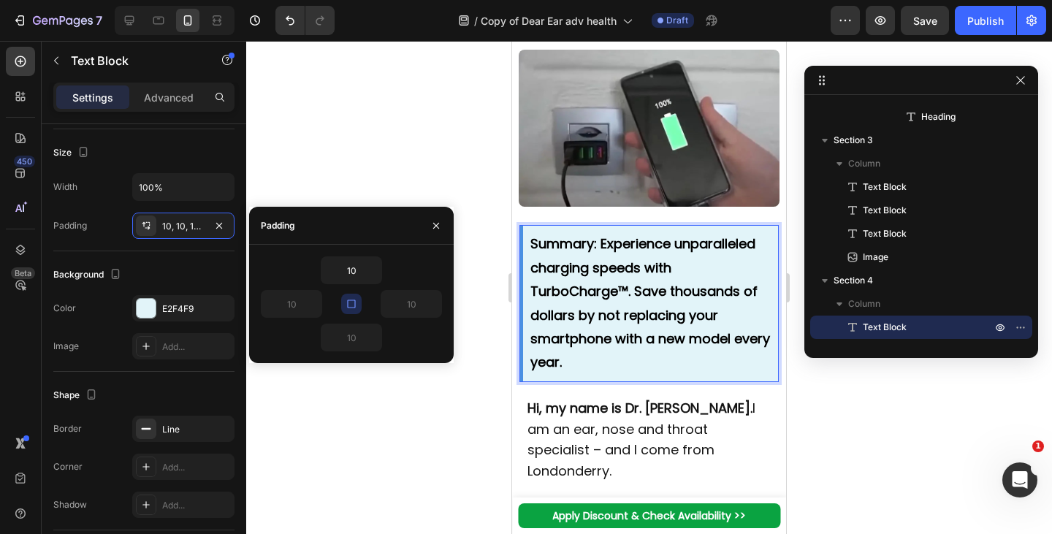
click at [695, 162] on img at bounding box center [649, 128] width 260 height 157
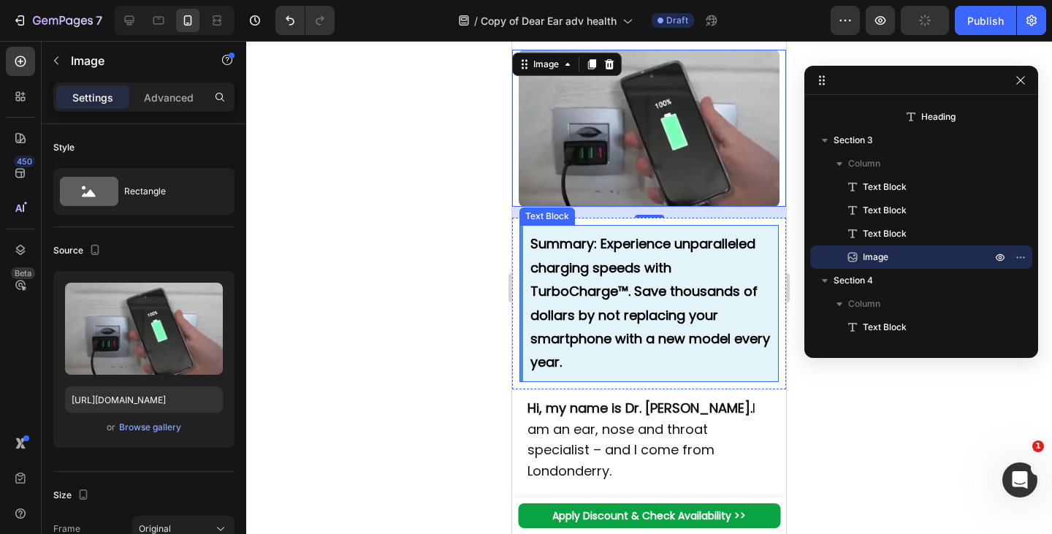
scroll to position [355, 0]
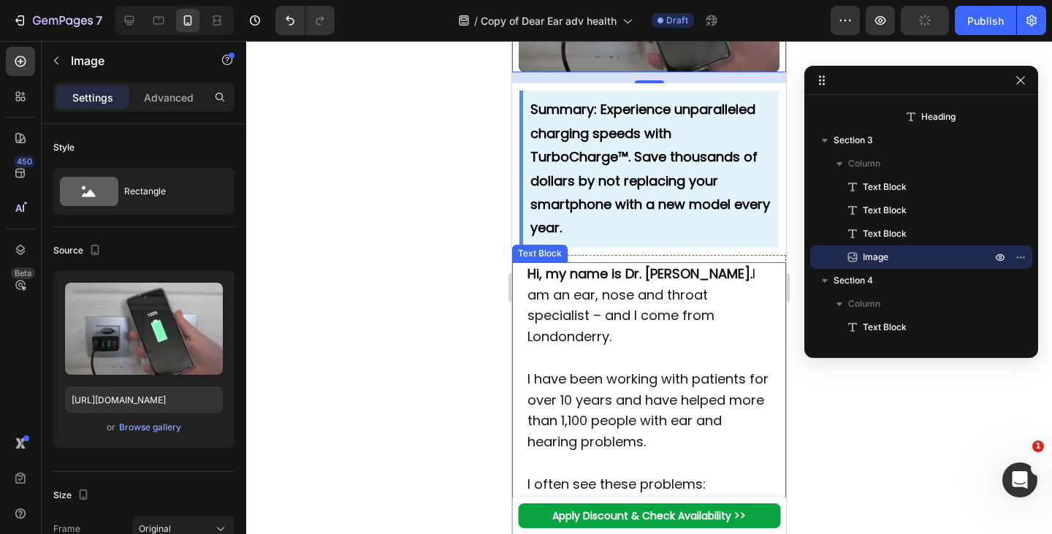
click at [664, 315] on p "Hi, my name is Dr. William Brown. I am an ear, nose and throat specialist – and…" at bounding box center [650, 306] width 244 height 84
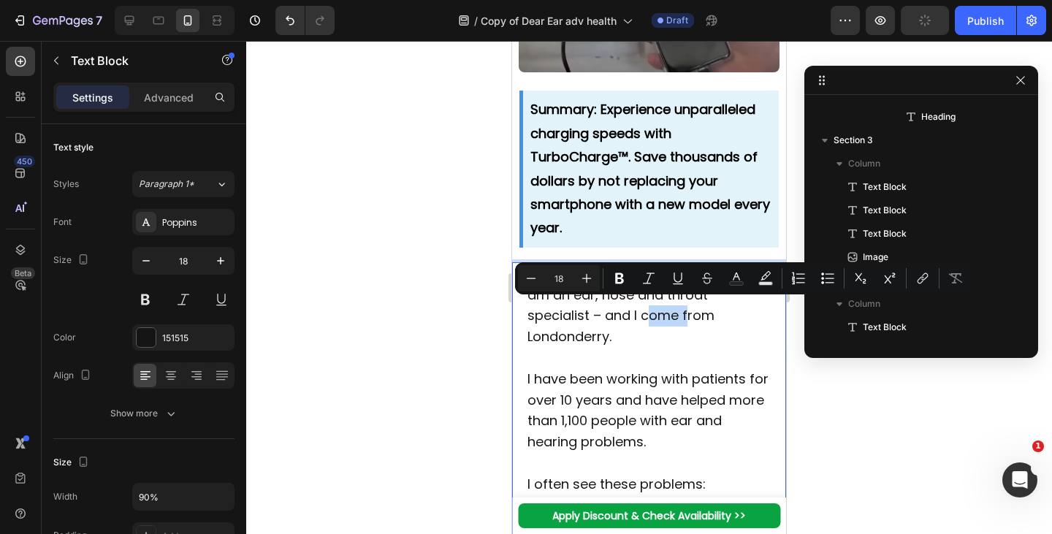
scroll to position [534, 0]
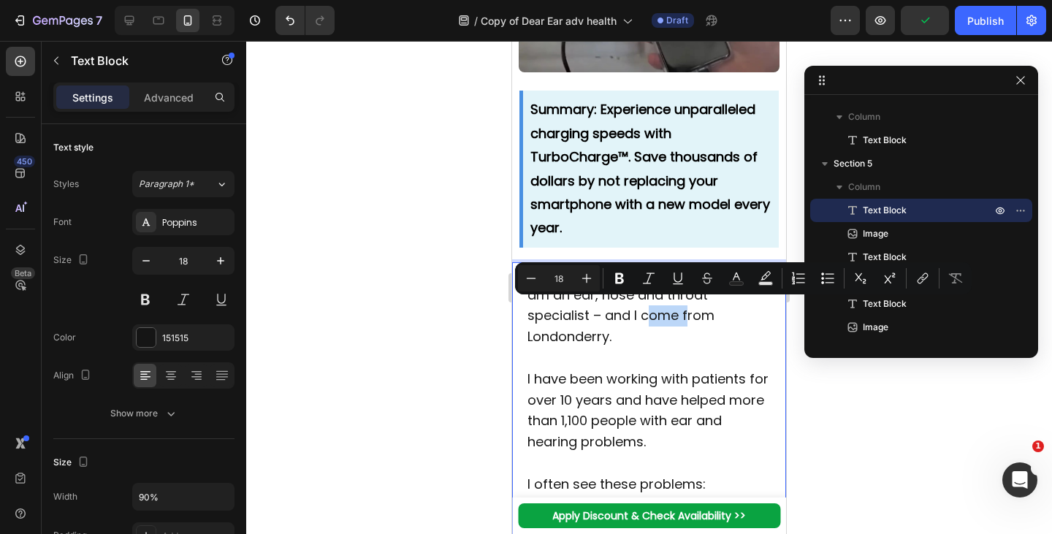
click at [628, 202] on strong "Summary: Experience unparalleled charging speeds with TurboCharge™. Save thousa…" at bounding box center [651, 168] width 240 height 137
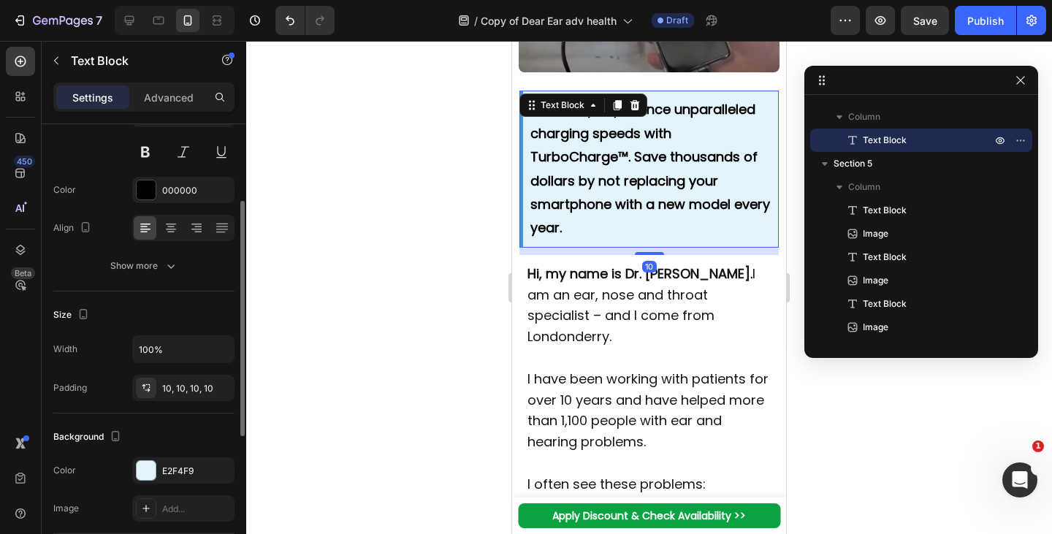
scroll to position [148, 0]
click at [132, 273] on button "Show more" at bounding box center [143, 265] width 181 height 26
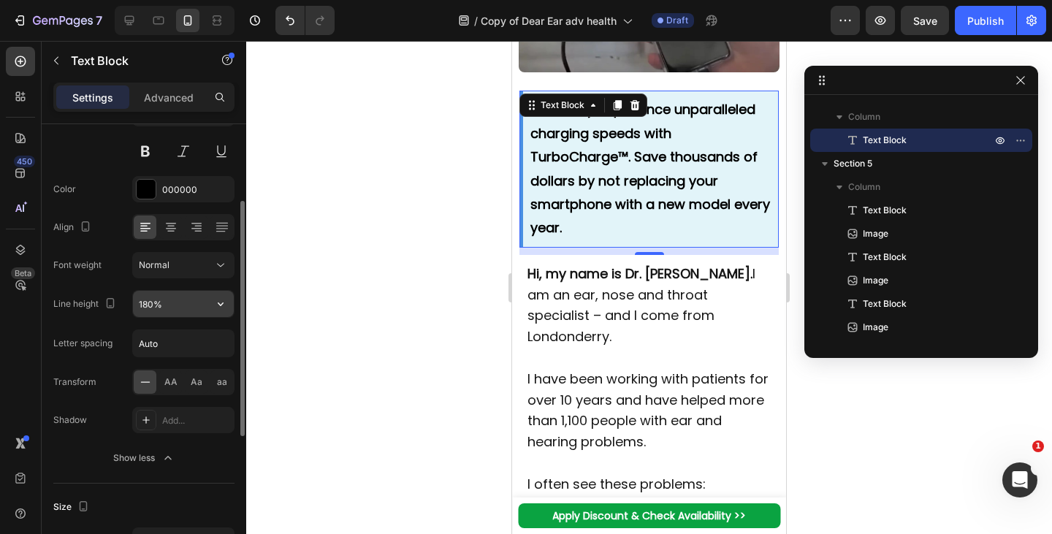
click at [163, 311] on input "180%" at bounding box center [183, 304] width 101 height 26
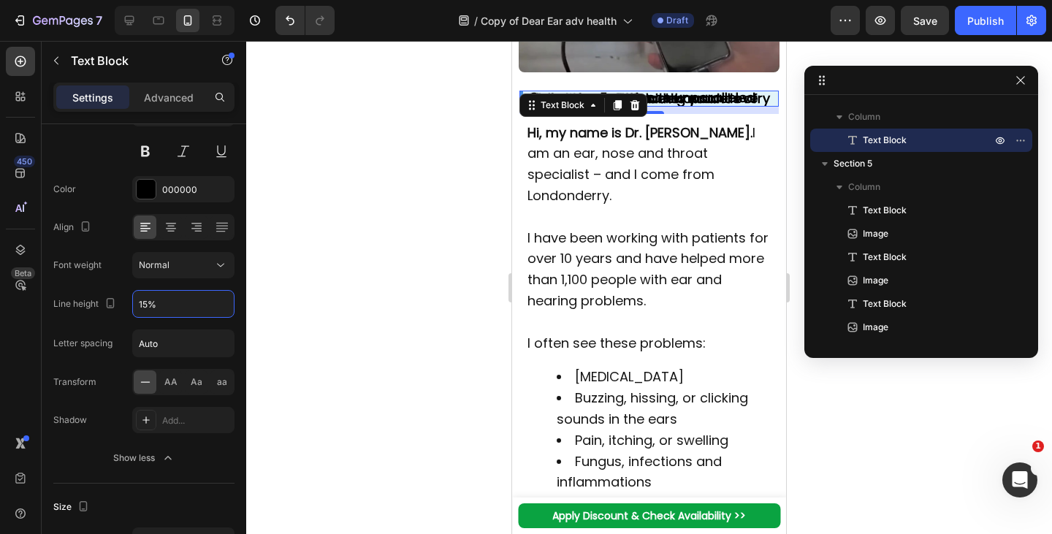
type input "150%"
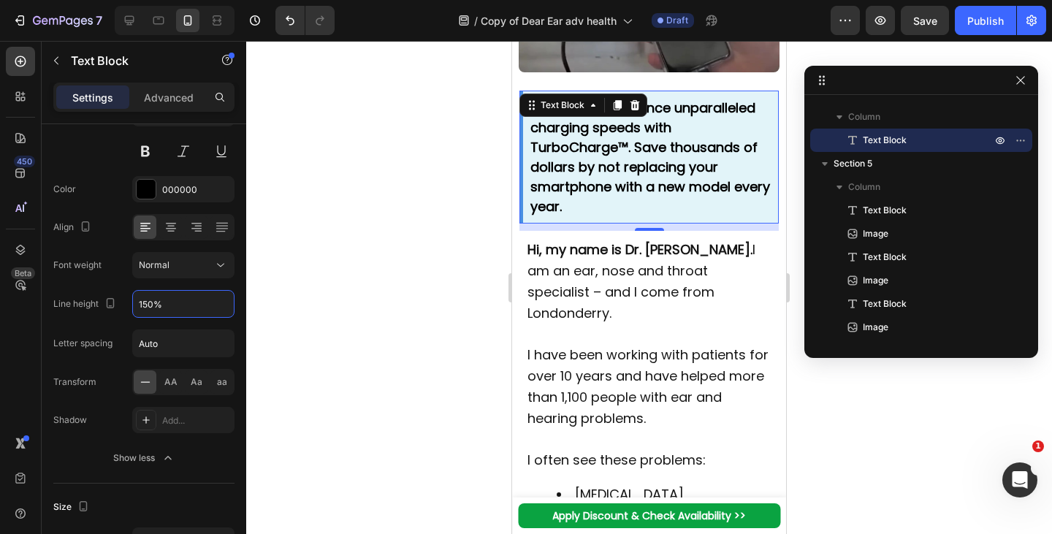
click at [599, 376] on p "I have been working with patients for over 10 years and have helped more than 1…" at bounding box center [650, 387] width 244 height 84
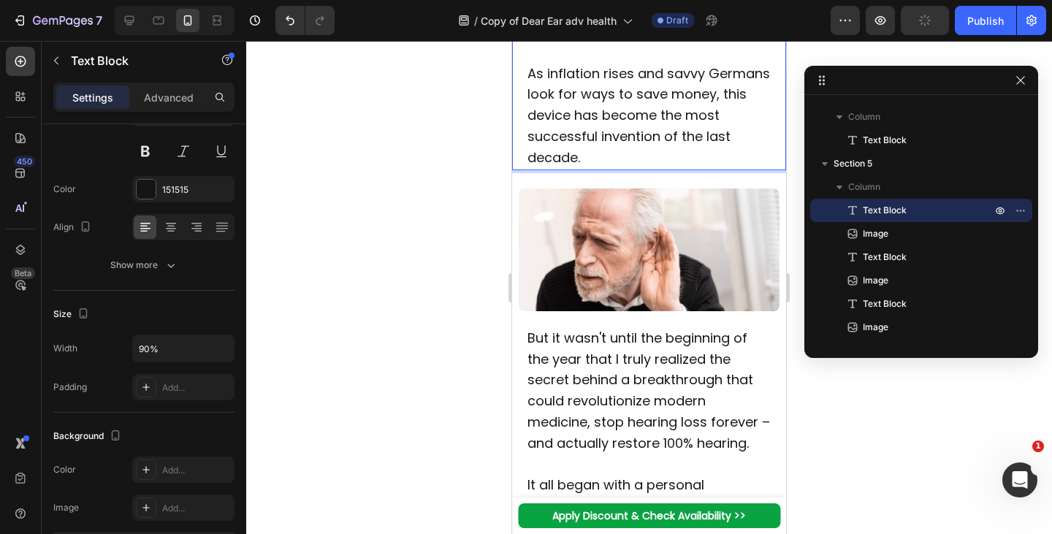
scroll to position [1071, 0]
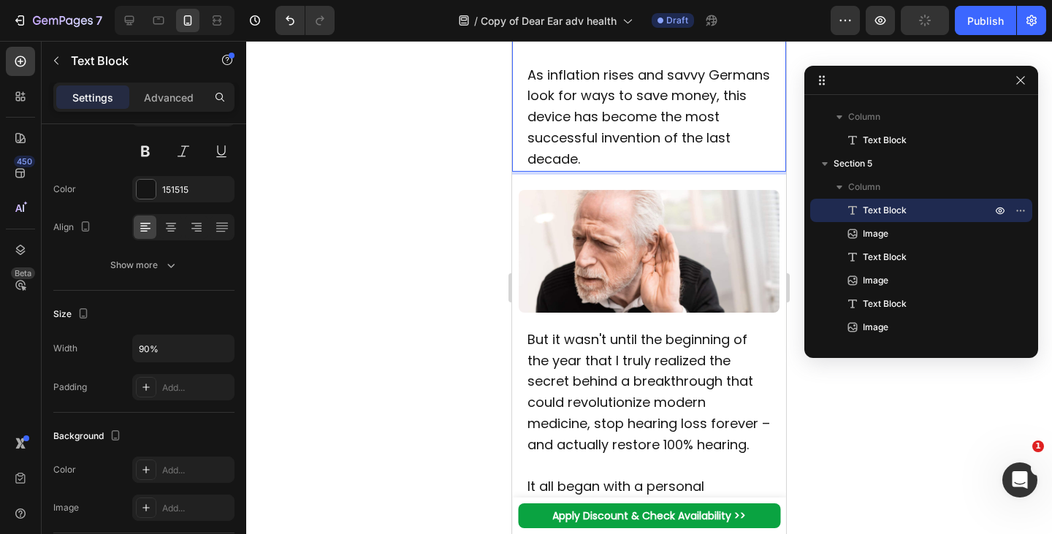
click at [61, 62] on icon "button" at bounding box center [56, 61] width 12 height 12
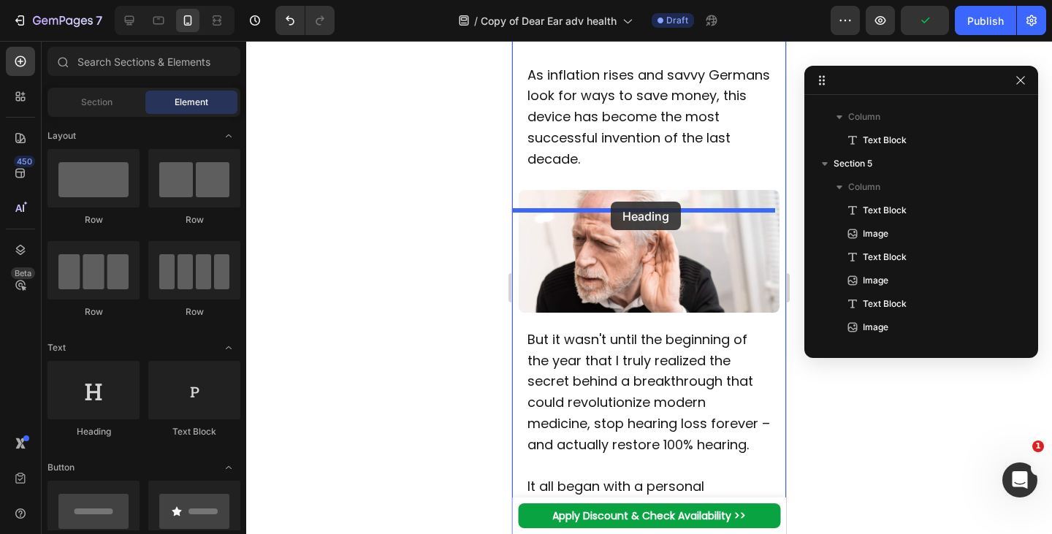
drag, startPoint x: 872, startPoint y: 337, endPoint x: 611, endPoint y: 202, distance: 293.9
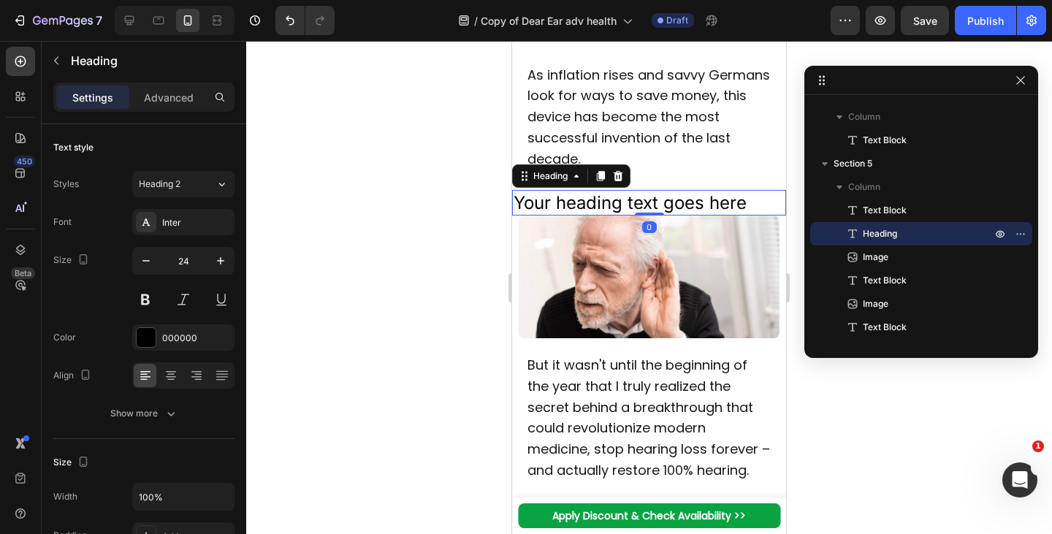
click at [625, 216] on h2 "Your heading text goes here" at bounding box center [649, 203] width 274 height 26
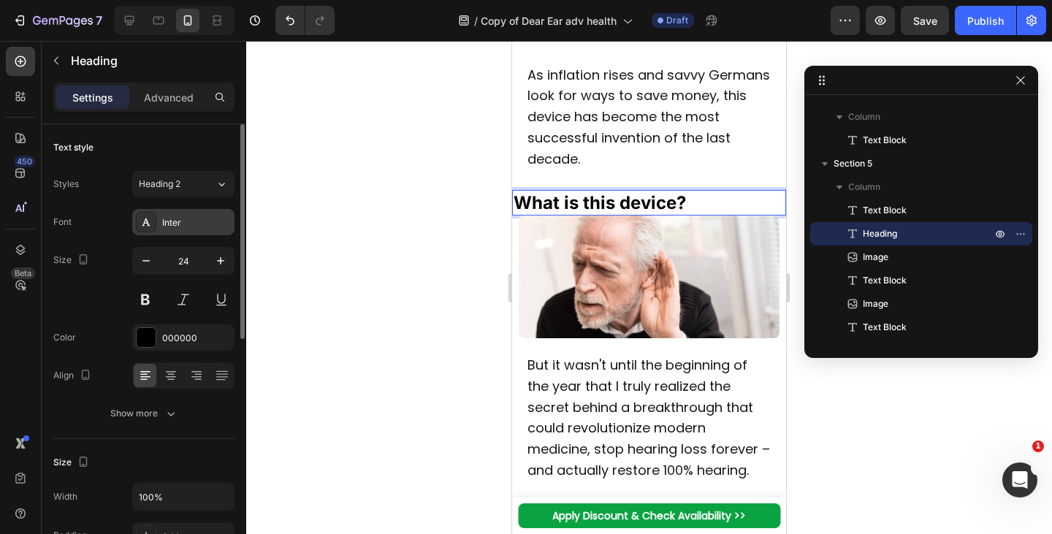
click at [173, 217] on div "Inter" at bounding box center [196, 222] width 69 height 13
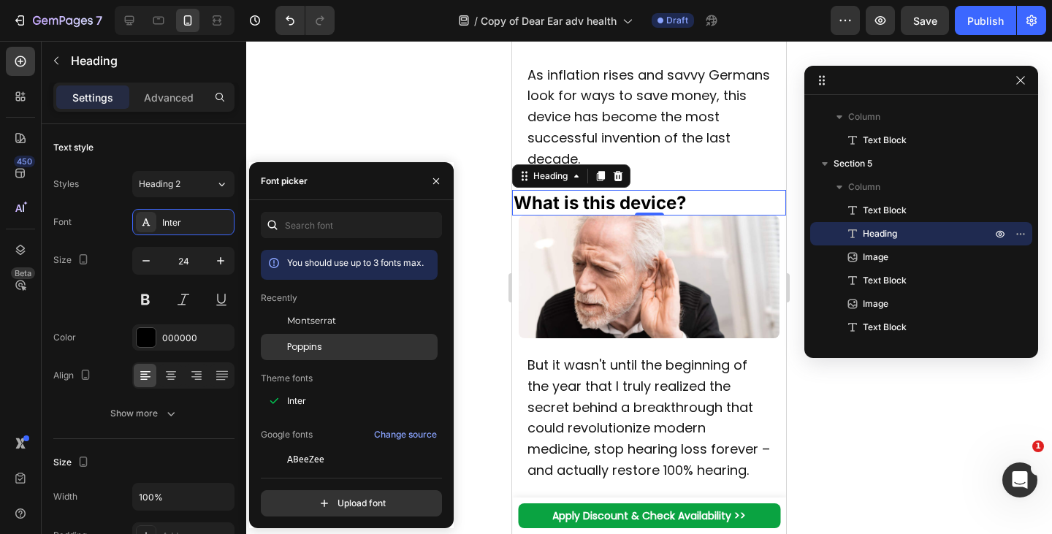
click at [310, 349] on span "Poppins" at bounding box center [304, 347] width 35 height 13
click at [170, 97] on p "Advanced" at bounding box center [169, 97] width 50 height 15
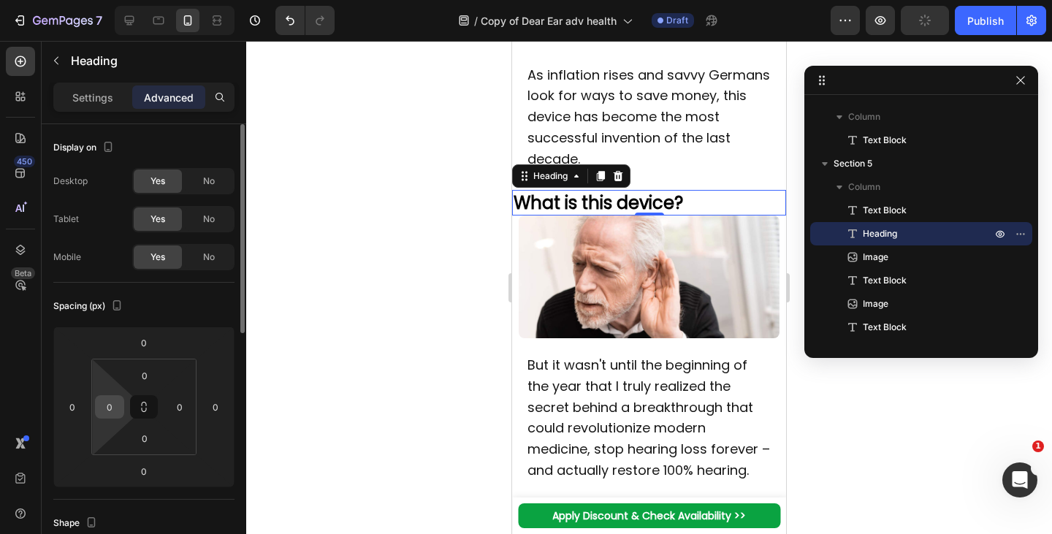
click at [110, 411] on input "0" at bounding box center [110, 407] width 22 height 22
type input "20"
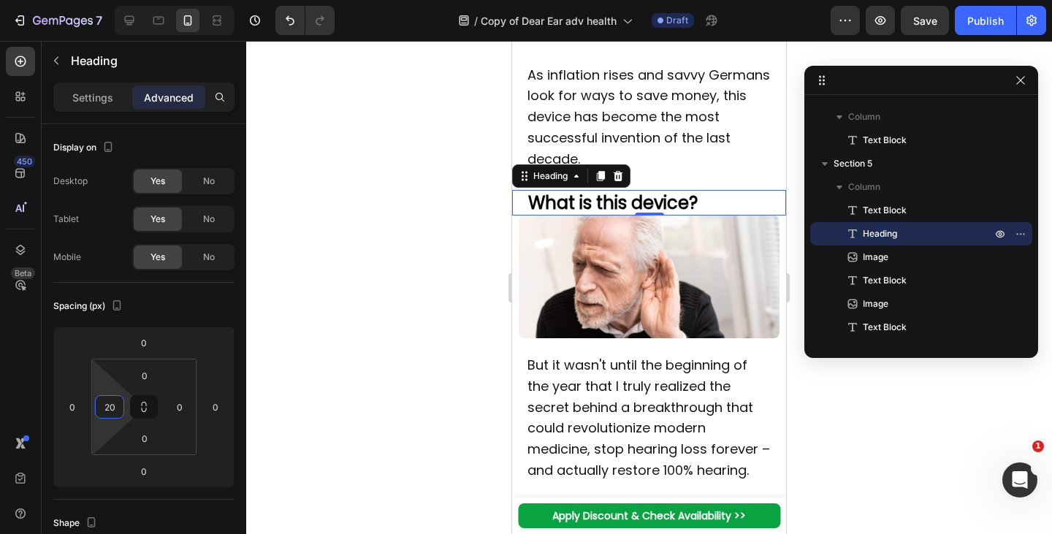
click at [667, 259] on img at bounding box center [649, 277] width 260 height 123
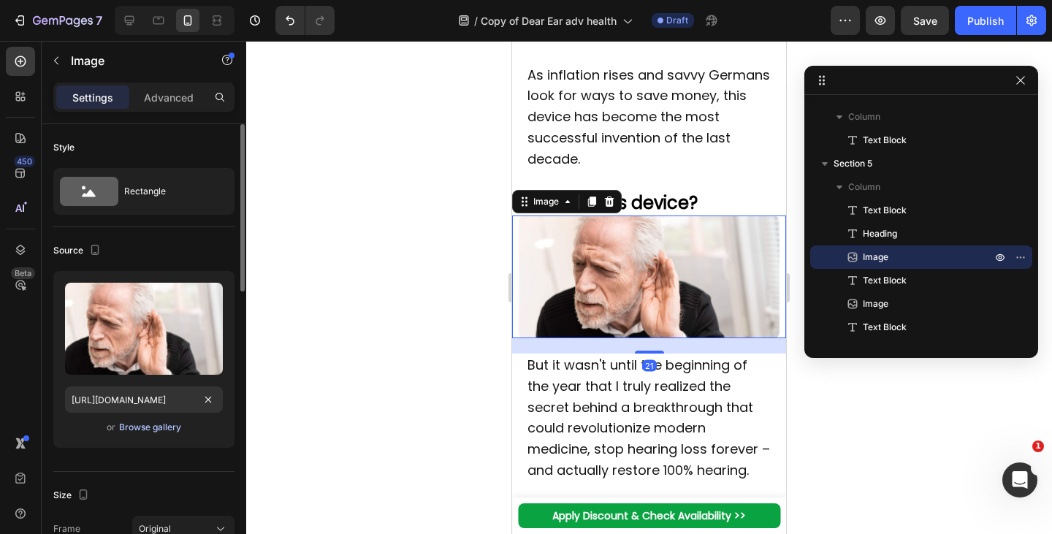
click at [140, 420] on button "Browse gallery" at bounding box center [150, 427] width 64 height 15
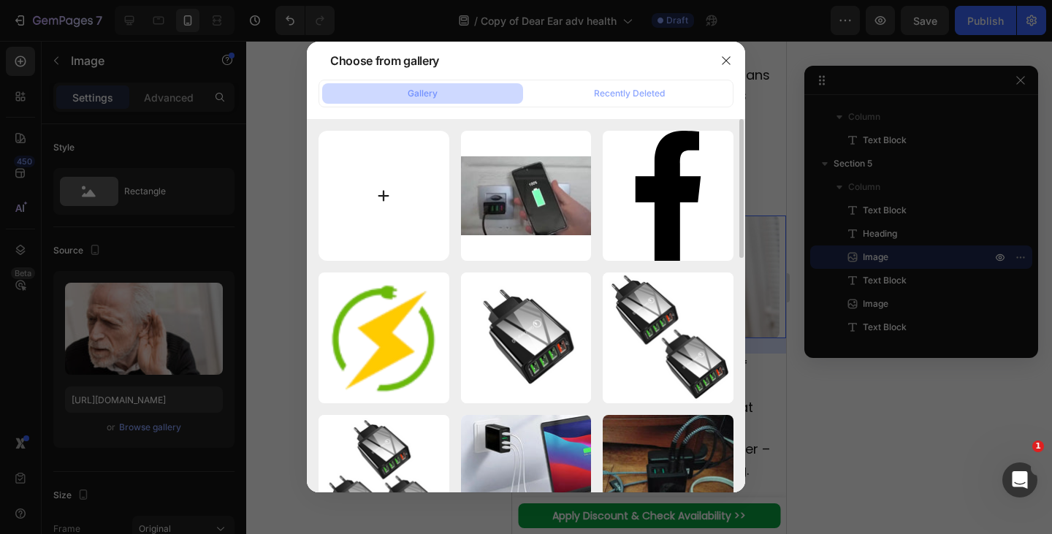
click at [383, 177] on input "file" at bounding box center [384, 196] width 131 height 131
type input "C:\fakepath\1753793738-imgi_5_1721411624-3__3_.webp"
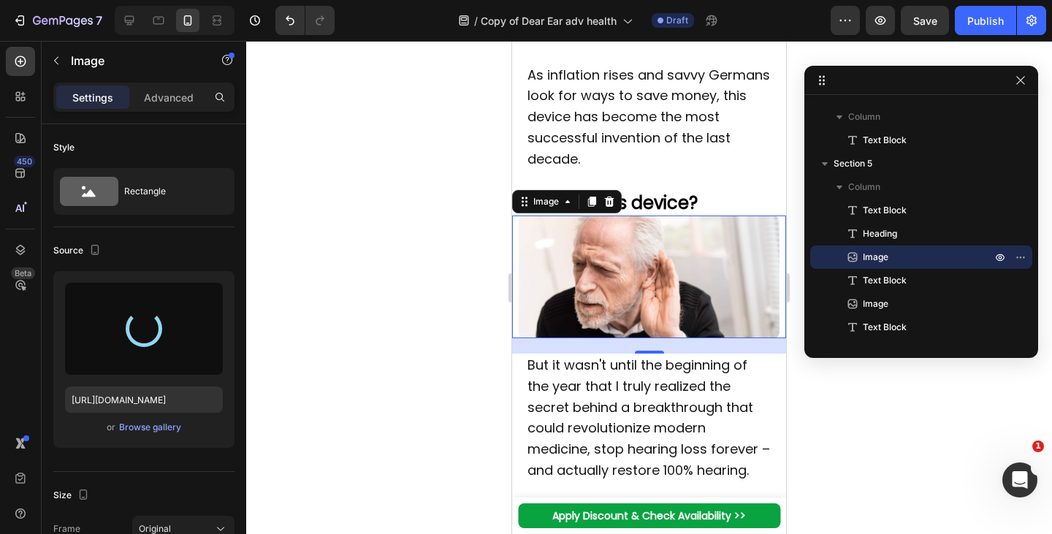
type input "[URL][DOMAIN_NAME]"
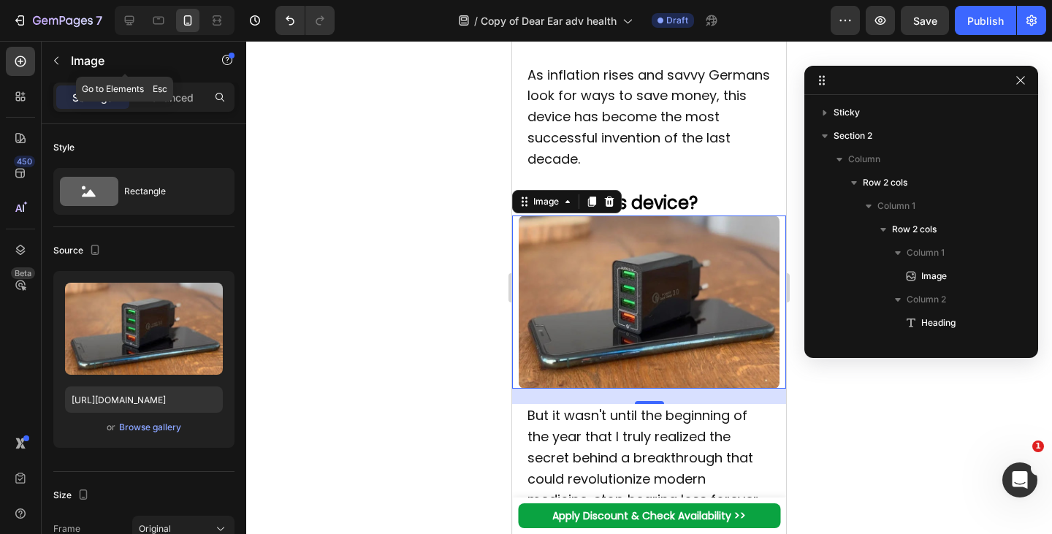
scroll to position [534, 0]
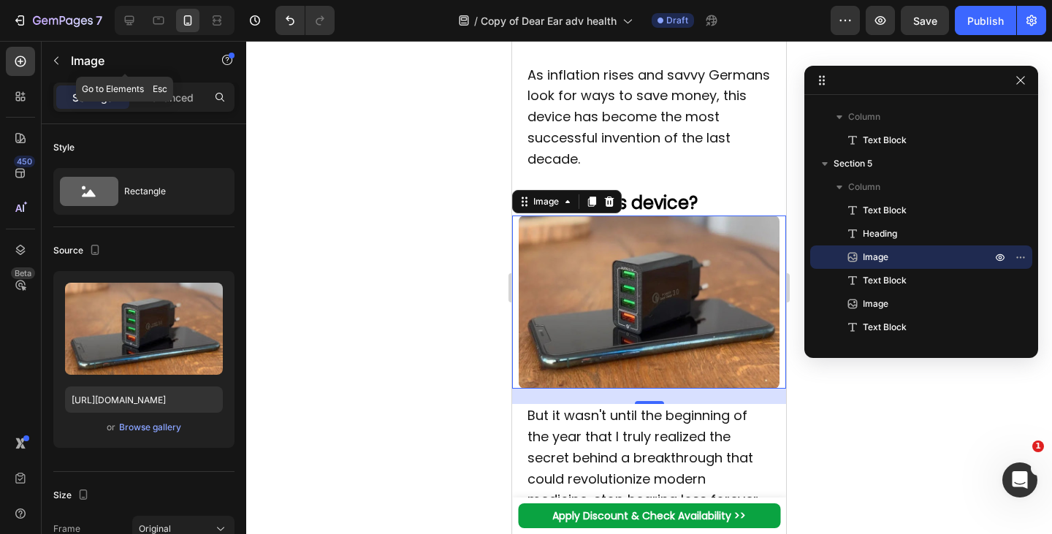
click at [197, 80] on div "Image" at bounding box center [125, 62] width 167 height 42
click at [693, 155] on p "As inflation rises and savvy Germans look for ways to save money, this device h…" at bounding box center [650, 117] width 244 height 105
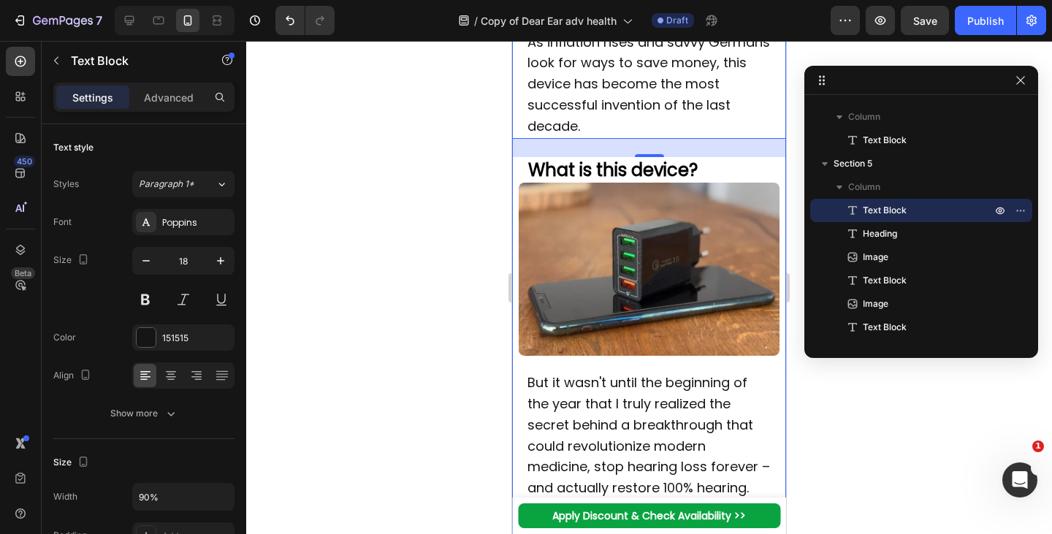
scroll to position [1275, 0]
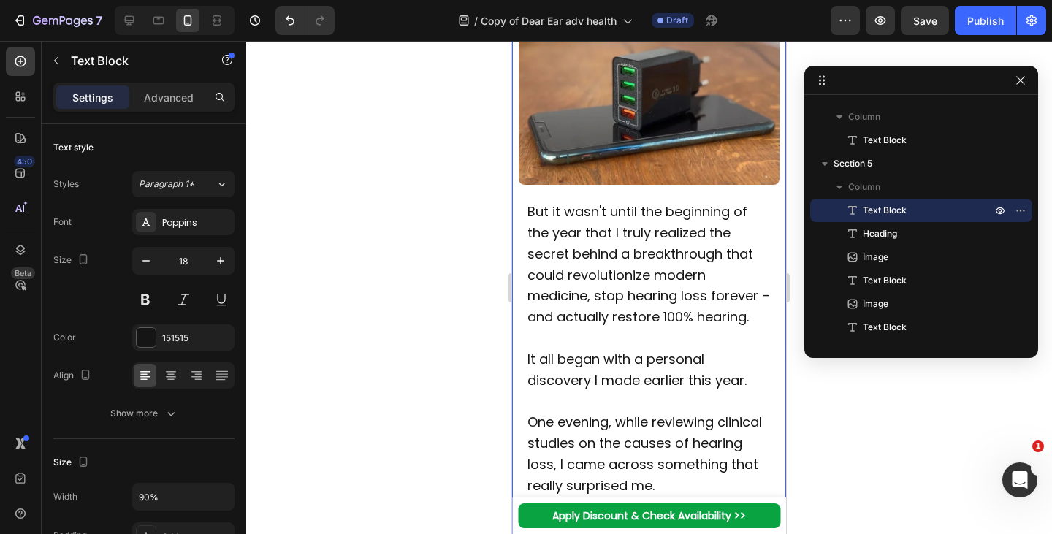
click at [615, 269] on p "But it wasn't until the beginning of the year that I truly realized the secret …" at bounding box center [650, 265] width 244 height 126
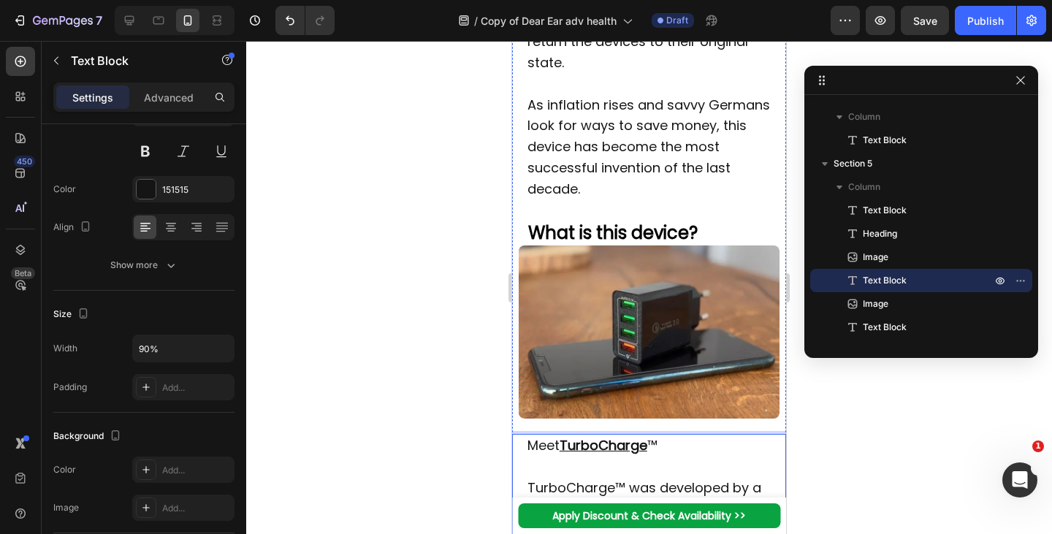
scroll to position [1031, 0]
